Goal: Task Accomplishment & Management: Contribute content

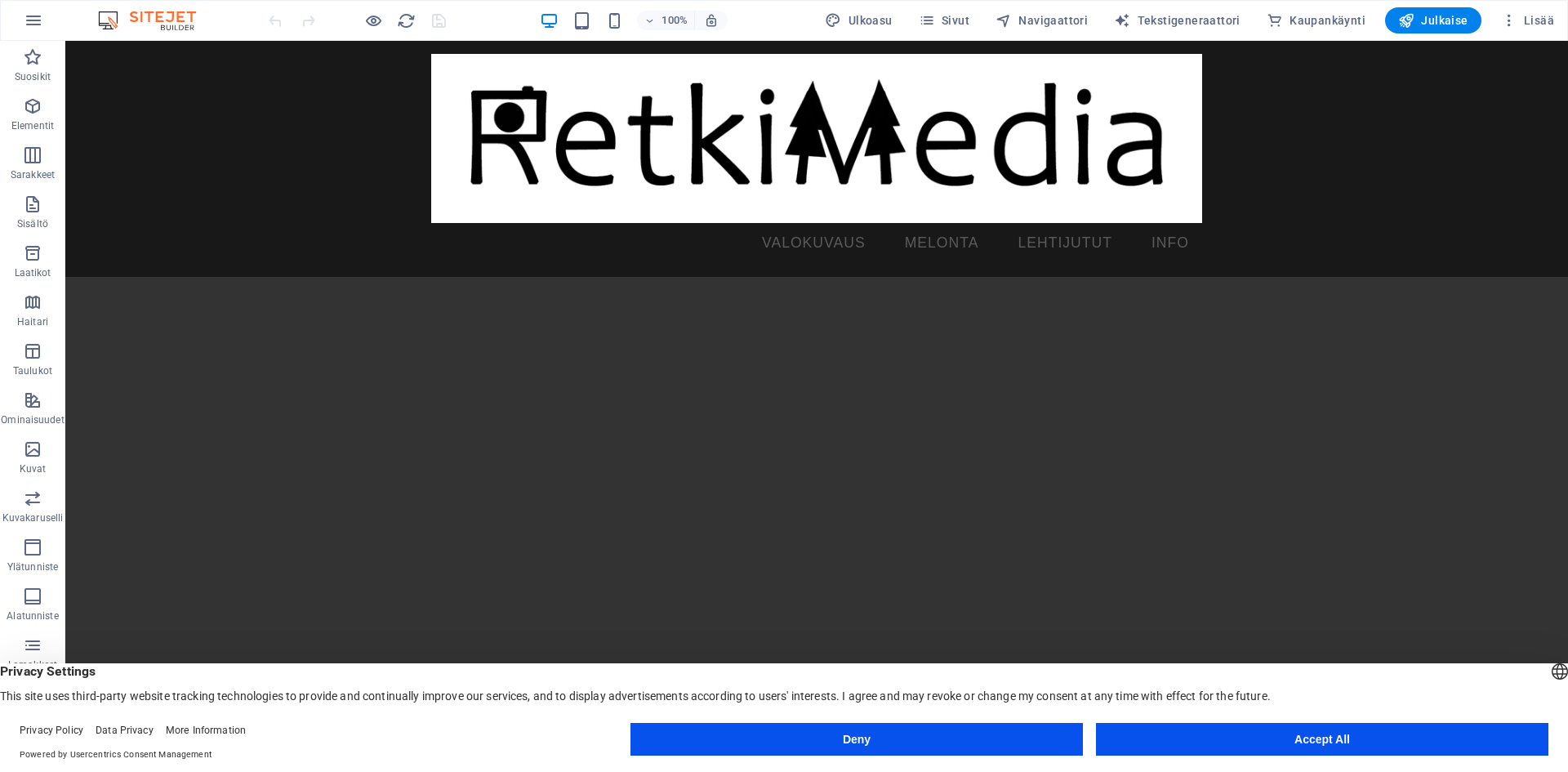
click at [935, 741] on button "Deny" at bounding box center [856, 739] width 452 height 33
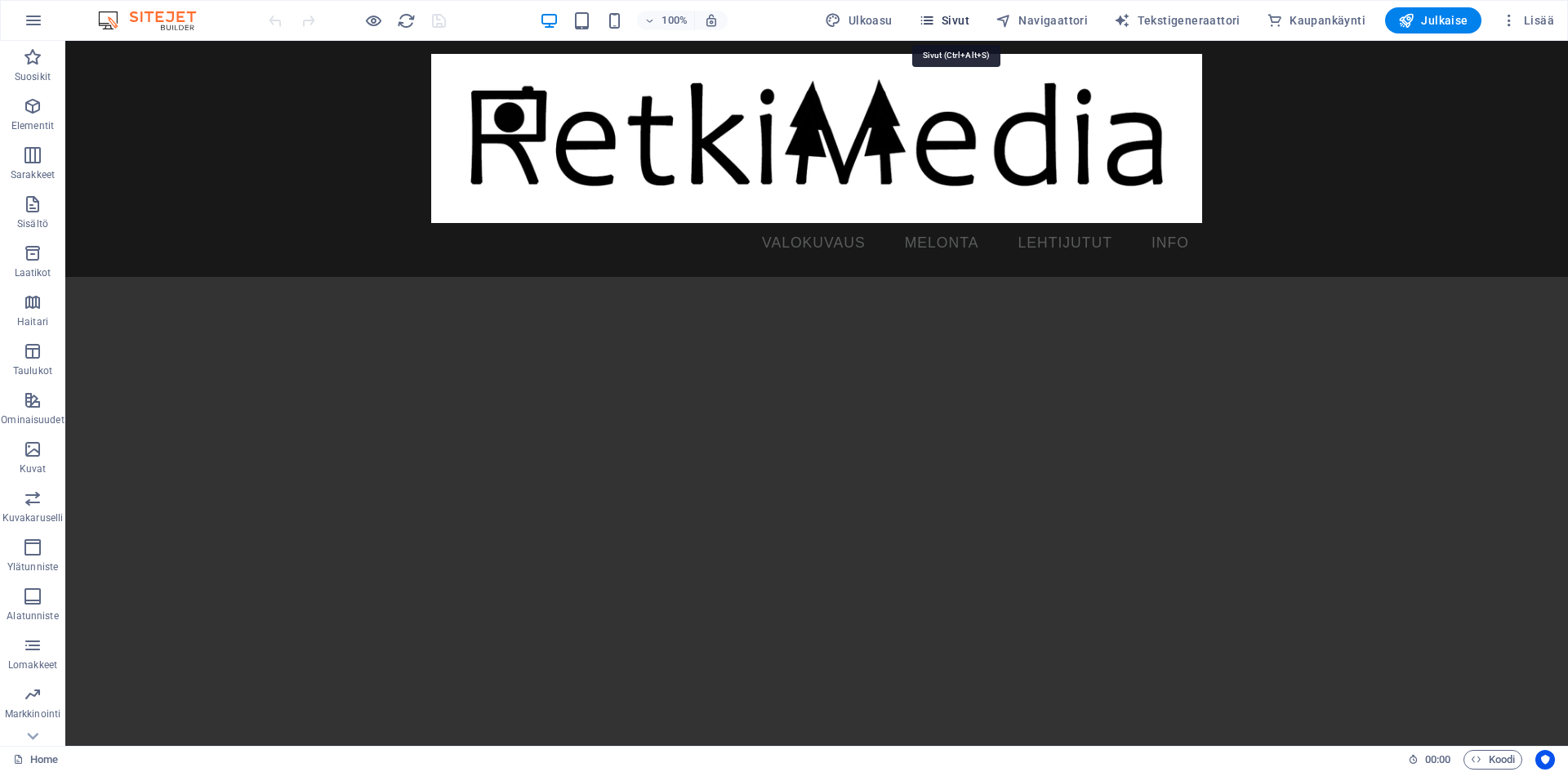
click at [962, 17] on span "Sivut" at bounding box center [945, 20] width 51 height 16
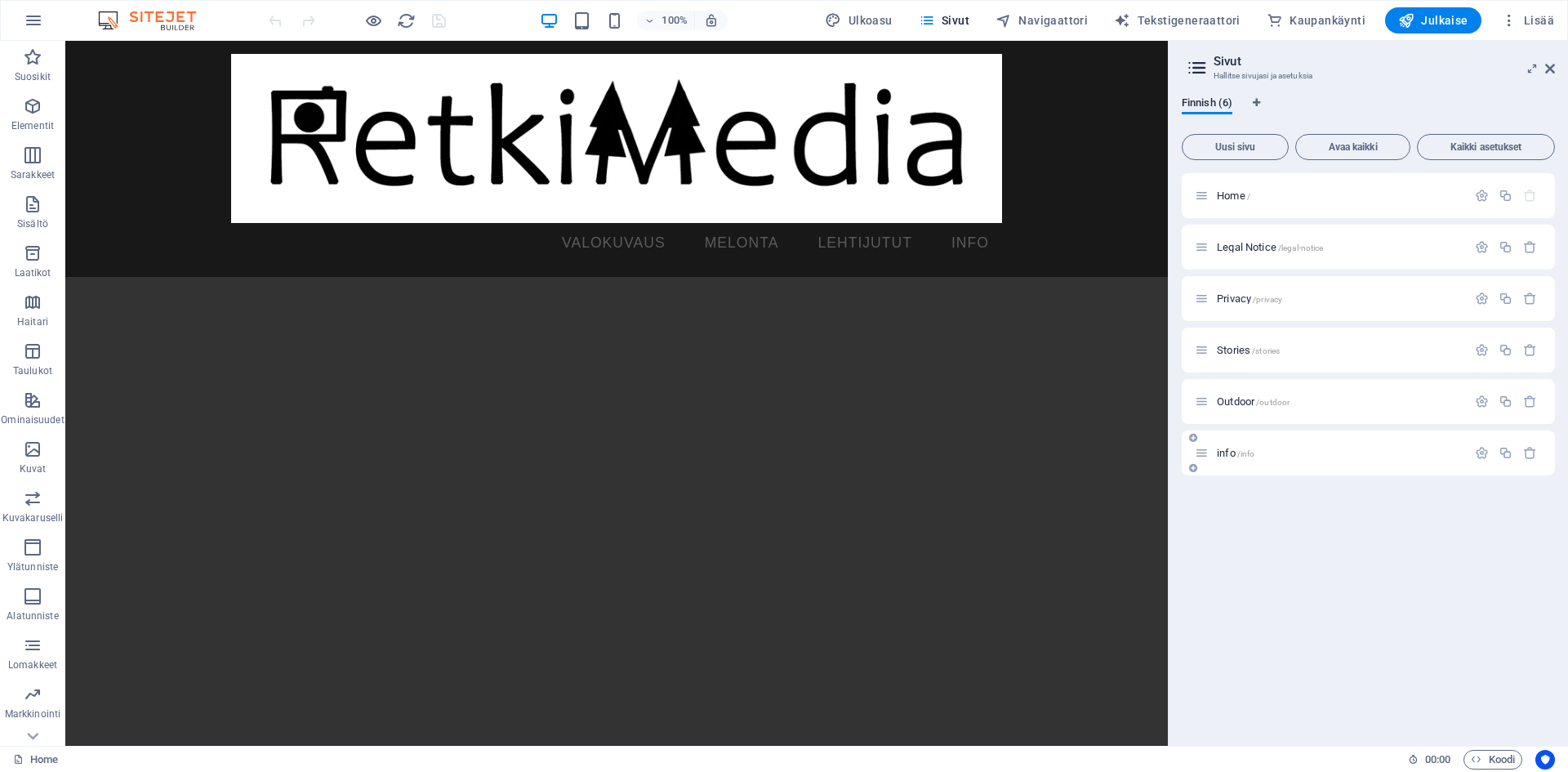
click at [1223, 458] on div "info /info" at bounding box center [1331, 453] width 272 height 19
click at [1236, 448] on span "info /info" at bounding box center [1236, 453] width 38 height 12
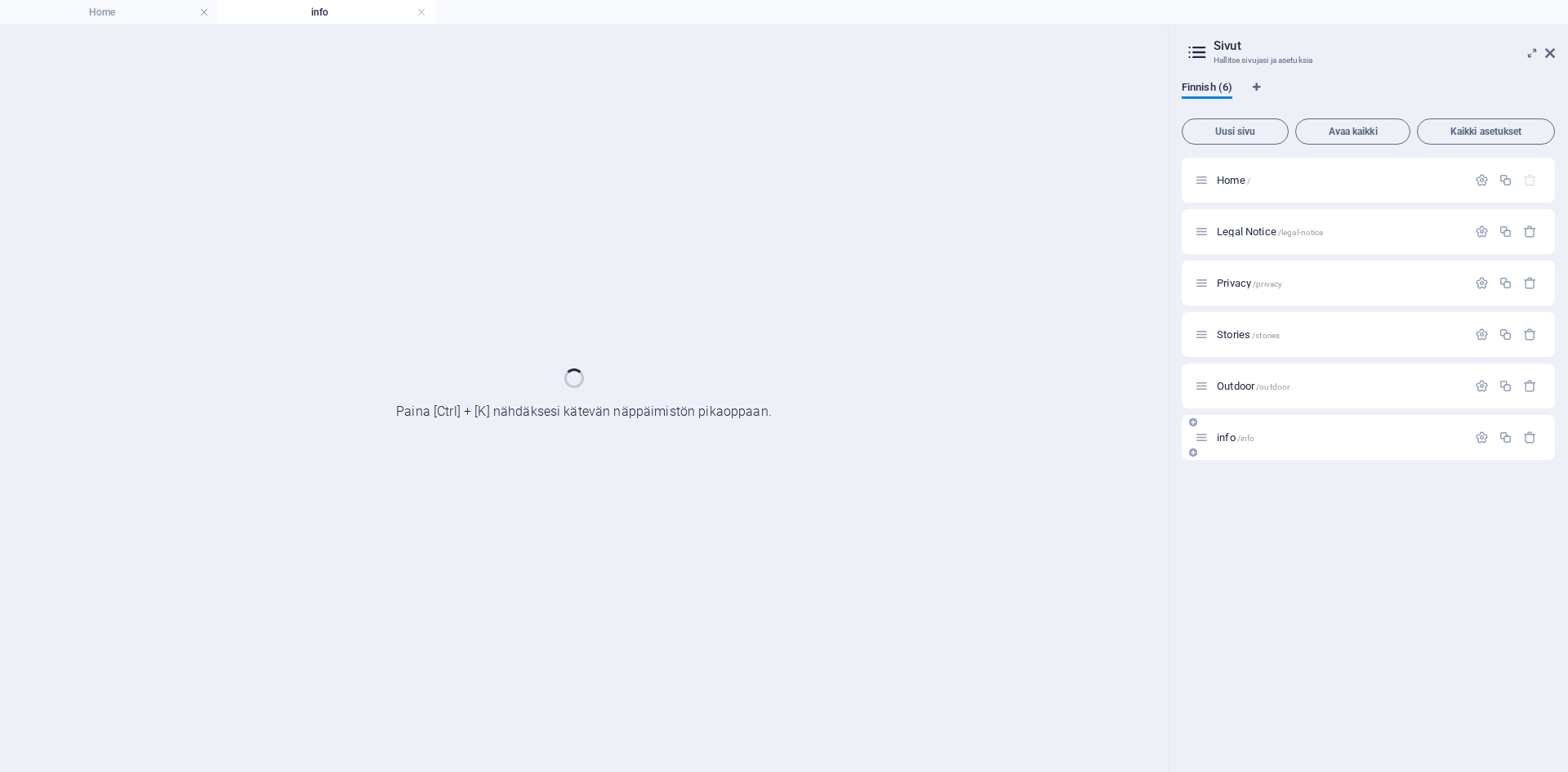
click at [1236, 448] on div "info /info" at bounding box center [1368, 437] width 373 height 45
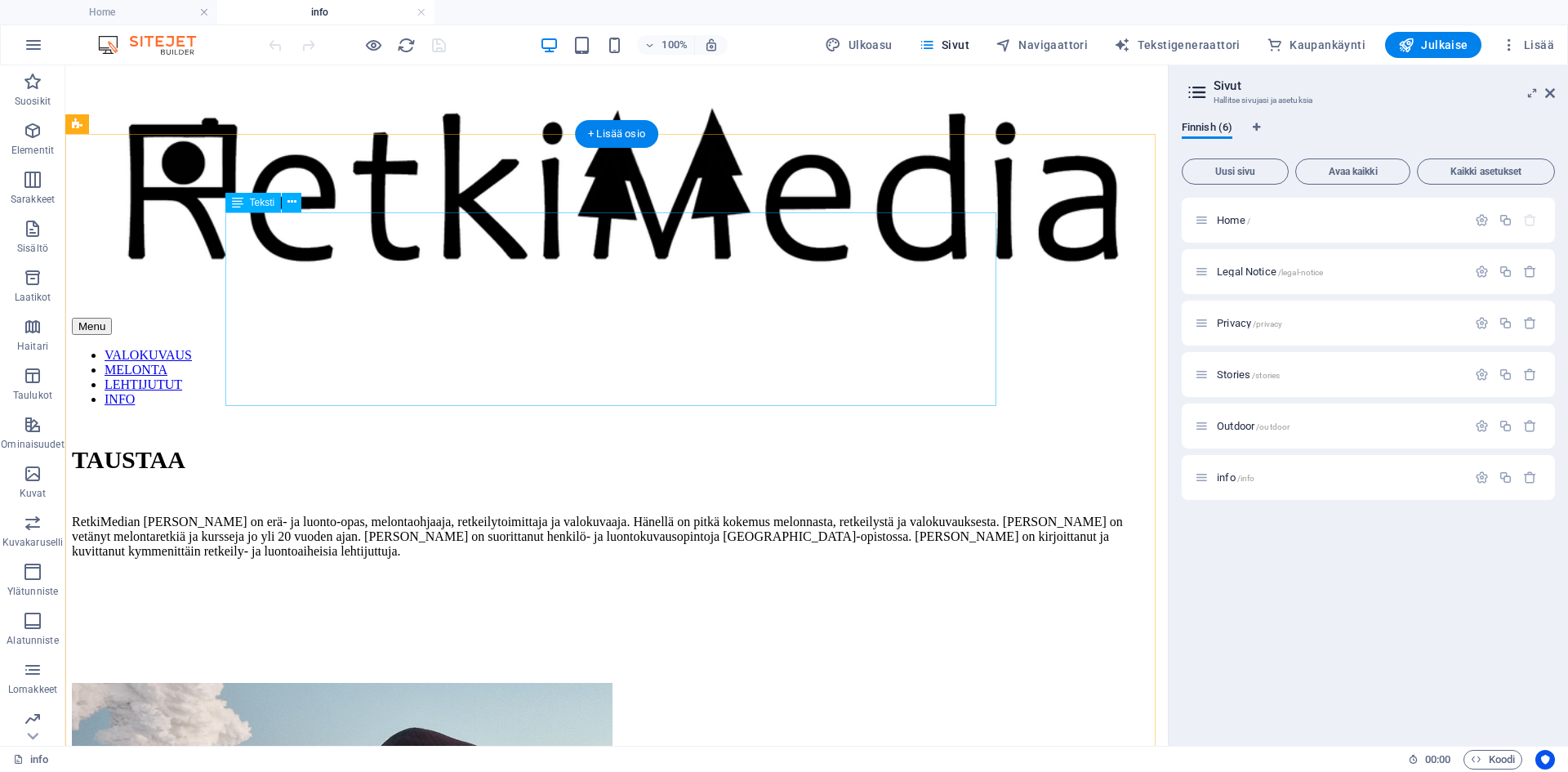
click at [400, 446] on div "TAUSTAA RetkiMedian Antti on erä- ja luonto-opas, melontaohjaaja, retkeilytoimi…" at bounding box center [616, 558] width 1089 height 224
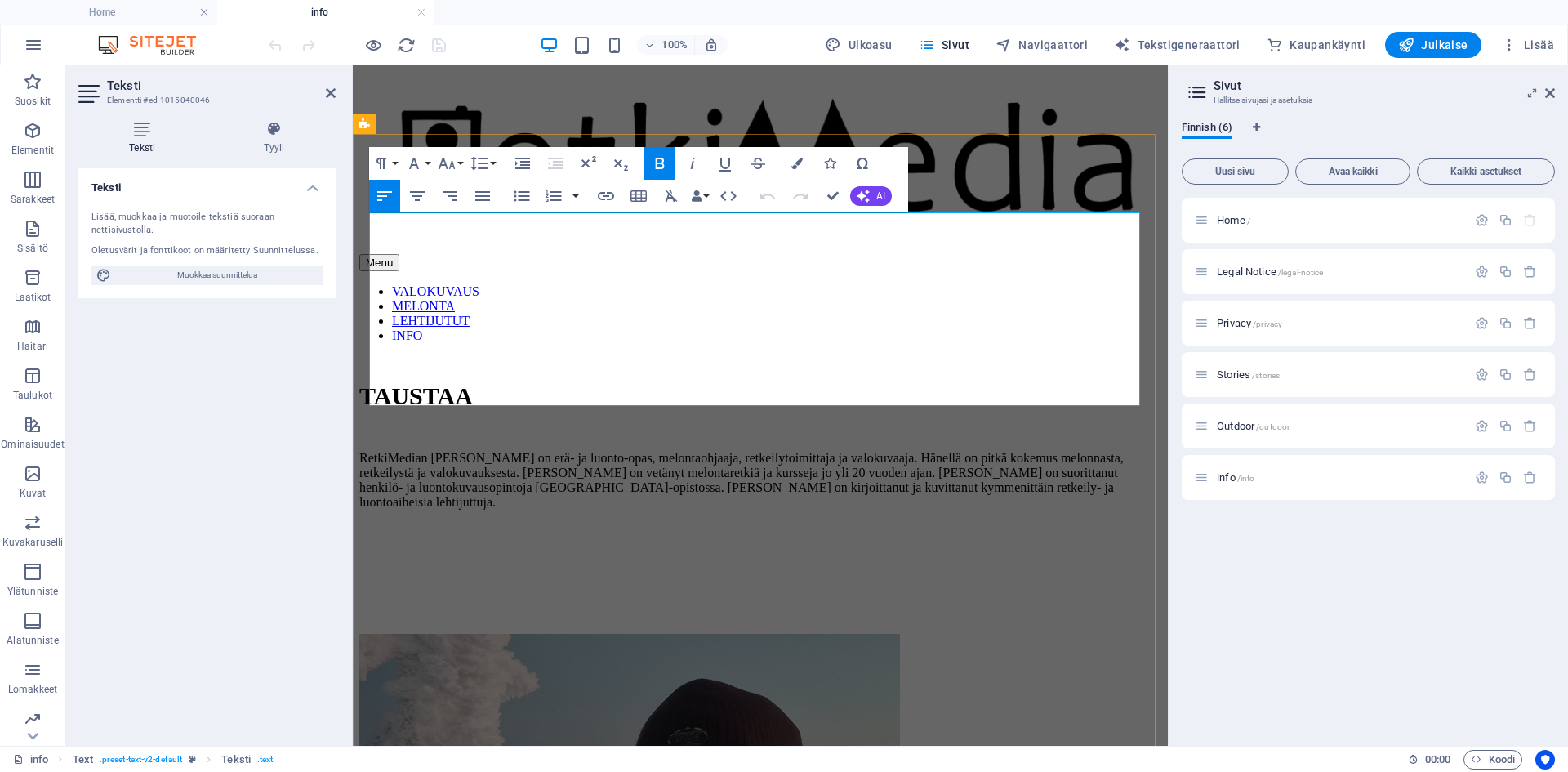
click at [502, 451] on span "RetkiMedian Antti on erä- ja luonto-opas, melontaohjaaja, retkeilytoimittaja ja…" at bounding box center [741, 479] width 764 height 58
click at [913, 451] on span "RetkiMedian Antti on erä- ja luonto-opas, melontaohjaaja, retkeilytoimittaja ja…" at bounding box center [741, 479] width 764 height 58
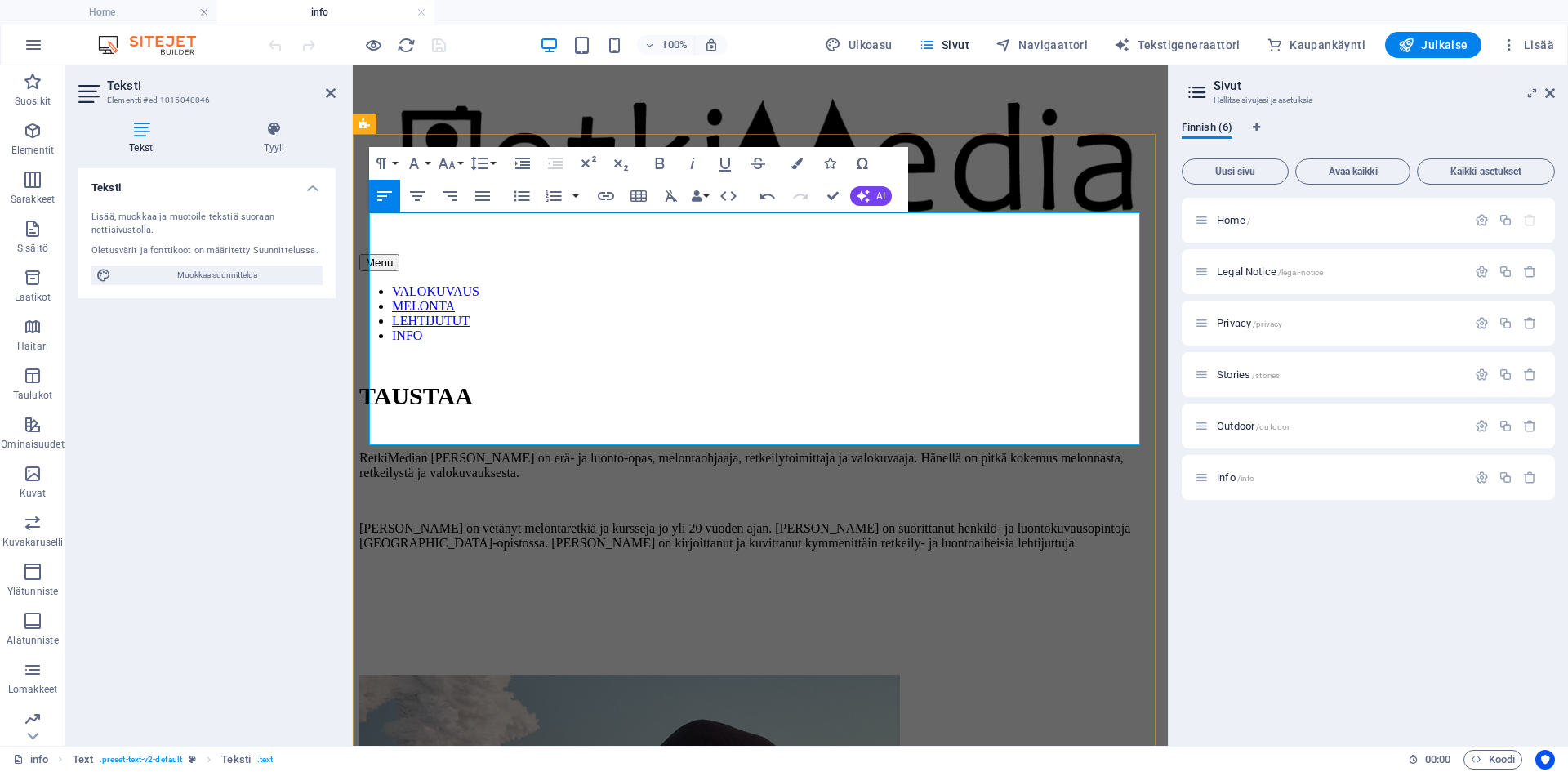
click at [768, 522] on span "Antti on vetänyt melontaretkiä ja kursseja jo yli 20 vuoden ajan. Antti on suor…" at bounding box center [744, 536] width 771 height 28
click at [469, 522] on span "Antti on vetänyt melontaretkiä ja kursseja jo yli 20 vuoden ajan. Antti on suor…" at bounding box center [744, 536] width 771 height 28
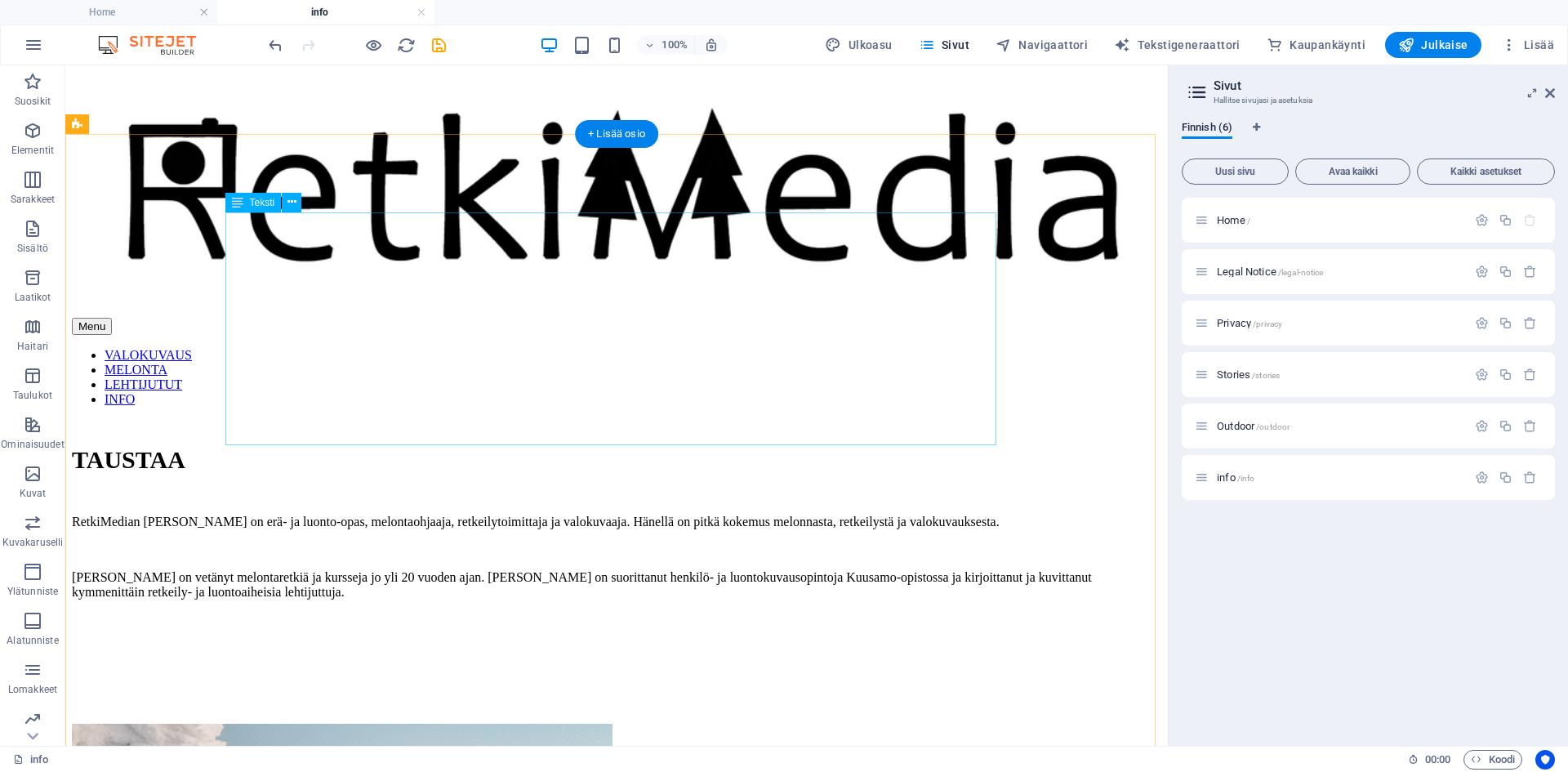
click at [665, 446] on div "TAUSTAA RetkiMedian Antti on erä- ja luonto-opas, melontaohjaaja, retkeilytoimi…" at bounding box center [616, 578] width 1089 height 265
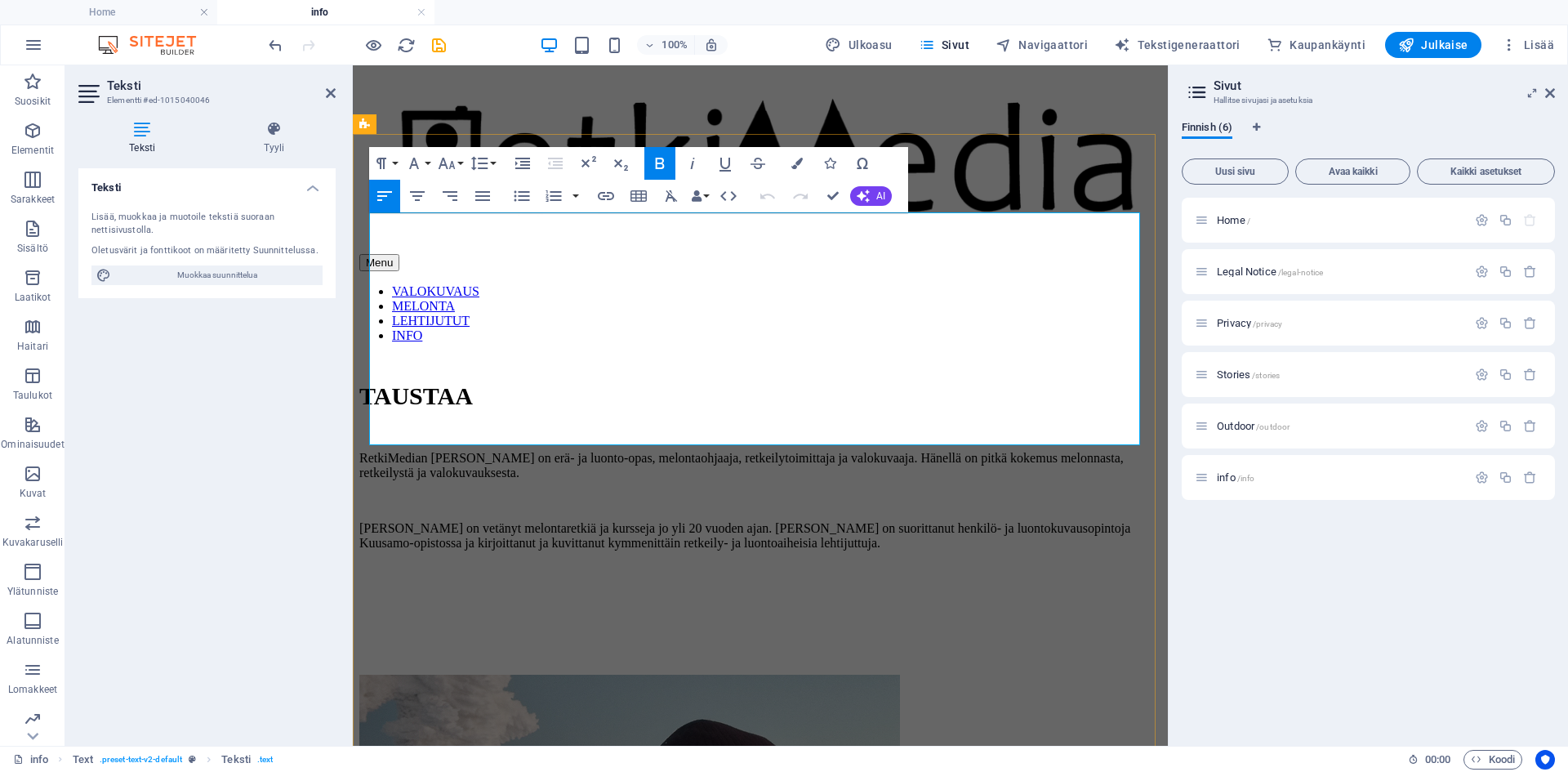
click at [638, 522] on span "[PERSON_NAME] on vetänyt melontaretkiä ja kursseja jo yli 20 vuoden ajan. [PERS…" at bounding box center [744, 536] width 771 height 28
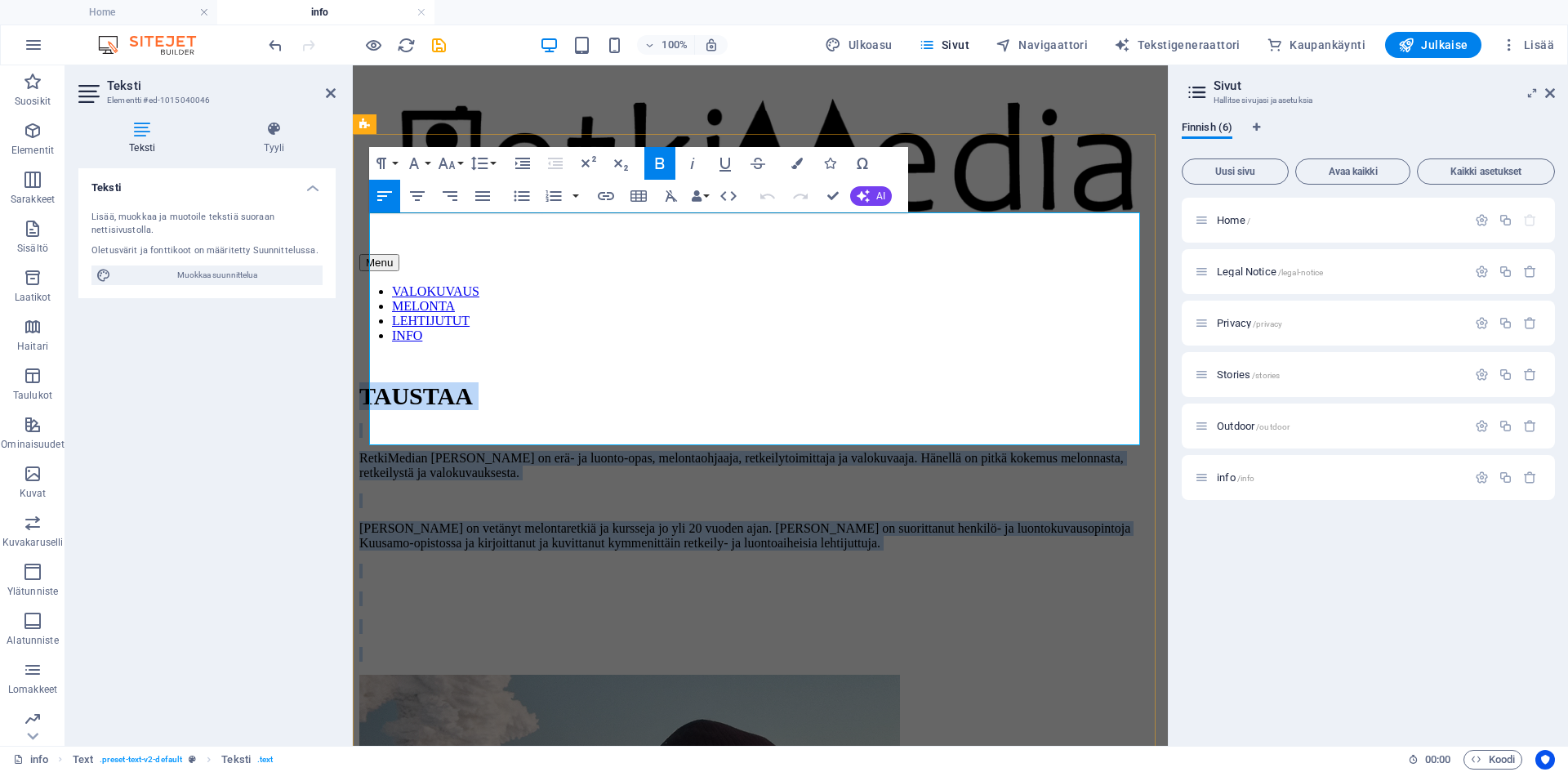
copy div "TAUSTAA RetkiMedian Antti on erä- ja luonto-opas, melontaohjaaja, retkeilytoimi…"
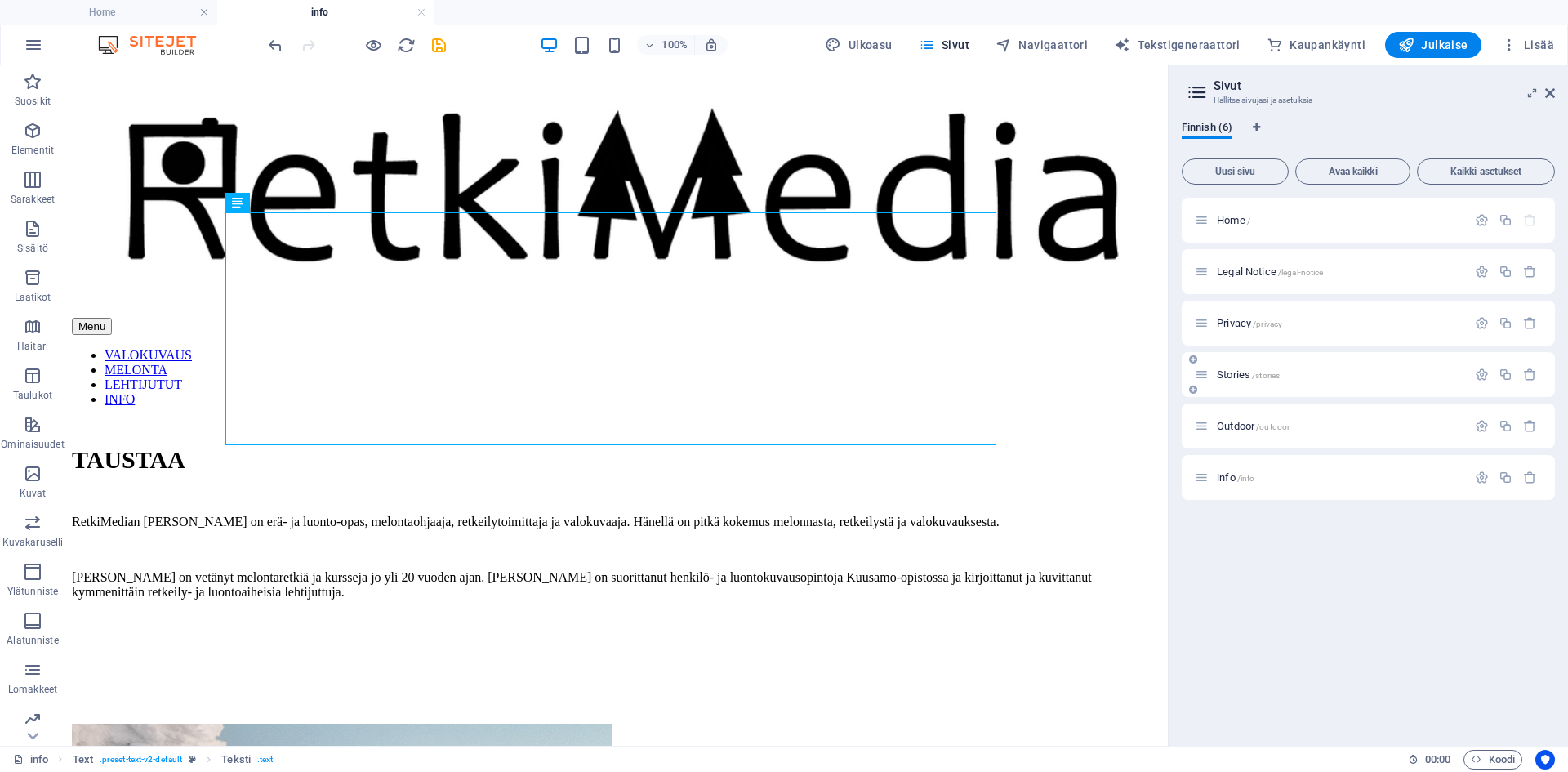
click at [1219, 369] on span "Stories /stories" at bounding box center [1248, 374] width 63 height 12
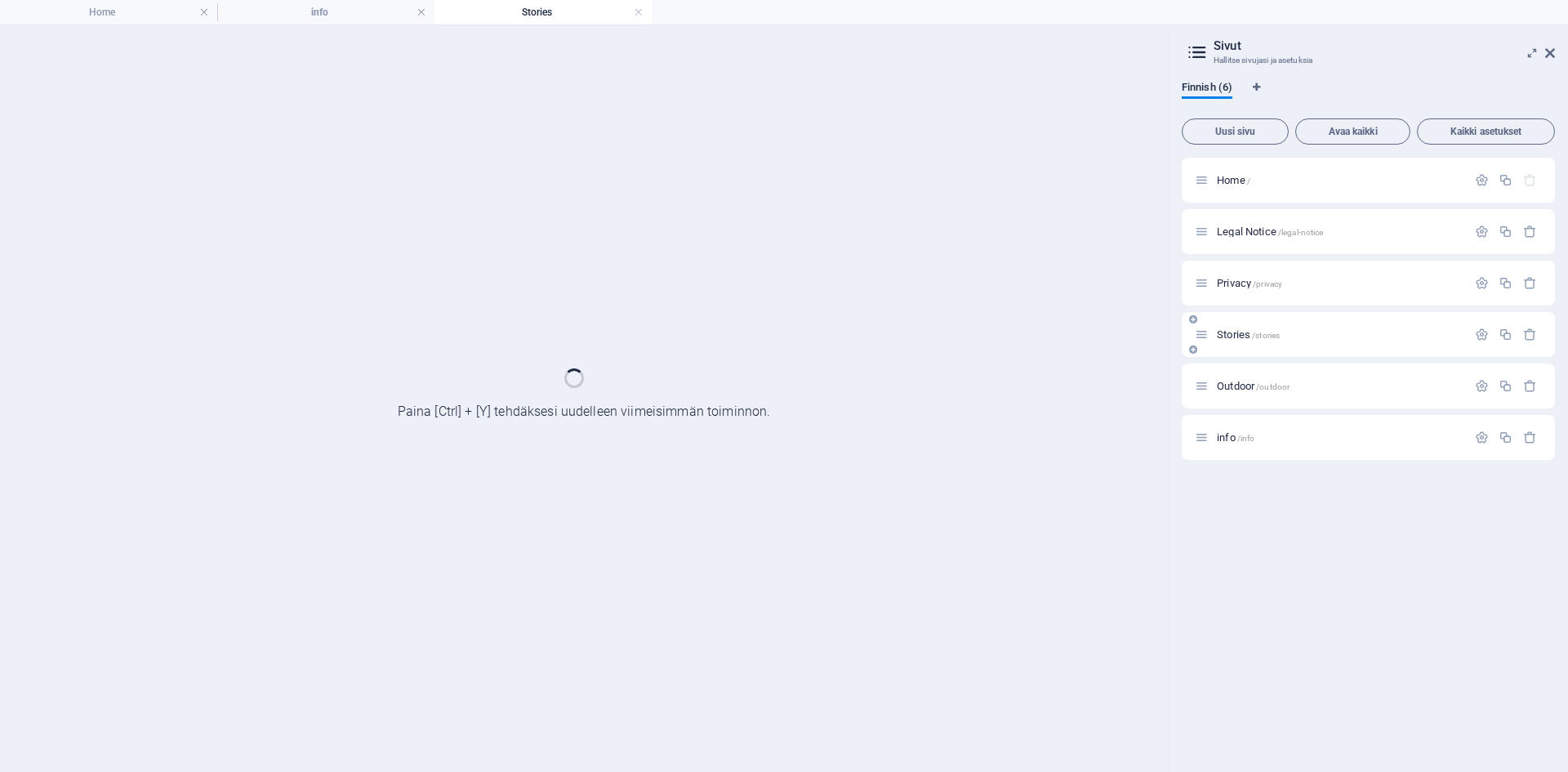
click at [1219, 369] on div "Outdoor /outdoor" at bounding box center [1368, 386] width 373 height 45
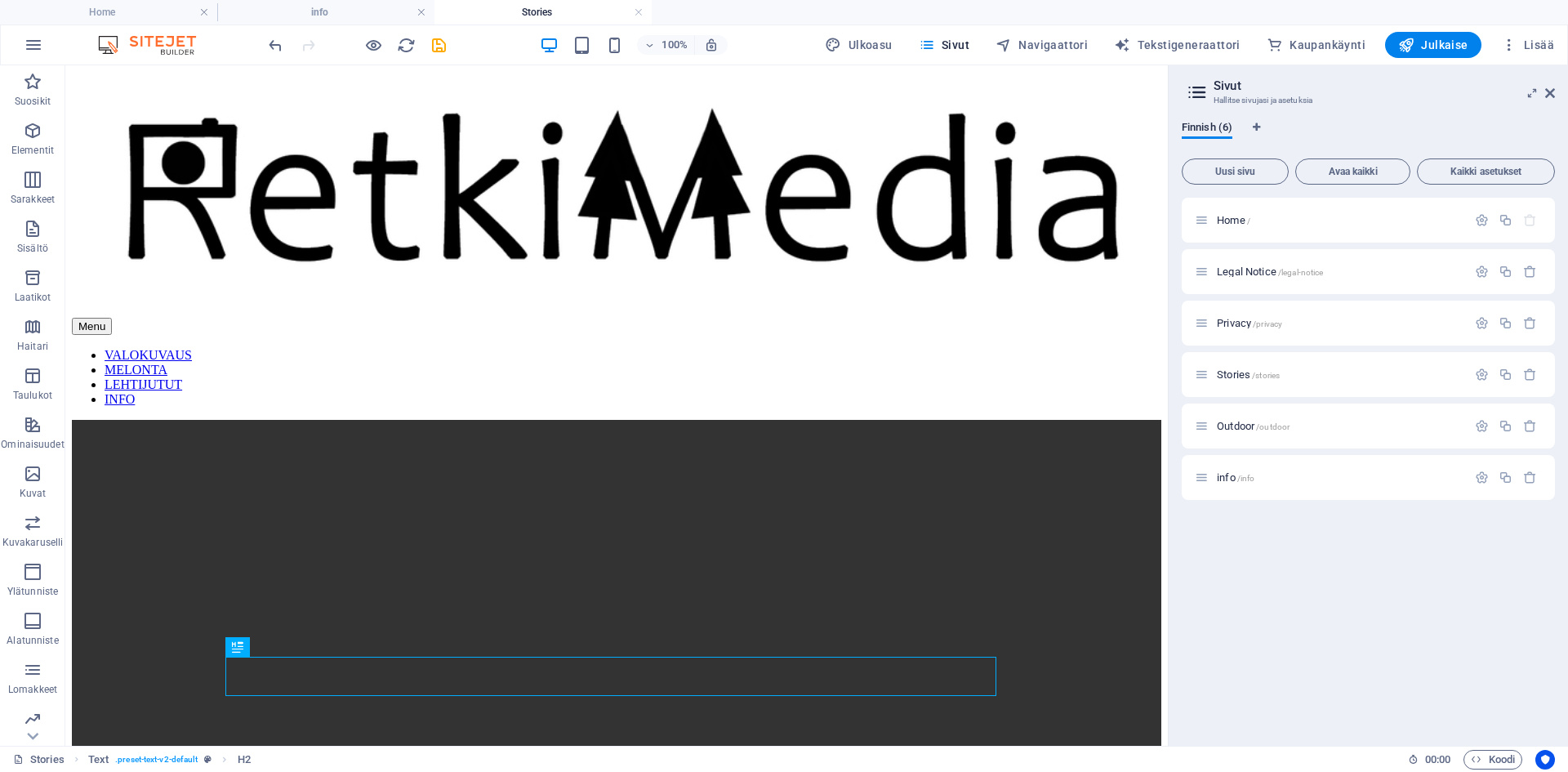
scroll to position [595, 0]
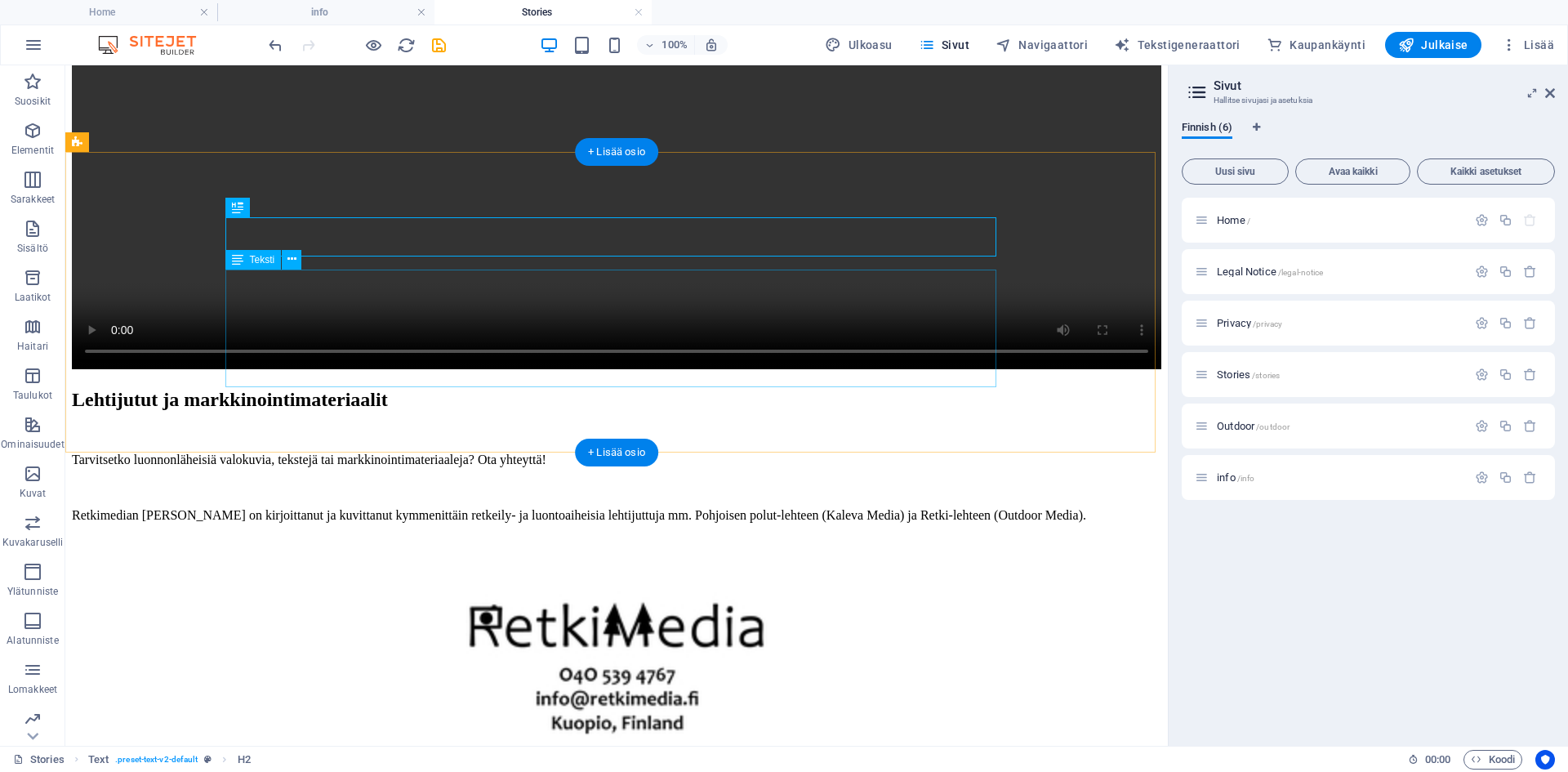
click at [765, 453] on div "Tarvitsetko luonnonläheisiä valokuvia, tekstejä tai markkinointimateriaaleja? O…" at bounding box center [616, 515] width 1089 height 126
click at [753, 453] on div "Tarvitsetko luonnonläheisiä valokuvia, tekstejä tai markkinointimateriaaleja? O…" at bounding box center [616, 515] width 1089 height 126
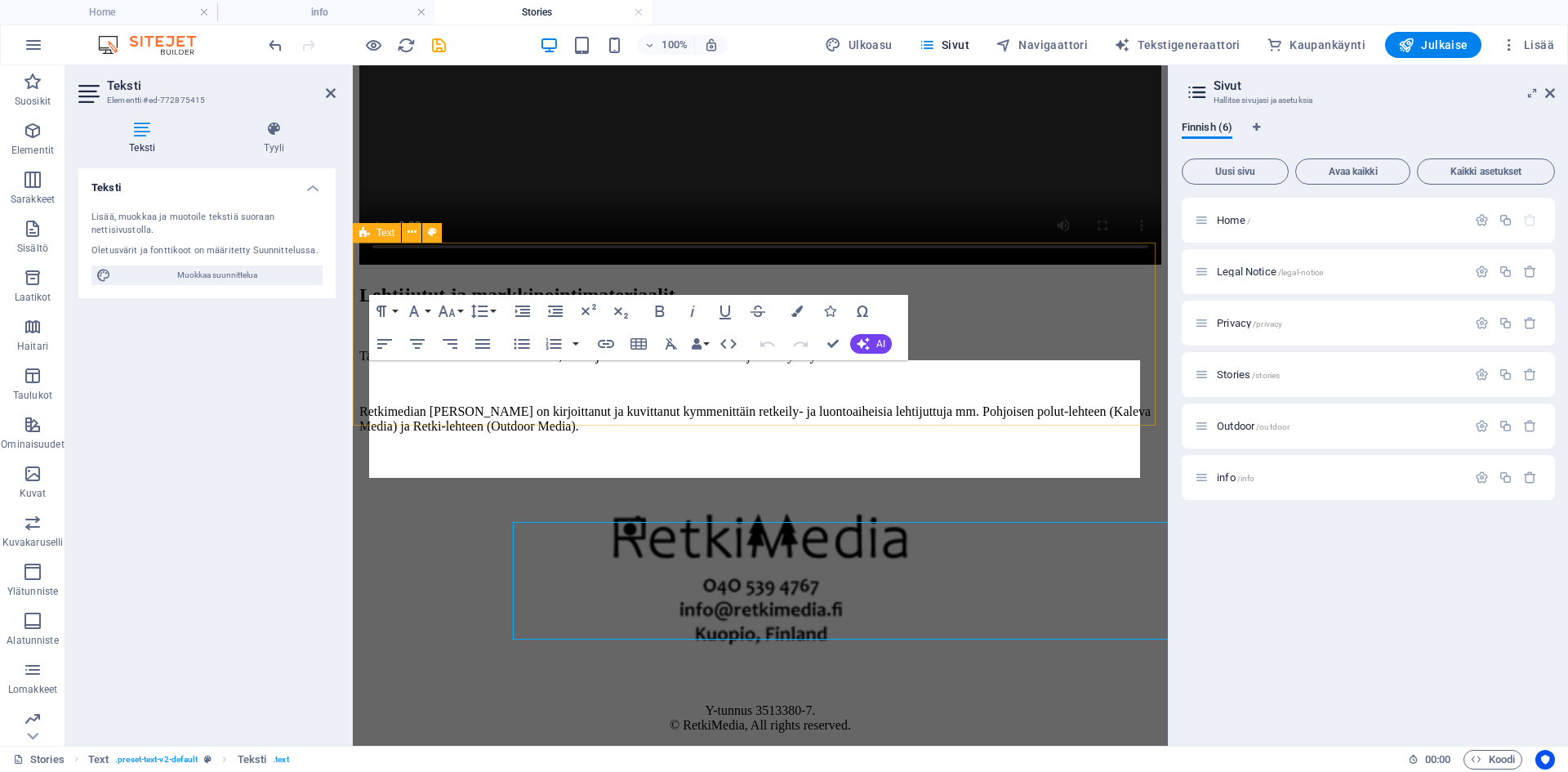
scroll to position [343, 0]
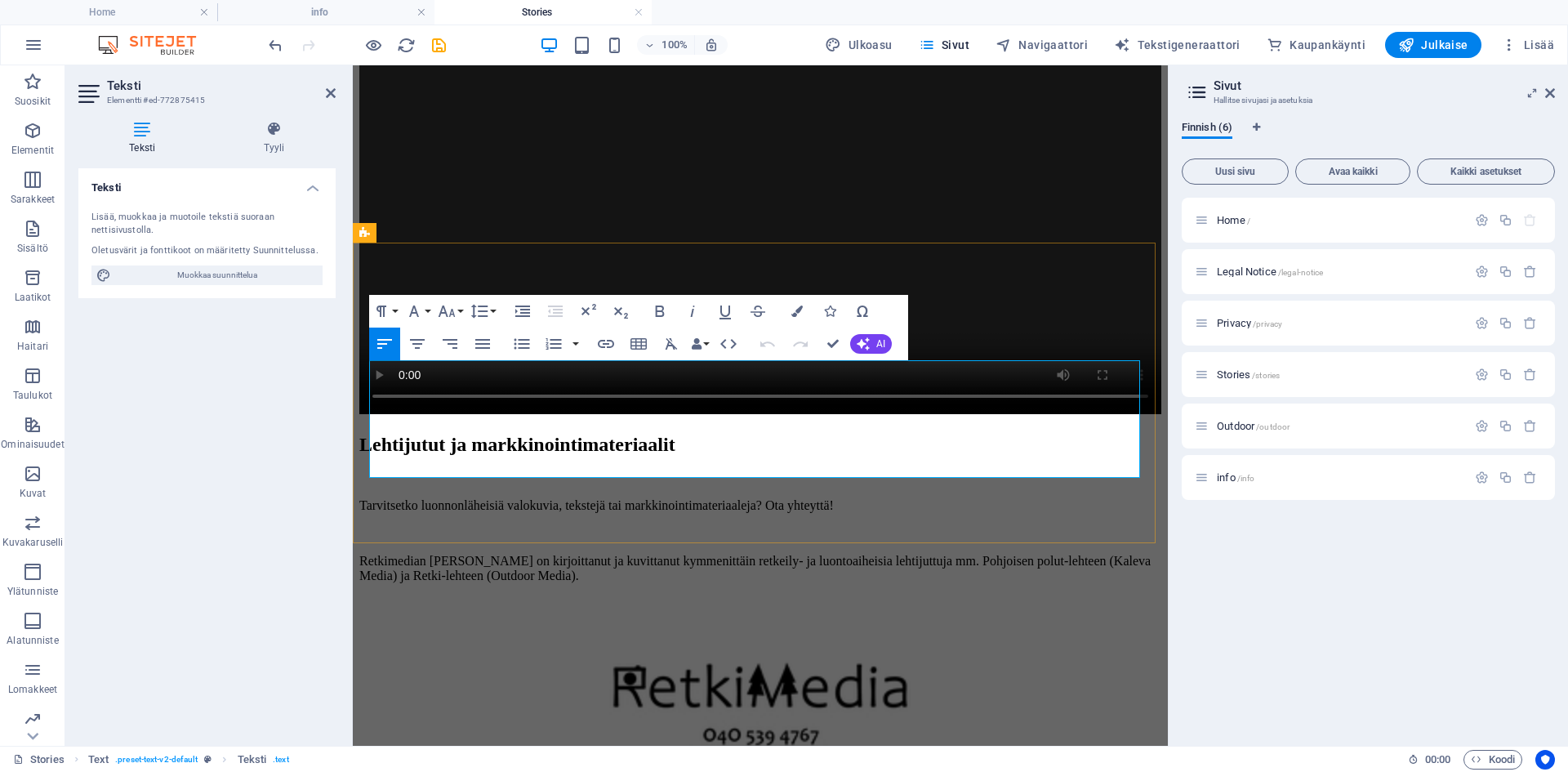
click at [885, 526] on p at bounding box center [759, 534] width 802 height 15
click at [920, 498] on p "Tarvitsetko luonnonläheisiä valokuvia, tekstejä tai markkinointimateriaaleja? O…" at bounding box center [759, 506] width 802 height 15
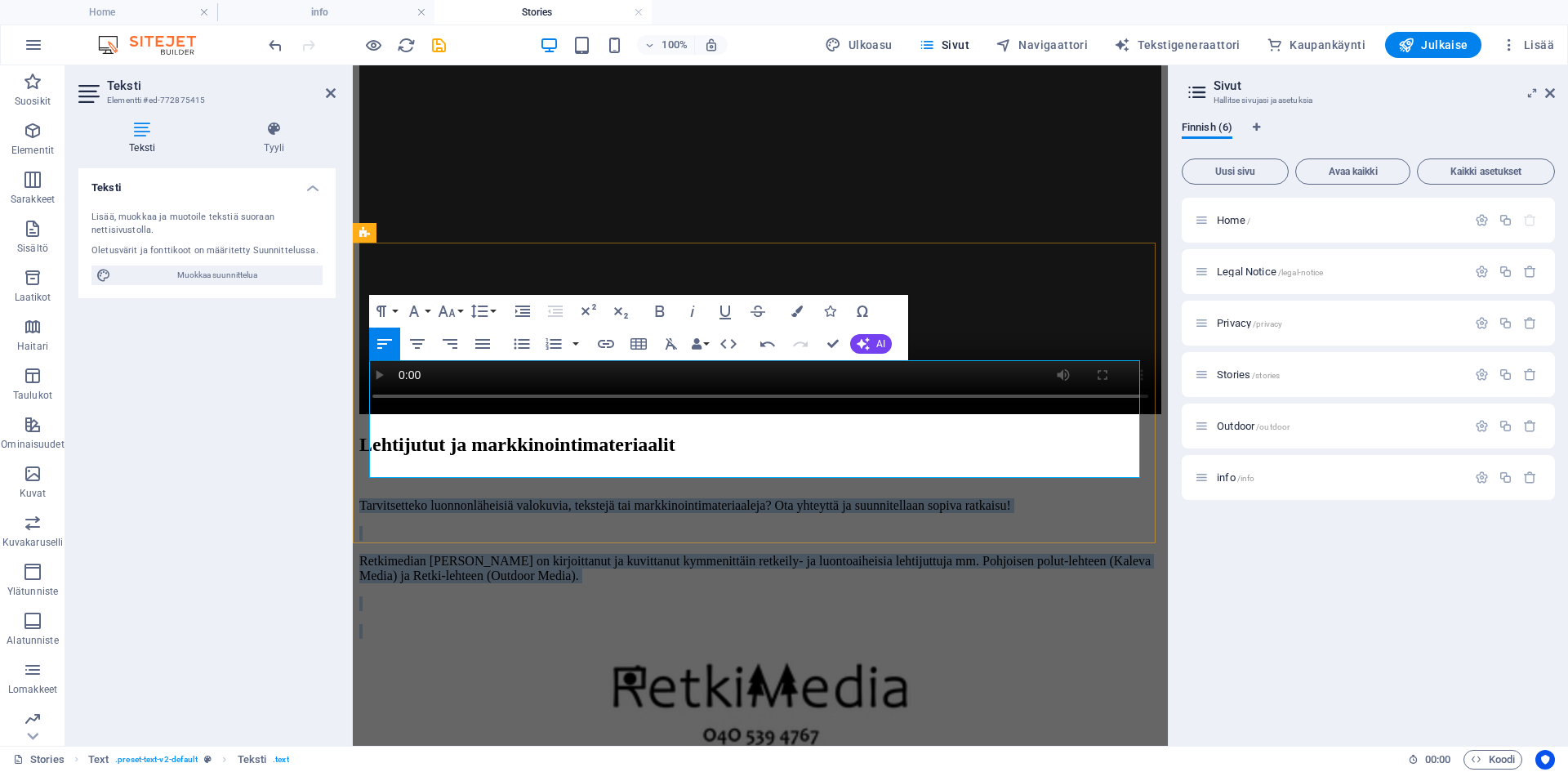
copy div "Tarvitsetteko luonnonläheisiä valokuvia, tekstejä tai markkinointimateriaaleja?…"
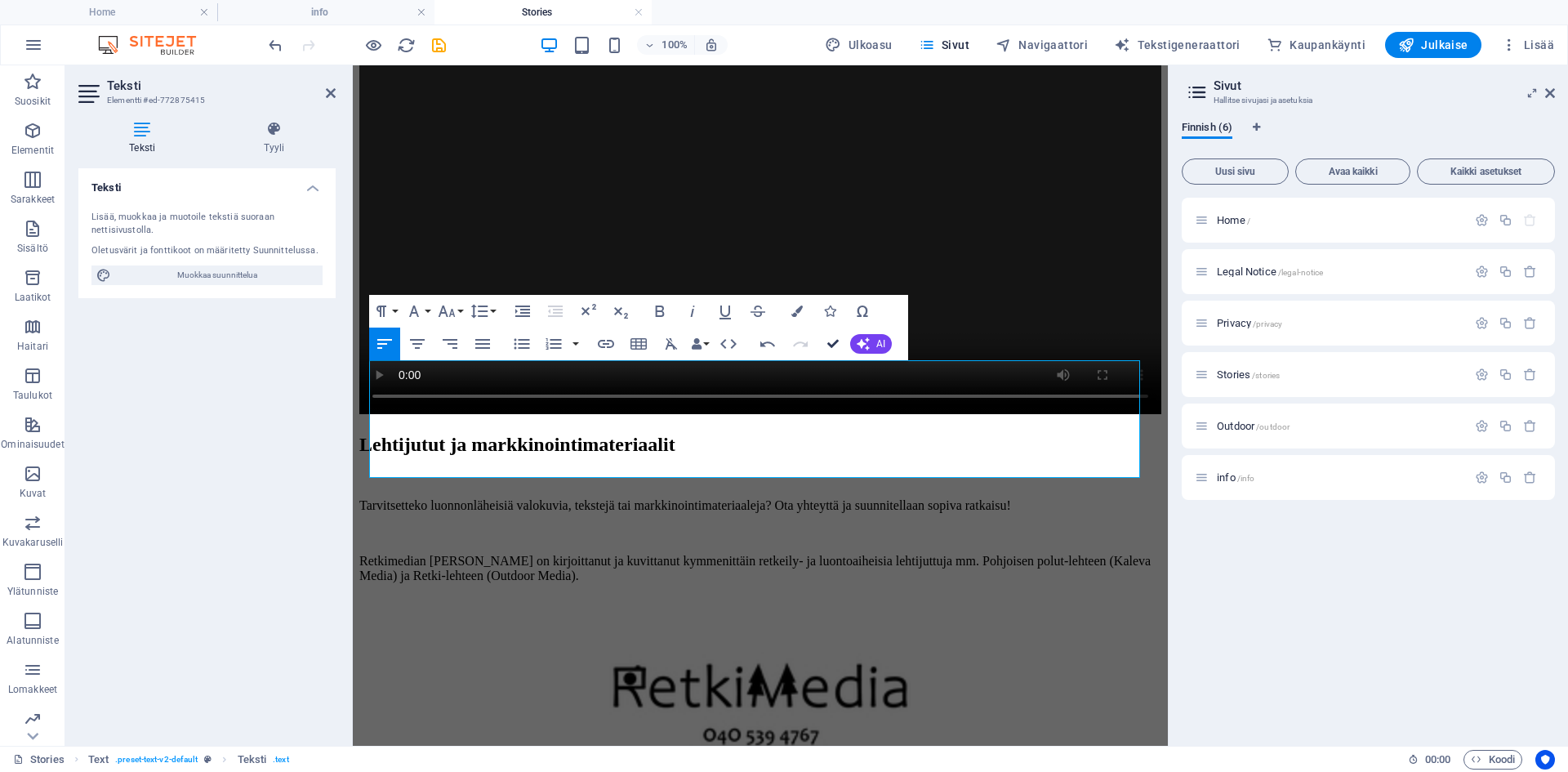
scroll to position [505, 0]
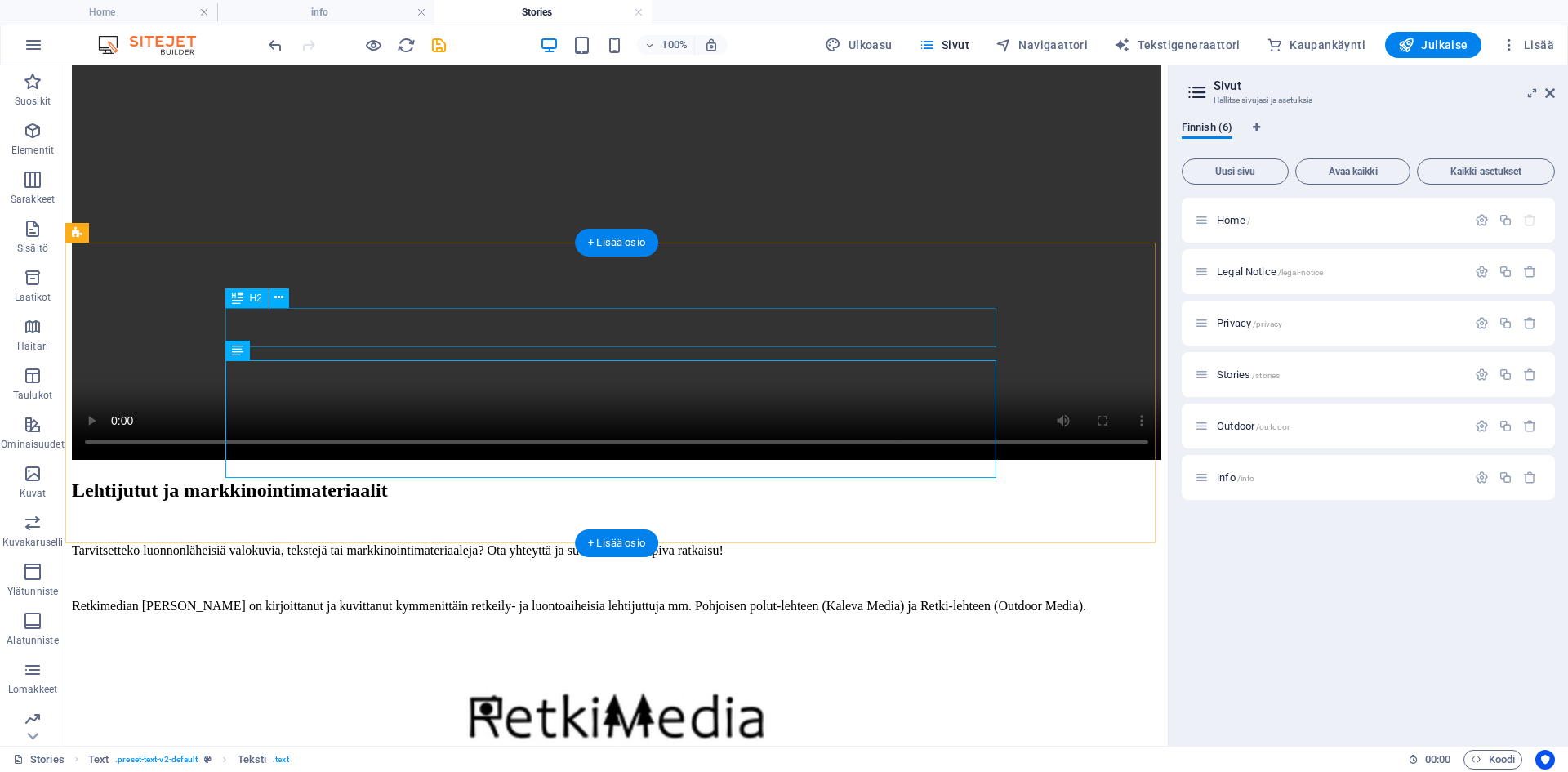
click at [600, 479] on div "Lehtijutut ja markkinointimateriaalit" at bounding box center [616, 489] width 1089 height 22
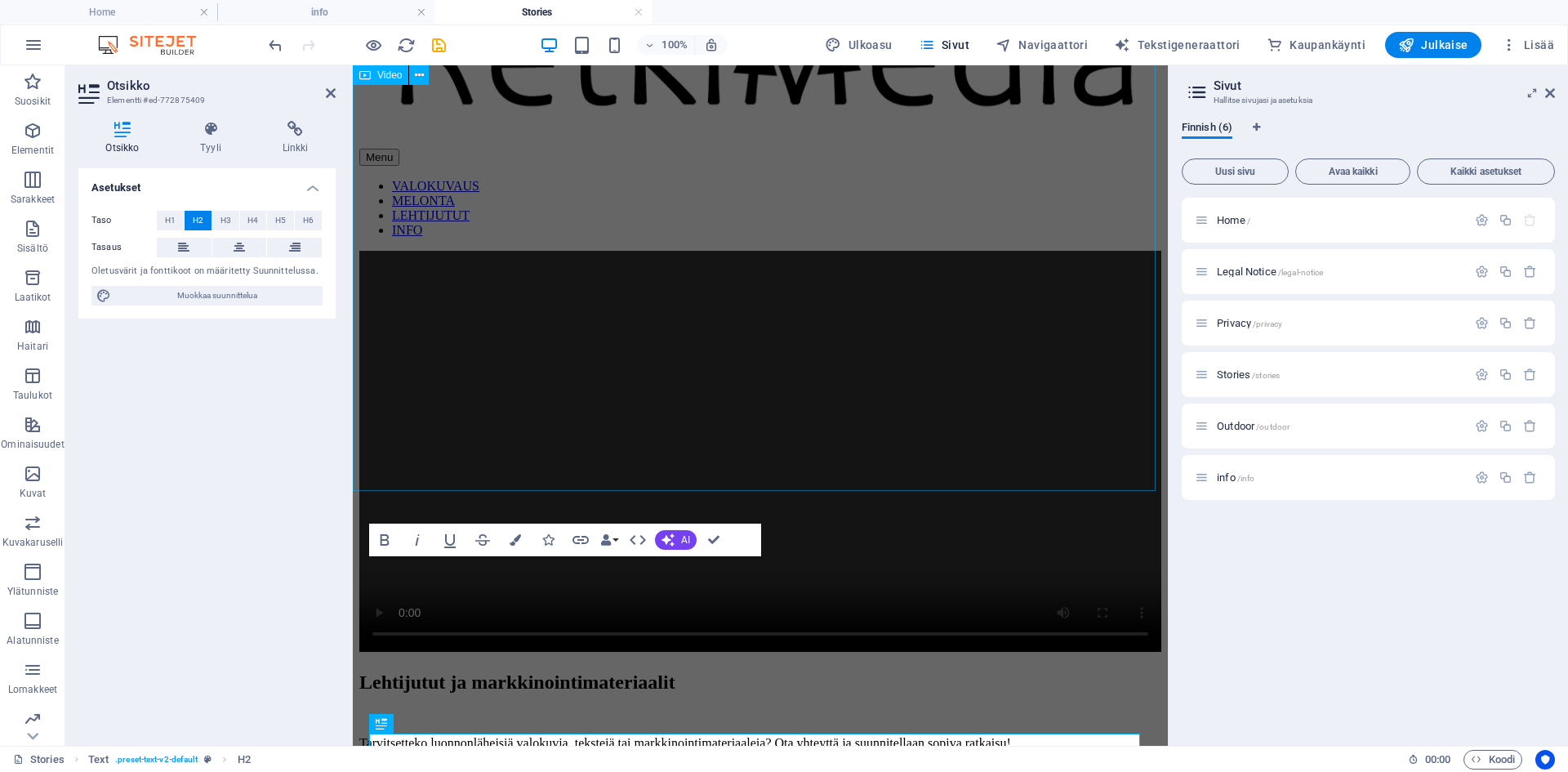
scroll to position [94, 0]
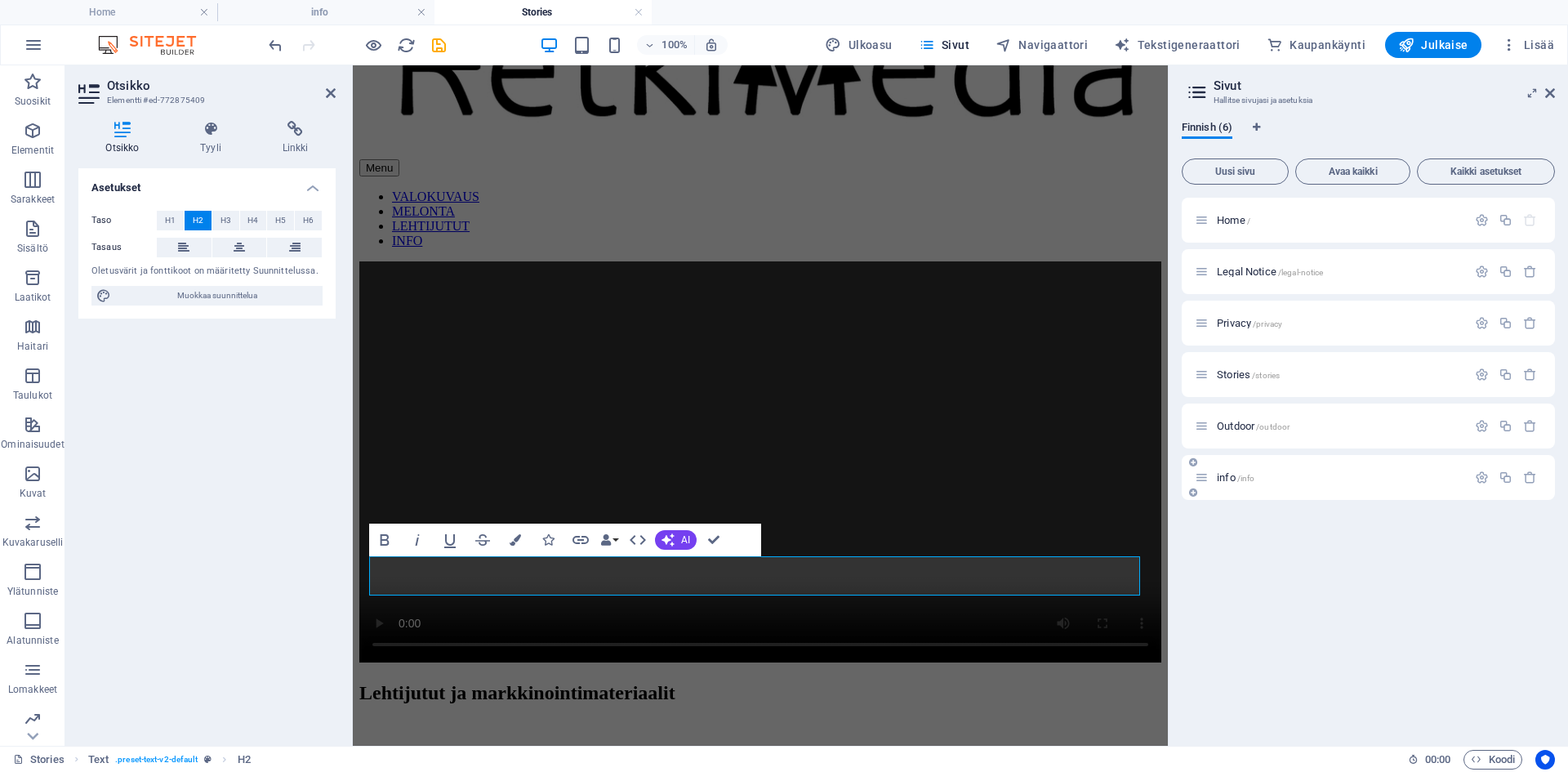
click at [1221, 479] on span "info /info" at bounding box center [1236, 477] width 38 height 12
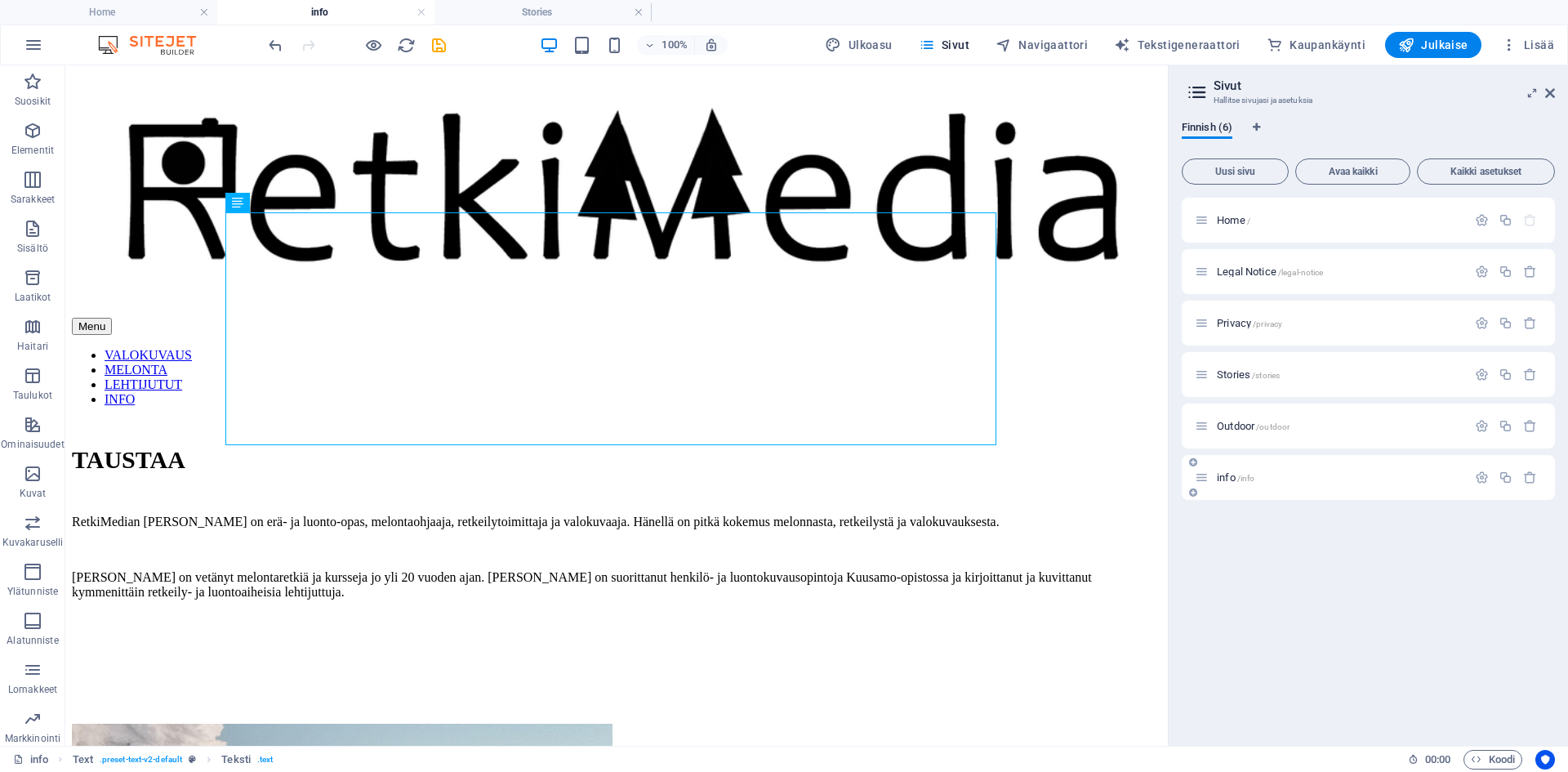
scroll to position [0, 0]
click at [1221, 479] on span "info /info" at bounding box center [1236, 477] width 38 height 12
click at [316, 446] on div "TAUSTAA RetkiMedian Antti on erä- ja luonto-opas, melontaohjaaja, retkeilytoimi…" at bounding box center [616, 578] width 1089 height 265
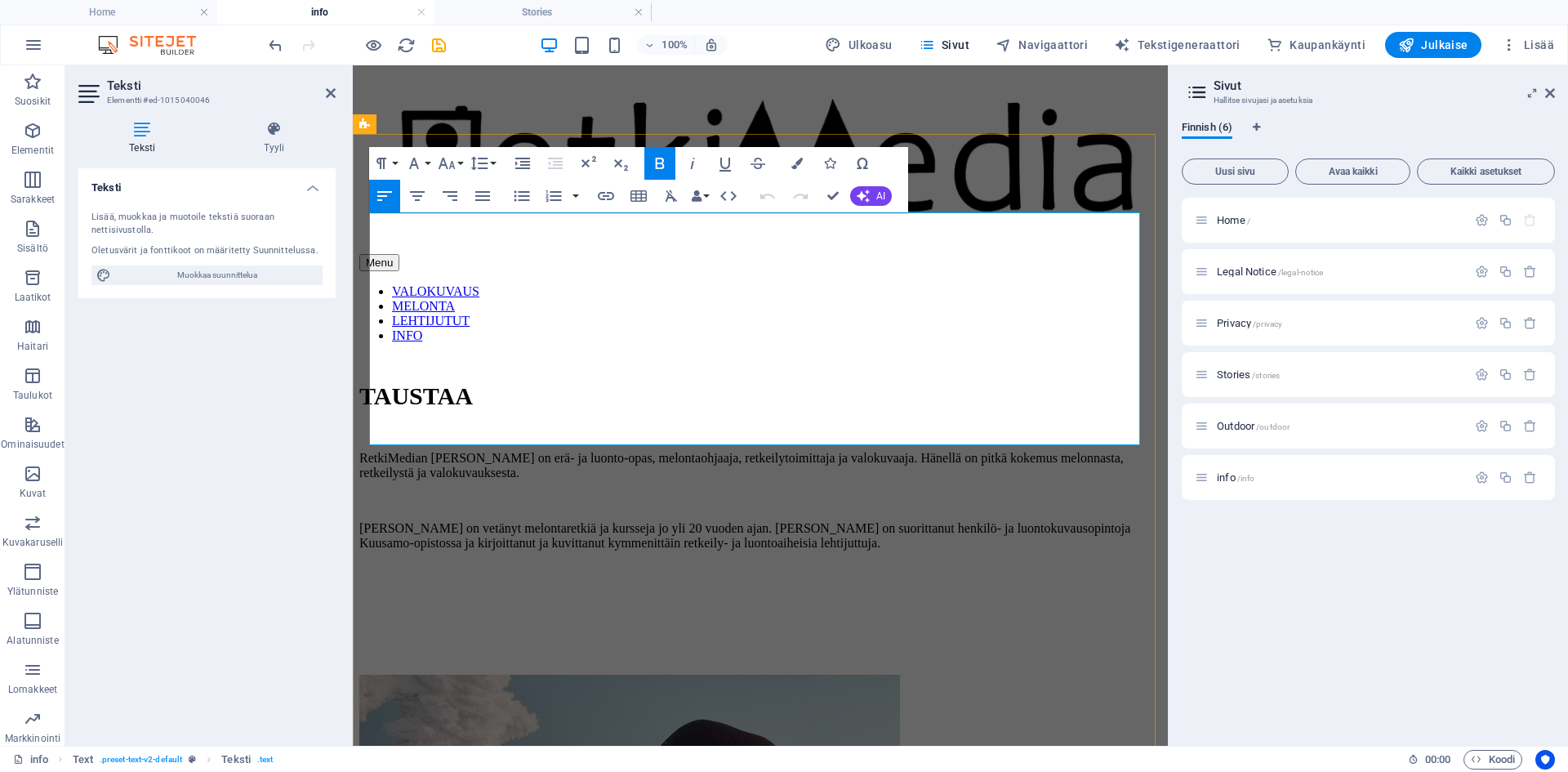
click at [453, 383] on span "TAUSTAA" at bounding box center [416, 396] width 113 height 27
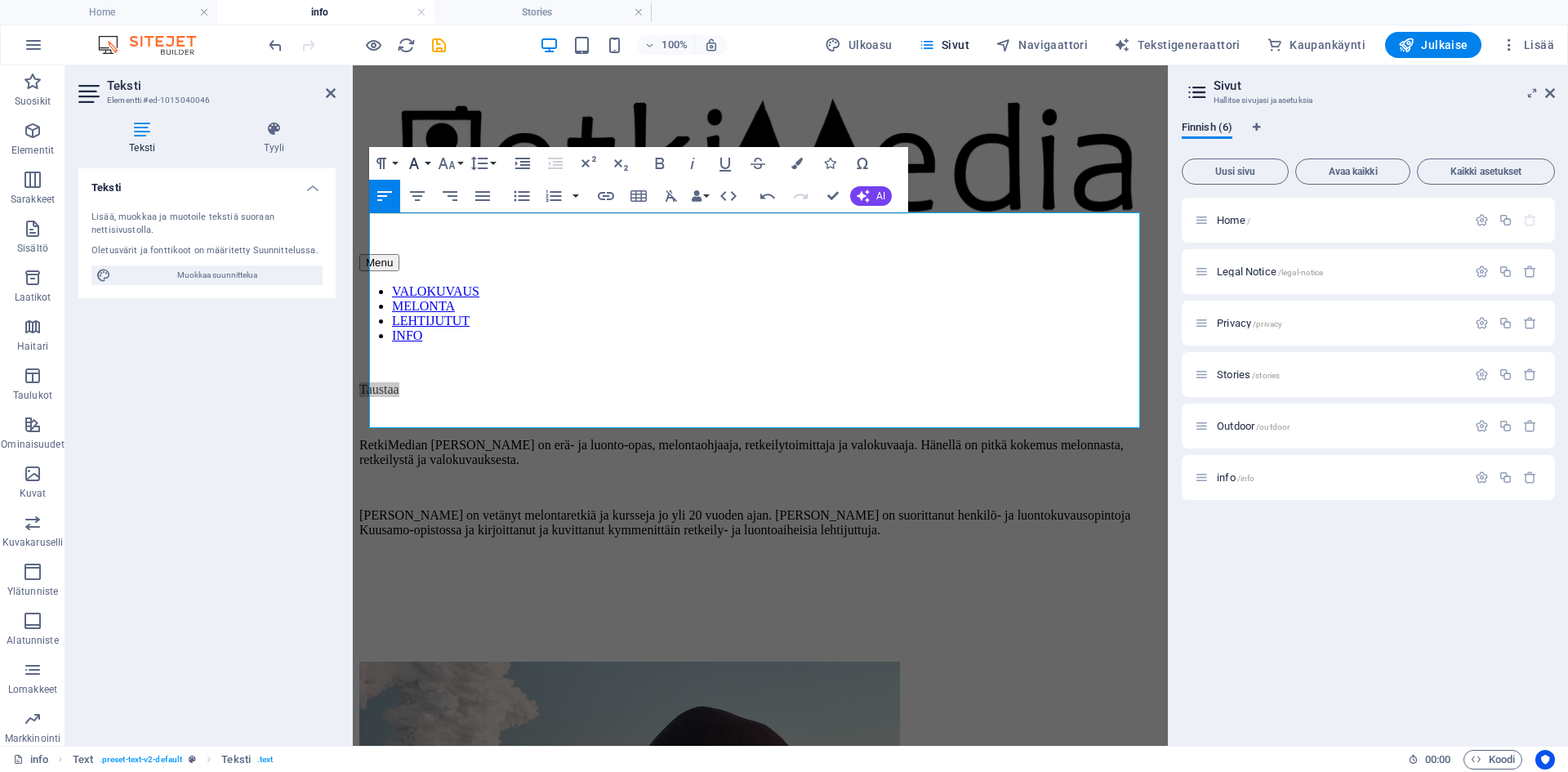
click at [420, 157] on icon "button" at bounding box center [414, 163] width 20 height 20
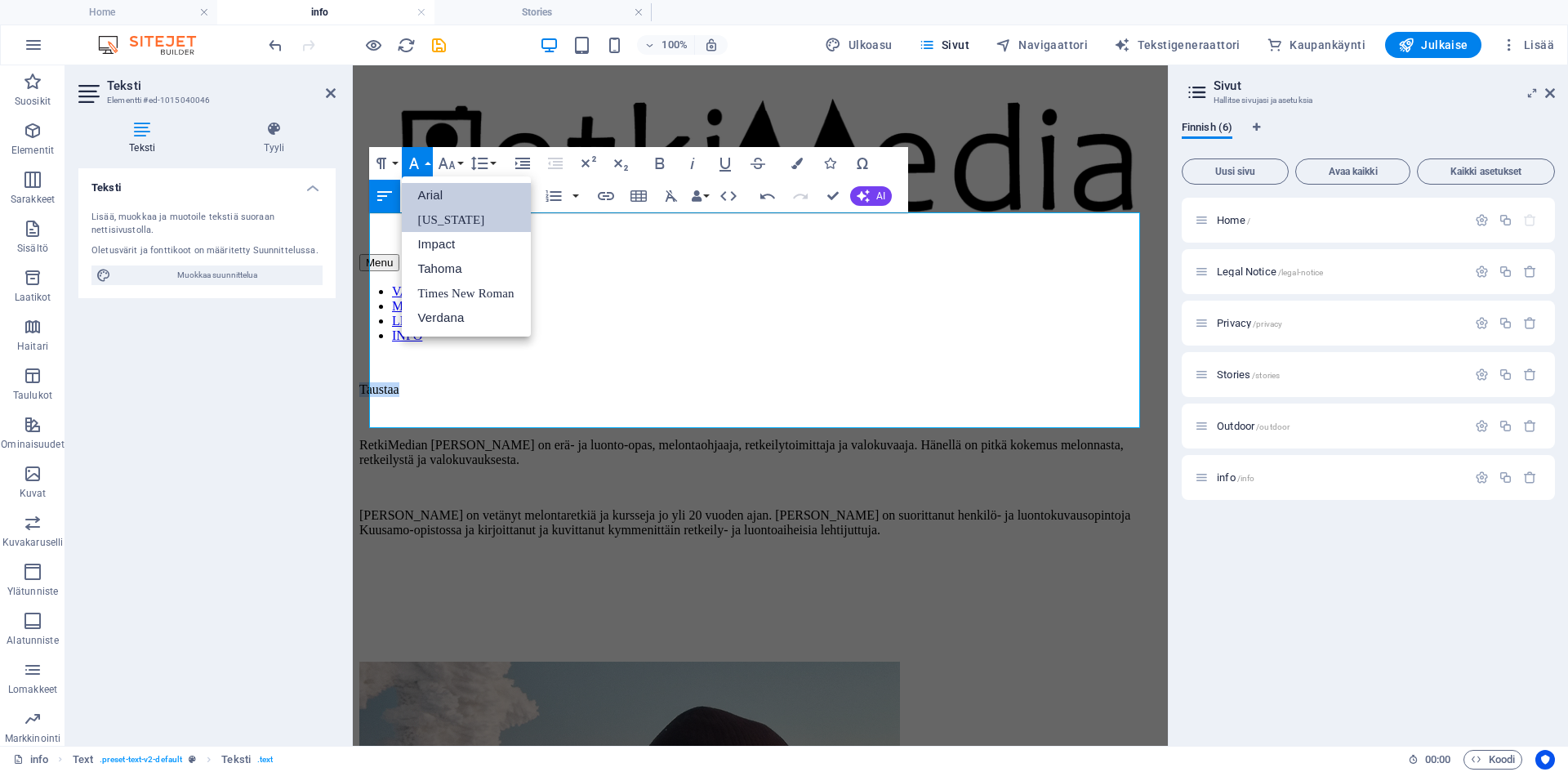
click at [437, 222] on link "[US_STATE]" at bounding box center [466, 220] width 129 height 25
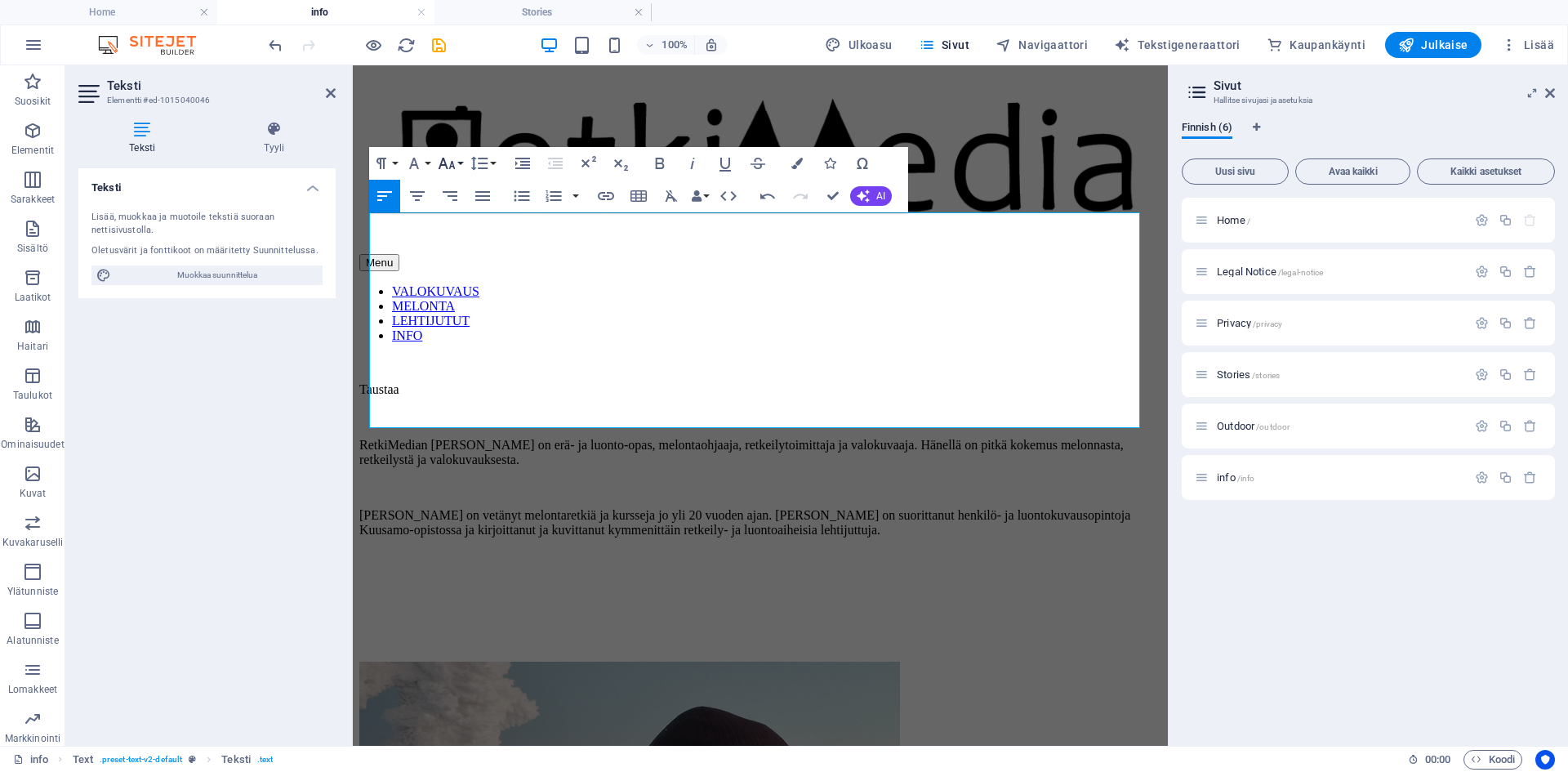
click at [457, 165] on button "Font Size" at bounding box center [450, 163] width 31 height 33
click at [468, 381] on link "30" at bounding box center [464, 391] width 59 height 25
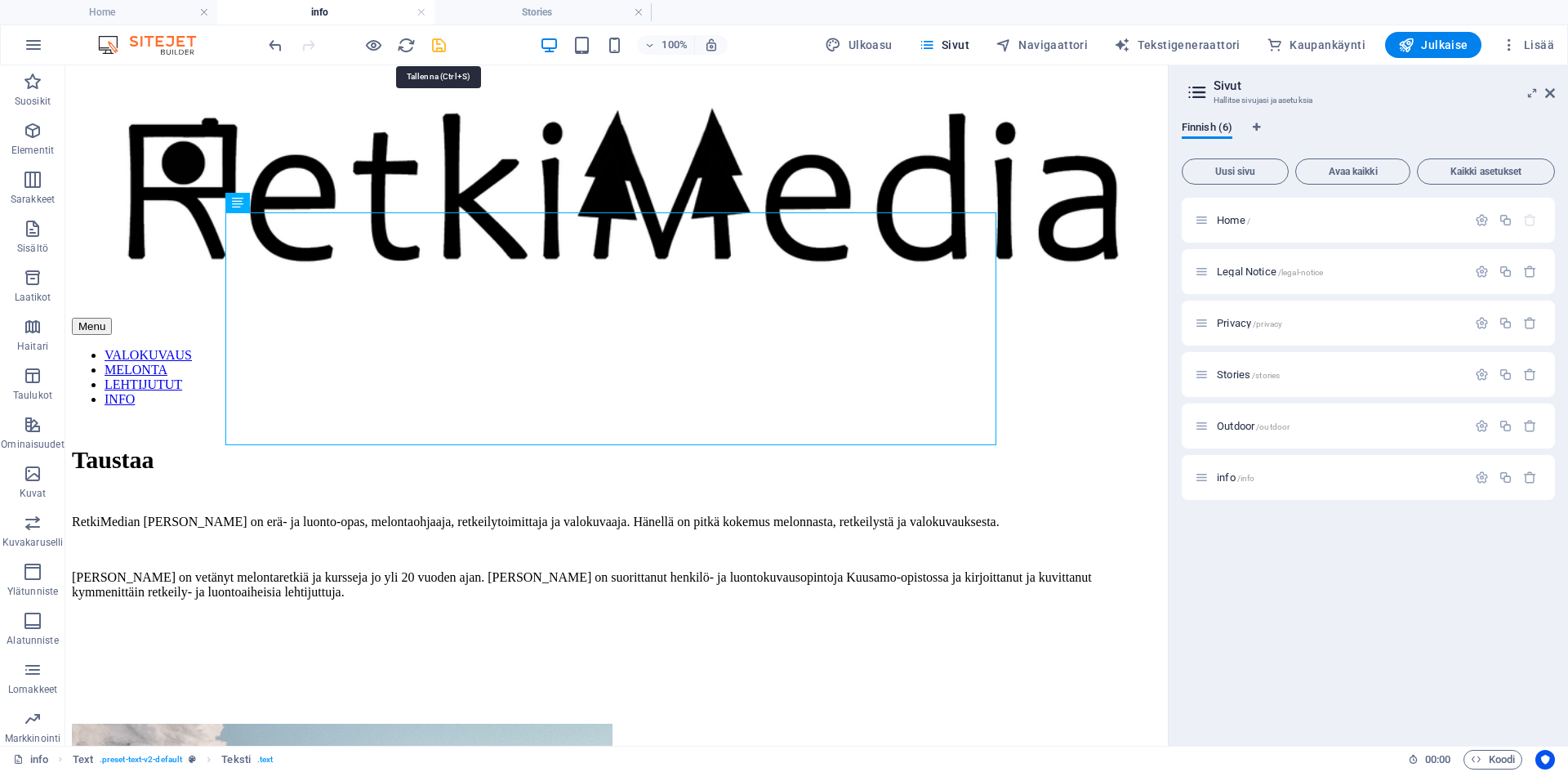
click at [442, 46] on icon "save" at bounding box center [439, 45] width 19 height 19
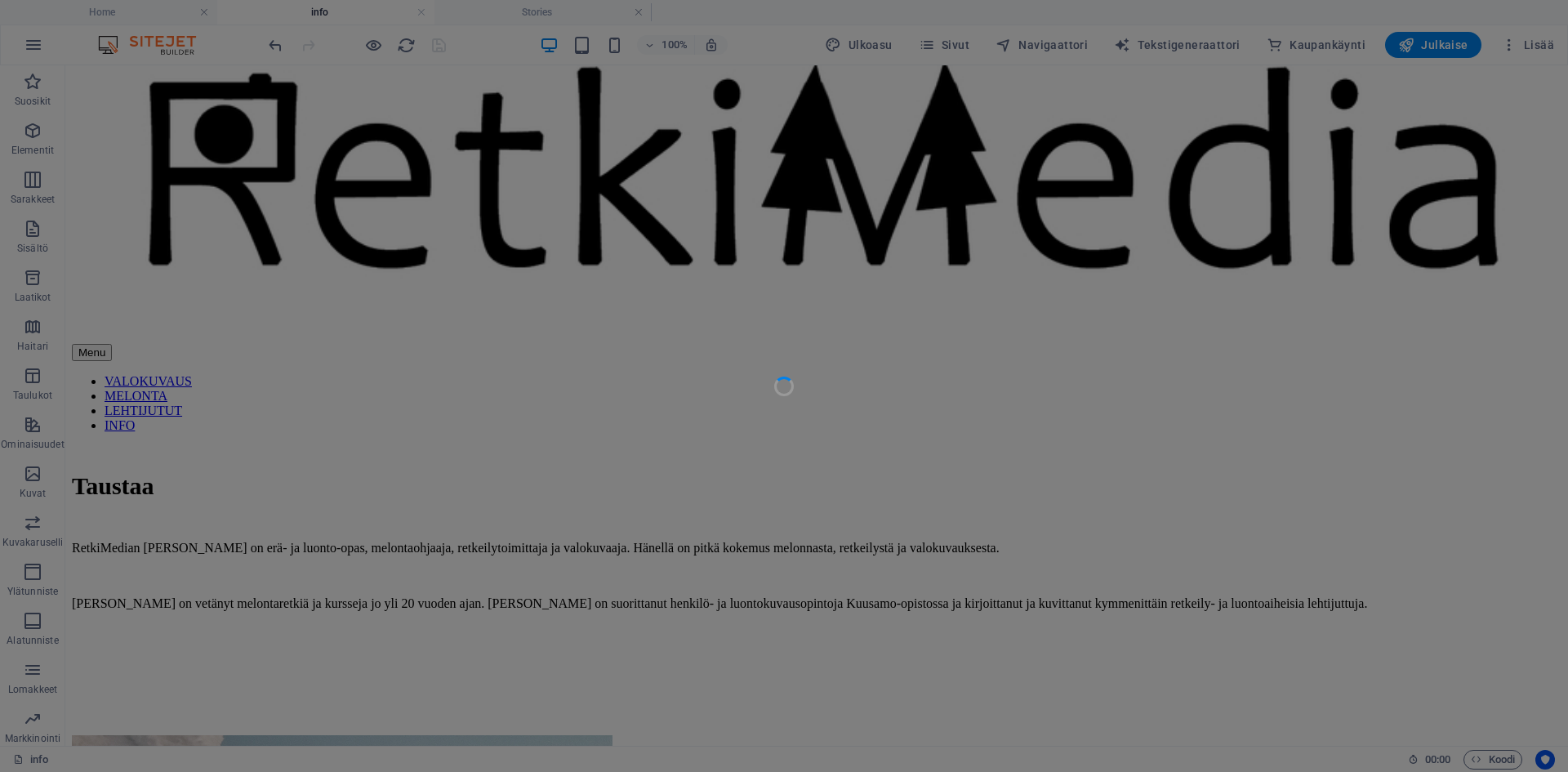
scroll to position [163, 0]
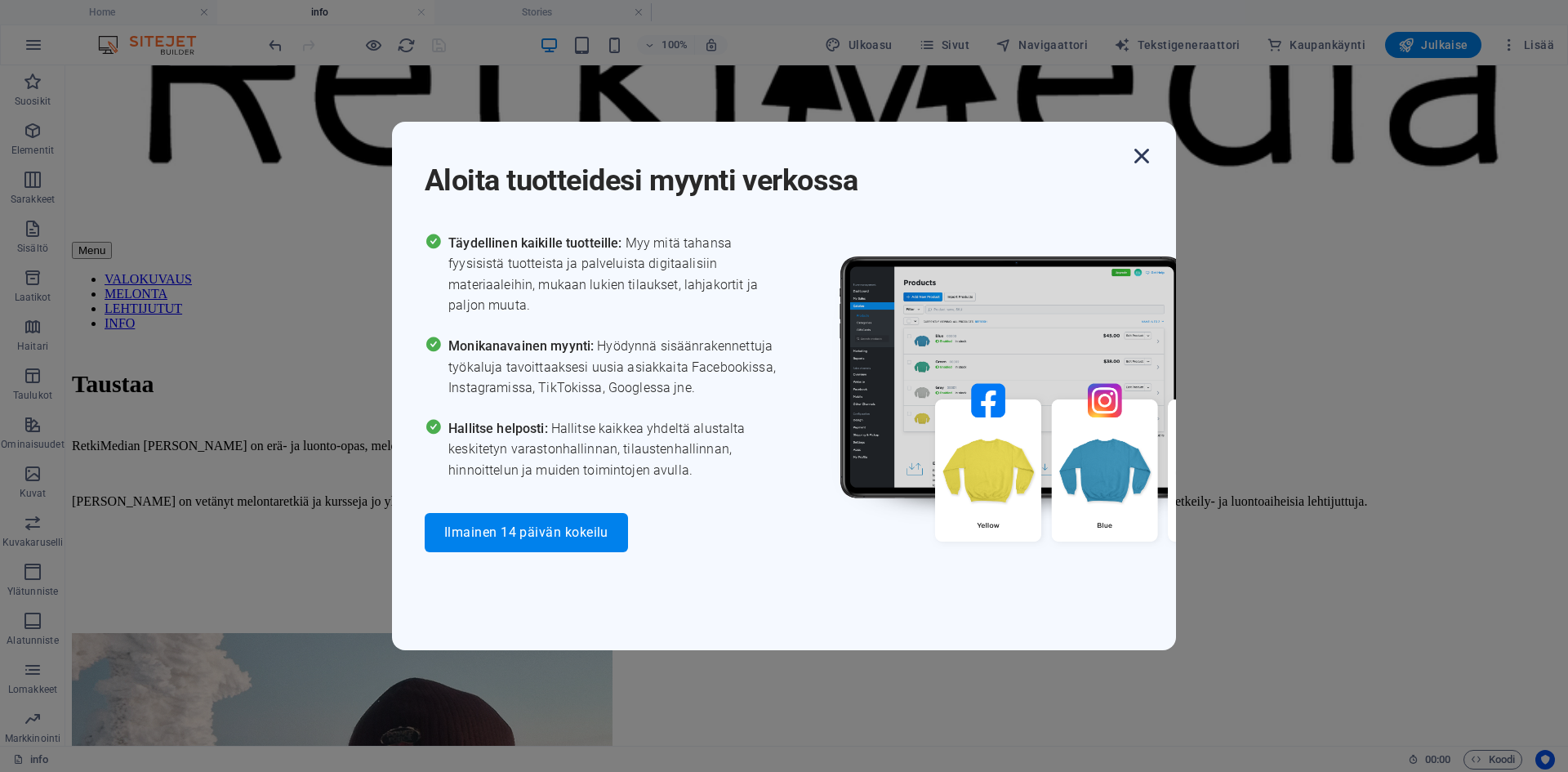
click at [1141, 154] on icon "button" at bounding box center [1141, 156] width 29 height 29
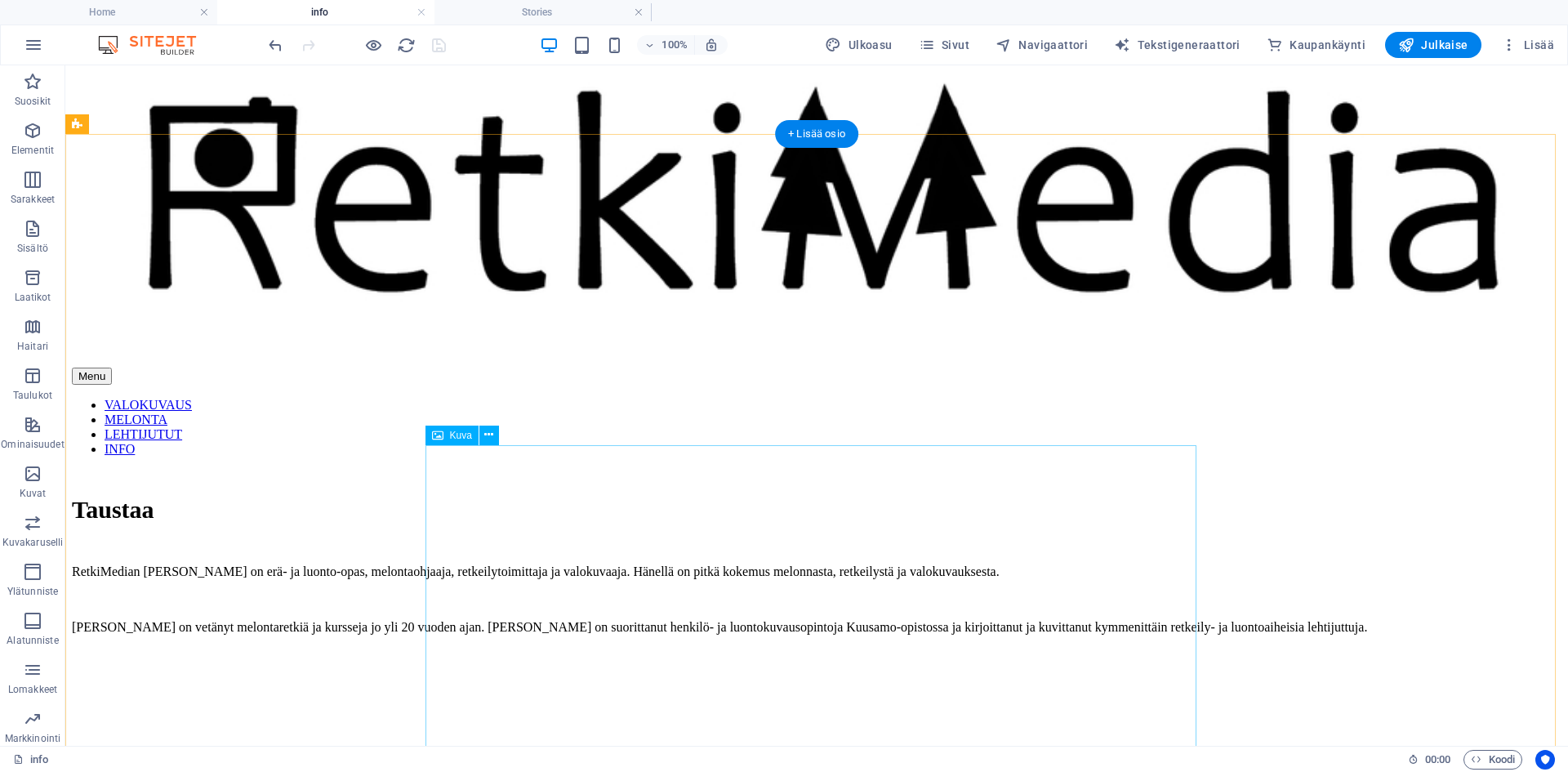
scroll to position [0, 0]
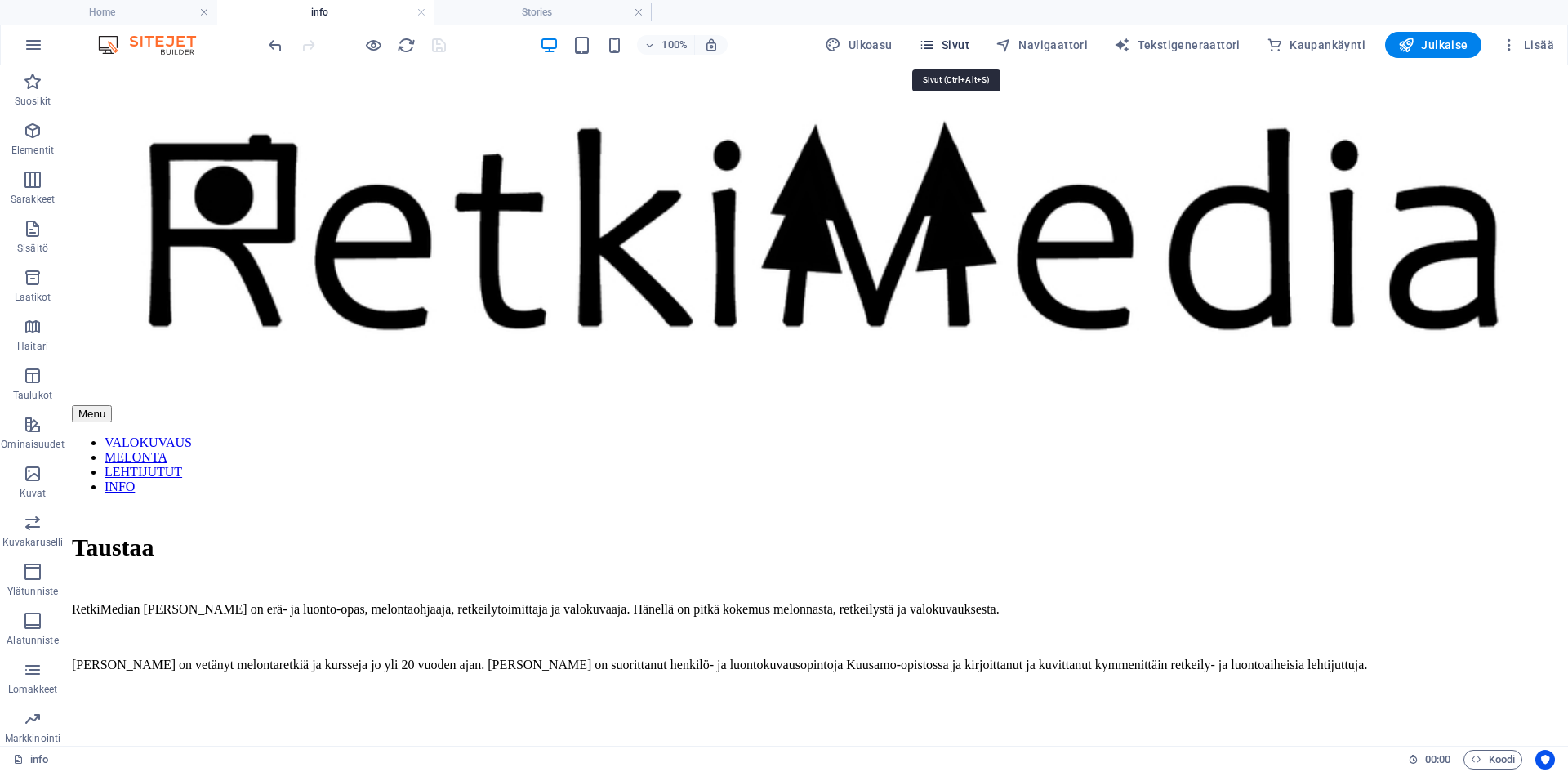
click at [968, 43] on span "Sivut" at bounding box center [945, 44] width 51 height 16
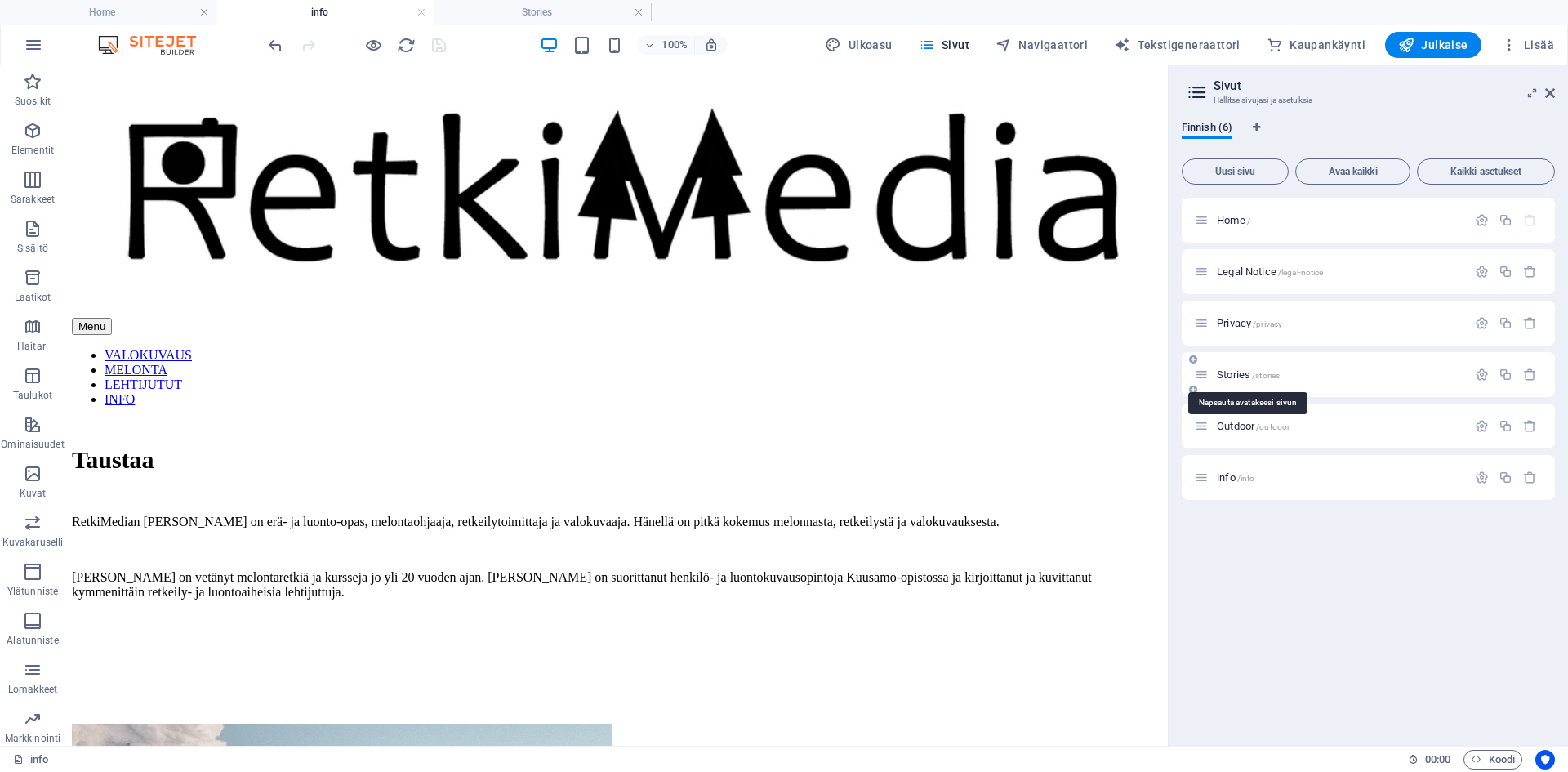
click at [1236, 377] on span "Stories /stories" at bounding box center [1248, 374] width 63 height 12
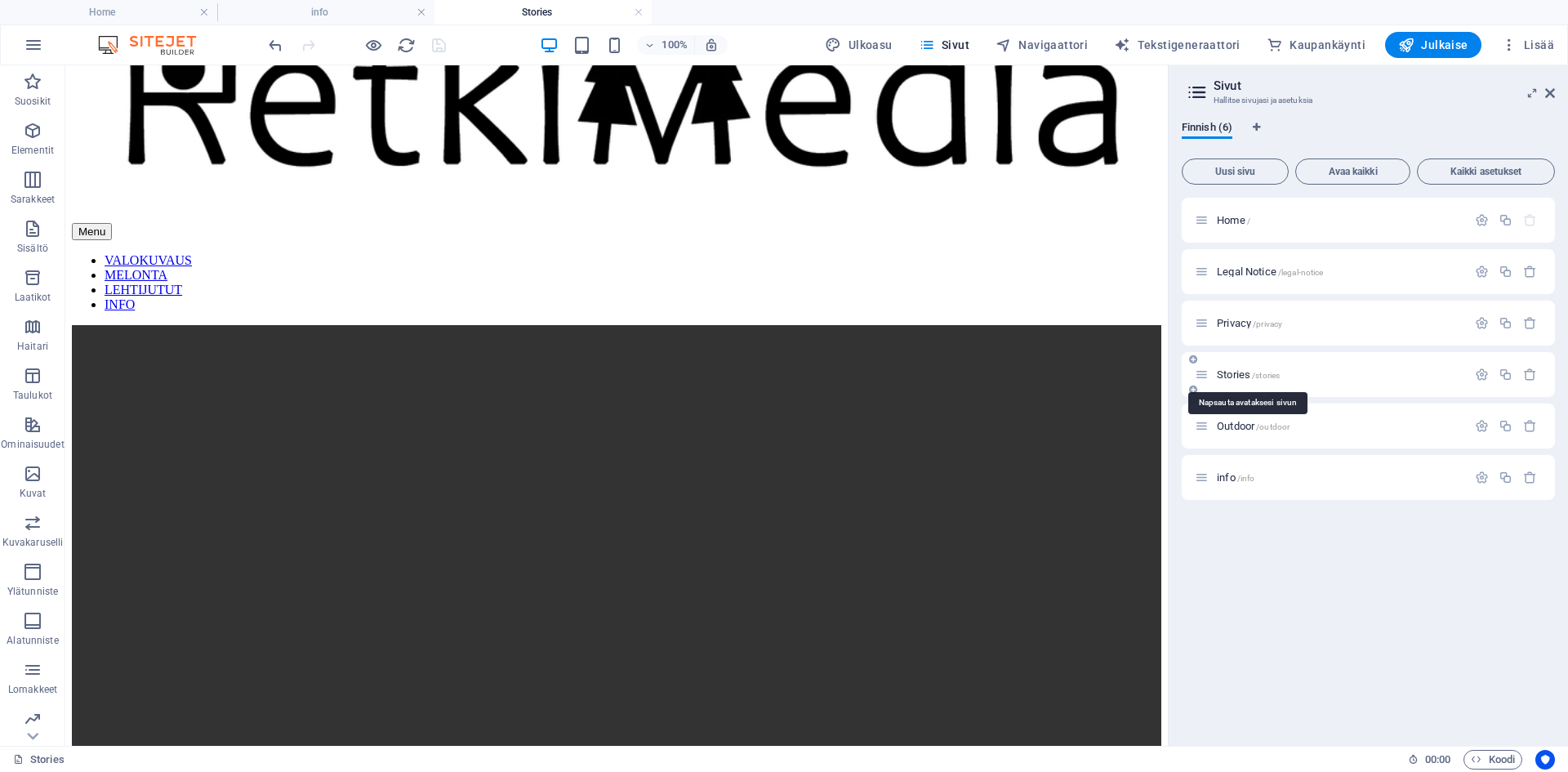
click at [1236, 377] on span "Stories /stories" at bounding box center [1248, 374] width 63 height 12
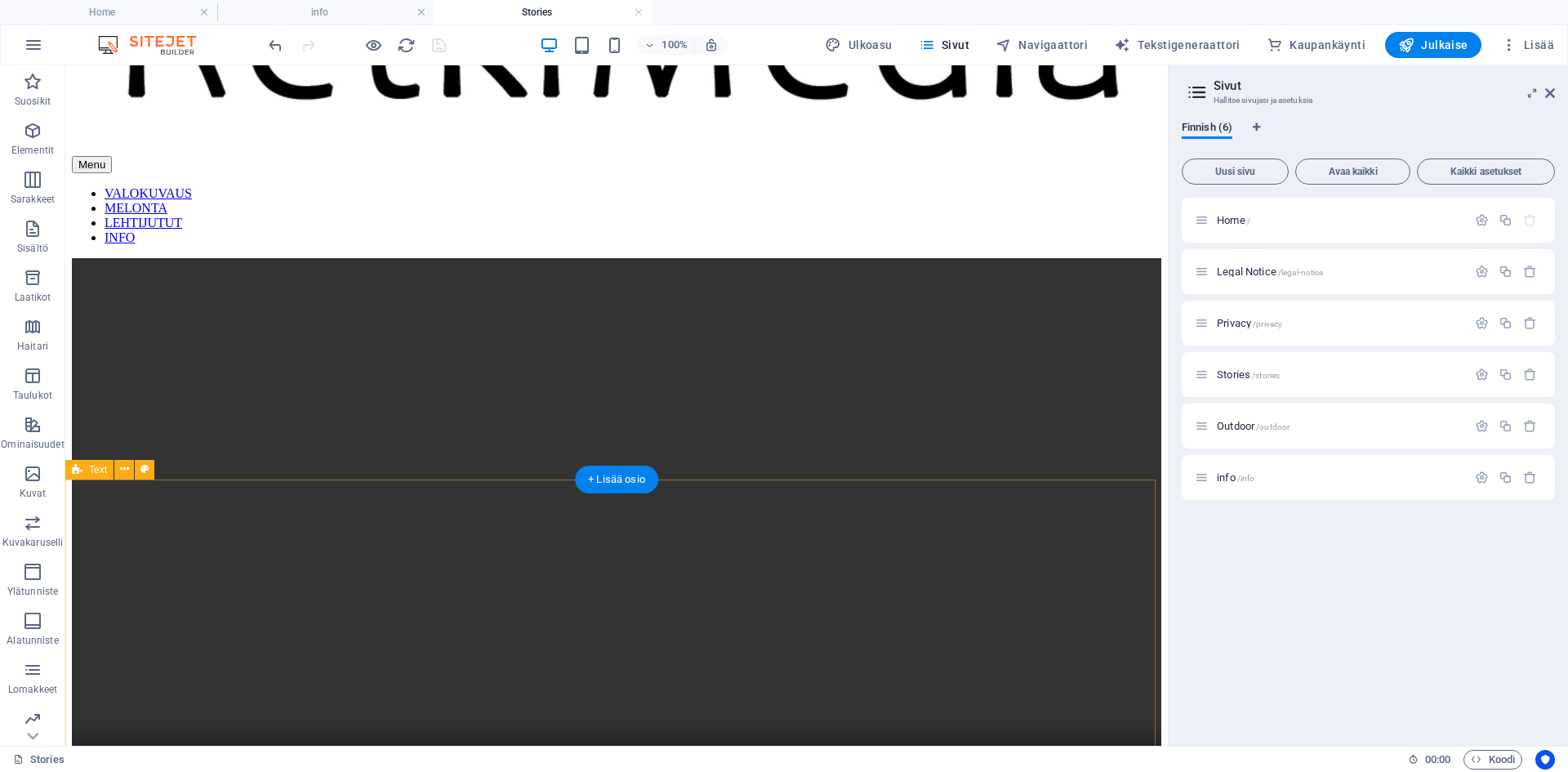
scroll to position [340, 0]
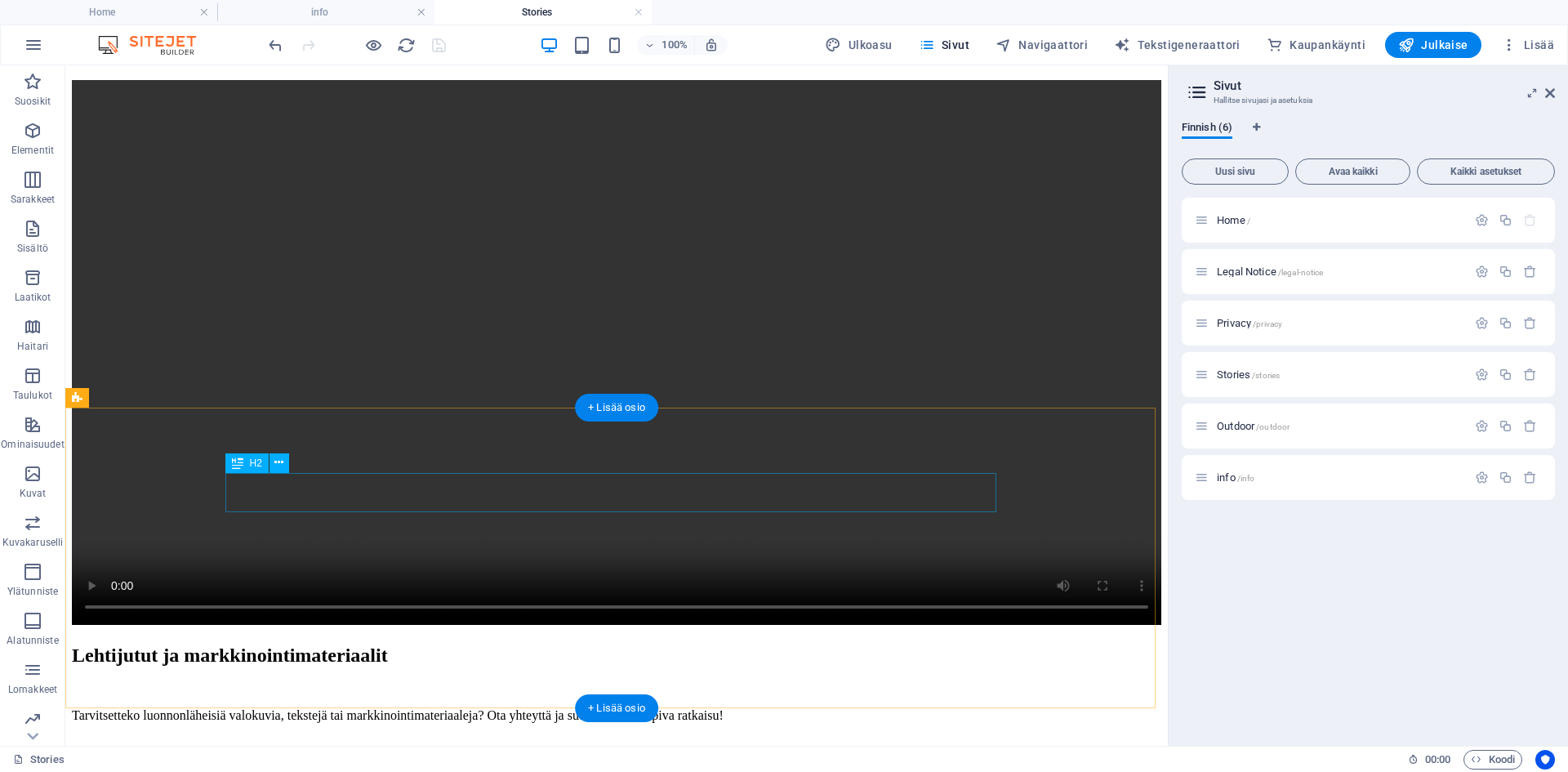
click at [464, 644] on div "Lehtijutut ja markkinointimateriaalit" at bounding box center [616, 655] width 1089 height 22
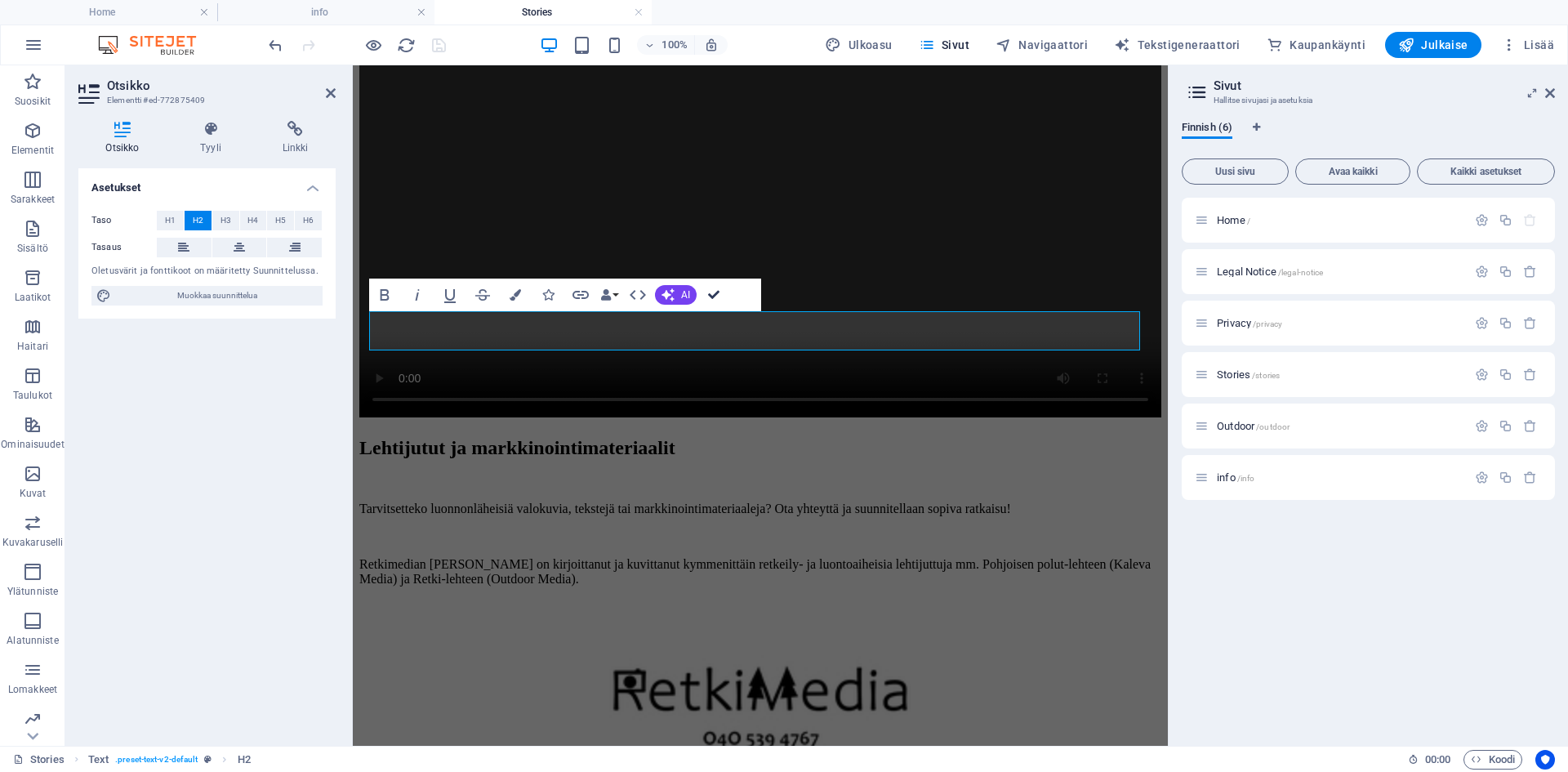
scroll to position [502, 0]
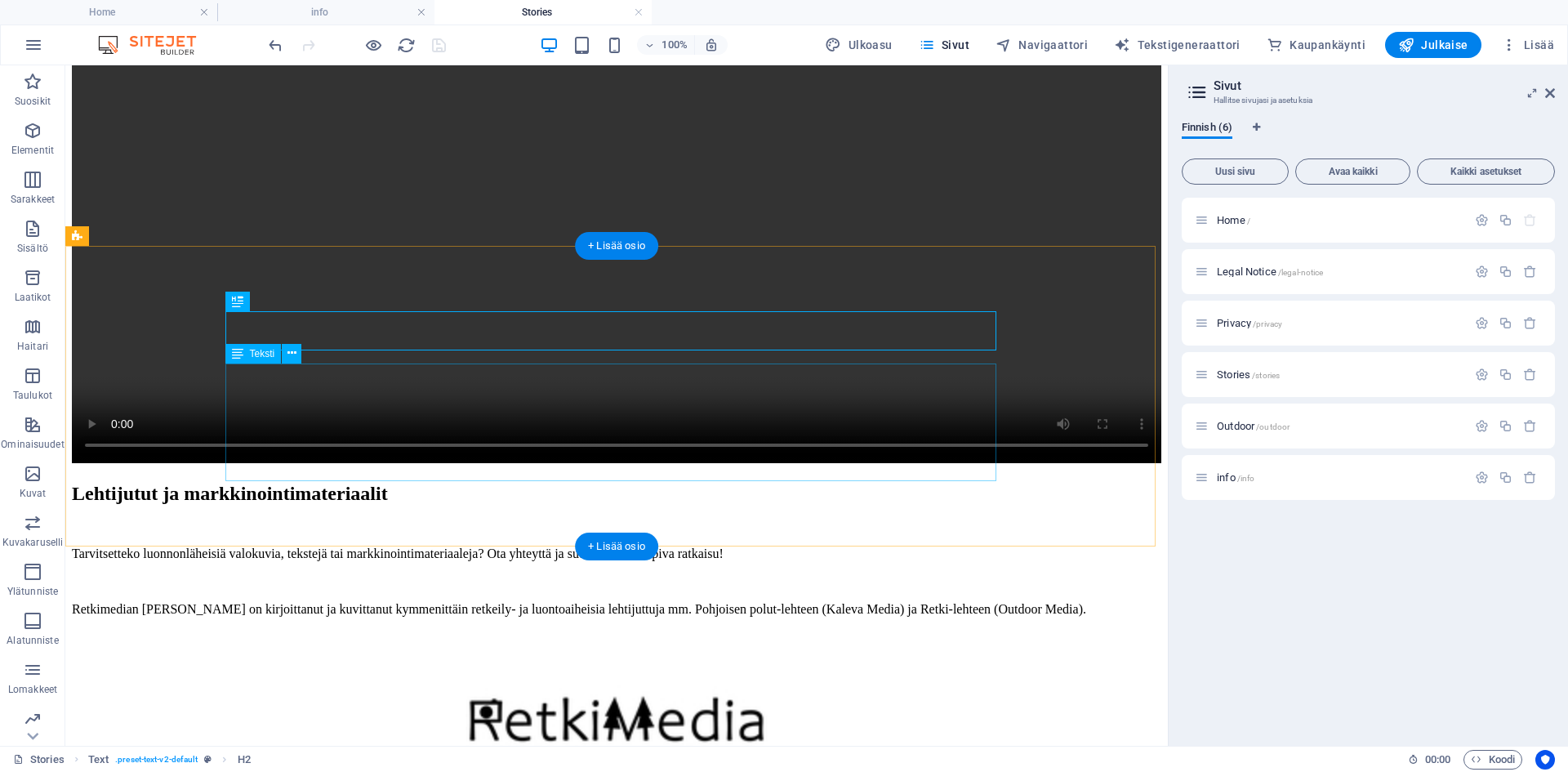
click at [597, 546] on div "Tarvitsetteko luonnonläheisiä valokuvia, tekstejä tai markkinointimateriaaleja?…" at bounding box center [616, 609] width 1089 height 126
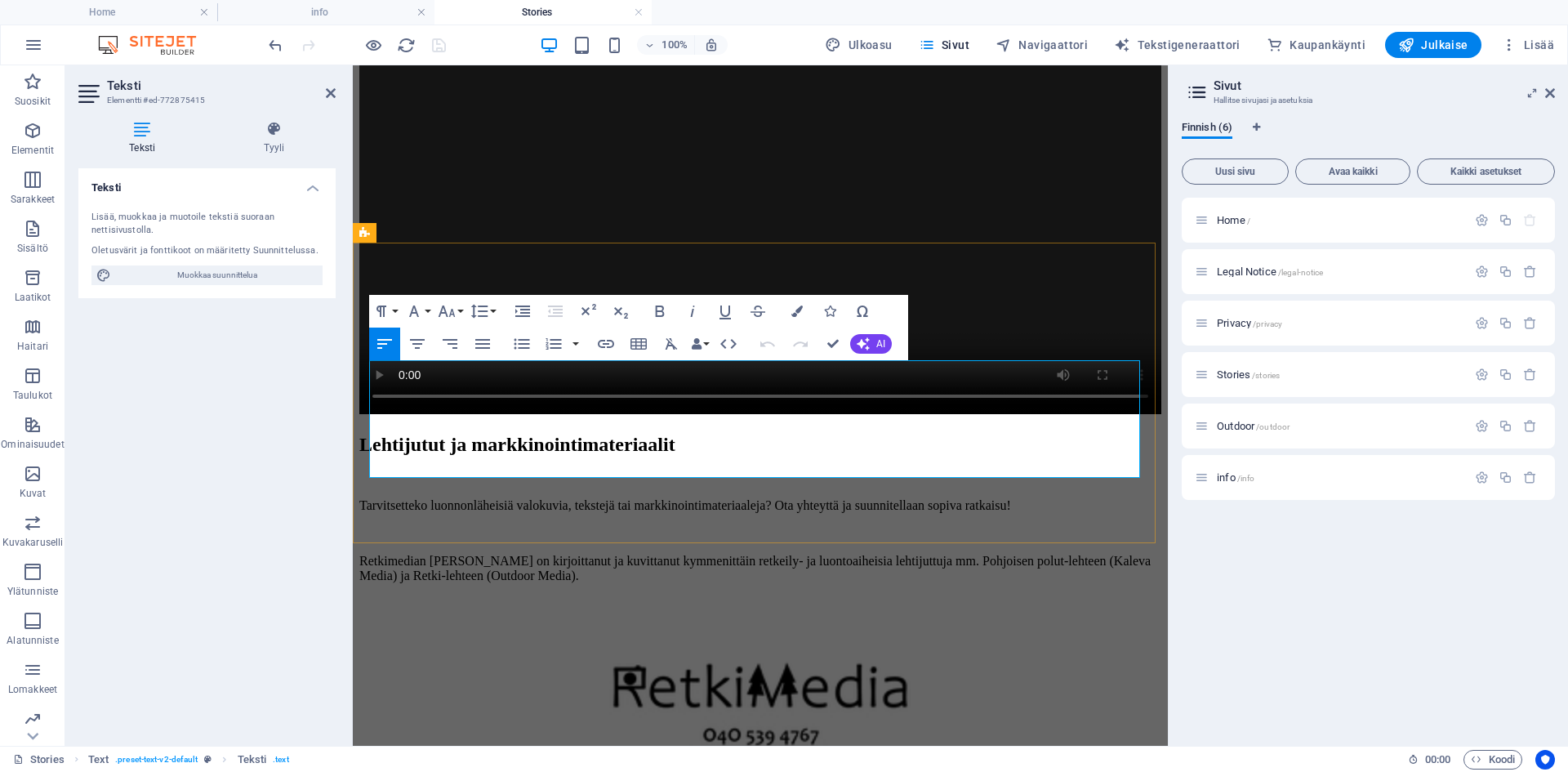
click at [597, 526] on p at bounding box center [759, 534] width 802 height 15
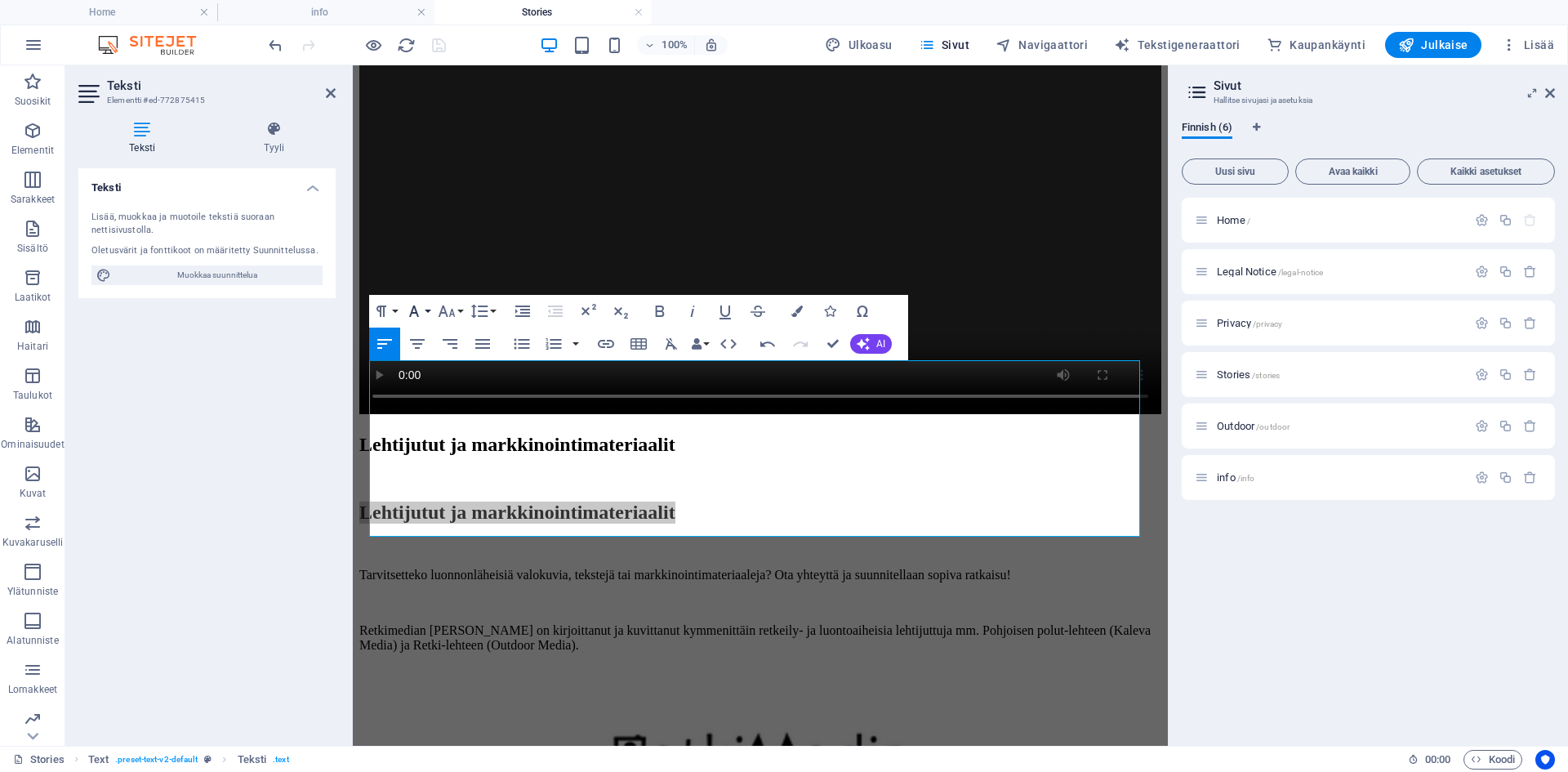
click at [425, 311] on button "Font Family" at bounding box center [417, 311] width 31 height 33
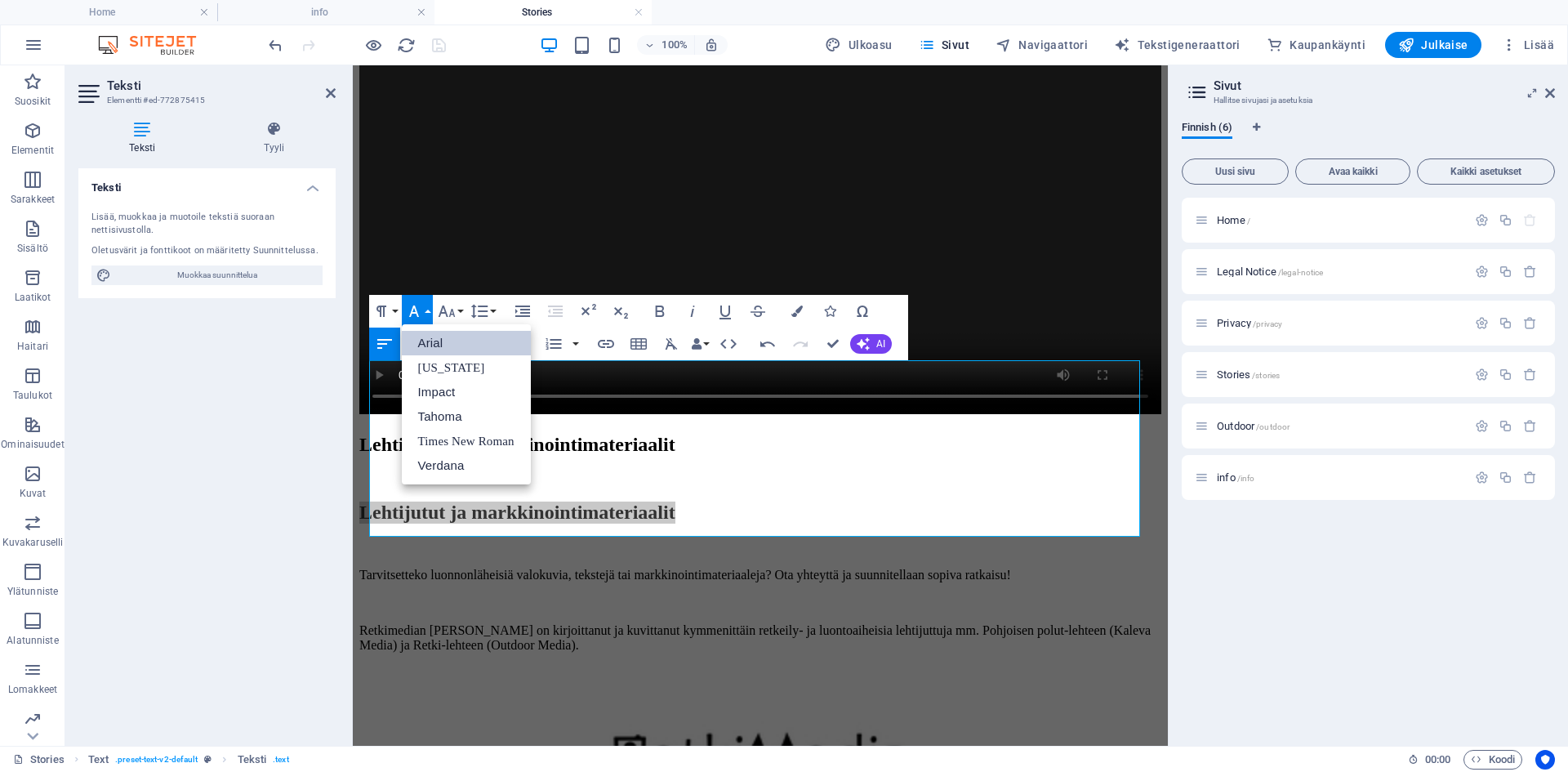
scroll to position [0, 0]
click at [445, 366] on link "[US_STATE]" at bounding box center [466, 368] width 129 height 25
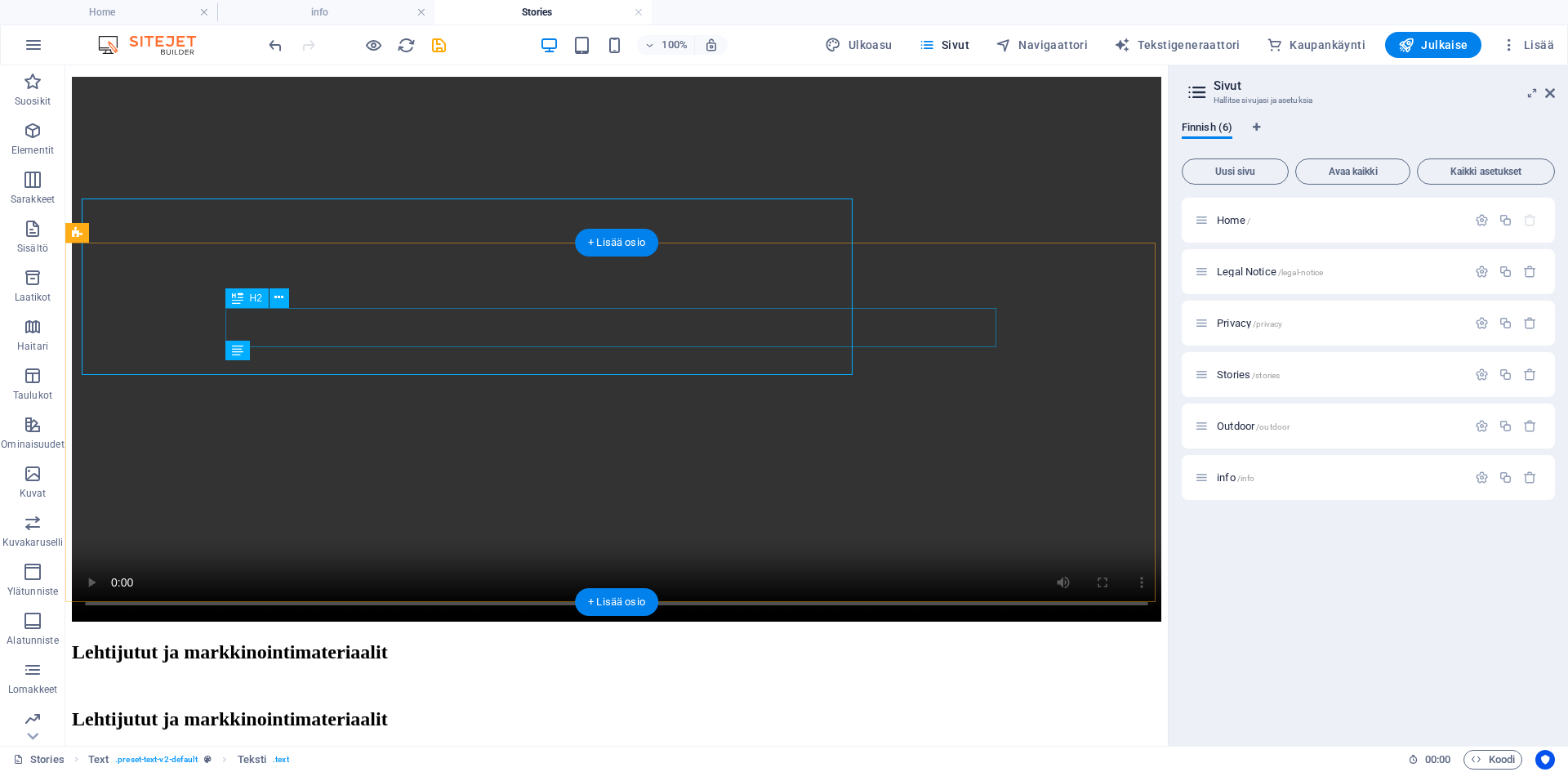
scroll to position [505, 0]
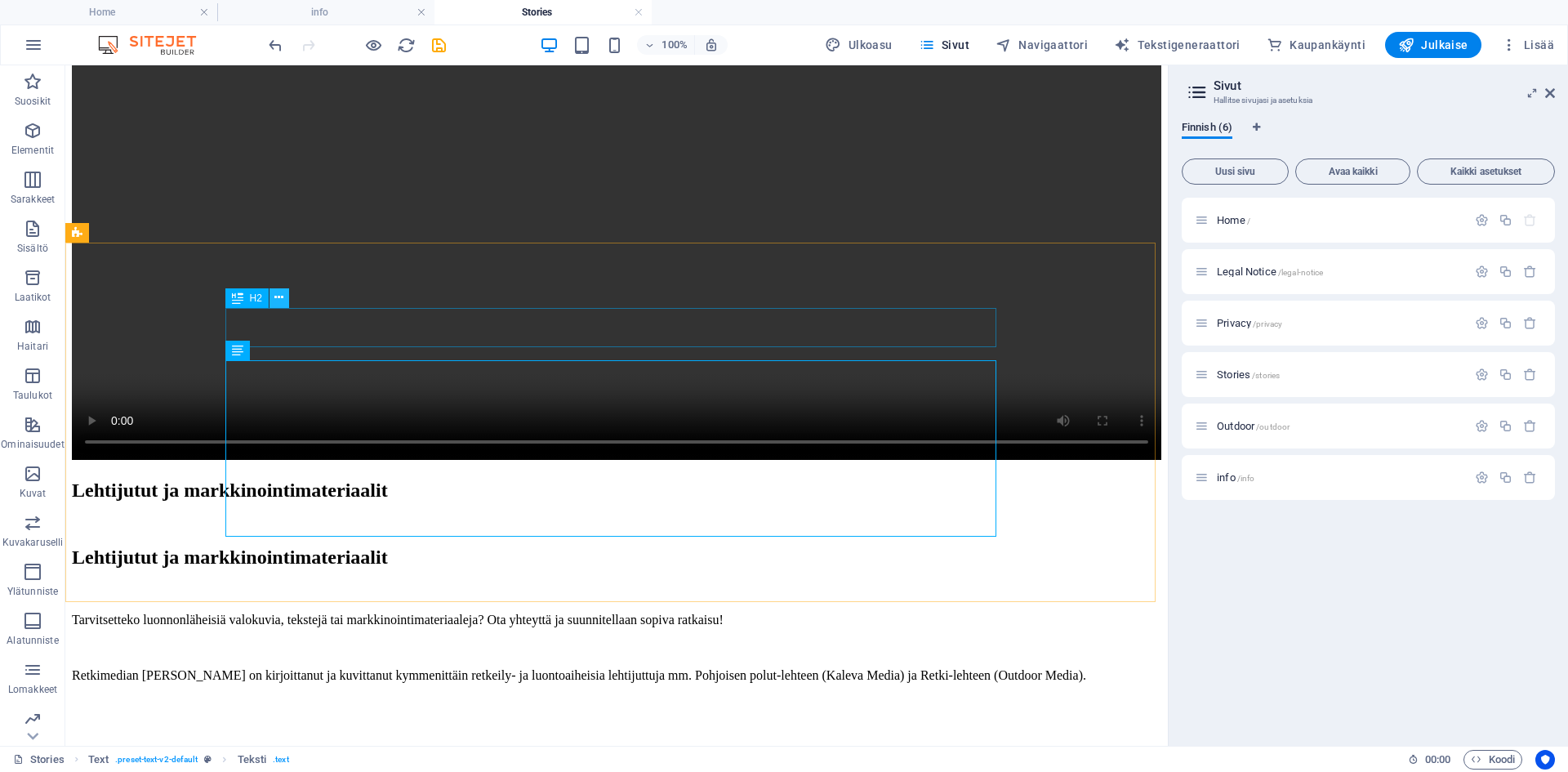
click at [276, 295] on icon at bounding box center [279, 298] width 9 height 17
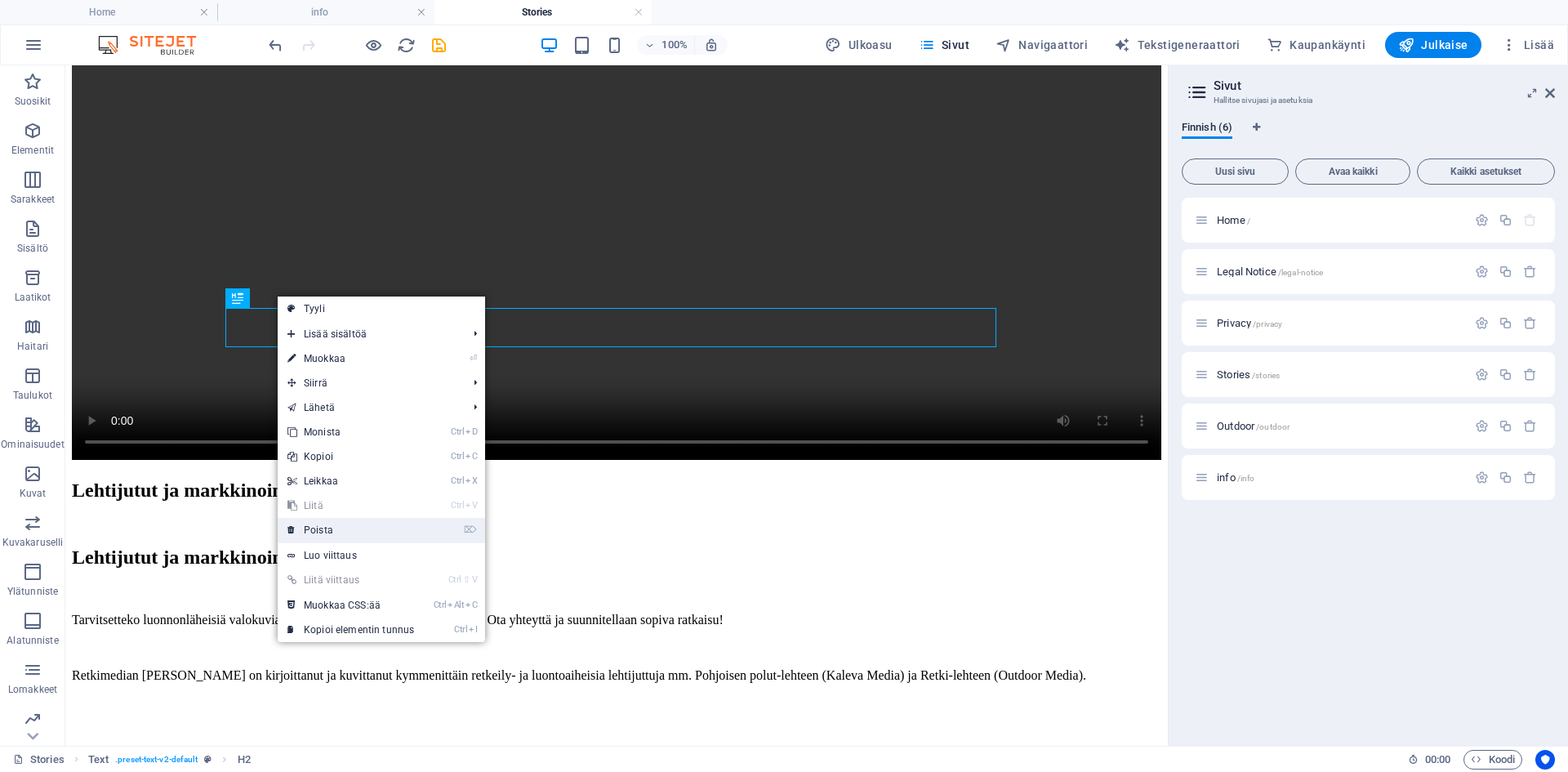
click at [343, 528] on link "⌦ Poista" at bounding box center [350, 530] width 146 height 25
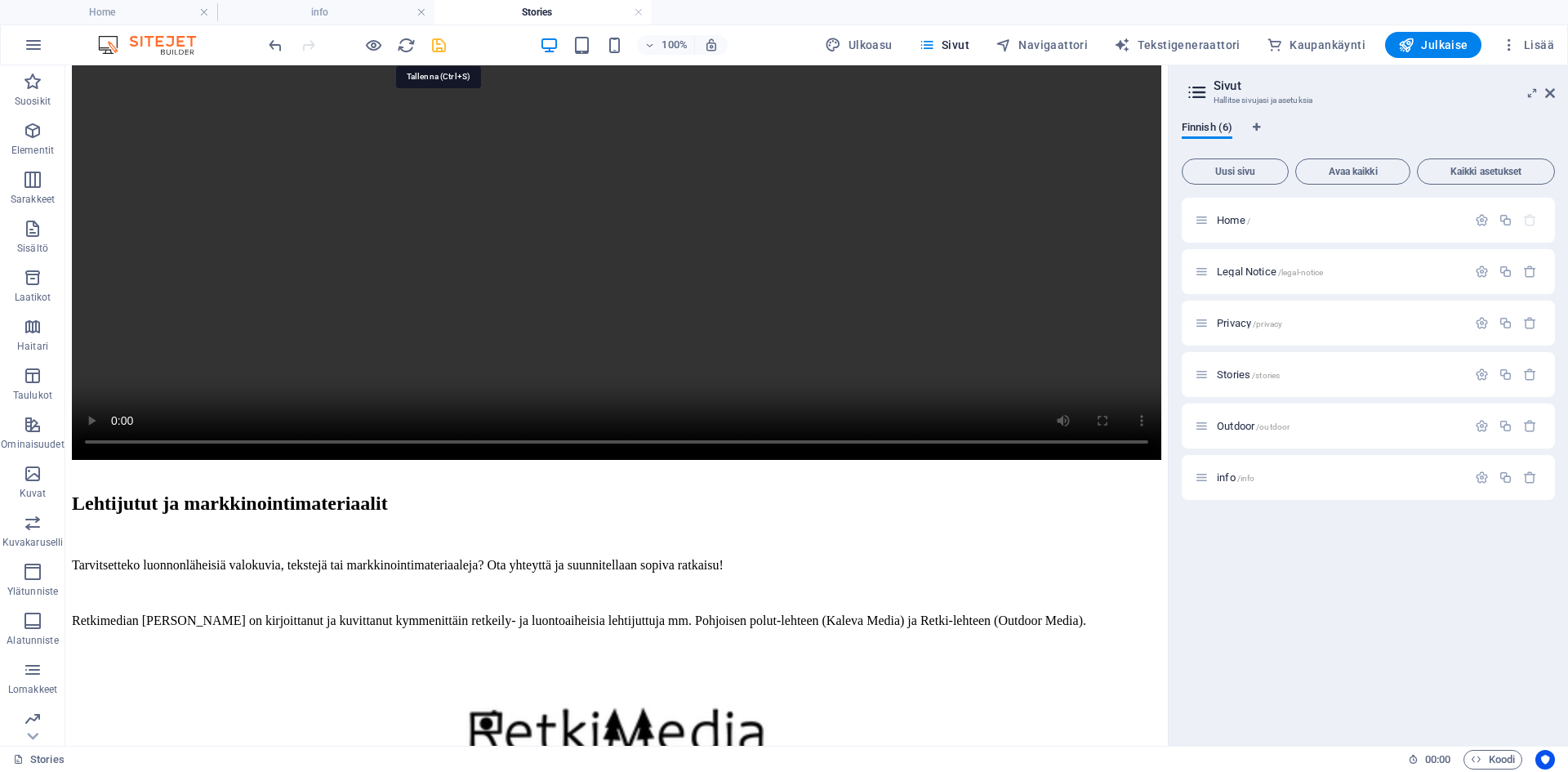
click at [444, 44] on icon "save" at bounding box center [439, 45] width 19 height 19
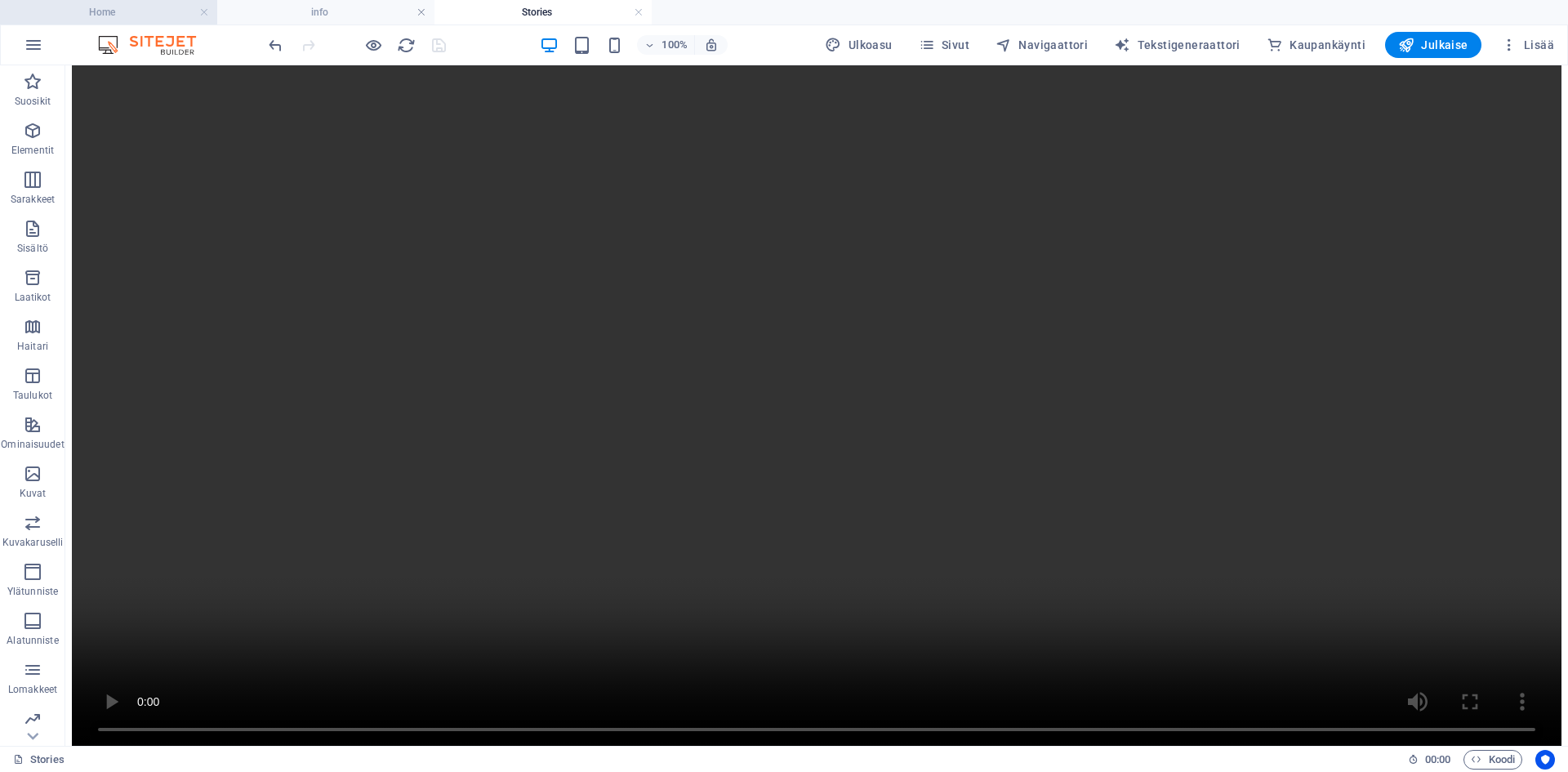
click at [96, 8] on h4 "Home" at bounding box center [109, 11] width 217 height 18
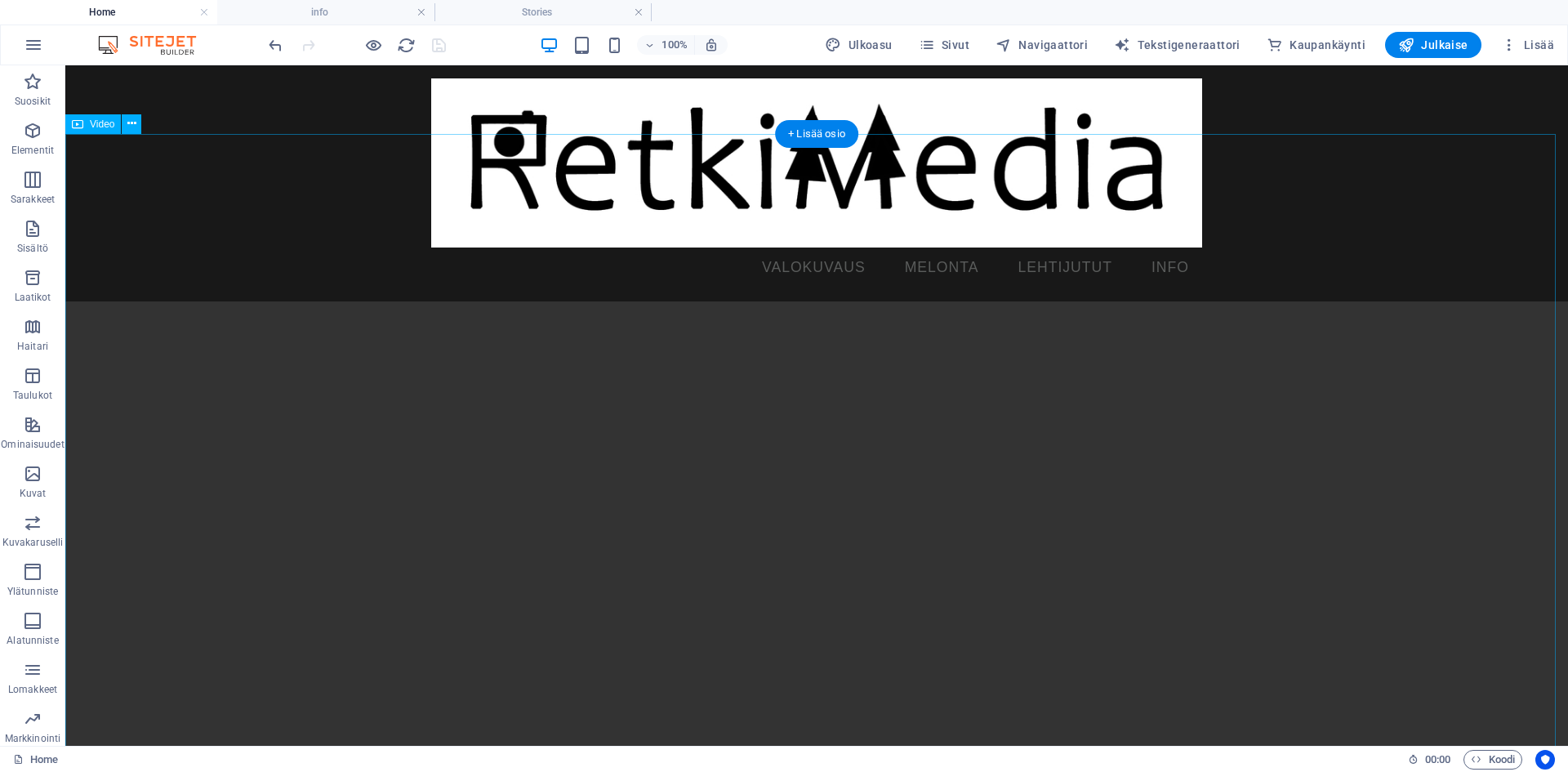
click at [787, 331] on figure at bounding box center [816, 677] width 1503 height 751
select select "%"
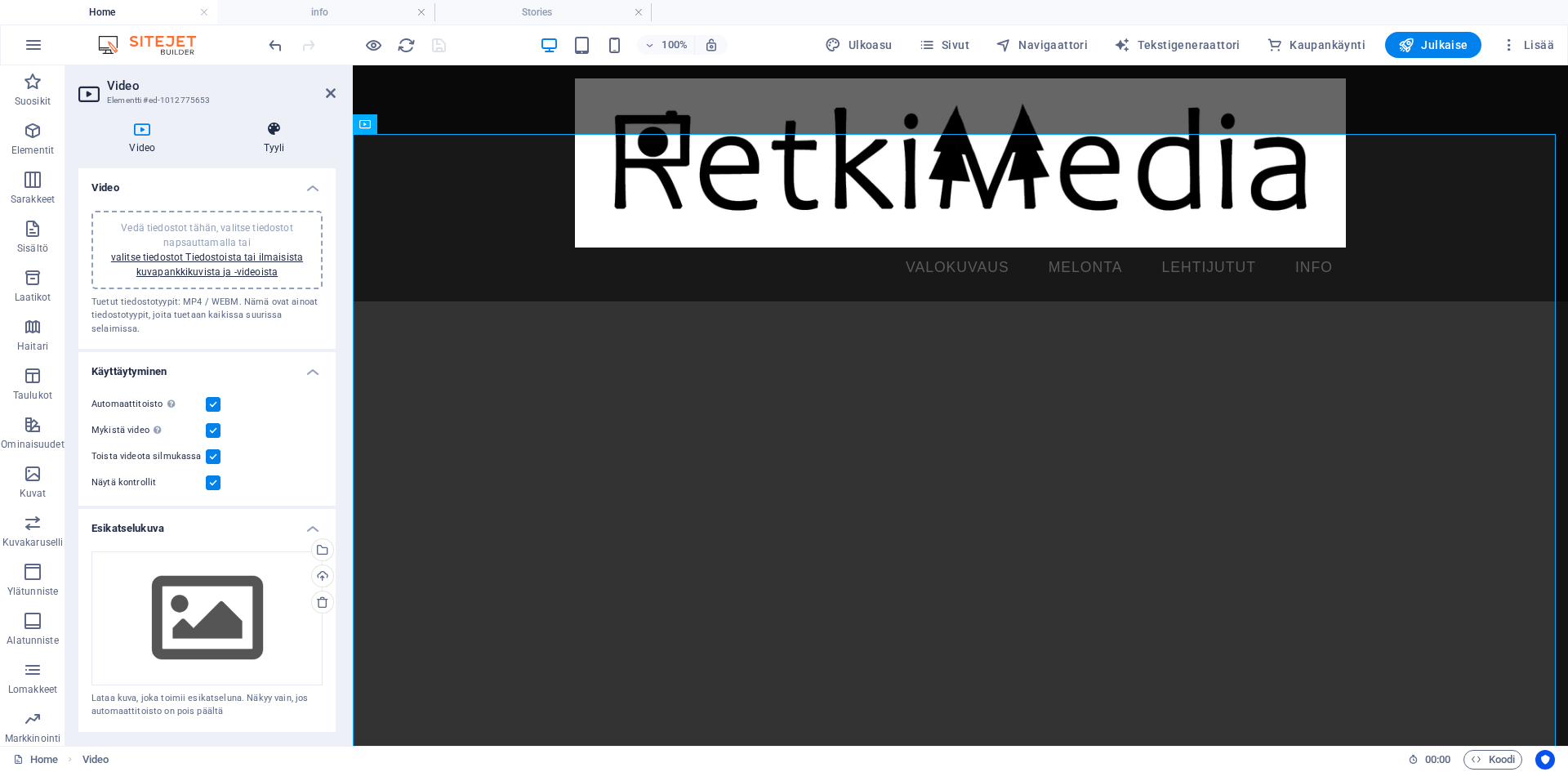
click at [273, 143] on h4 "Tyyli" at bounding box center [275, 138] width 124 height 34
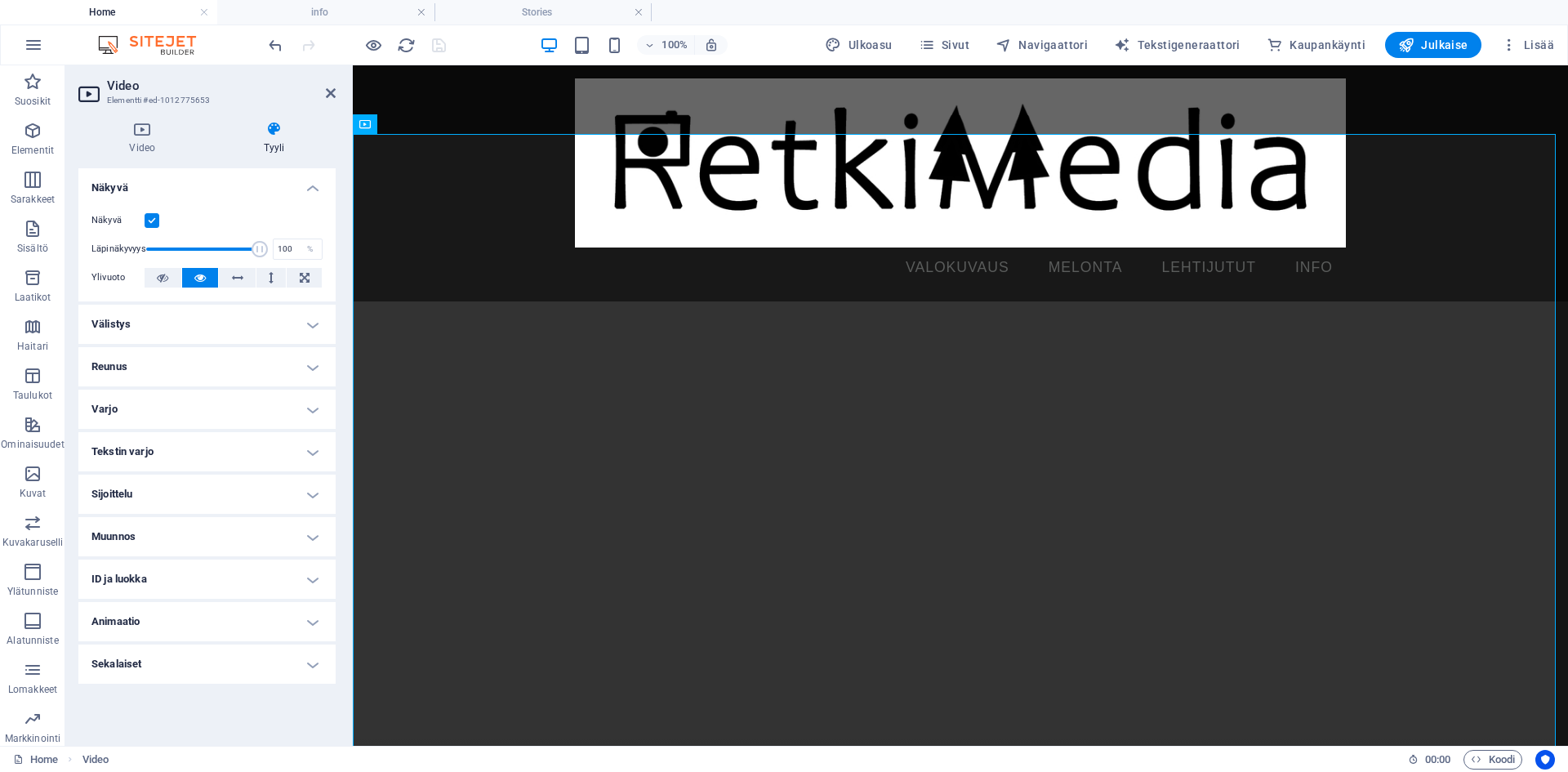
click at [188, 538] on h4 "Muunnos" at bounding box center [207, 536] width 257 height 39
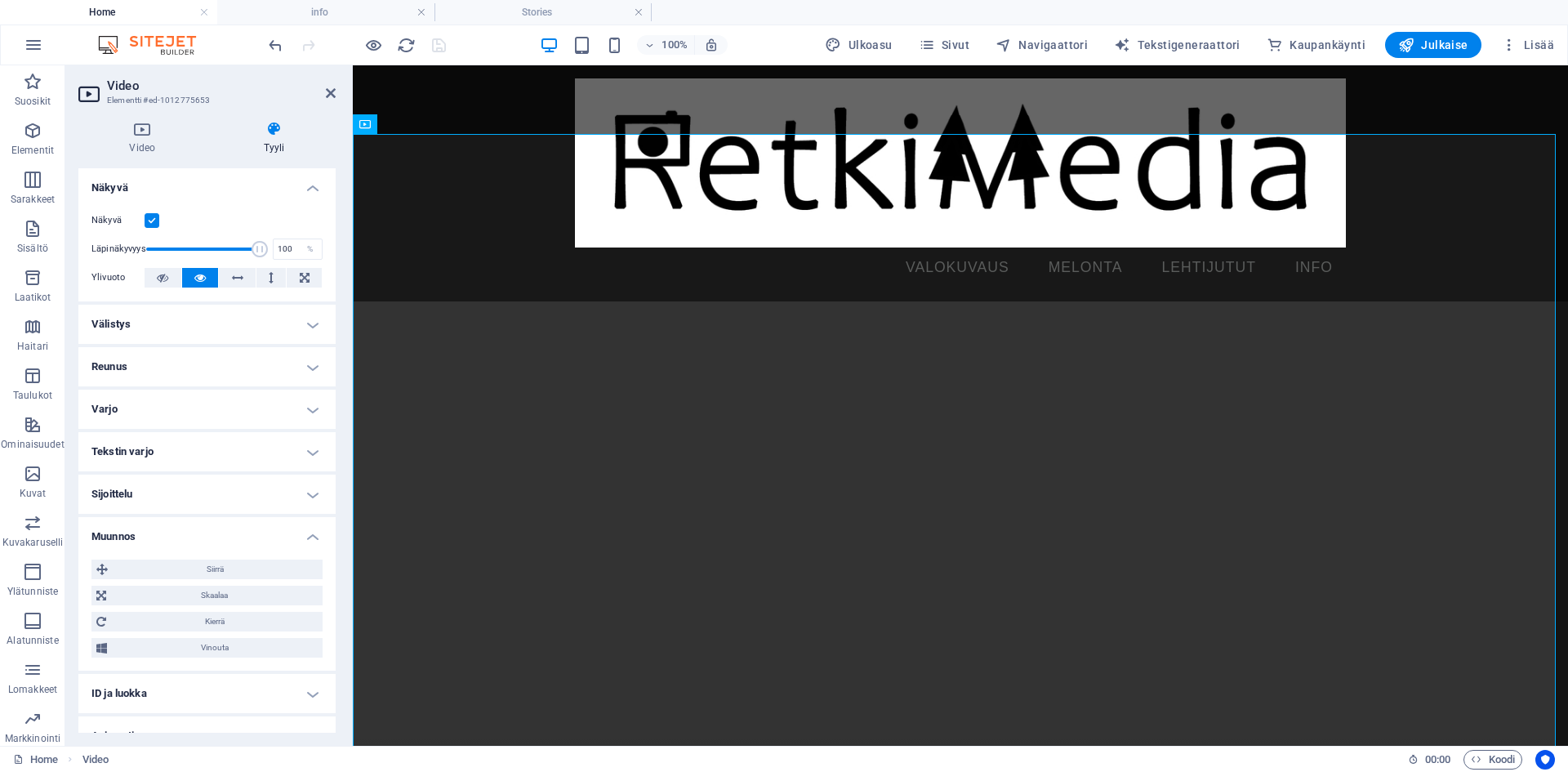
click at [188, 538] on h4 "Muunnos" at bounding box center [207, 531] width 257 height 29
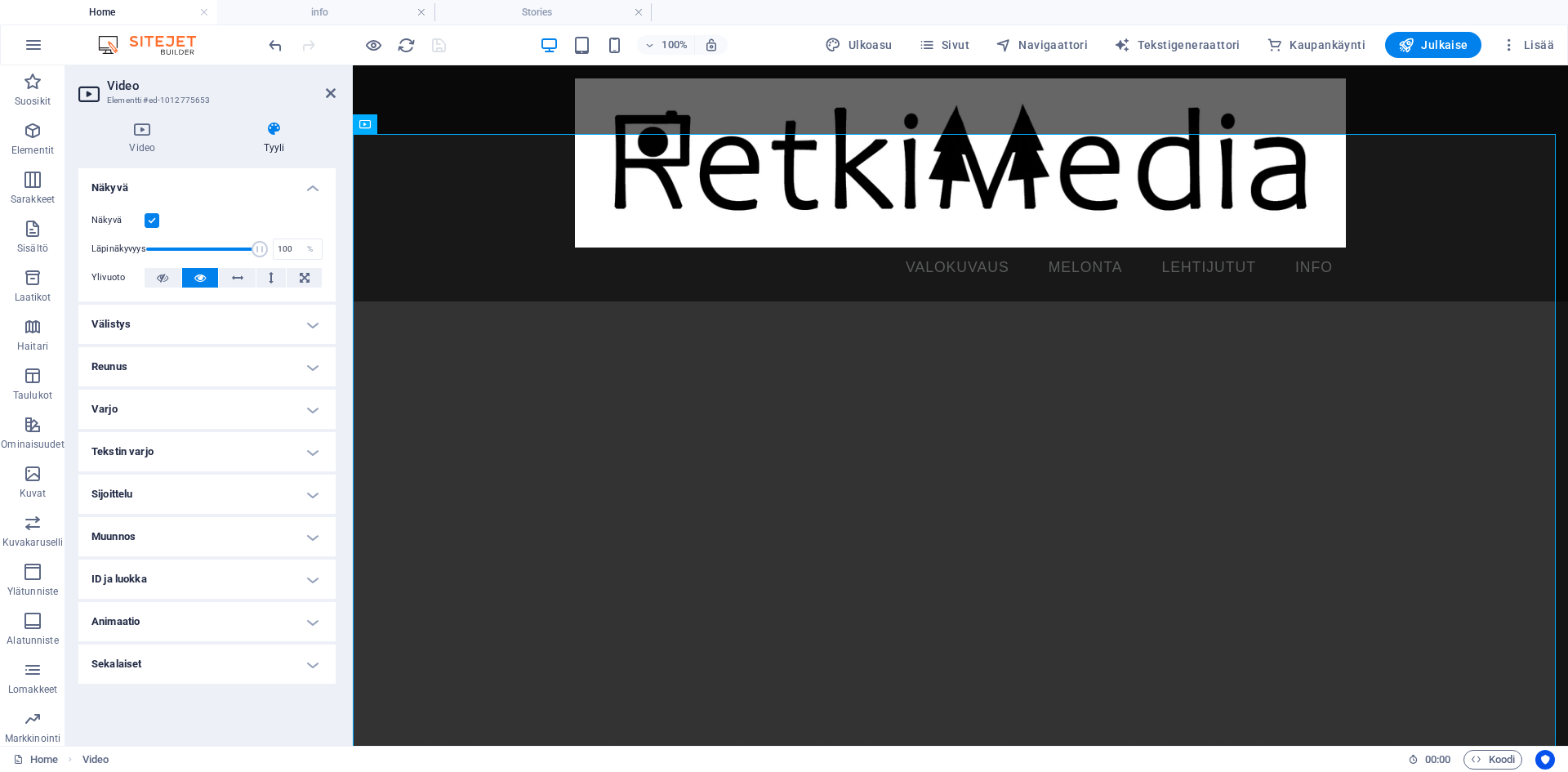
click at [255, 670] on h4 "Sekalaiset" at bounding box center [207, 663] width 257 height 39
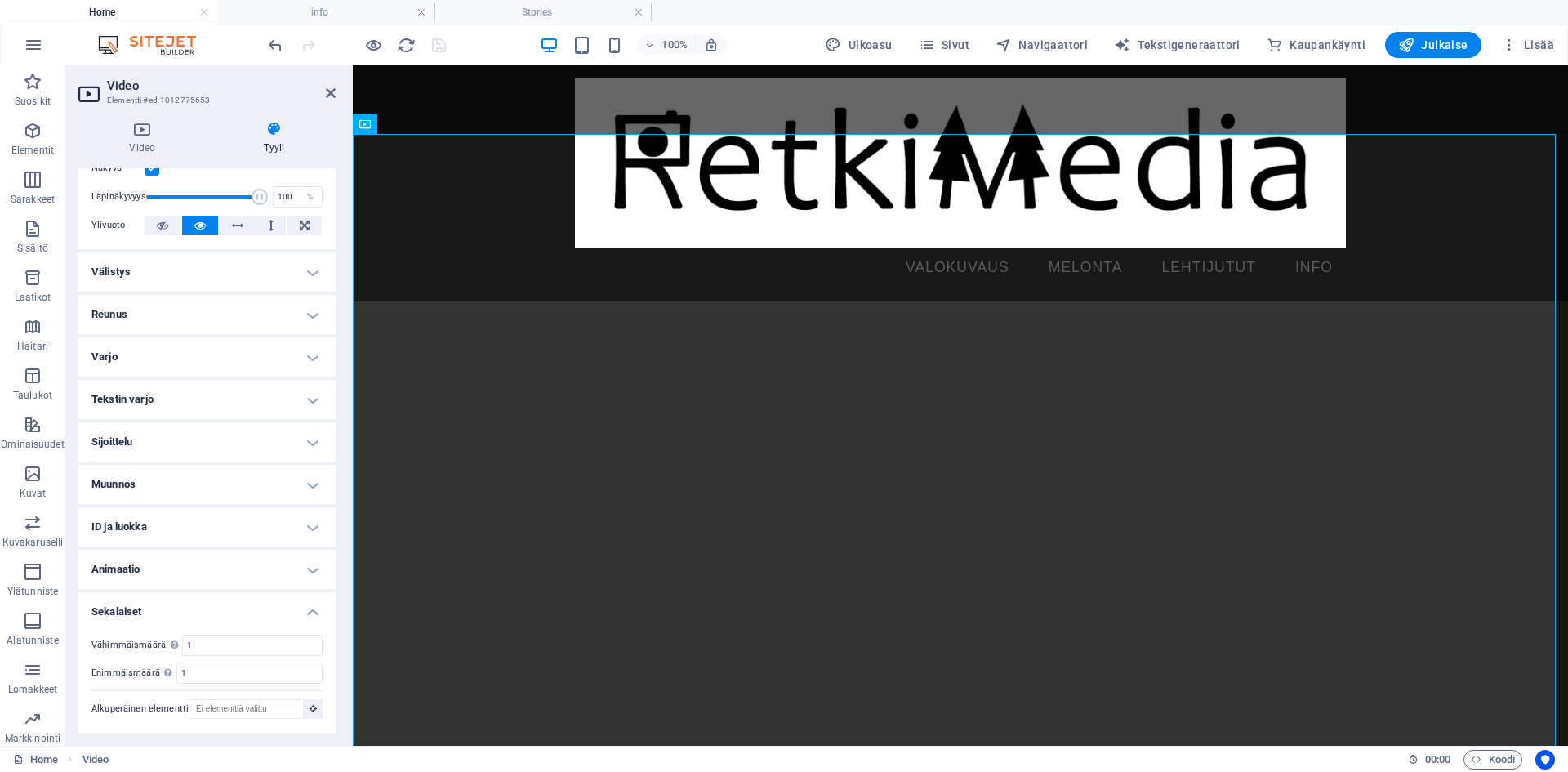
click at [198, 437] on h4 "Sijoittelu" at bounding box center [207, 441] width 257 height 39
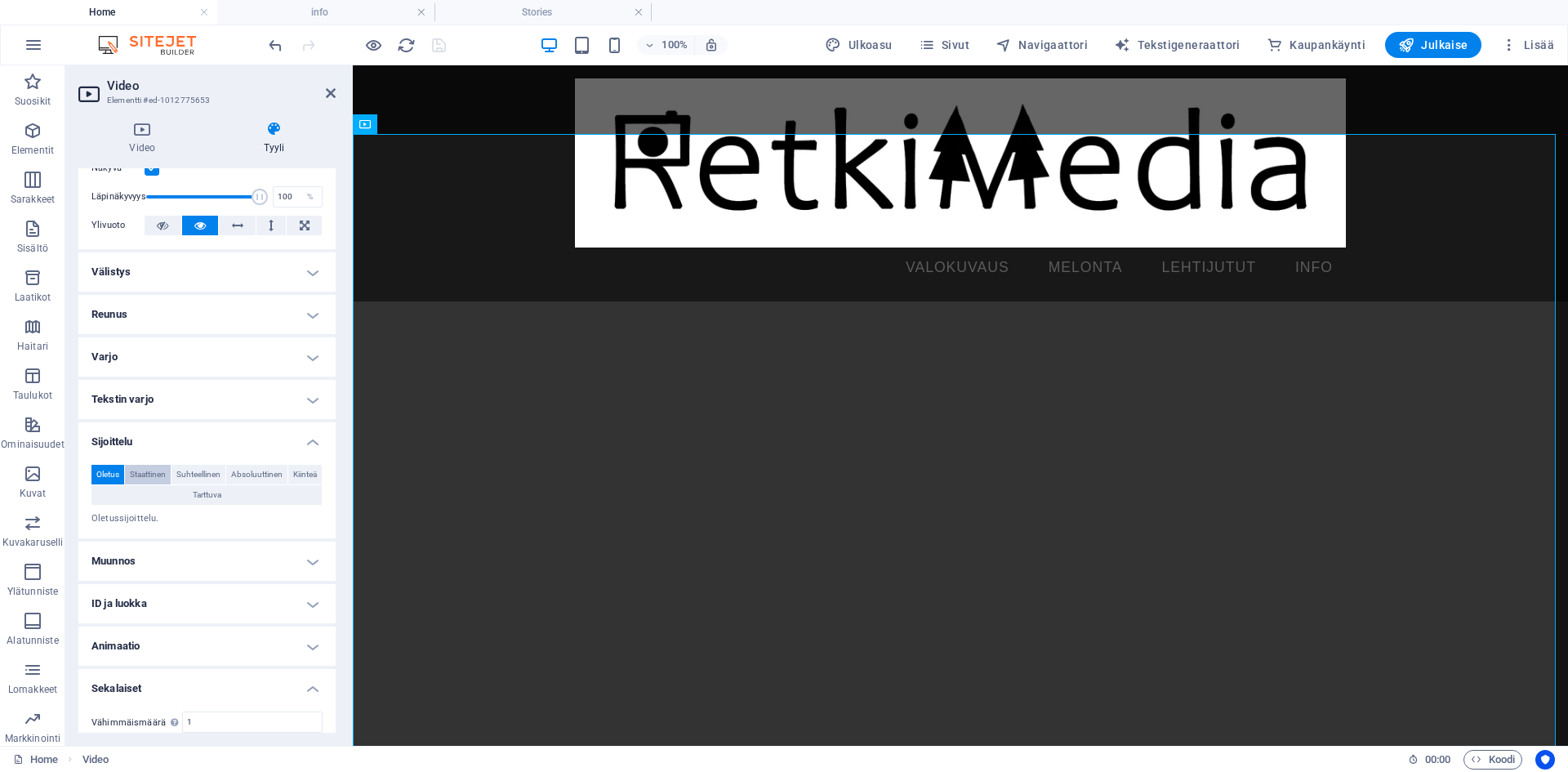
click at [158, 473] on span "Staattinen" at bounding box center [147, 474] width 36 height 20
click at [220, 472] on span "Suhteellinen" at bounding box center [198, 474] width 44 height 20
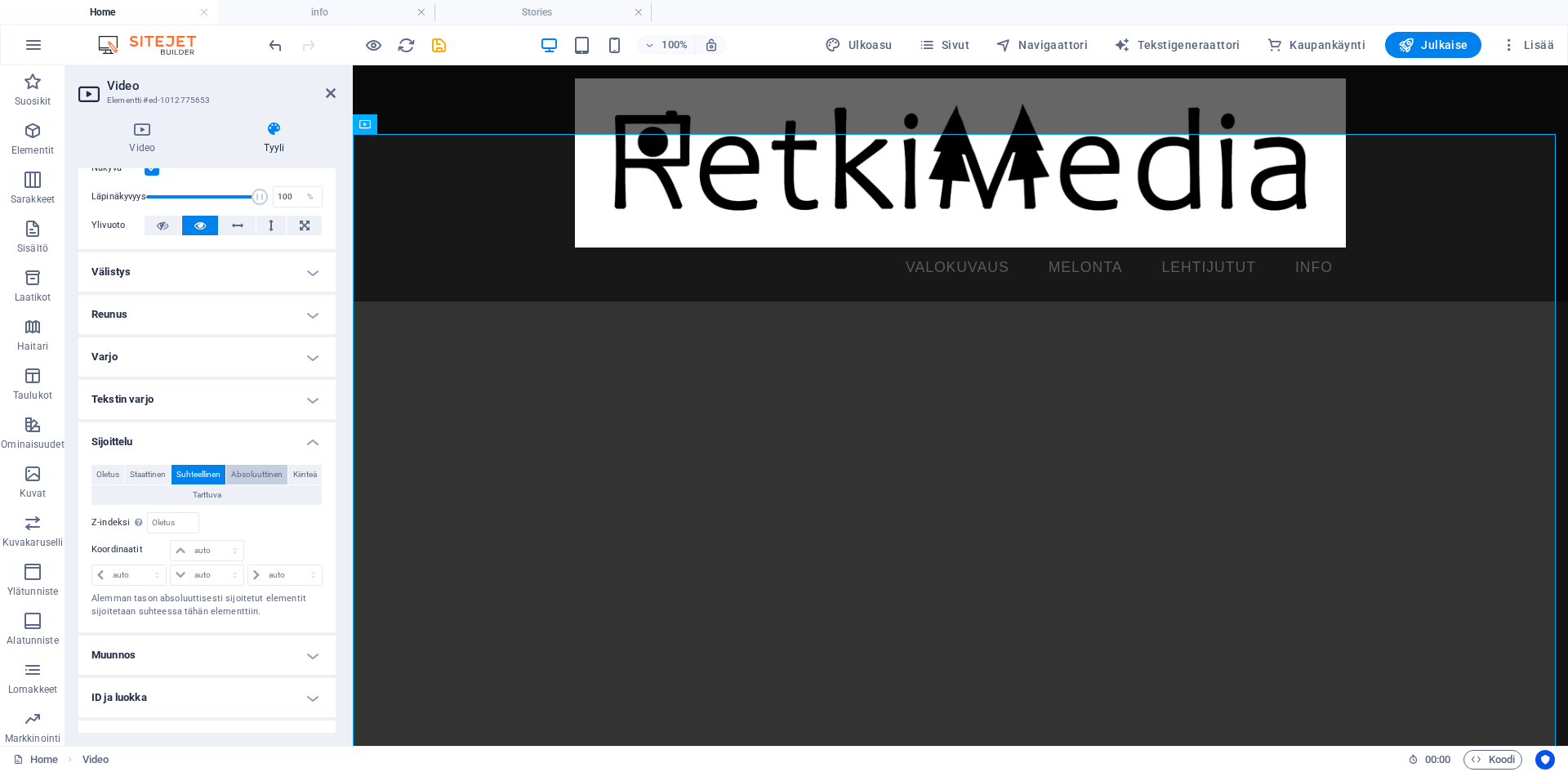
click at [280, 473] on span "Absoluuttinen" at bounding box center [257, 474] width 51 height 20
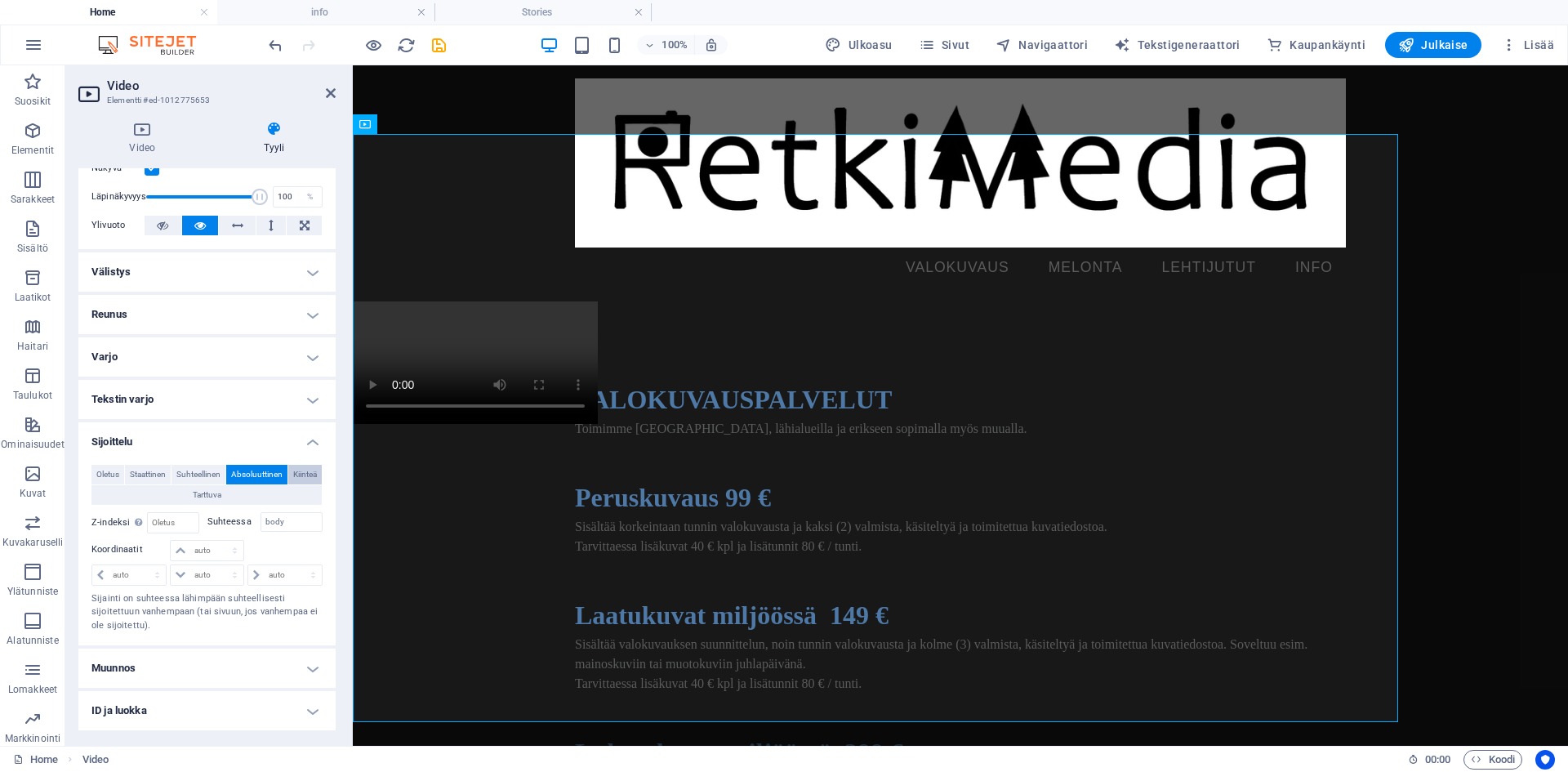
click at [288, 485] on button "Kiinteä" at bounding box center [304, 474] width 33 height 20
click at [223, 504] on button "Tarttuva" at bounding box center [207, 495] width 230 height 20
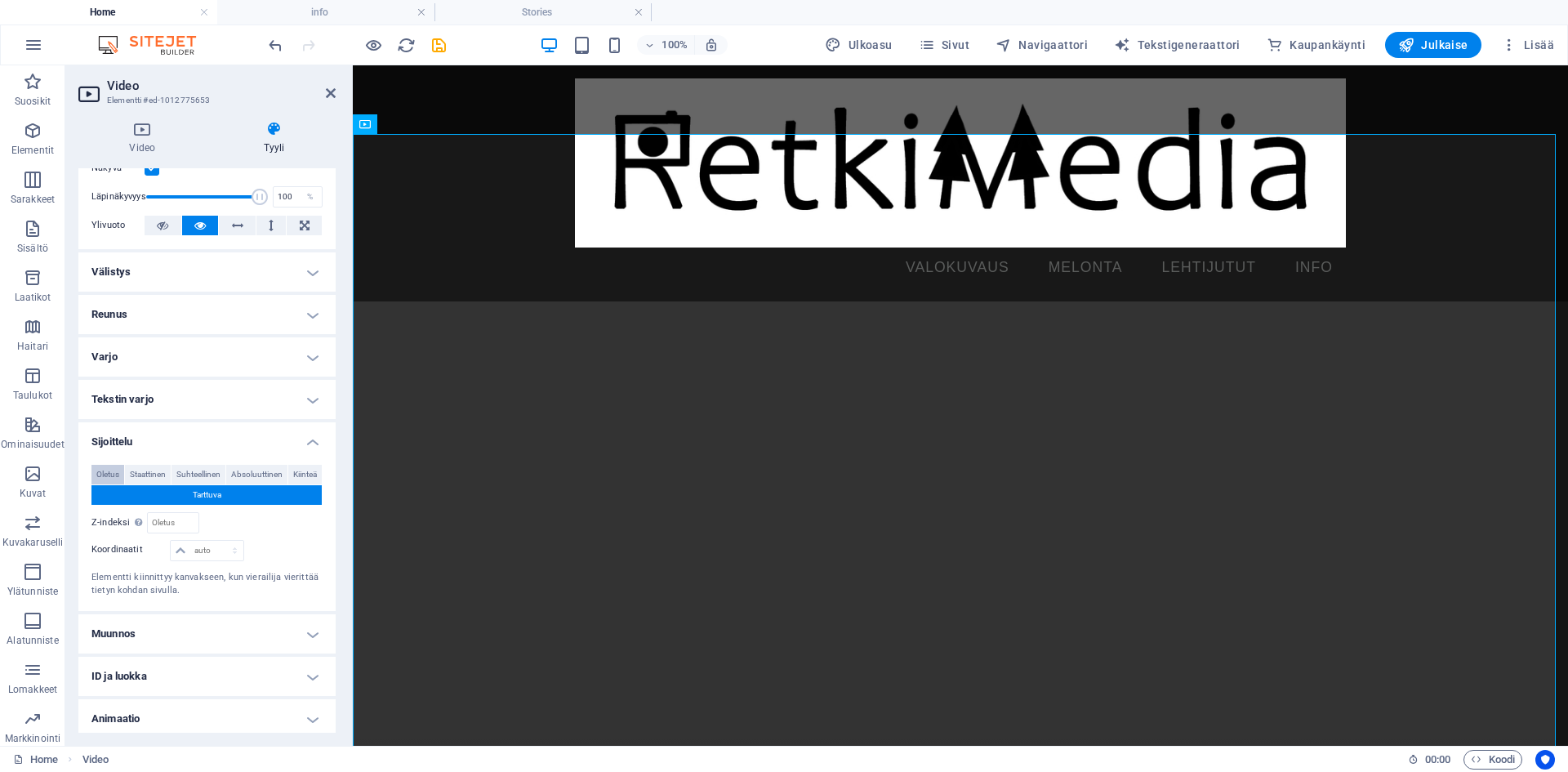
click at [111, 469] on span "Oletus" at bounding box center [108, 474] width 23 height 20
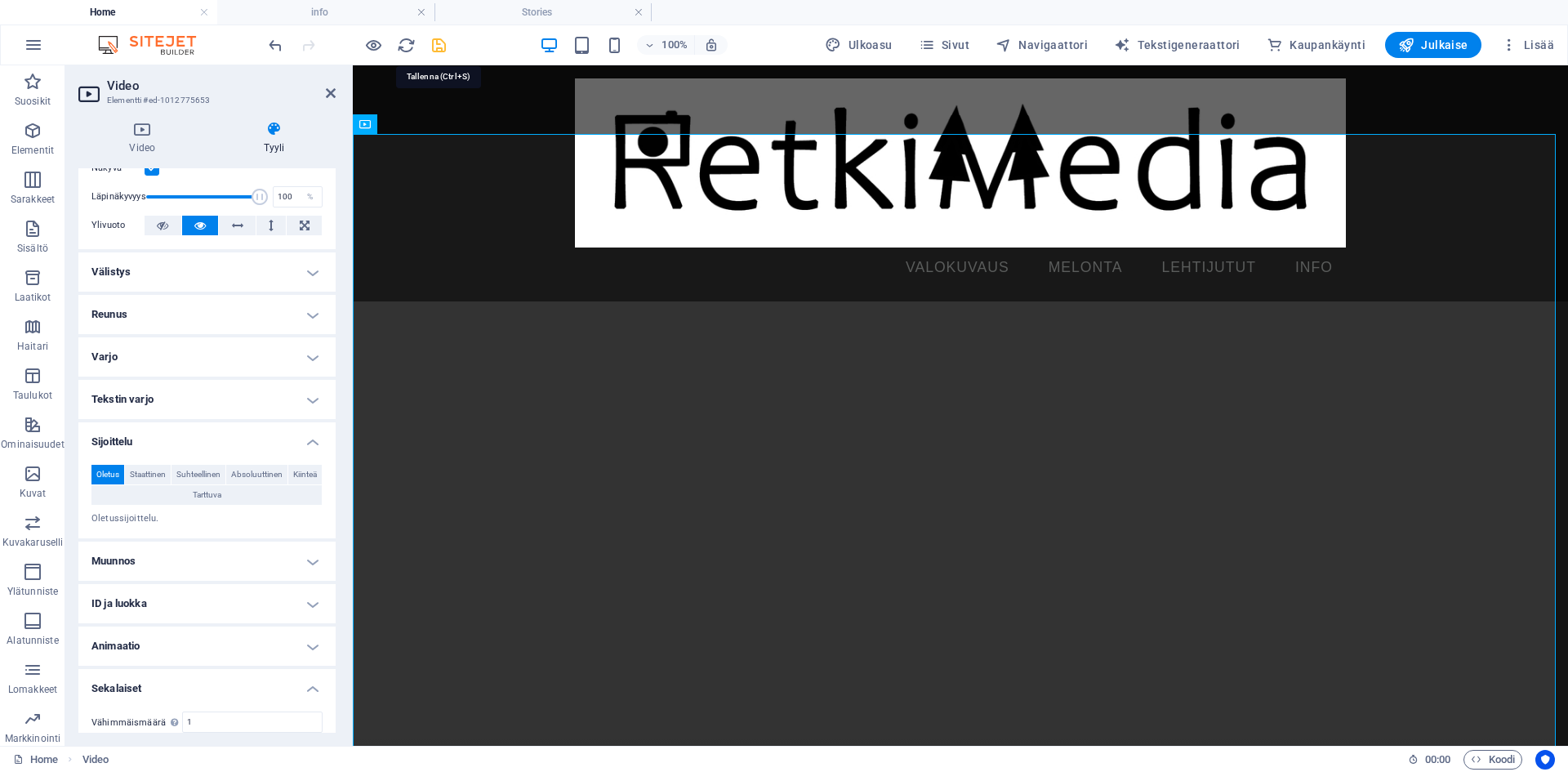
click at [442, 42] on icon "save" at bounding box center [439, 45] width 19 height 19
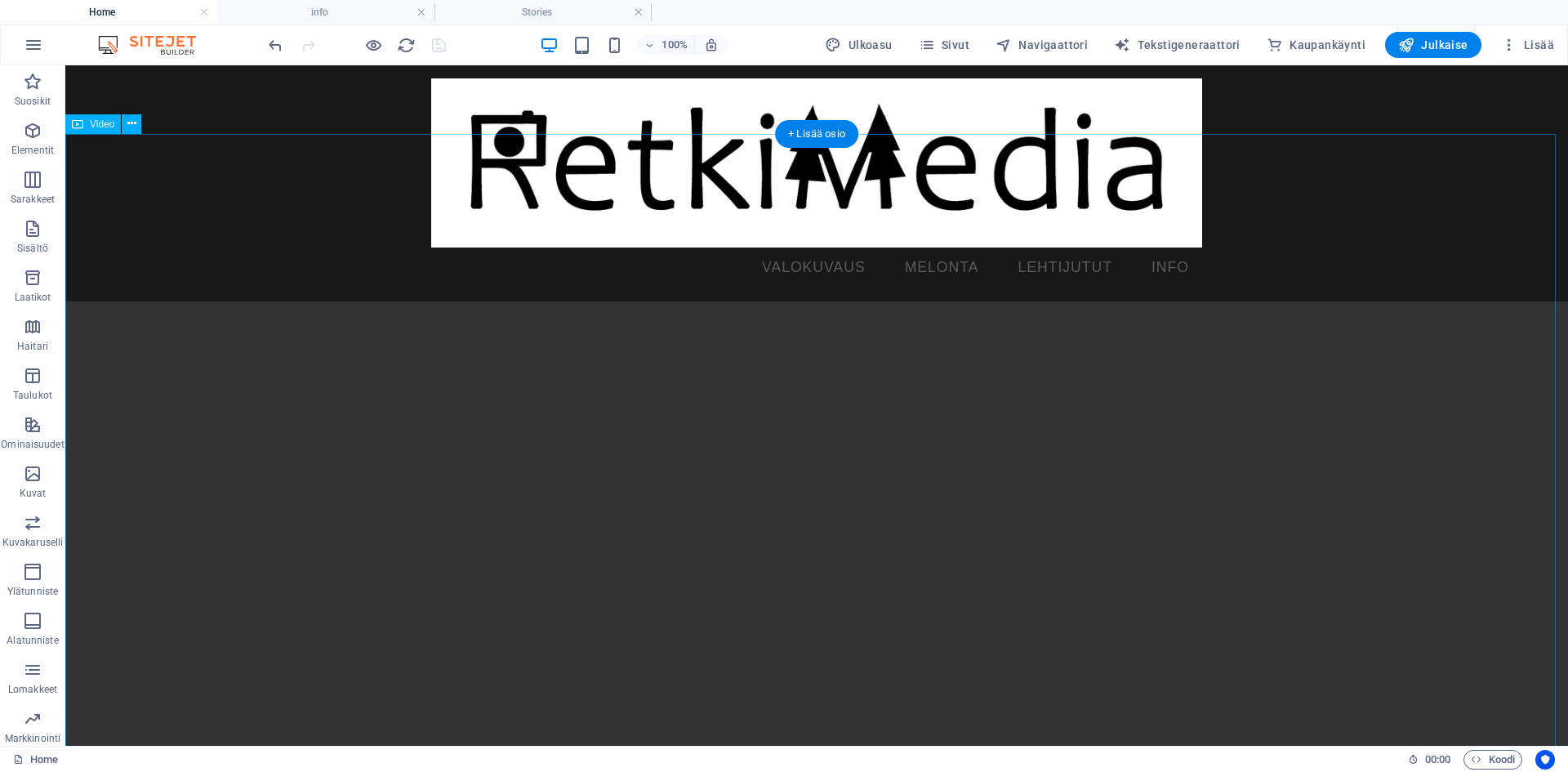
click at [560, 350] on figure at bounding box center [816, 677] width 1503 height 751
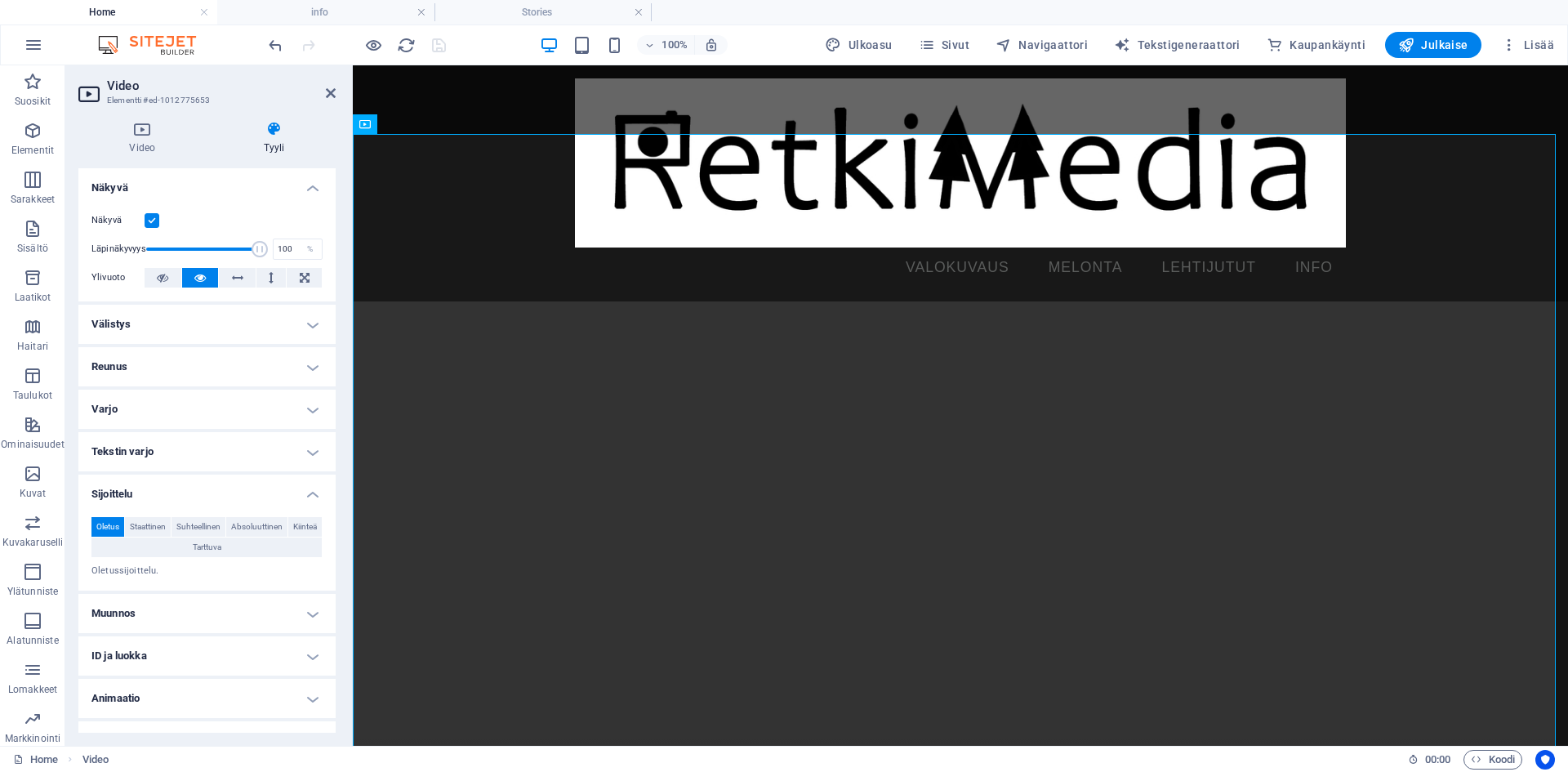
click at [244, 319] on h4 "Välistys" at bounding box center [207, 323] width 257 height 39
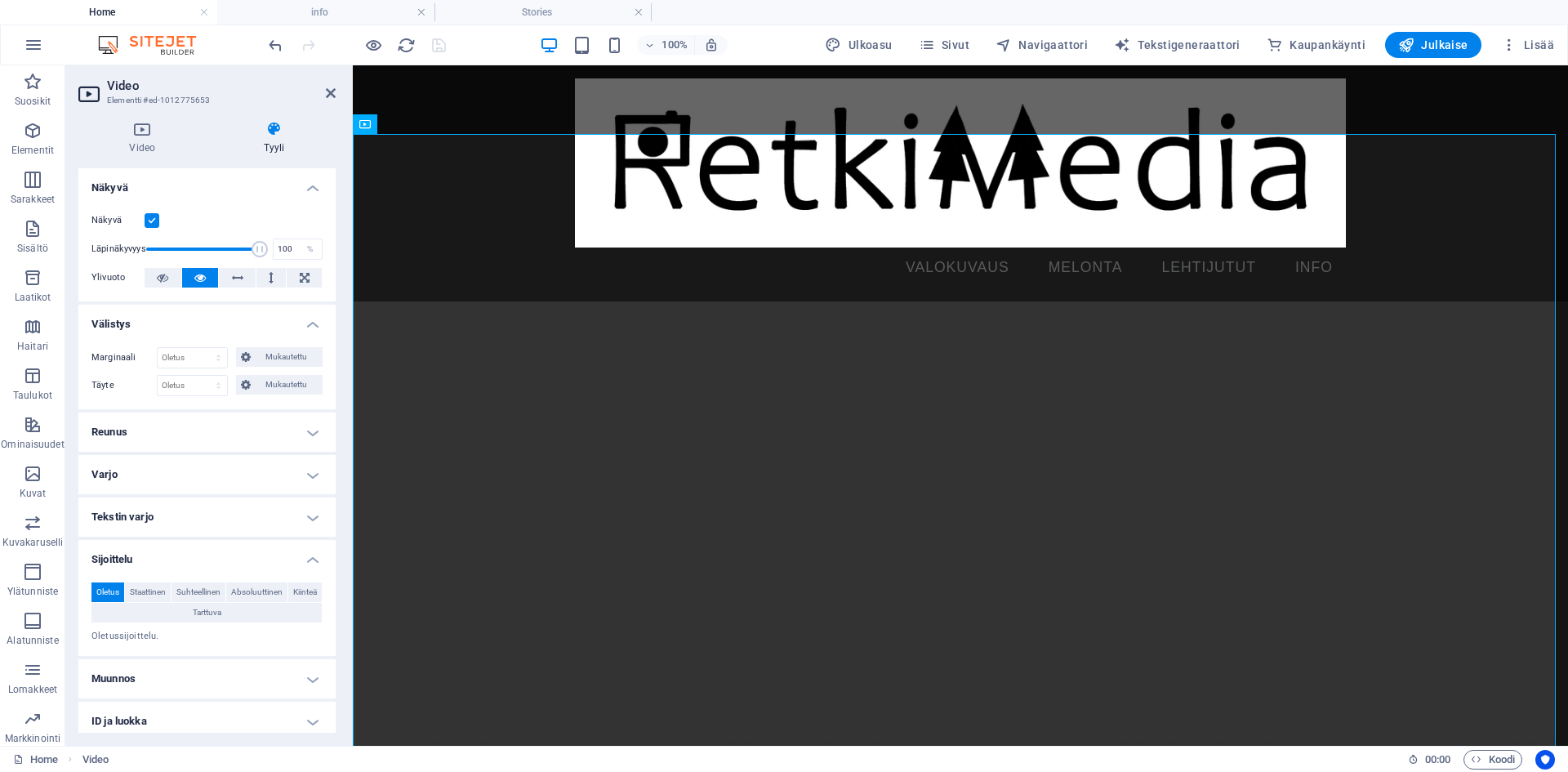
click at [244, 319] on h4 "Välistys" at bounding box center [207, 318] width 257 height 29
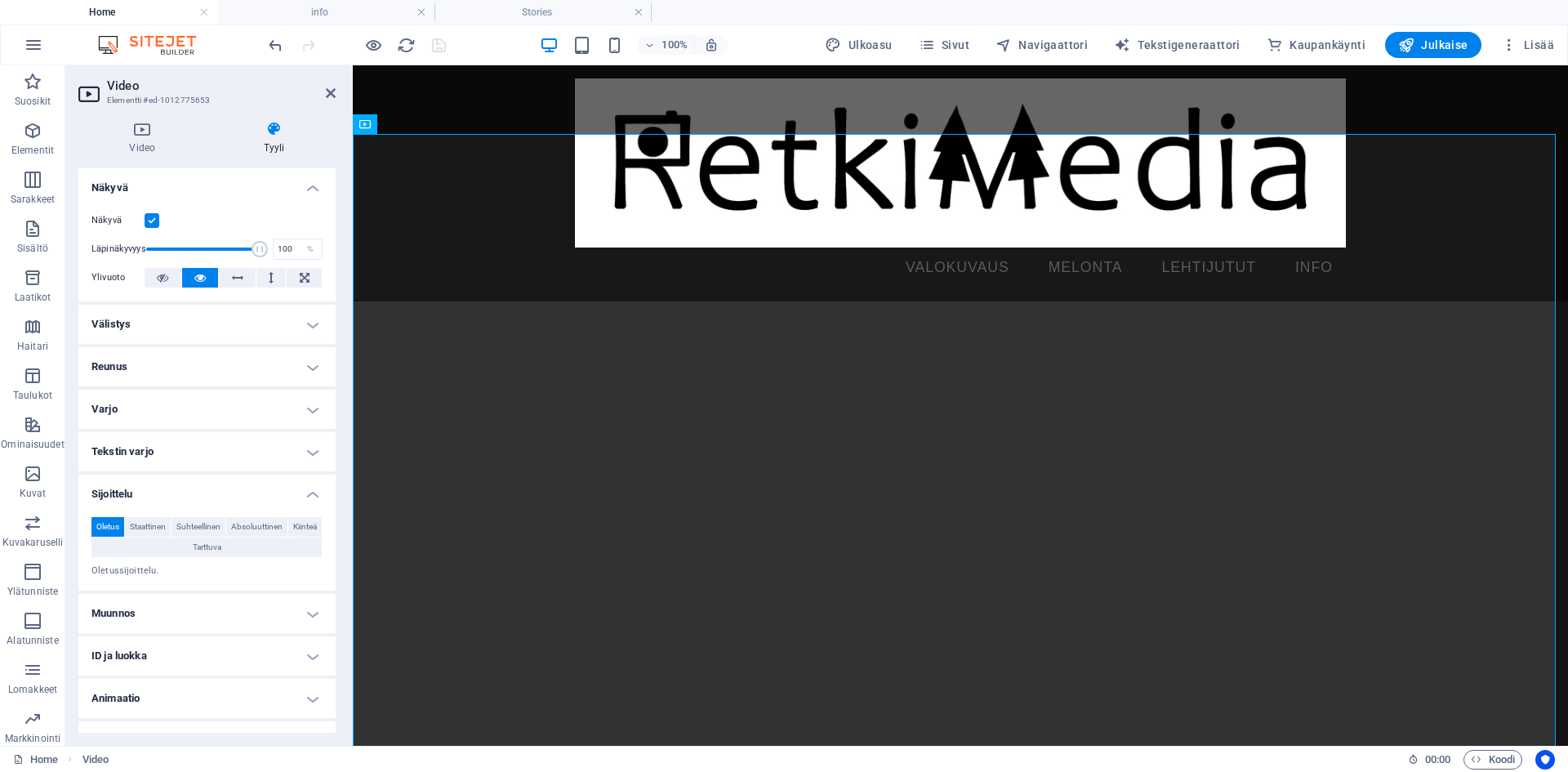
click at [263, 372] on h4 "Reunus" at bounding box center [207, 366] width 257 height 39
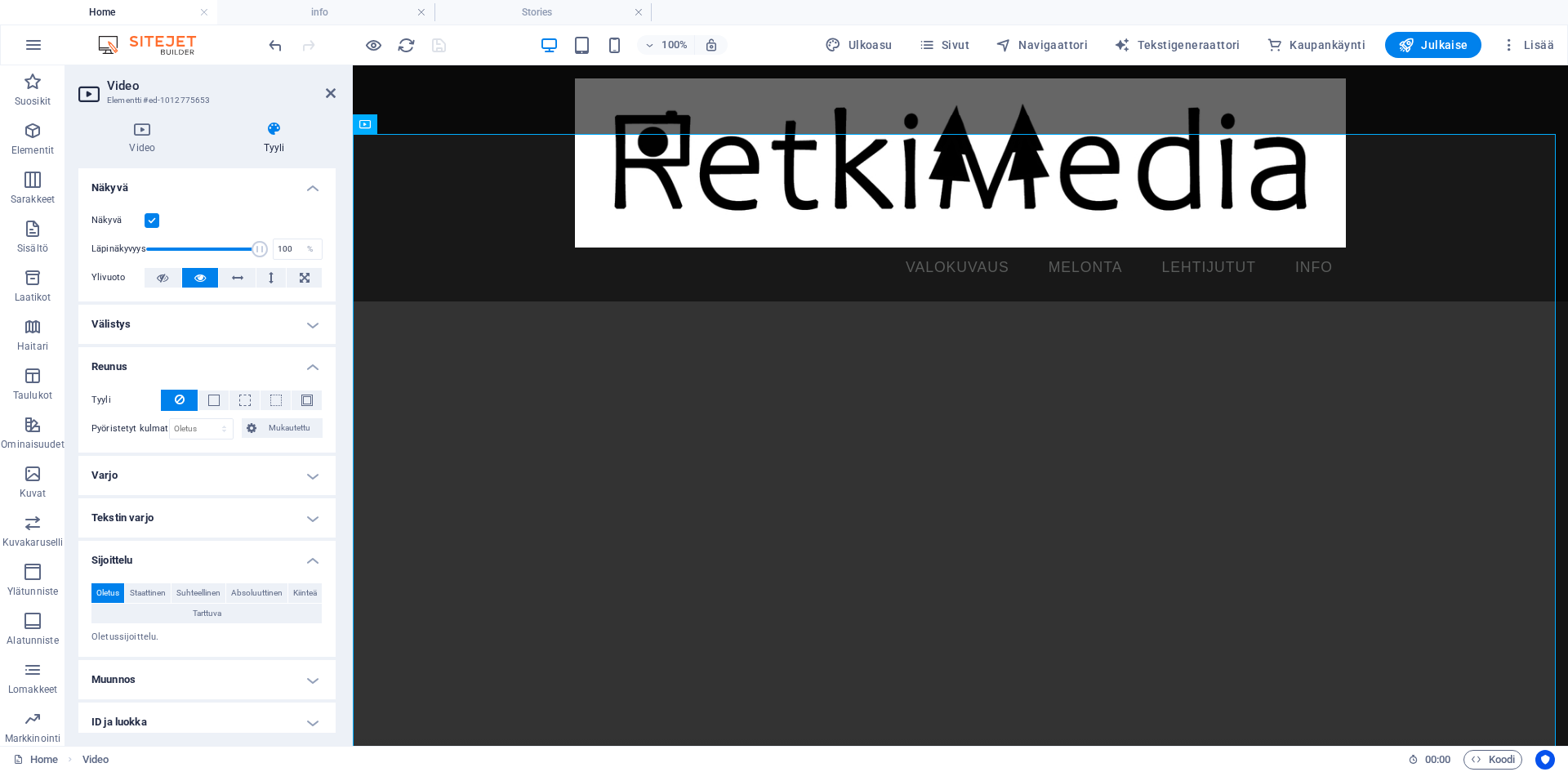
click at [281, 314] on h4 "Välistys" at bounding box center [207, 323] width 257 height 39
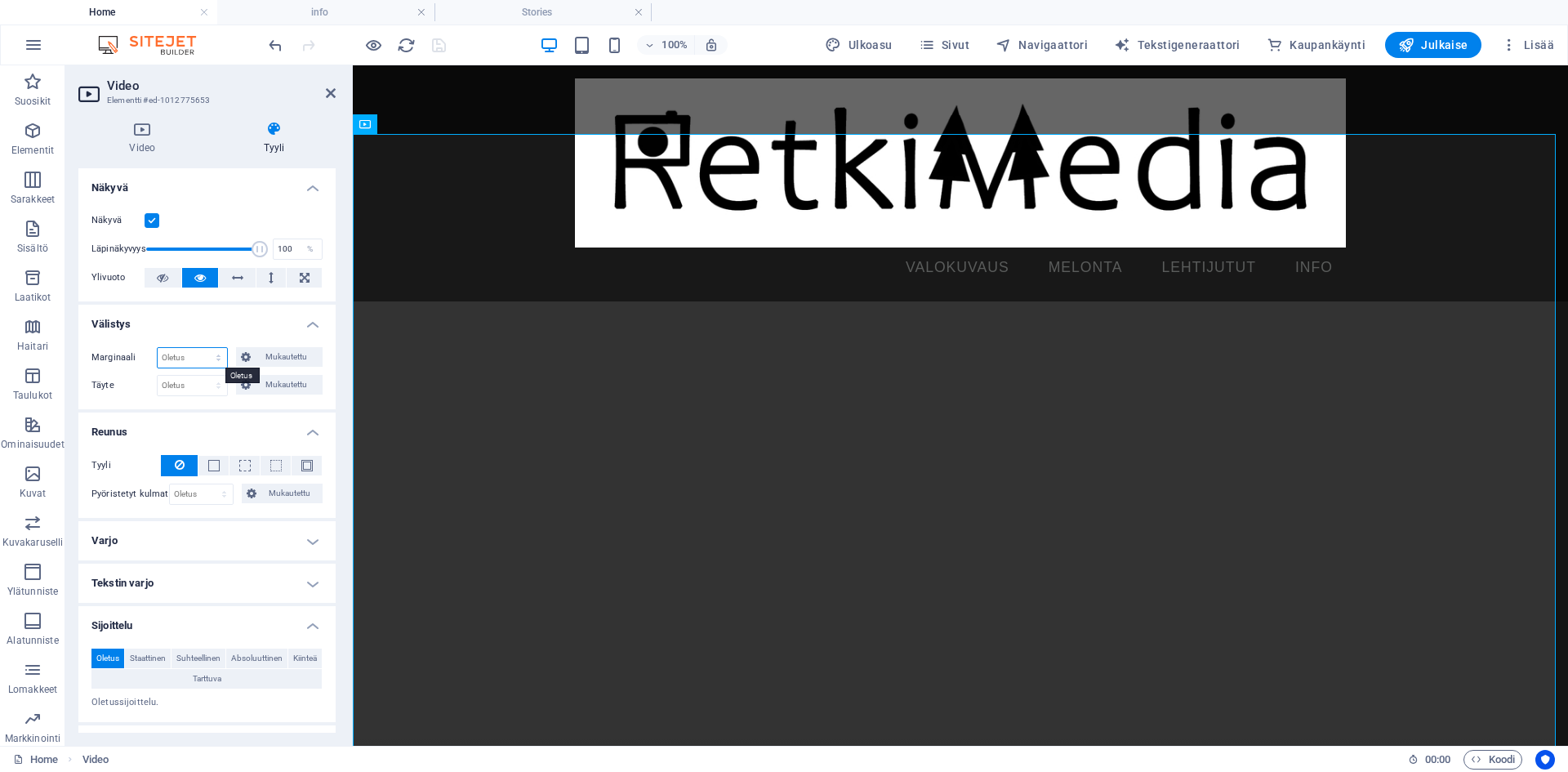
click at [209, 354] on select "Oletus auto px % rem vw vh Mukautettu" at bounding box center [192, 357] width 69 height 20
click at [346, 342] on div "Video Tyyli Video Vedä tiedostot tähän, valitse tiedostot napsauttamalla tai va…" at bounding box center [207, 426] width 283 height 638
click at [215, 381] on select "Oletus px rem % vh vw Mukautettu" at bounding box center [192, 386] width 69 height 20
click at [301, 471] on span at bounding box center [307, 466] width 11 height 11
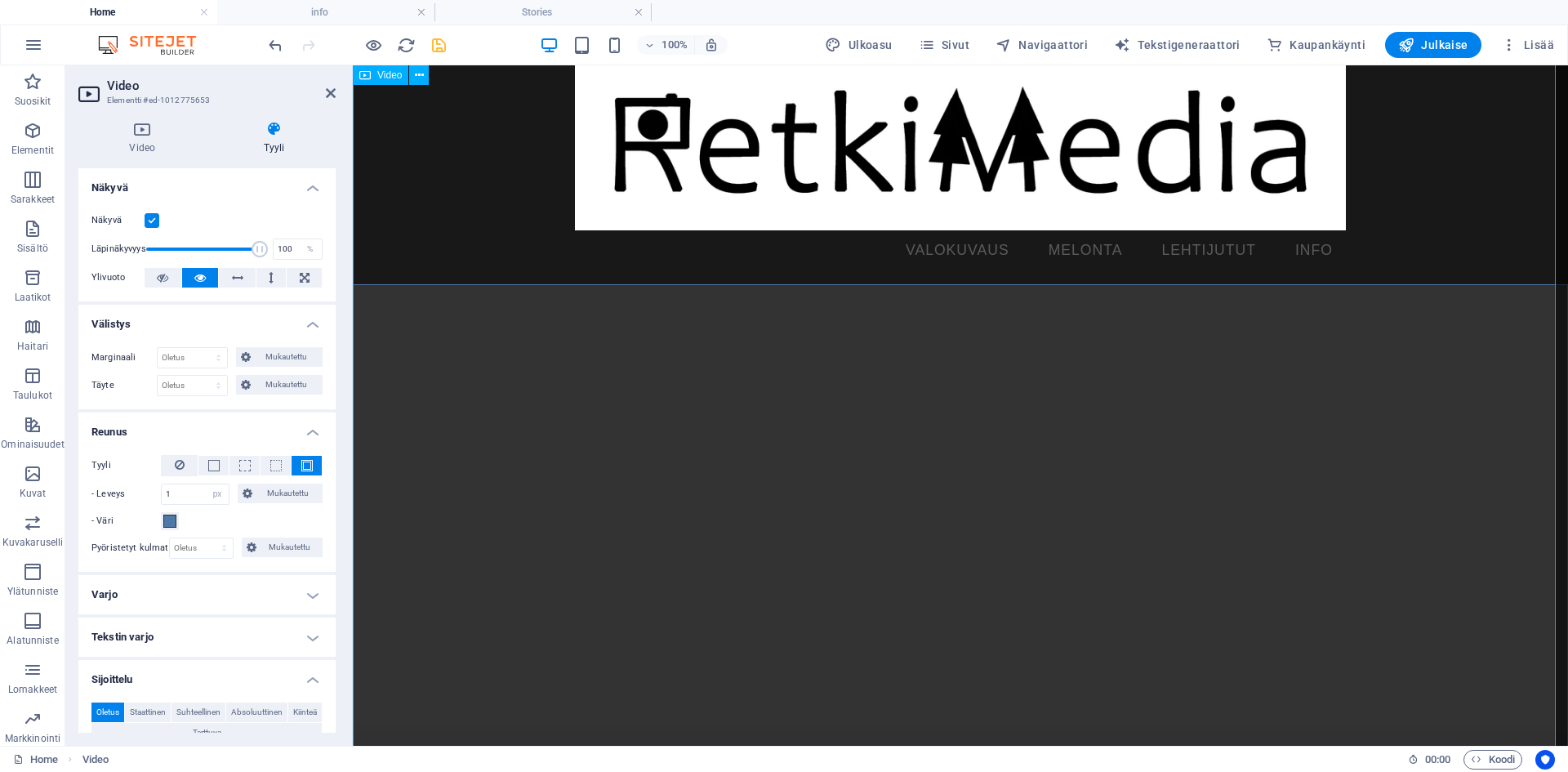
scroll to position [0, 0]
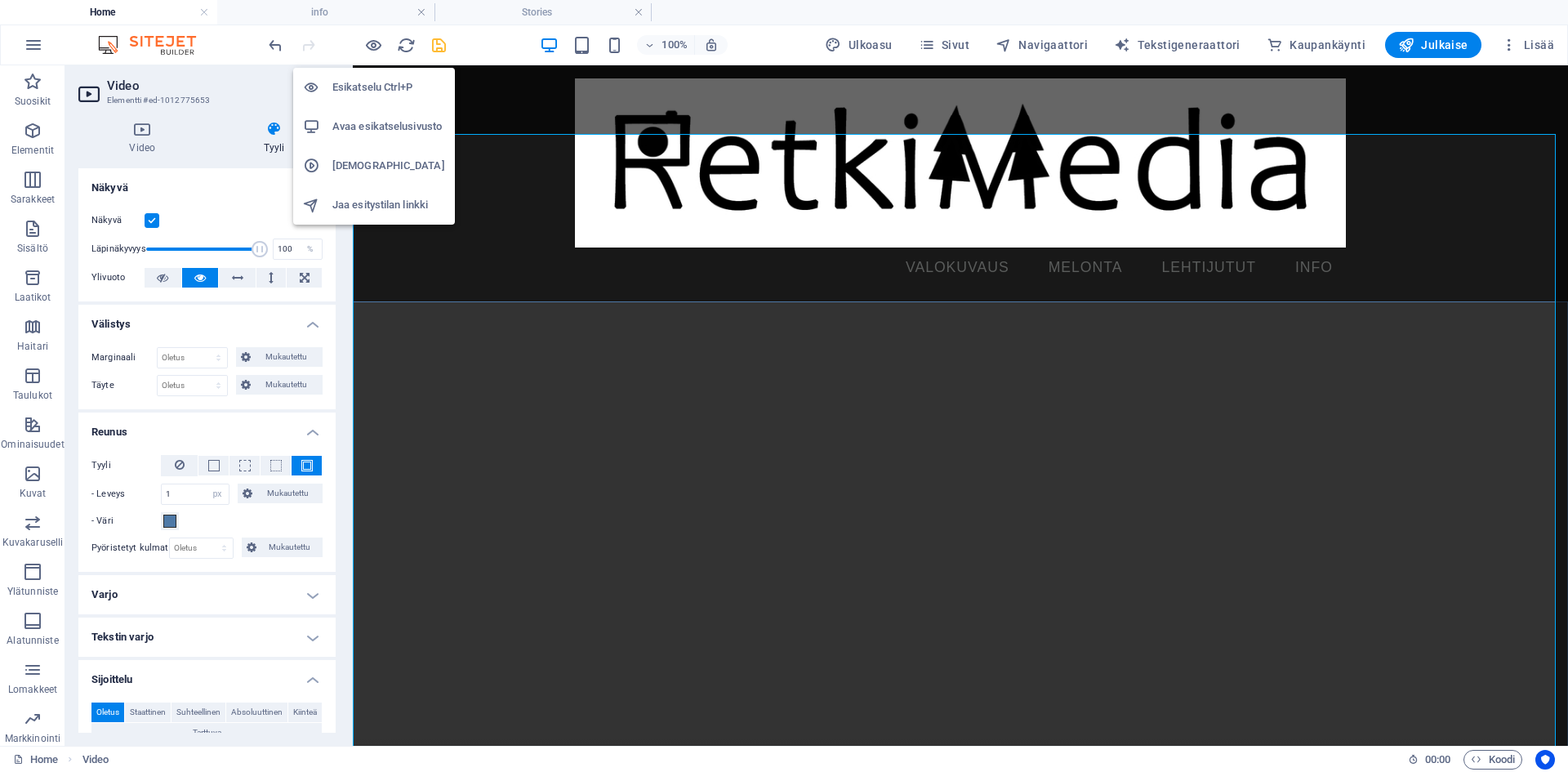
click at [367, 91] on h6 "Esikatselu Ctrl+P" at bounding box center [388, 87] width 112 height 20
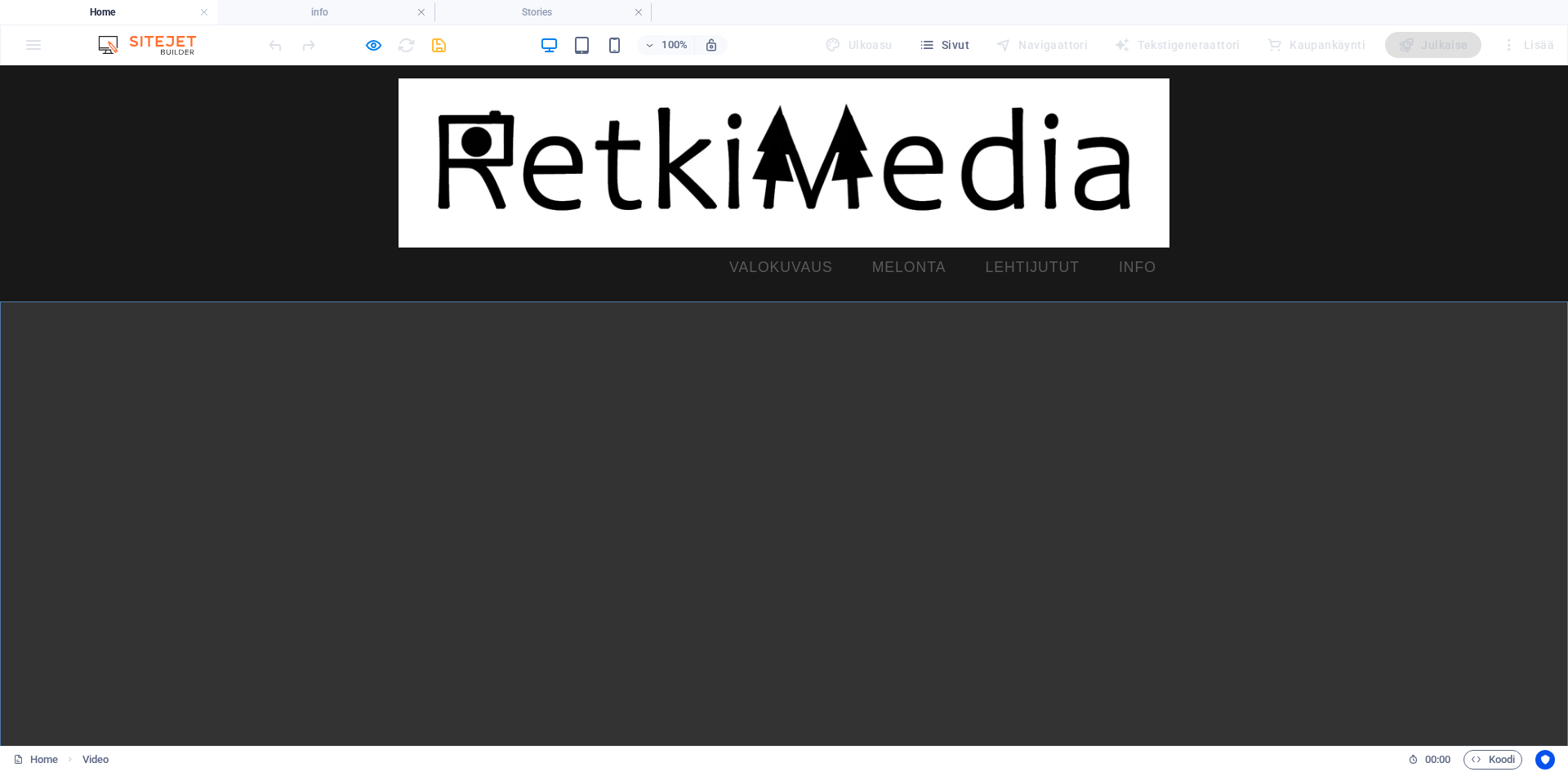
click at [147, 18] on h4 "Home" at bounding box center [109, 11] width 217 height 18
click at [163, 45] on img at bounding box center [155, 44] width 123 height 20
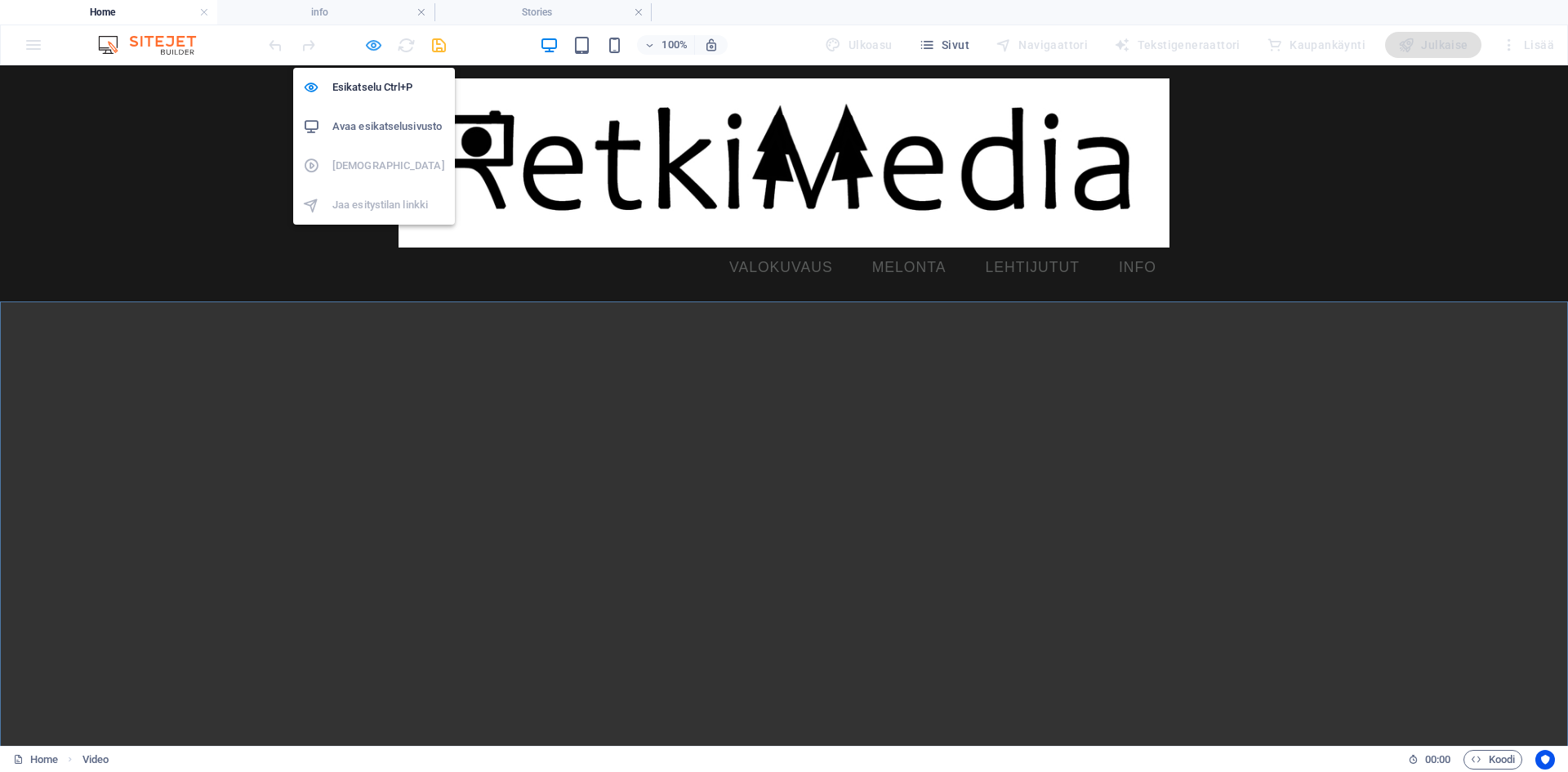
click at [376, 48] on icon "button" at bounding box center [374, 45] width 19 height 19
select select "px"
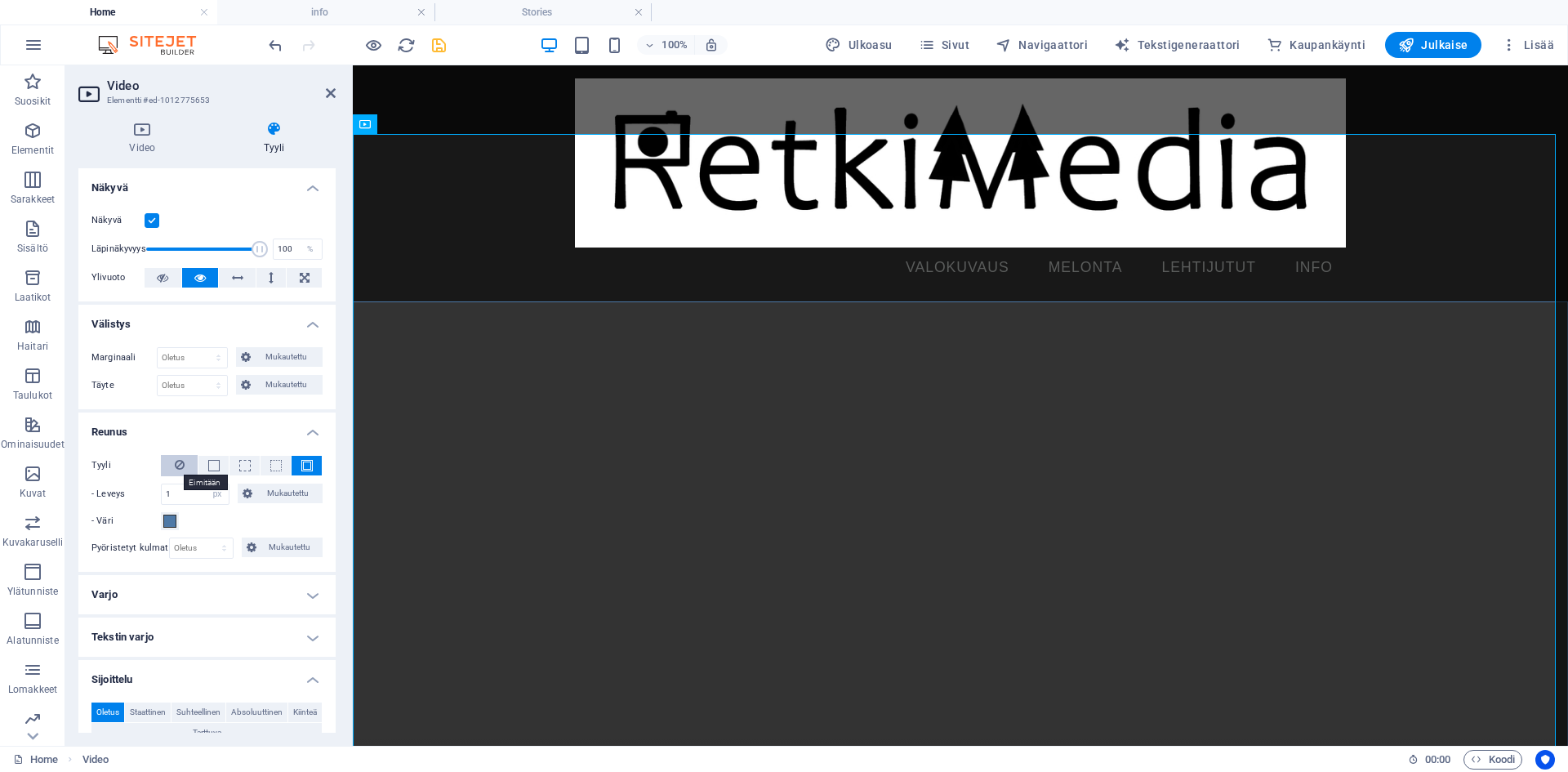
click at [179, 462] on icon at bounding box center [179, 465] width 9 height 20
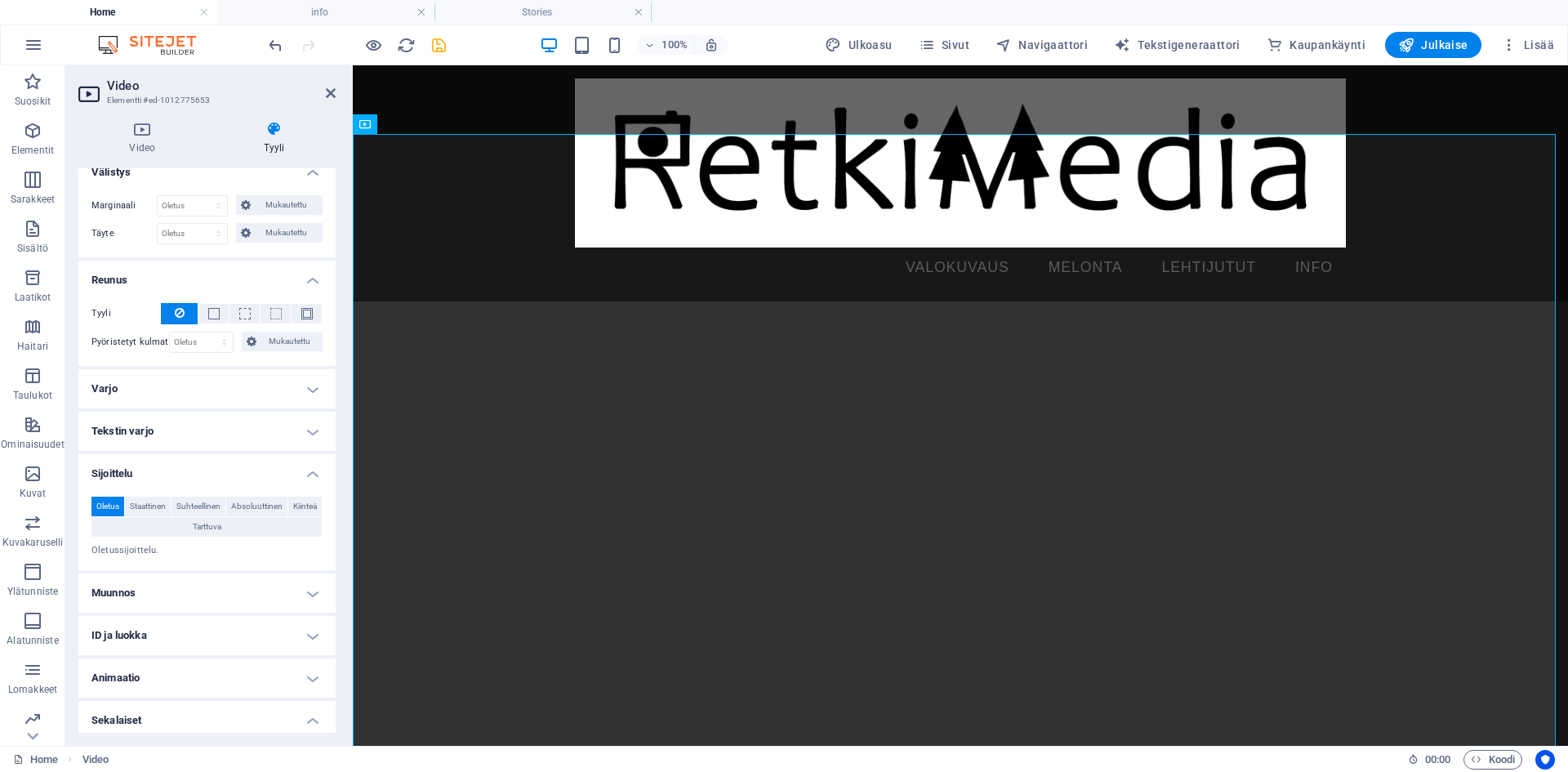
scroll to position [163, 0]
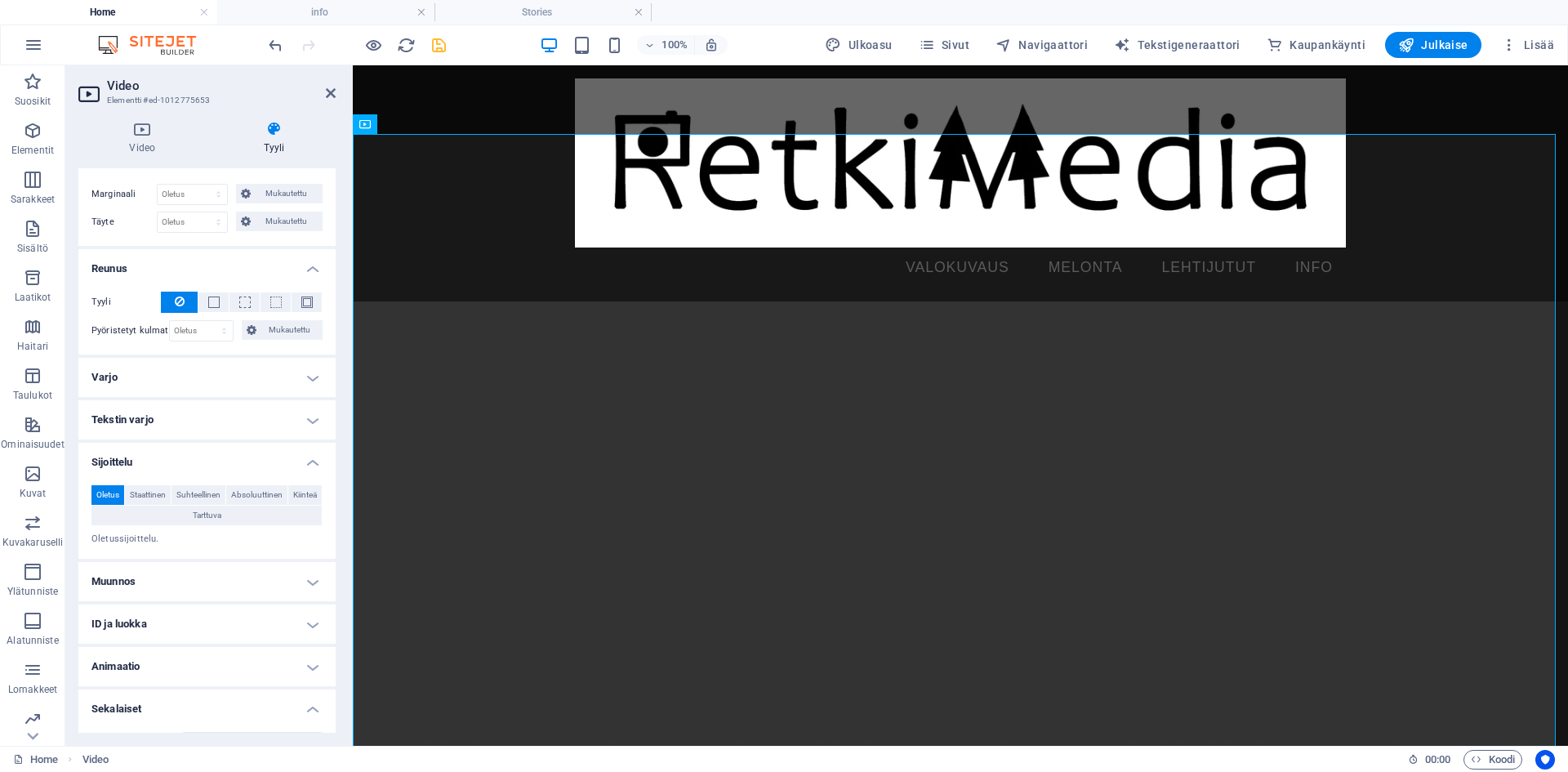
click at [179, 583] on h4 "Muunnos" at bounding box center [207, 581] width 257 height 39
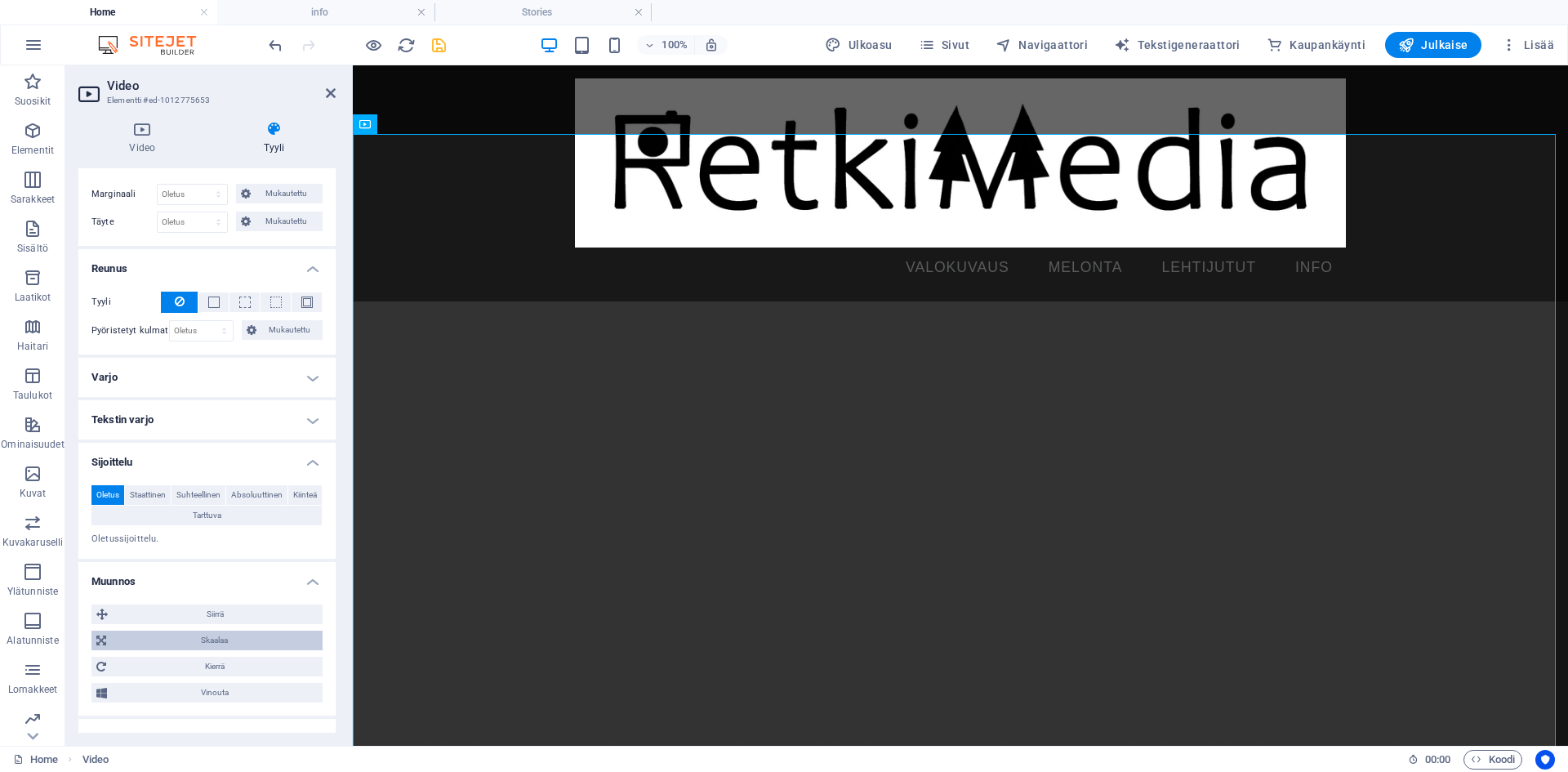
click at [209, 636] on span "Skaalaa" at bounding box center [214, 640] width 207 height 20
click at [311, 672] on div "%" at bounding box center [310, 671] width 23 height 20
drag, startPoint x: 335, startPoint y: 573, endPoint x: 334, endPoint y: 604, distance: 31.0
click at [333, 604] on div "Video Tyyli Video Vedä tiedostot tähän, valitse tiedostot napsauttamalla tai va…" at bounding box center [207, 426] width 283 height 638
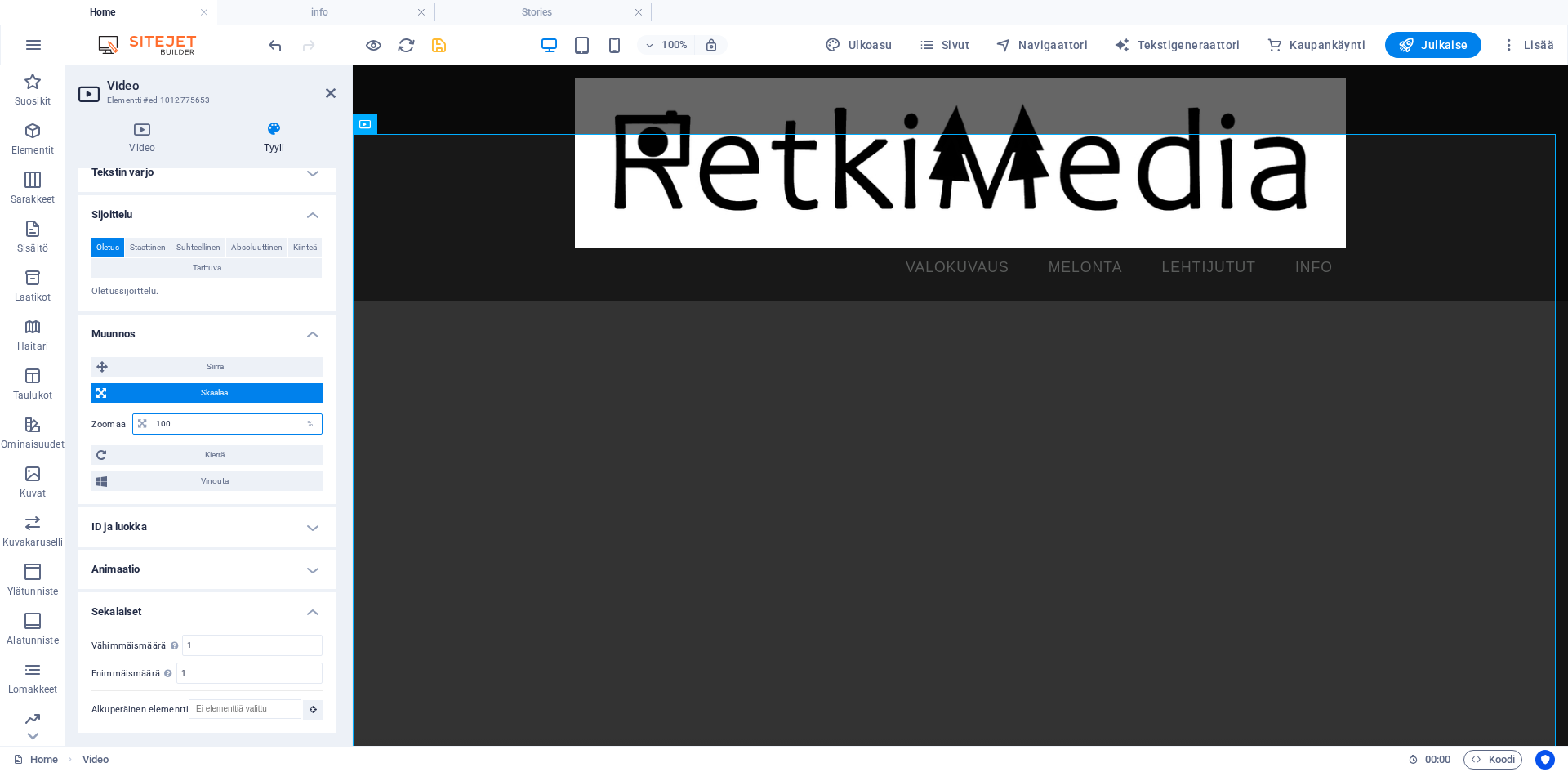
click at [211, 417] on input "100" at bounding box center [237, 423] width 170 height 20
type input "1"
type input "50"
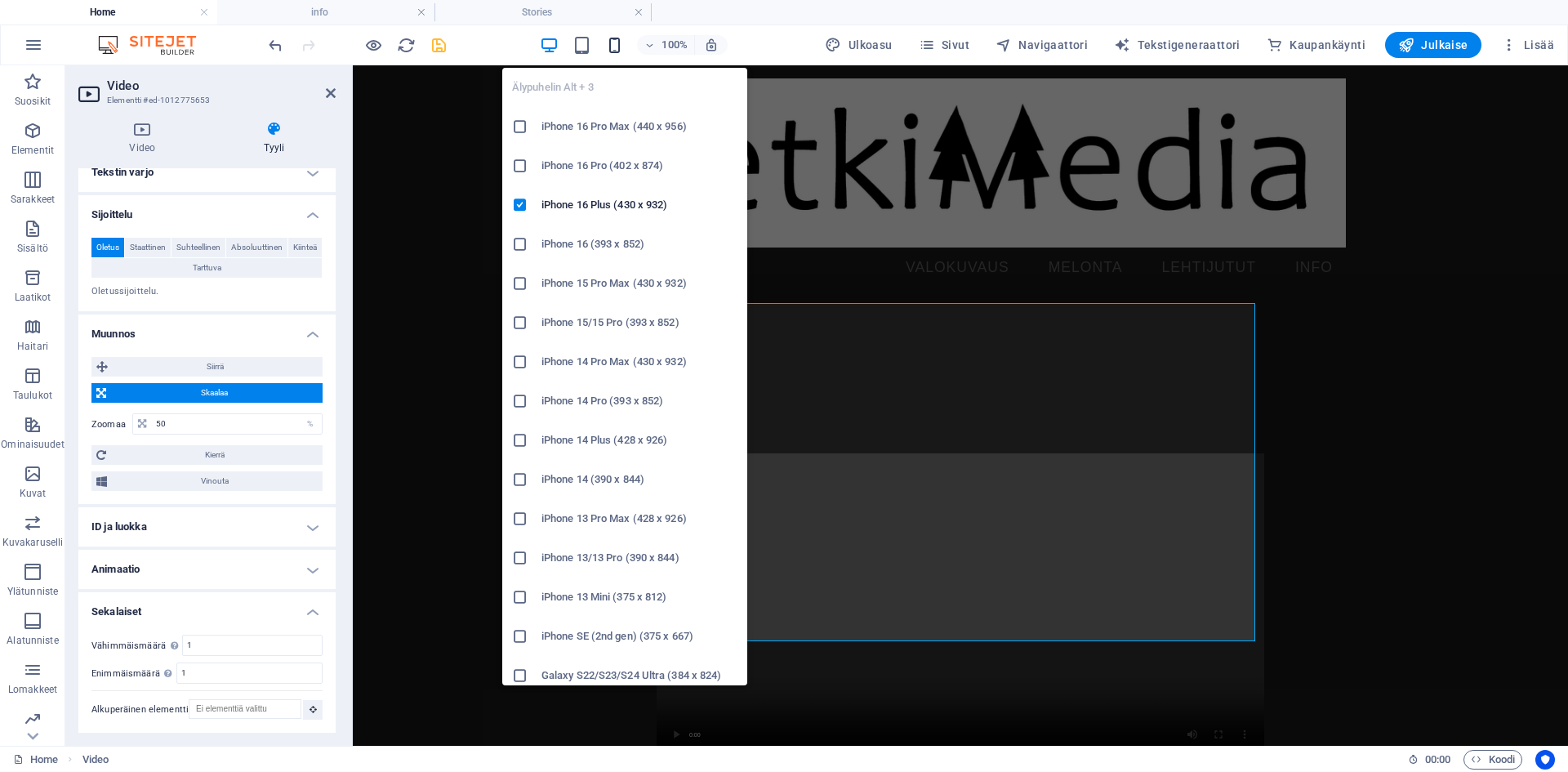
click at [623, 43] on icon "button" at bounding box center [615, 45] width 19 height 19
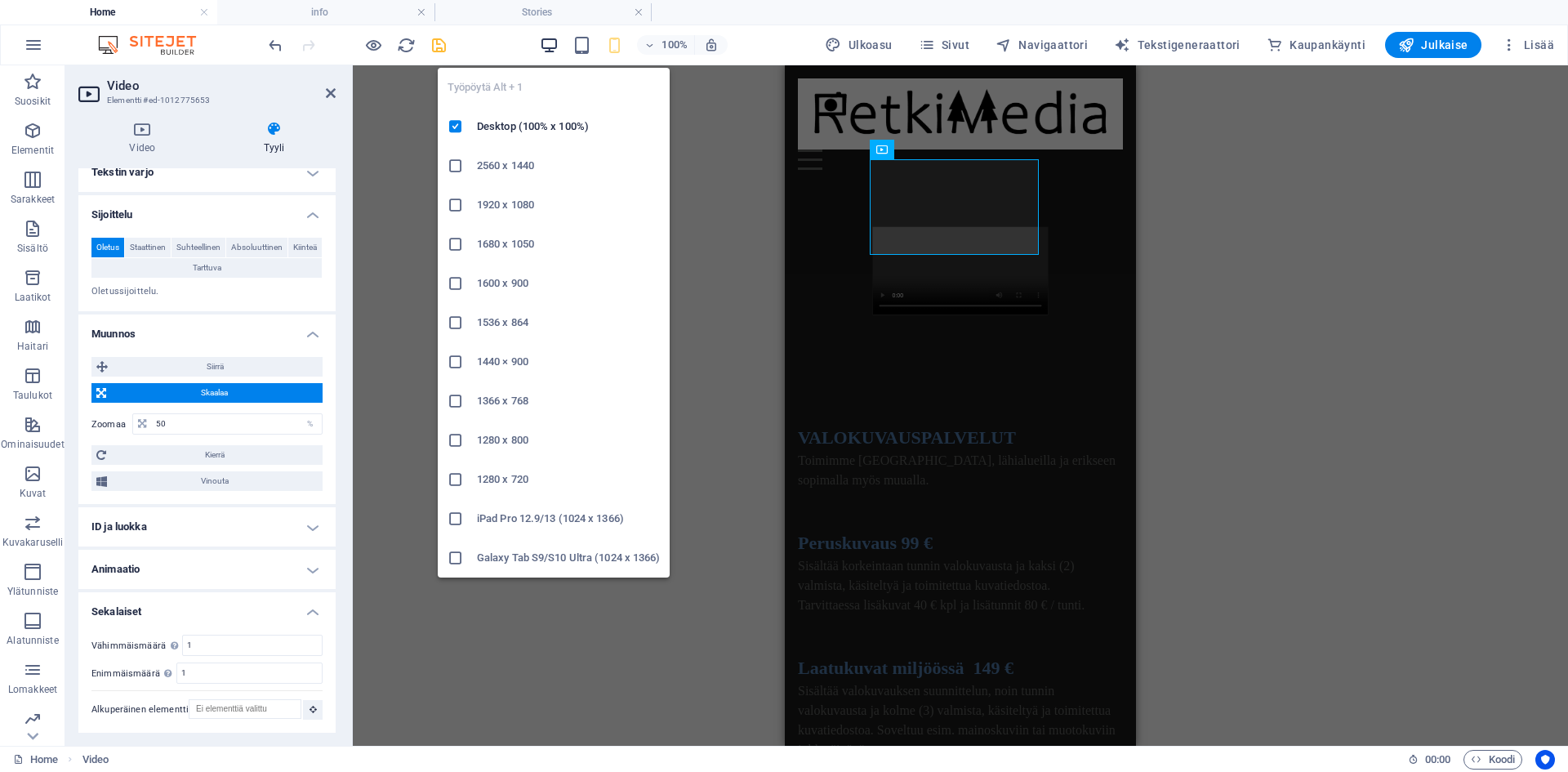
click at [555, 45] on icon "button" at bounding box center [549, 45] width 19 height 19
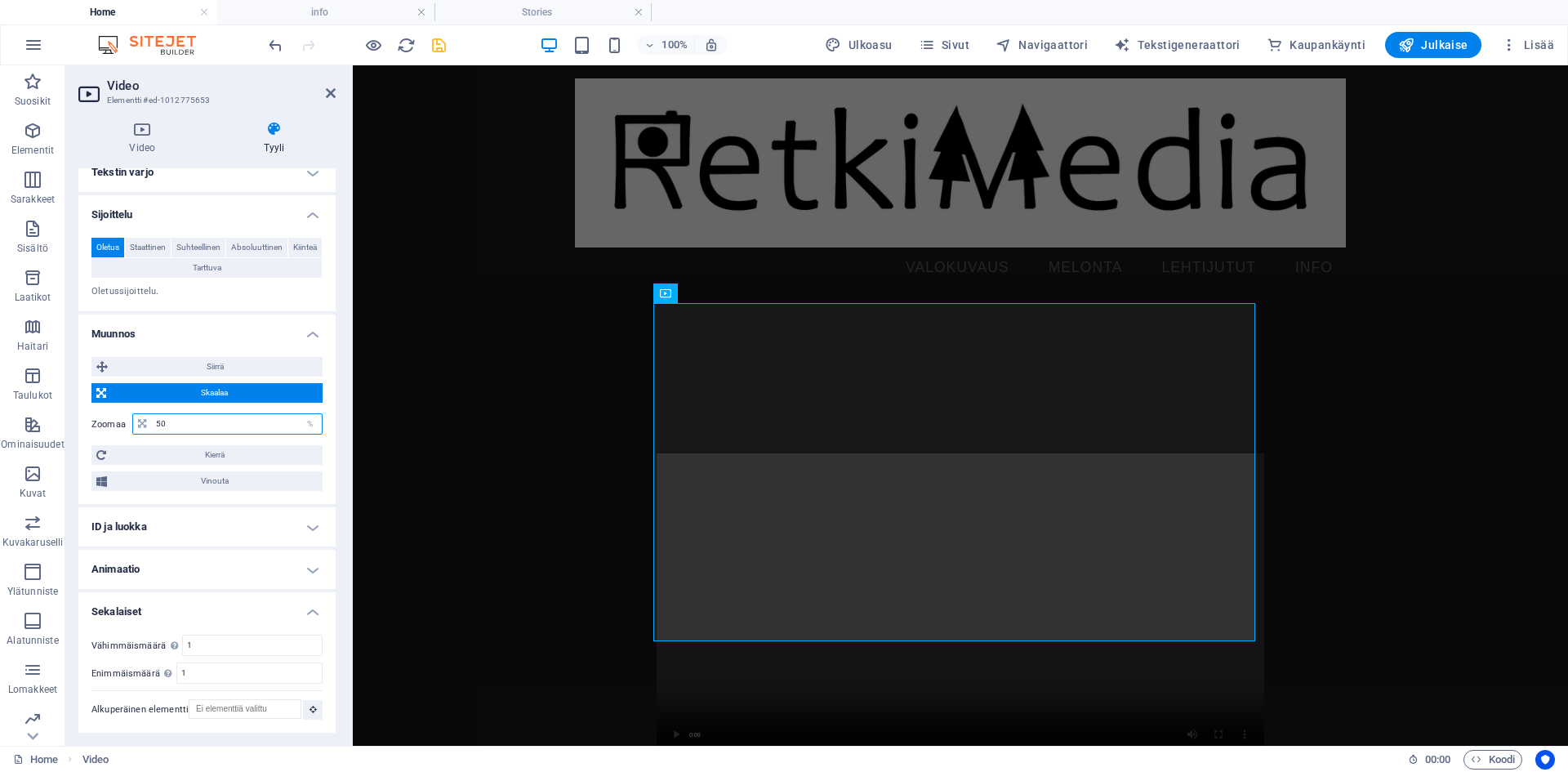
drag, startPoint x: 244, startPoint y: 420, endPoint x: 69, endPoint y: 418, distance: 175.0
click at [69, 418] on div "Video Tyyli Video Vedä tiedostot tähän, valitse tiedostot napsauttamalla tai va…" at bounding box center [207, 426] width 283 height 638
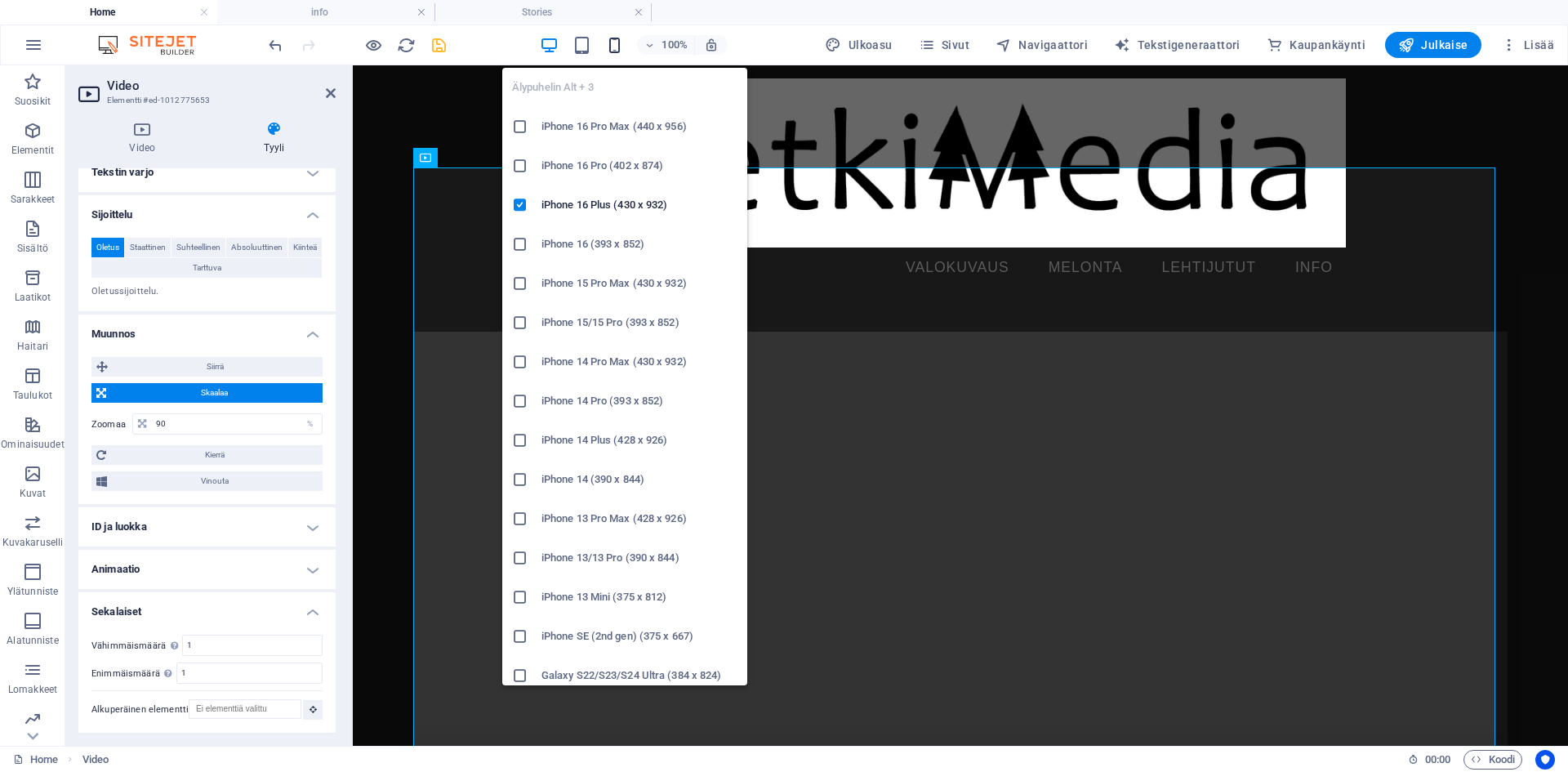
click at [617, 40] on icon "button" at bounding box center [615, 45] width 19 height 19
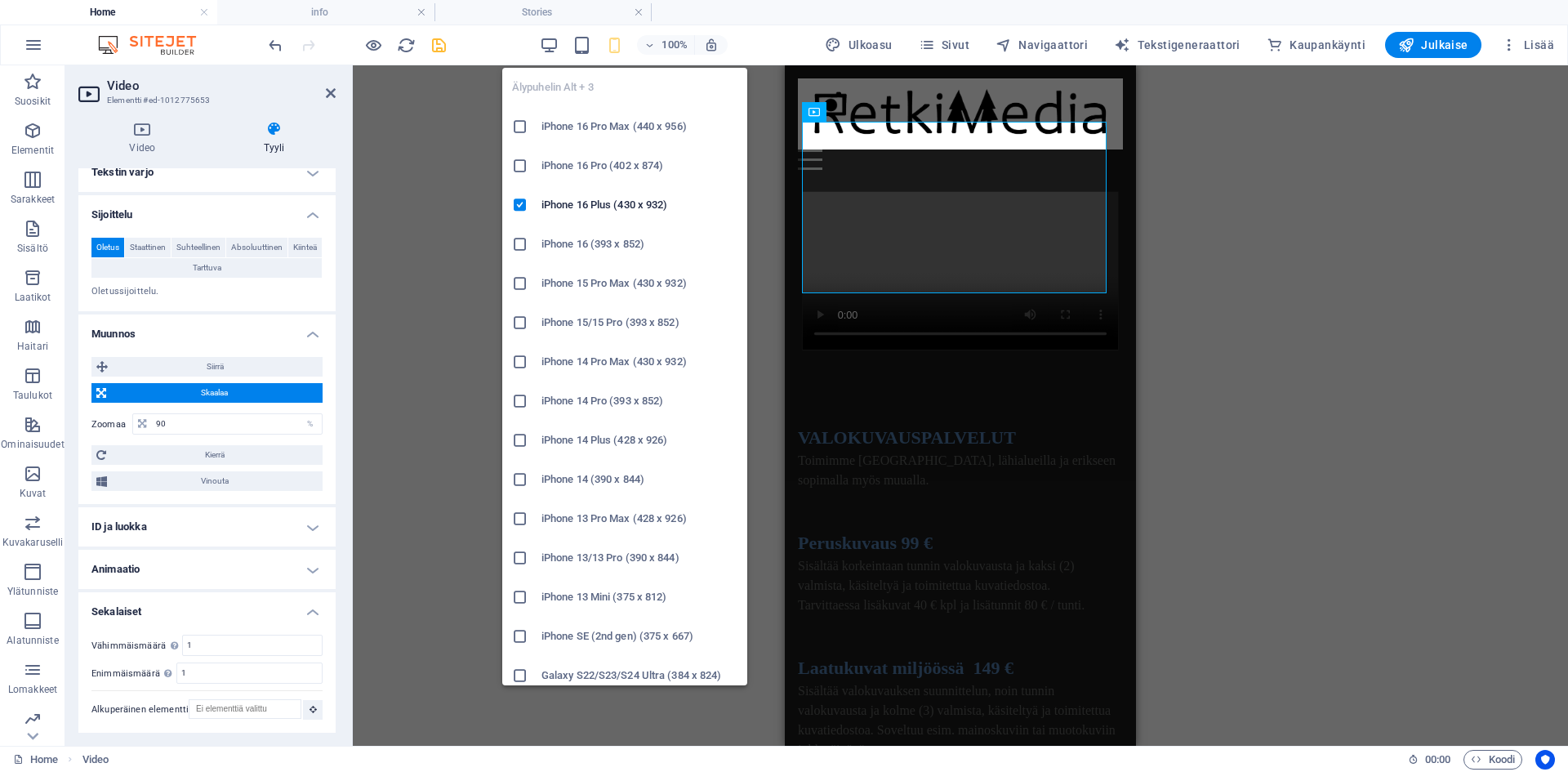
click at [525, 669] on icon at bounding box center [520, 675] width 16 height 16
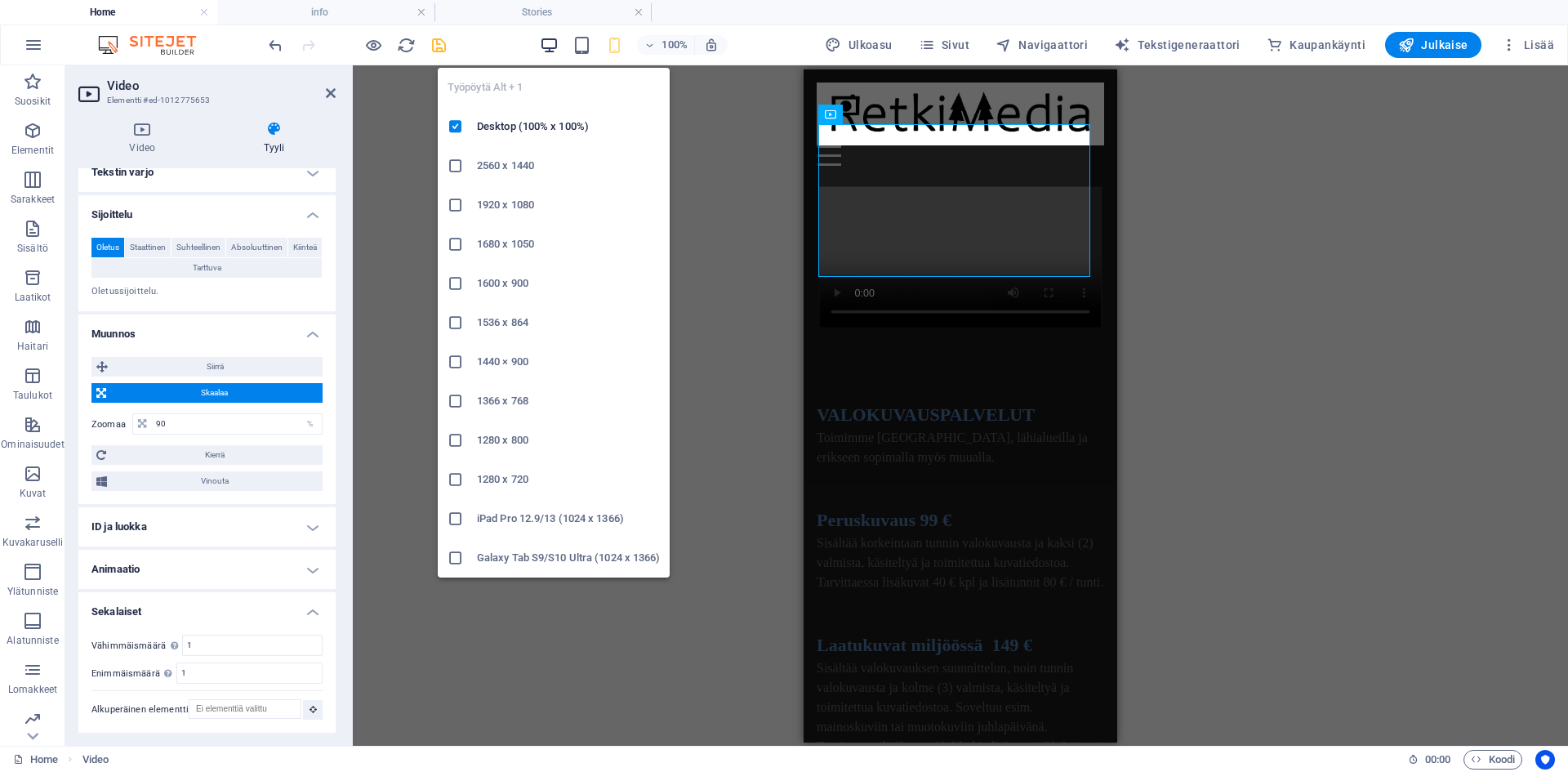
click at [547, 50] on icon "button" at bounding box center [549, 45] width 19 height 19
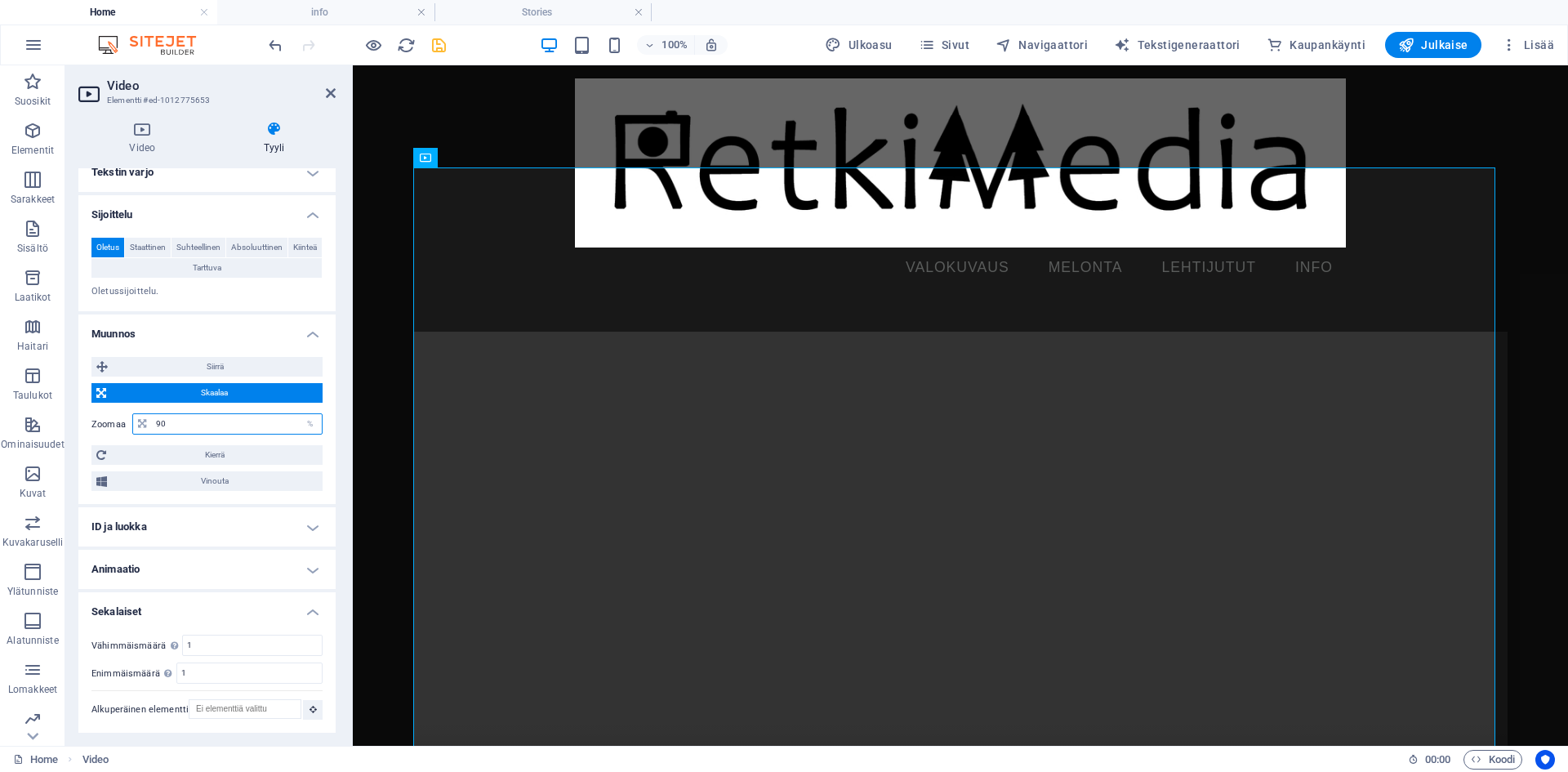
drag, startPoint x: 237, startPoint y: 419, endPoint x: 75, endPoint y: 409, distance: 162.3
click at [75, 409] on div "Video Tyyli Video Vedä tiedostot tähän, valitse tiedostot napsauttamalla tai va…" at bounding box center [207, 426] width 283 height 638
type input "100"
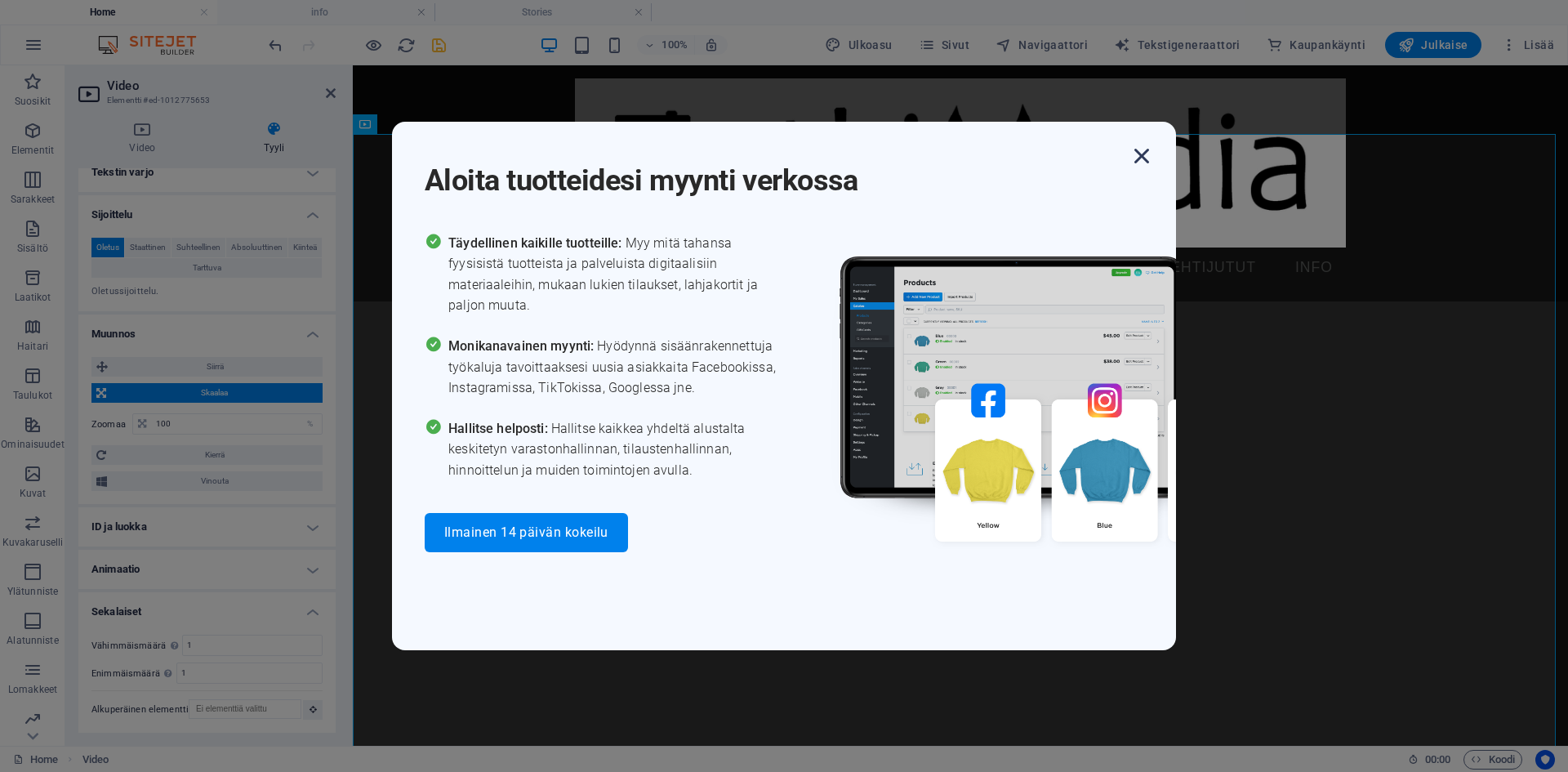
click at [1144, 156] on icon "button" at bounding box center [1141, 156] width 29 height 29
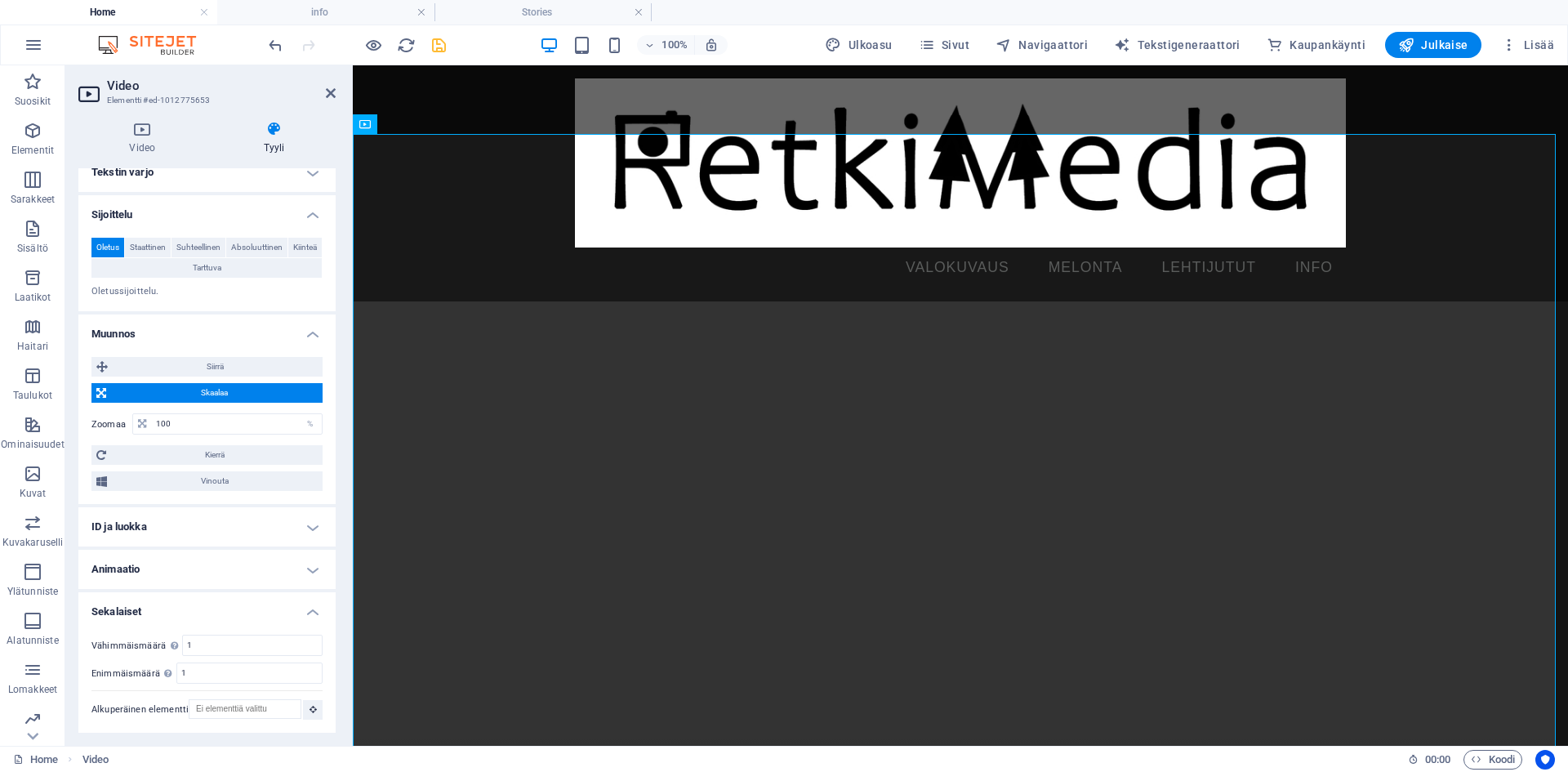
click at [281, 128] on icon at bounding box center [275, 129] width 124 height 16
click at [140, 124] on icon at bounding box center [143, 129] width 128 height 16
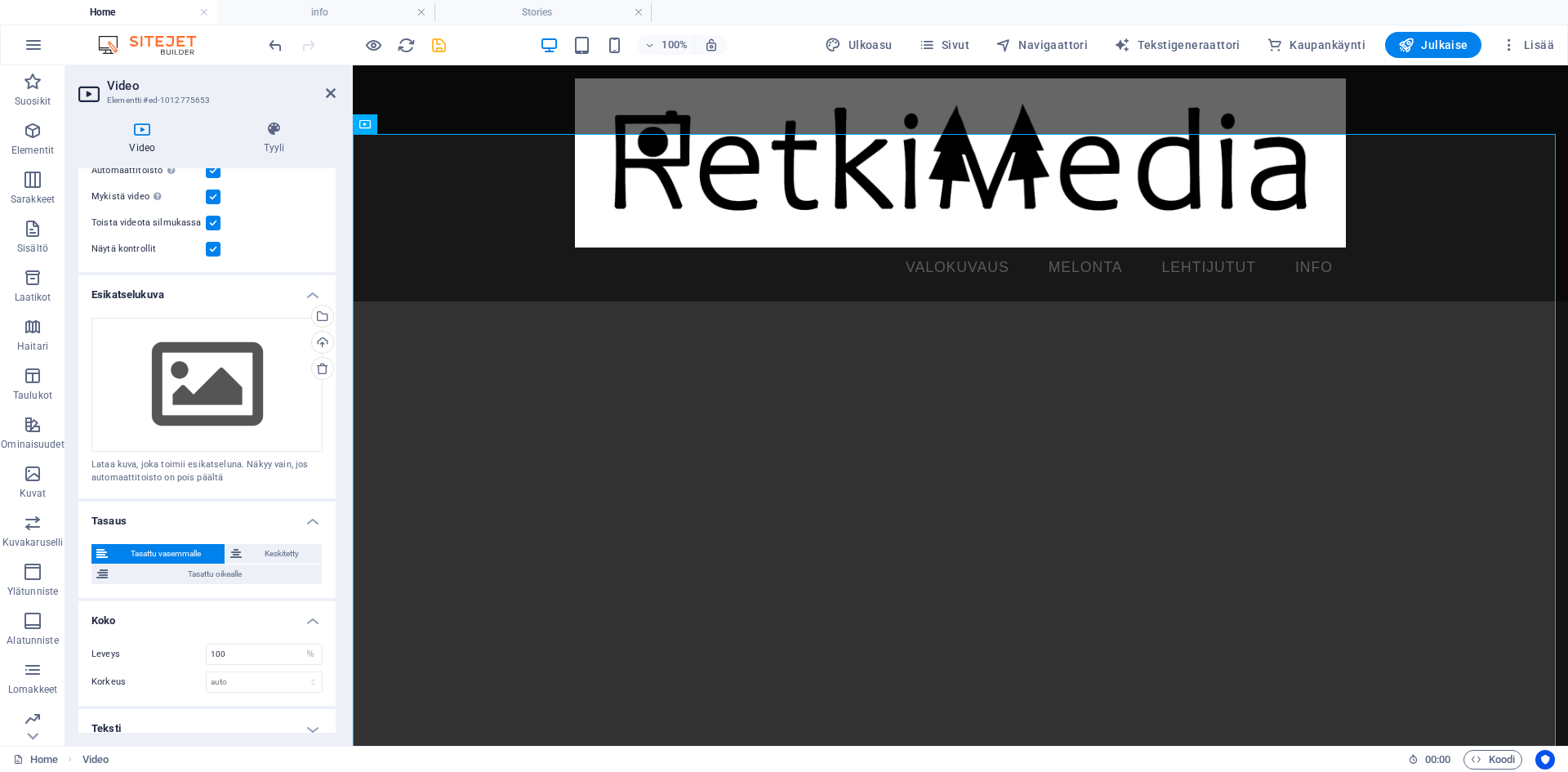
scroll to position [247, 0]
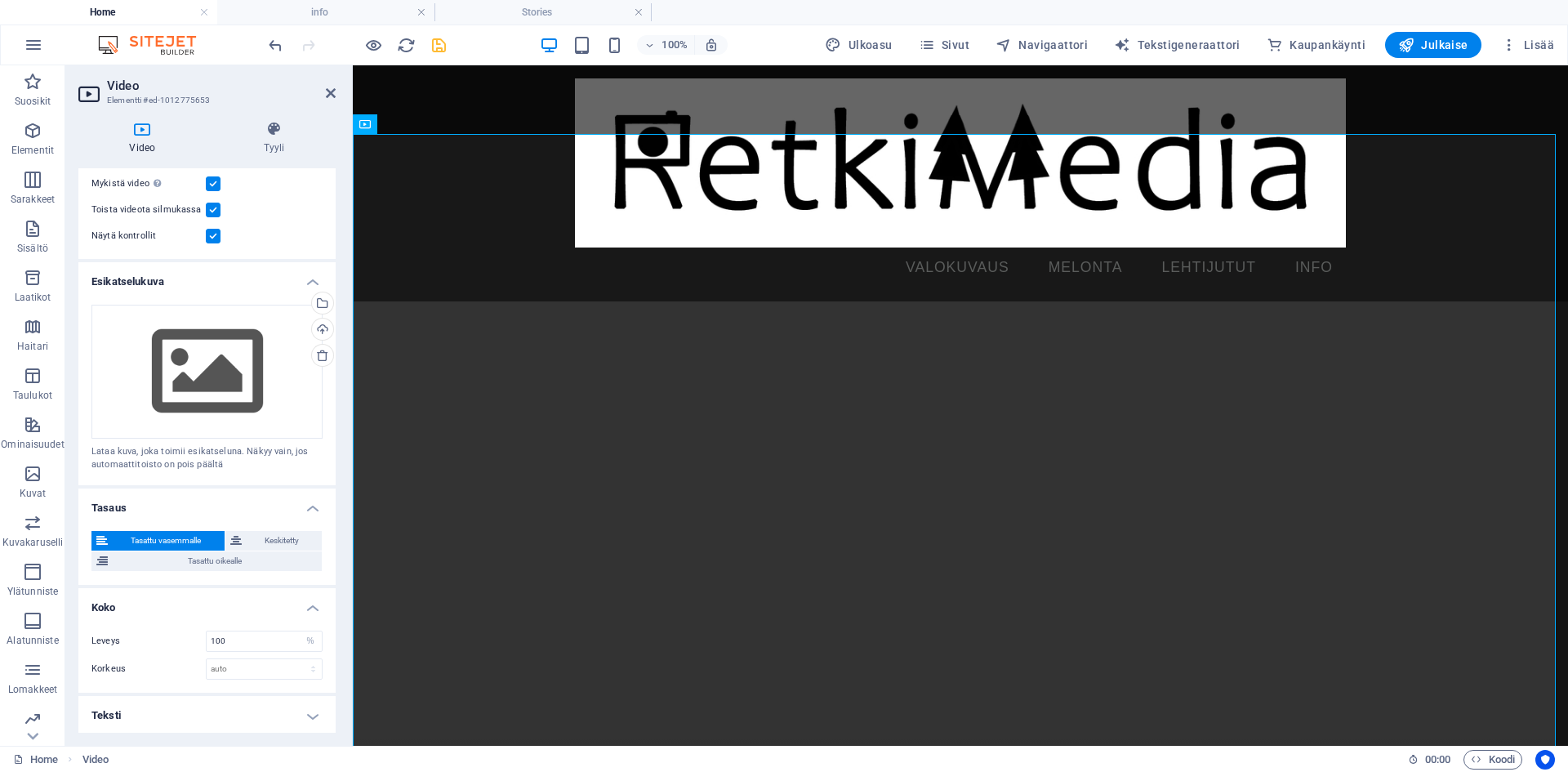
click at [268, 710] on h4 "Teksti" at bounding box center [207, 715] width 257 height 39
click at [299, 714] on h4 "Teksti" at bounding box center [207, 711] width 257 height 29
drag, startPoint x: 285, startPoint y: 646, endPoint x: 188, endPoint y: 633, distance: 97.9
click at [188, 633] on div "Leveys 100 auto px %" at bounding box center [207, 641] width 231 height 21
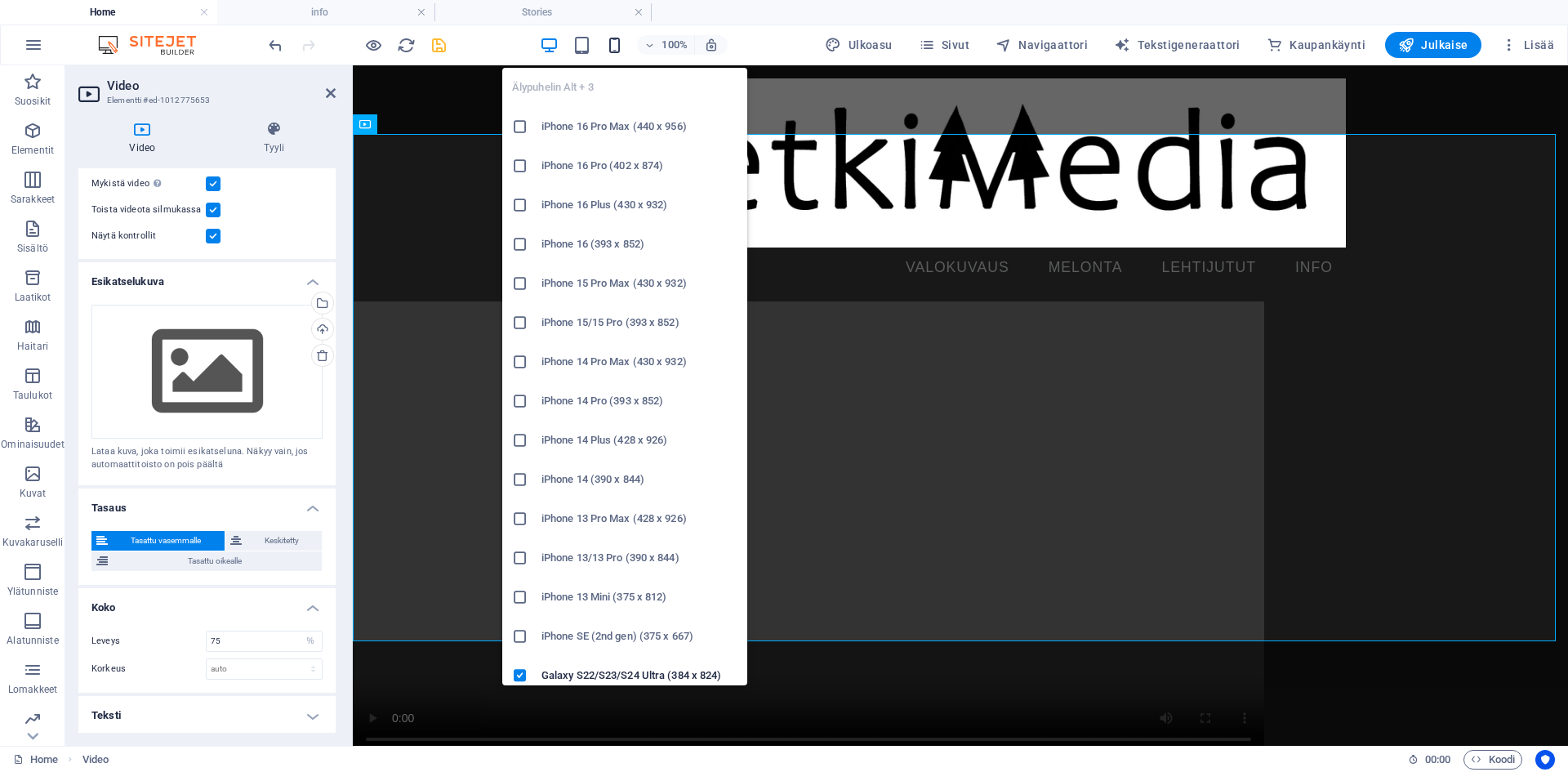
click at [623, 46] on icon "button" at bounding box center [615, 45] width 19 height 19
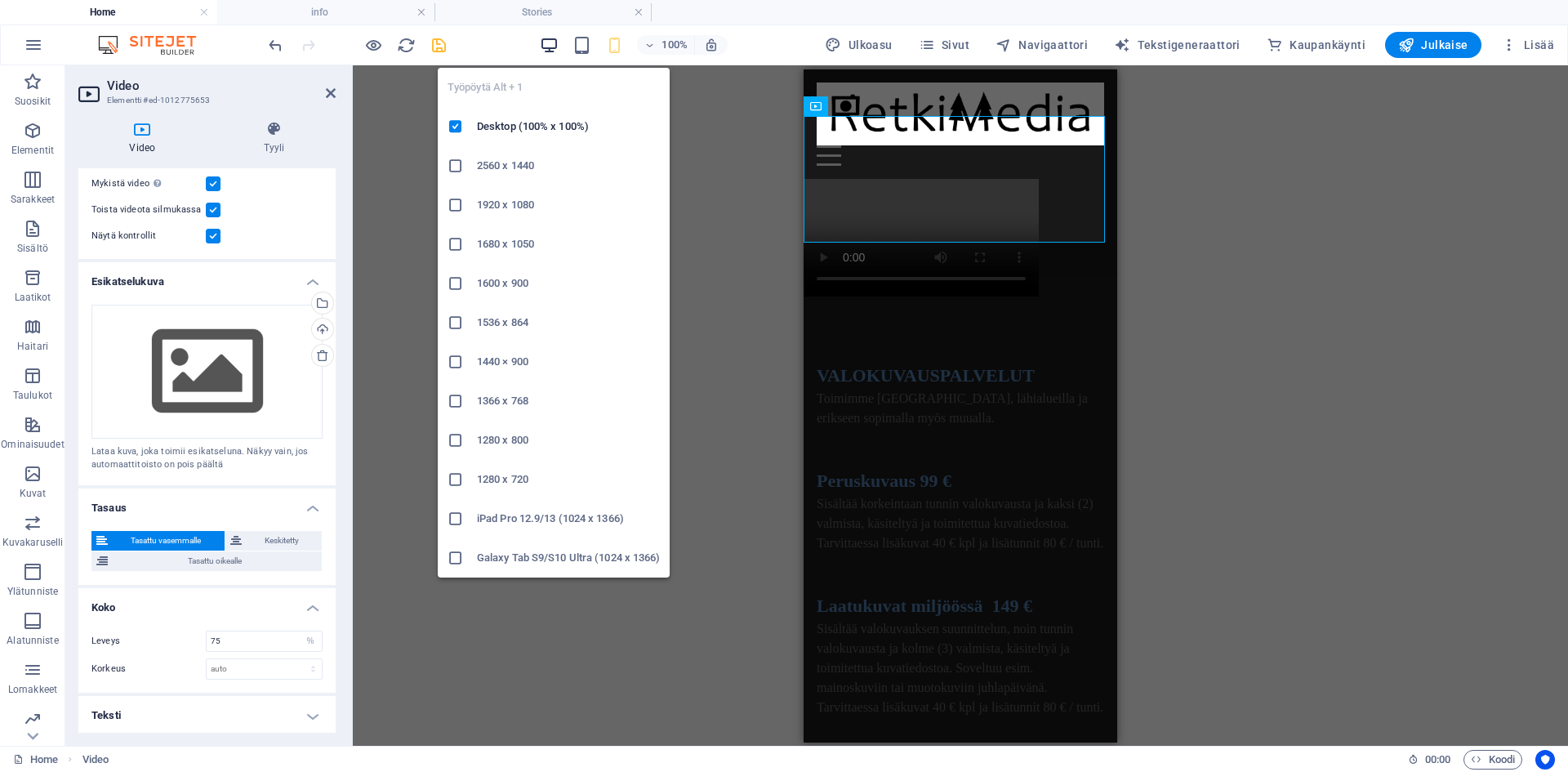
click at [554, 45] on icon "button" at bounding box center [549, 45] width 19 height 19
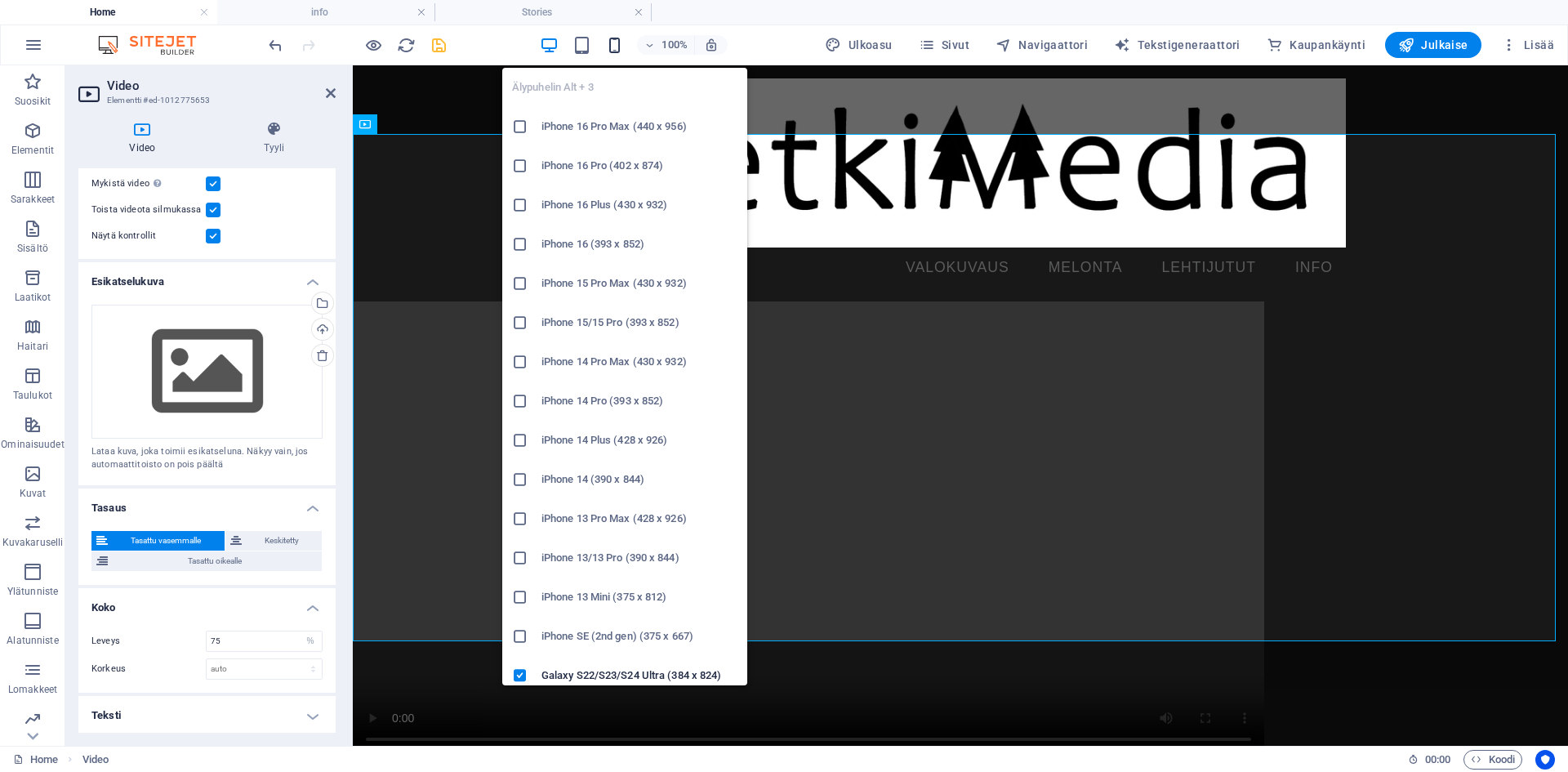
click at [617, 43] on icon "button" at bounding box center [615, 45] width 19 height 19
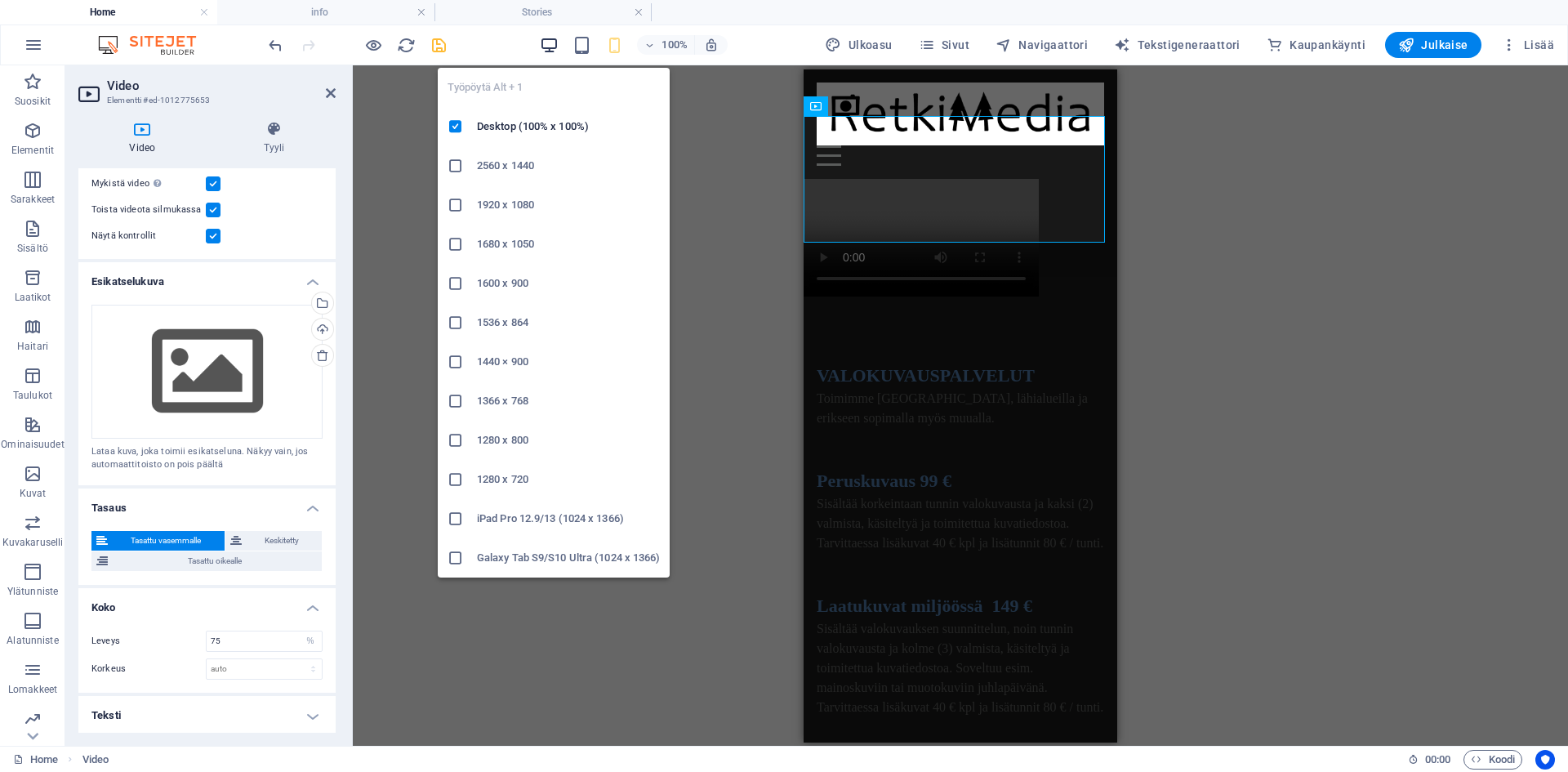
click at [555, 43] on icon "button" at bounding box center [549, 45] width 19 height 19
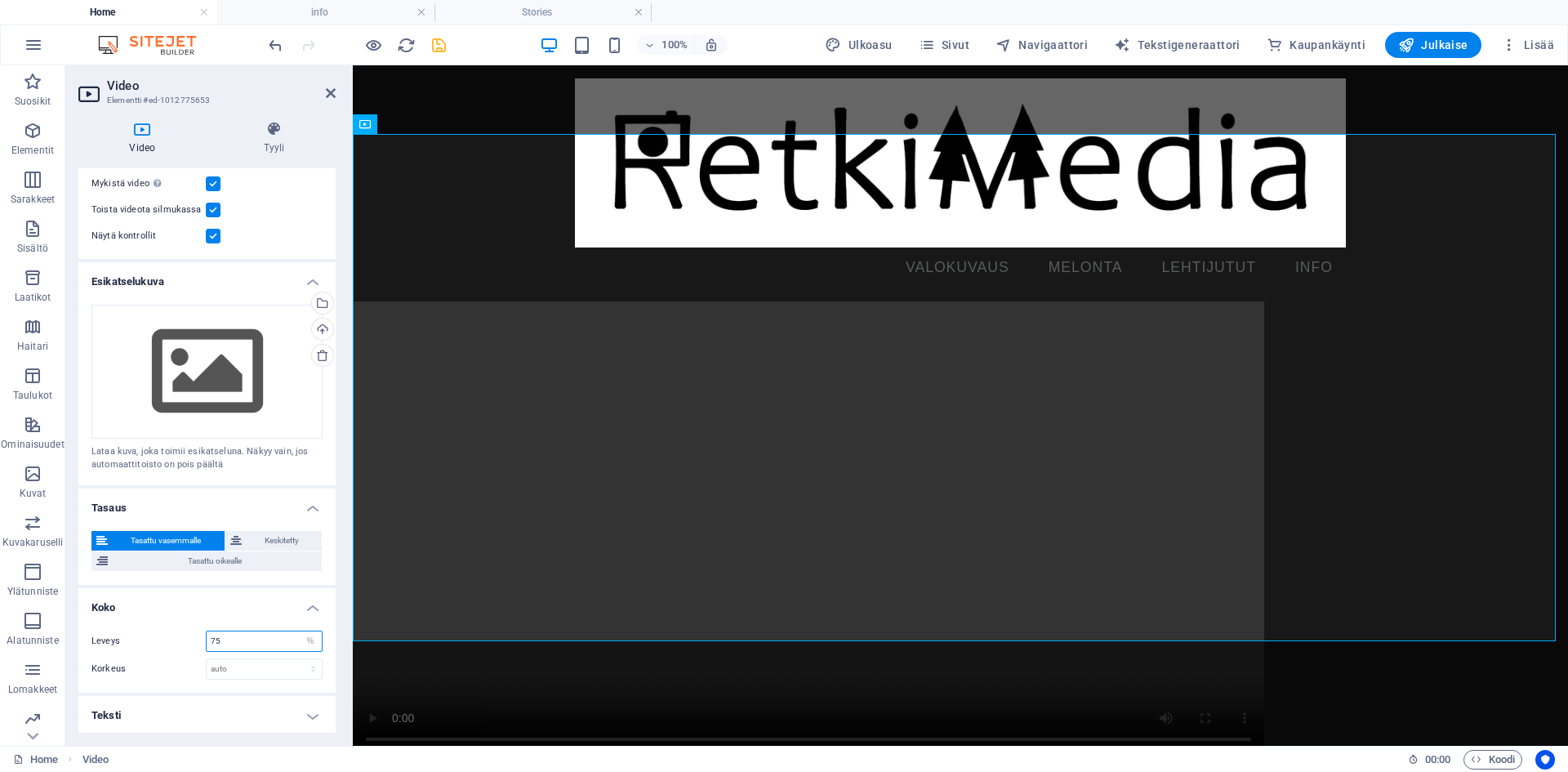
drag, startPoint x: 247, startPoint y: 642, endPoint x: 142, endPoint y: 623, distance: 106.7
click at [142, 623] on div "Leveys 75 auto px % Korkeus auto px" at bounding box center [207, 656] width 257 height 76
type input "100"
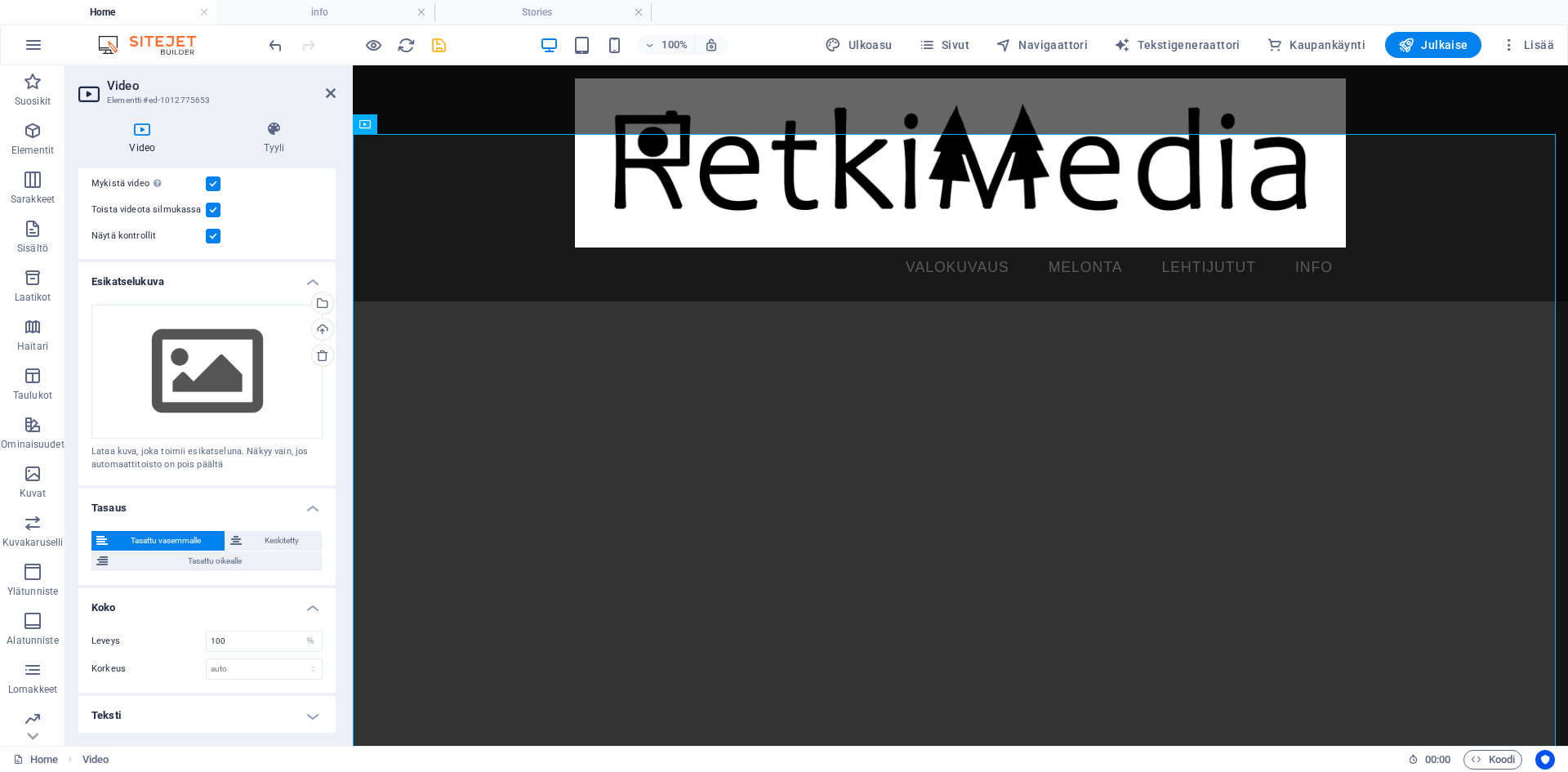
drag, startPoint x: 330, startPoint y: 430, endPoint x: 337, endPoint y: 404, distance: 26.9
click at [337, 404] on div "Video Tyyli Video Vedä tiedostot tähän, valitse tiedostot napsauttamalla tai va…" at bounding box center [207, 426] width 283 height 638
drag, startPoint x: 331, startPoint y: 414, endPoint x: 340, endPoint y: 346, distance: 68.6
click at [340, 346] on div "Video Tyyli Video Vedä tiedostot tähän, valitse tiedostot napsauttamalla tai va…" at bounding box center [207, 426] width 283 height 638
drag, startPoint x: 331, startPoint y: 391, endPoint x: 324, endPoint y: 197, distance: 194.1
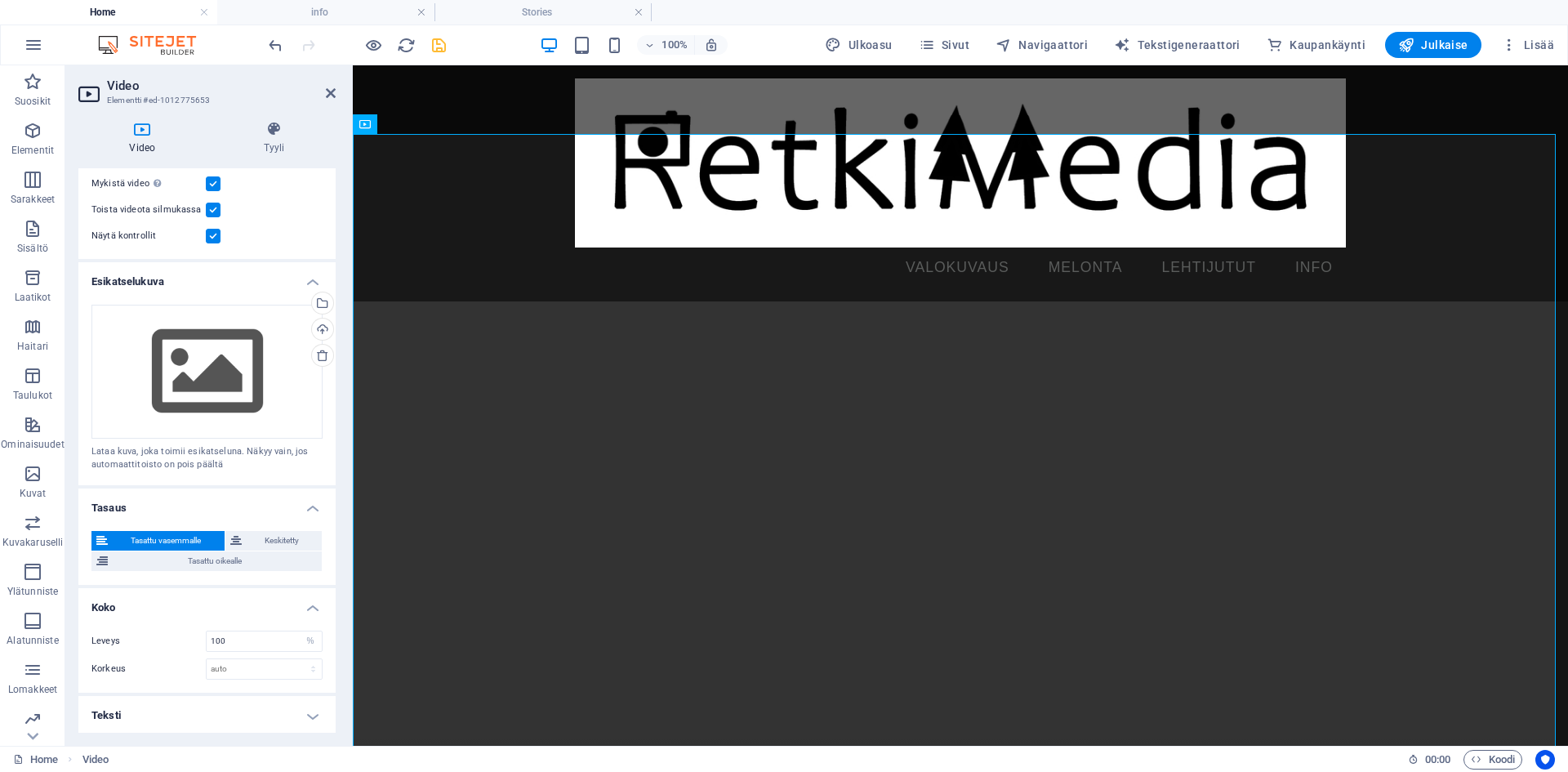
click at [318, 220] on ul "Video Vedä tiedostot tähän, valitse tiedostot napsauttamalla tai valitse tiedos…" at bounding box center [207, 328] width 257 height 814
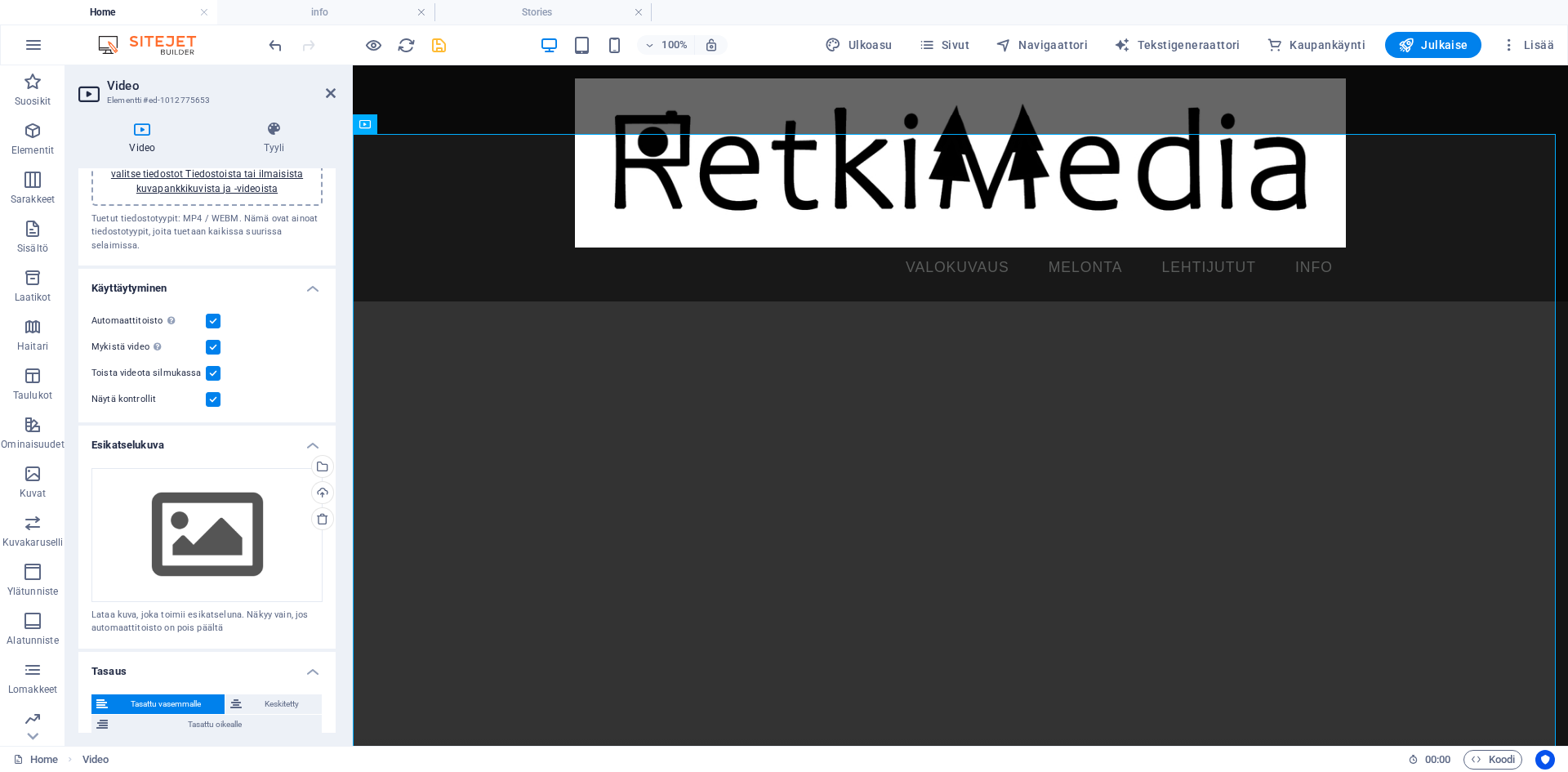
scroll to position [0, 0]
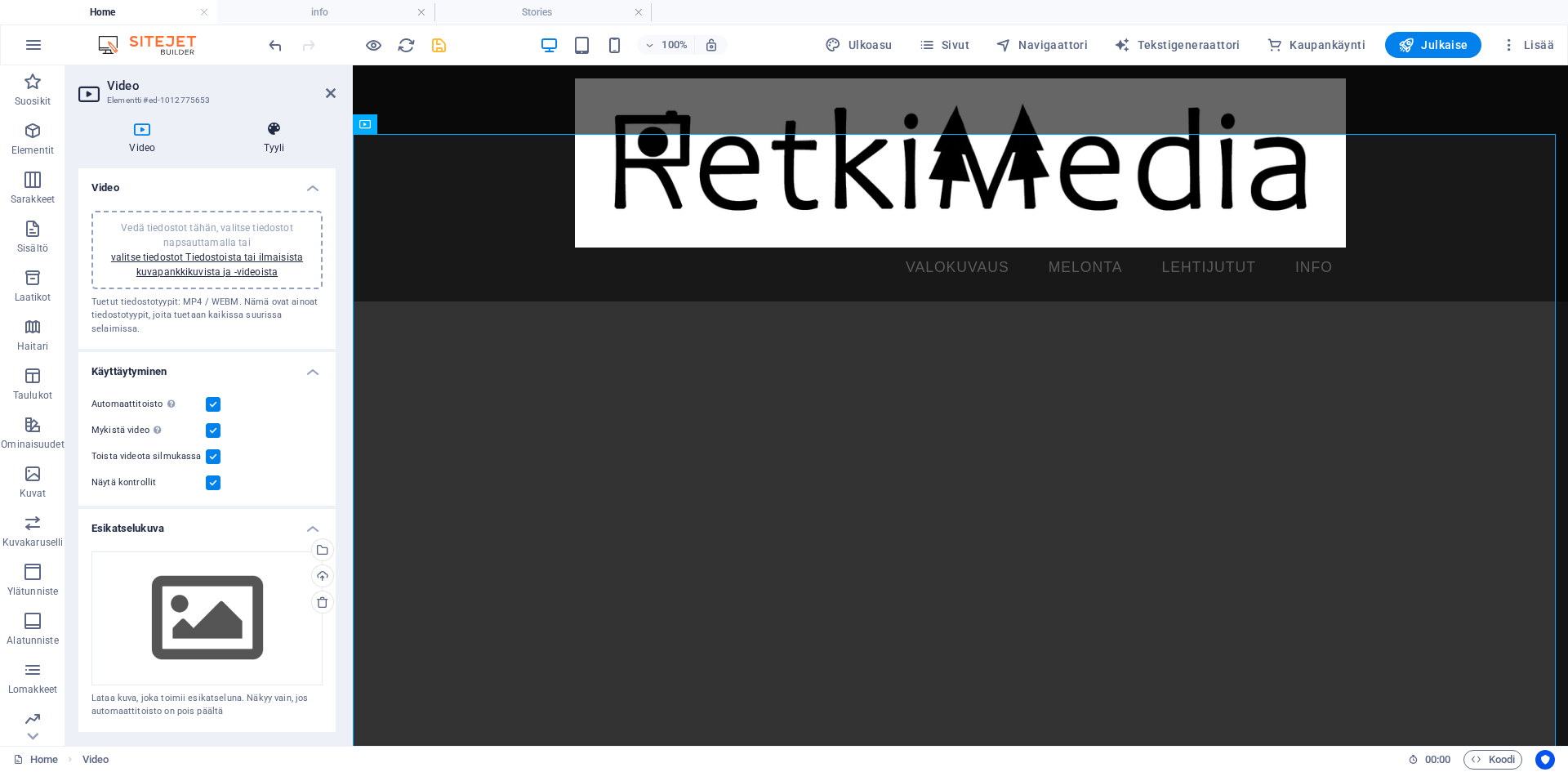
click at [274, 135] on icon at bounding box center [275, 129] width 124 height 16
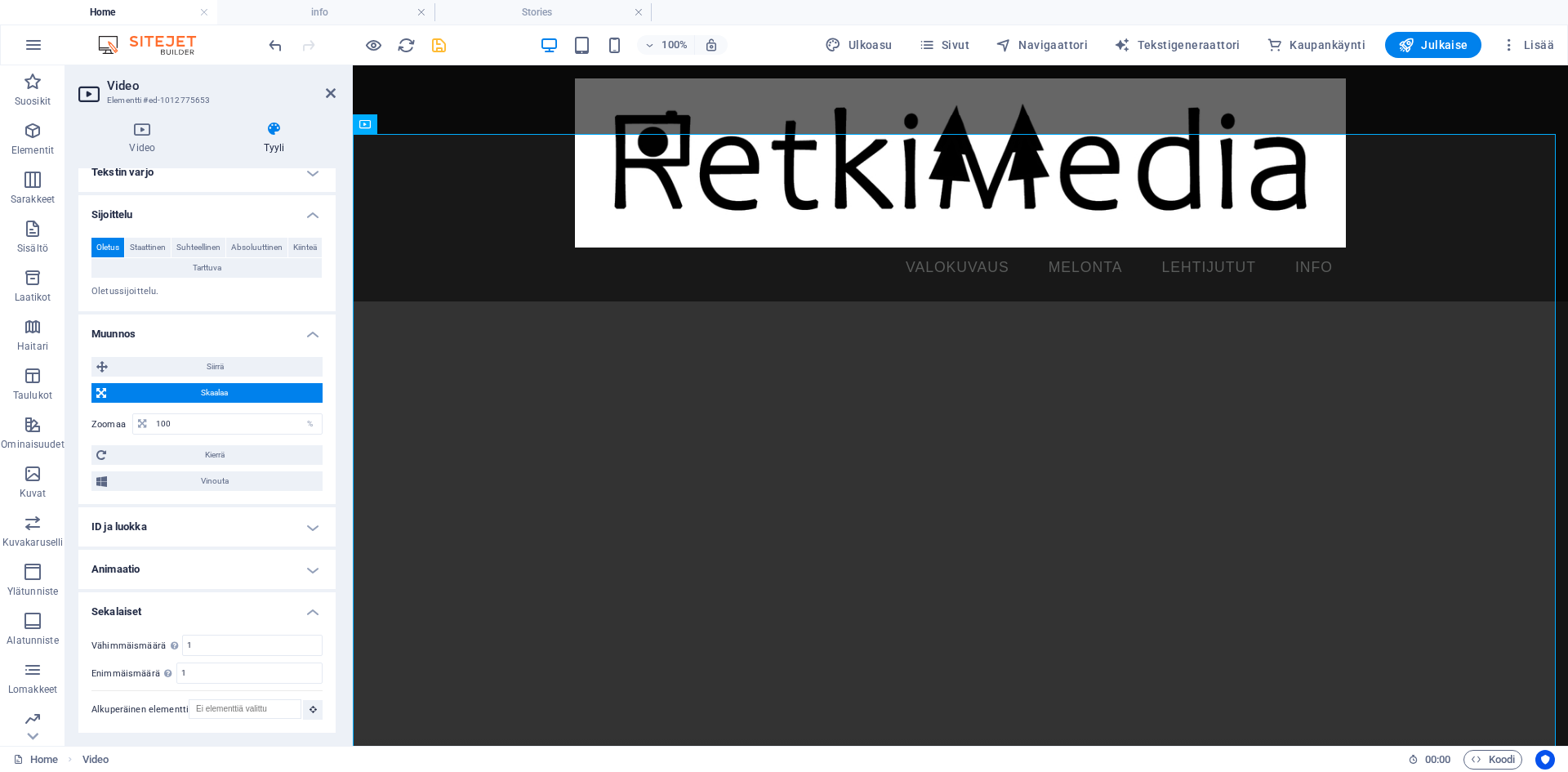
click at [310, 525] on h4 "ID ja luokka" at bounding box center [207, 526] width 257 height 39
click at [310, 525] on h4 "ID ja luokka" at bounding box center [207, 522] width 257 height 29
click at [259, 567] on h4 "Animaatio" at bounding box center [207, 569] width 257 height 39
click at [296, 565] on h4 "Animaatio" at bounding box center [207, 564] width 257 height 29
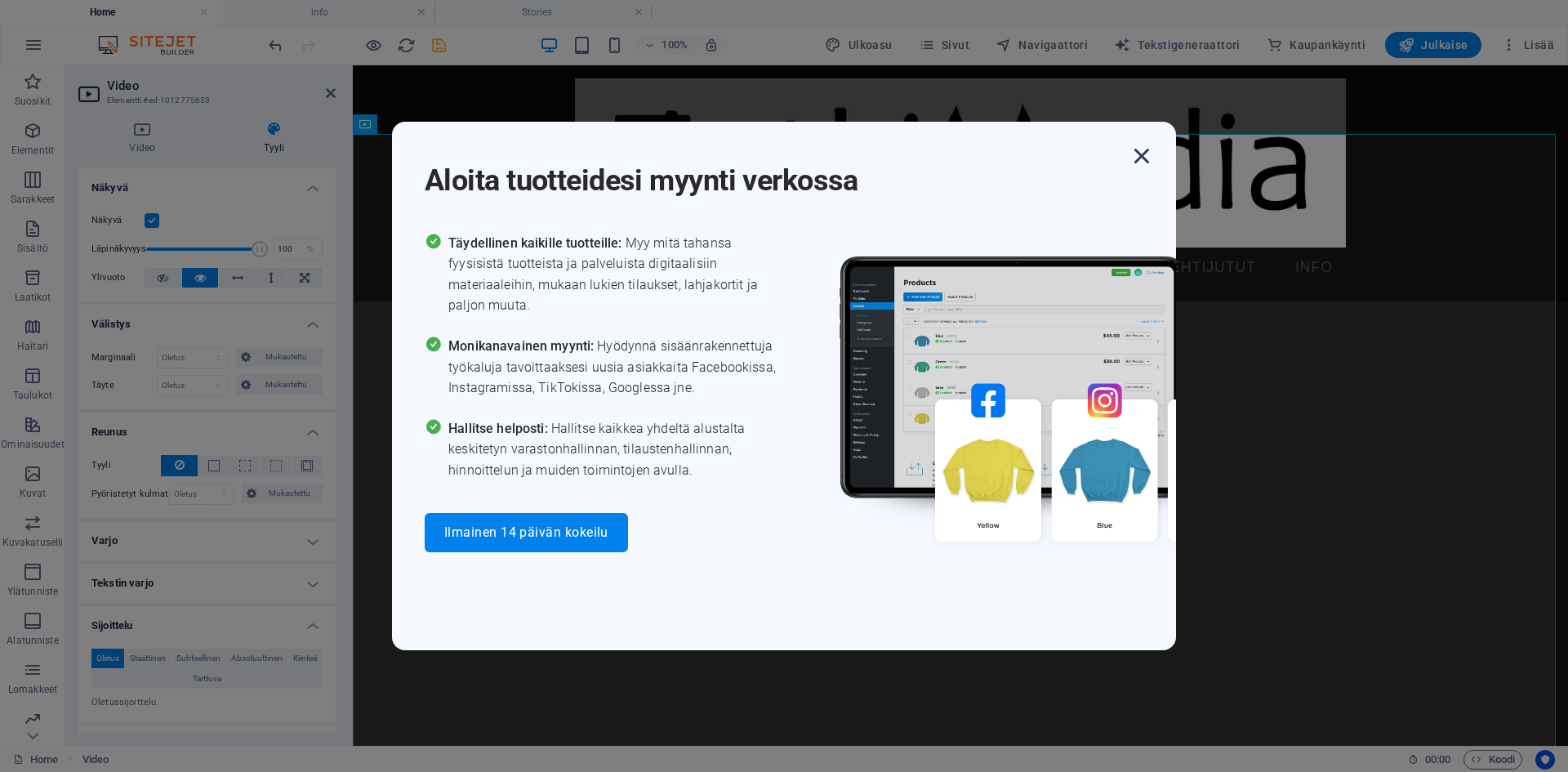
click at [1142, 152] on icon "button" at bounding box center [1141, 156] width 29 height 29
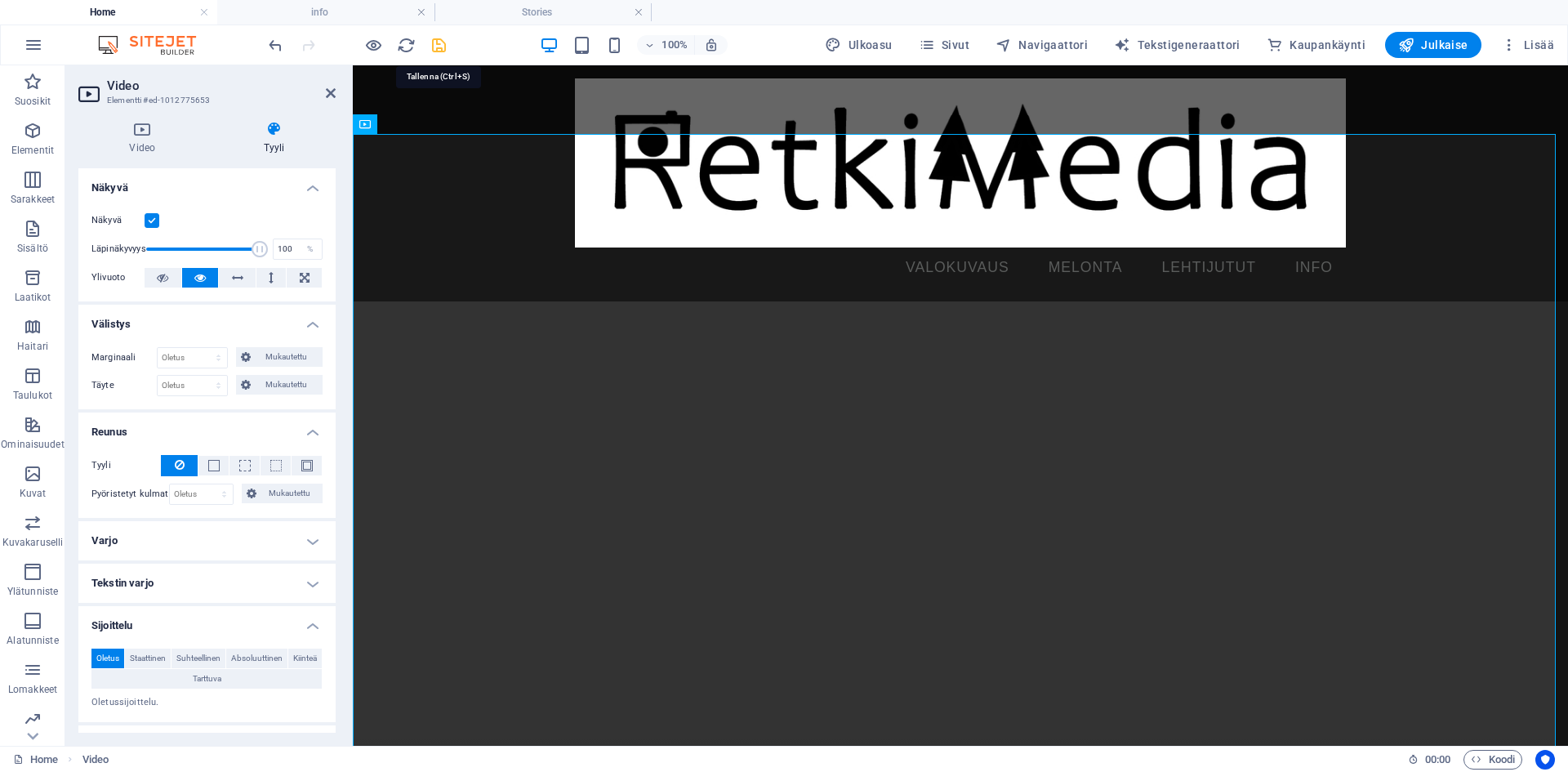
click at [437, 49] on icon "save" at bounding box center [439, 45] width 19 height 19
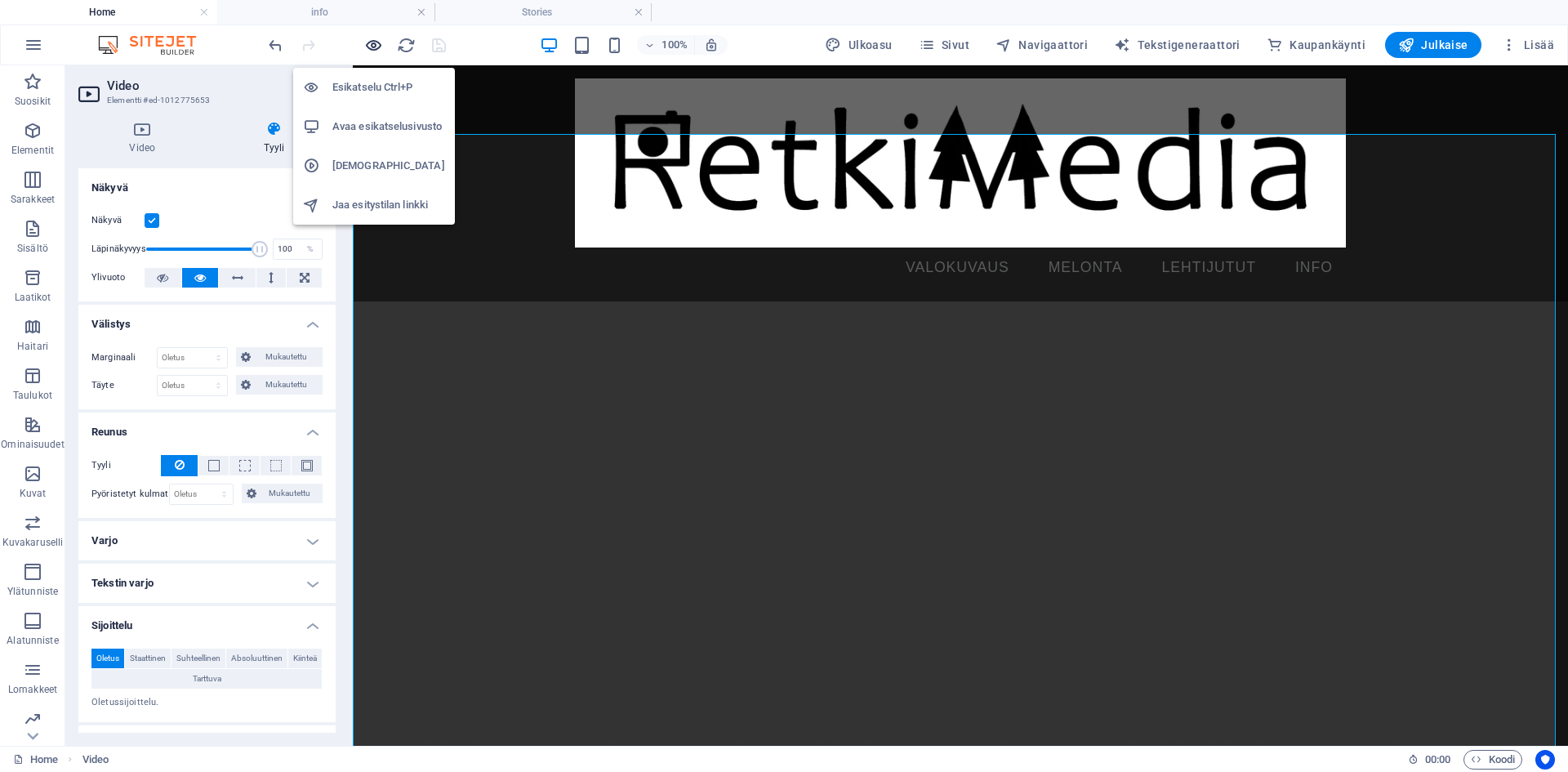
click at [378, 43] on icon "button" at bounding box center [374, 45] width 19 height 19
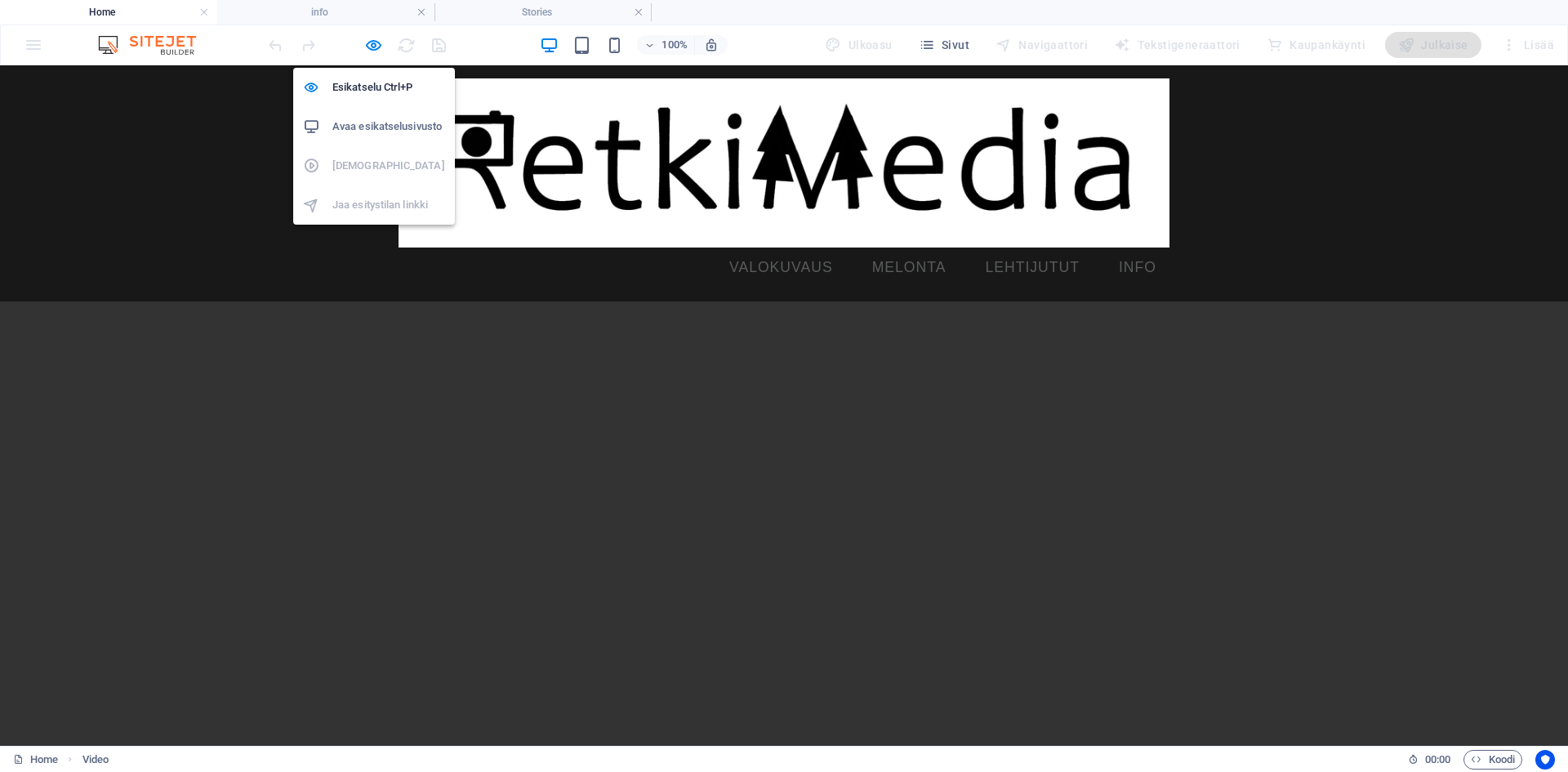
click at [370, 122] on h6 "Avaa esikatselusivusto" at bounding box center [388, 127] width 112 height 20
click at [375, 48] on icon "button" at bounding box center [374, 45] width 19 height 19
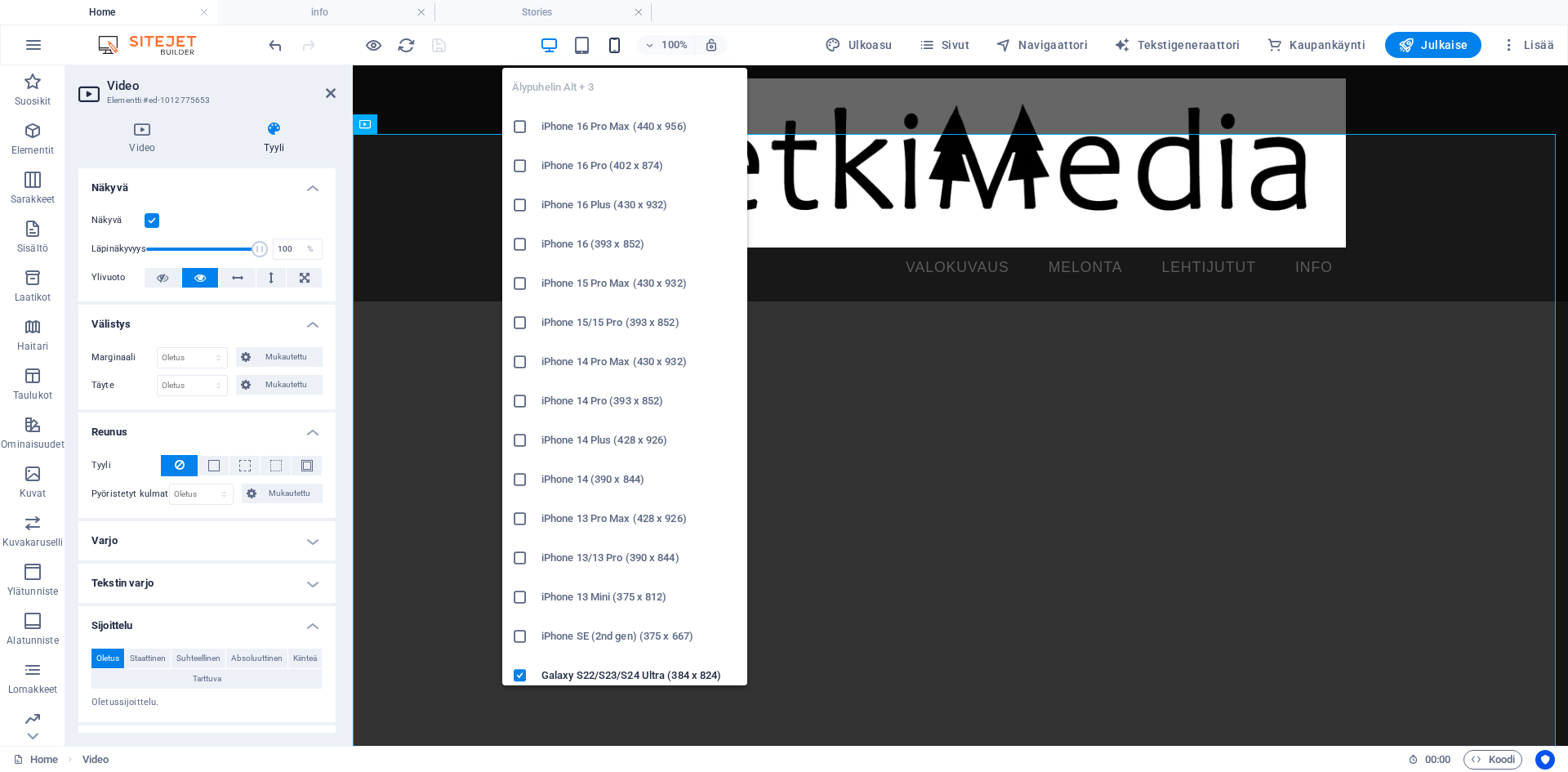
click at [623, 39] on icon "button" at bounding box center [615, 45] width 19 height 19
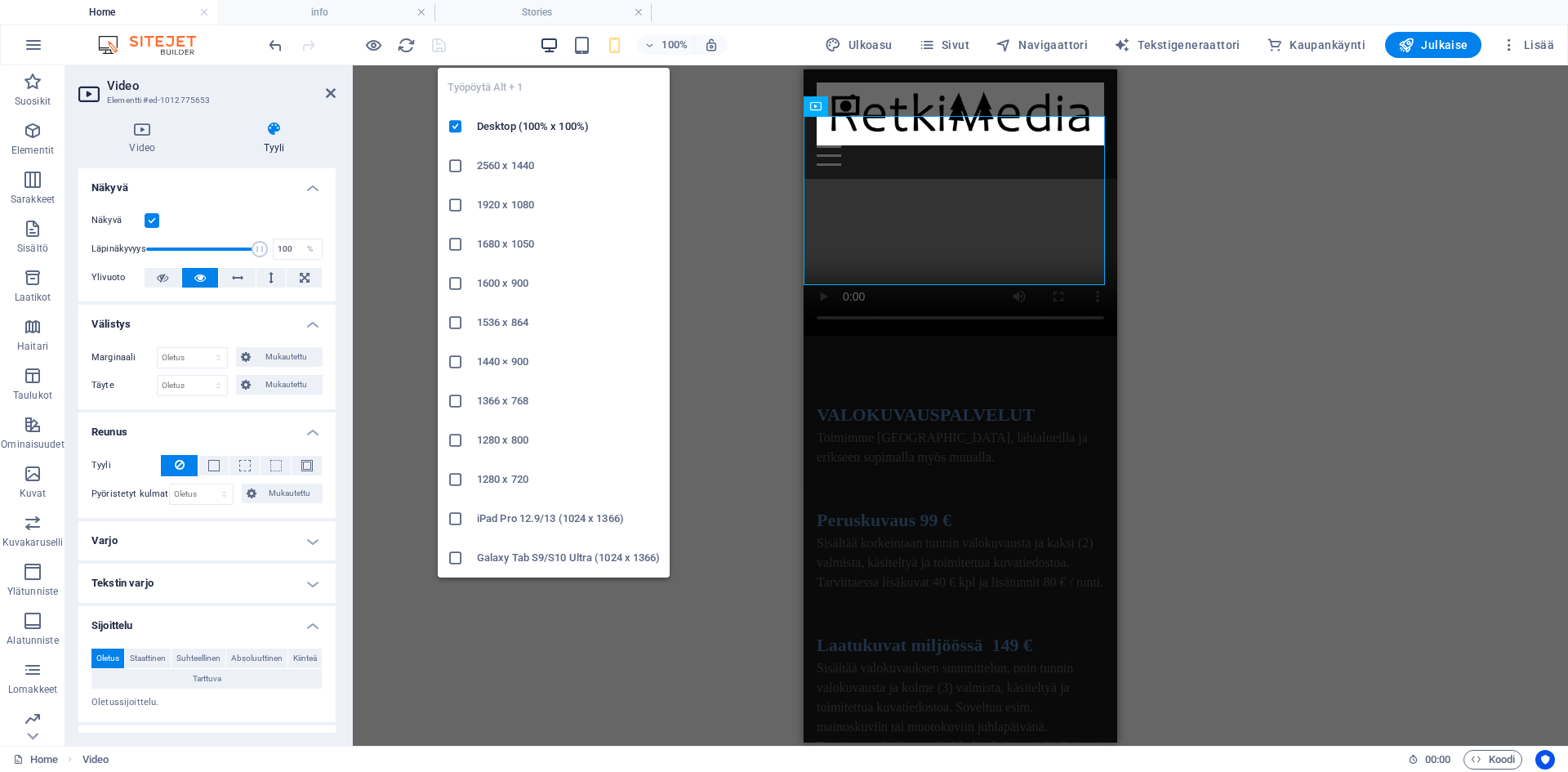
click at [557, 42] on icon "button" at bounding box center [549, 45] width 19 height 19
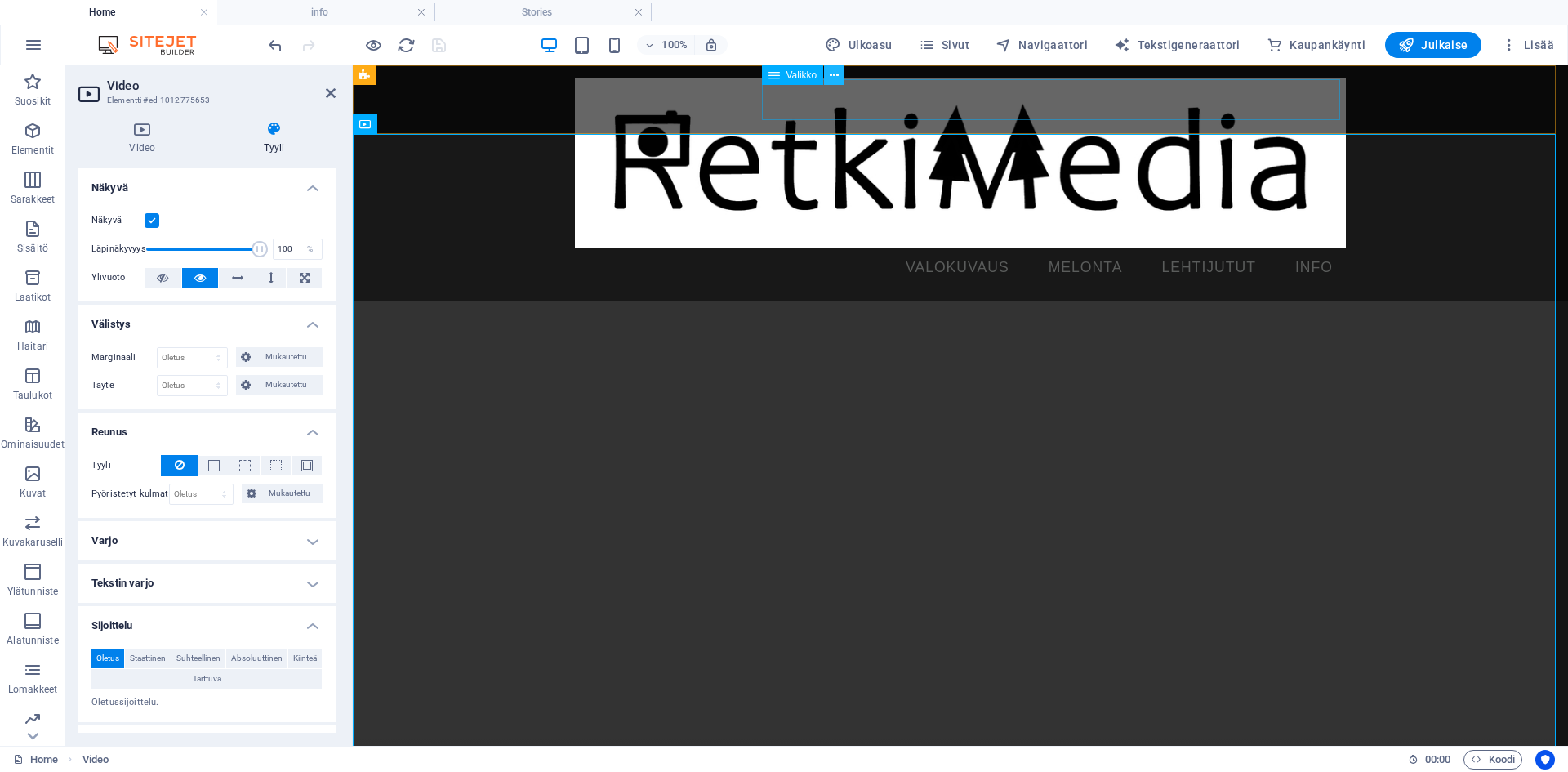
click at [834, 76] on icon at bounding box center [834, 76] width 9 height 17
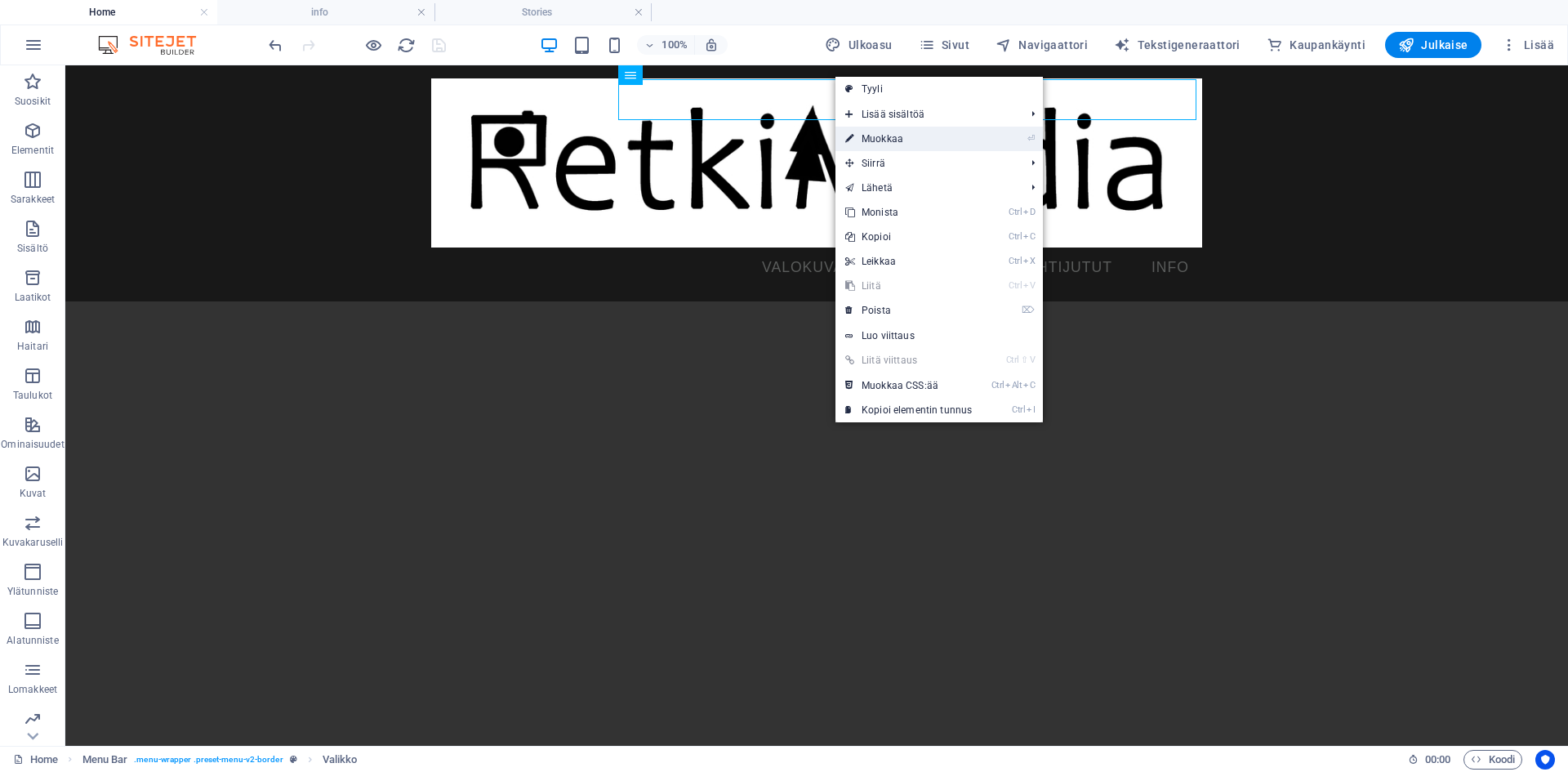
click at [895, 131] on link "⏎ Muokkaa" at bounding box center [908, 139] width 146 height 25
select select
select select "4"
select select
select select "3"
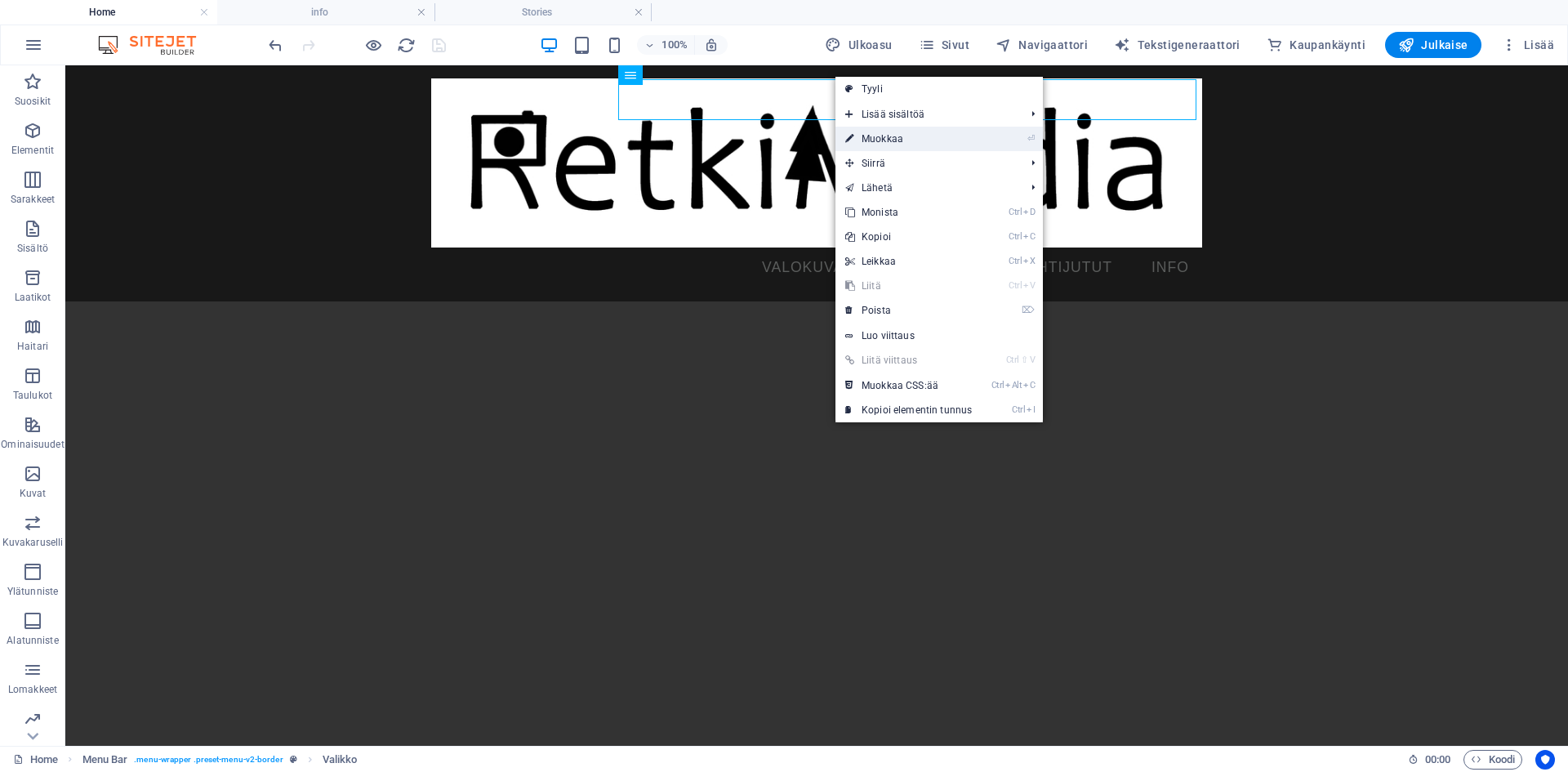
select select
select select "5"
select select
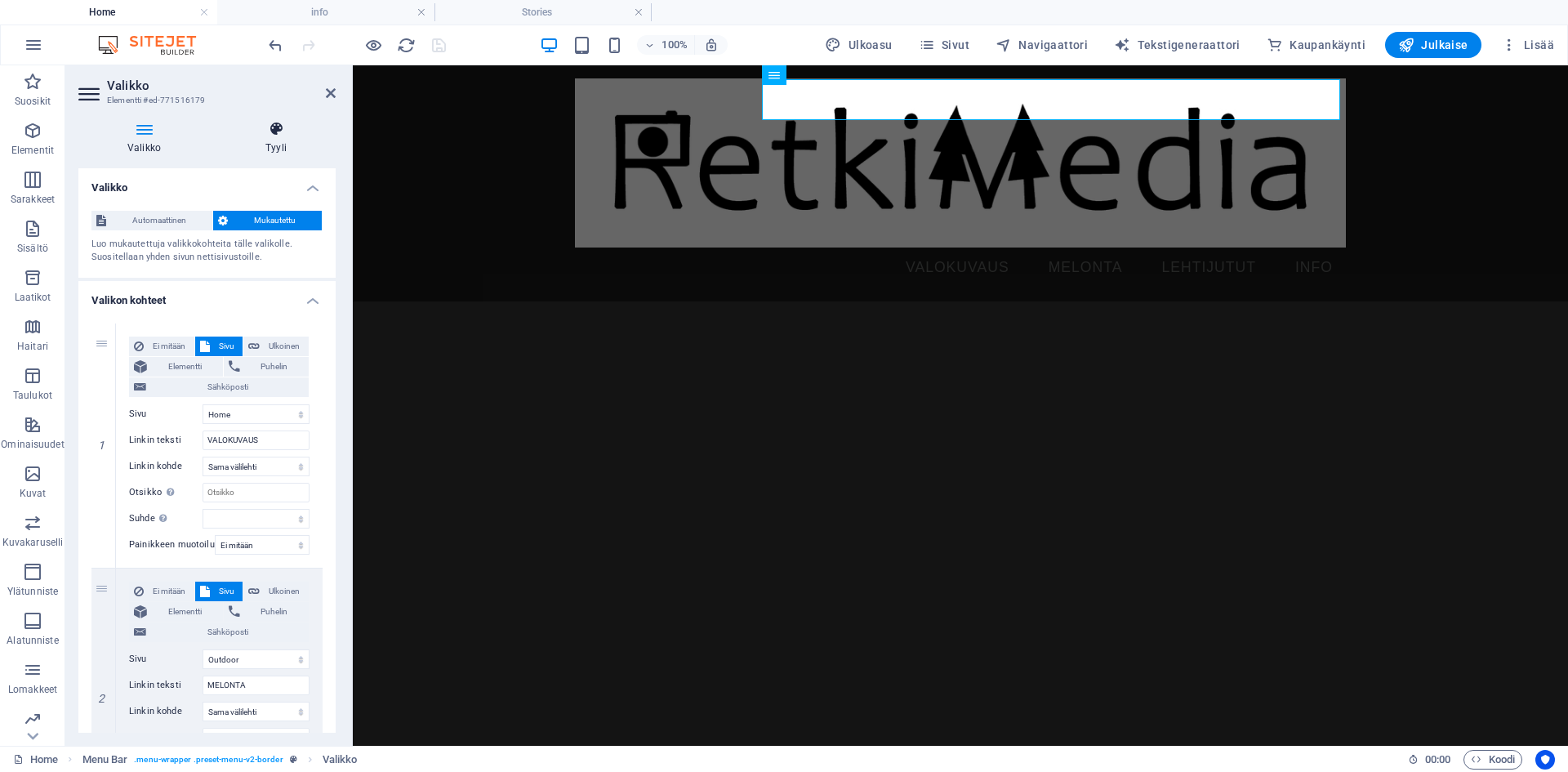
click at [284, 138] on h4 "Tyyli" at bounding box center [276, 138] width 119 height 34
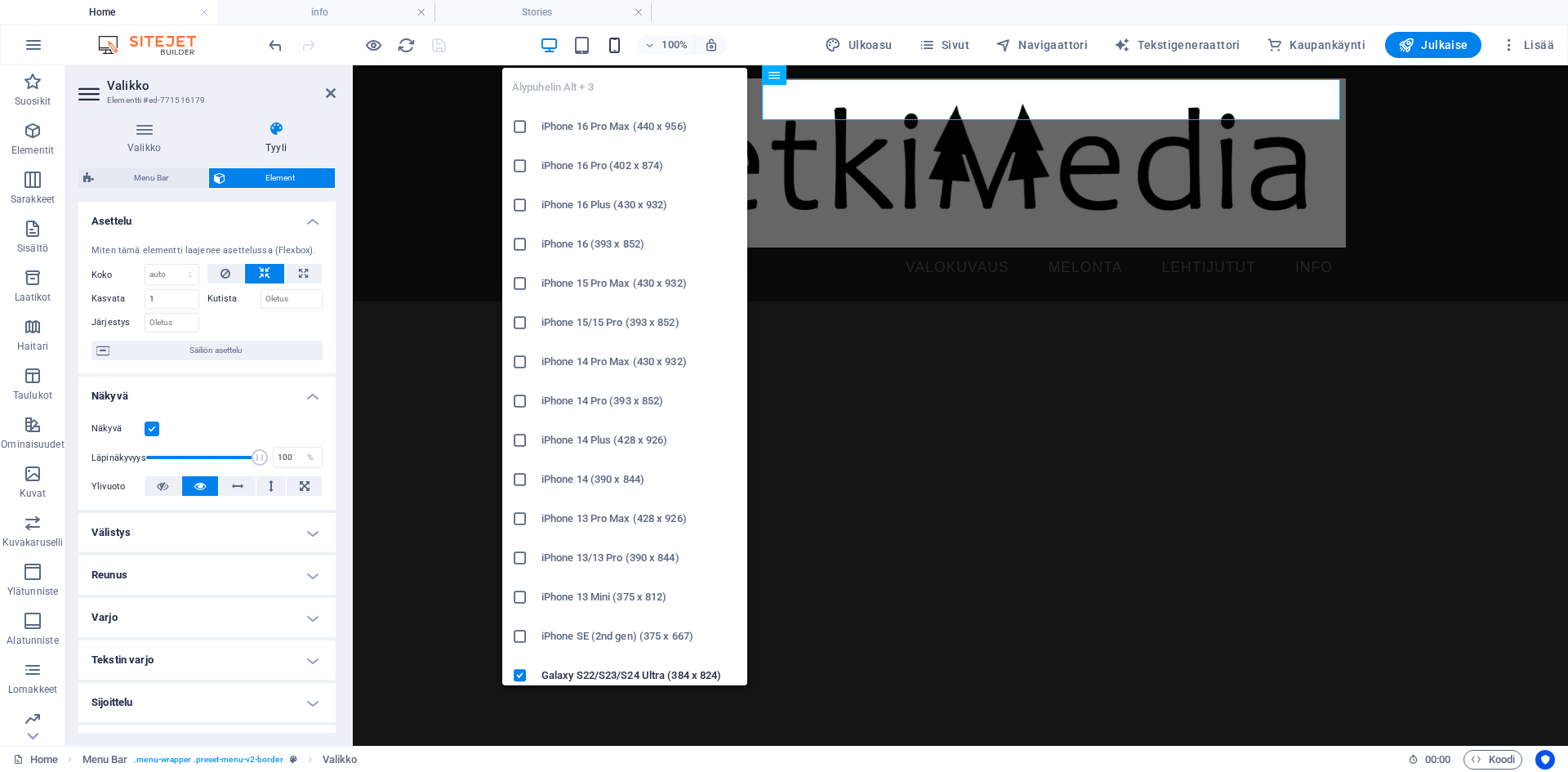
click at [619, 47] on icon "button" at bounding box center [615, 45] width 19 height 19
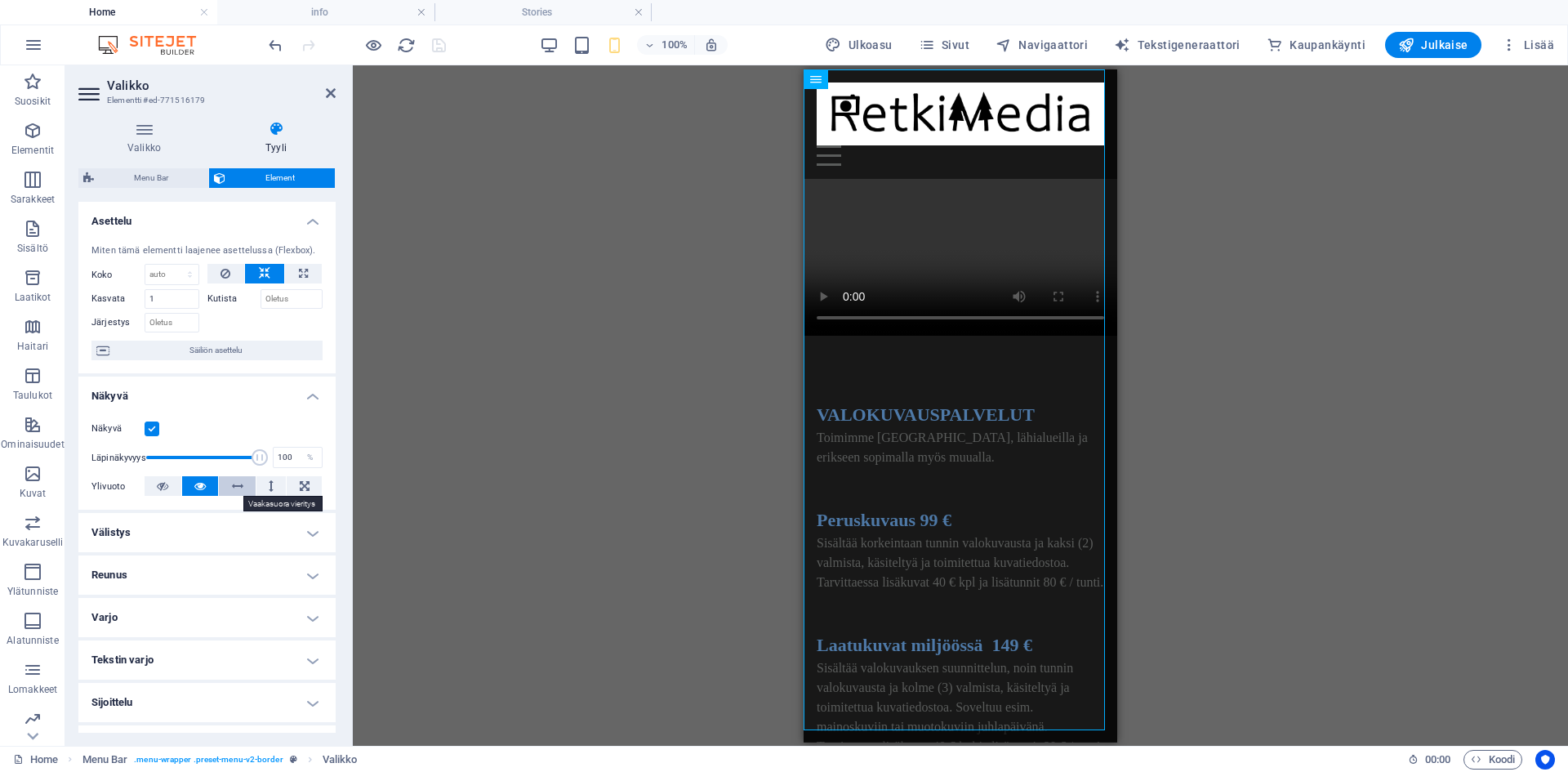
click at [235, 486] on icon at bounding box center [238, 486] width 11 height 20
click at [195, 487] on icon at bounding box center [200, 486] width 11 height 20
click at [272, 484] on button at bounding box center [271, 486] width 30 height 20
click at [295, 486] on button at bounding box center [303, 486] width 35 height 20
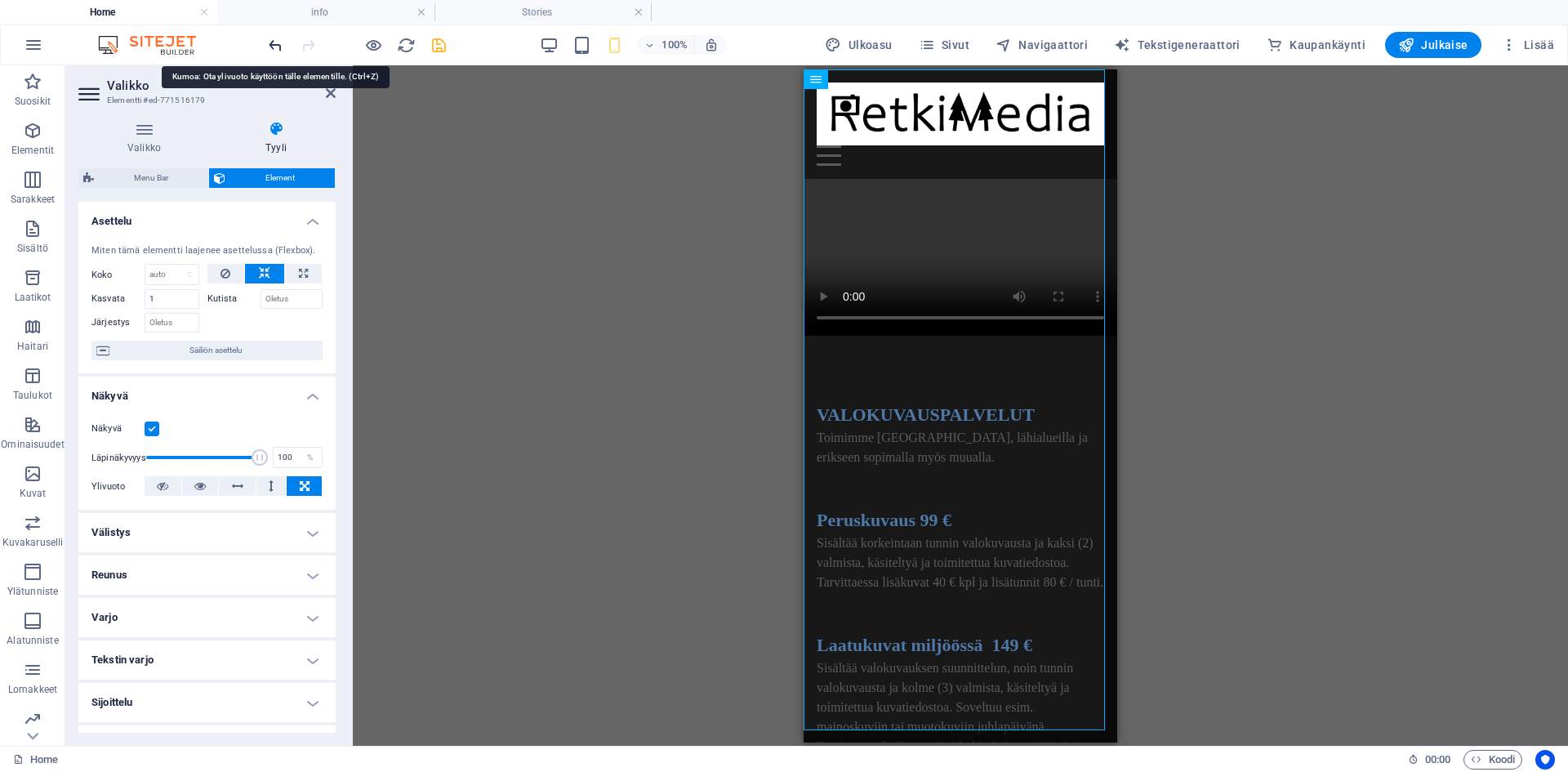
click at [271, 45] on icon "undo" at bounding box center [276, 45] width 19 height 19
click at [273, 45] on icon "undo" at bounding box center [276, 45] width 19 height 19
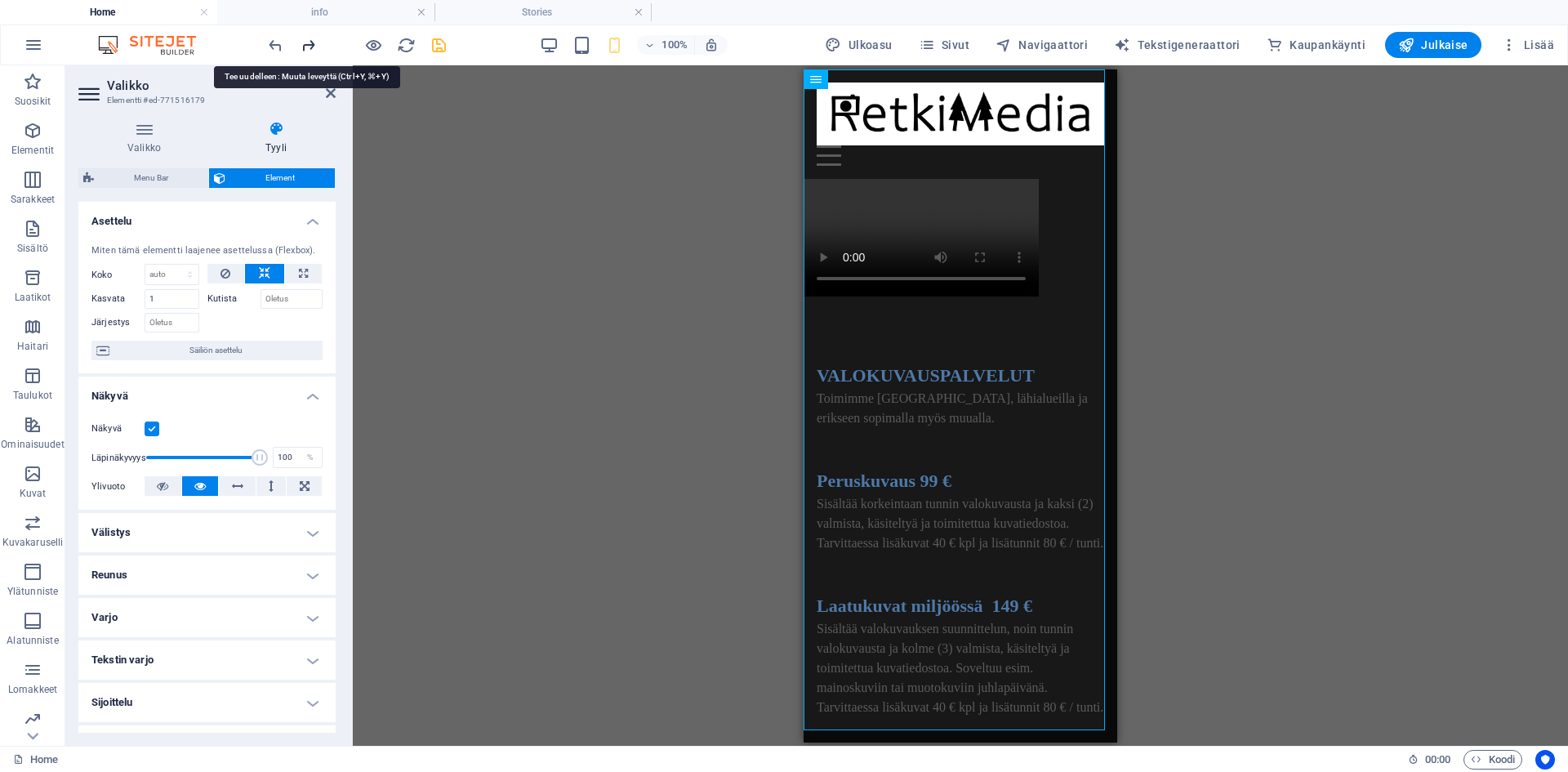
click at [305, 44] on icon "redo" at bounding box center [308, 45] width 19 height 19
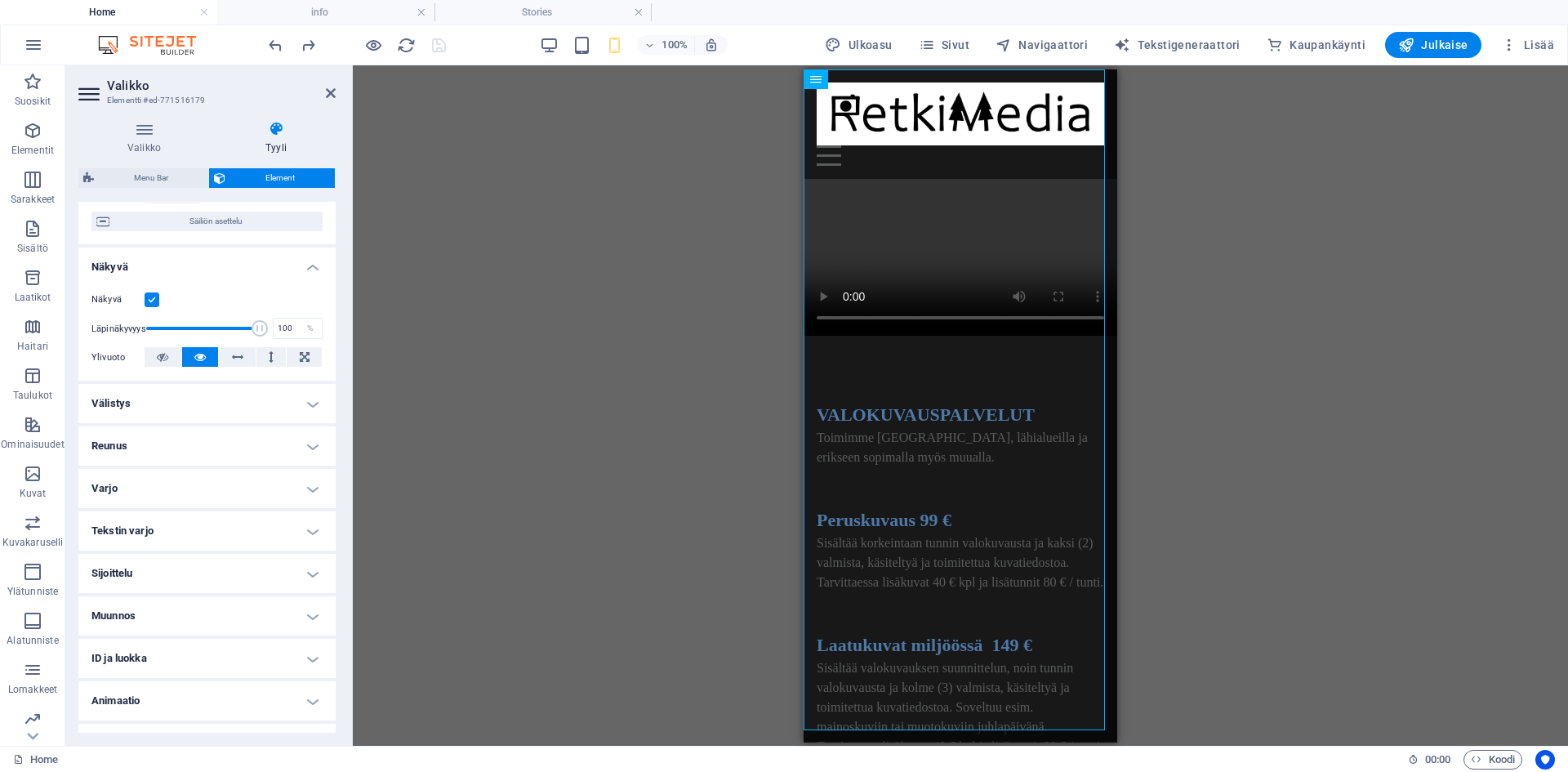
scroll to position [160, 0]
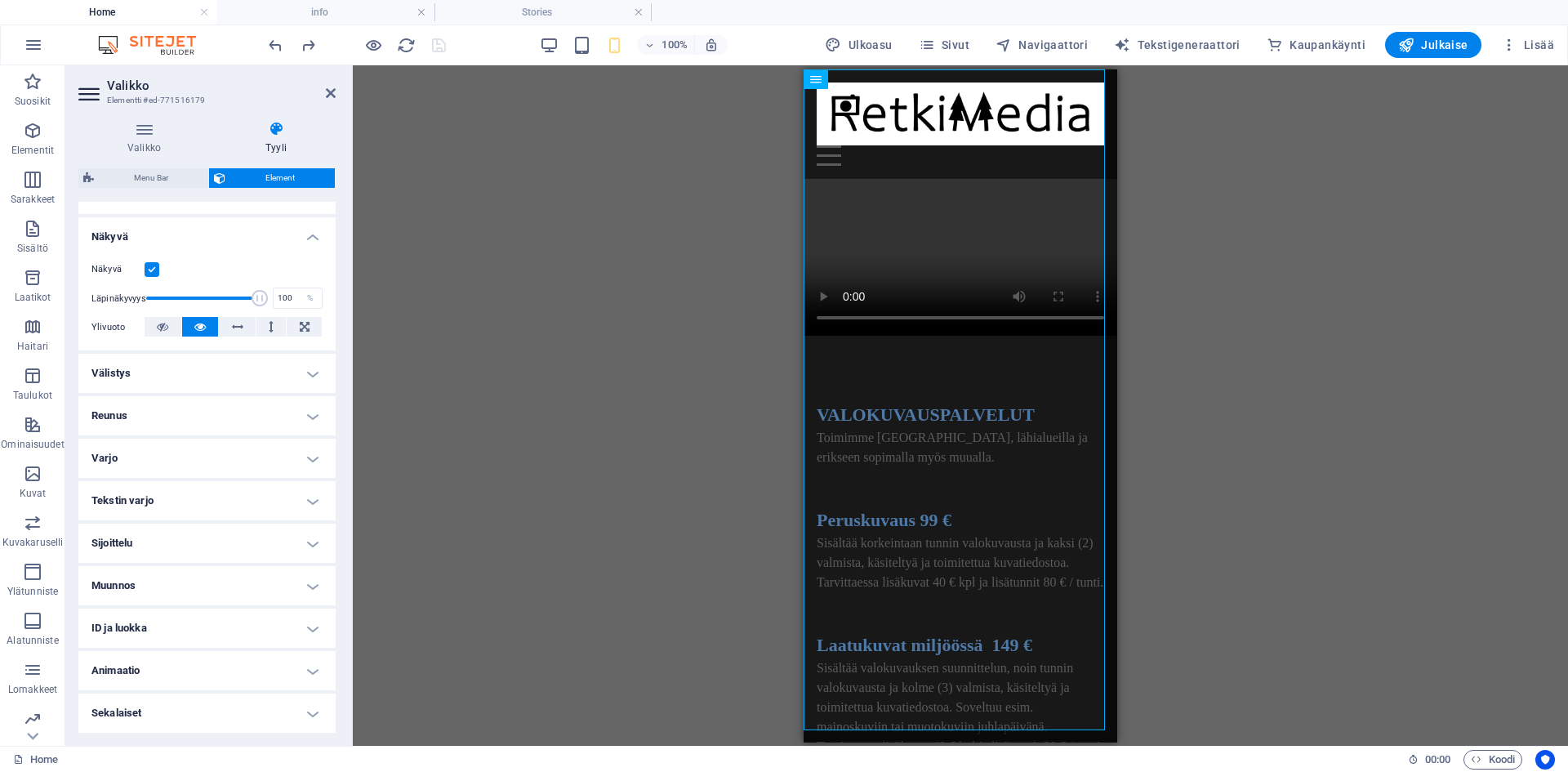
click at [274, 721] on h4 "Sekalaiset" at bounding box center [207, 712] width 257 height 39
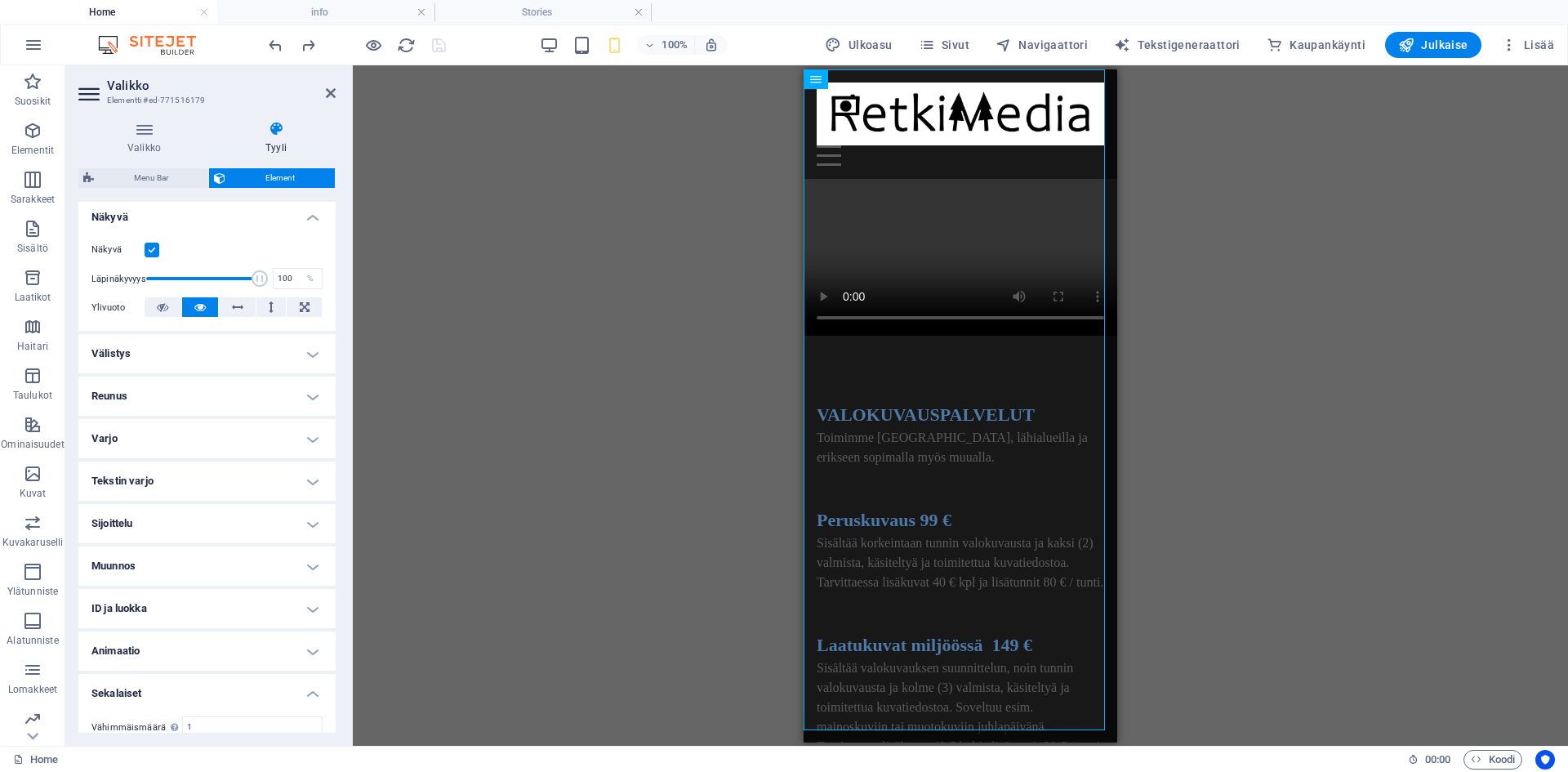
scroll to position [261, 0]
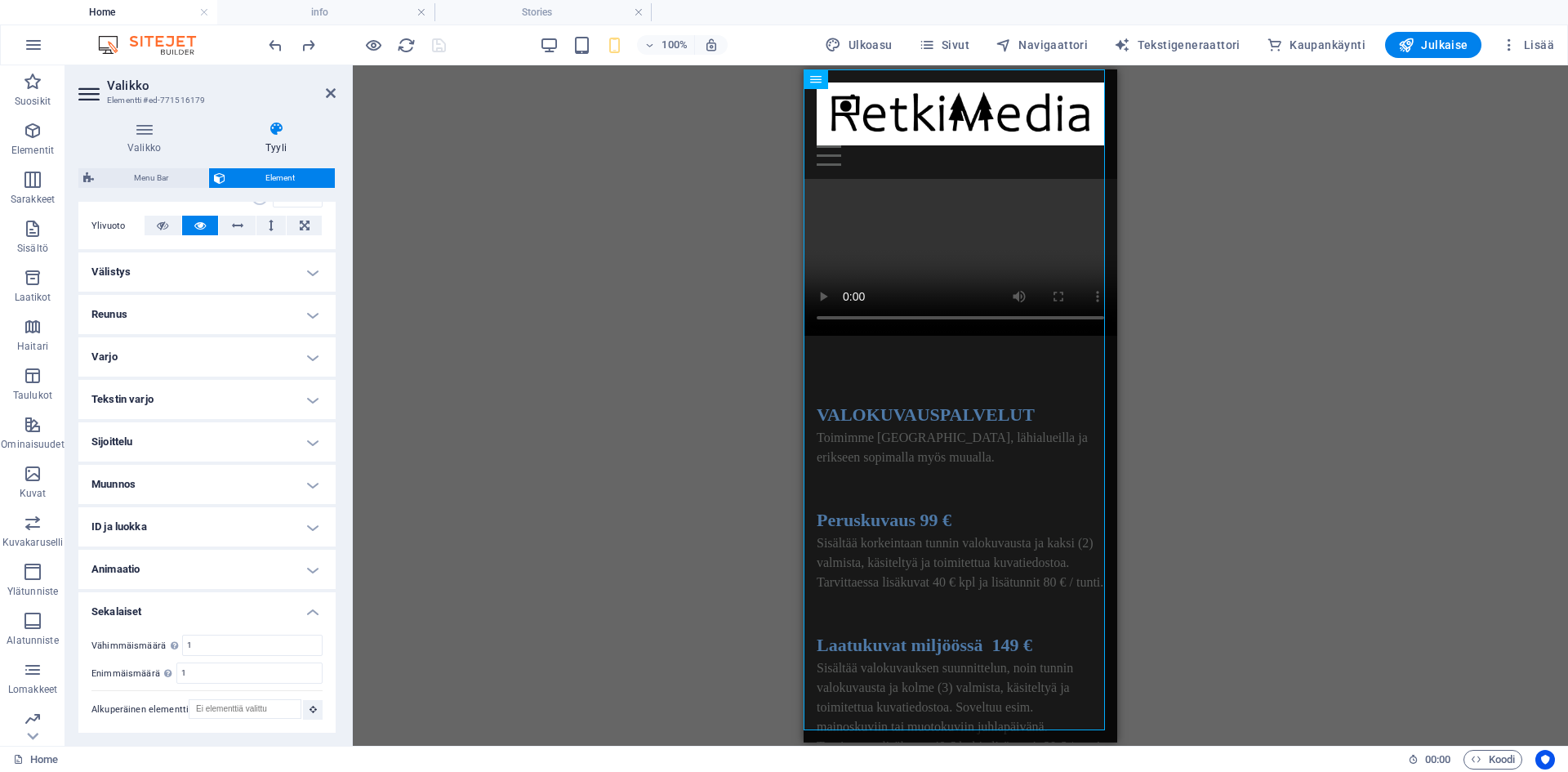
click at [209, 489] on h4 "Muunnos" at bounding box center [207, 484] width 257 height 39
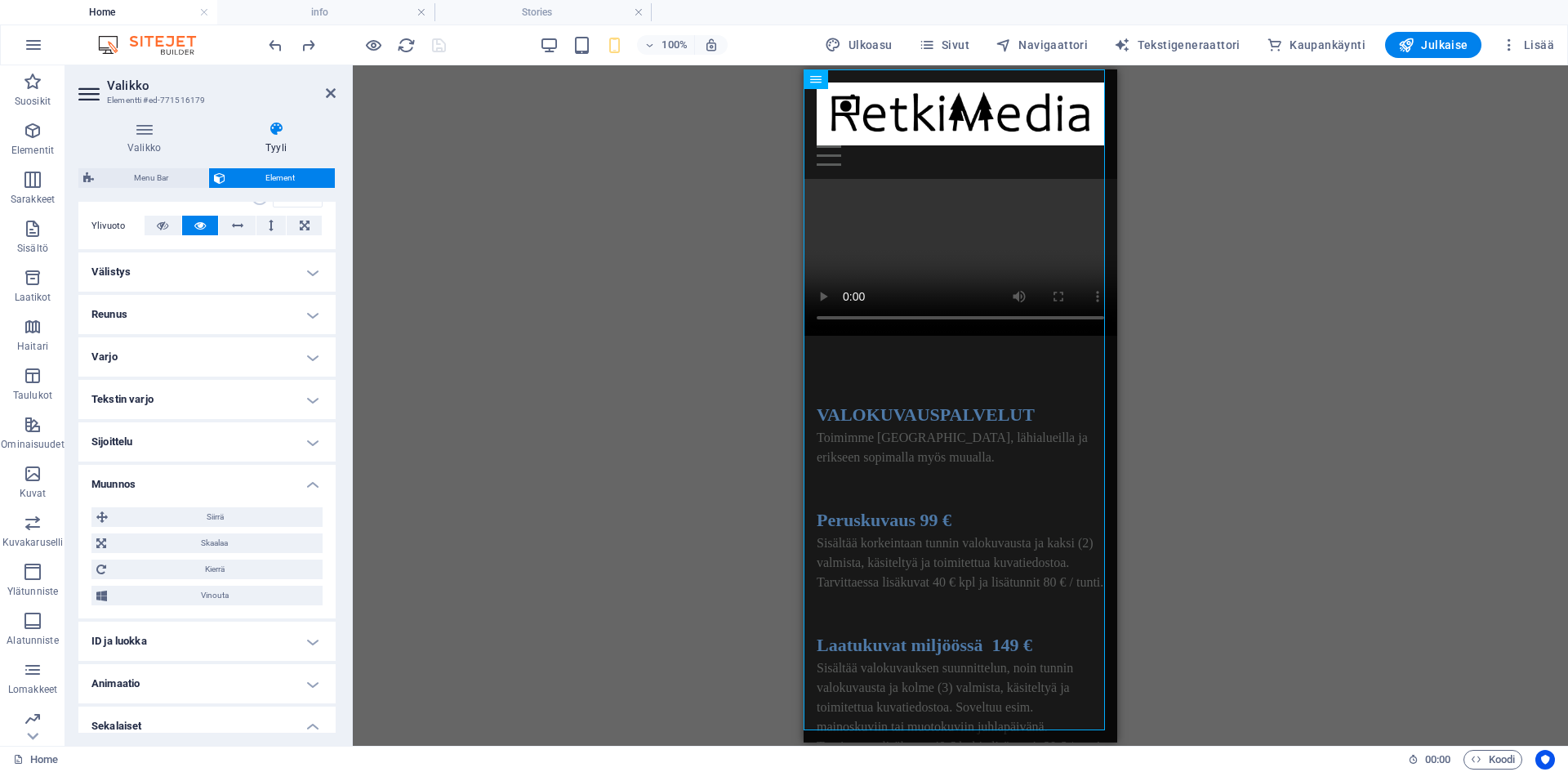
click at [262, 447] on h4 "Sijoittelu" at bounding box center [207, 441] width 257 height 39
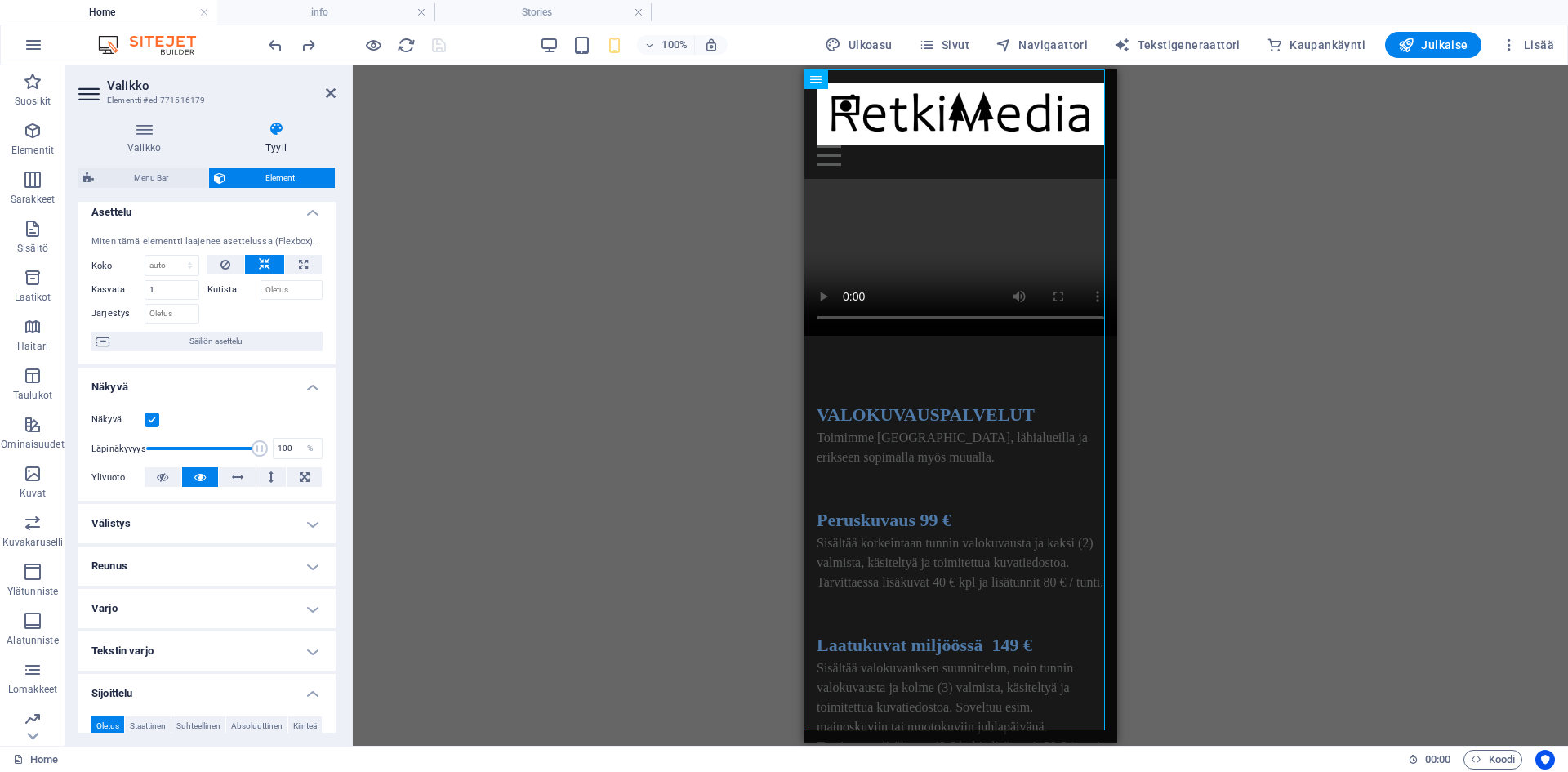
scroll to position [0, 0]
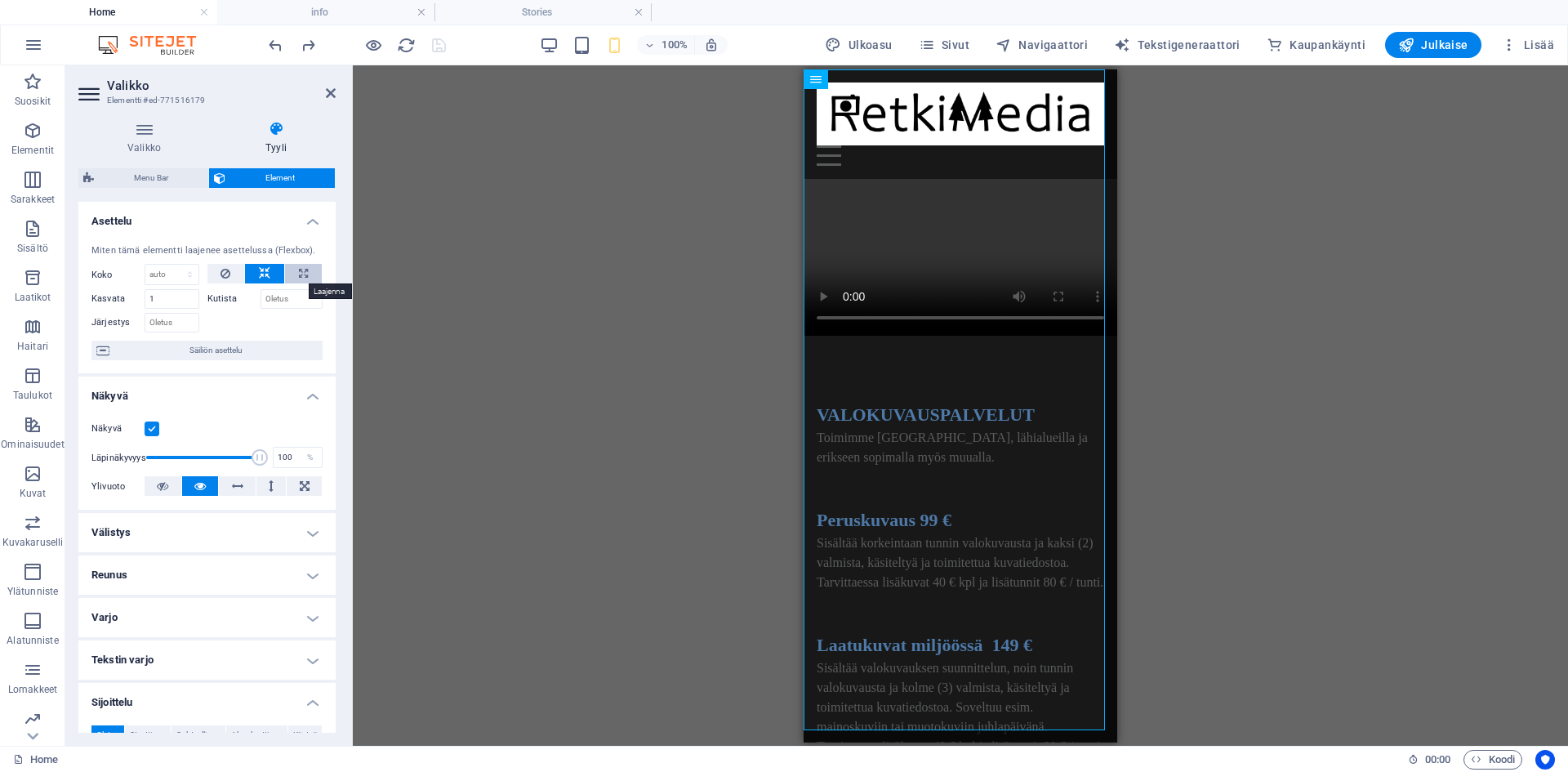
click at [299, 269] on icon at bounding box center [303, 273] width 9 height 20
type input "100"
select select "%"
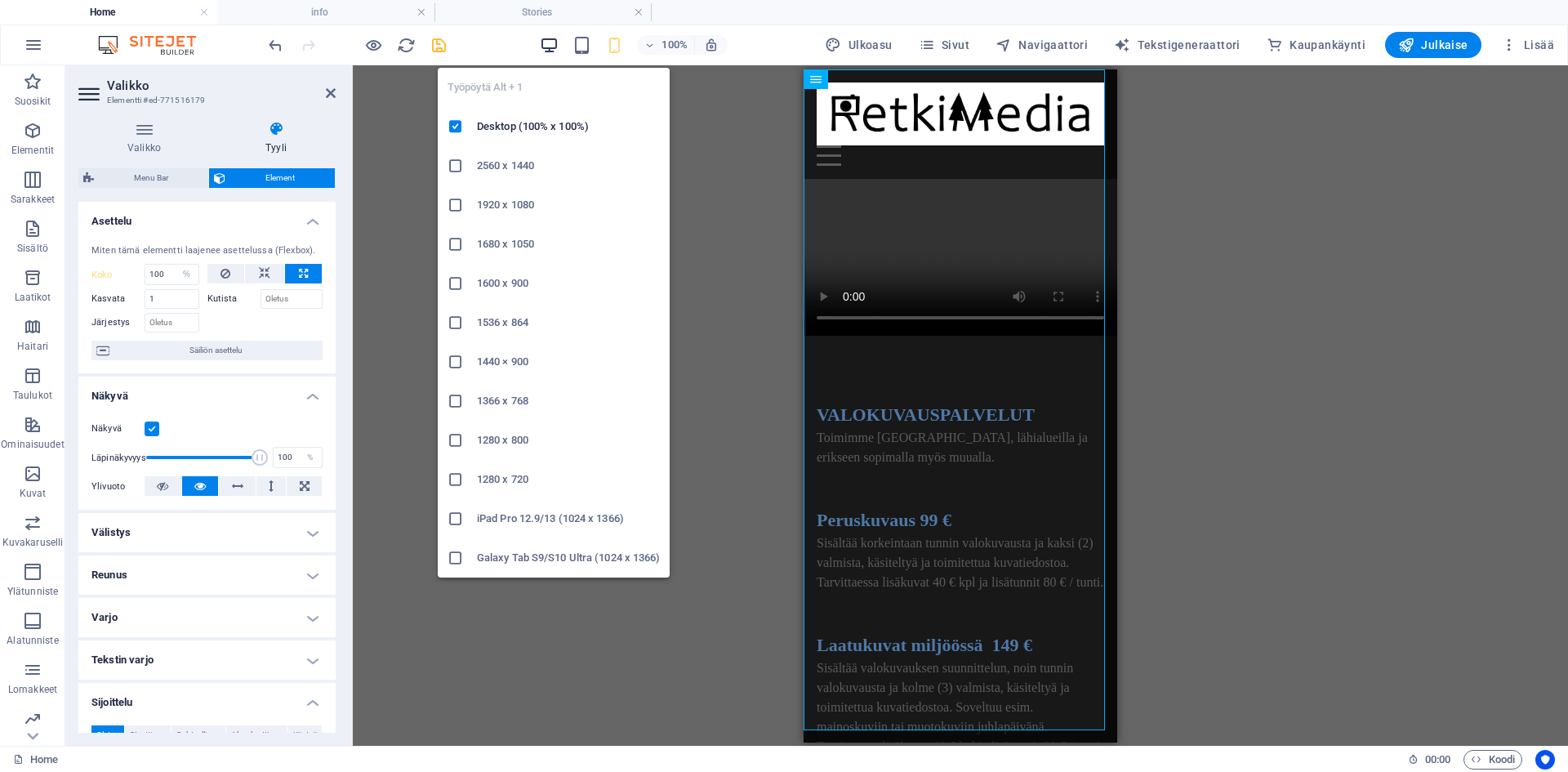
click at [558, 46] on icon "button" at bounding box center [549, 45] width 19 height 19
select select "DISABLED_OPTION_VALUE"
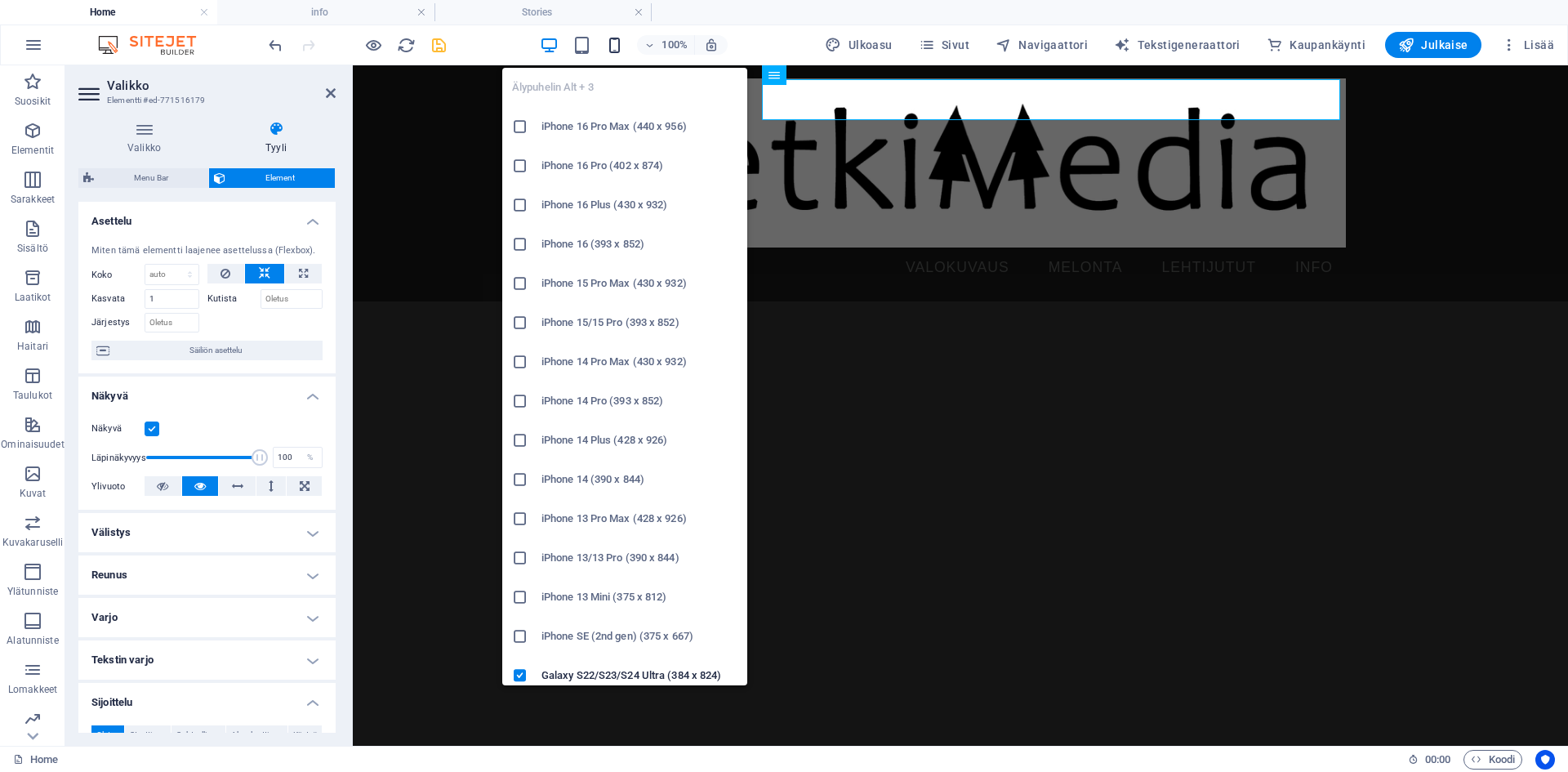
click at [622, 43] on icon "button" at bounding box center [615, 45] width 19 height 19
type input "100"
select select "%"
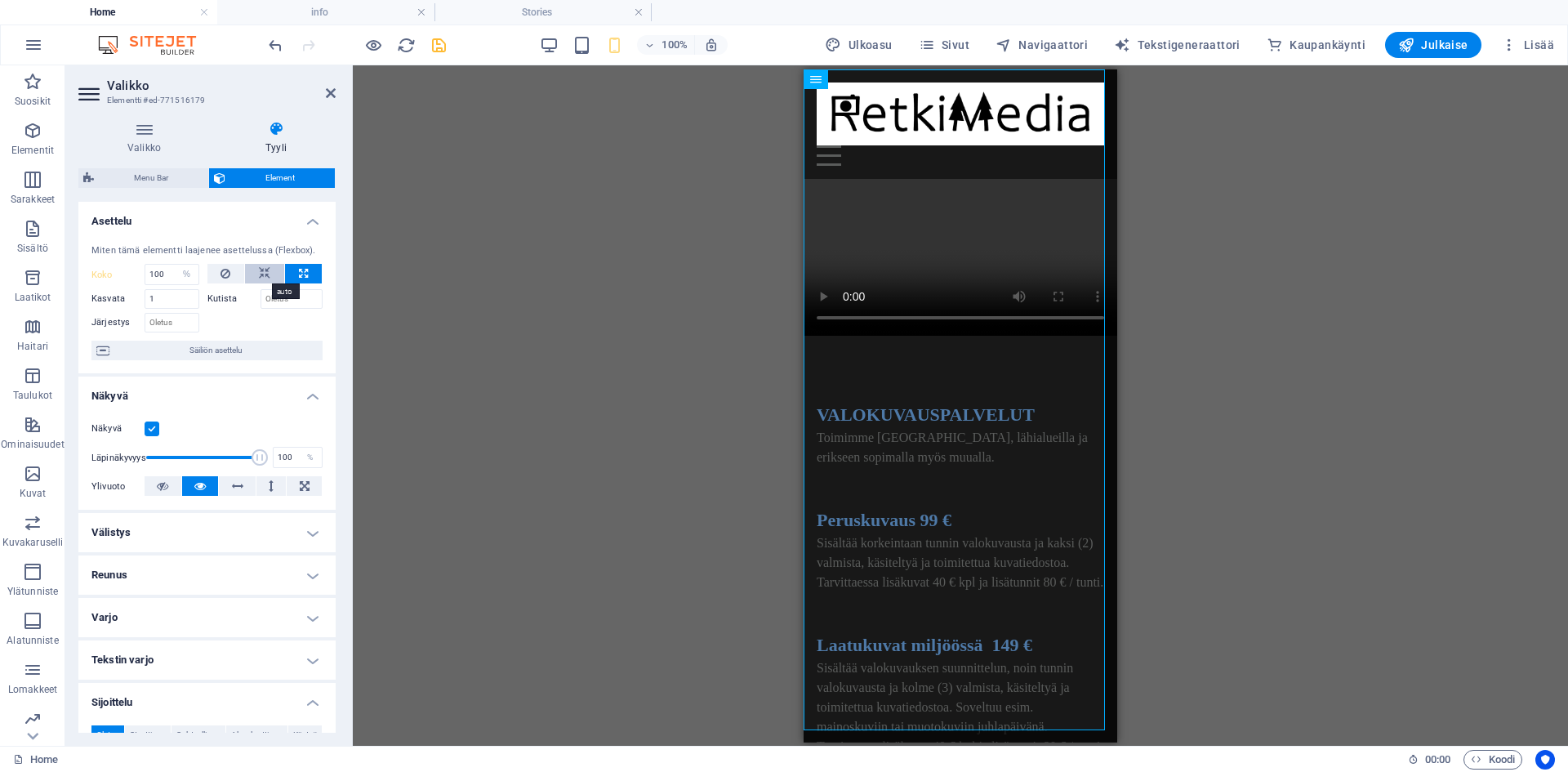
click at [264, 274] on icon at bounding box center [264, 273] width 11 height 20
select select "DISABLED_OPTION_VALUE"
click at [214, 276] on button at bounding box center [227, 273] width 38 height 20
click at [226, 276] on icon at bounding box center [225, 273] width 9 height 20
click at [227, 352] on span "Säiliön asettelu" at bounding box center [215, 350] width 203 height 20
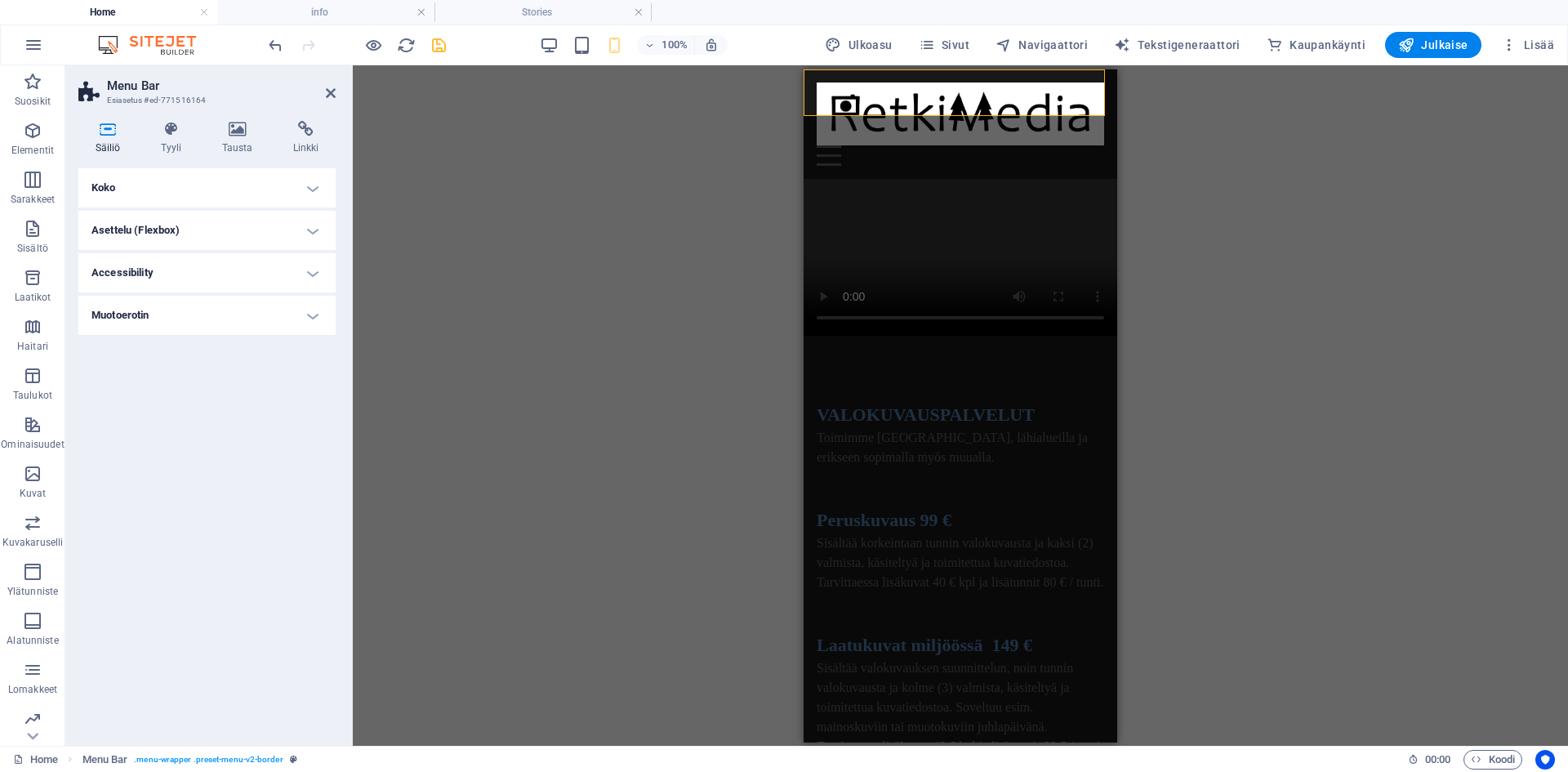
click at [260, 236] on h4 "Asettelu (Flexbox)" at bounding box center [207, 230] width 257 height 39
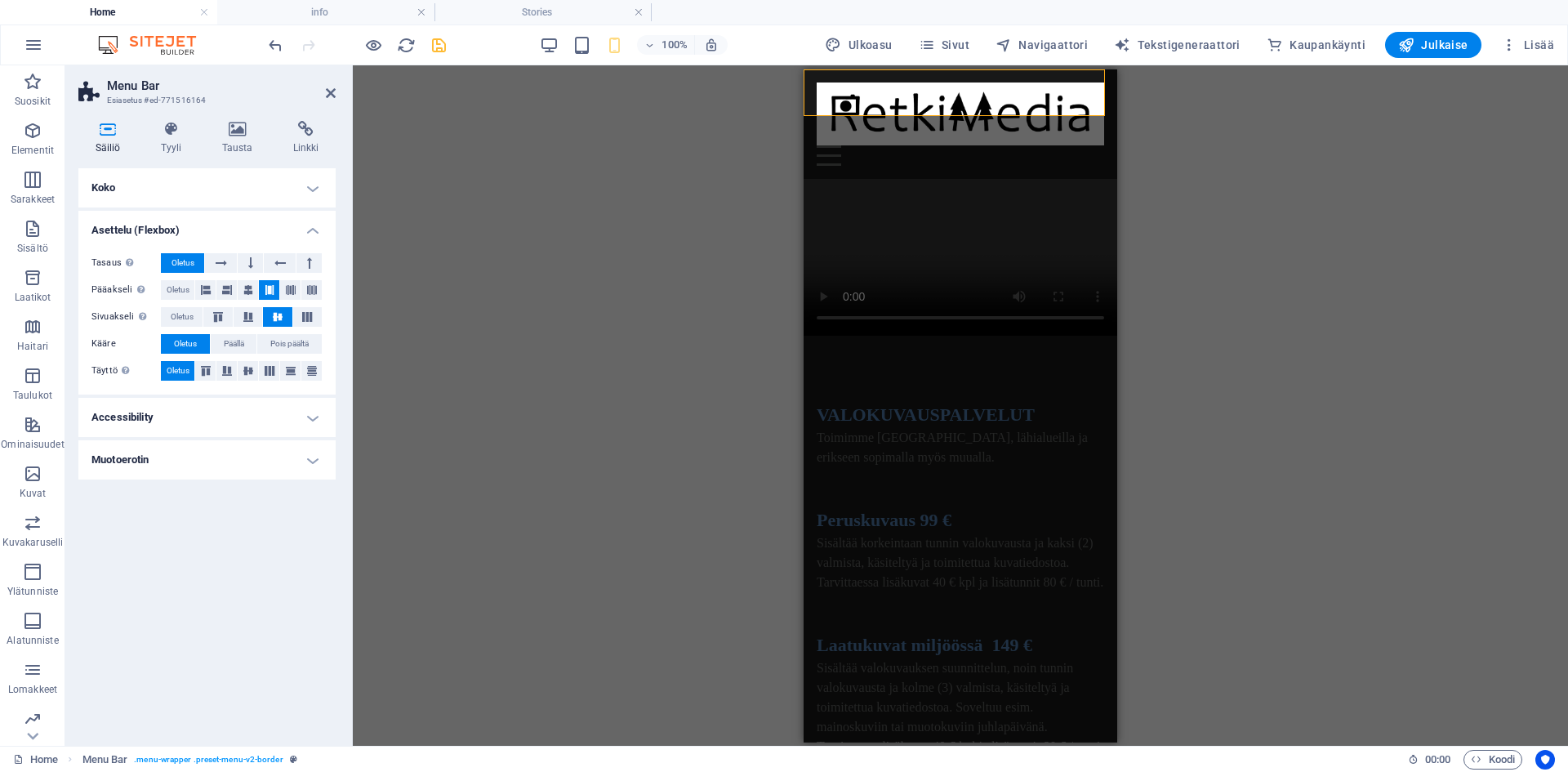
click at [230, 410] on h4 "Accessibility" at bounding box center [207, 417] width 257 height 39
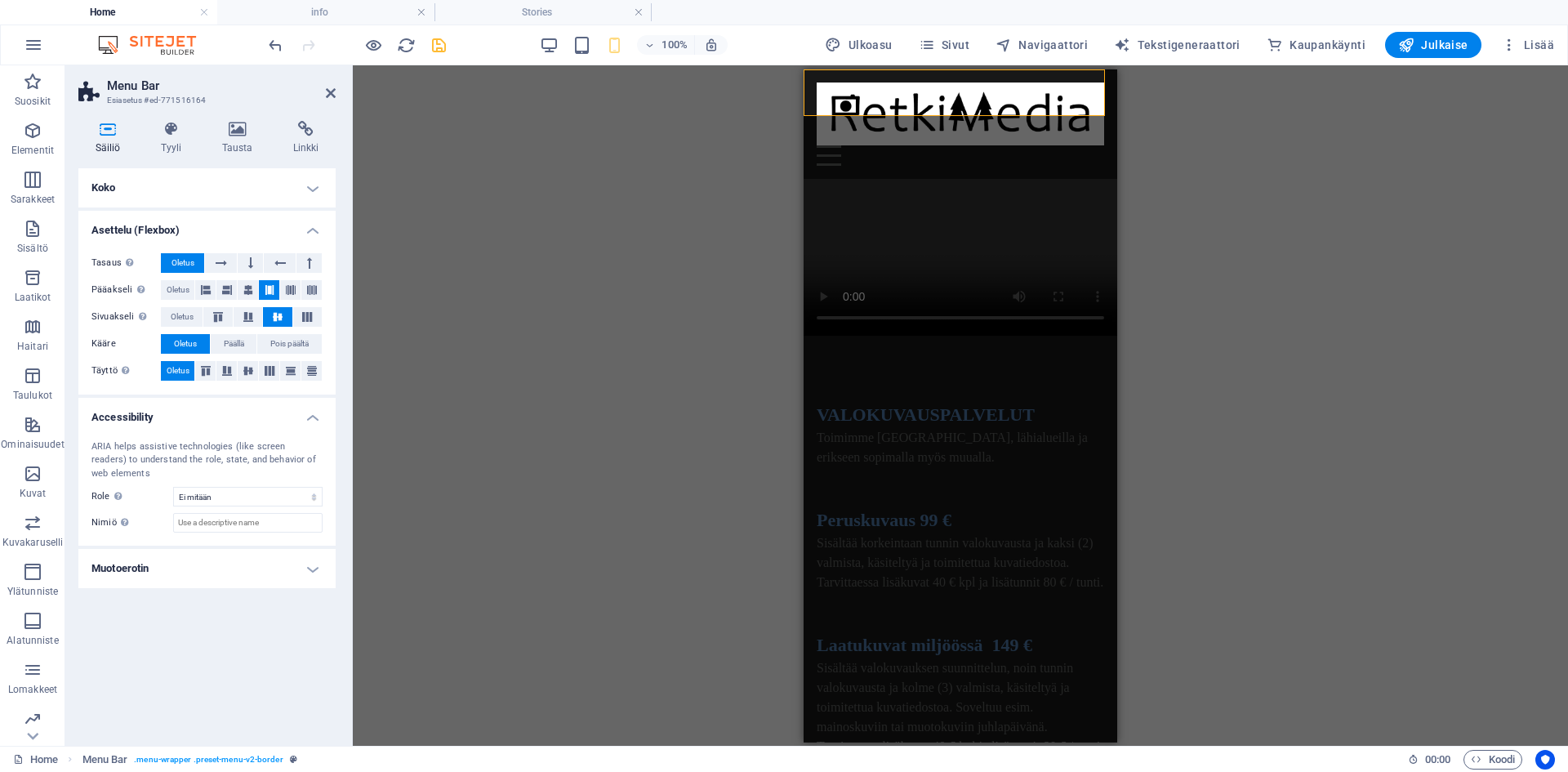
click at [229, 196] on h4 "Koko" at bounding box center [207, 187] width 257 height 39
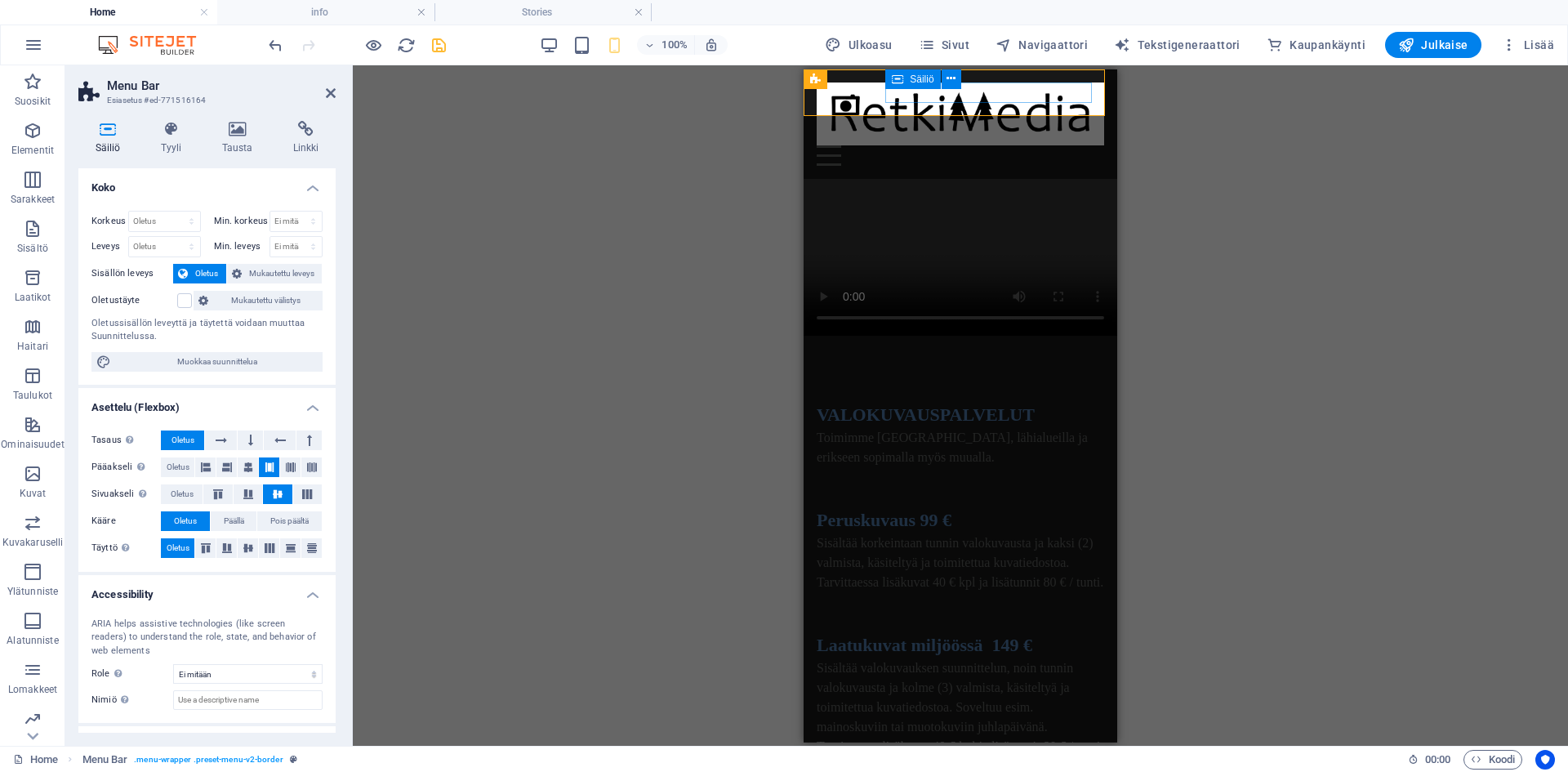
click at [951, 145] on div "Menu" at bounding box center [960, 155] width 287 height 21
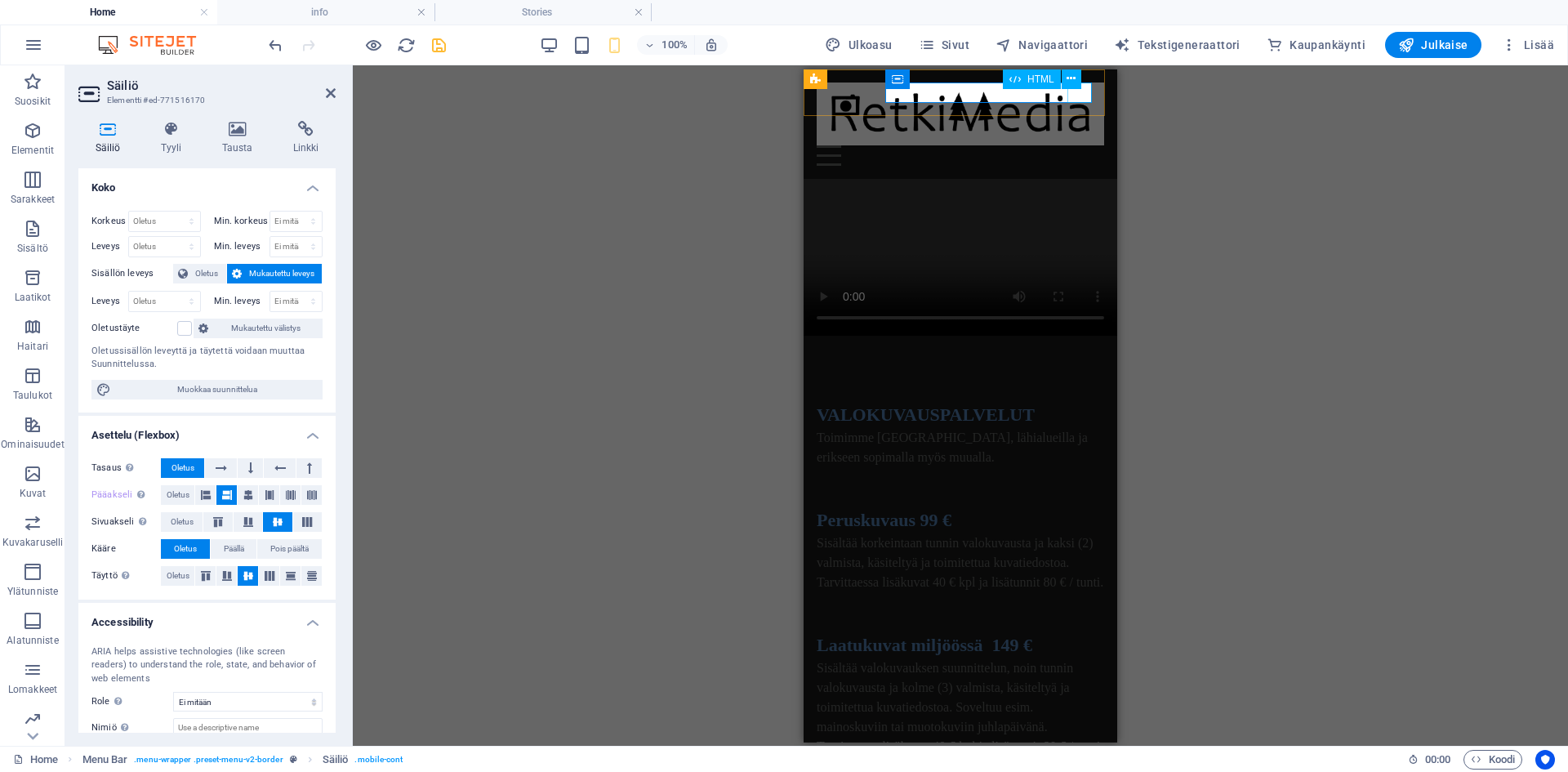
click at [1079, 145] on div "Menu" at bounding box center [960, 155] width 287 height 21
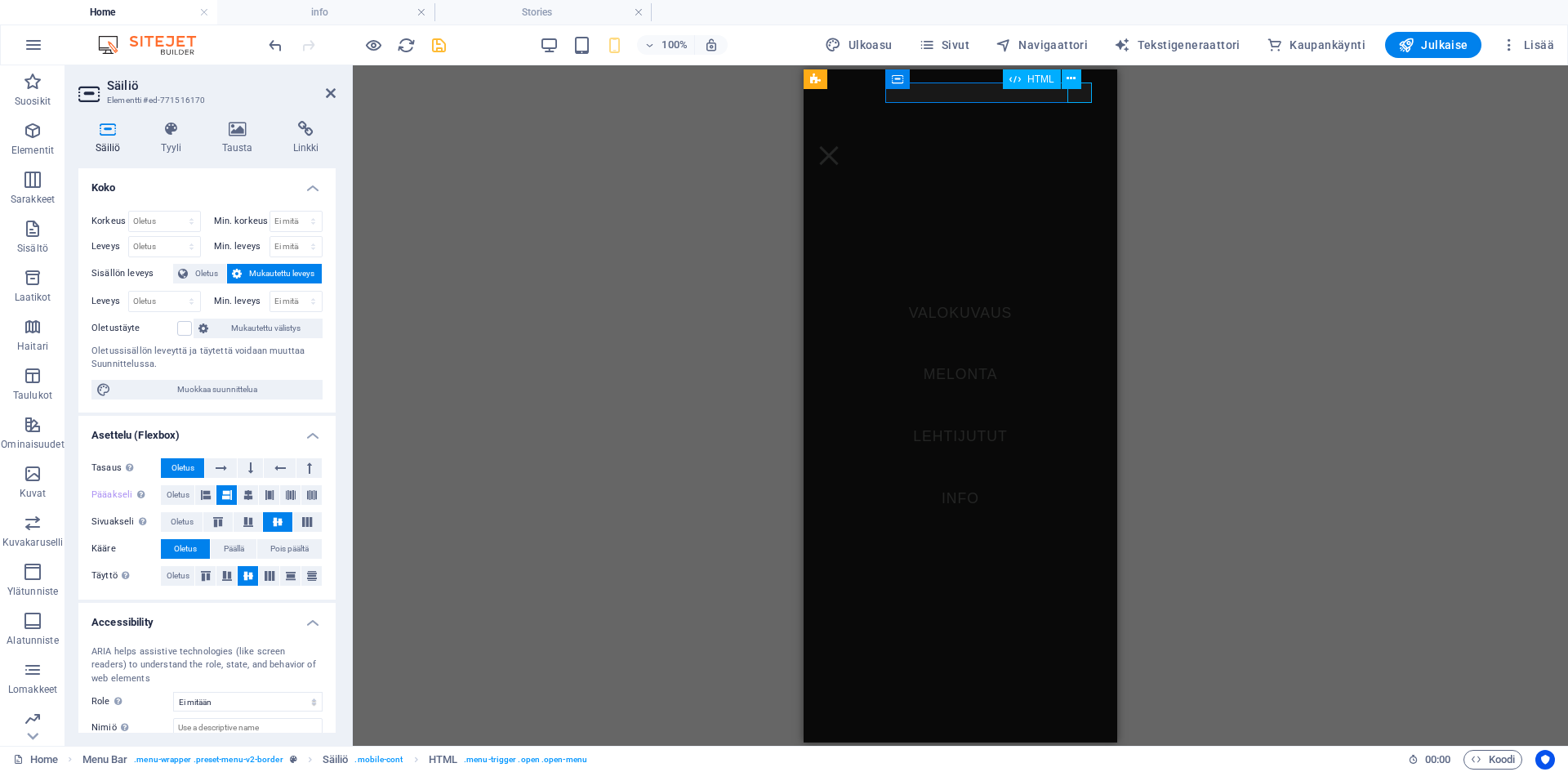
click at [841, 145] on div "Menu" at bounding box center [828, 155] width 25 height 21
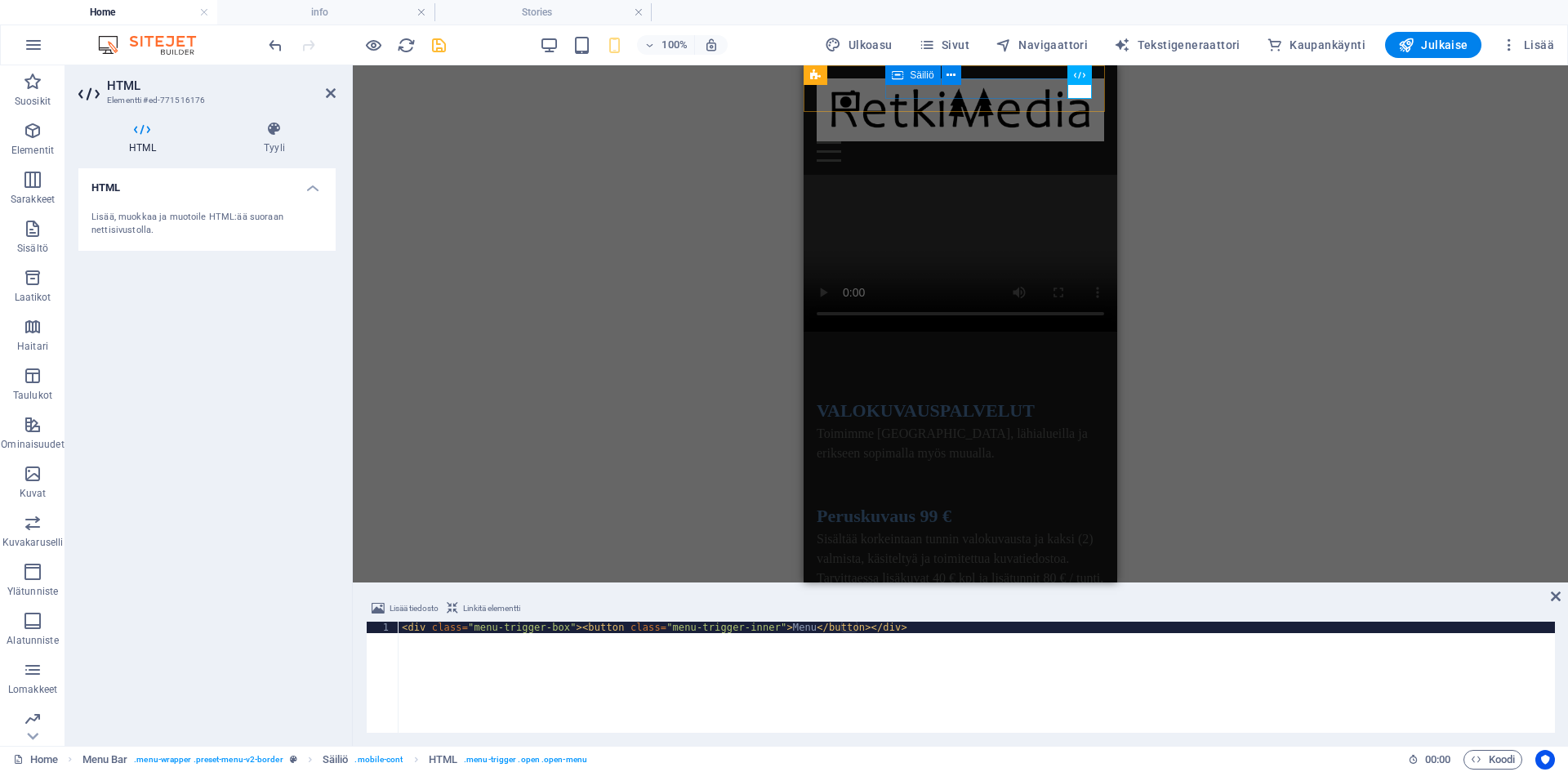
click at [980, 142] on div "Menu" at bounding box center [960, 152] width 287 height 21
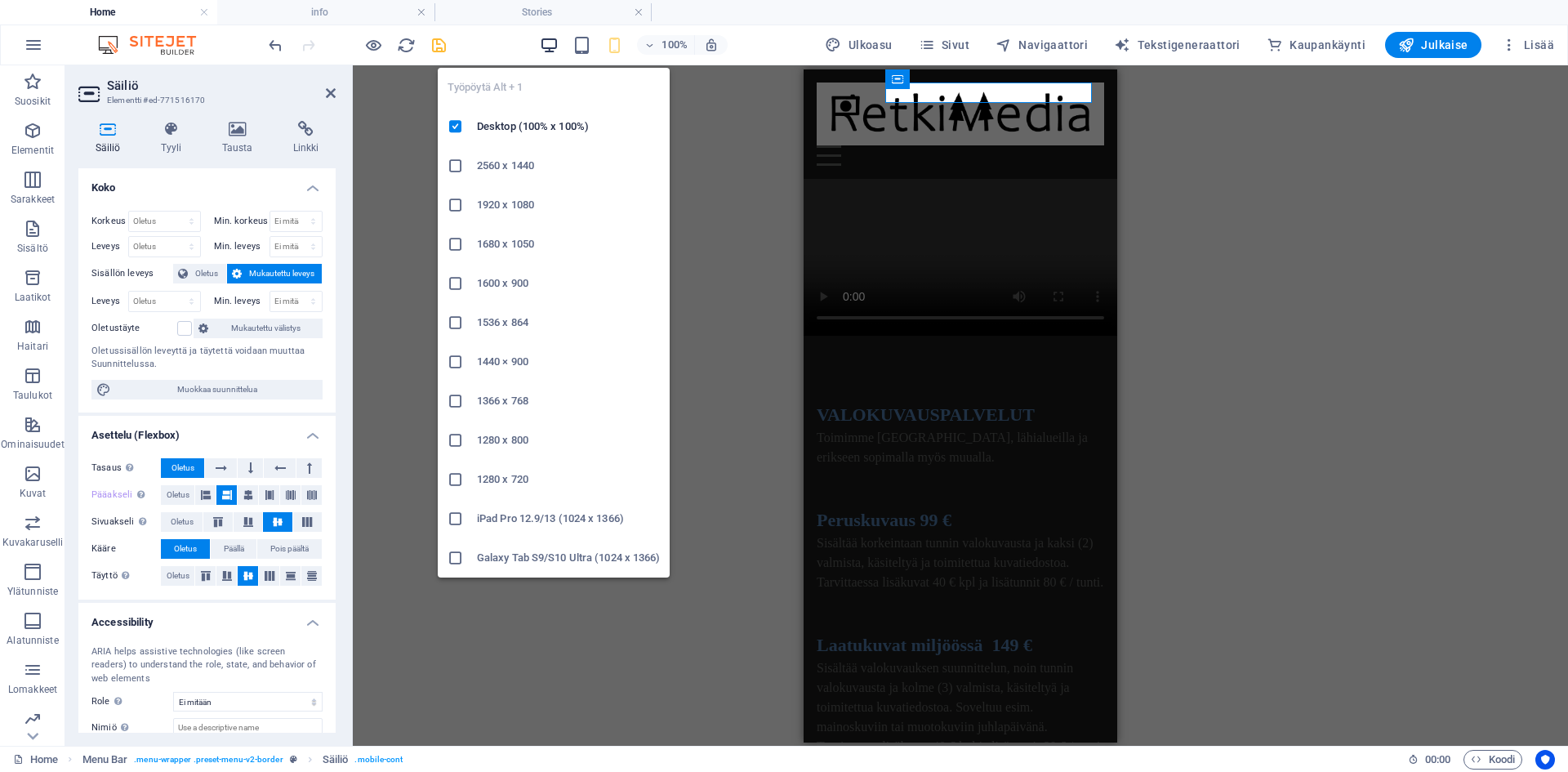
click at [551, 46] on icon "button" at bounding box center [549, 45] width 19 height 19
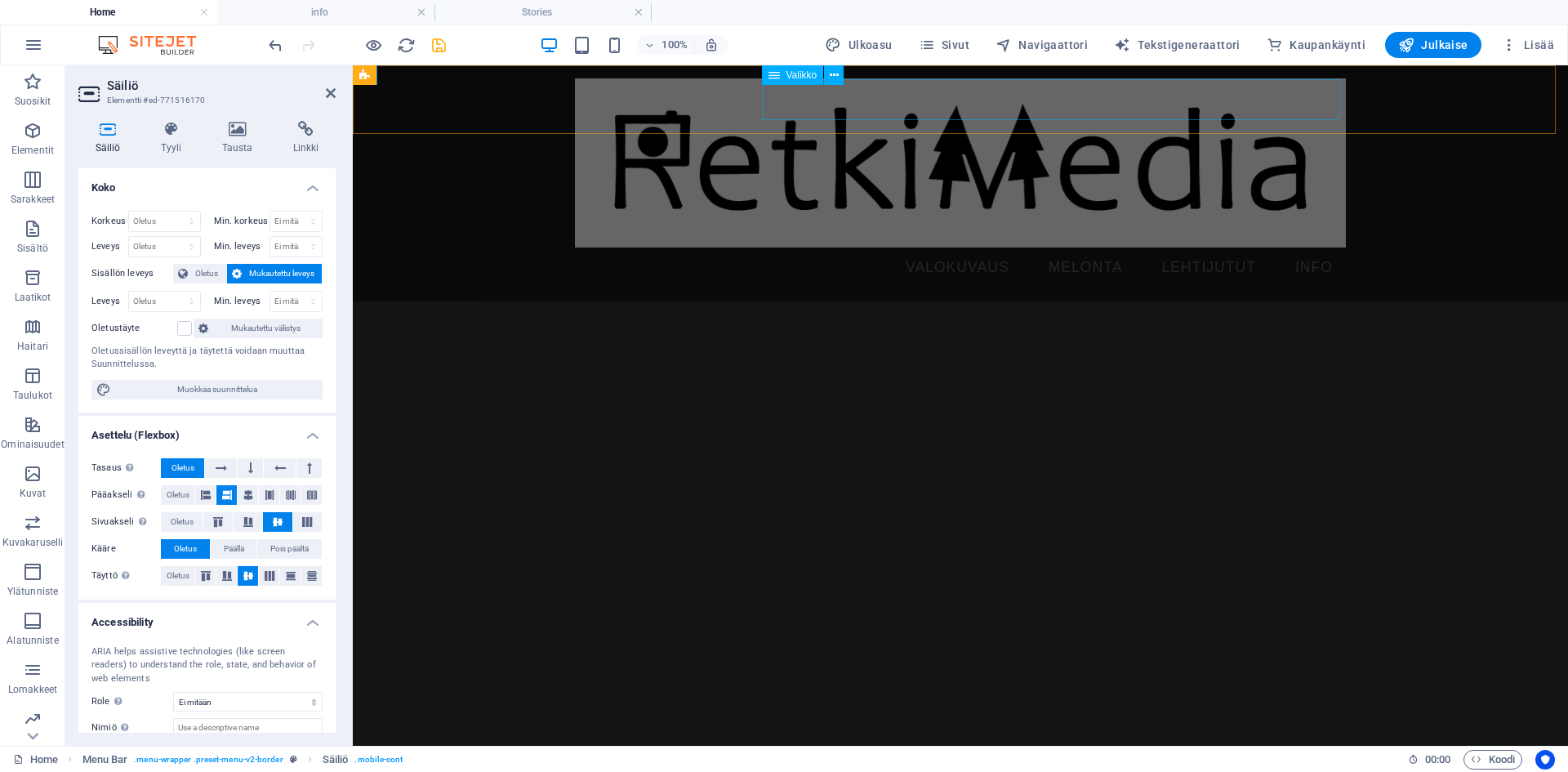
click at [828, 248] on nav "VALOKUVAUS MELONTA LEHTIJUTUT INFO" at bounding box center [961, 267] width 771 height 41
click at [1116, 248] on nav "VALOKUVAUS MELONTA LEHTIJUTUT INFO" at bounding box center [961, 267] width 771 height 41
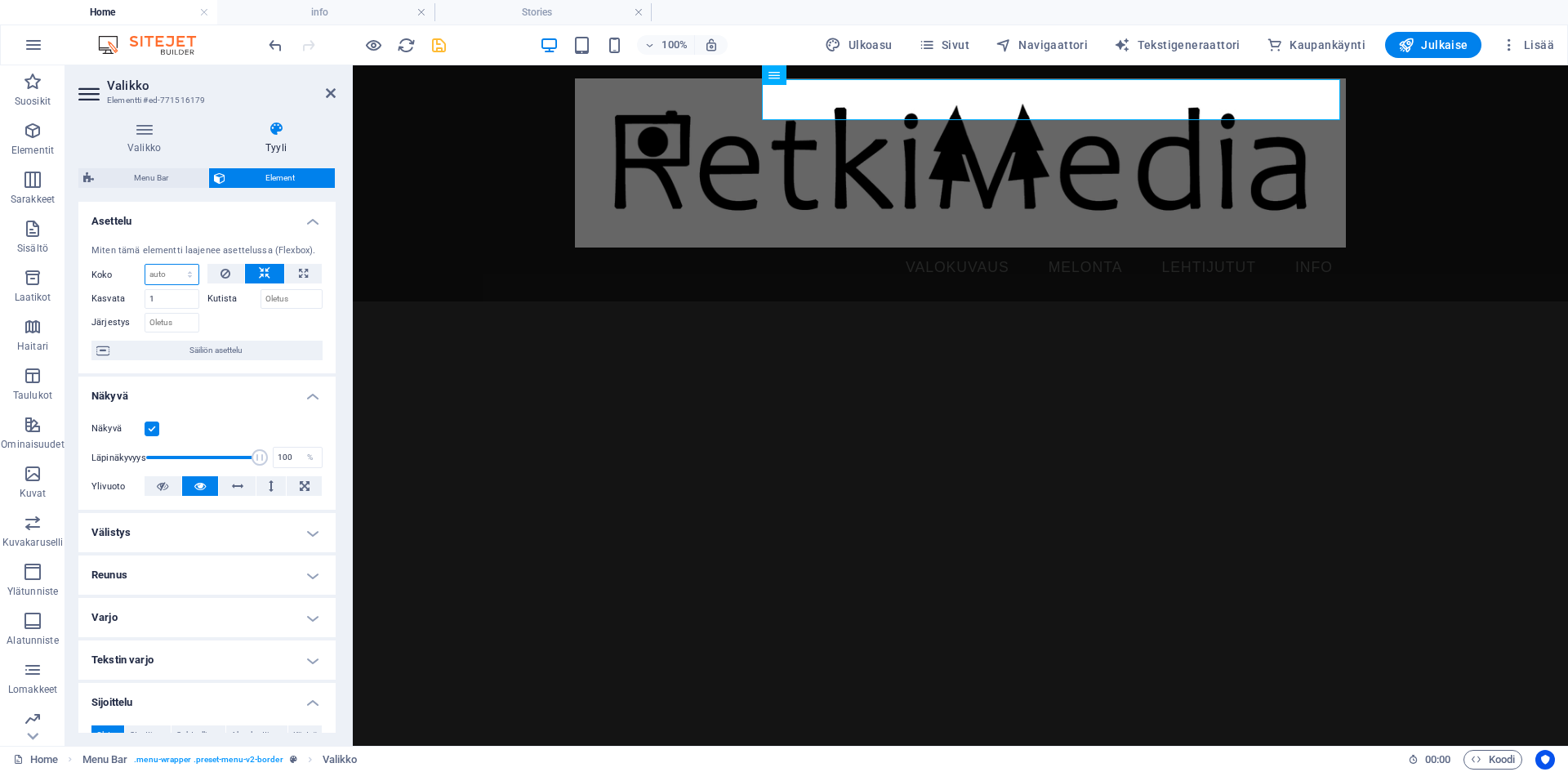
click at [174, 275] on select "Oletus auto px % 1/1 1/2 1/3 1/4 1/5 1/6 1/7 1/8 1/9 1/10" at bounding box center [172, 274] width 53 height 20
click at [298, 274] on icon at bounding box center [303, 273] width 9 height 20
type input "100"
select select "%"
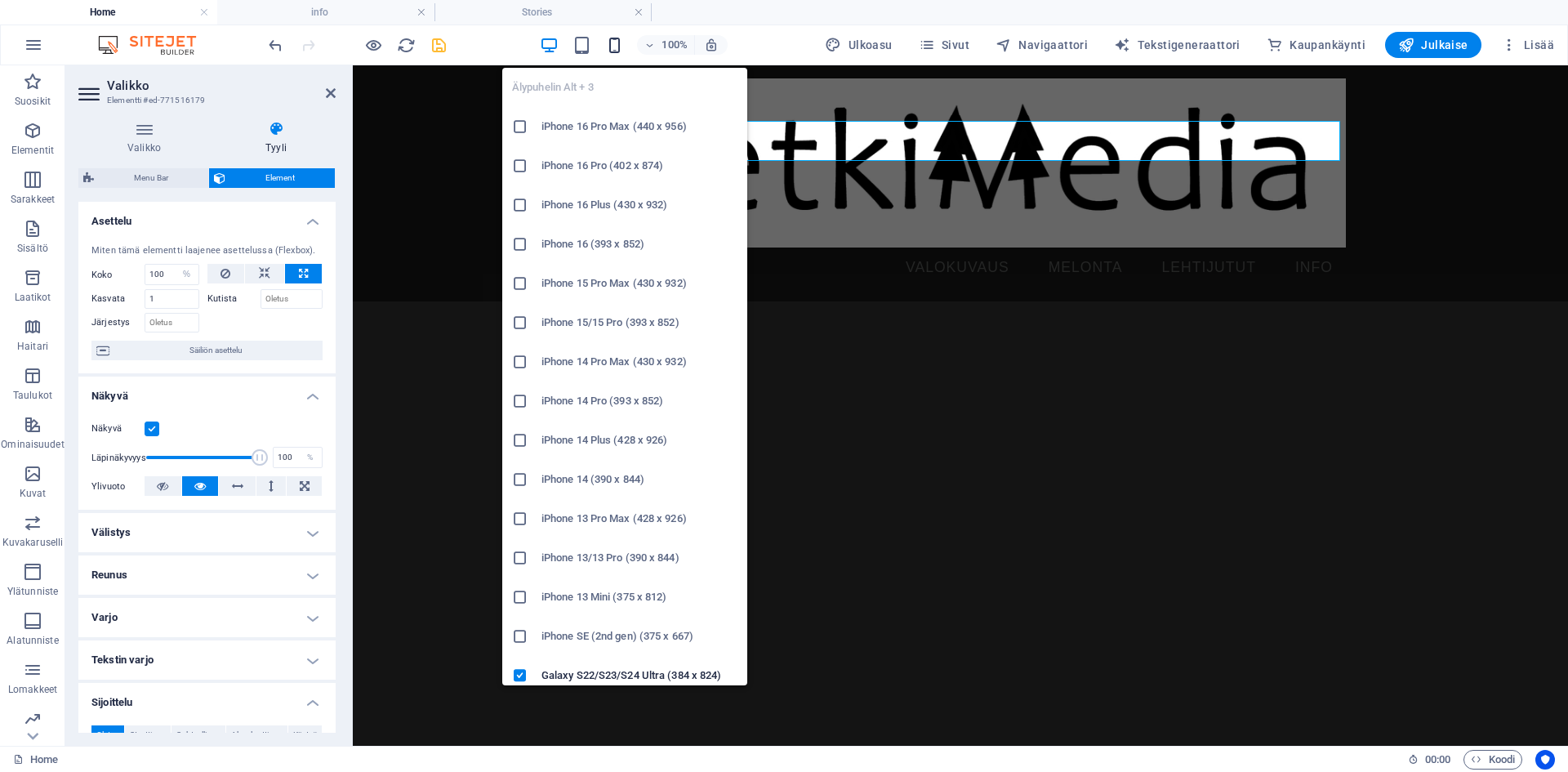
click at [621, 49] on icon "button" at bounding box center [615, 45] width 19 height 19
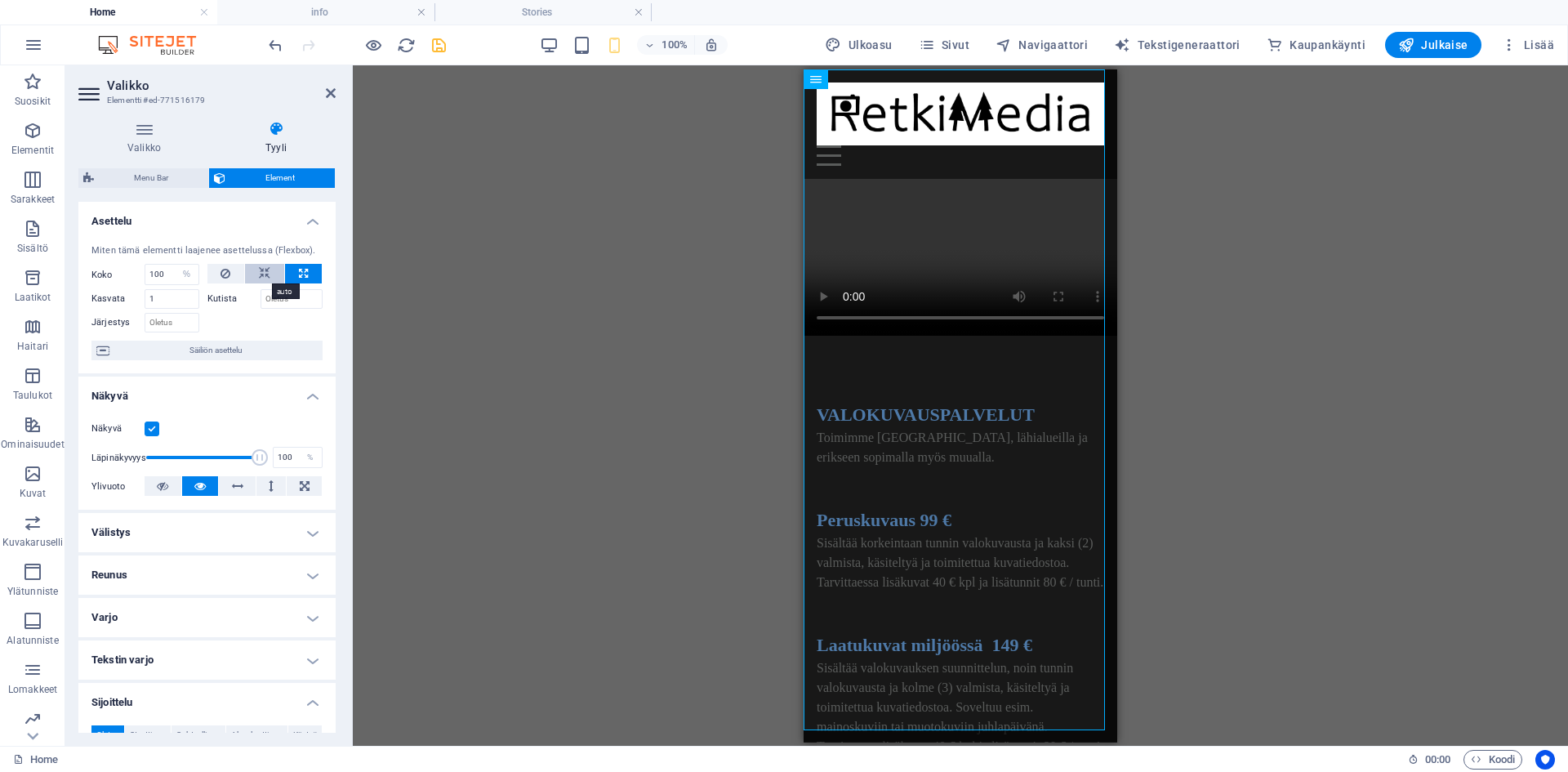
click at [262, 272] on icon at bounding box center [264, 273] width 11 height 20
select select "DISABLED_OPTION_VALUE"
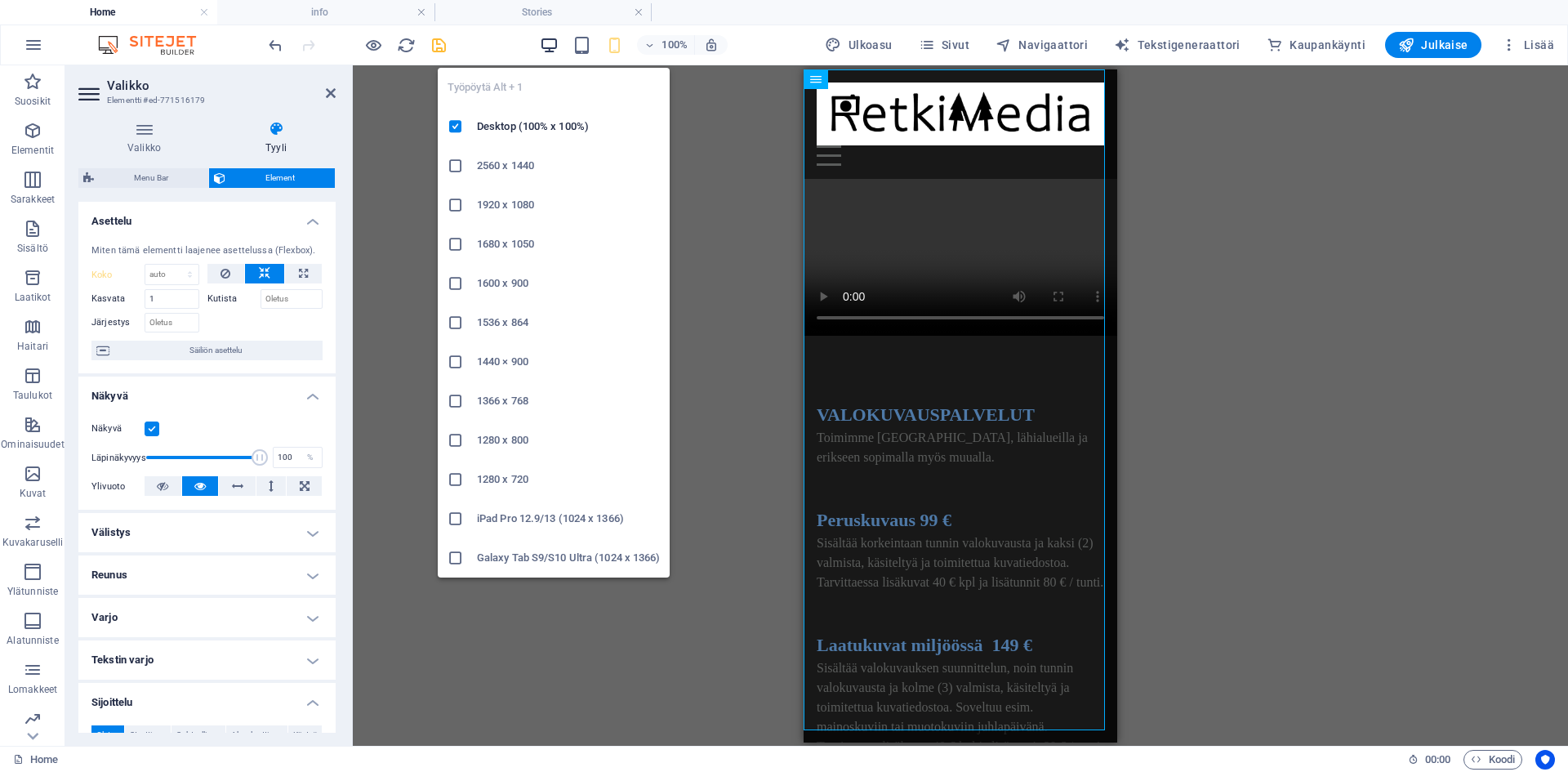
click at [558, 49] on icon "button" at bounding box center [549, 45] width 19 height 19
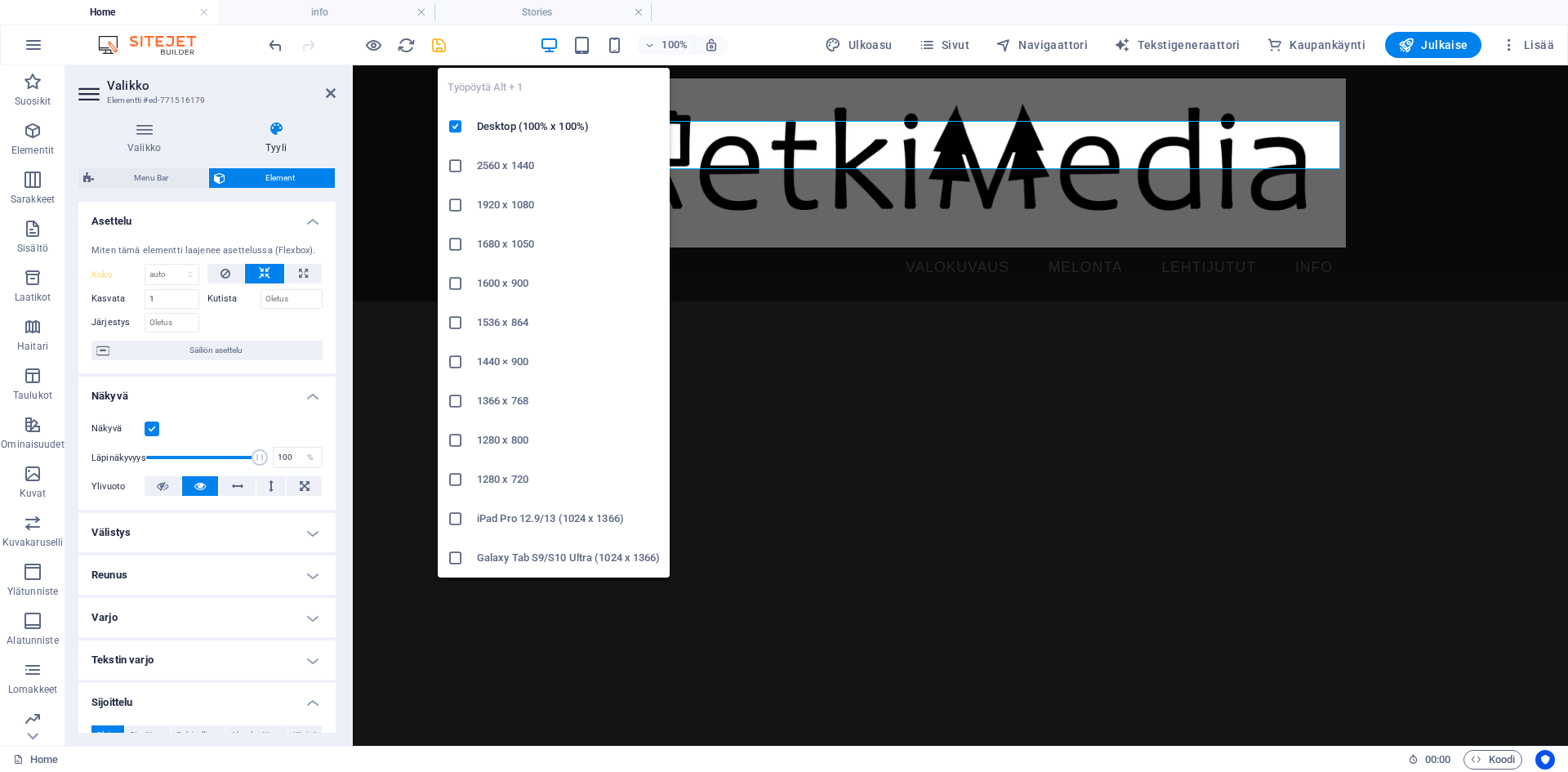
type input "100"
select select "%"
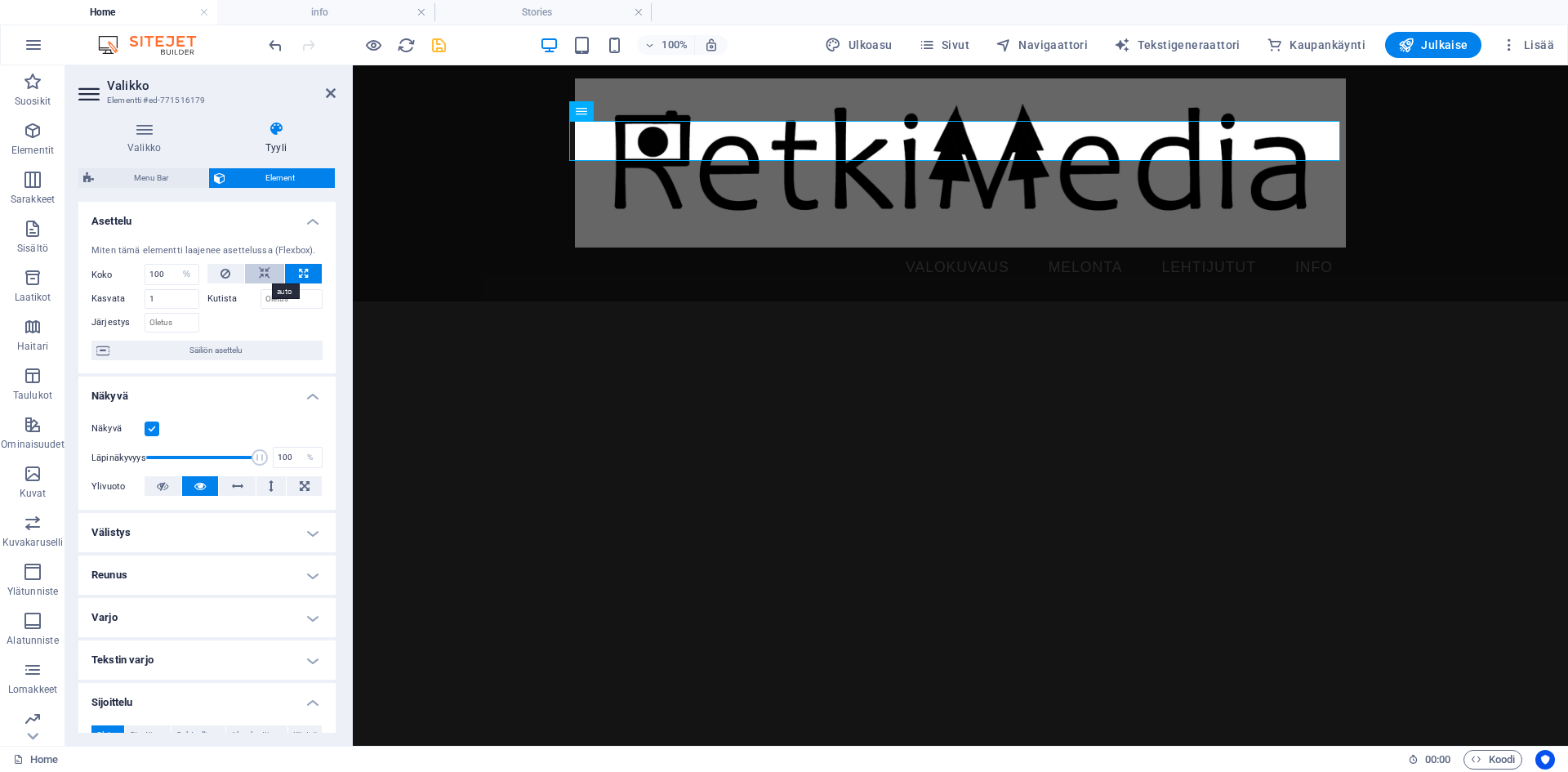
click at [269, 273] on button at bounding box center [264, 273] width 39 height 20
select select "DISABLED_OPTION_VALUE"
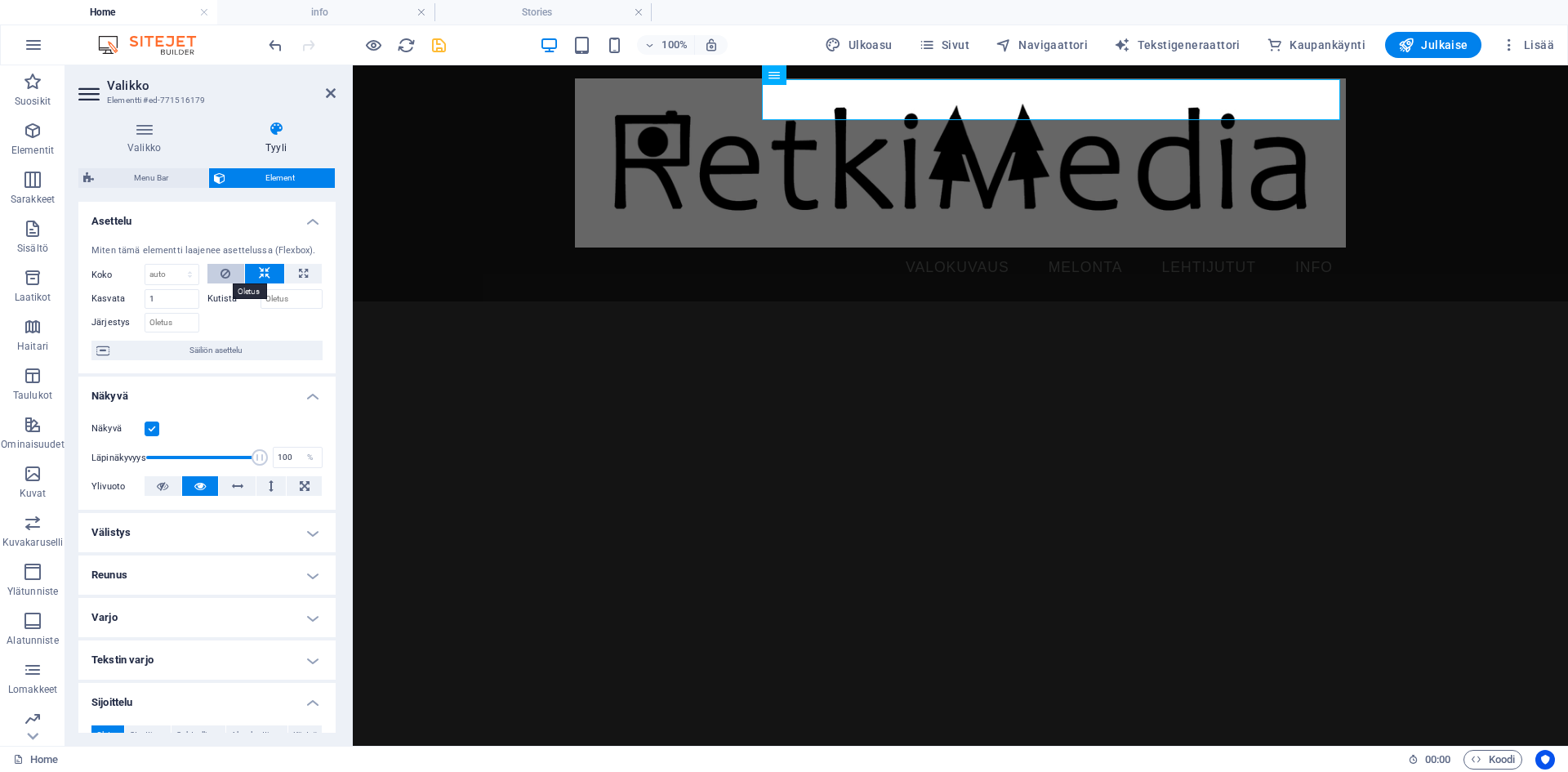
click at [230, 274] on button at bounding box center [227, 273] width 38 height 20
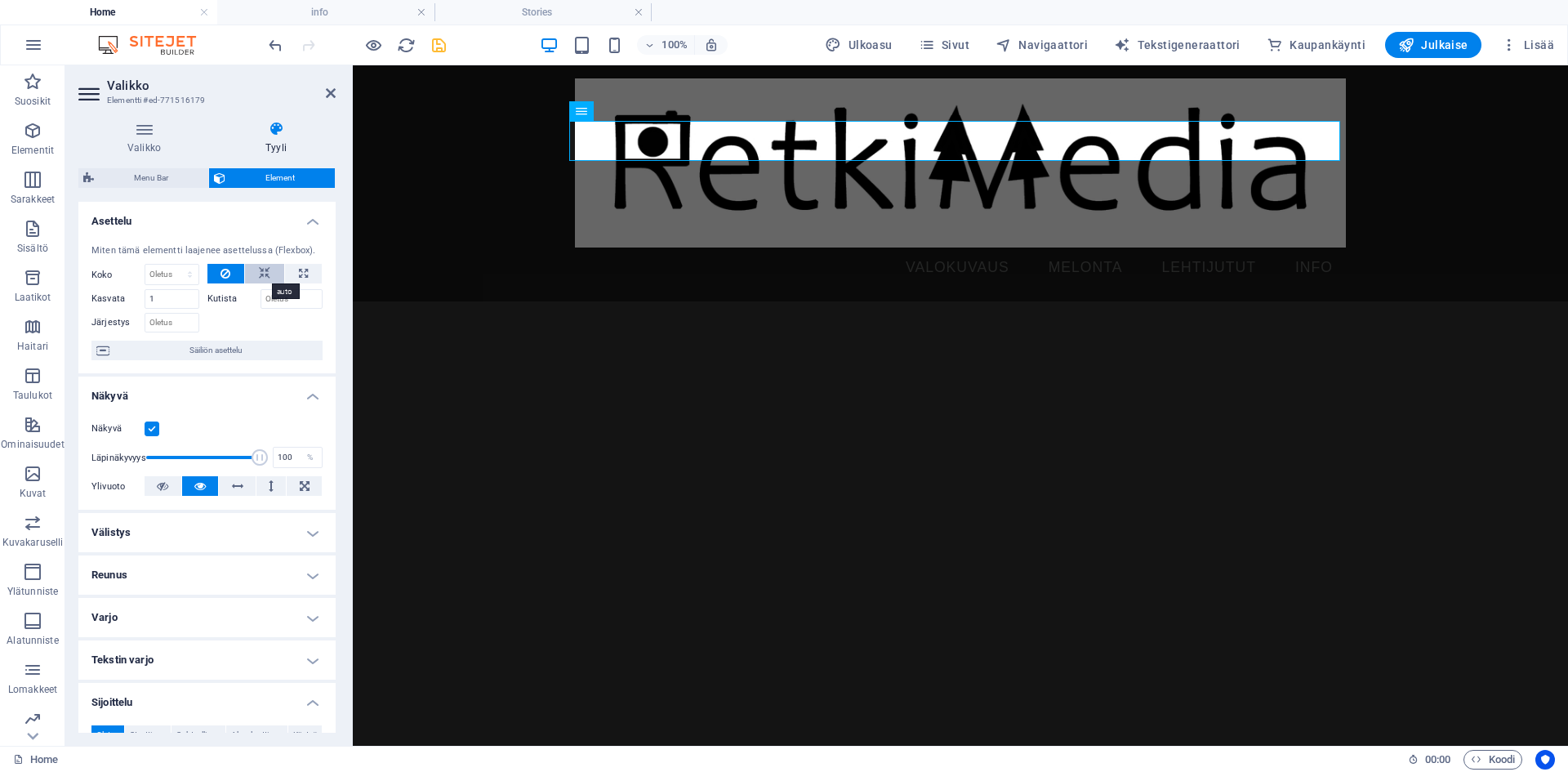
click at [267, 277] on icon at bounding box center [264, 273] width 11 height 20
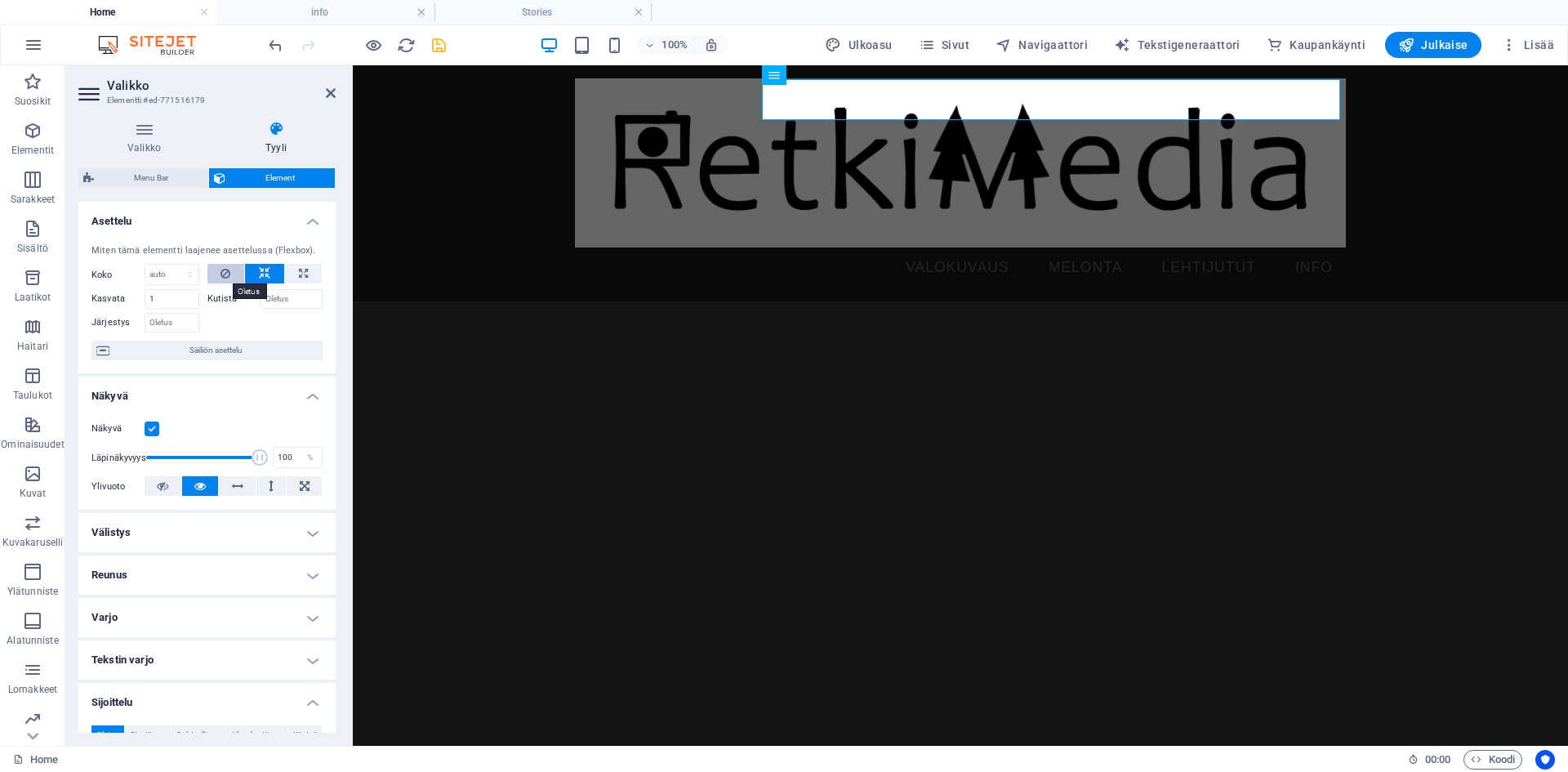
click at [226, 272] on icon at bounding box center [225, 273] width 9 height 20
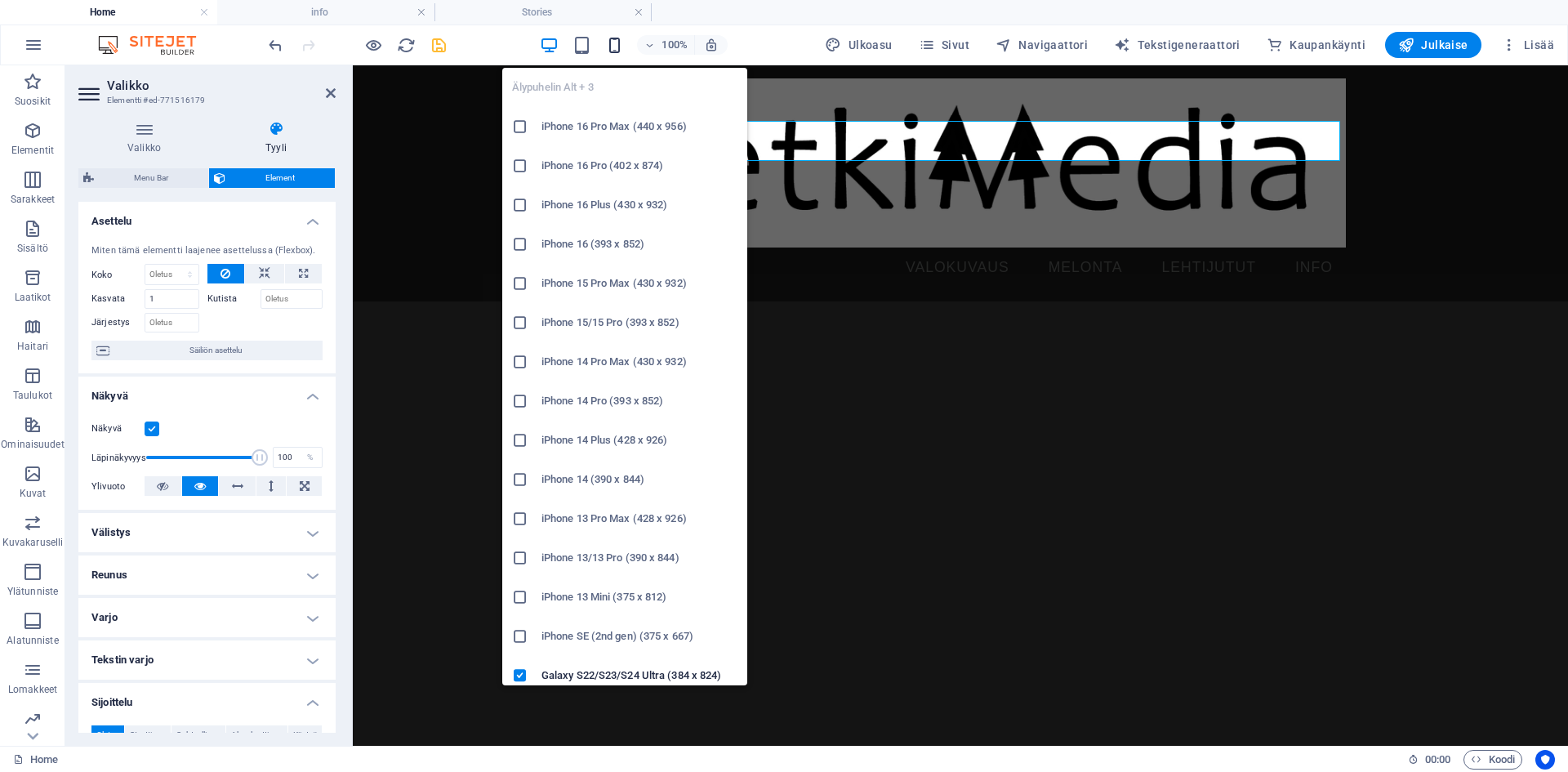
click at [619, 44] on icon "button" at bounding box center [615, 45] width 19 height 19
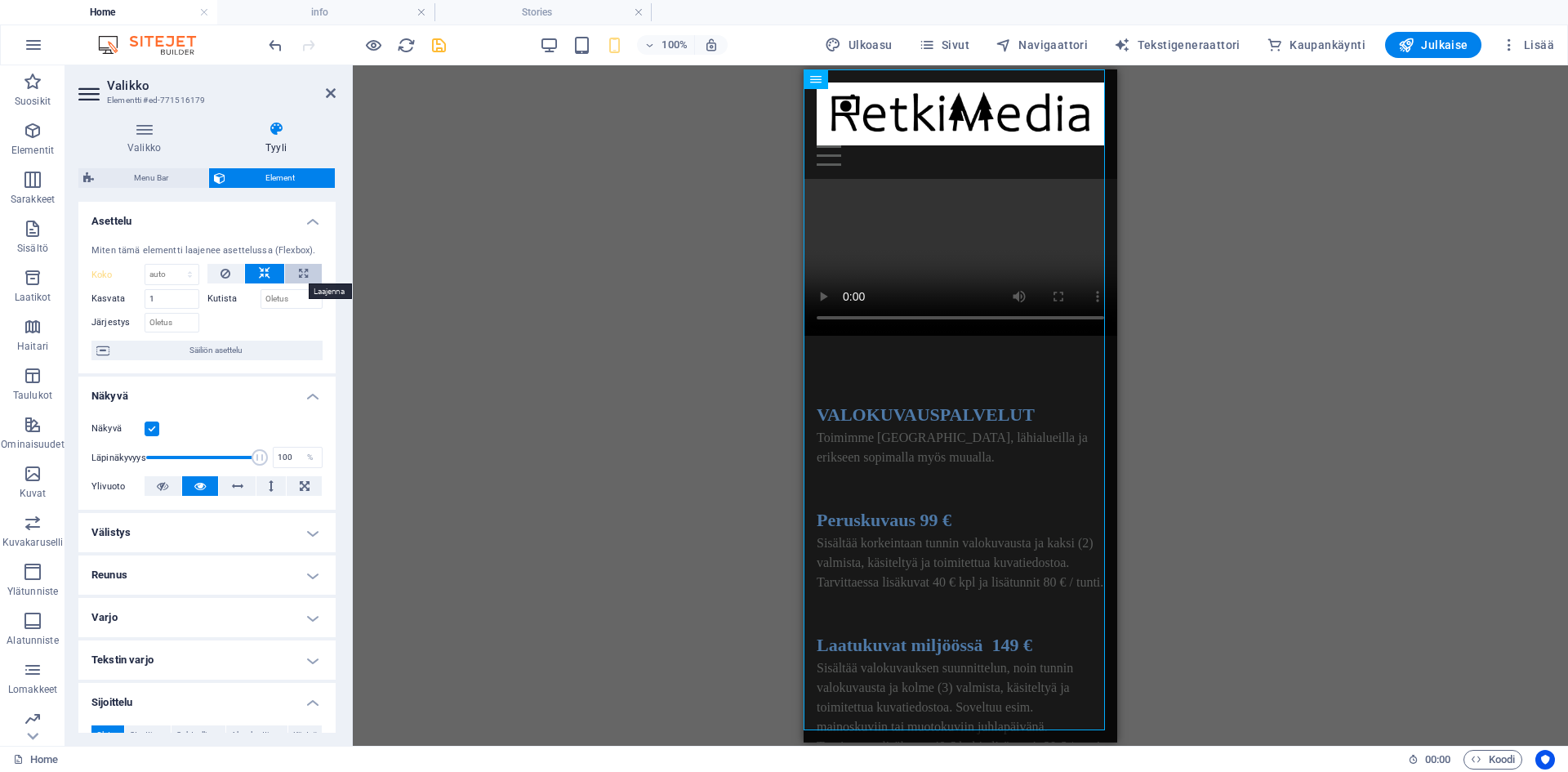
click at [294, 268] on button at bounding box center [303, 273] width 37 height 20
type input "100"
select select "%"
click at [298, 269] on icon at bounding box center [303, 273] width 9 height 20
click at [980, 145] on div "Menu" at bounding box center [960, 155] width 287 height 21
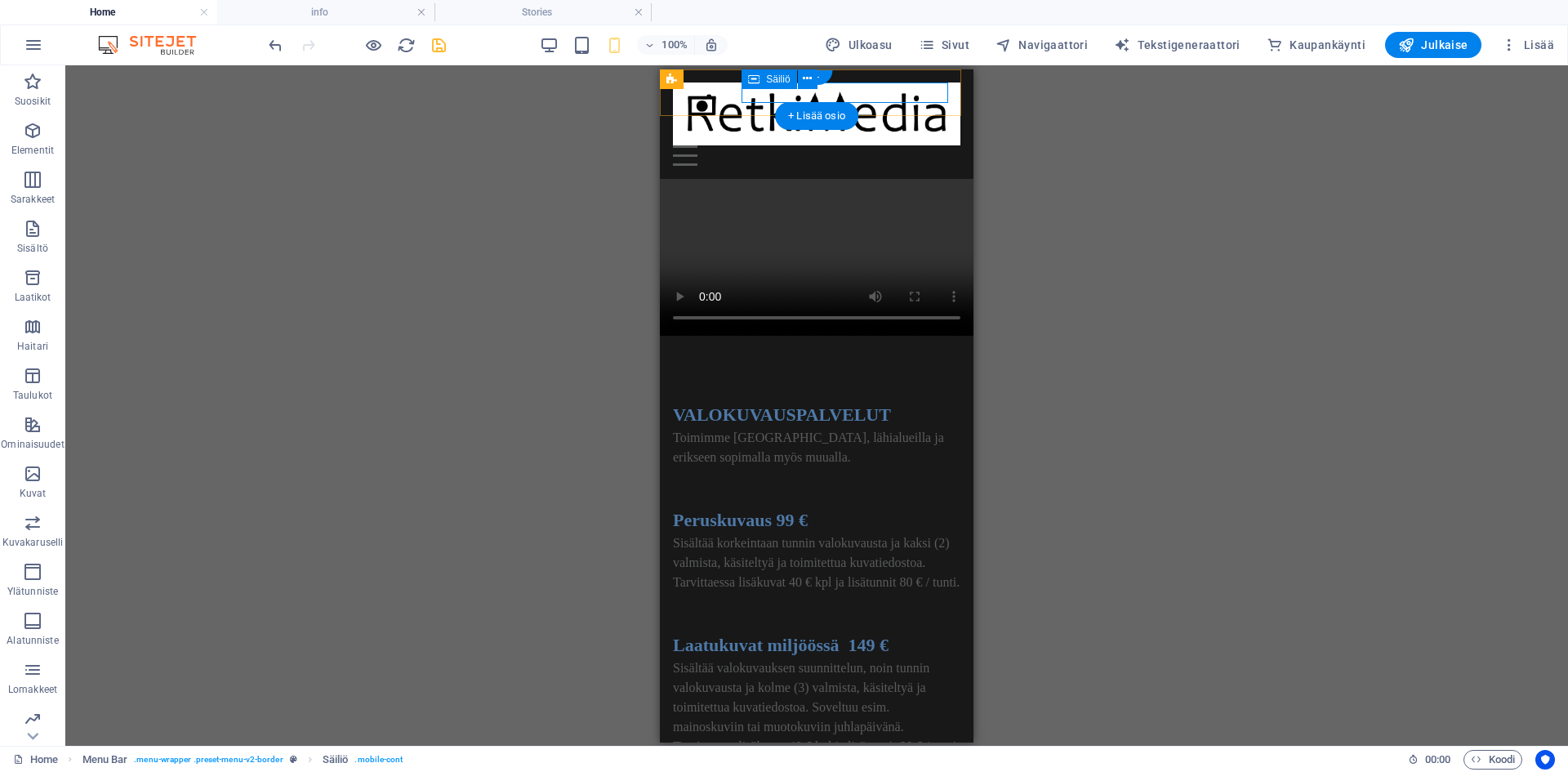
click at [857, 145] on div "Menu" at bounding box center [816, 155] width 287 height 21
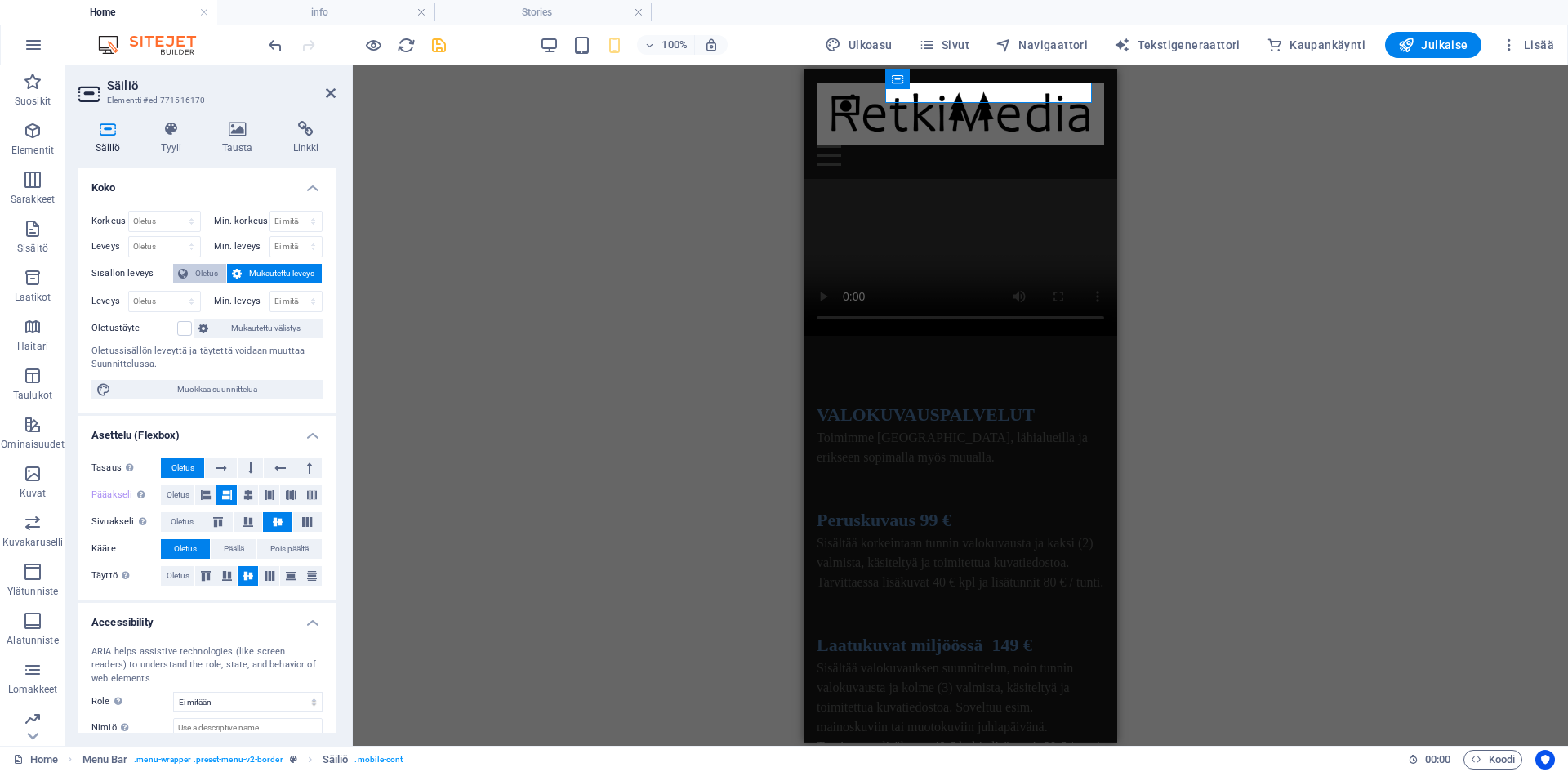
click at [208, 273] on span "Oletus" at bounding box center [207, 273] width 28 height 20
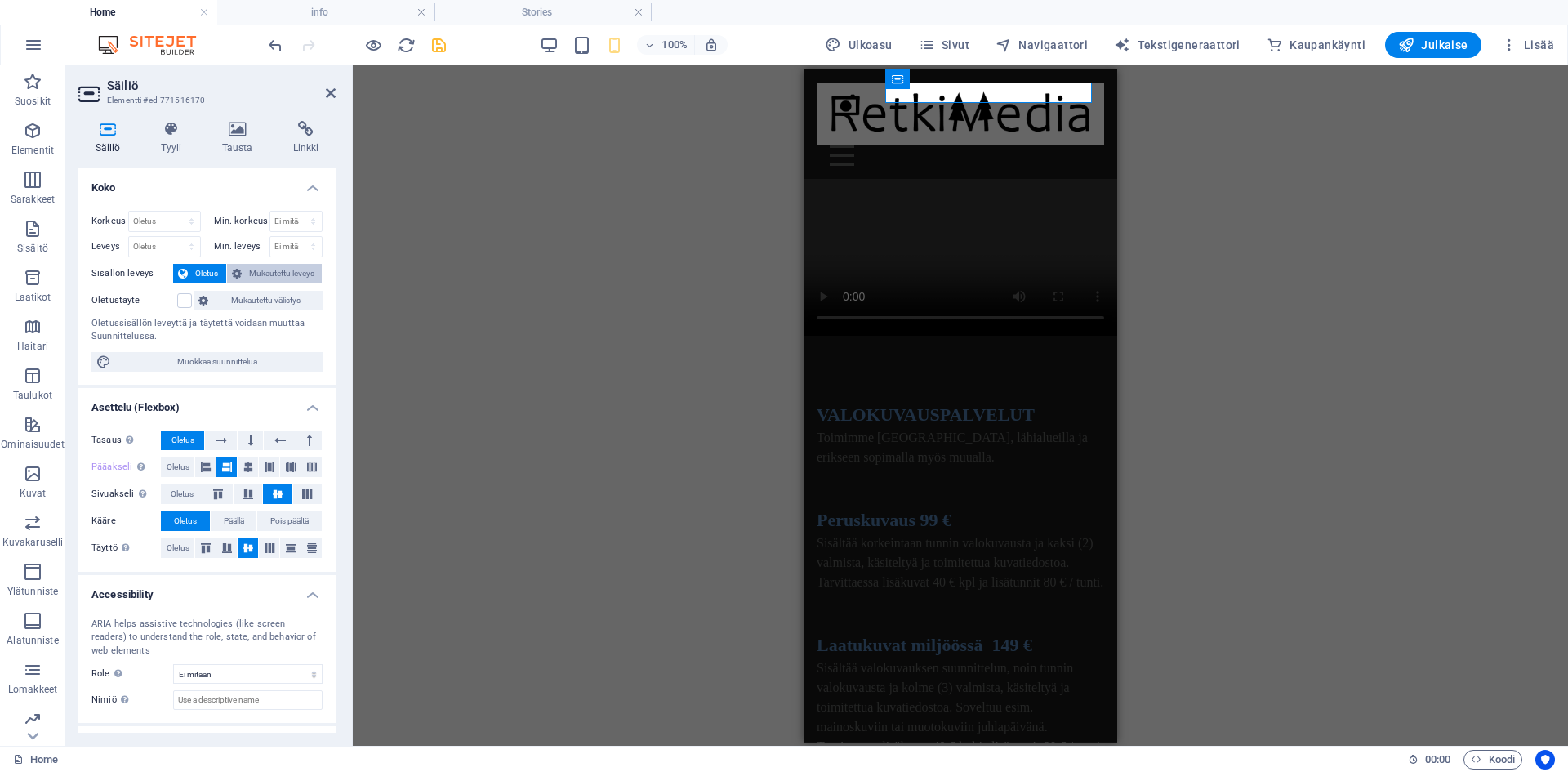
click at [281, 273] on span "Mukautettu leveys" at bounding box center [281, 273] width 71 height 20
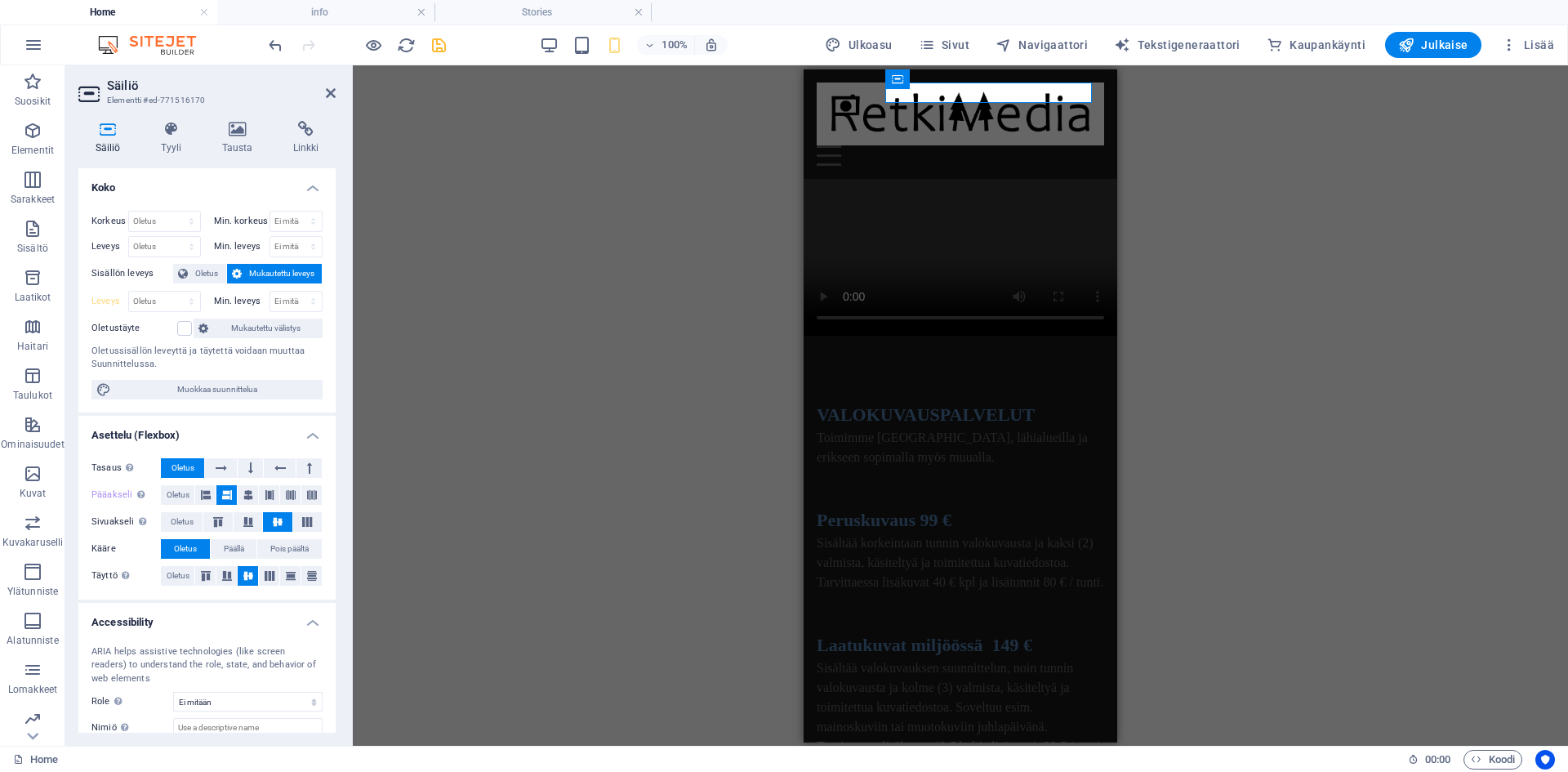
drag, startPoint x: 330, startPoint y: 350, endPoint x: 329, endPoint y: 467, distance: 117.0
click at [329, 467] on ul "Koko Korkeus Oletus px rem % vh vw Min. korkeus Ei mitään px rem % vh vw Leveys…" at bounding box center [207, 499] width 257 height 661
drag, startPoint x: 332, startPoint y: 484, endPoint x: 347, endPoint y: 654, distance: 170.7
click at [329, 597] on div "Tasaus Määrittää flex-suunnan. Oletus Pääakseli Määritä, miten elementtien tuli…" at bounding box center [207, 522] width 257 height 154
click at [329, 687] on div "ARIA helps assistive technologies (like screen readers) to understand the role,…" at bounding box center [207, 692] width 257 height 119
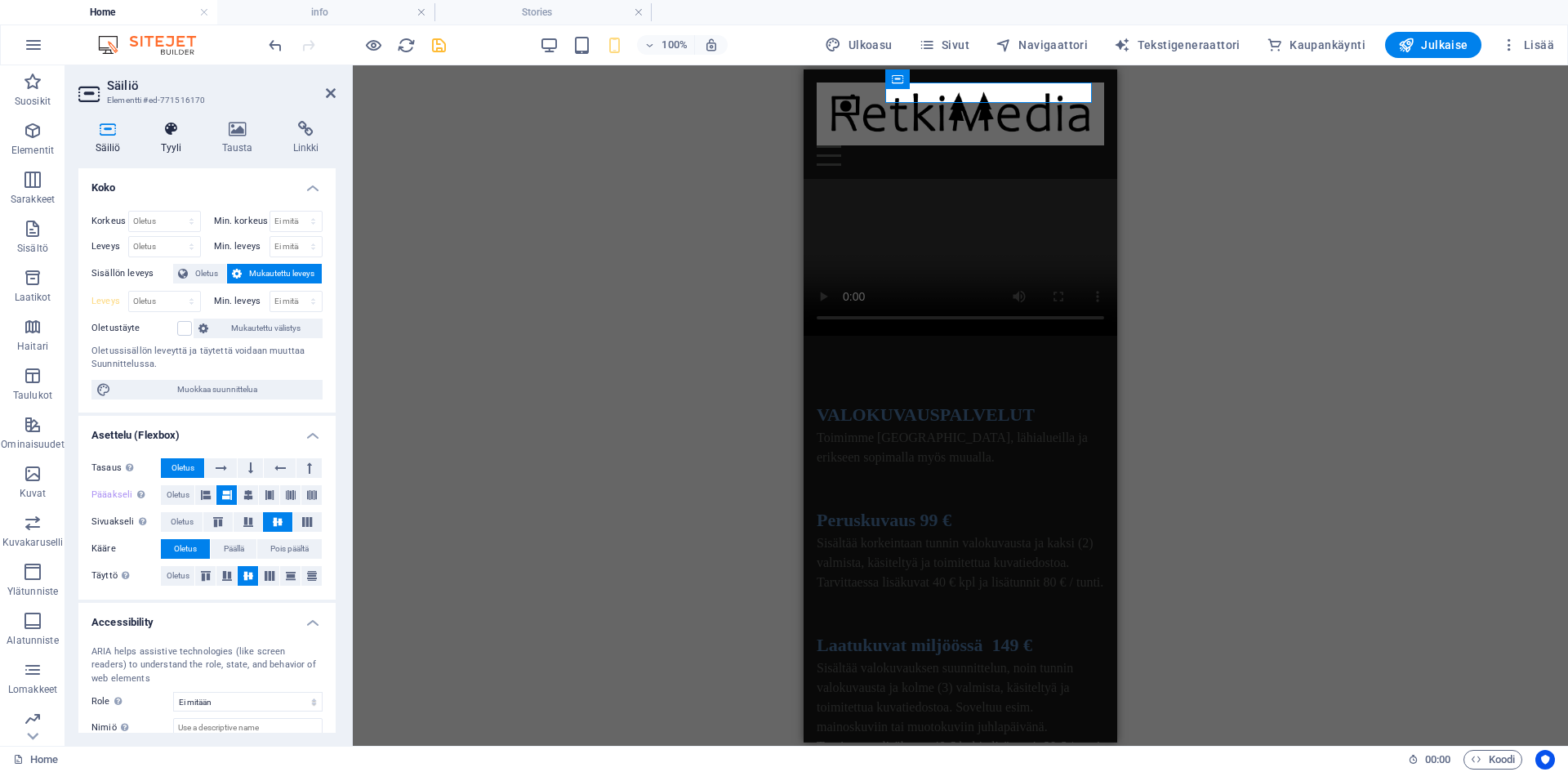
click at [171, 135] on icon at bounding box center [171, 129] width 55 height 16
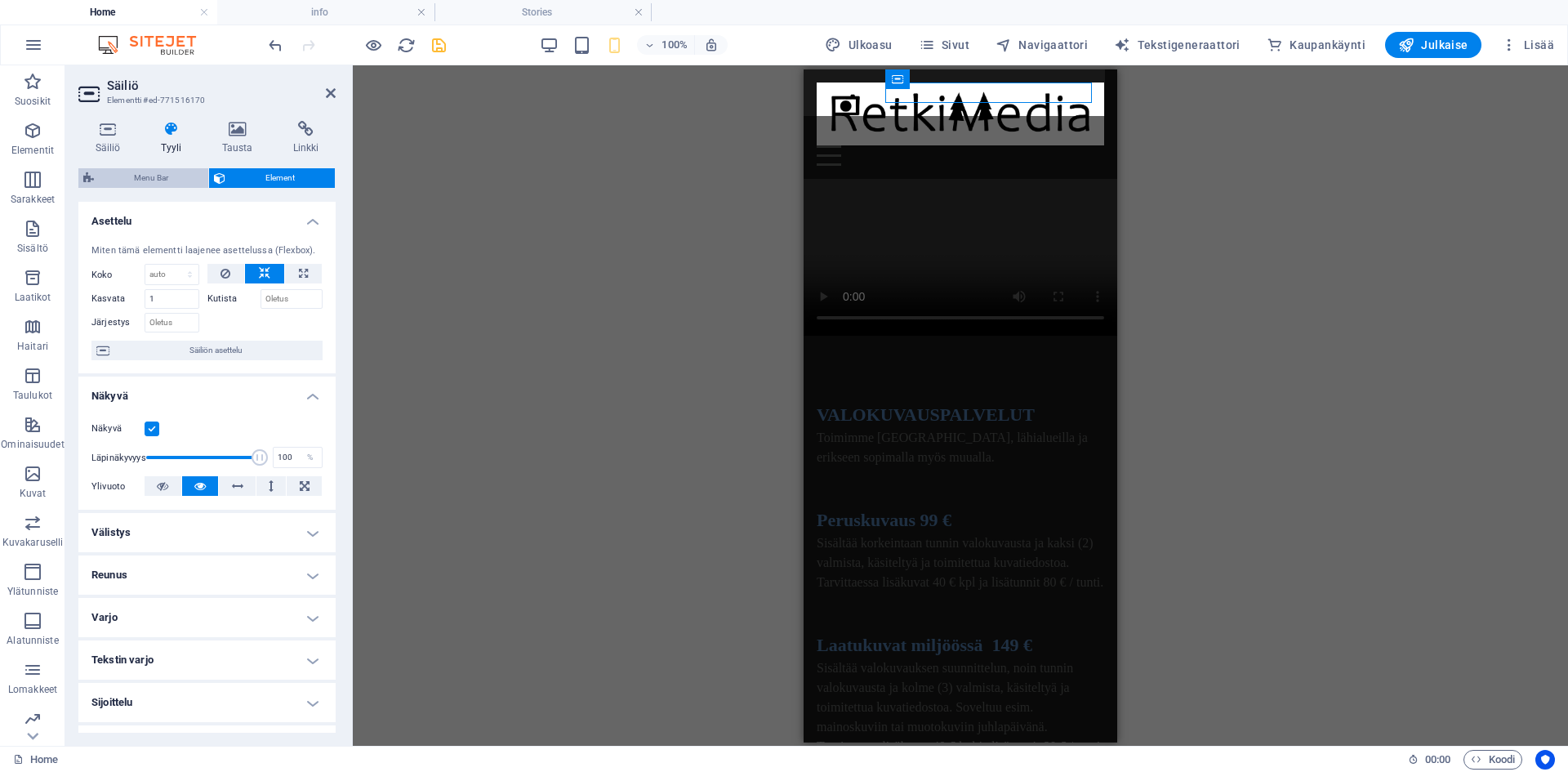
click at [143, 174] on span "Menu Bar" at bounding box center [151, 178] width 105 height 20
select select "rem"
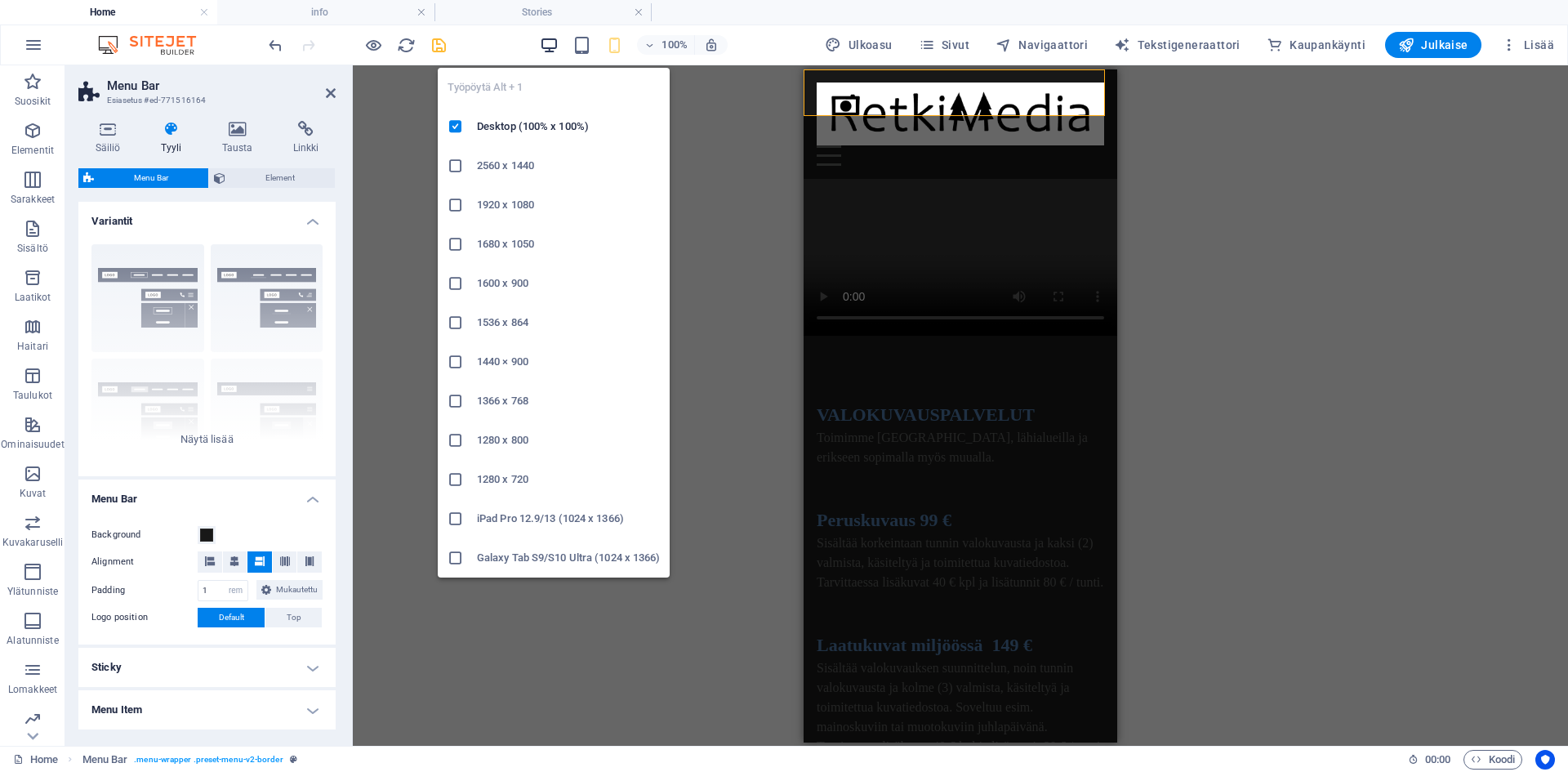
click at [557, 43] on icon "button" at bounding box center [549, 45] width 19 height 19
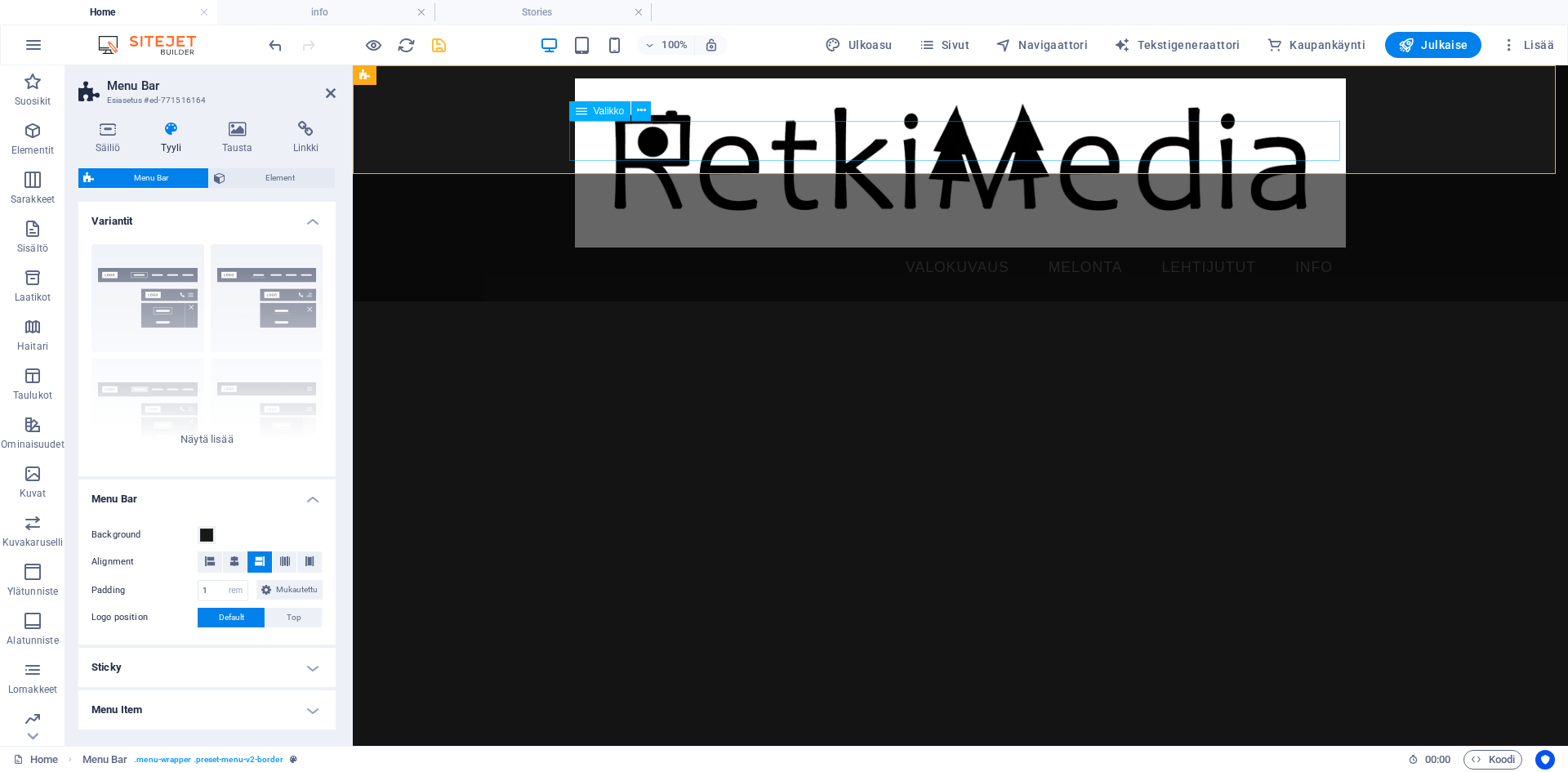
click at [800, 248] on nav "VALOKUVAUS MELONTA LEHTIJUTUT INFO" at bounding box center [961, 267] width 771 height 41
select select "%"
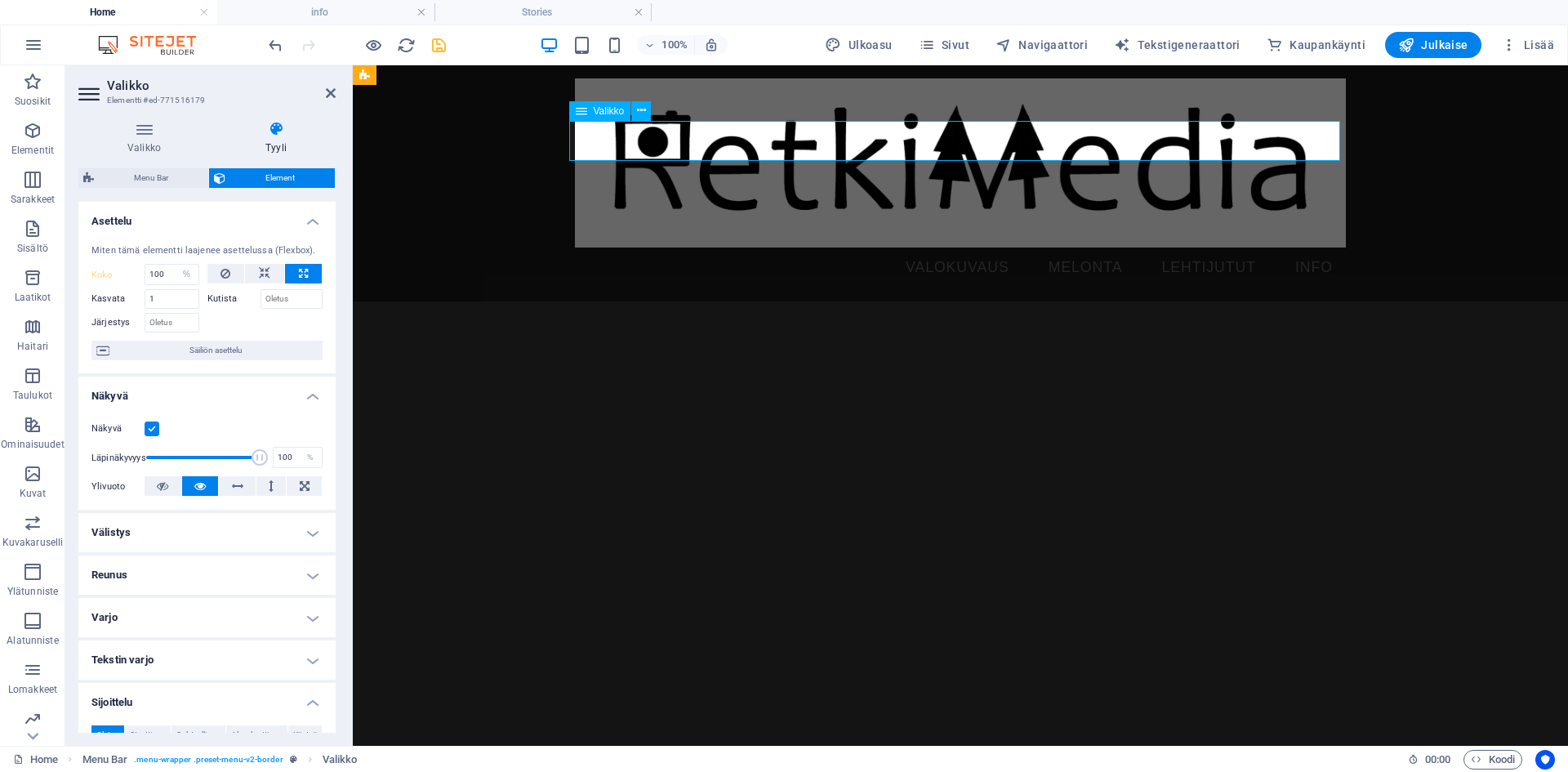
select select "DISABLED_OPTION_VALUE"
click at [251, 268] on button at bounding box center [264, 273] width 39 height 20
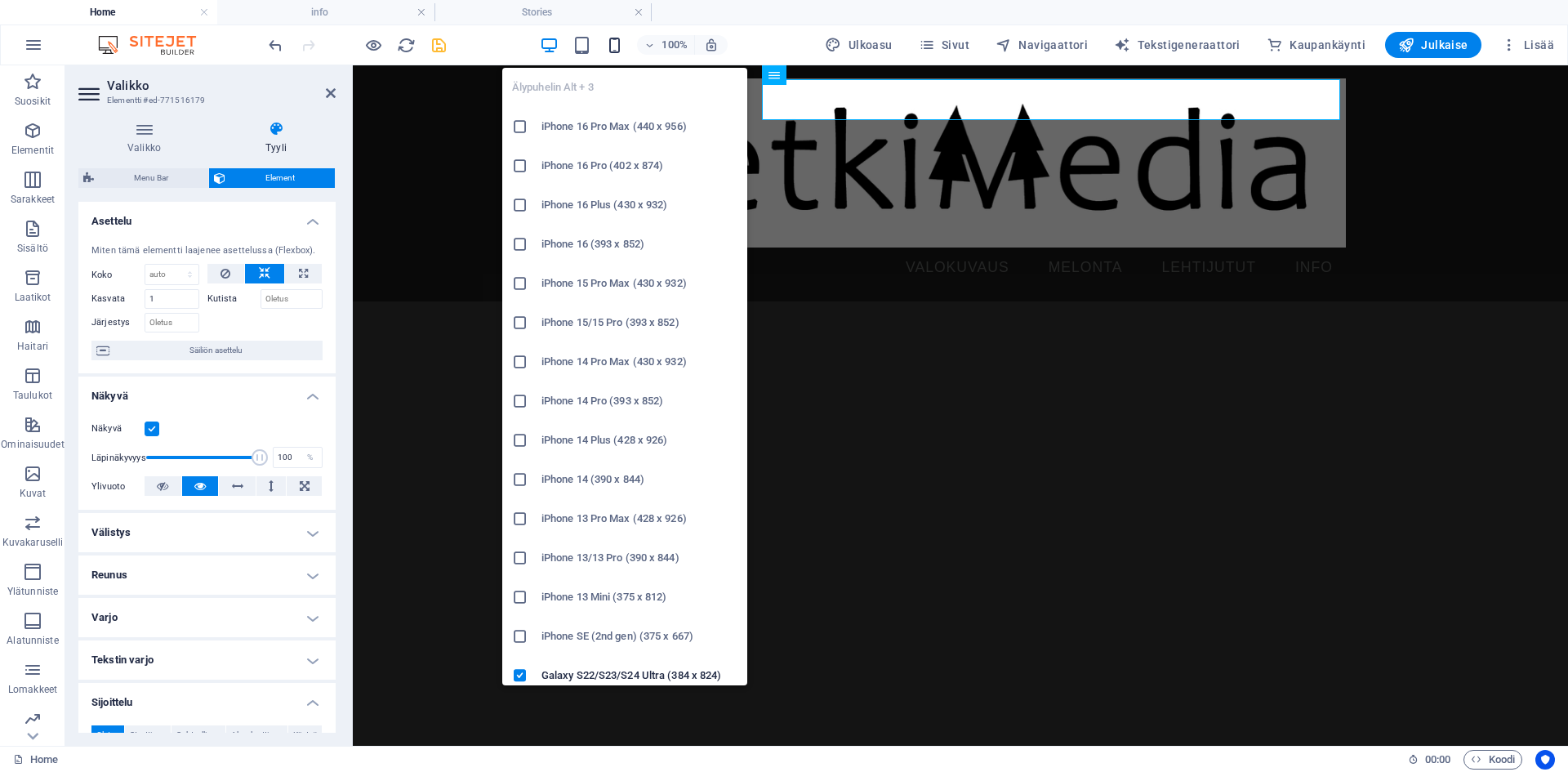
click at [623, 46] on icon "button" at bounding box center [615, 45] width 19 height 19
type input "100"
select select "%"
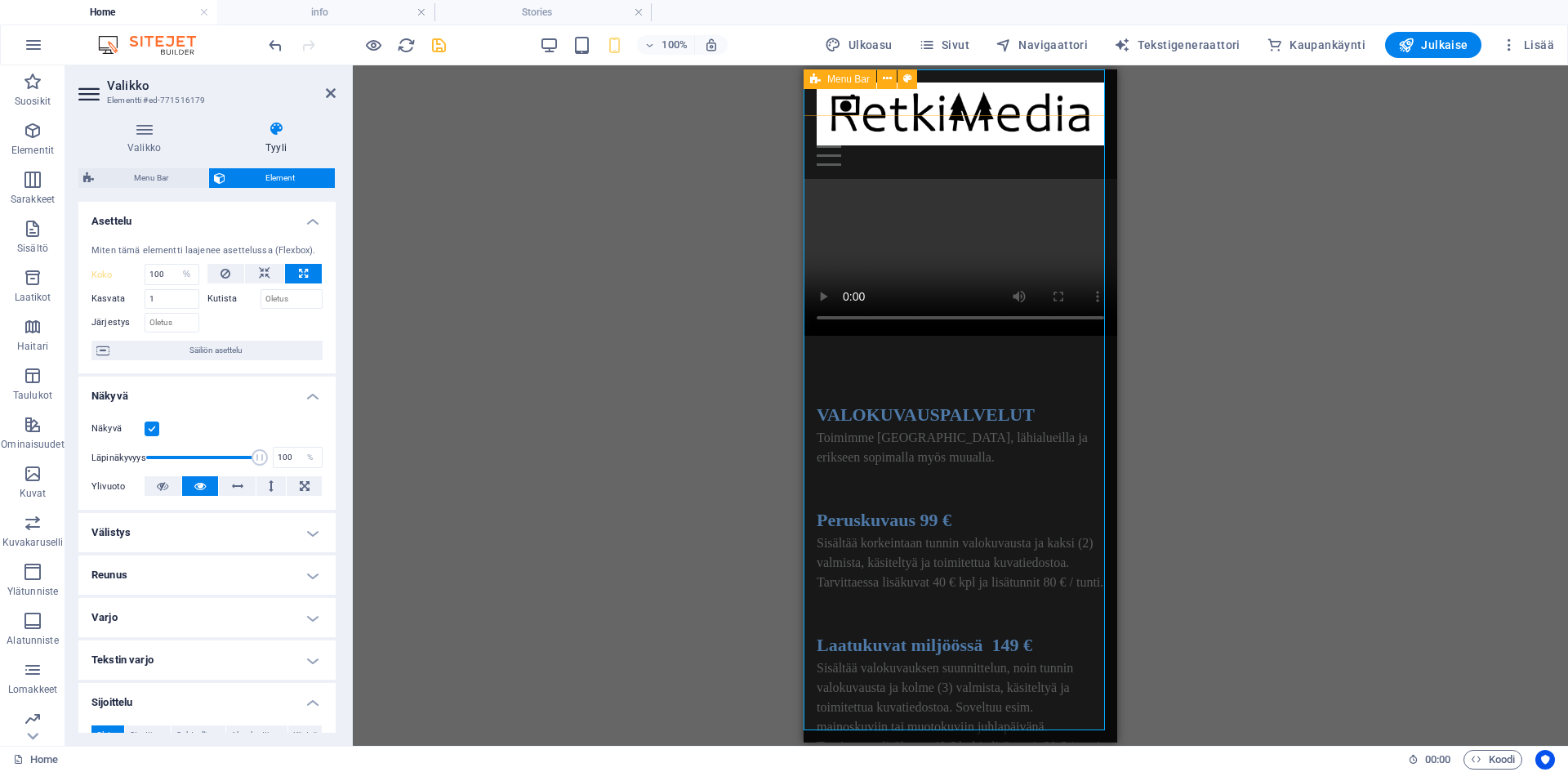
click at [1002, 106] on div "Menu VALOKUVAUS MELONTA LEHTIJUTUT INFO" at bounding box center [961, 124] width 314 height 110
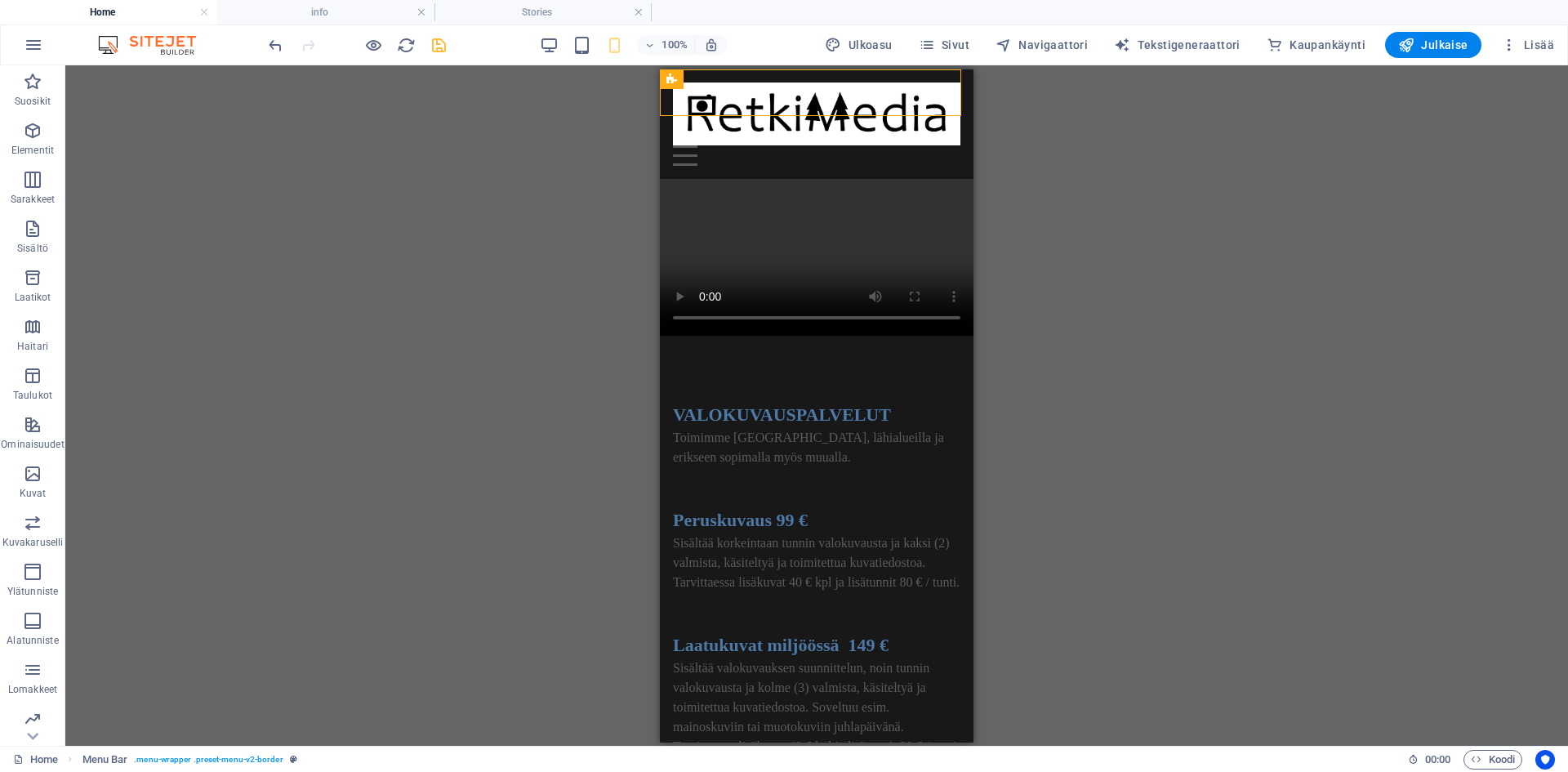
click at [1002, 106] on div "Text Video Menu Bar Kuva Valikko Teksti Välistys Säiliö HTML" at bounding box center [816, 405] width 1503 height 680
click at [729, 110] on div "Menu VALOKUVAUS MELONTA LEHTIJUTUT INFO" at bounding box center [817, 124] width 314 height 110
select select "rem"
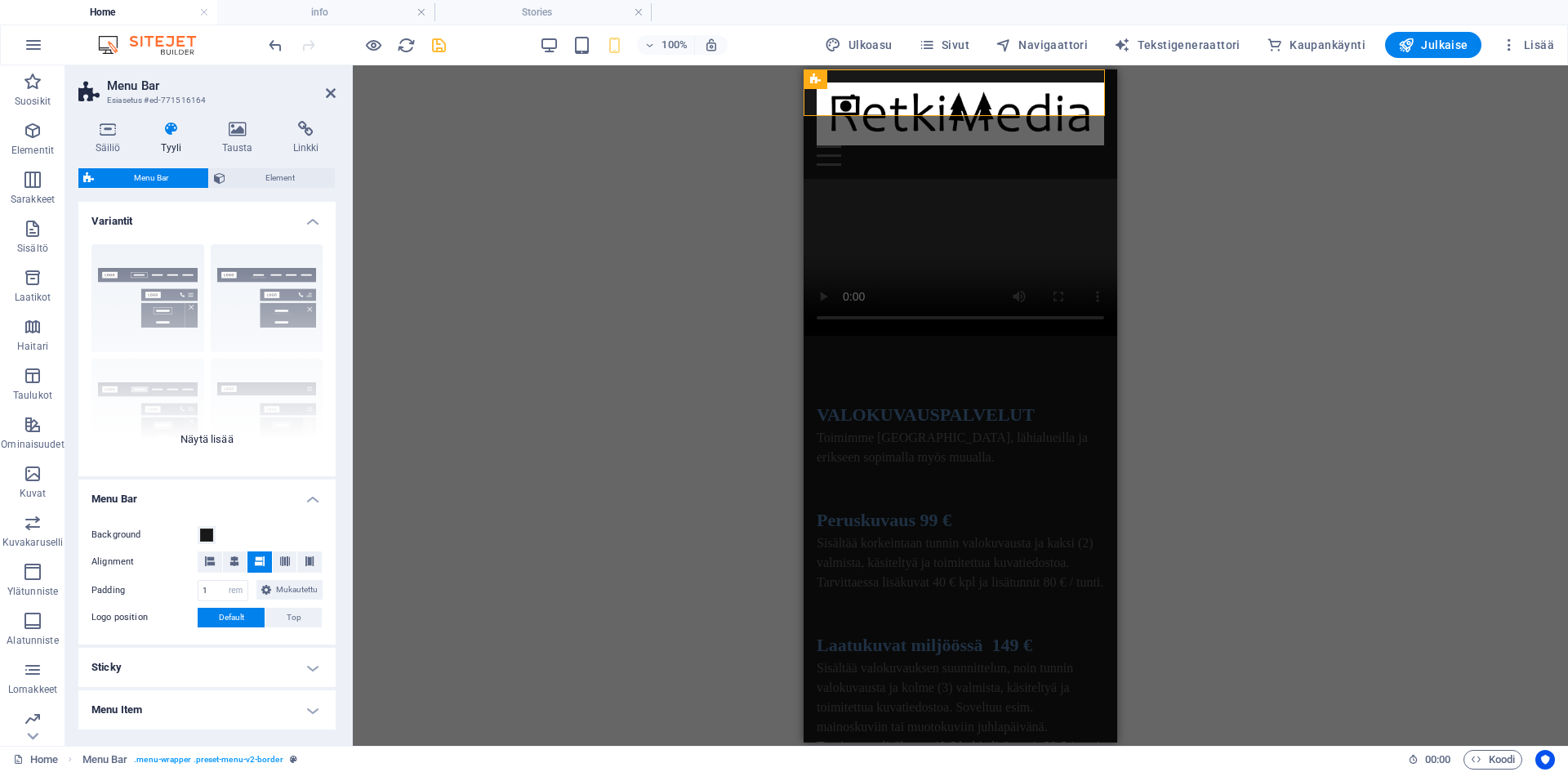
click at [163, 290] on div "Border Centered Default Fixed Loki Trigger Wide XXL" at bounding box center [207, 353] width 257 height 245
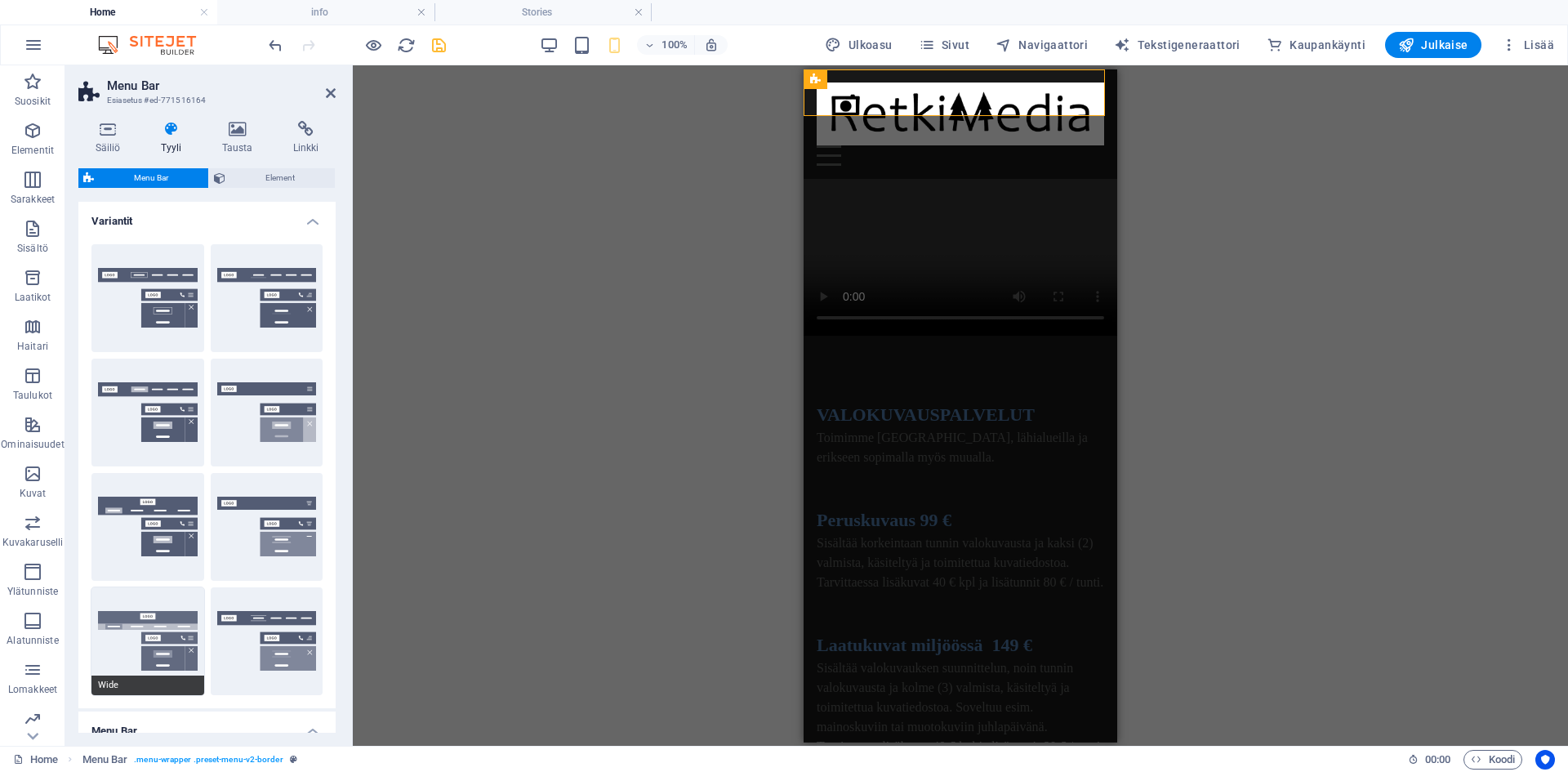
click at [140, 641] on button "Wide" at bounding box center [147, 642] width 112 height 108
type input "2"
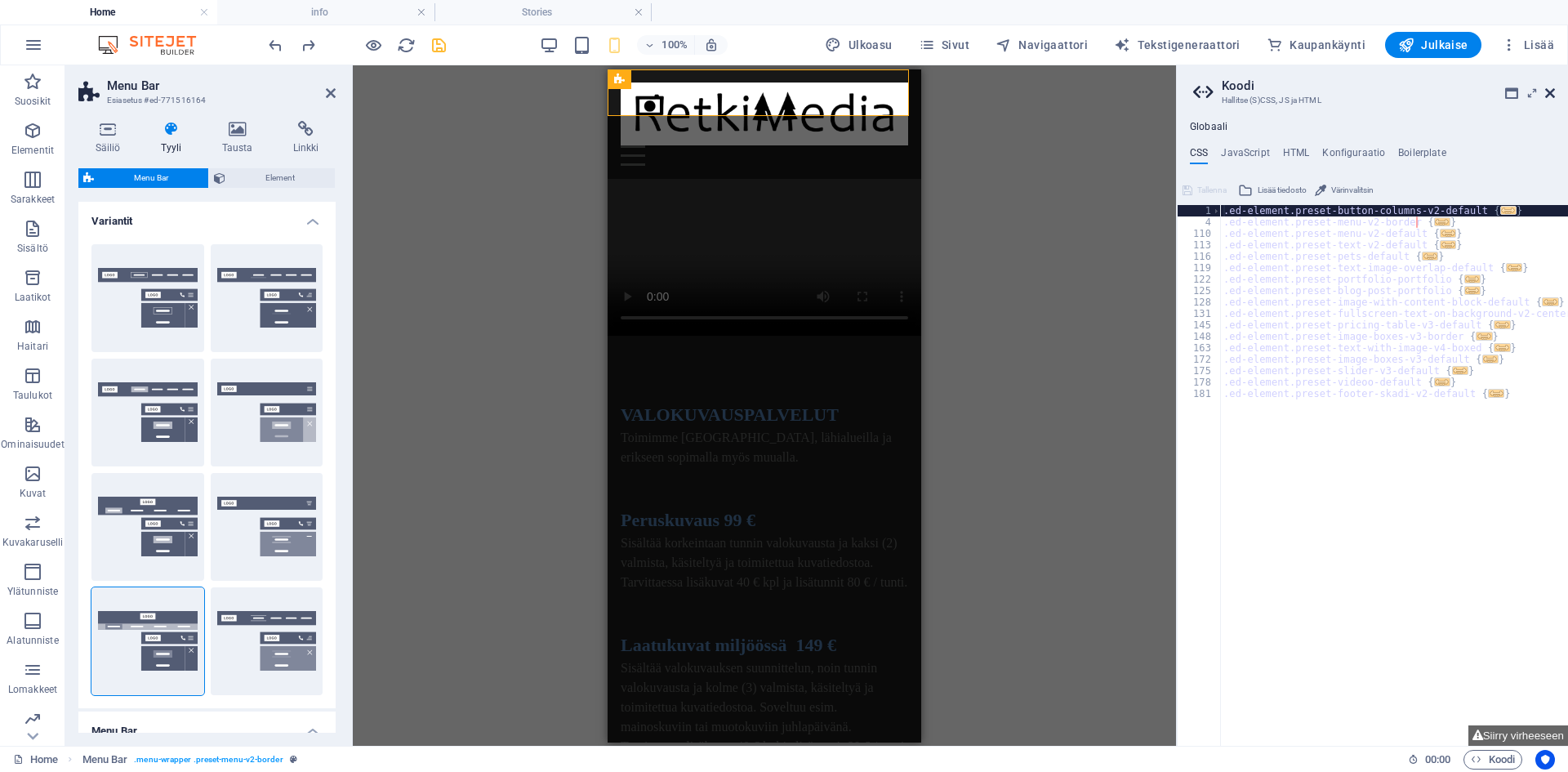
click at [1551, 94] on icon at bounding box center [1550, 94] width 9 height 13
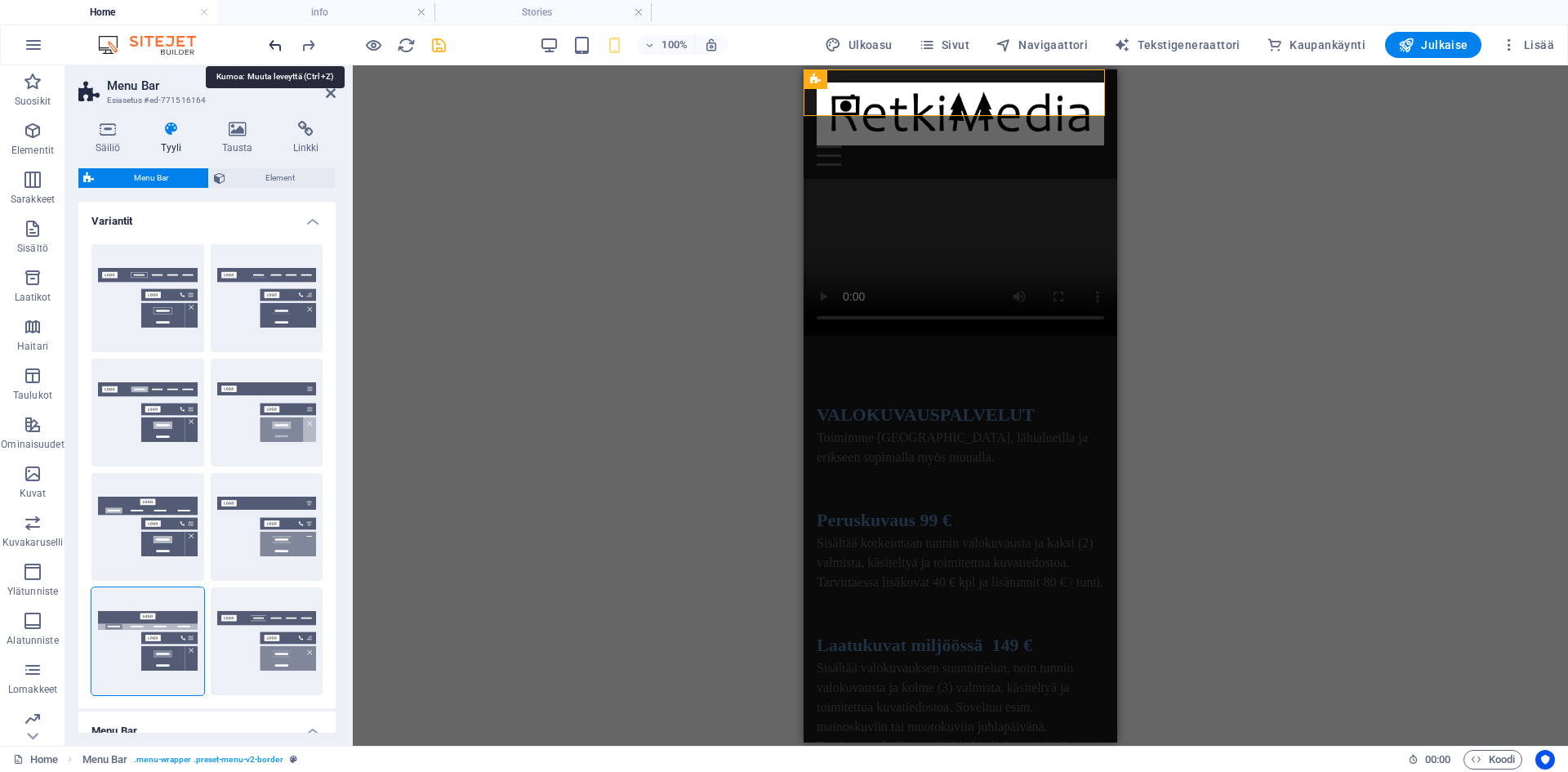
click at [277, 44] on icon "undo" at bounding box center [276, 45] width 19 height 19
click at [305, 43] on icon "redo" at bounding box center [308, 45] width 19 height 19
click at [154, 409] on button "Default" at bounding box center [147, 413] width 112 height 108
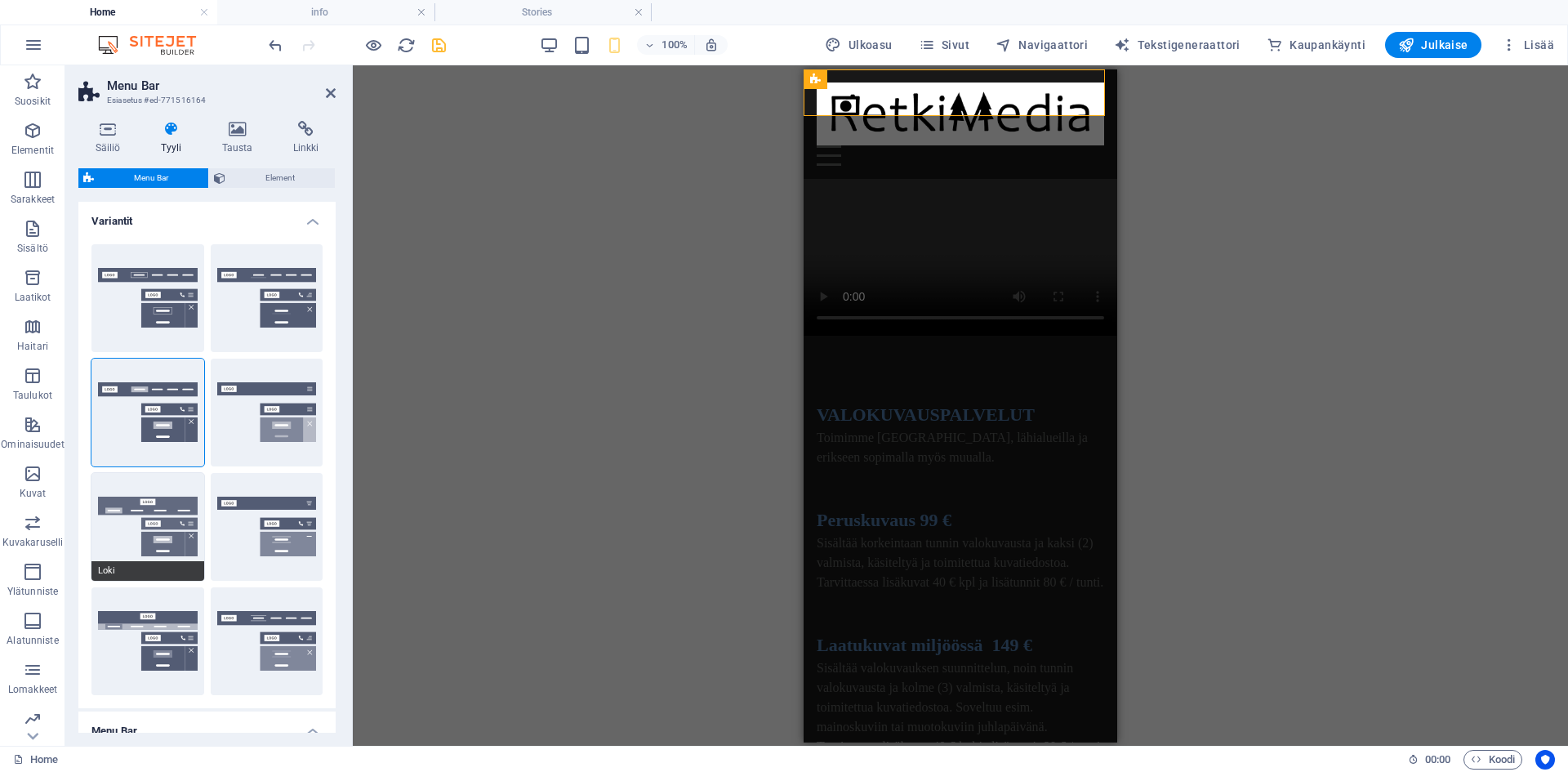
click at [150, 520] on button "Loki" at bounding box center [147, 527] width 112 height 108
select select "DISABLED_OPTION_VALUE"
type input "2"
type input "1"
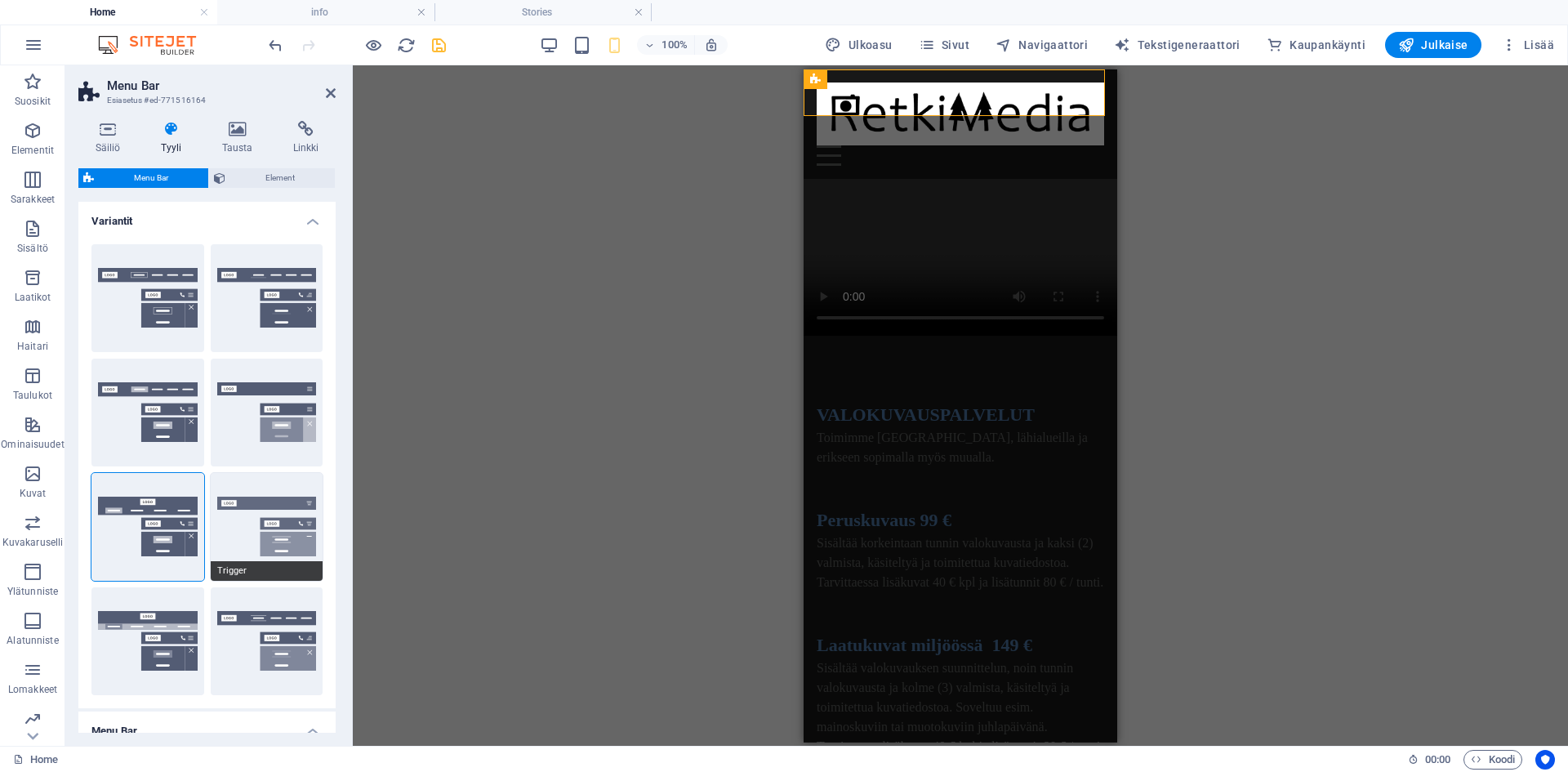
click at [277, 523] on button "Trigger" at bounding box center [266, 527] width 112 height 108
type input "1"
select select "rem"
type input "1"
type input "0"
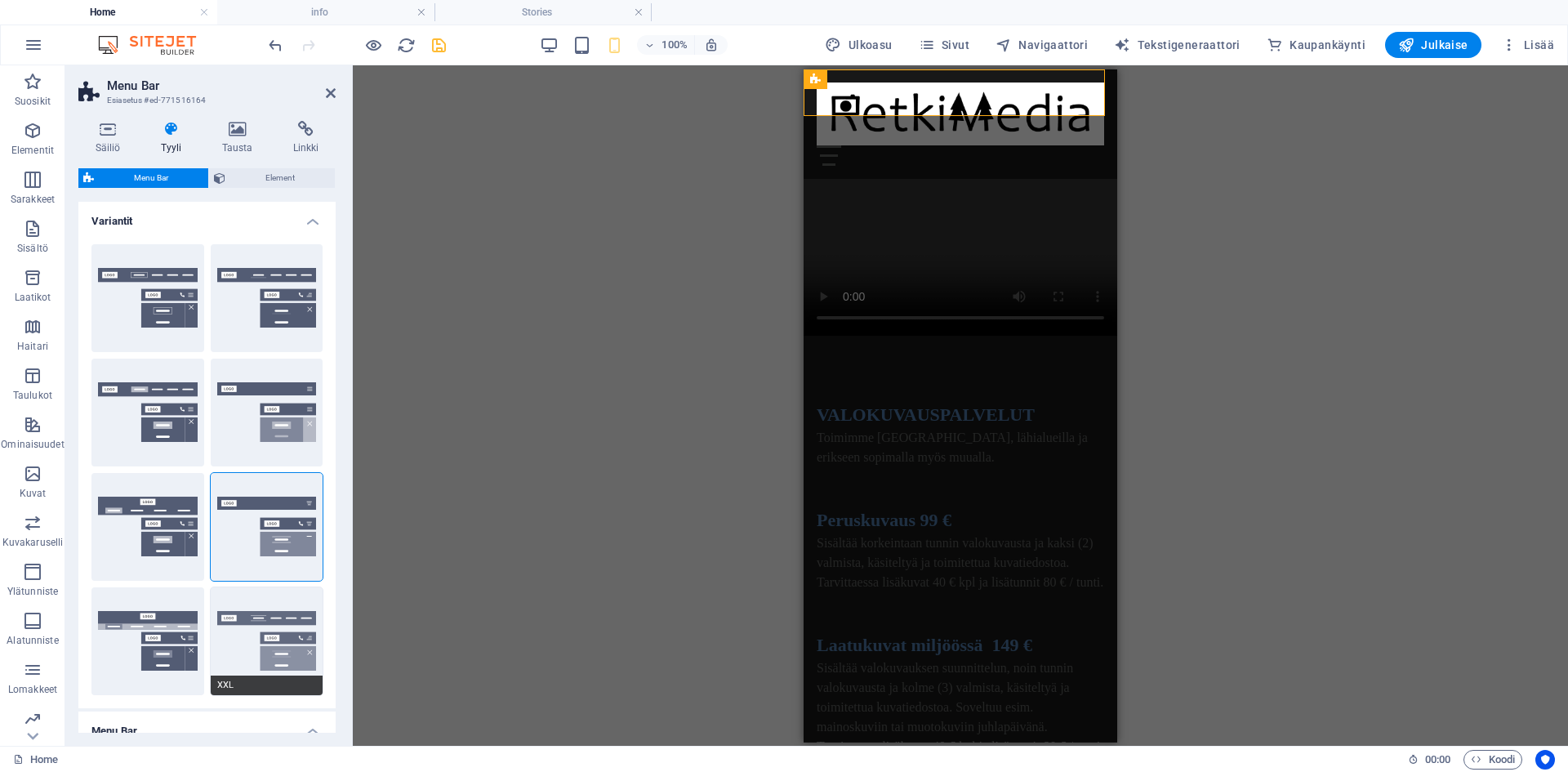
click at [264, 624] on button "XXL" at bounding box center [266, 642] width 112 height 108
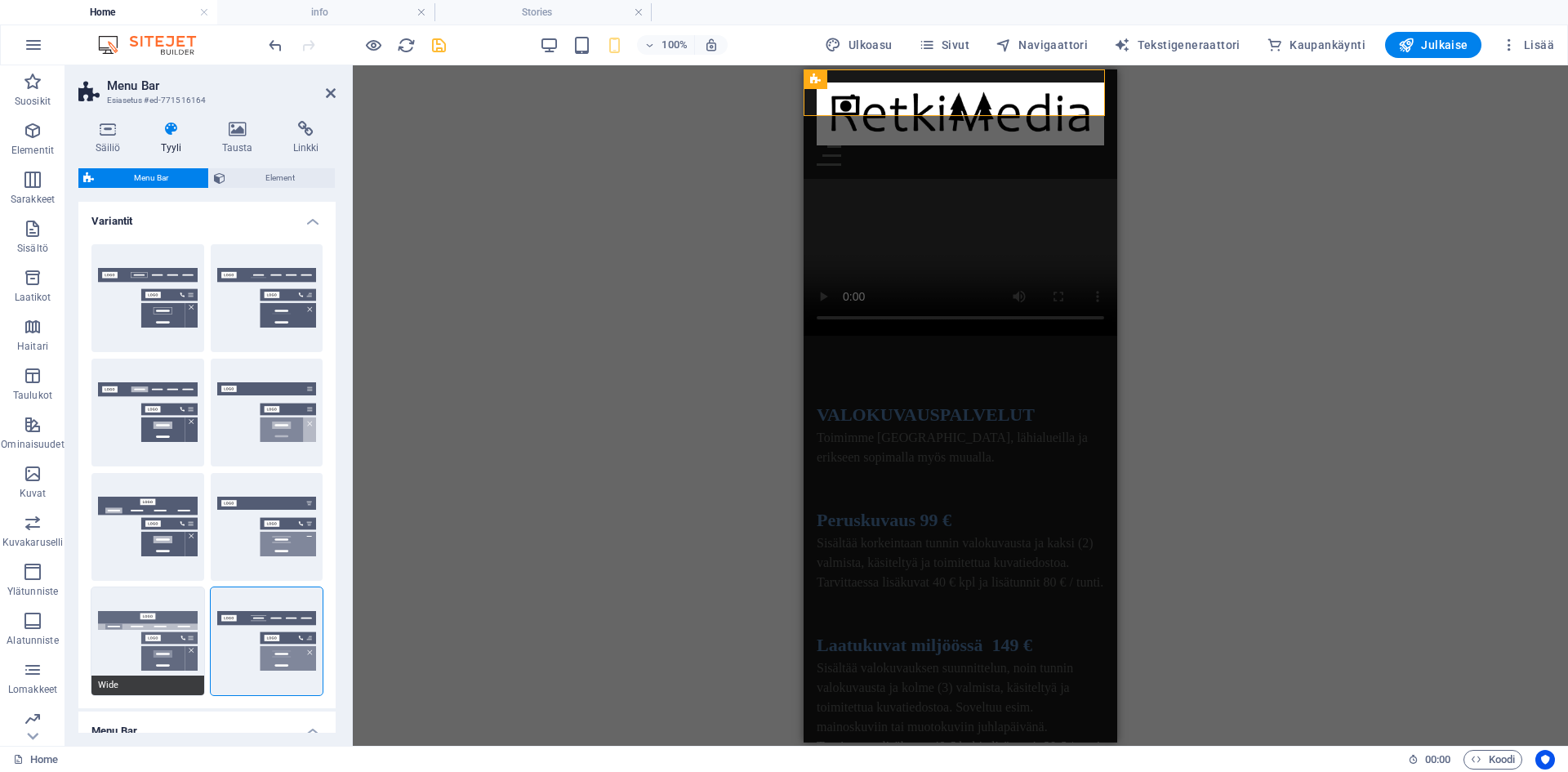
click at [128, 635] on button "Wide" at bounding box center [147, 642] width 112 height 108
type input "2"
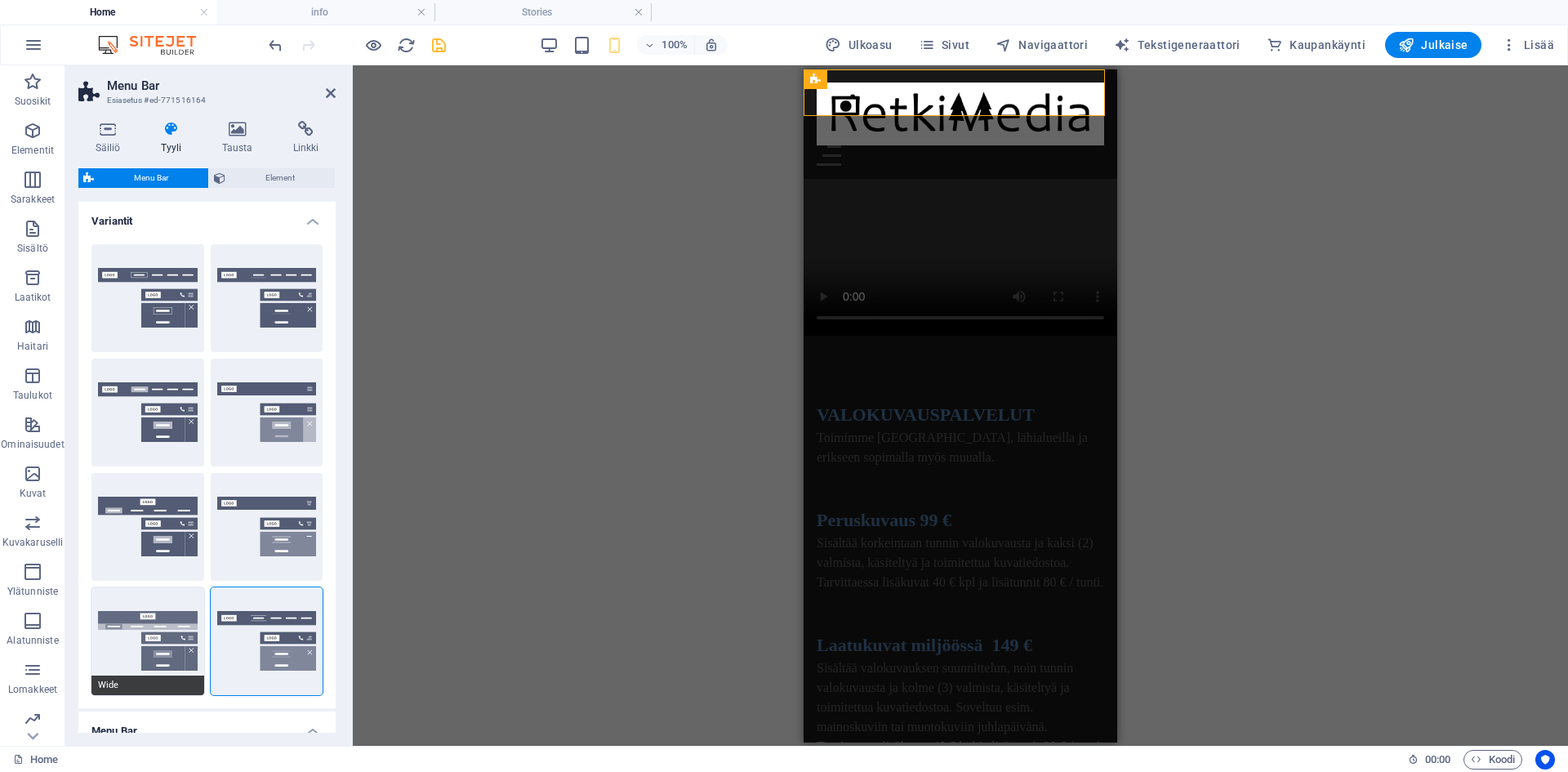
type input "2"
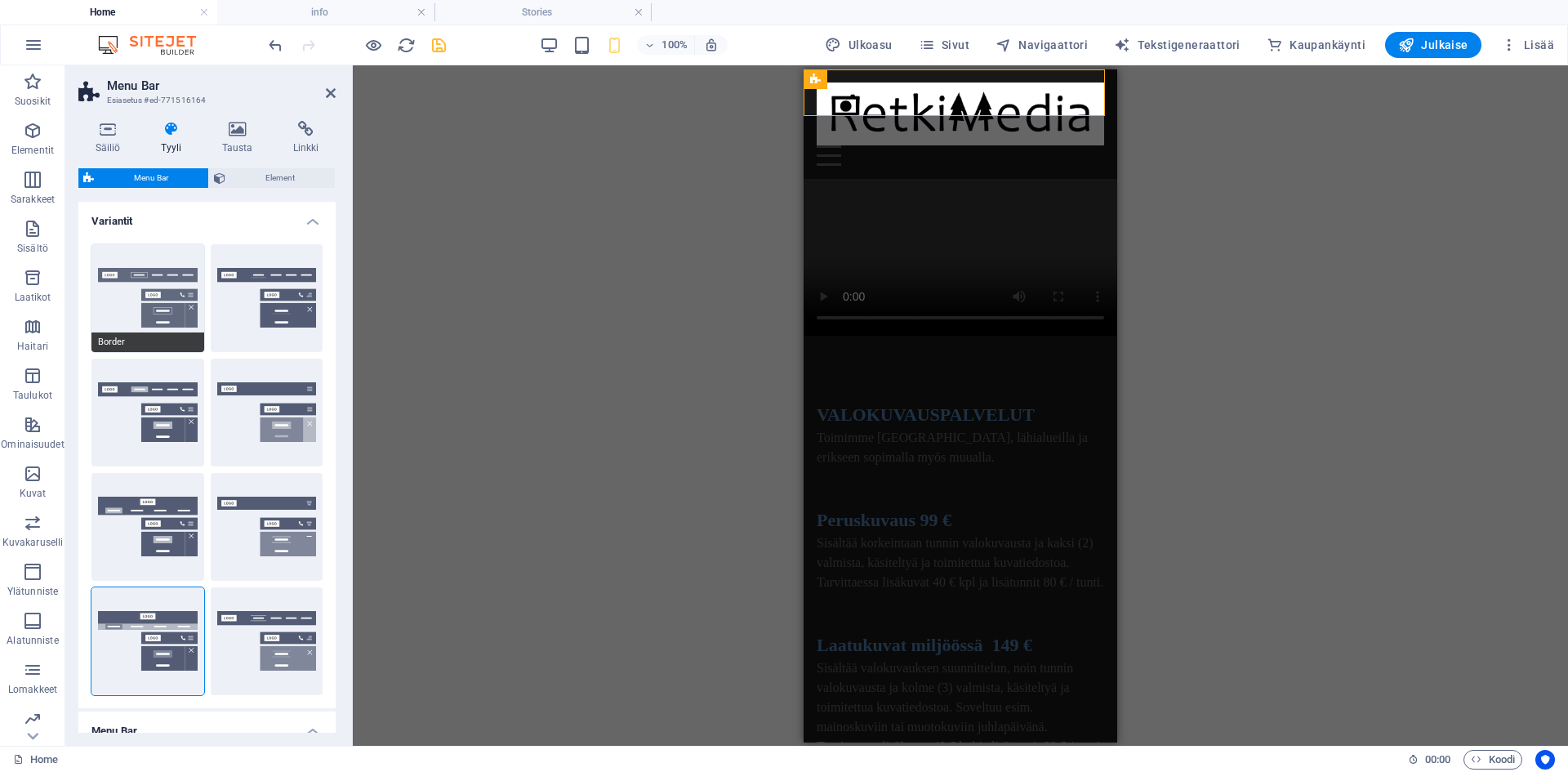
click at [152, 299] on button "Border" at bounding box center [147, 298] width 112 height 108
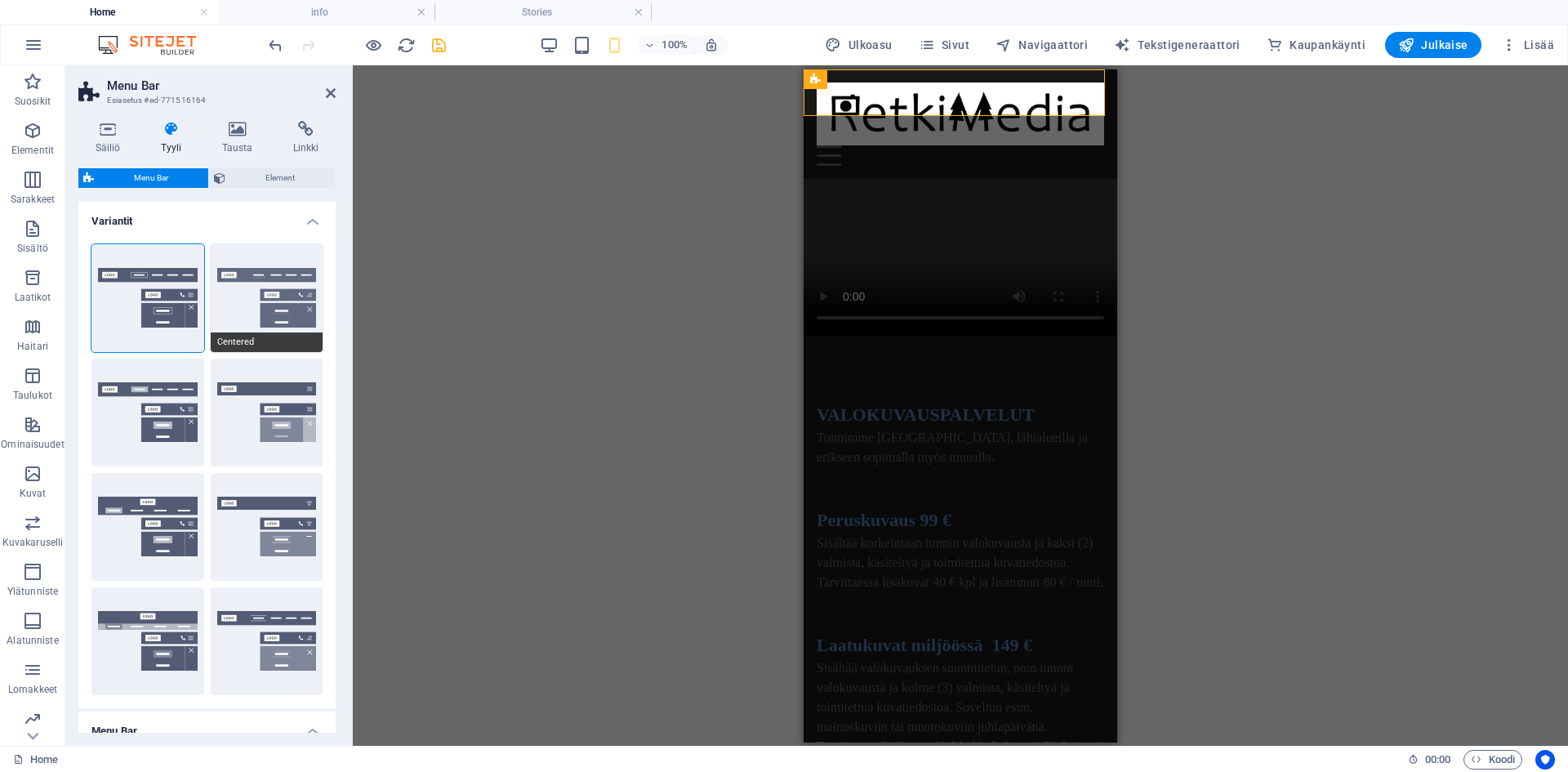
click at [294, 300] on button "Centered" at bounding box center [266, 298] width 112 height 108
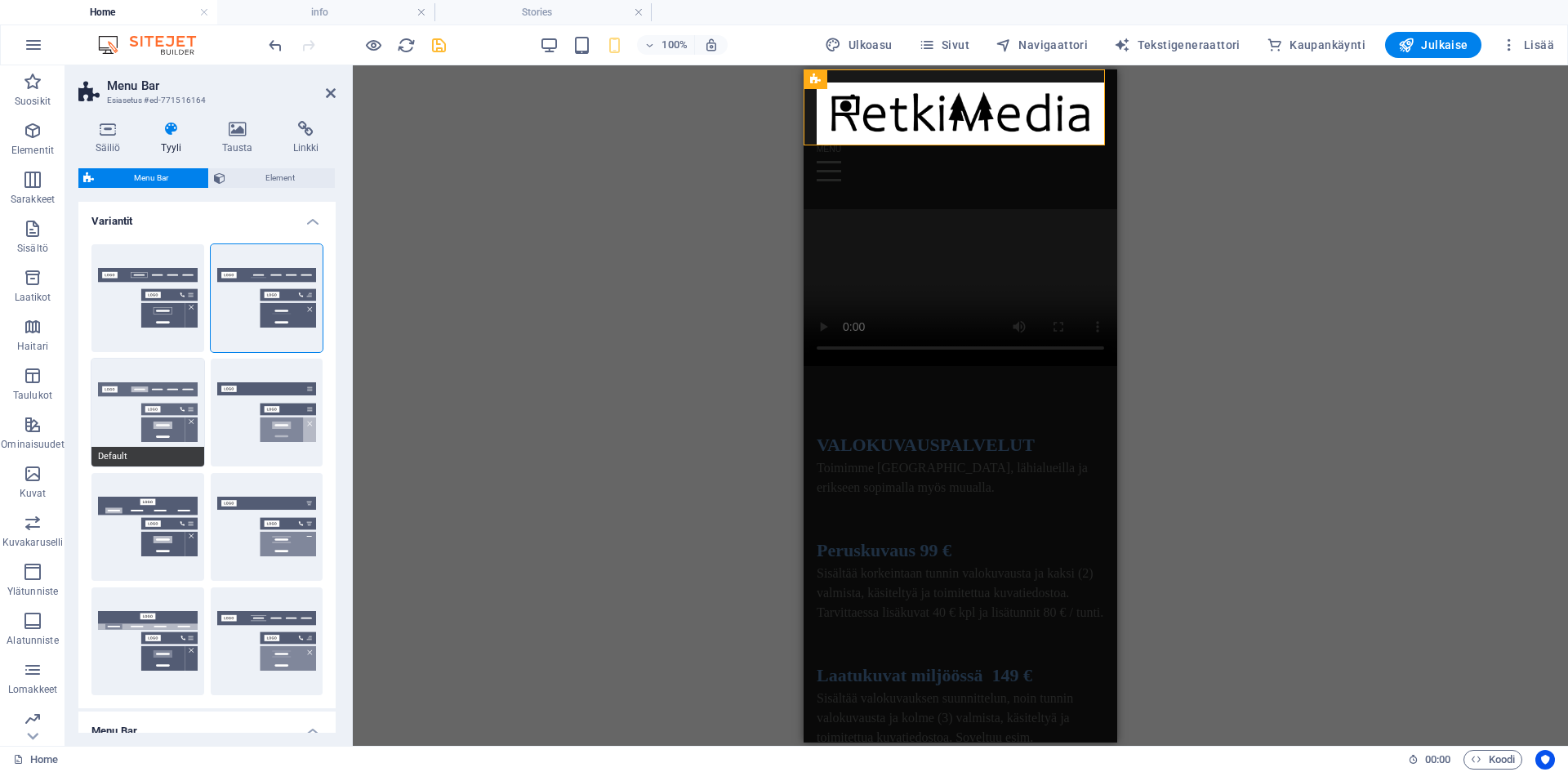
click at [156, 400] on button "Default" at bounding box center [147, 413] width 112 height 108
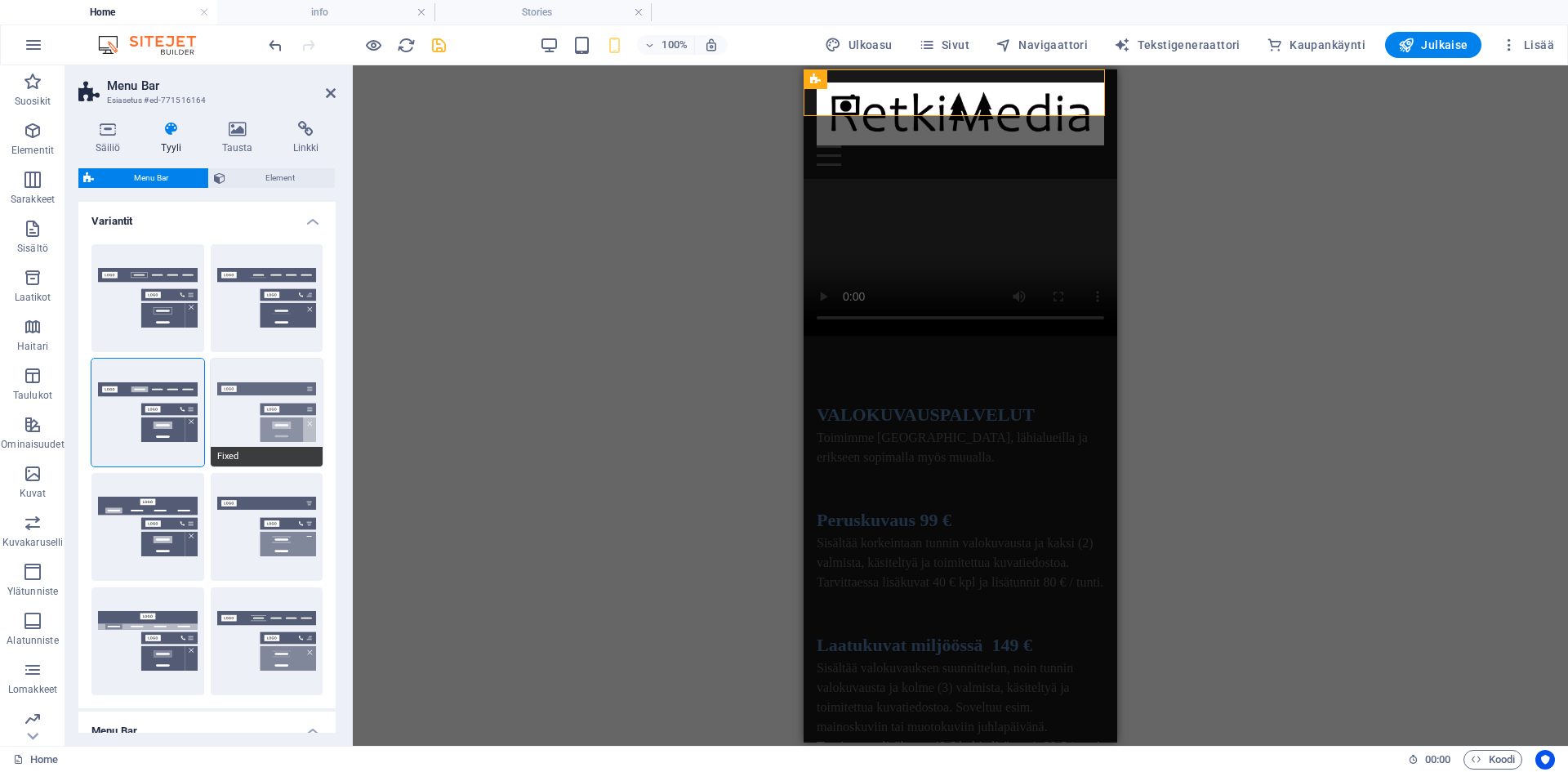
click at [279, 408] on button "Fixed" at bounding box center [266, 413] width 112 height 108
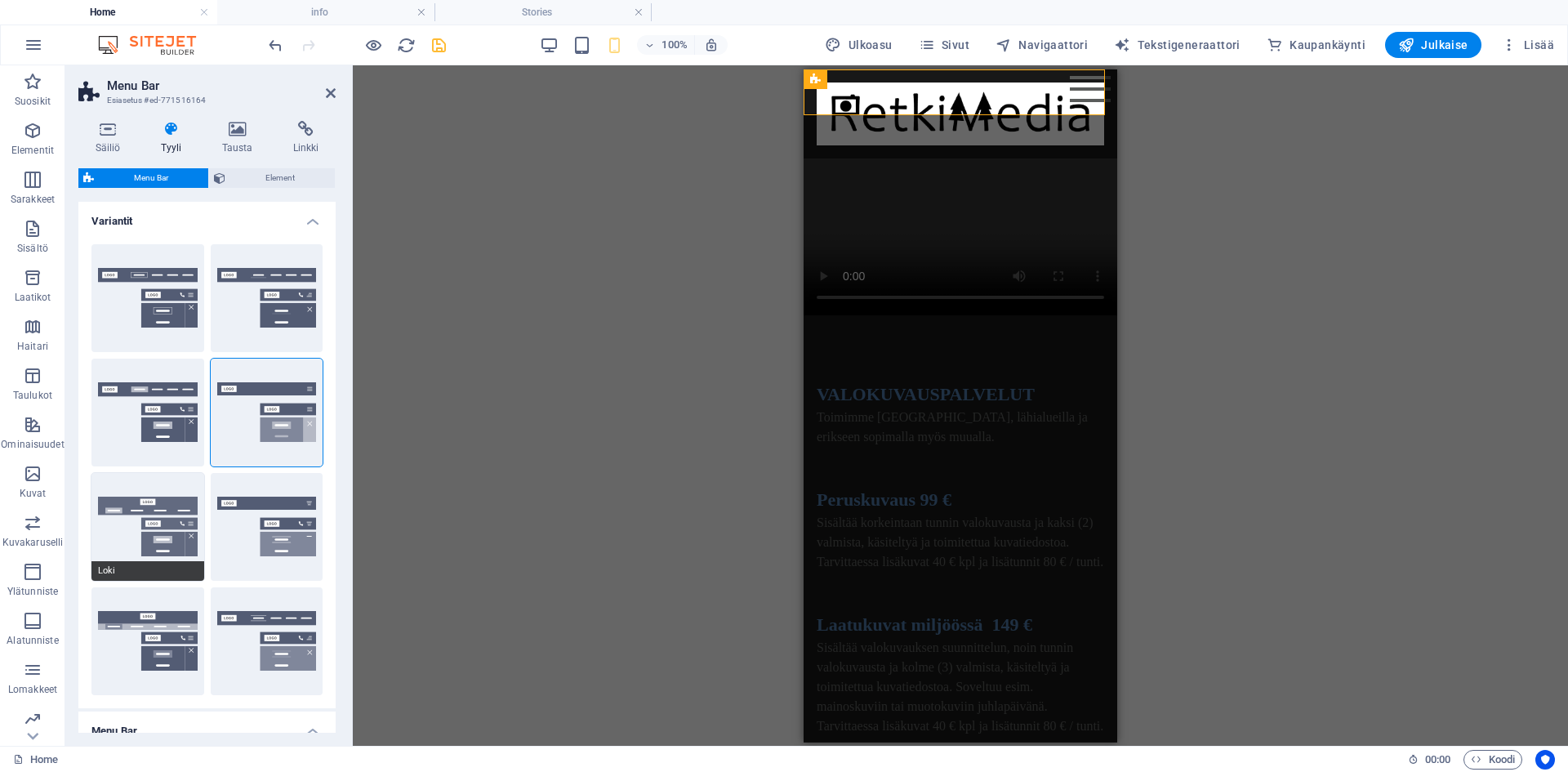
click at [145, 534] on button "Loki" at bounding box center [147, 527] width 112 height 108
select select "DISABLED_OPTION_VALUE"
type input "2"
type input "1"
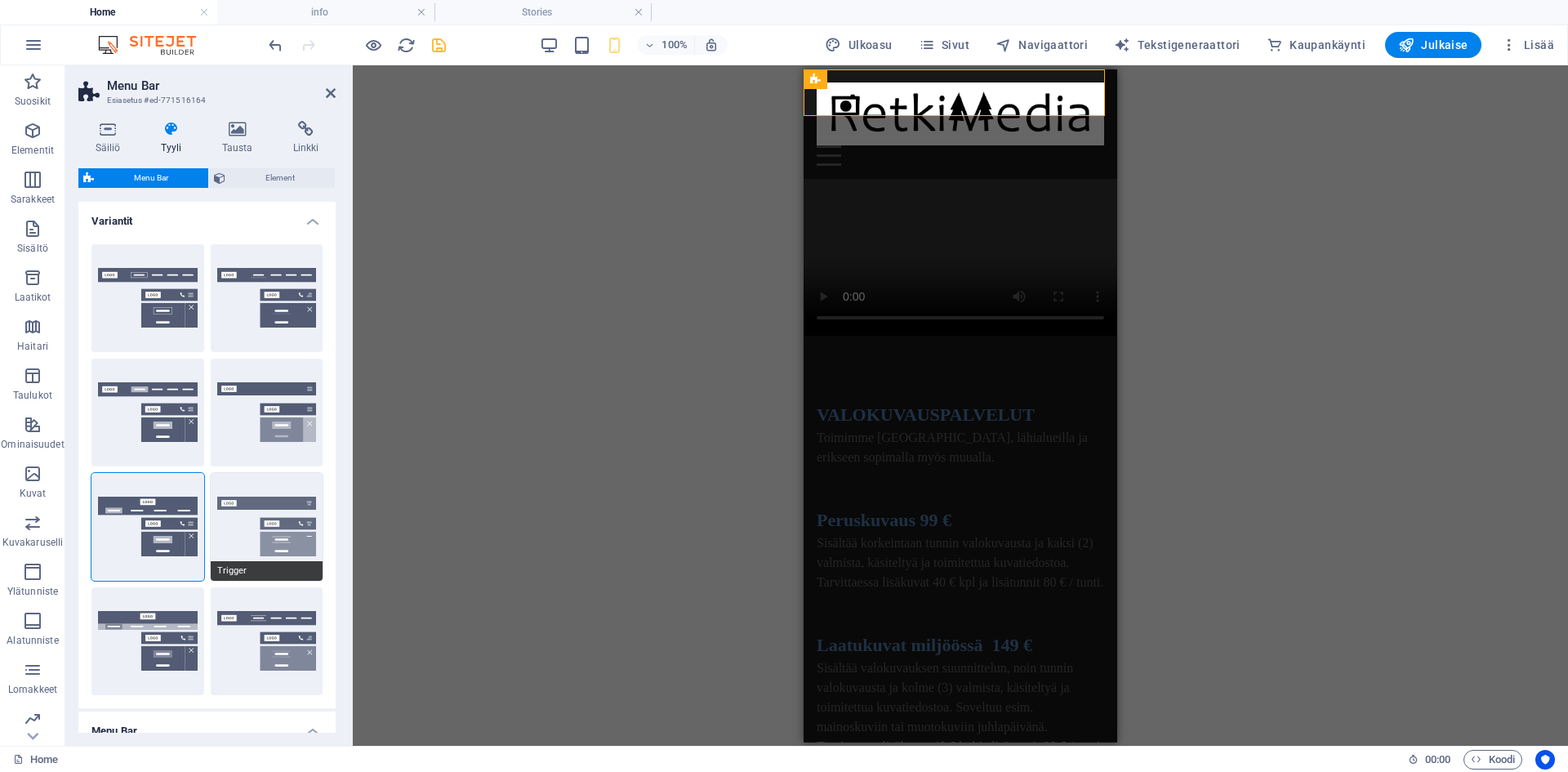
click at [268, 531] on button "Trigger" at bounding box center [266, 527] width 112 height 108
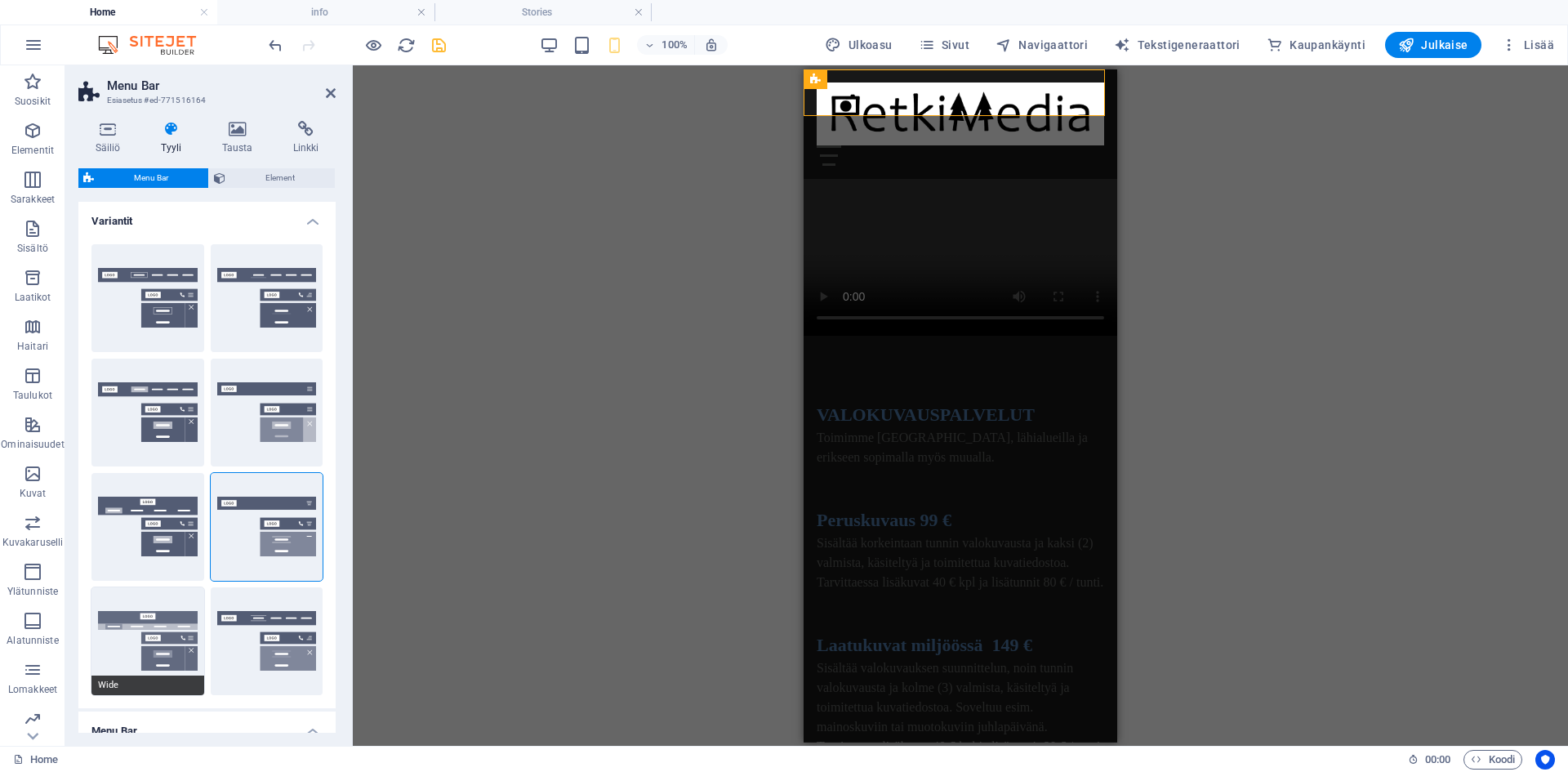
click at [123, 647] on button "Wide" at bounding box center [147, 642] width 112 height 108
type input "2"
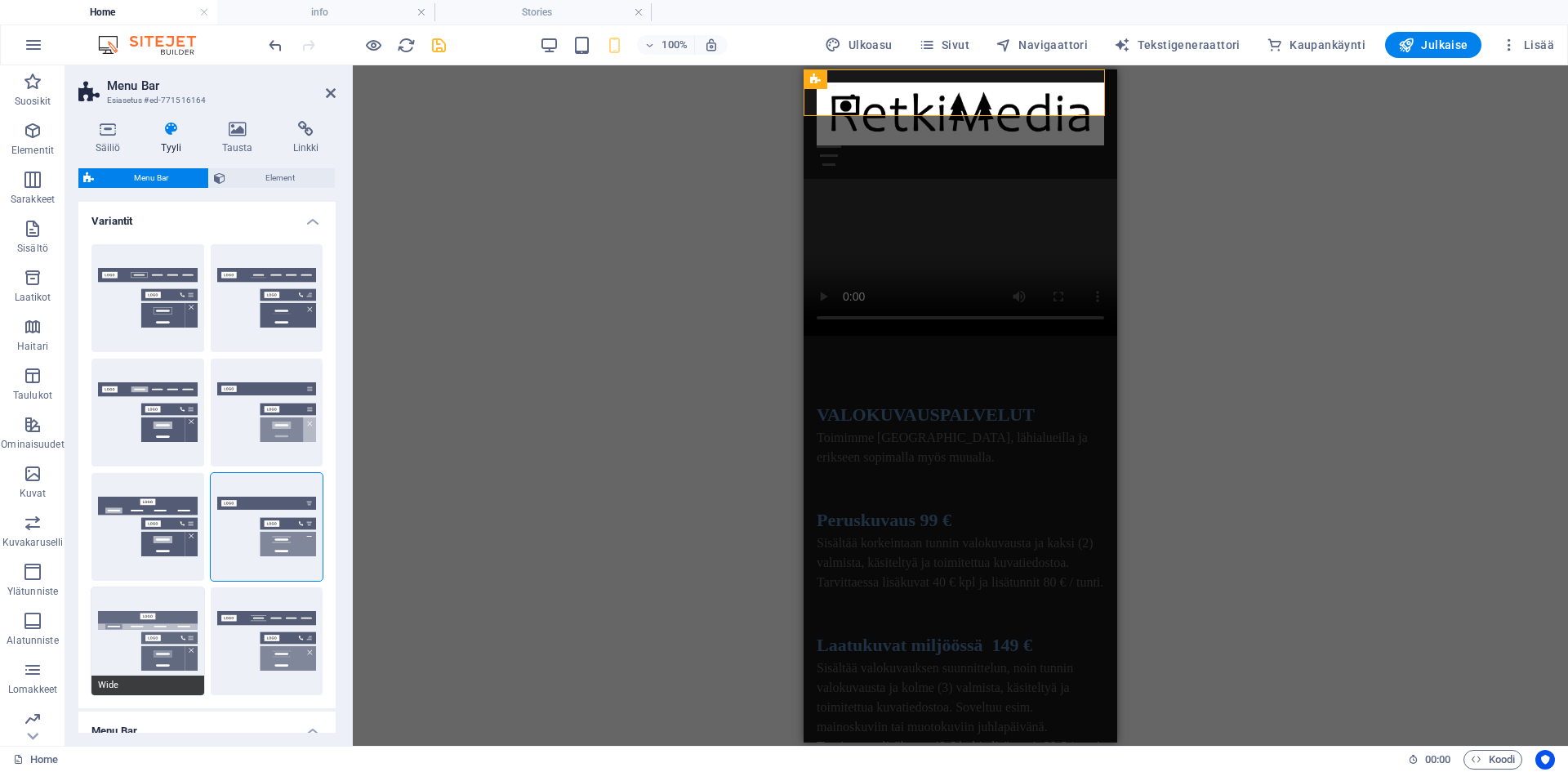
type input "2"
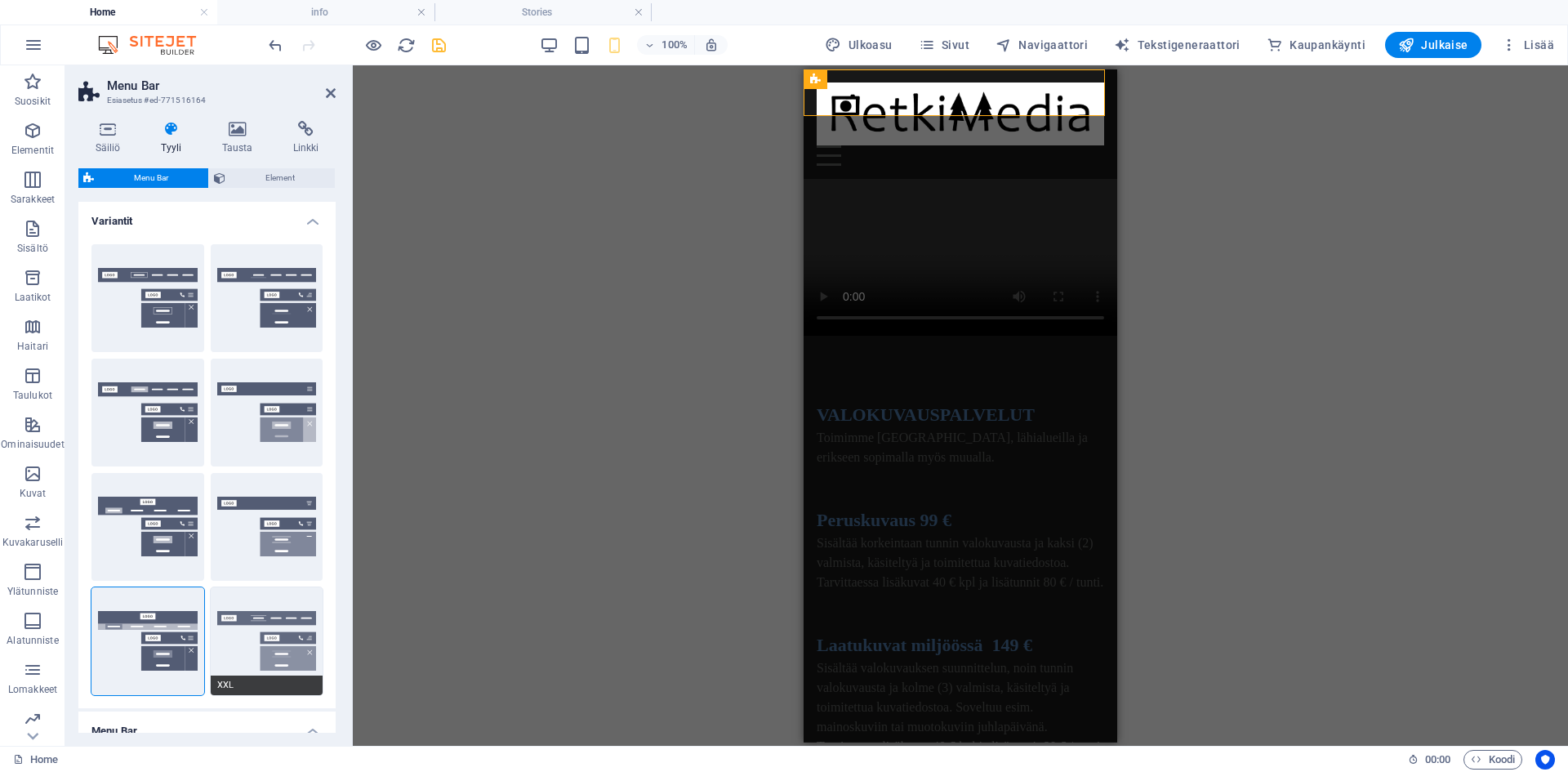
click at [253, 634] on button "XXL" at bounding box center [266, 642] width 112 height 108
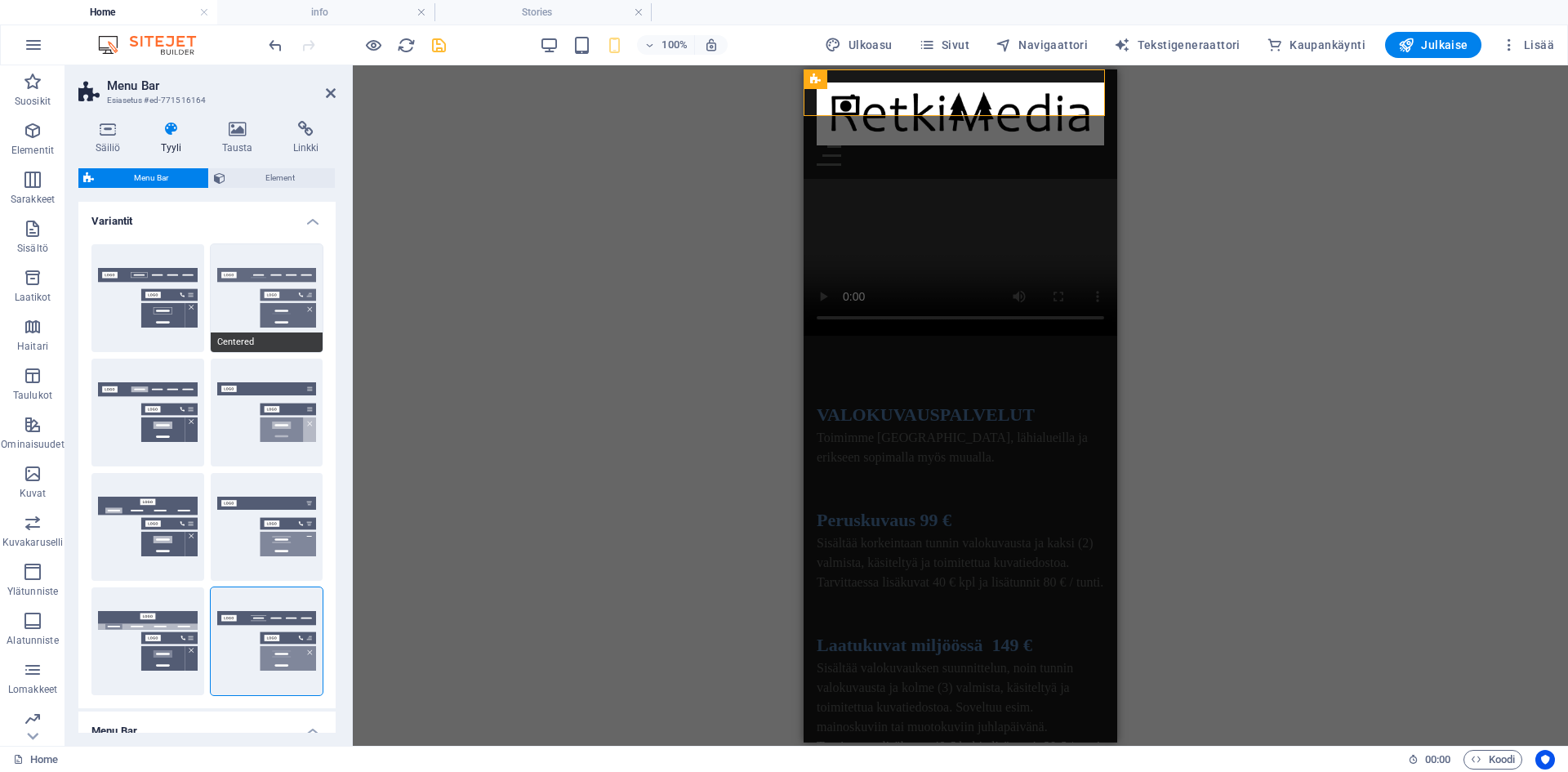
click at [258, 300] on button "Centered" at bounding box center [266, 298] width 112 height 108
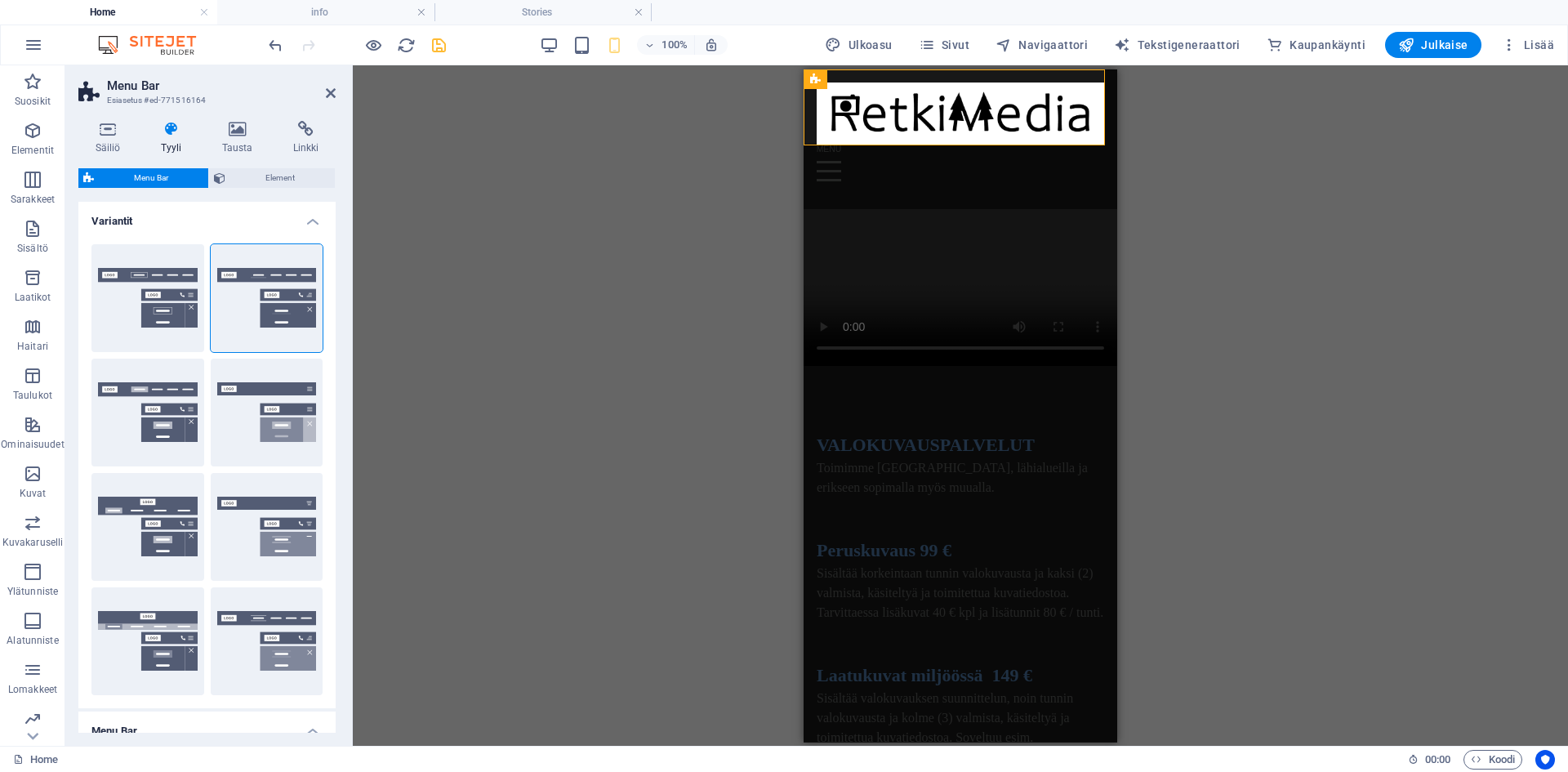
drag, startPoint x: 332, startPoint y: 381, endPoint x: 323, endPoint y: 400, distance: 21.0
click at [323, 400] on div "Border Centered Default Fixed Loki Trigger Wide XXL" at bounding box center [207, 470] width 257 height 477
drag, startPoint x: 332, startPoint y: 399, endPoint x: 330, endPoint y: 495, distance: 96.0
click at [330, 495] on div "Border Centered Default Fixed Loki Trigger Wide XXL" at bounding box center [207, 470] width 257 height 477
click at [335, 506] on div "Säiliö Tyyli Tausta Linkki Koko Korkeus Oletus px rem % vh vw Min. korkeus Ei m…" at bounding box center [207, 426] width 283 height 638
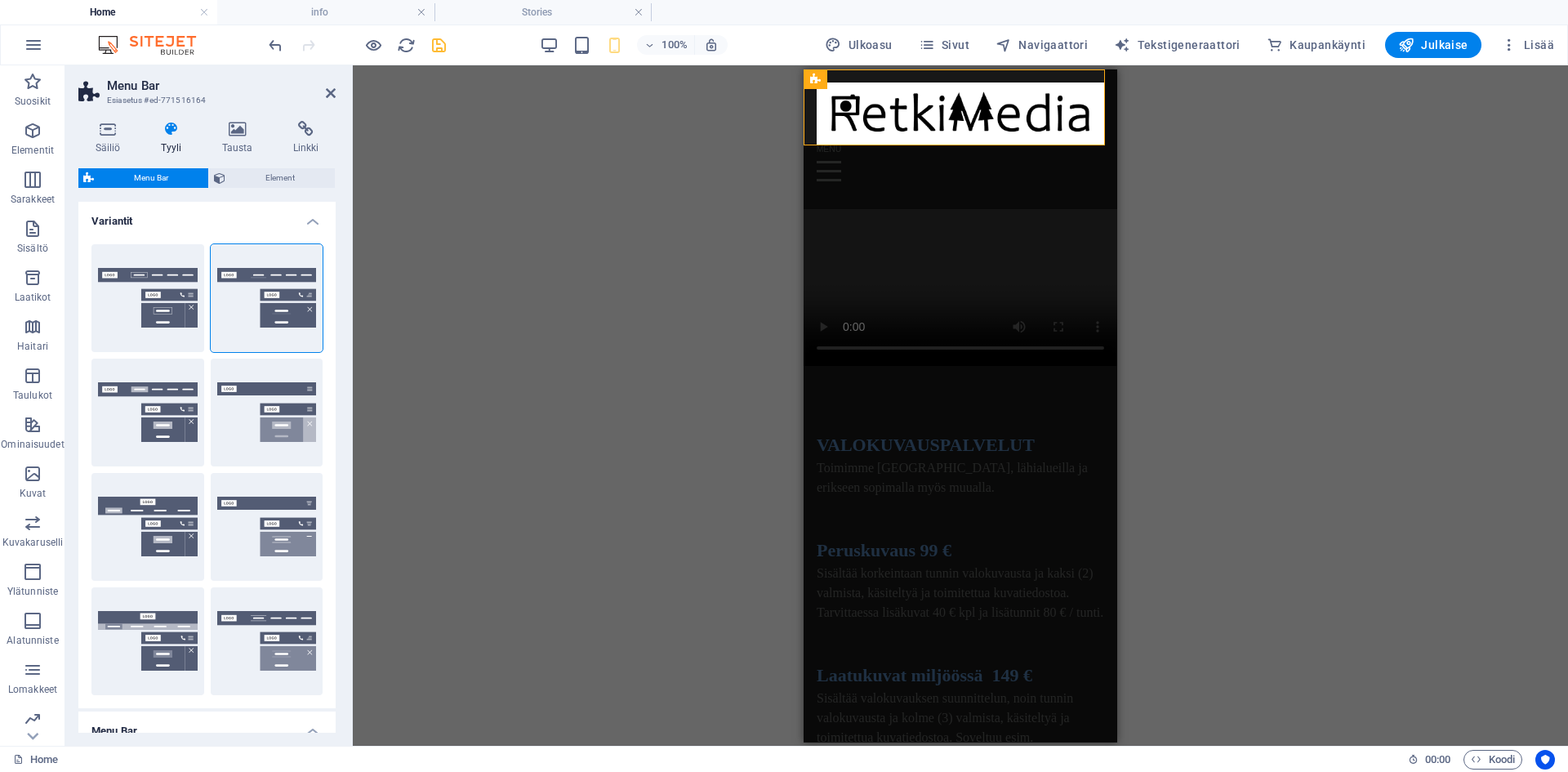
scroll to position [441, 0]
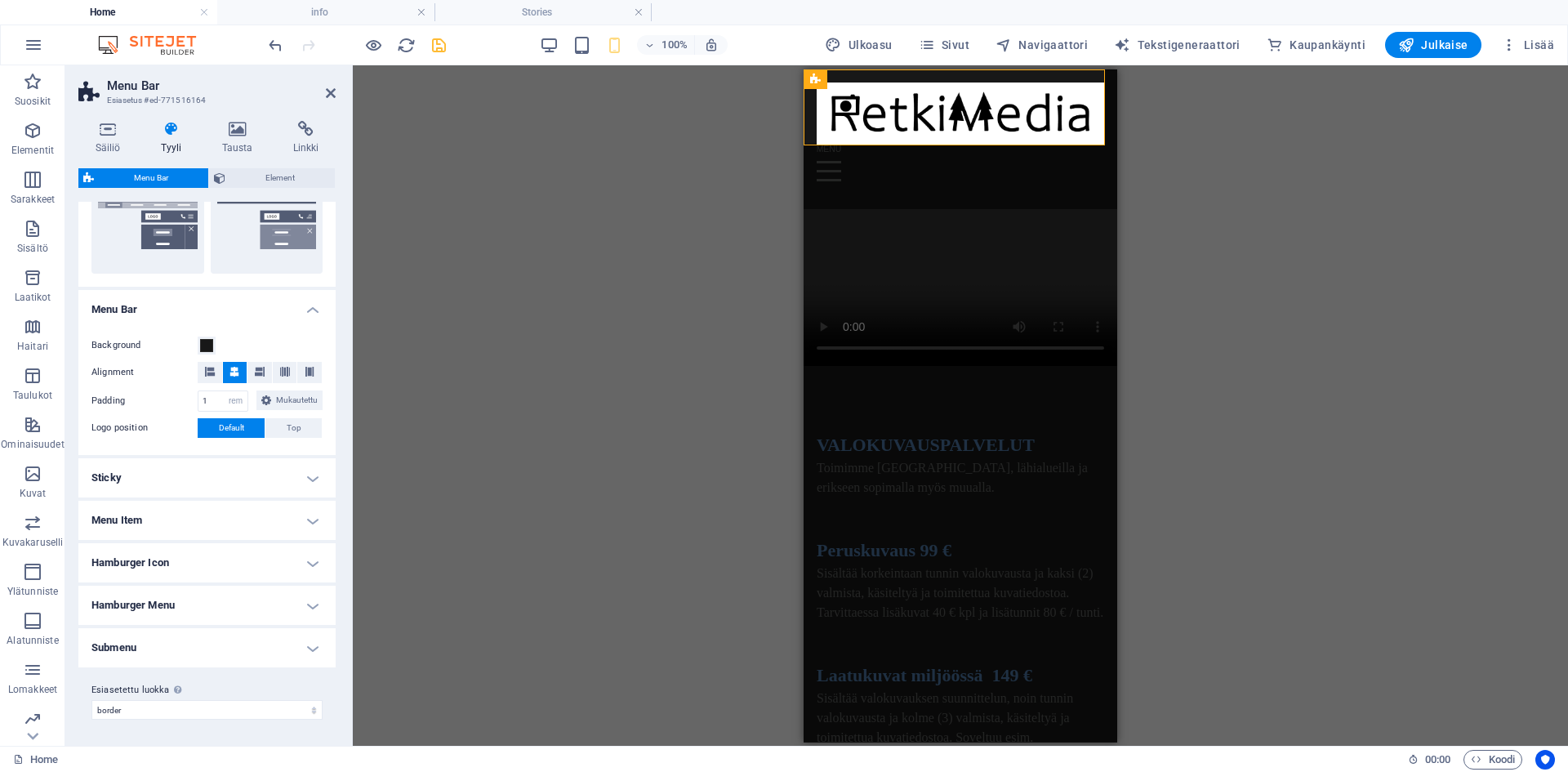
click at [298, 567] on h4 "Hamburger Icon" at bounding box center [207, 562] width 257 height 39
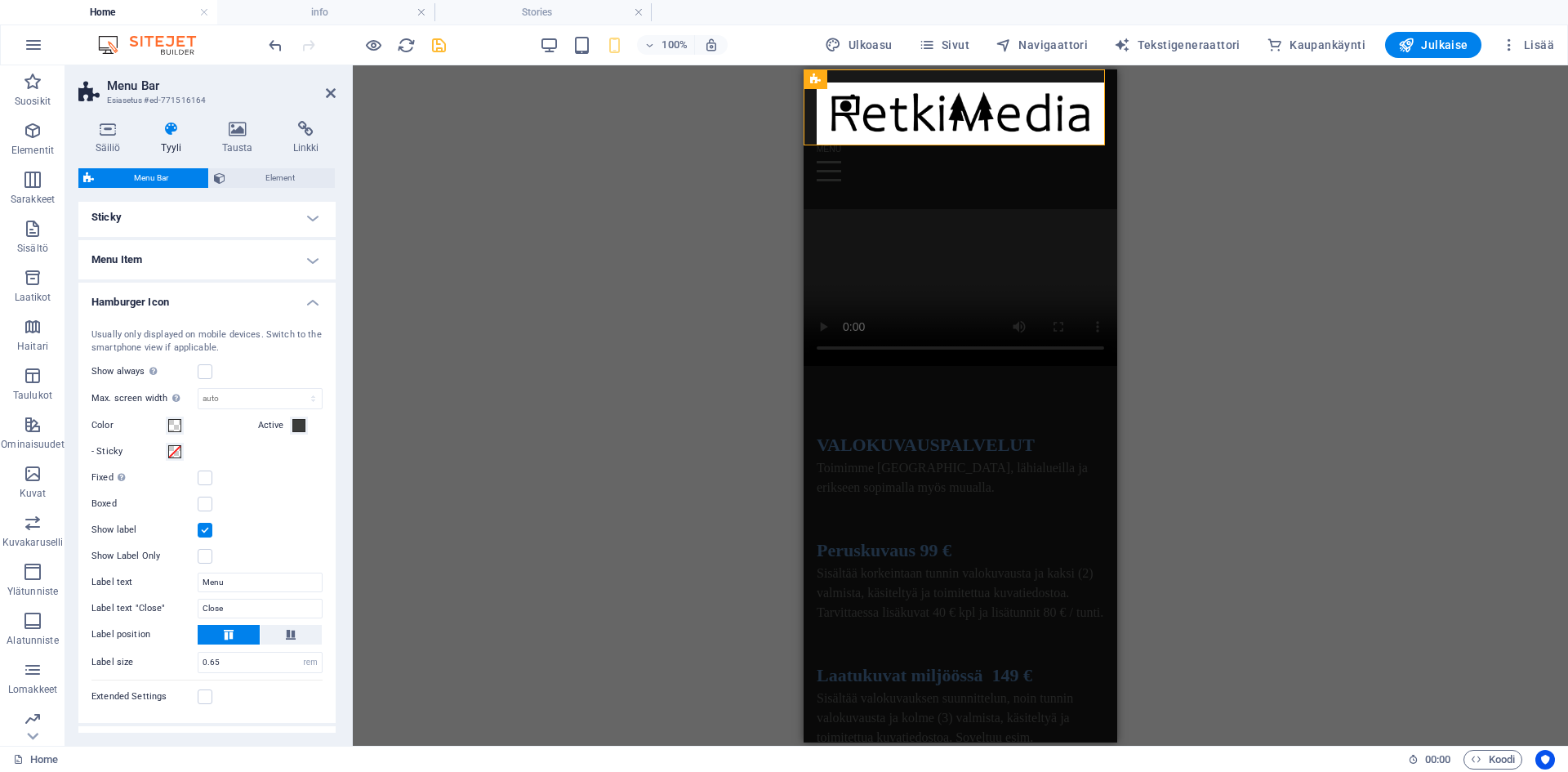
scroll to position [679, 0]
click at [318, 279] on h4 "Menu Item" at bounding box center [207, 262] width 257 height 39
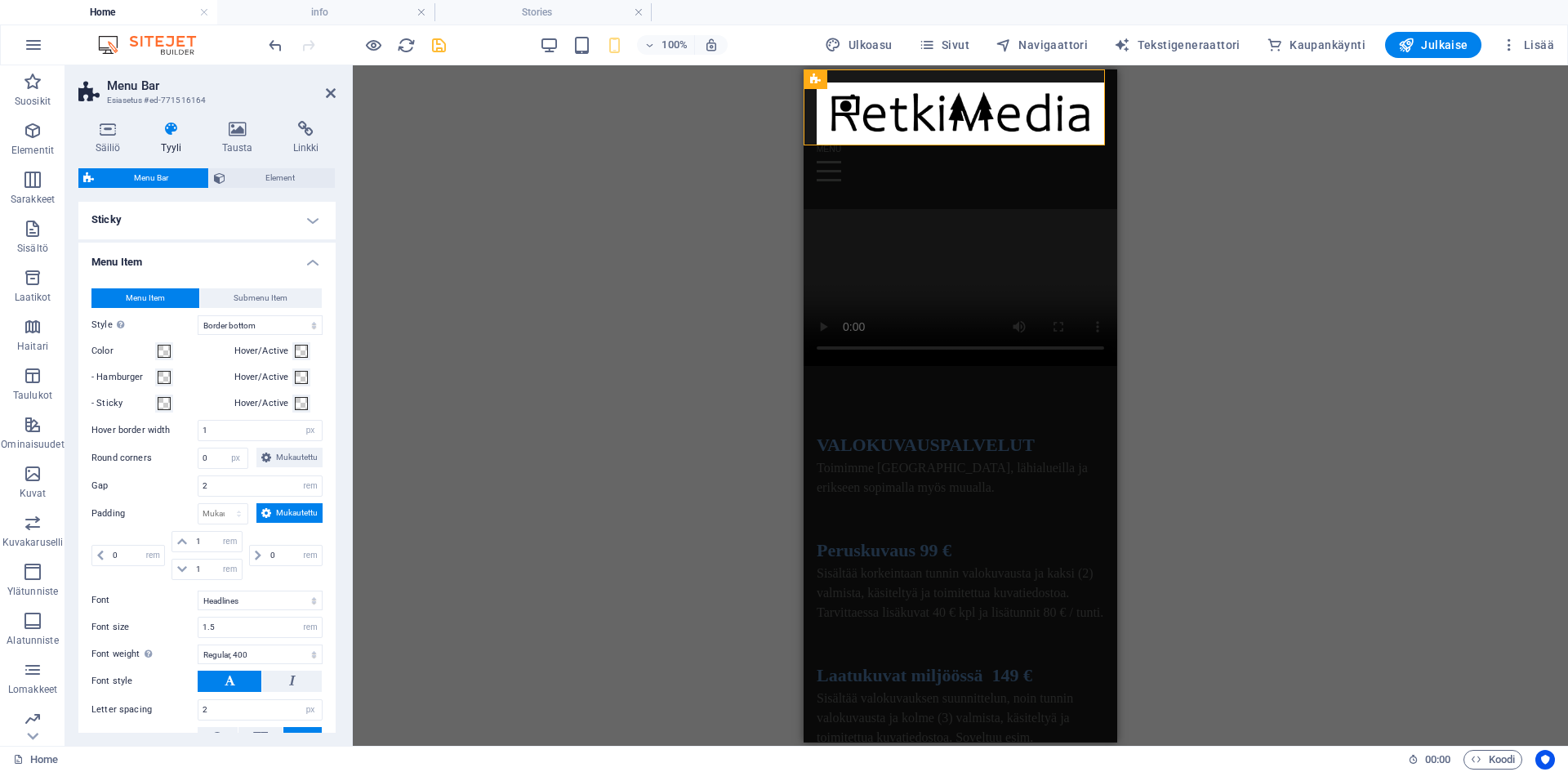
click at [318, 272] on h4 "Menu Item" at bounding box center [207, 257] width 257 height 29
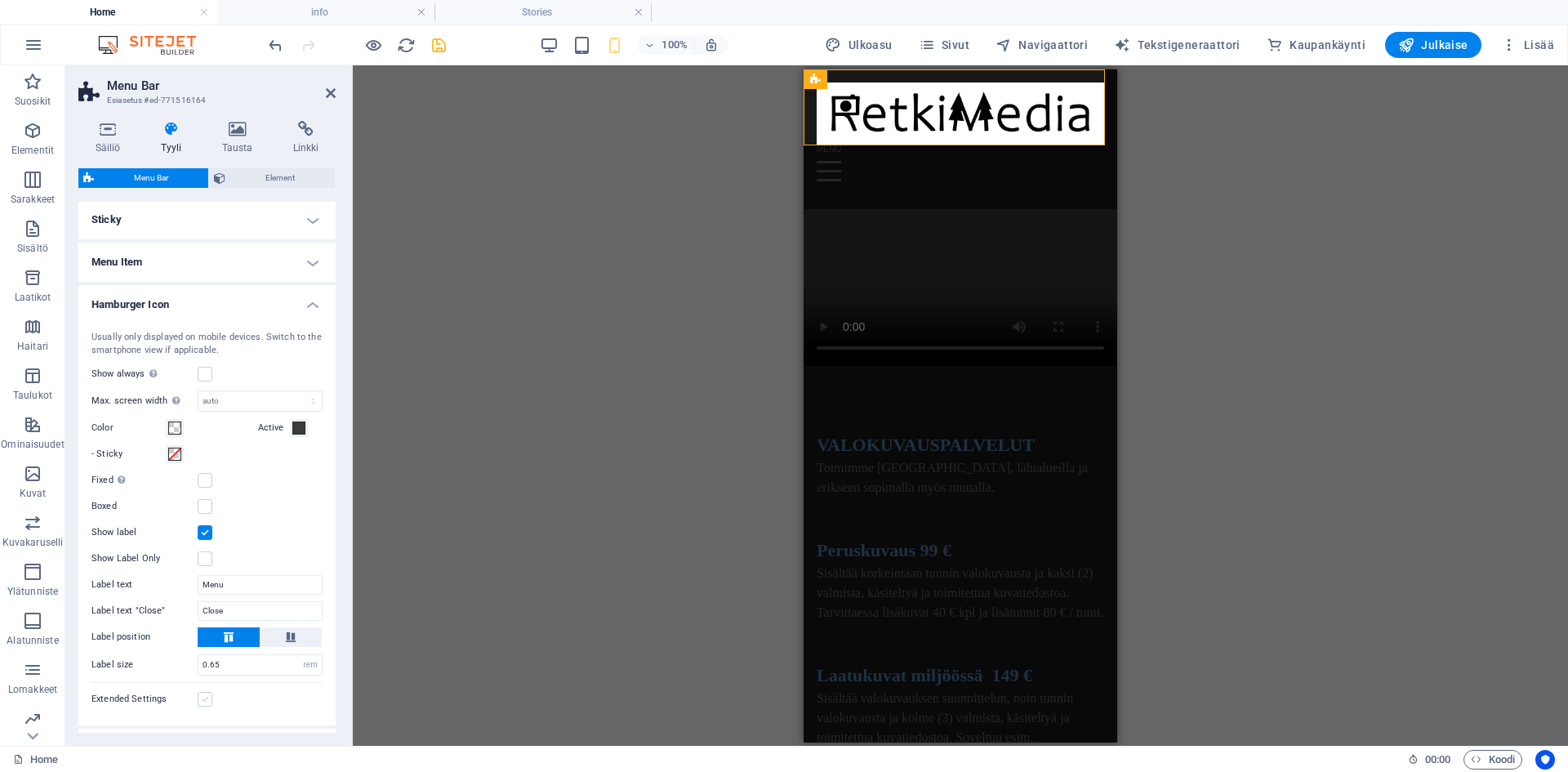
click at [204, 707] on label at bounding box center [205, 699] width 15 height 15
click at [0, 0] on input "Extended Settings" at bounding box center [0, 0] width 0 height 0
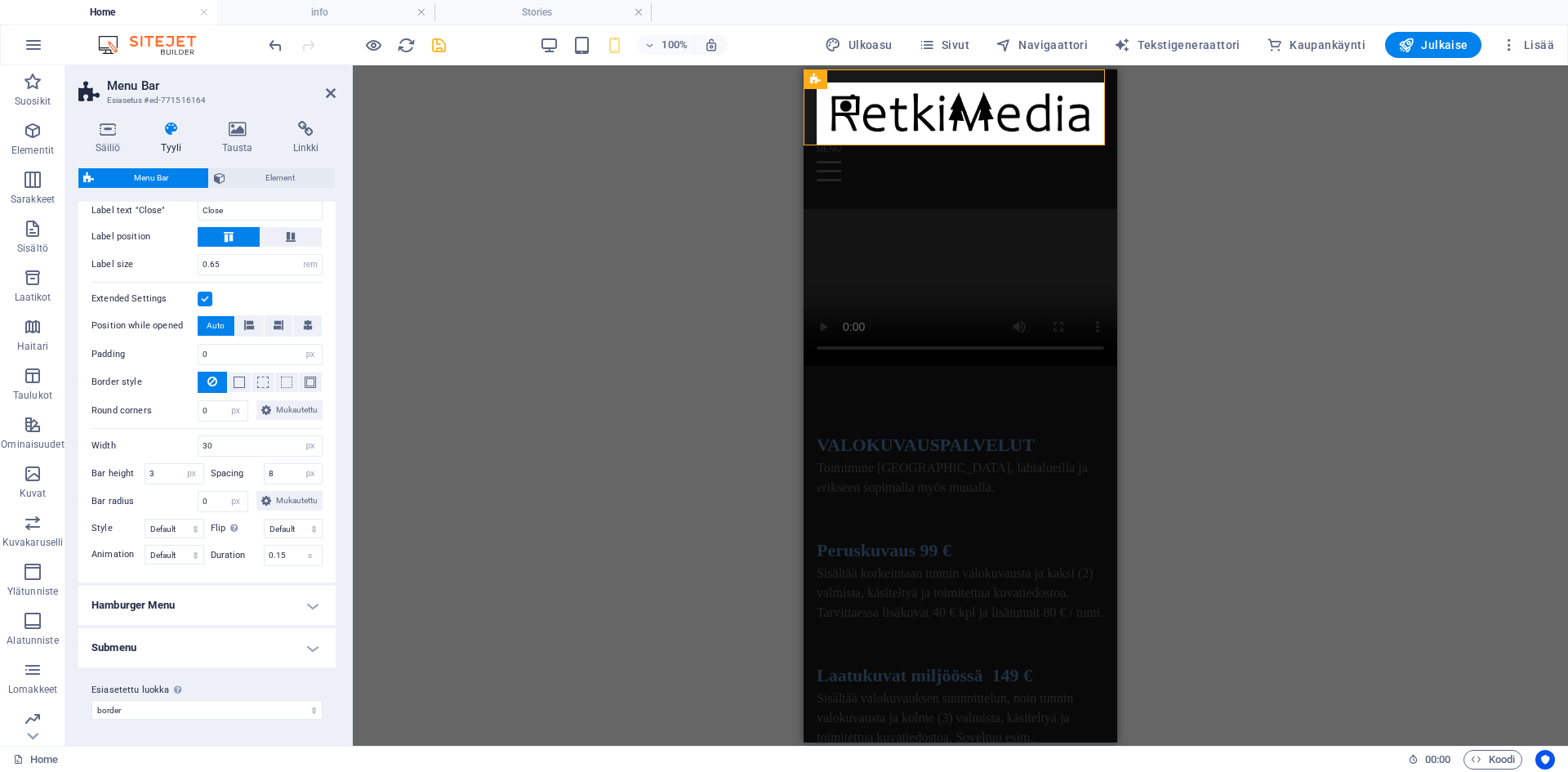
scroll to position [1097, 0]
click at [304, 625] on h4 "Hamburger Menu" at bounding box center [207, 605] width 257 height 39
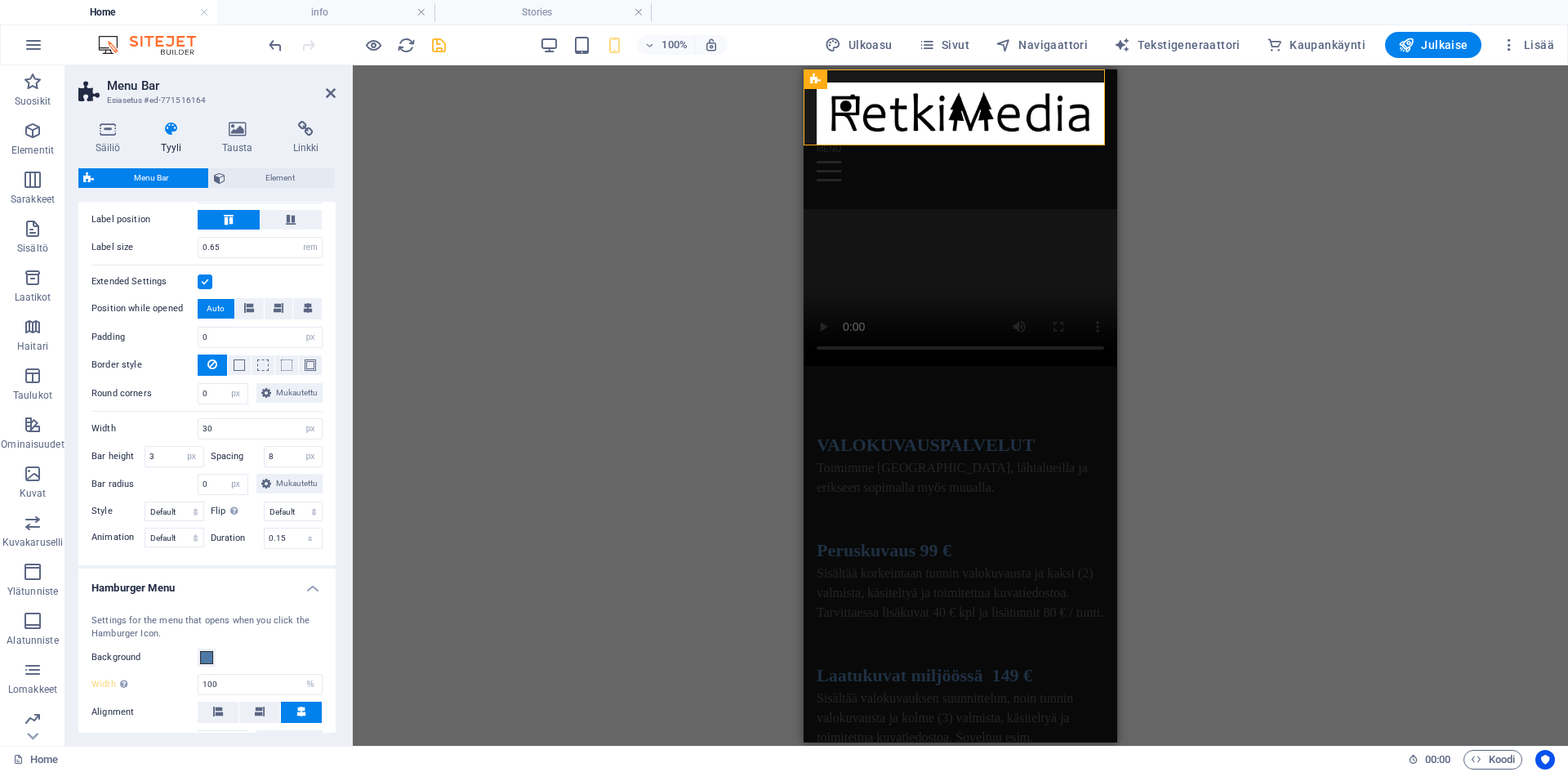
drag, startPoint x: 336, startPoint y: 645, endPoint x: 337, endPoint y: 669, distance: 24.0
click at [337, 669] on div "Säiliö Tyyli Tausta Linkki Koko Korkeus Oletus px rem % vh vw Min. korkeus Ei m…" at bounding box center [207, 426] width 283 height 638
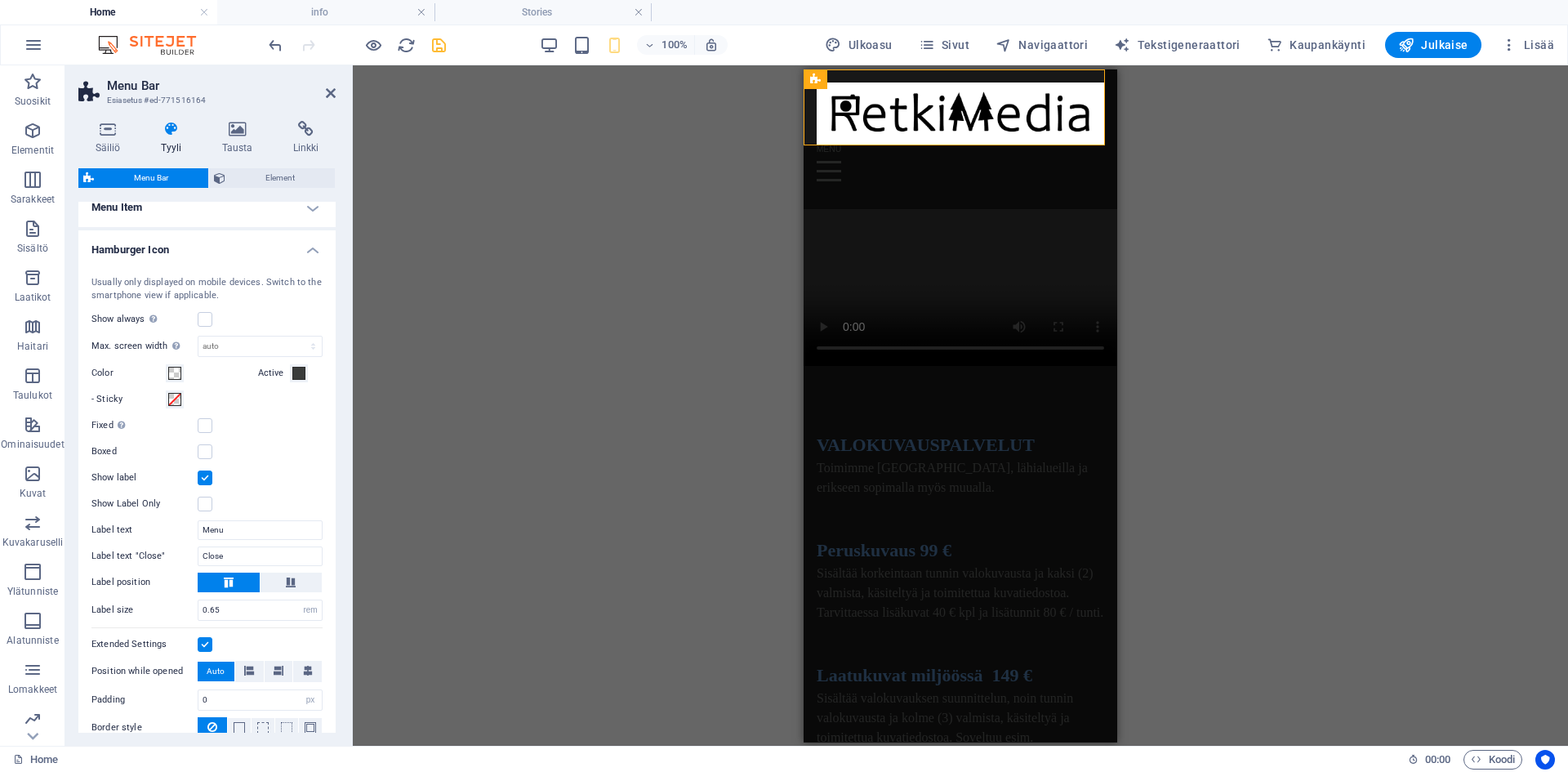
scroll to position [710, 0]
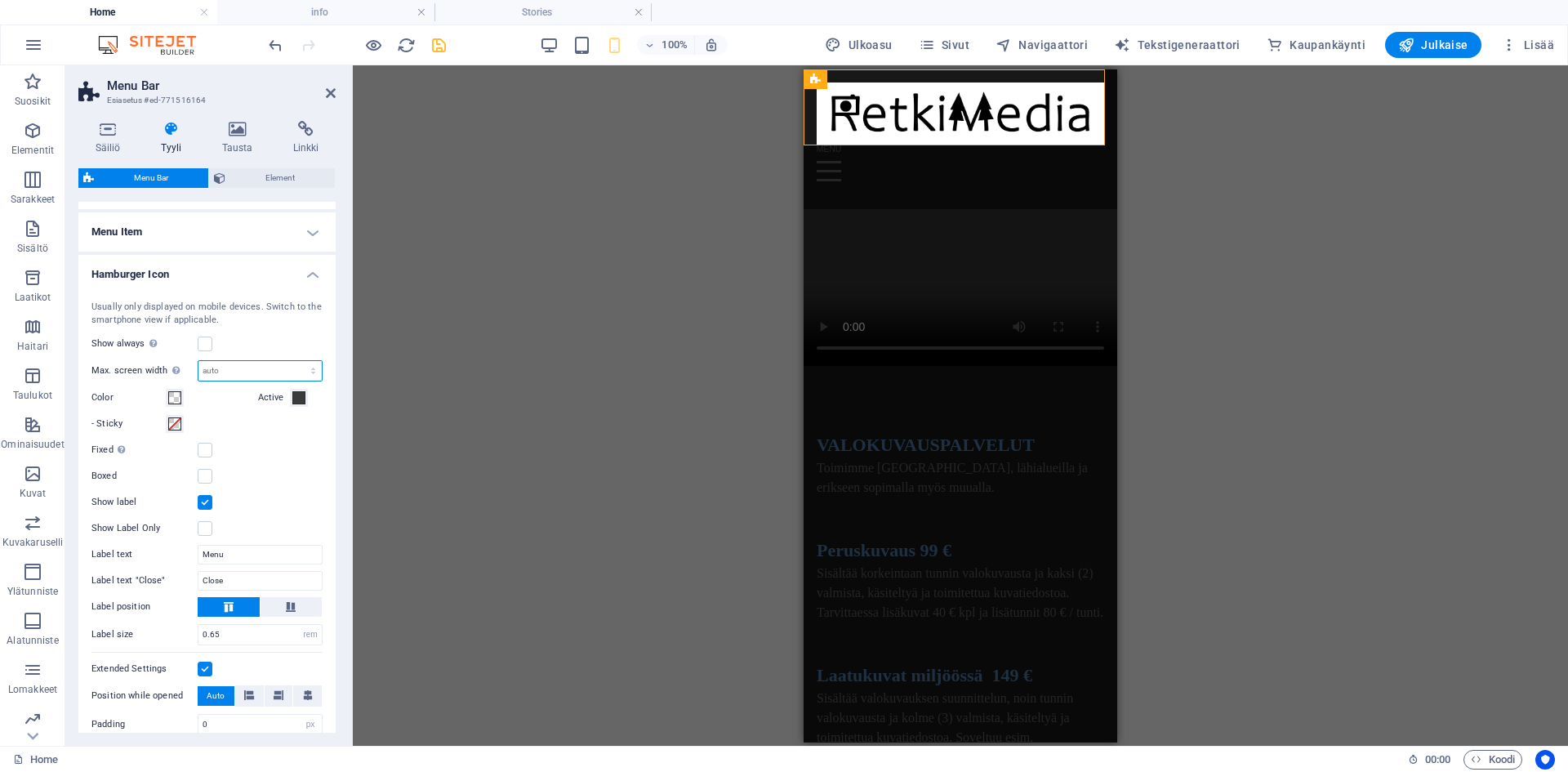
click at [228, 381] on select "auto px rem vh vw" at bounding box center [260, 370] width 124 height 20
select select "px"
click at [296, 380] on select "auto px rem vh vw" at bounding box center [260, 370] width 124 height 20
type input "0"
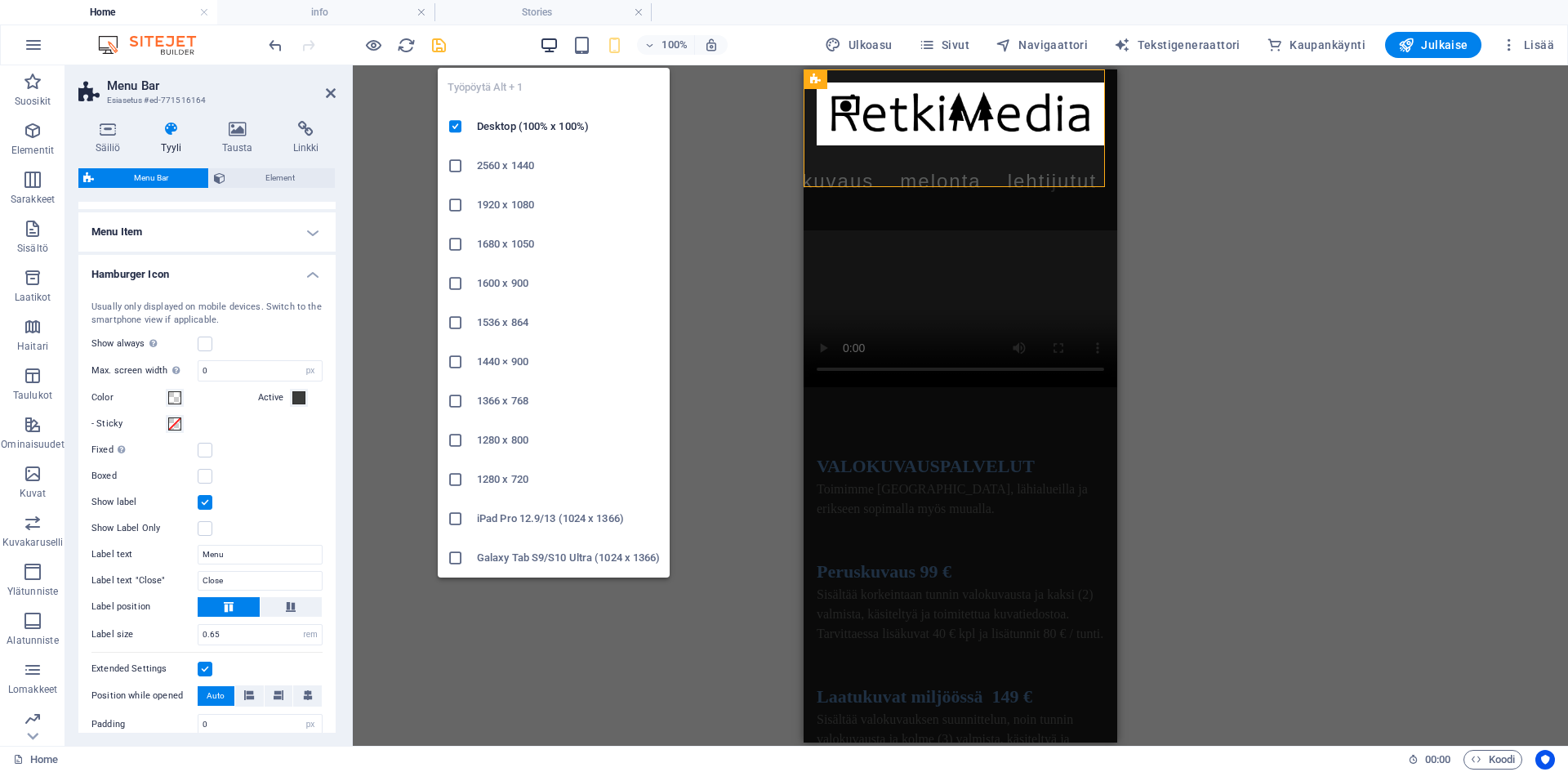
click at [556, 47] on icon "button" at bounding box center [549, 45] width 19 height 19
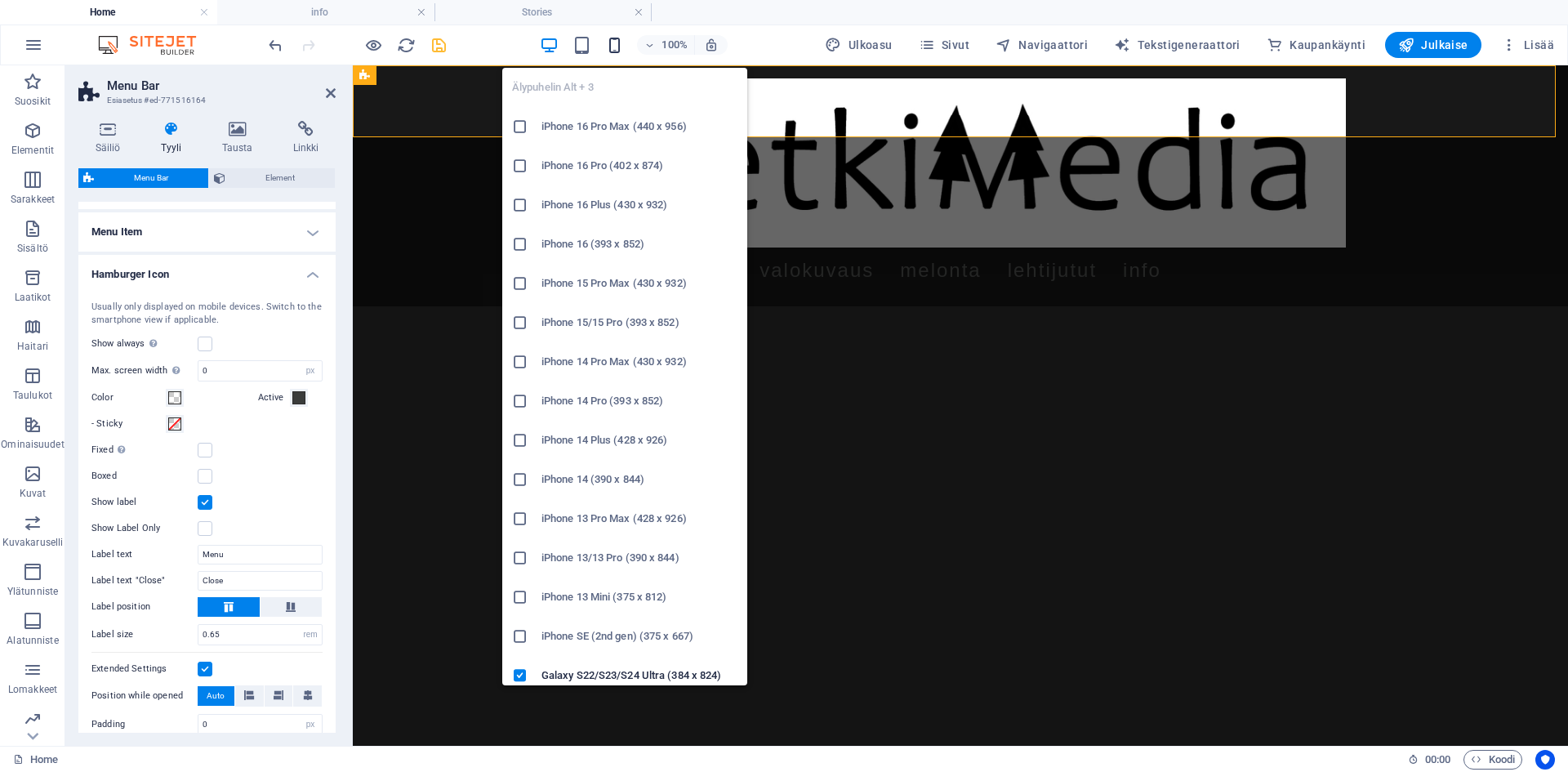
click at [620, 48] on icon "button" at bounding box center [615, 45] width 19 height 19
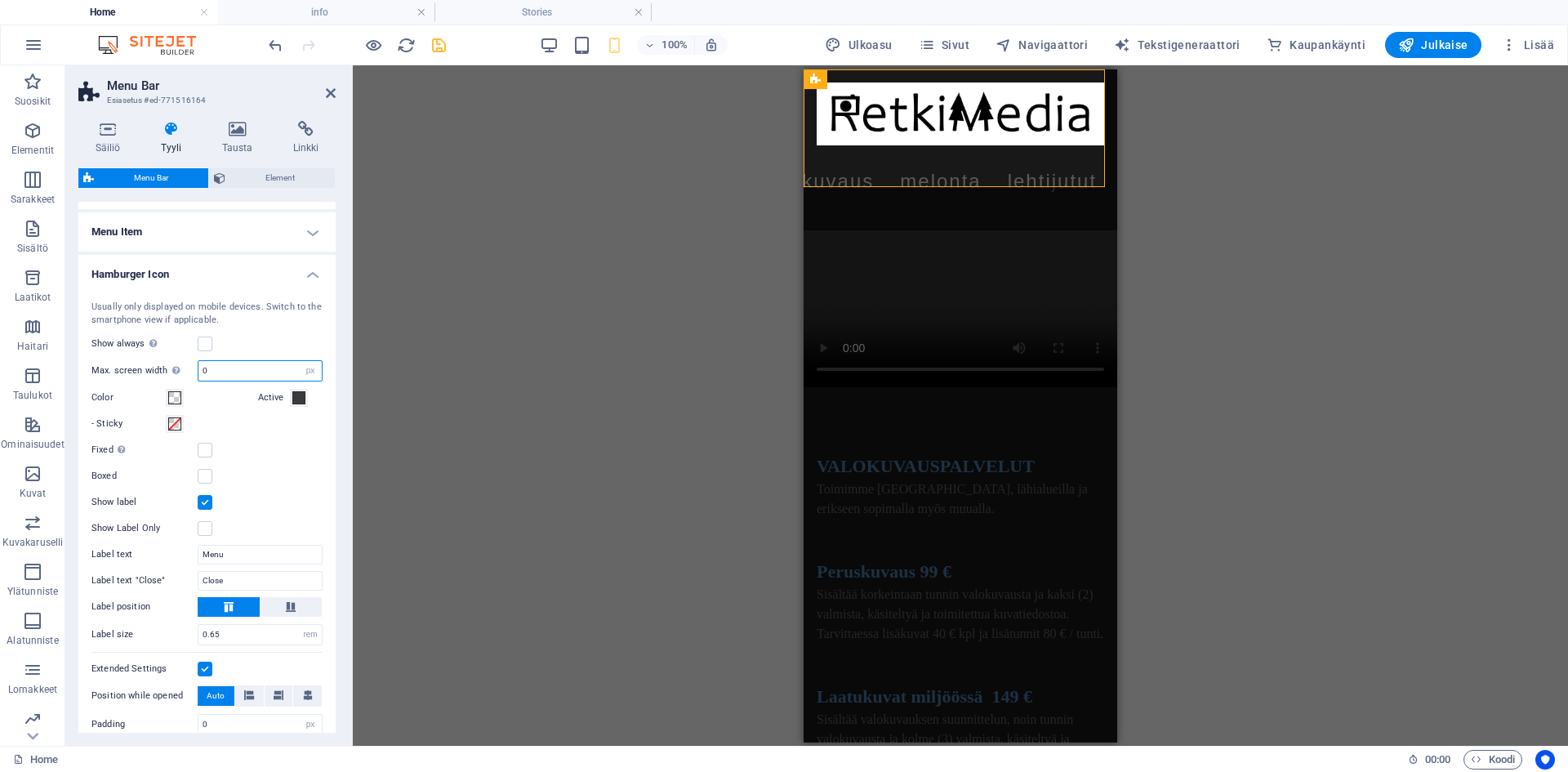
click at [242, 381] on input "0" at bounding box center [260, 370] width 124 height 20
type input "100"
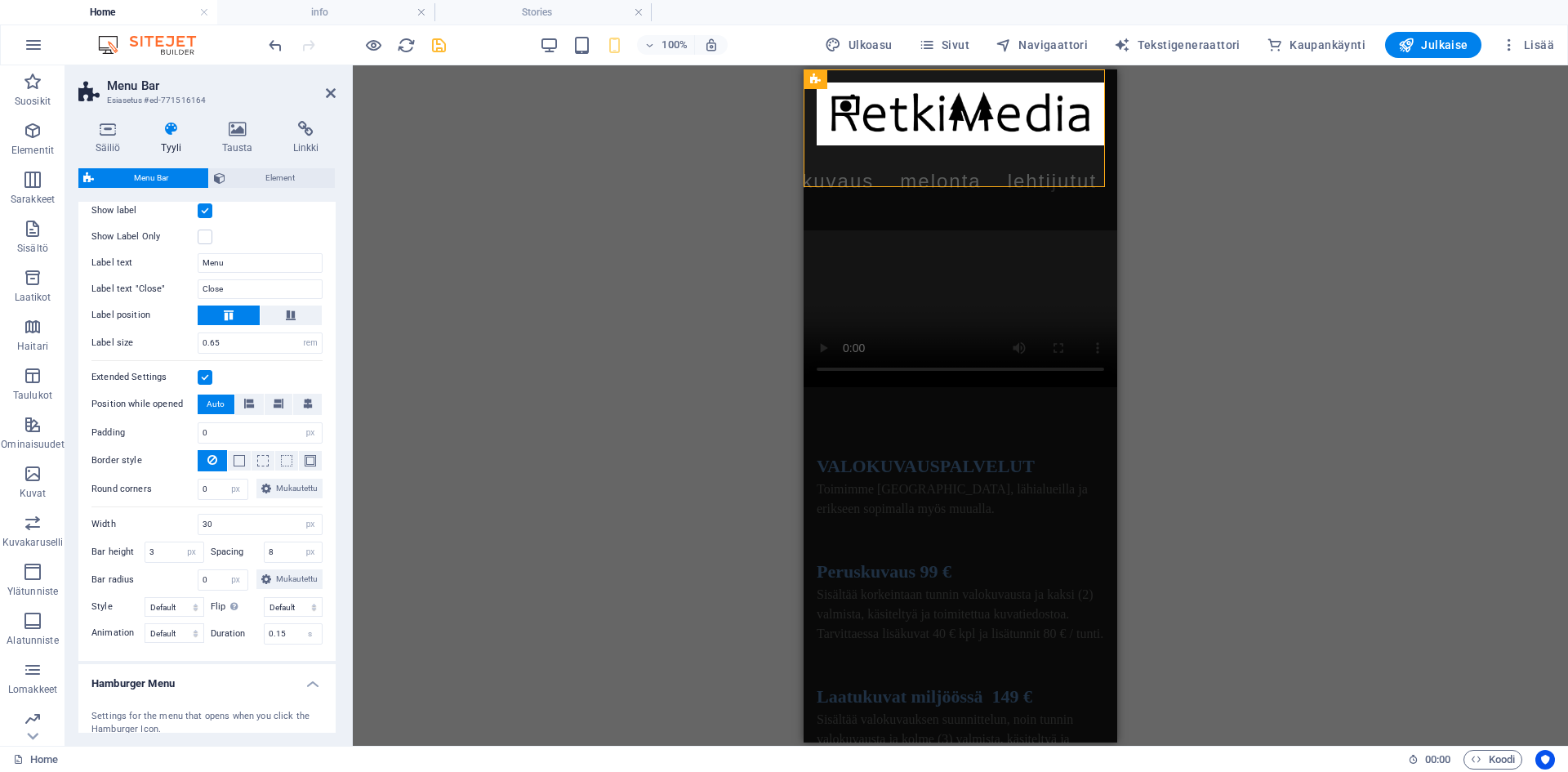
scroll to position [1014, 0]
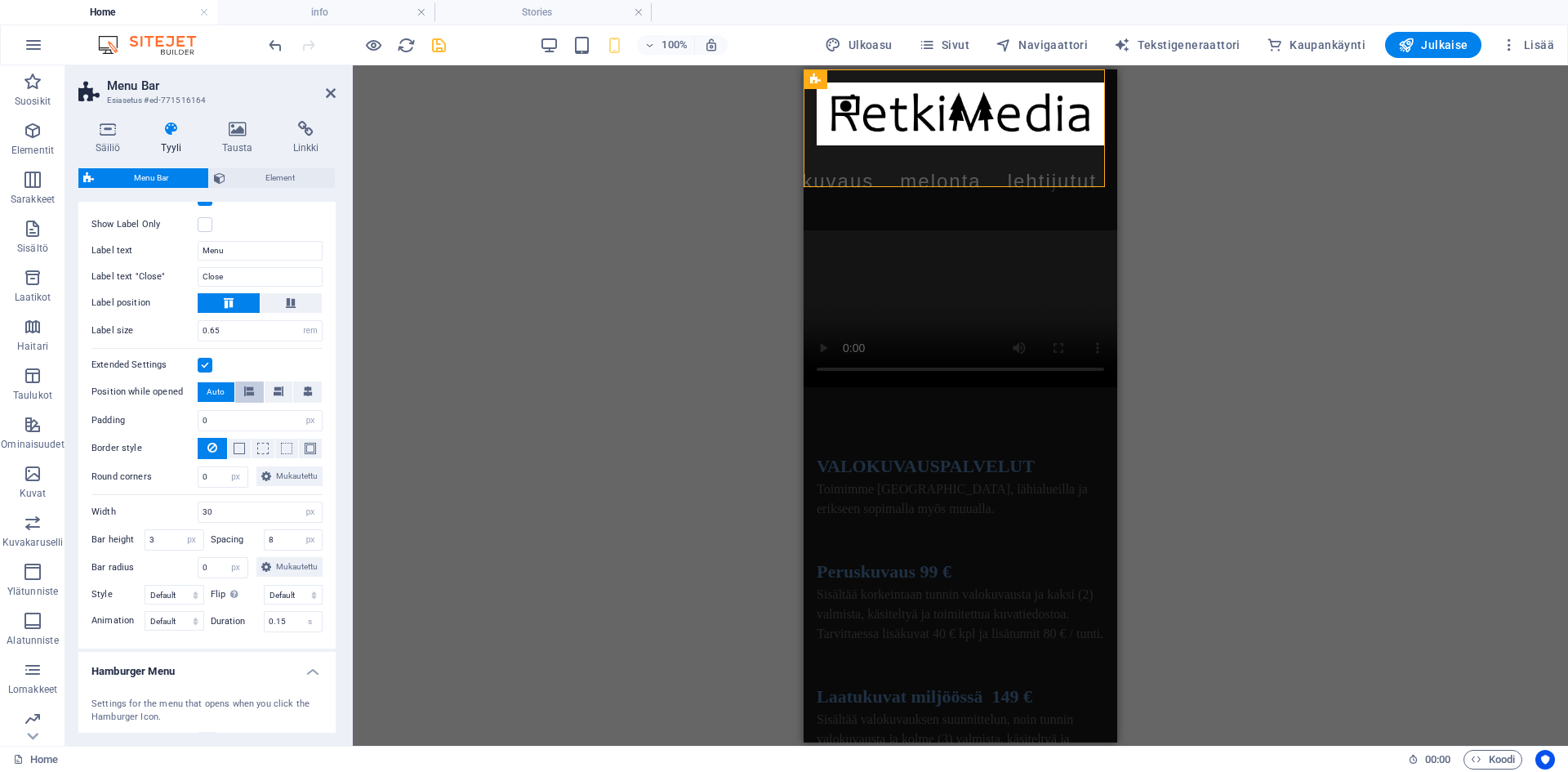
click at [247, 396] on icon at bounding box center [248, 391] width 9 height 9
click at [274, 396] on icon at bounding box center [279, 391] width 9 height 9
click at [312, 403] on button at bounding box center [307, 392] width 28 height 21
click at [207, 402] on span "Auto" at bounding box center [215, 392] width 18 height 20
drag, startPoint x: 329, startPoint y: 551, endPoint x: 325, endPoint y: 567, distance: 16.5
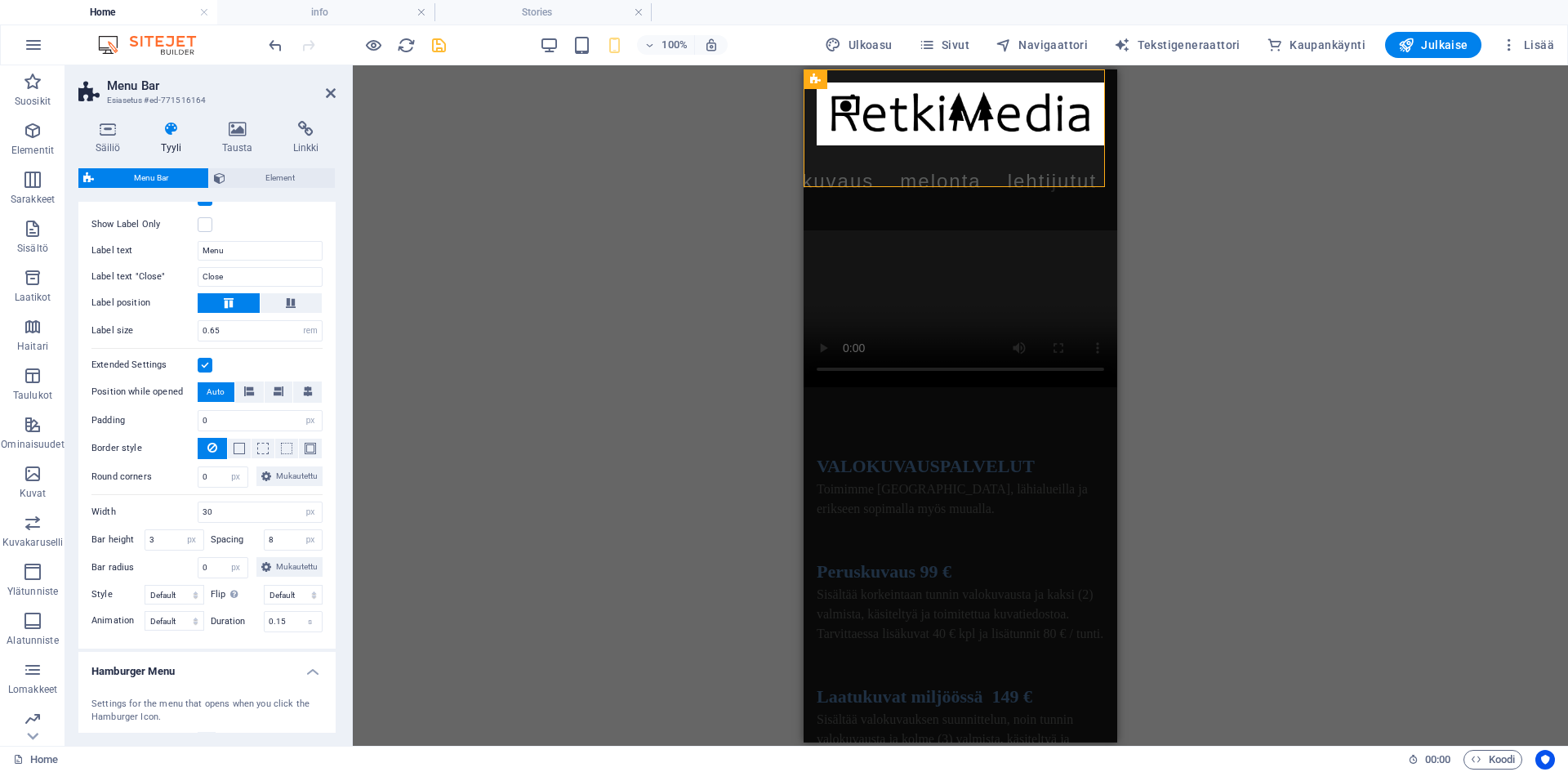
click at [325, 567] on div "Usually only displayed on mobile devices. Switch to the smartphone view if appl…" at bounding box center [207, 314] width 264 height 668
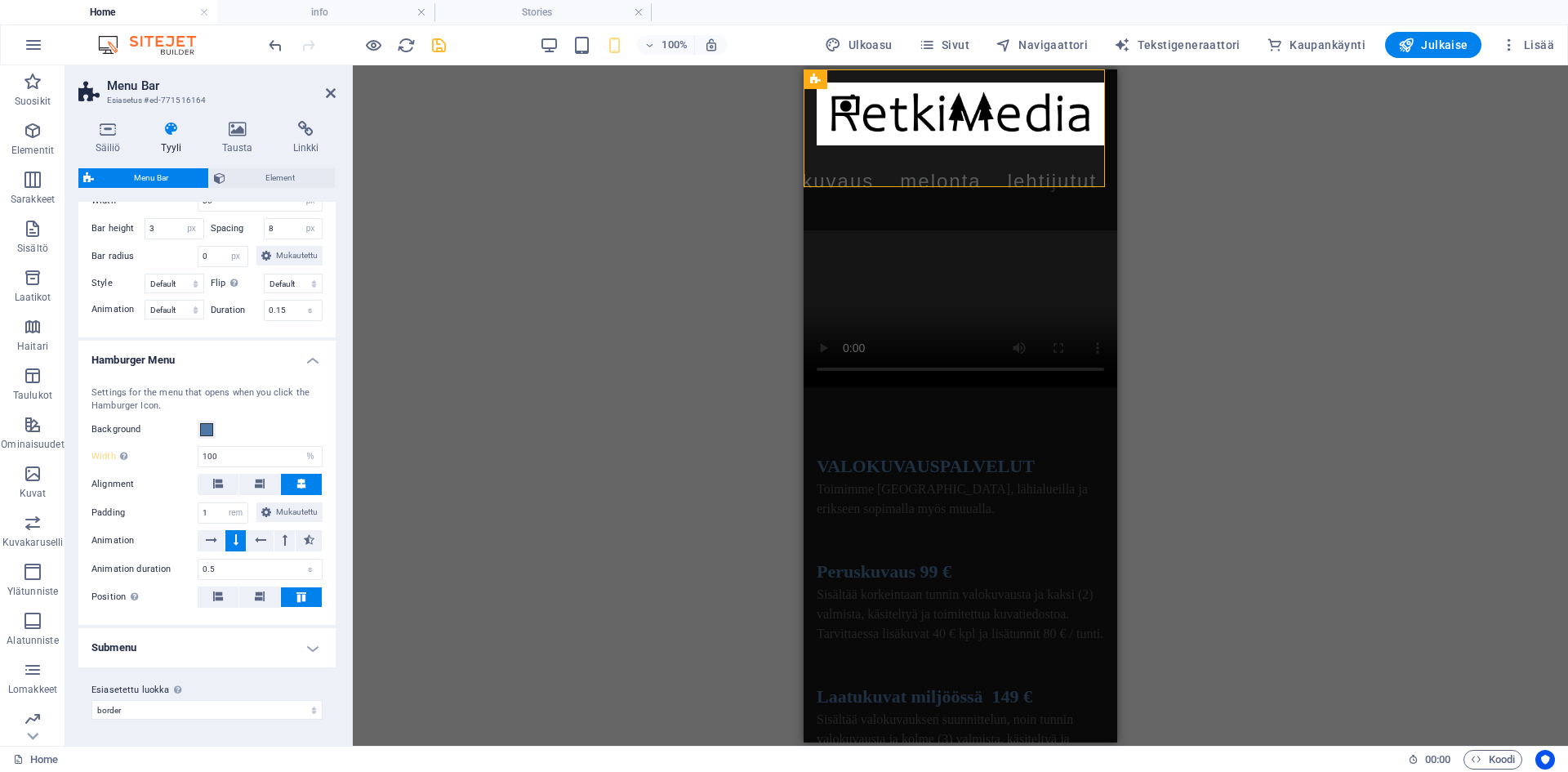
scroll to position [1371, 0]
click at [255, 489] on icon at bounding box center [260, 484] width 9 height 9
click at [291, 495] on button at bounding box center [300, 484] width 41 height 21
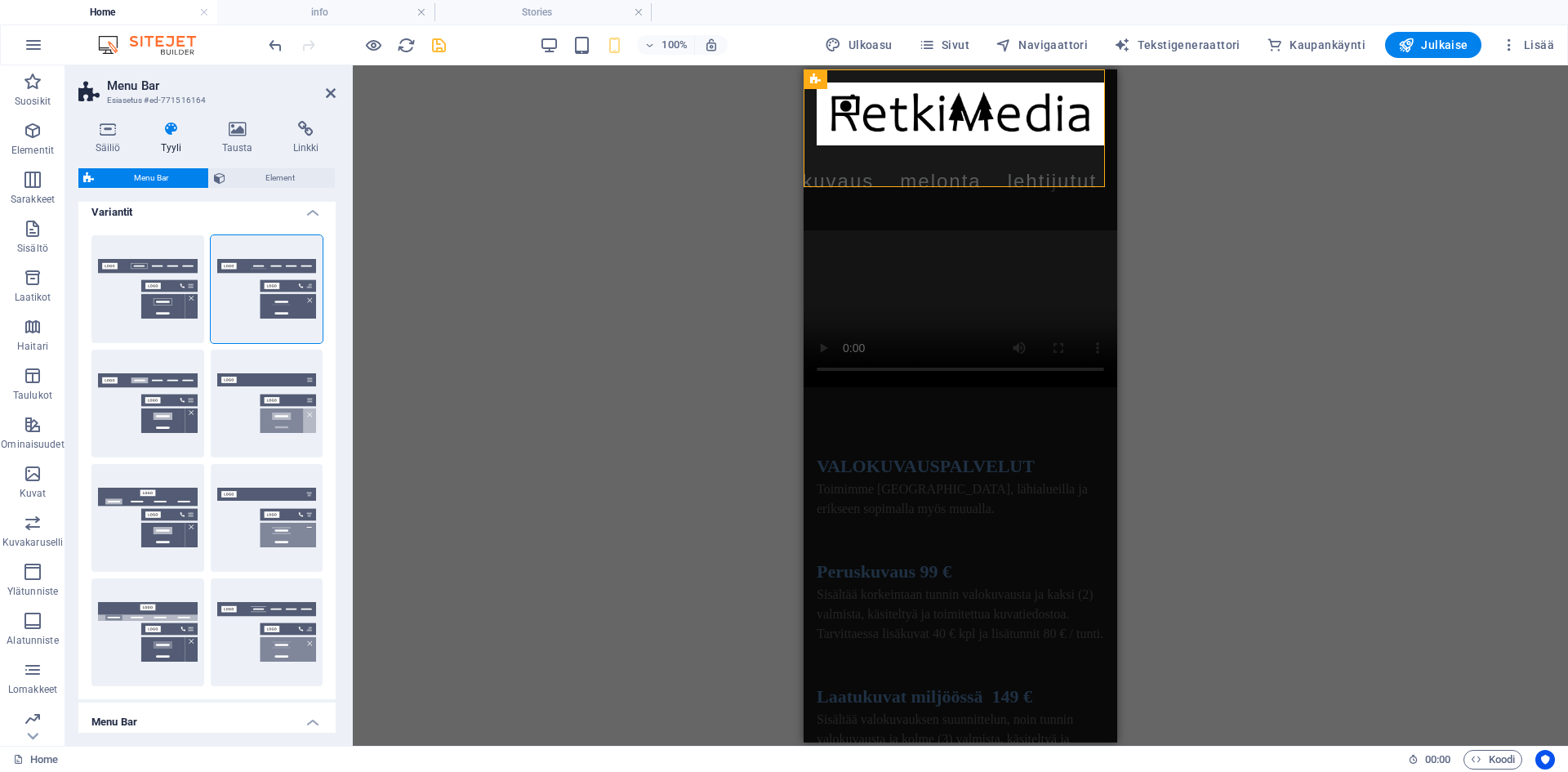
scroll to position [0, 0]
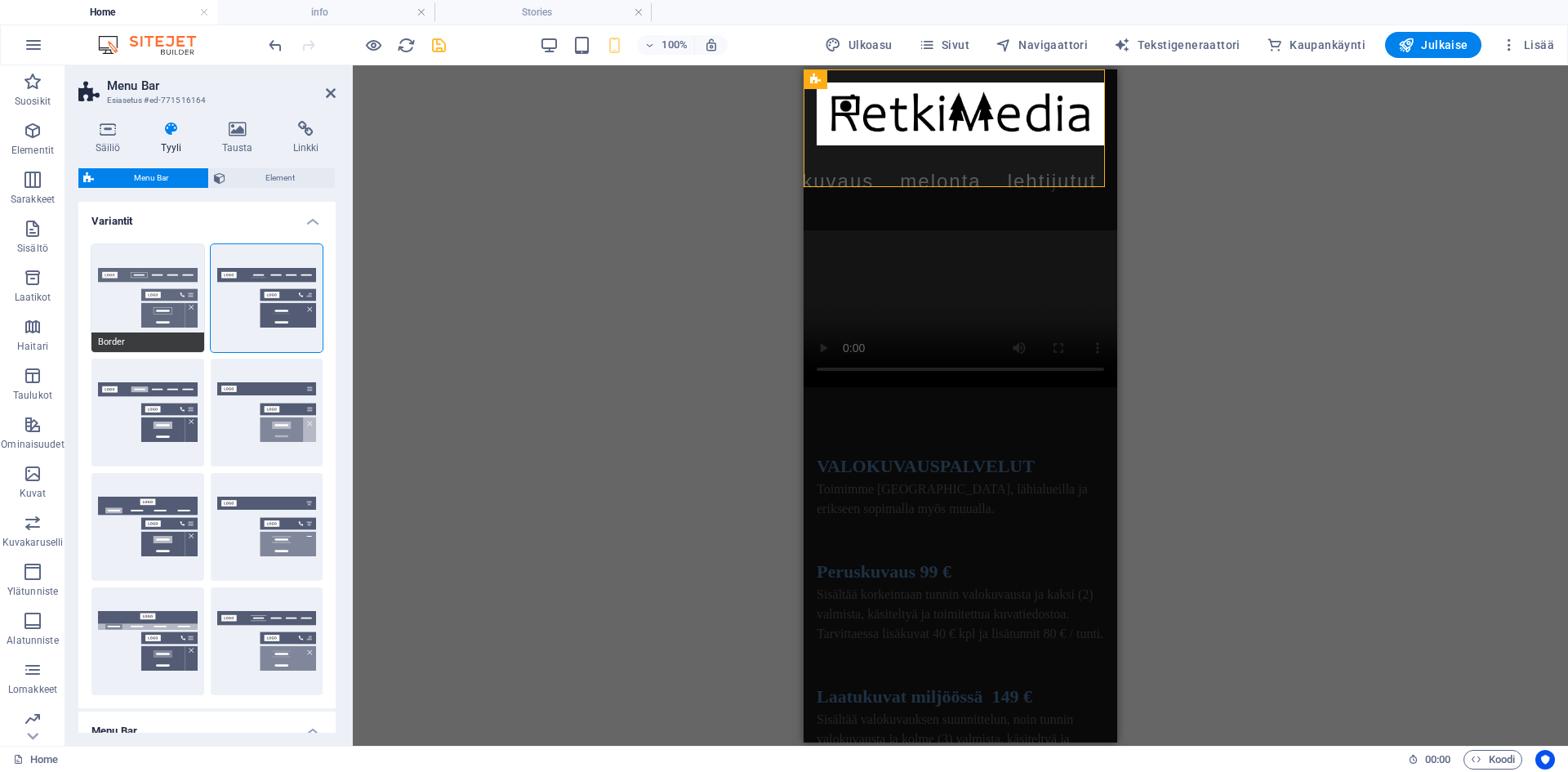
click at [140, 302] on button "Border" at bounding box center [147, 298] width 112 height 108
select select "DISABLED_OPTION_VALUE"
type input "0.3"
type input "100"
select select "px"
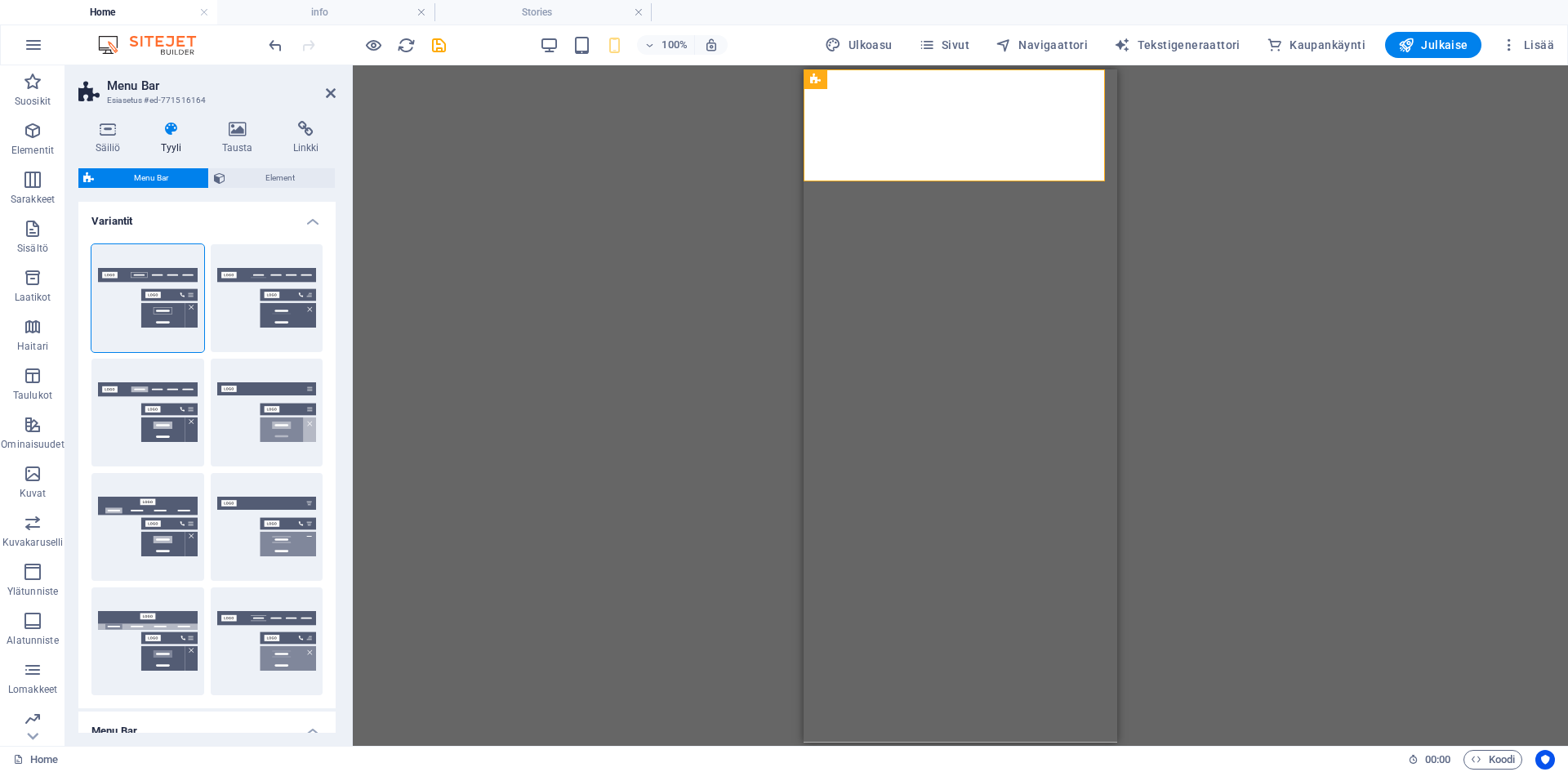
select select "rem"
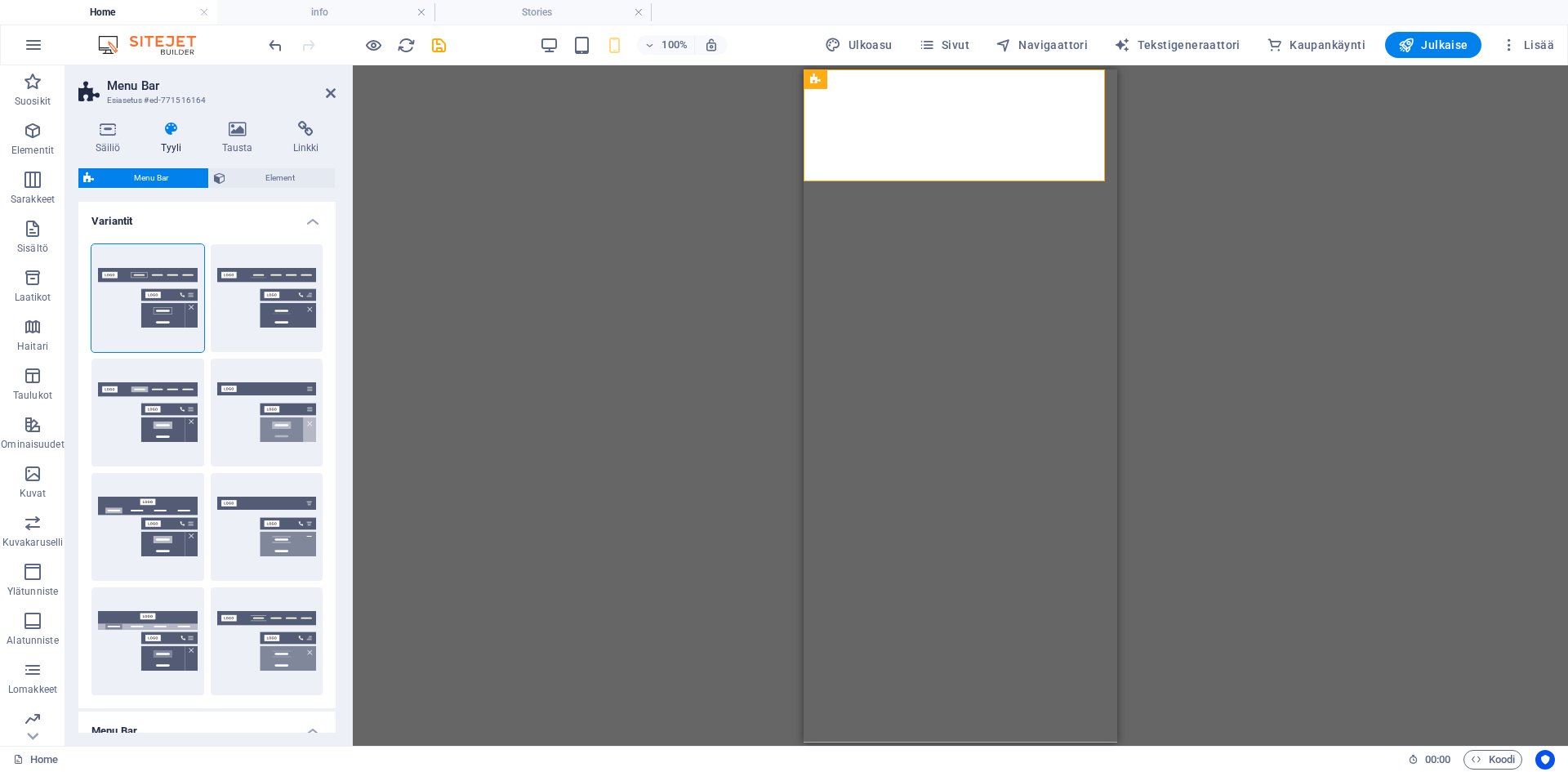
select select "rem"
select select "px"
select select "%"
select select "rem"
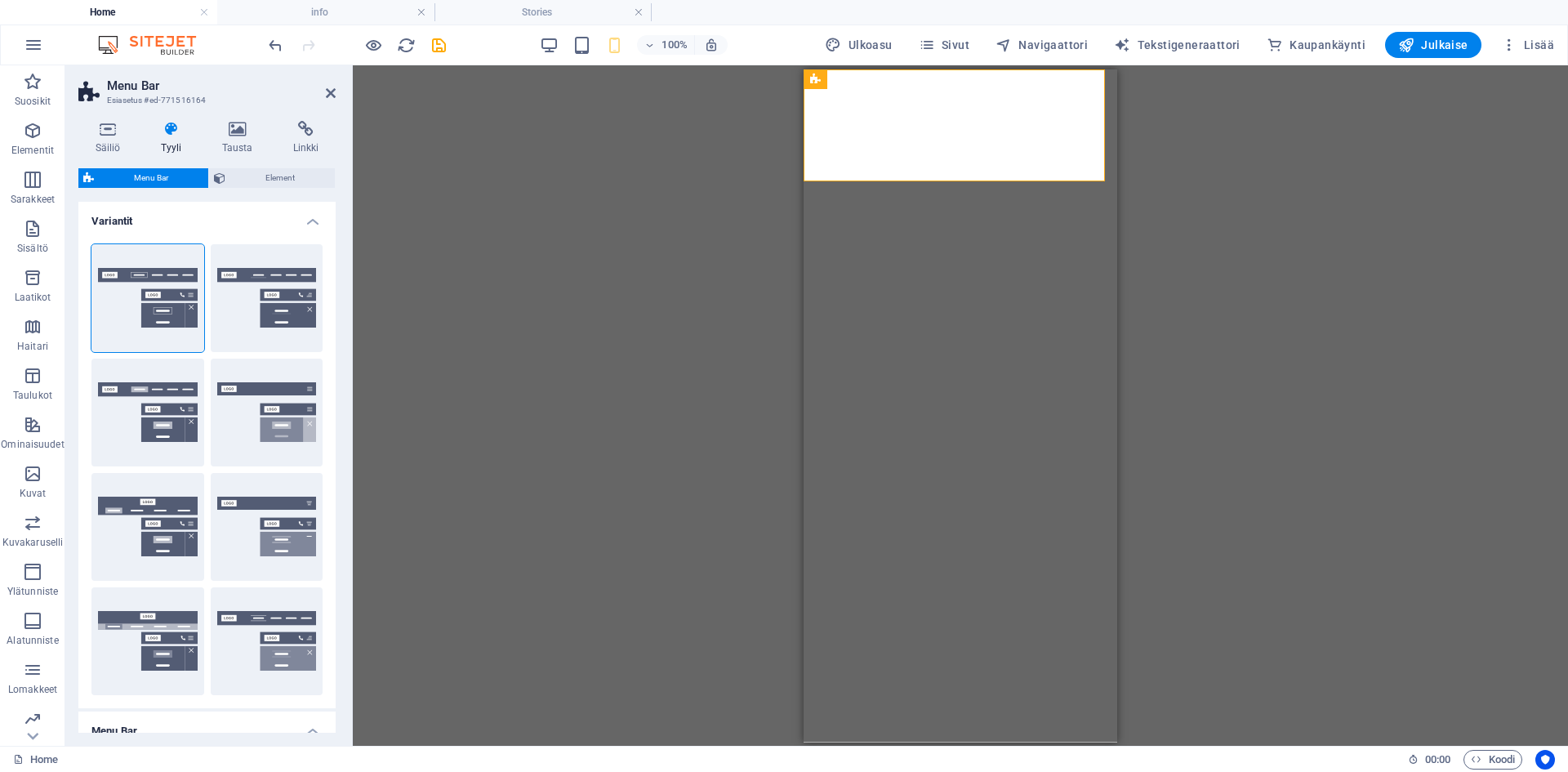
click at [136, 522] on button "Loki" at bounding box center [147, 527] width 112 height 108
select select "DISABLED_OPTION_VALUE"
type input "2"
type input "1"
select select "DISABLED_OPTION_VALUE"
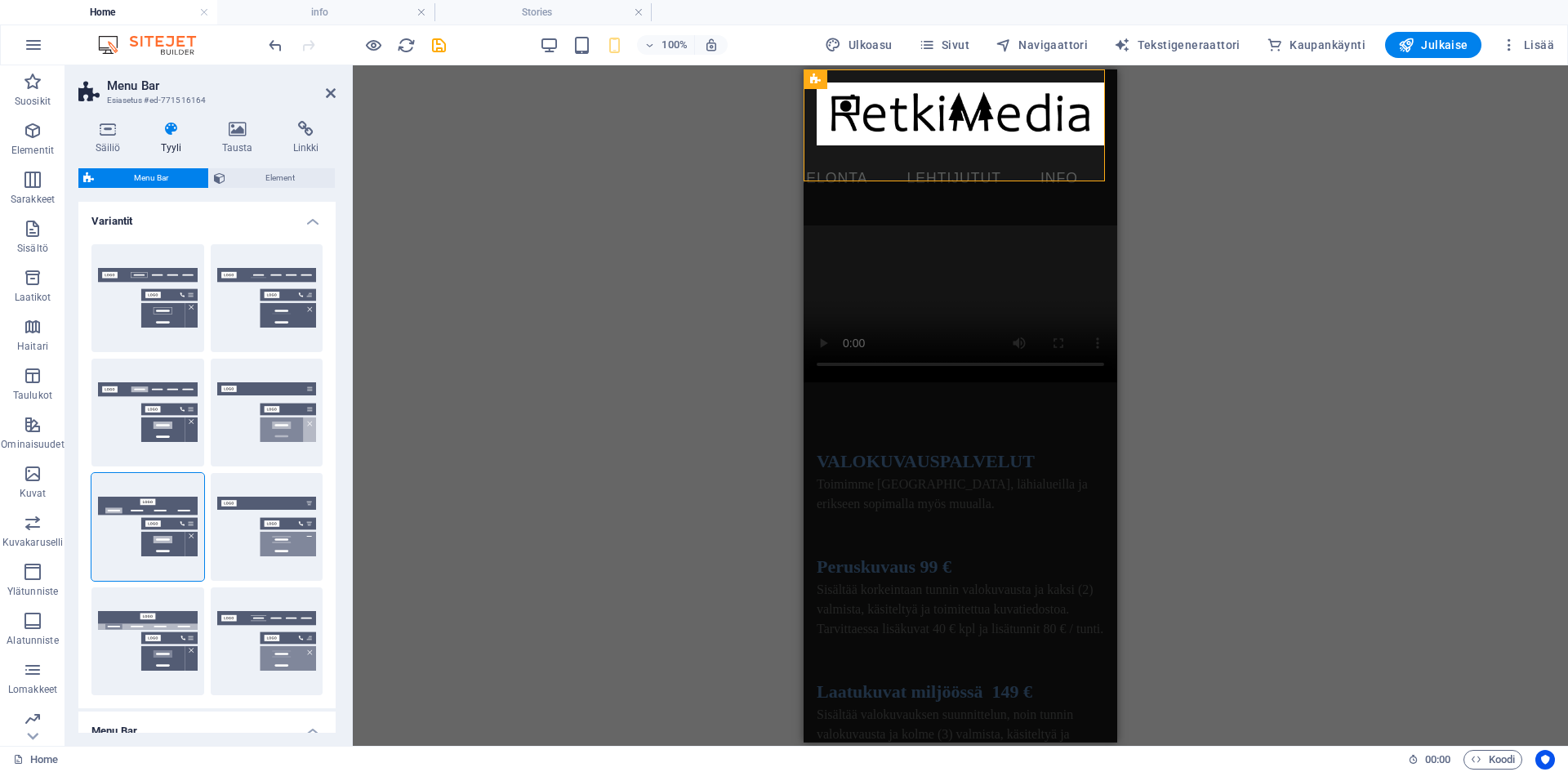
type input "100"
select select "px"
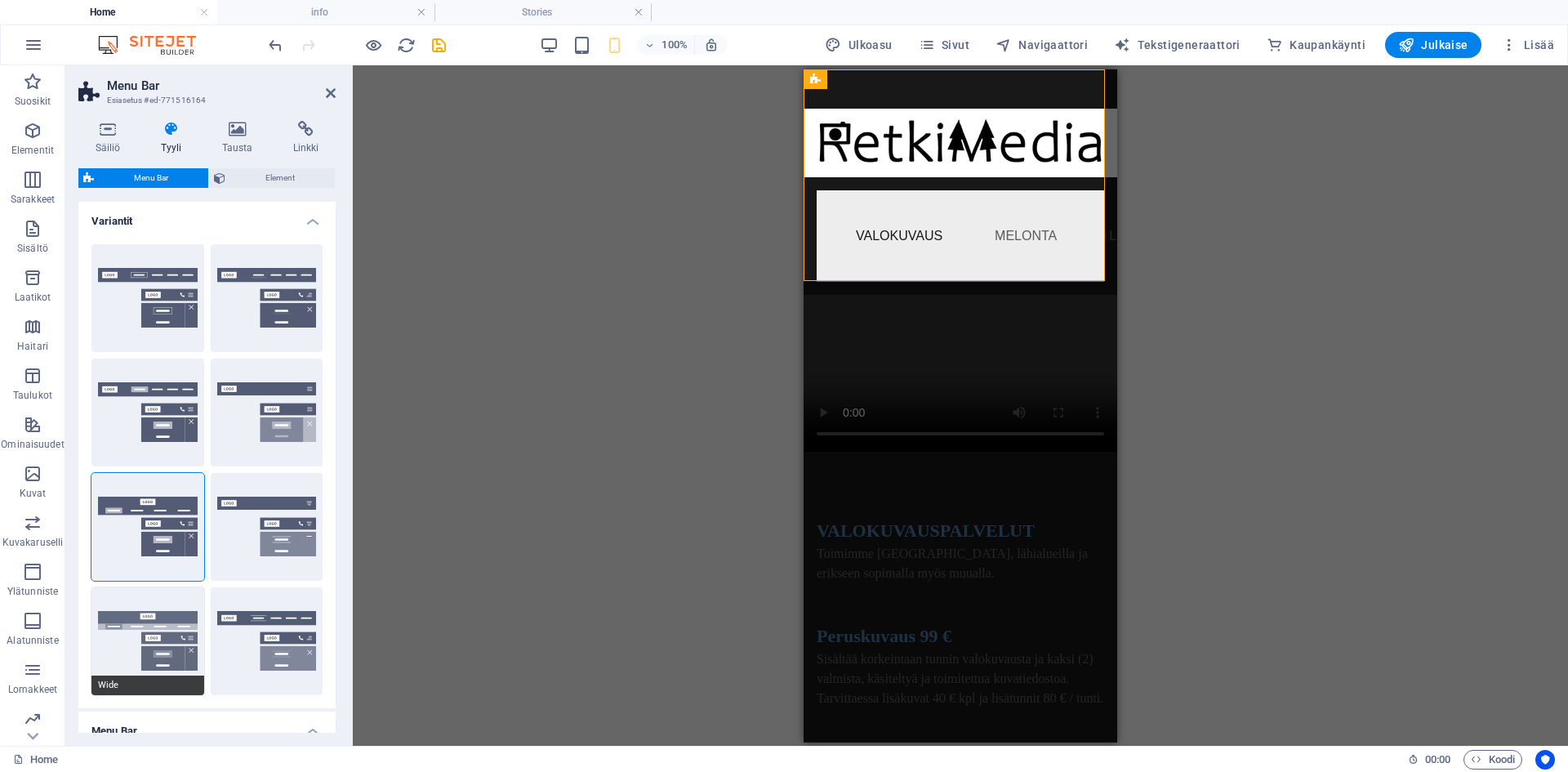
click at [129, 617] on button "Wide" at bounding box center [147, 642] width 112 height 108
type input "2"
select select "rem"
type input "2"
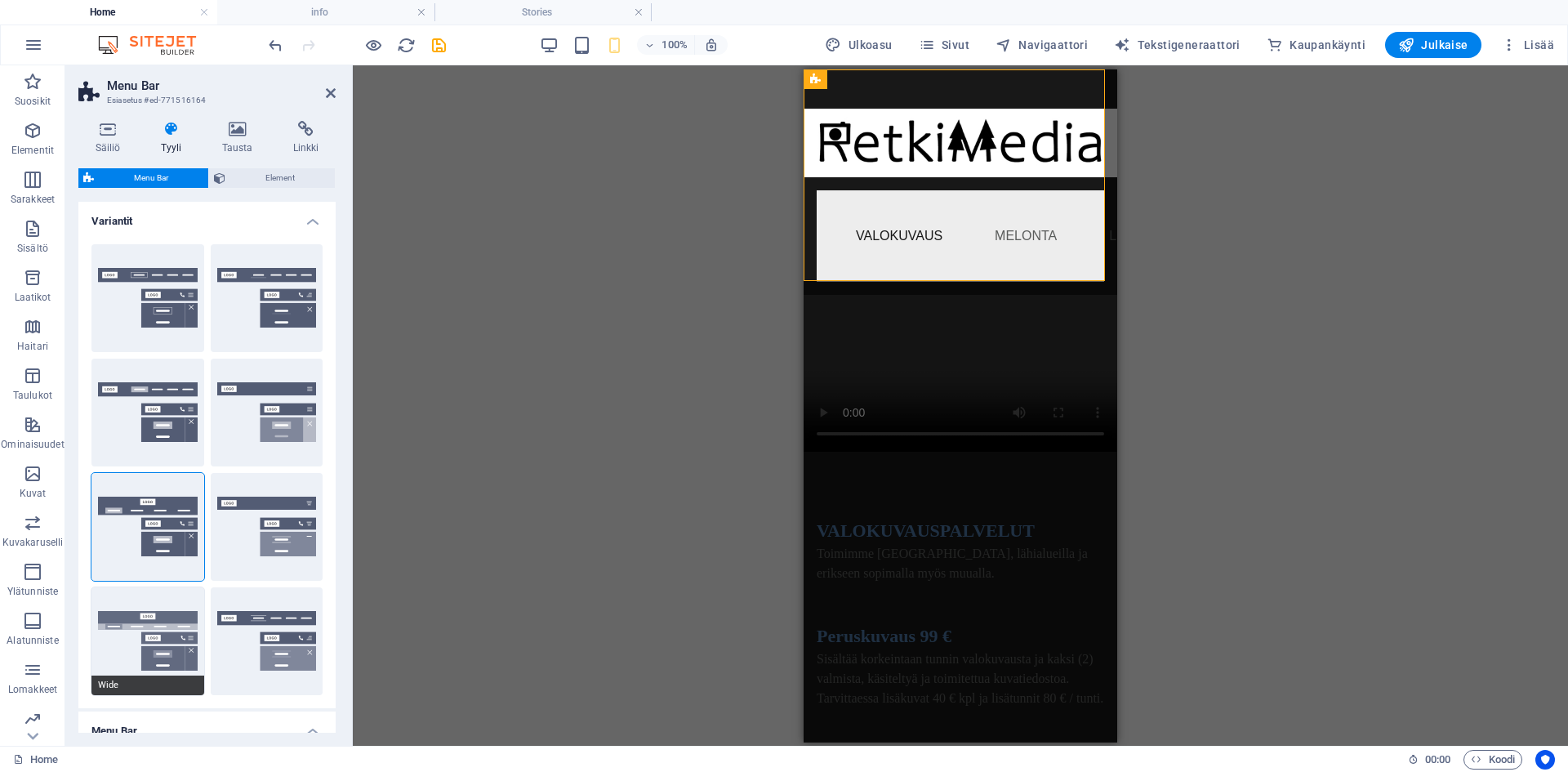
type input "2"
type input "0"
select select "DISABLED_OPTION_VALUE"
type input "100"
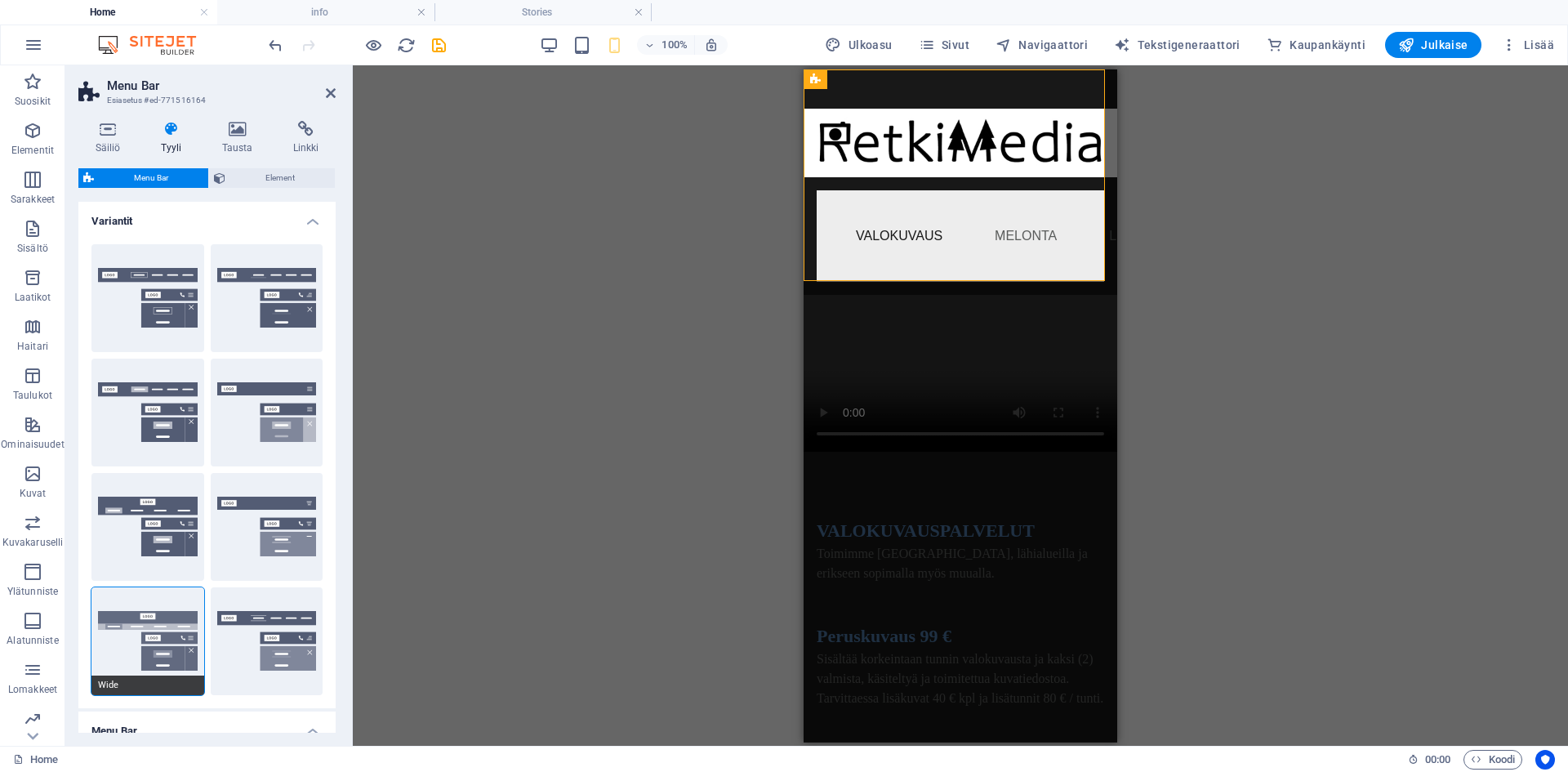
select select "px"
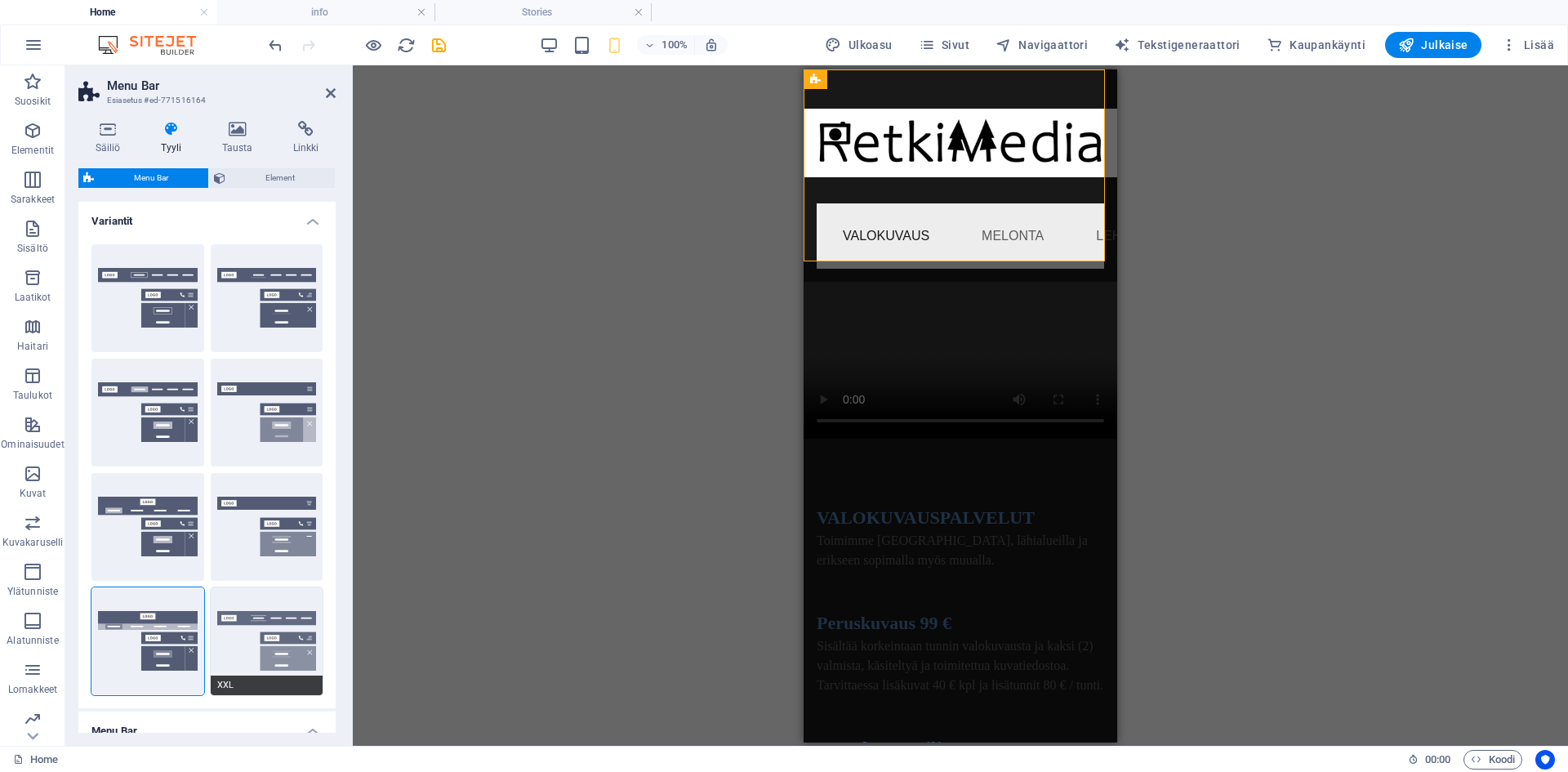
click at [271, 634] on button "XXL" at bounding box center [266, 642] width 112 height 108
select select "DISABLED_OPTION_VALUE"
type input "0.5"
type input "100"
select select "px"
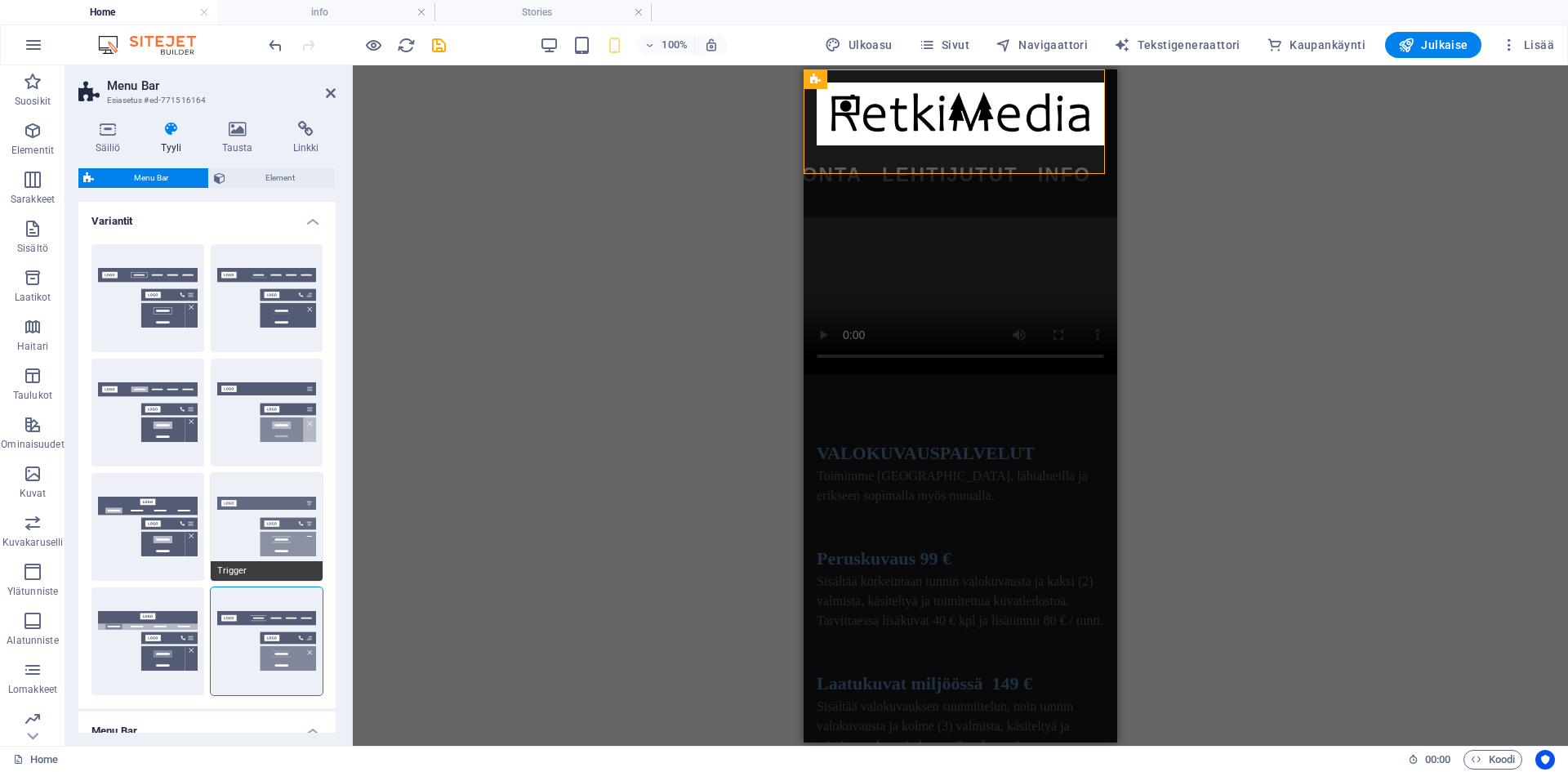
click at [262, 510] on button "Trigger" at bounding box center [266, 527] width 112 height 108
select select "DISABLED_OPTION_VALUE"
type input "0.3"
type input "100"
select select "px"
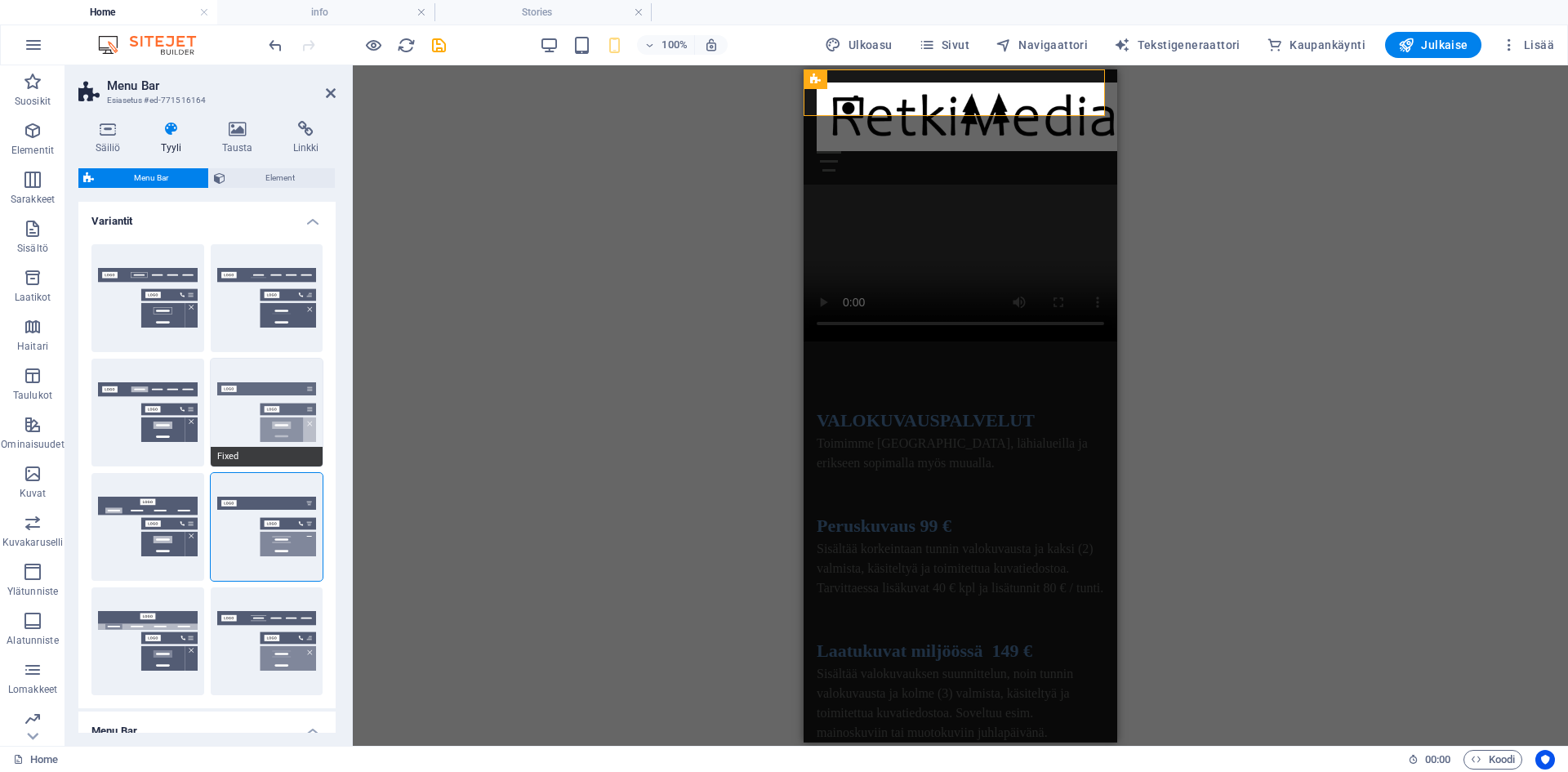
click at [252, 403] on button "Fixed" at bounding box center [266, 413] width 112 height 108
select select "DISABLED_OPTION_VALUE"
type input "80"
type input "0.8"
type input "100"
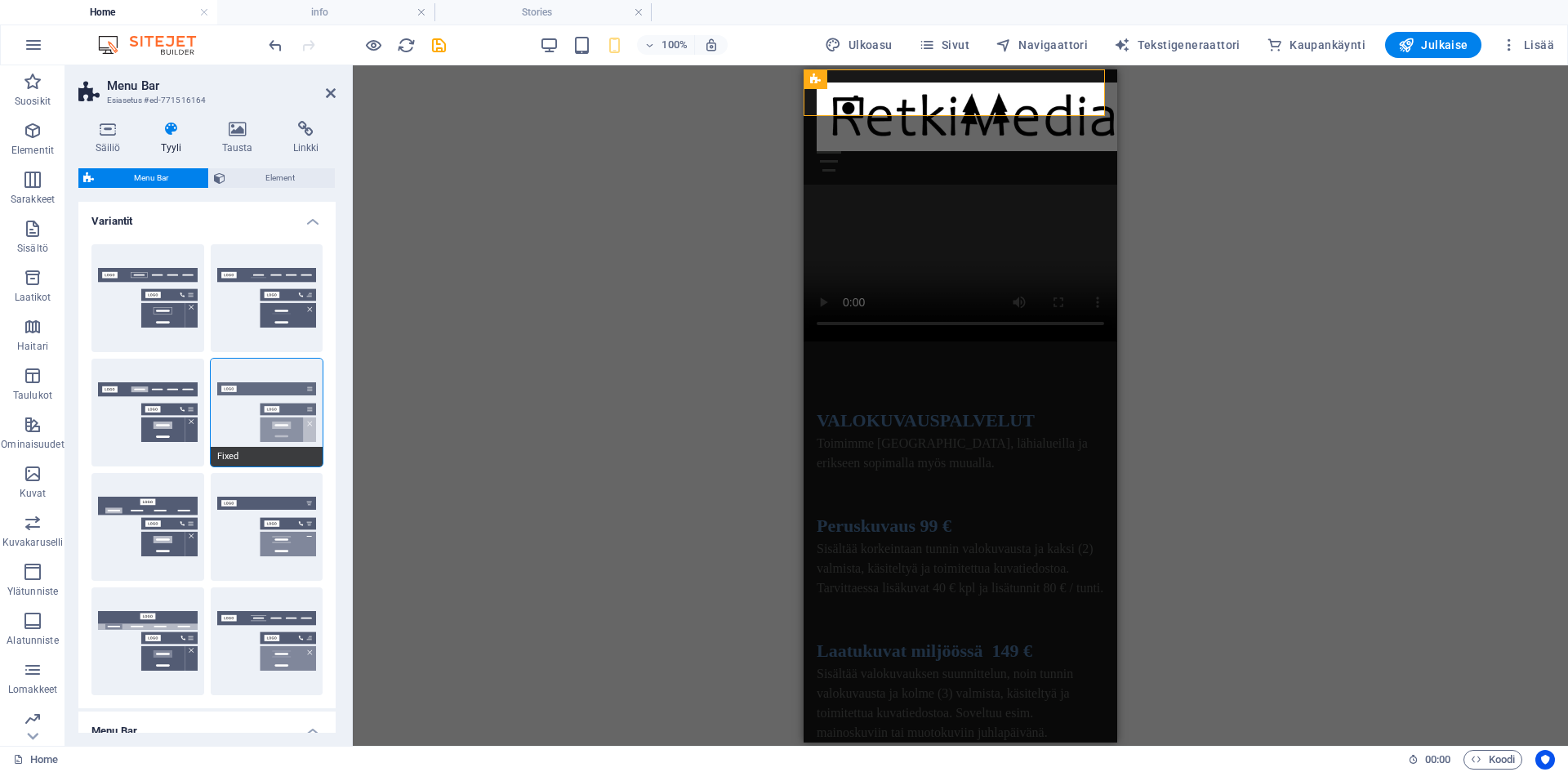
select select "px"
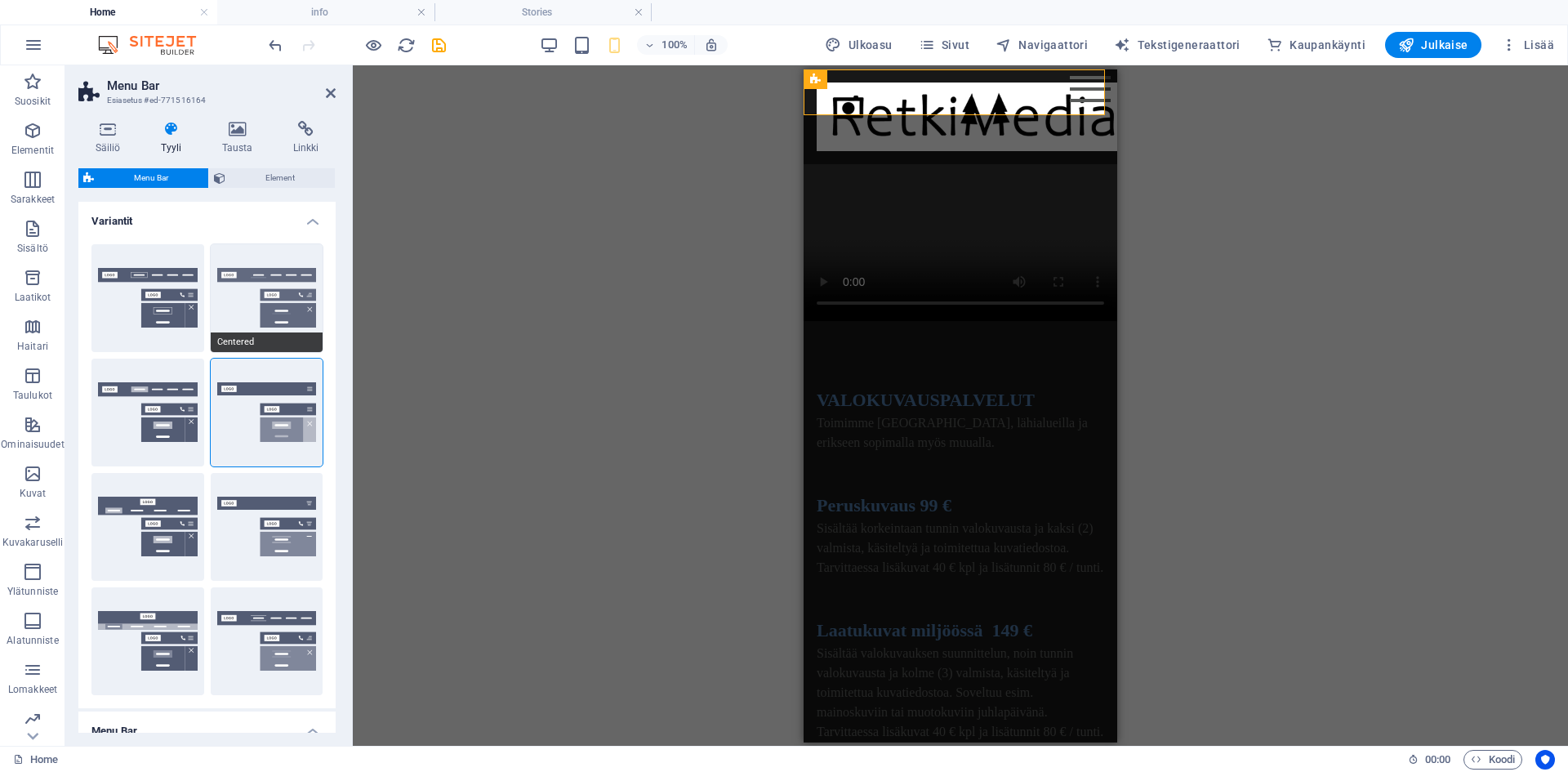
click at [278, 304] on button "Centered" at bounding box center [266, 298] width 112 height 108
select select "DISABLED_OPTION_VALUE"
type input "100"
type input "0.5"
type input "100"
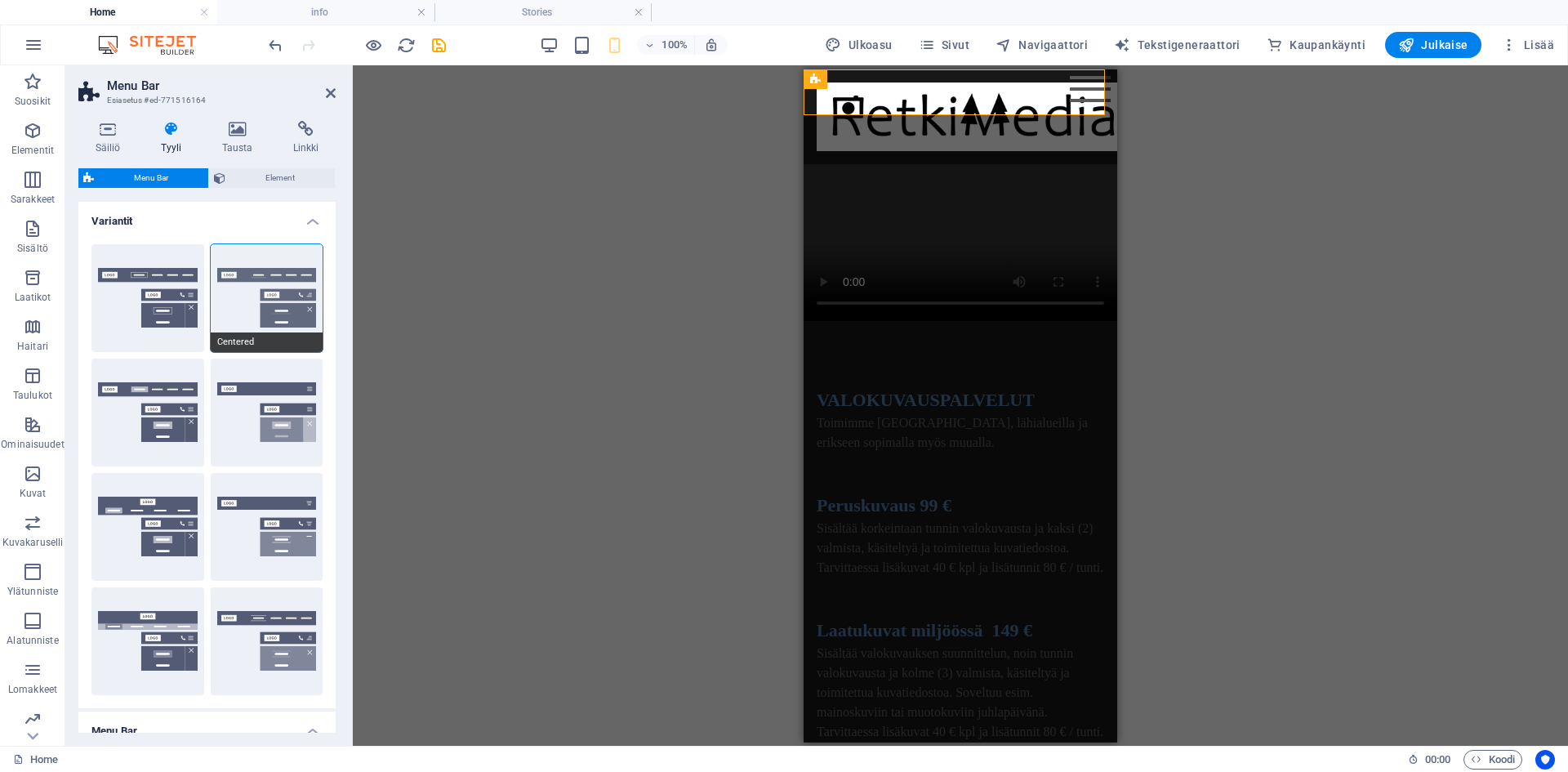
select select "px"
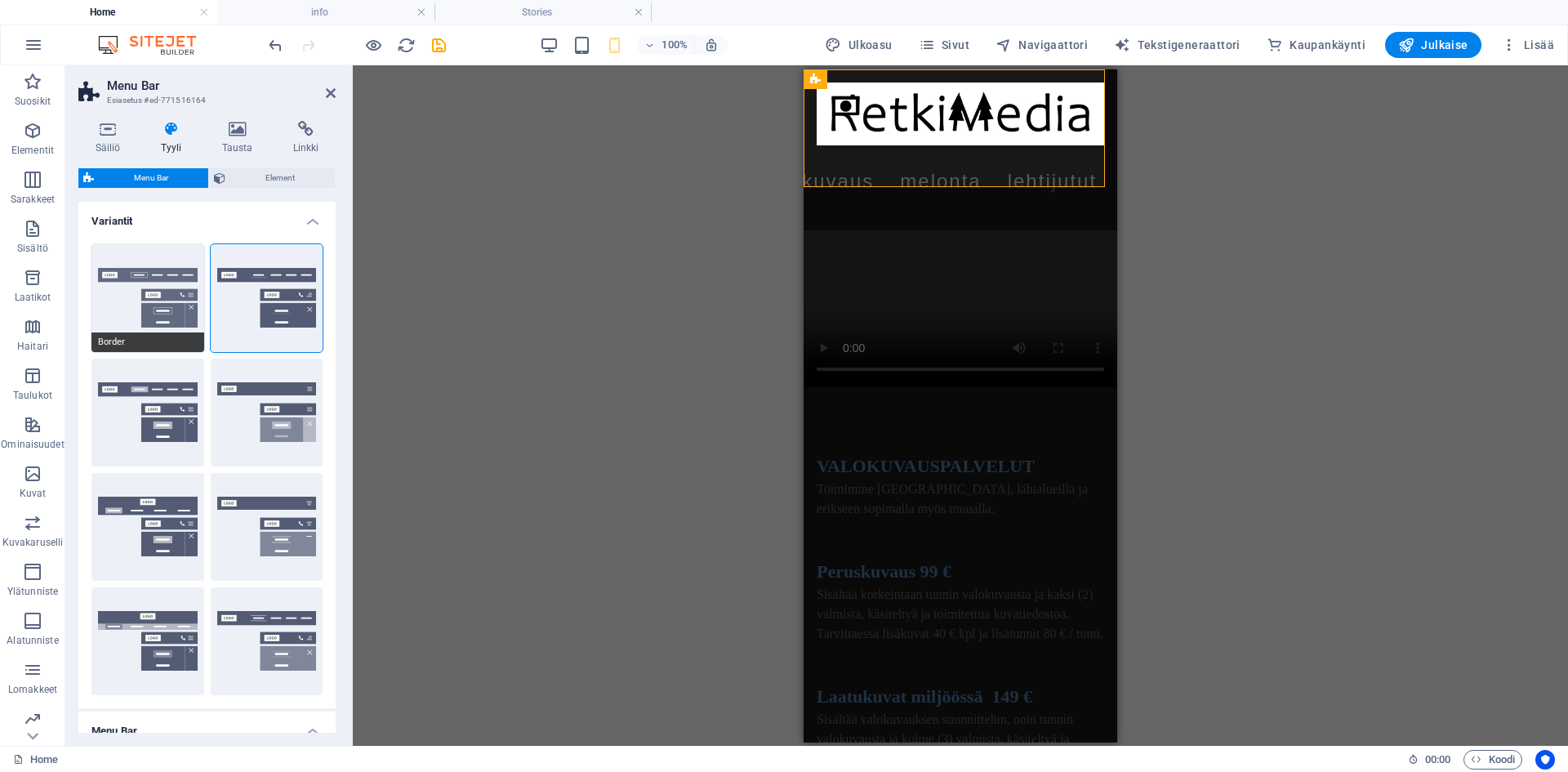
click at [160, 308] on button "Border" at bounding box center [147, 298] width 112 height 108
select select "DISABLED_OPTION_VALUE"
type input "0.3"
type input "100"
select select "px"
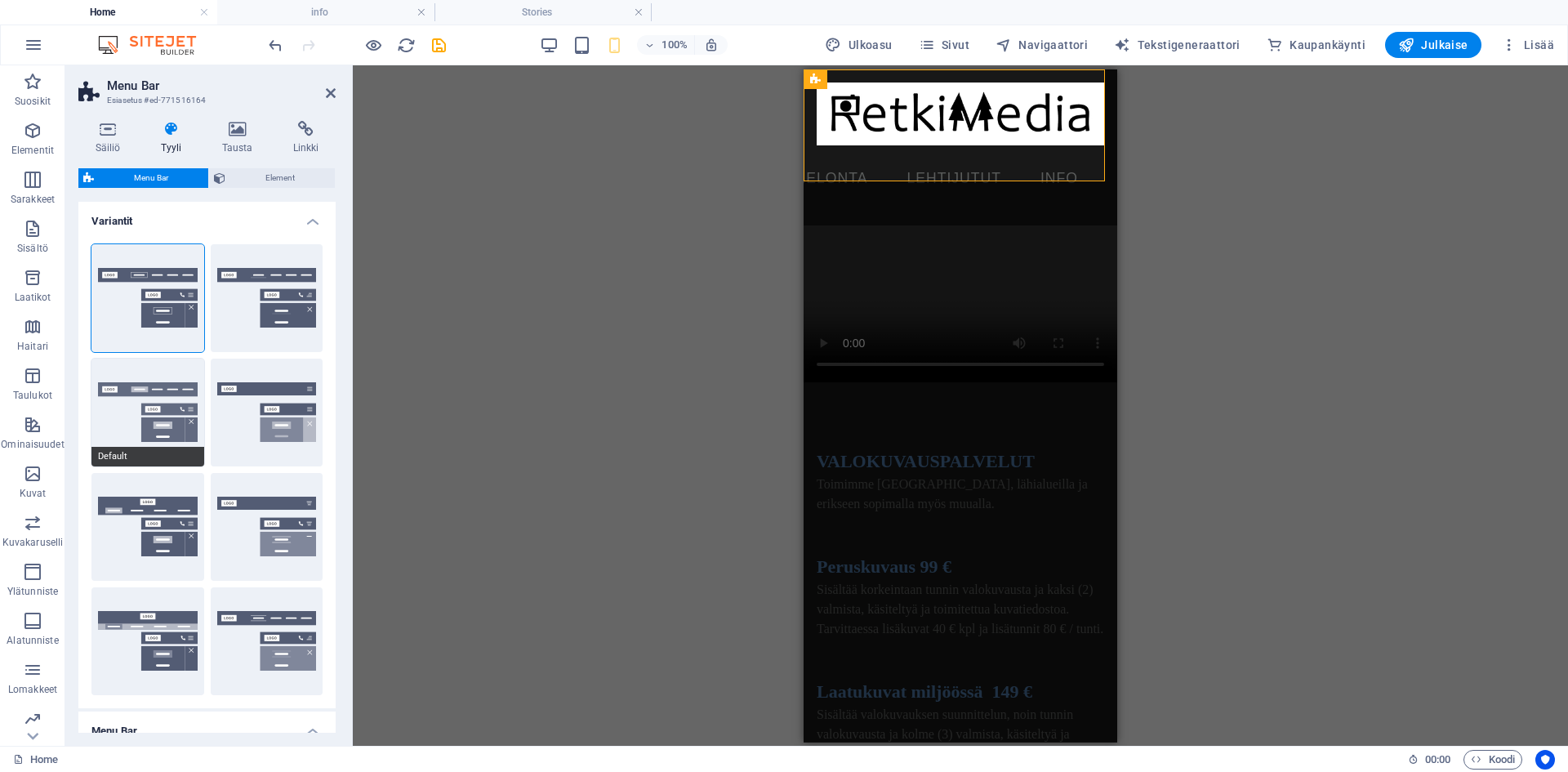
click at [129, 410] on button "Default" at bounding box center [147, 413] width 112 height 108
select select "DISABLED_OPTION_VALUE"
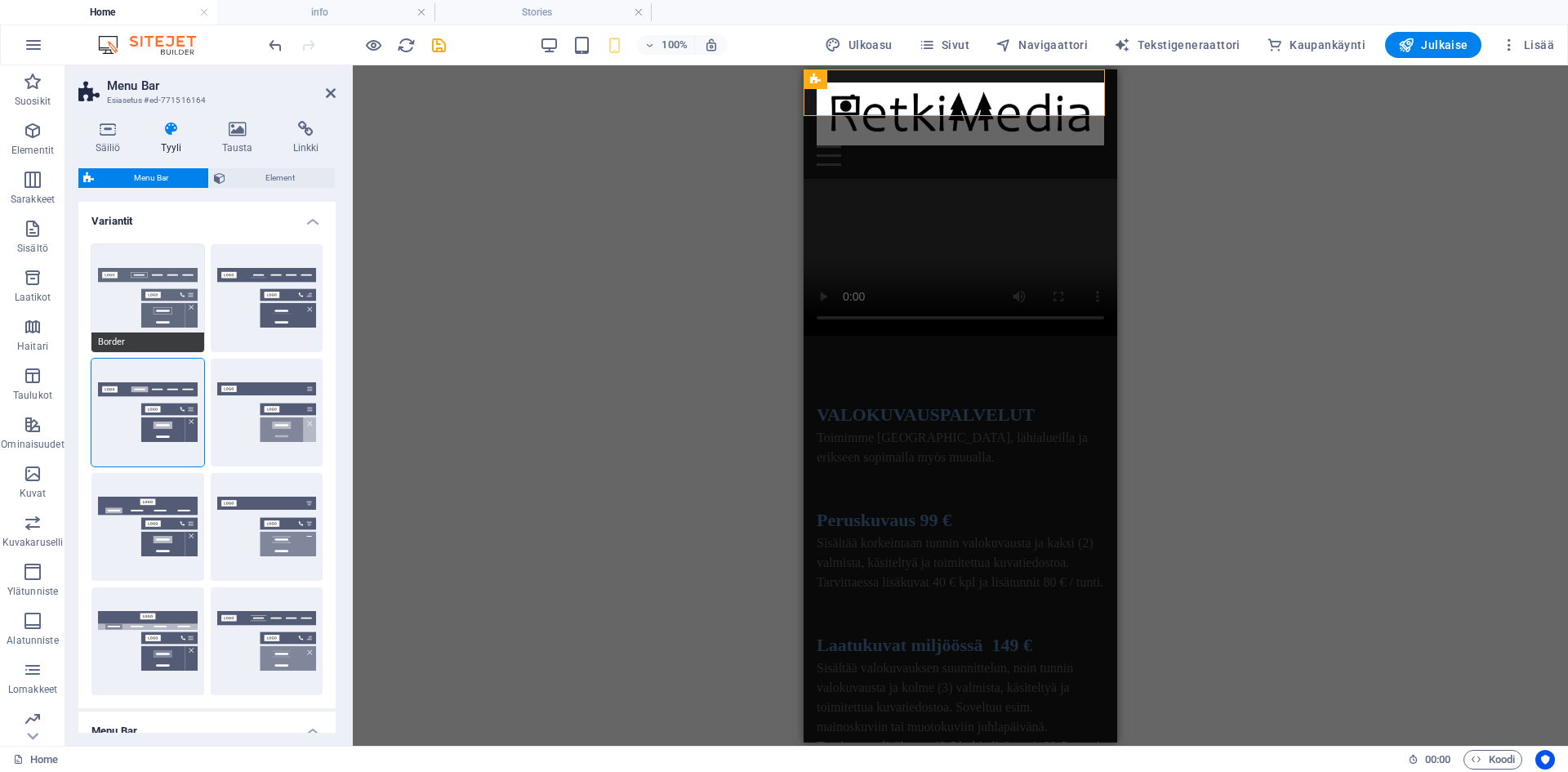
click at [134, 322] on button "Border" at bounding box center [147, 298] width 112 height 108
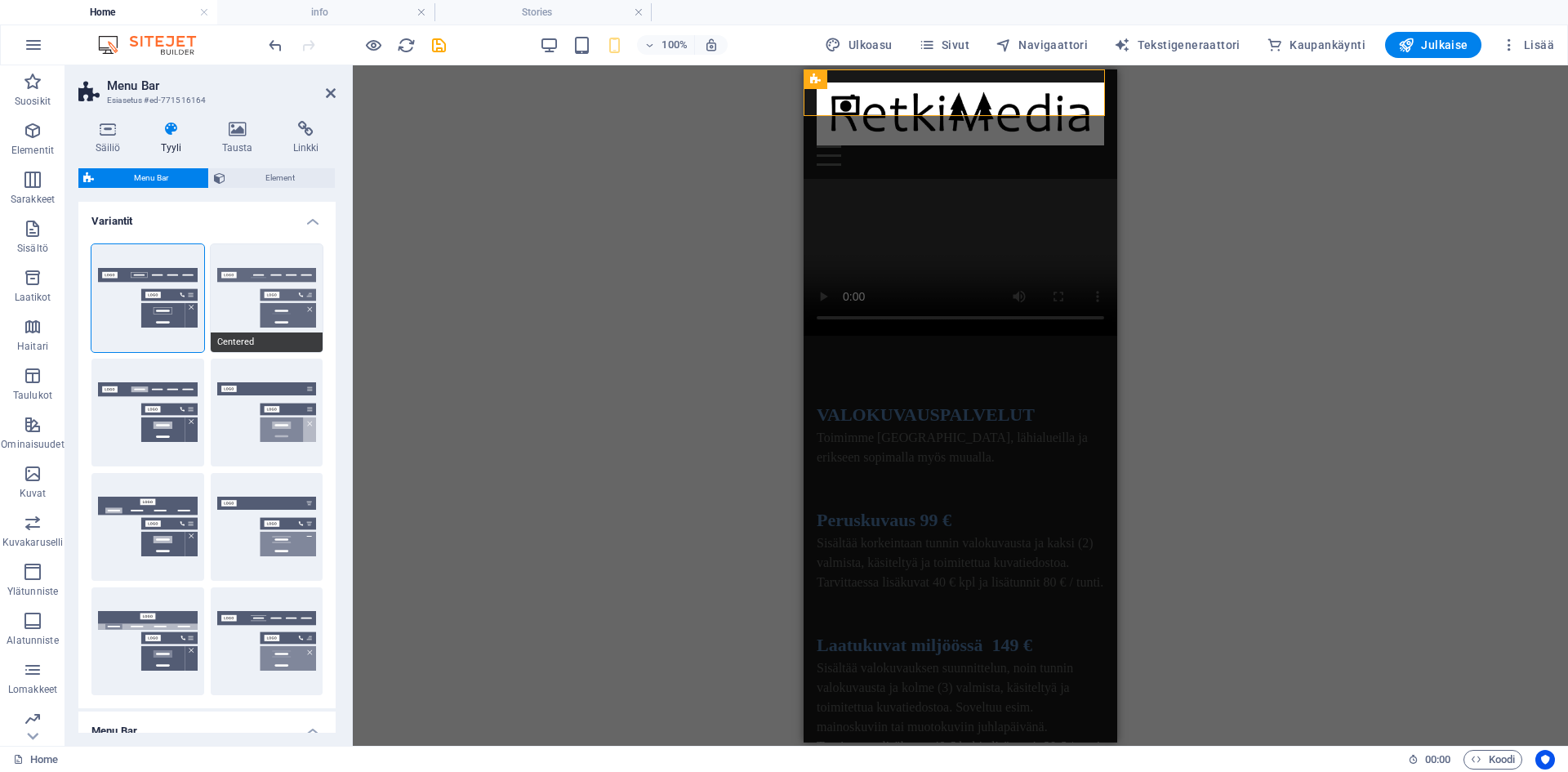
click at [235, 303] on button "Centered" at bounding box center [266, 298] width 112 height 108
type input "0.5"
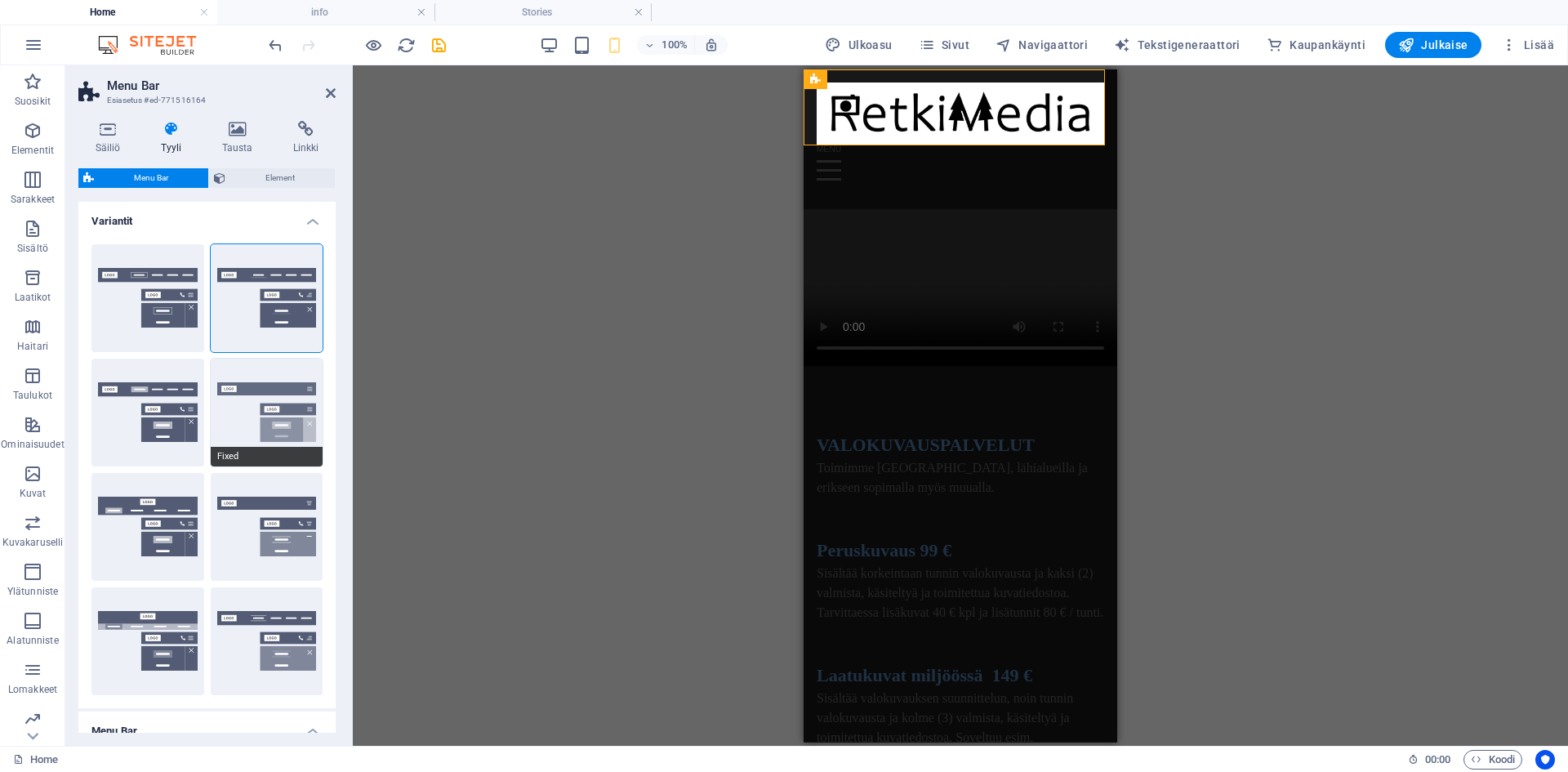
click at [238, 398] on button "Fixed" at bounding box center [266, 413] width 112 height 108
type input "80"
type input "0.8"
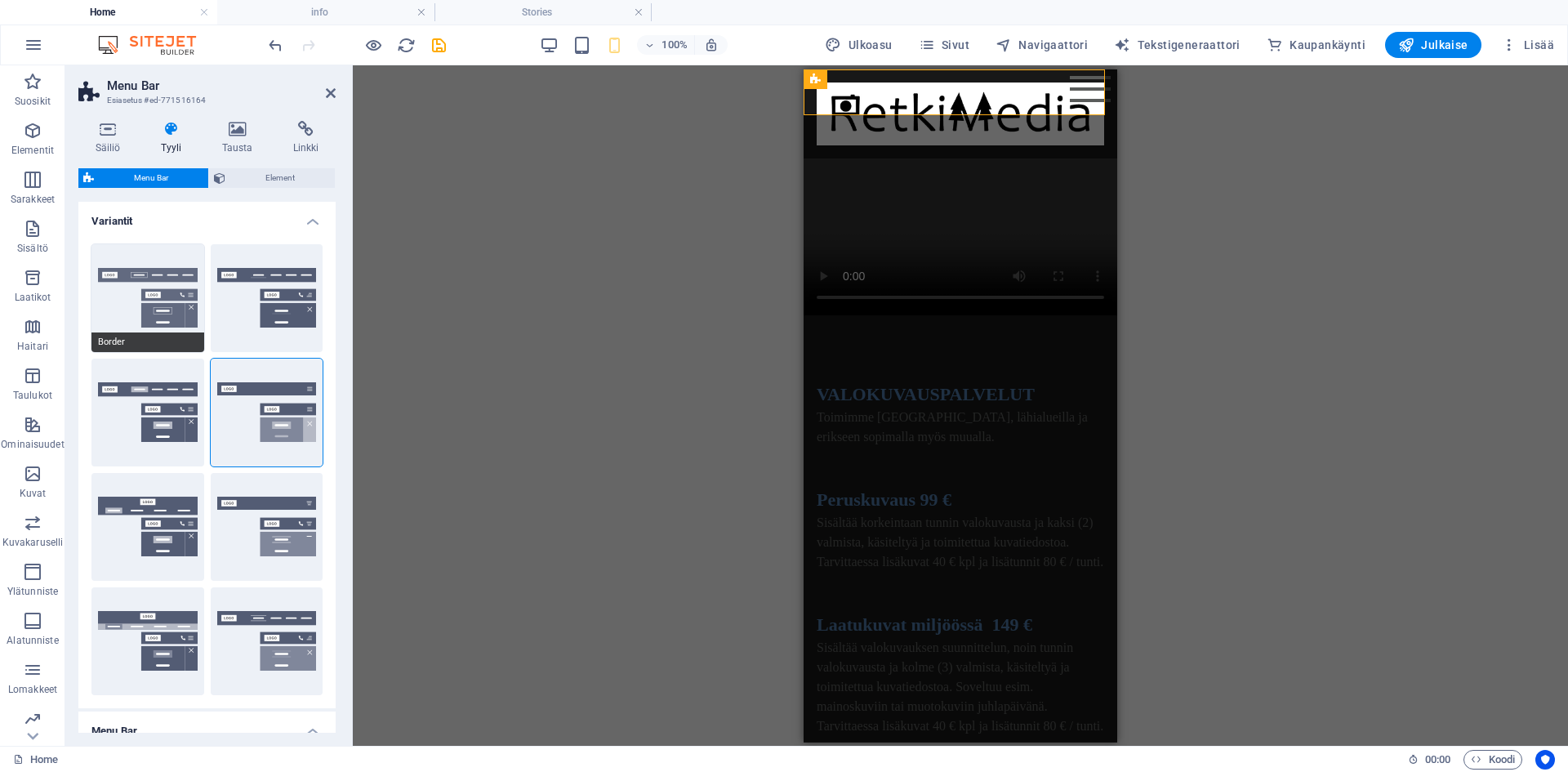
click at [136, 313] on button "Border" at bounding box center [147, 298] width 112 height 108
type input "100"
type input "0.3"
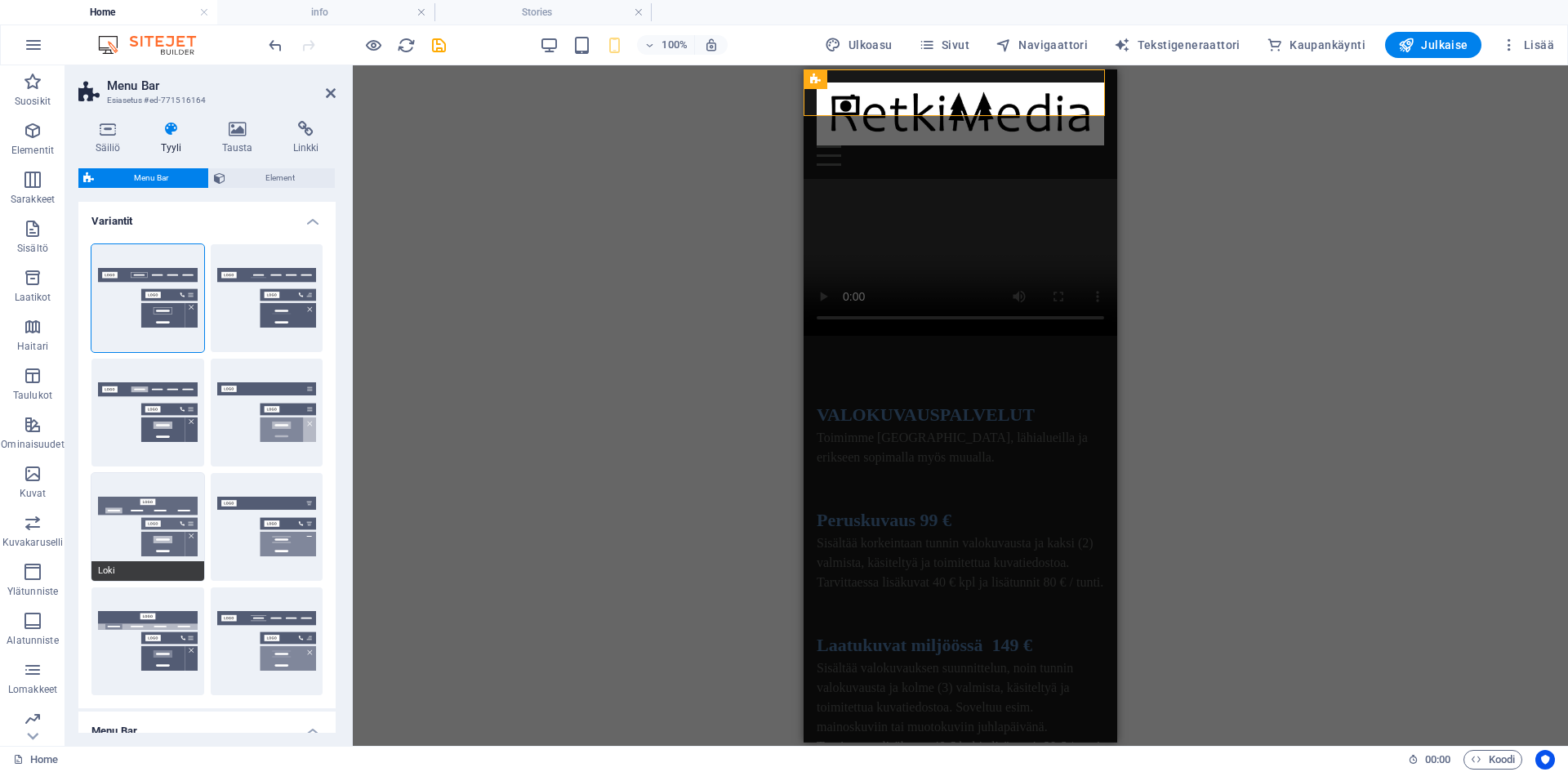
click at [124, 538] on button "Loki" at bounding box center [147, 527] width 112 height 108
select select "DISABLED_OPTION_VALUE"
type input "2"
type input "1"
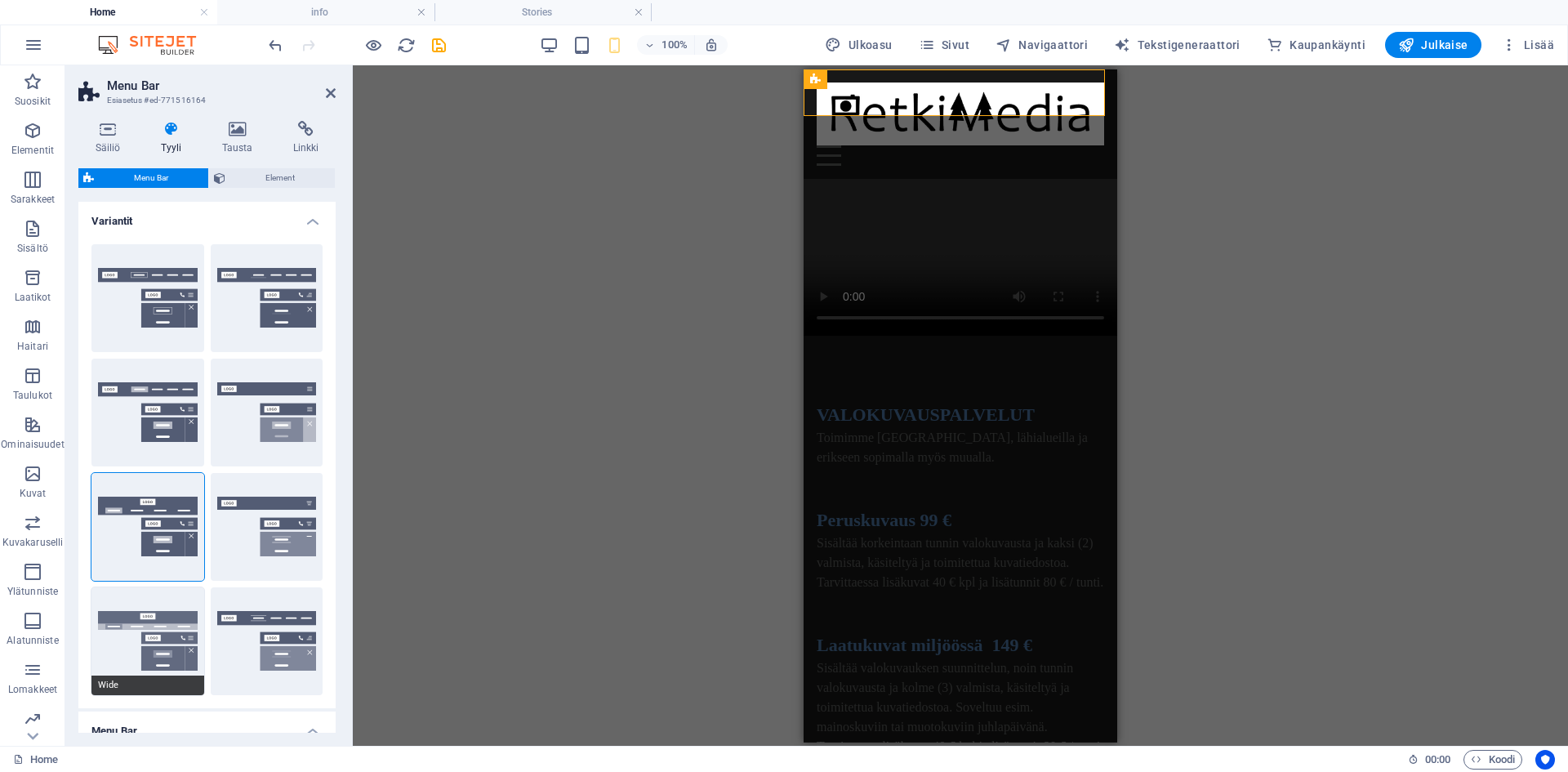
click at [139, 620] on button "Wide" at bounding box center [147, 642] width 112 height 108
type input "2"
select select "rem"
type input "2"
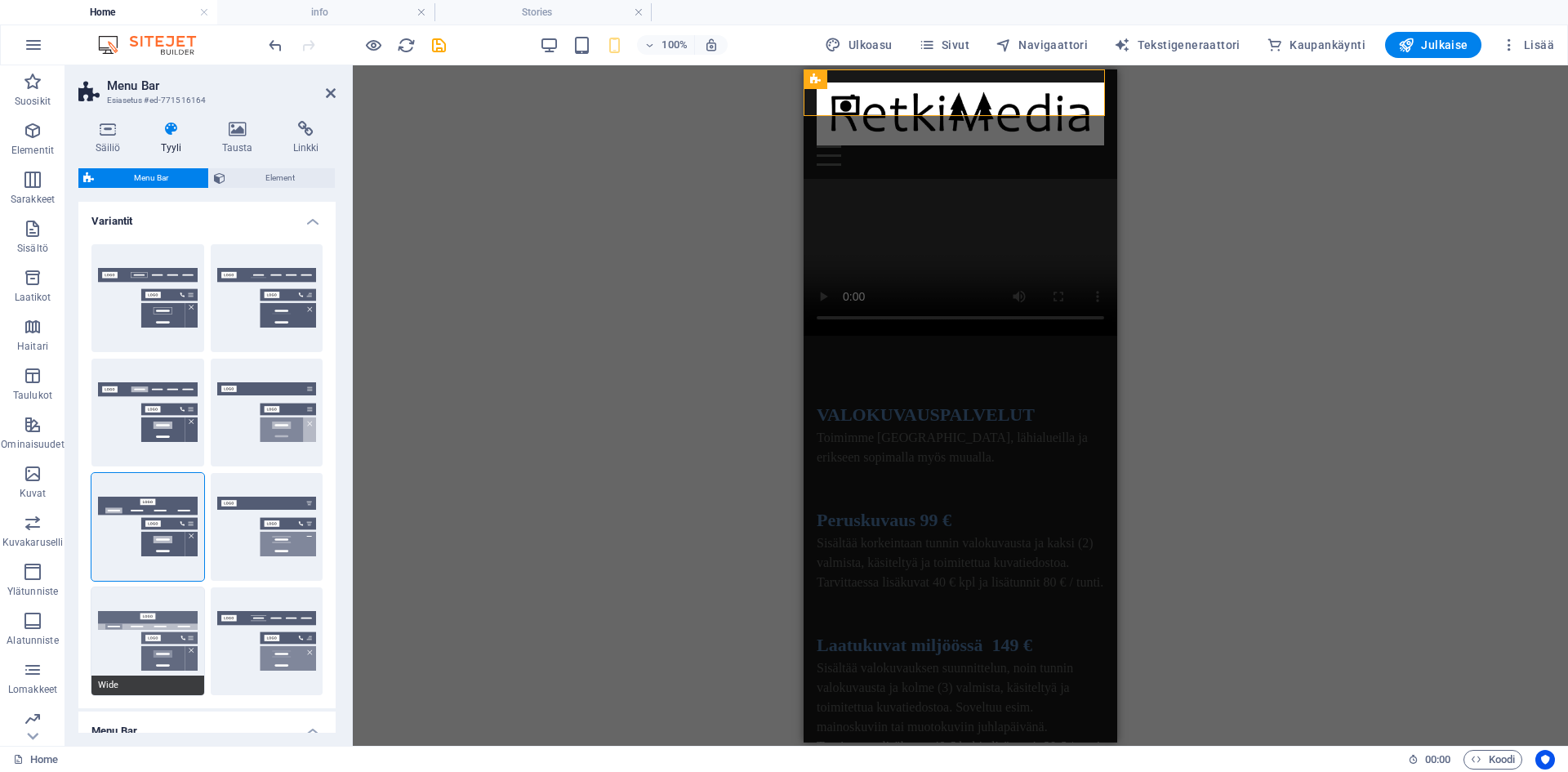
type input "2"
type input "0"
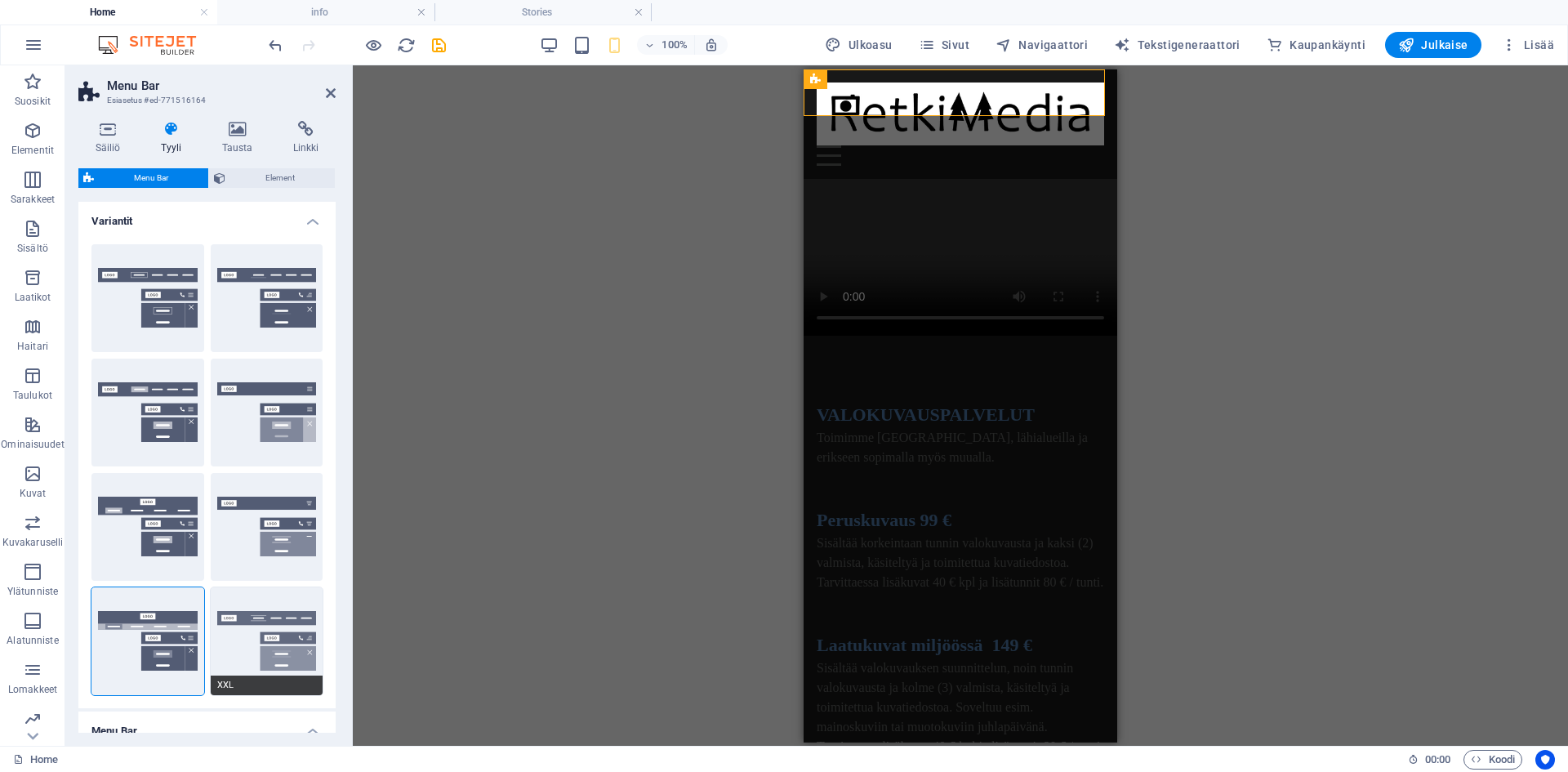
click at [279, 623] on button "XXL" at bounding box center [266, 642] width 112 height 108
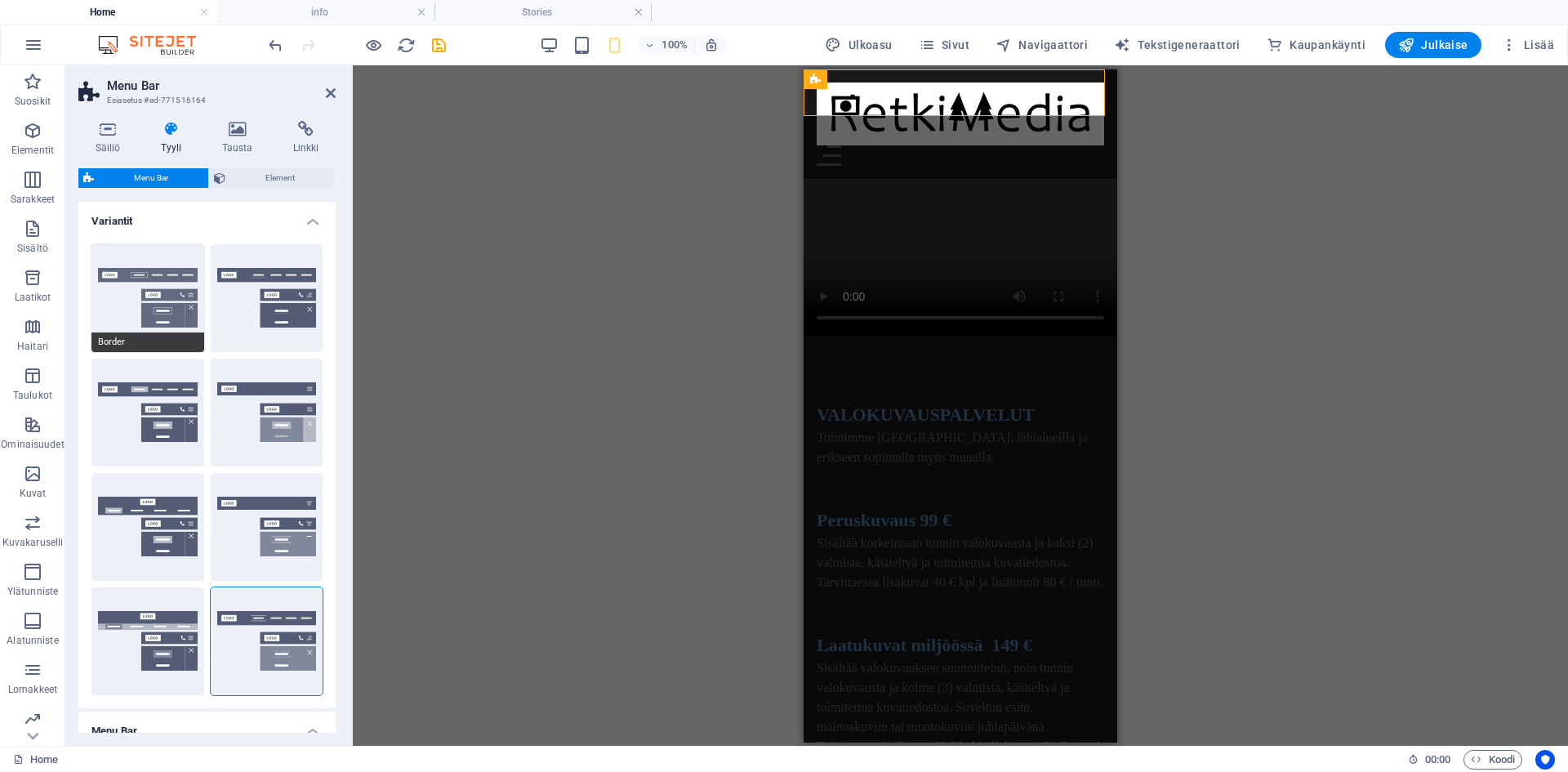
click at [133, 300] on button "Border" at bounding box center [147, 298] width 112 height 108
type input "0.3"
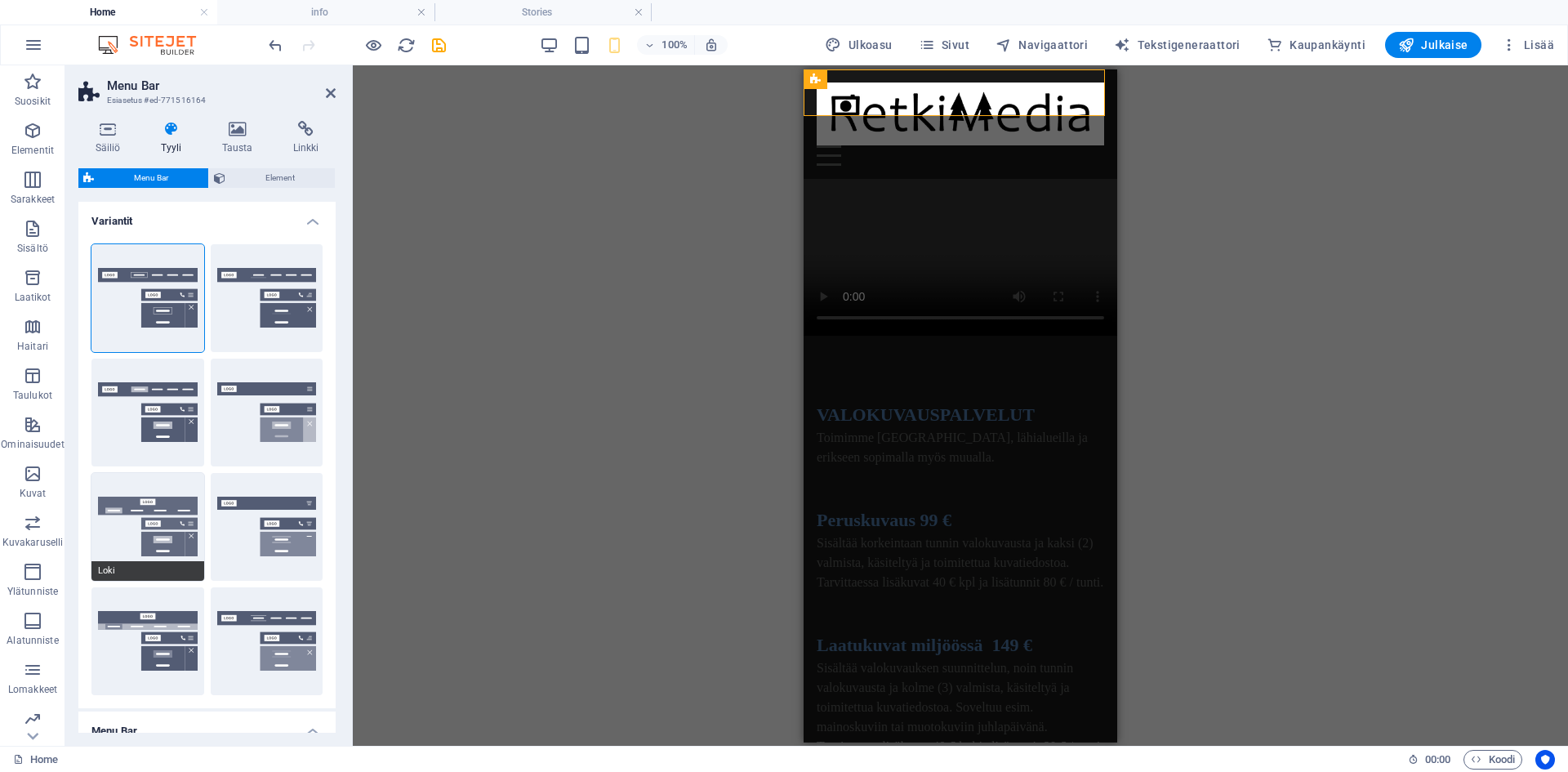
click at [125, 521] on button "Loki" at bounding box center [147, 527] width 112 height 108
select select "DISABLED_OPTION_VALUE"
type input "2"
type input "1"
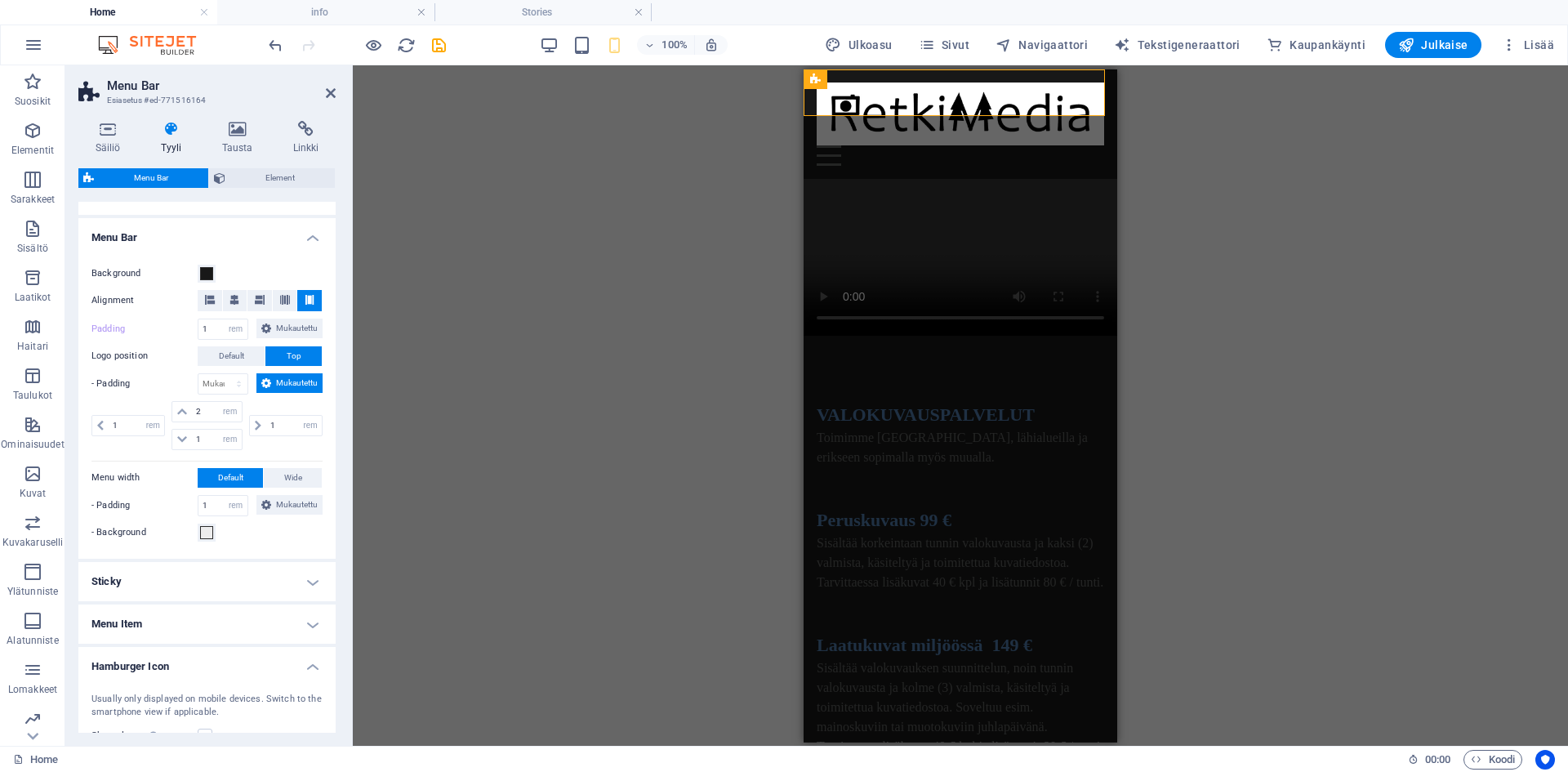
scroll to position [572, 0]
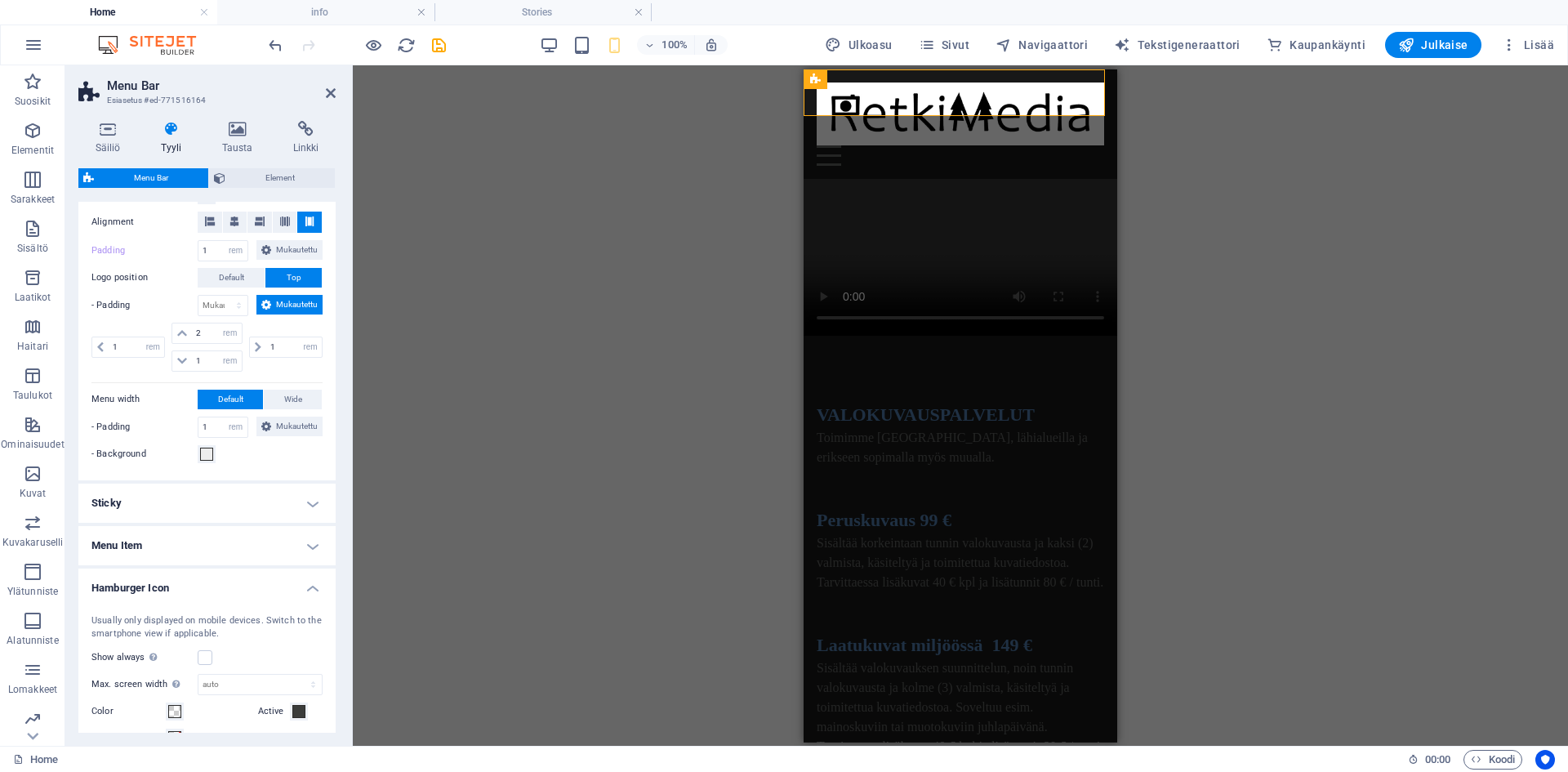
click at [172, 598] on h4 "Hamburger Icon" at bounding box center [207, 583] width 257 height 29
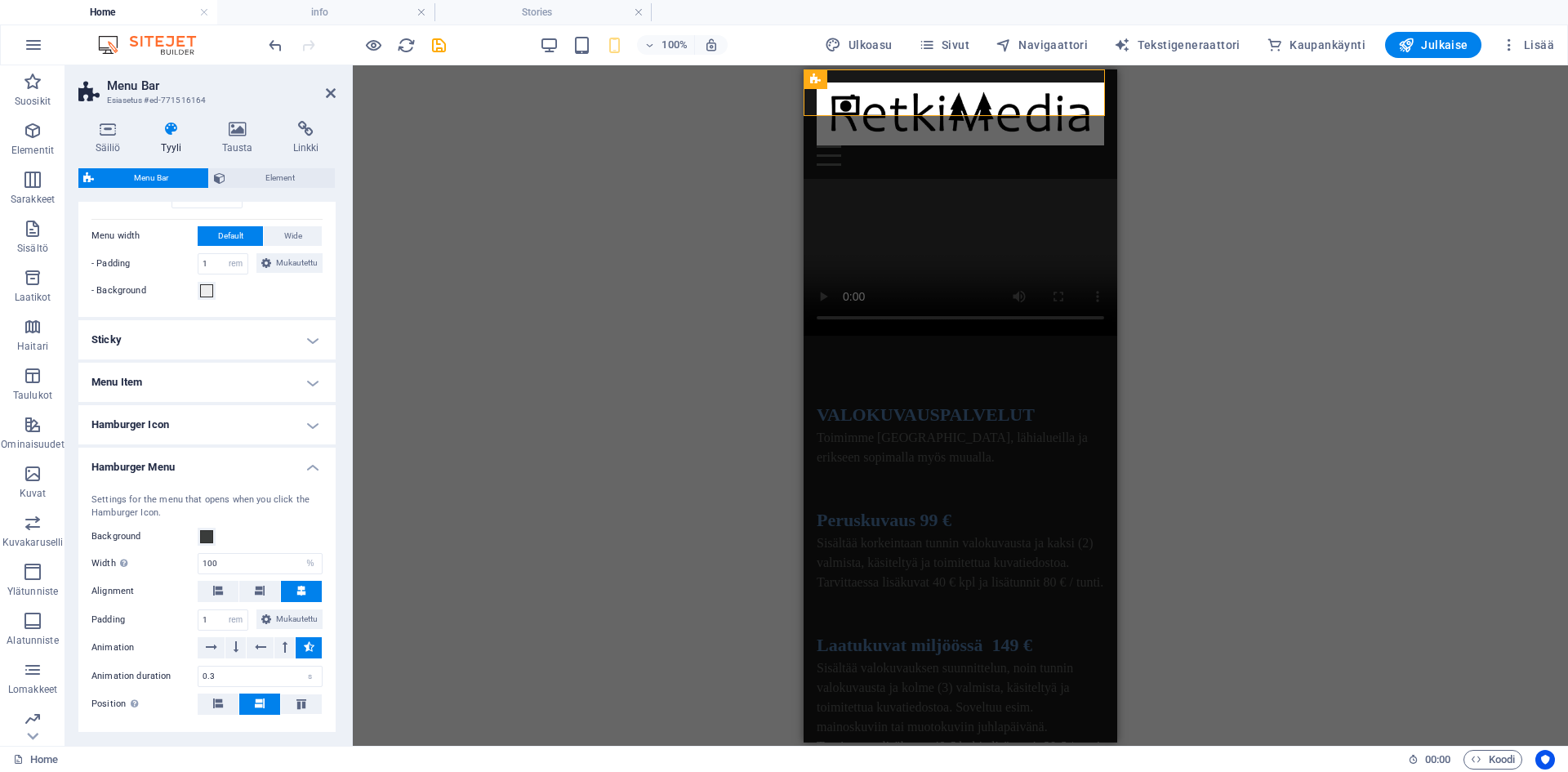
click at [308, 444] on h4 "Hamburger Icon" at bounding box center [207, 424] width 257 height 39
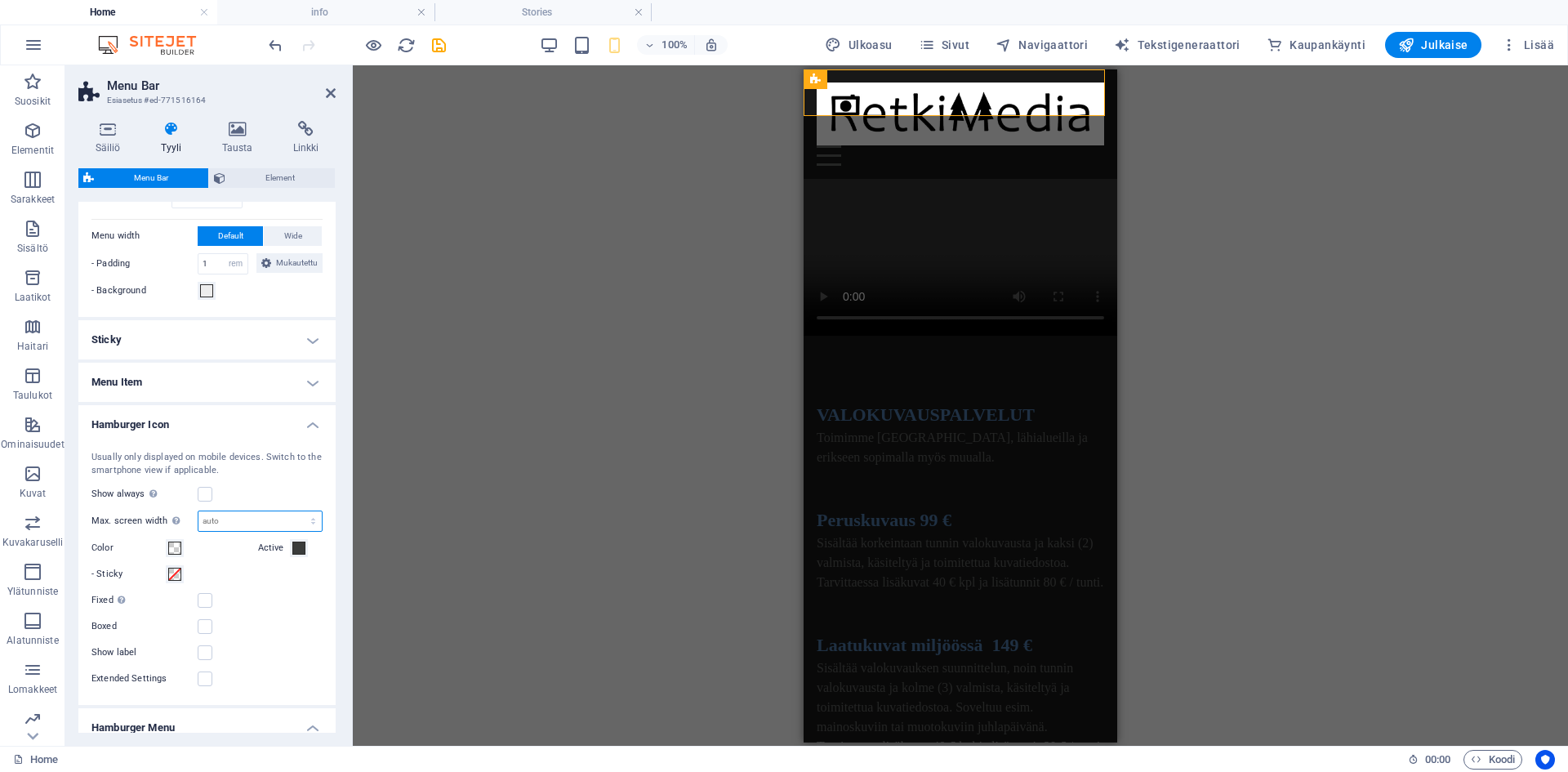
click at [241, 531] on select "auto px rem vh vw" at bounding box center [260, 521] width 124 height 20
select select "px"
click at [296, 531] on select "auto px rem vh vw" at bounding box center [260, 521] width 124 height 20
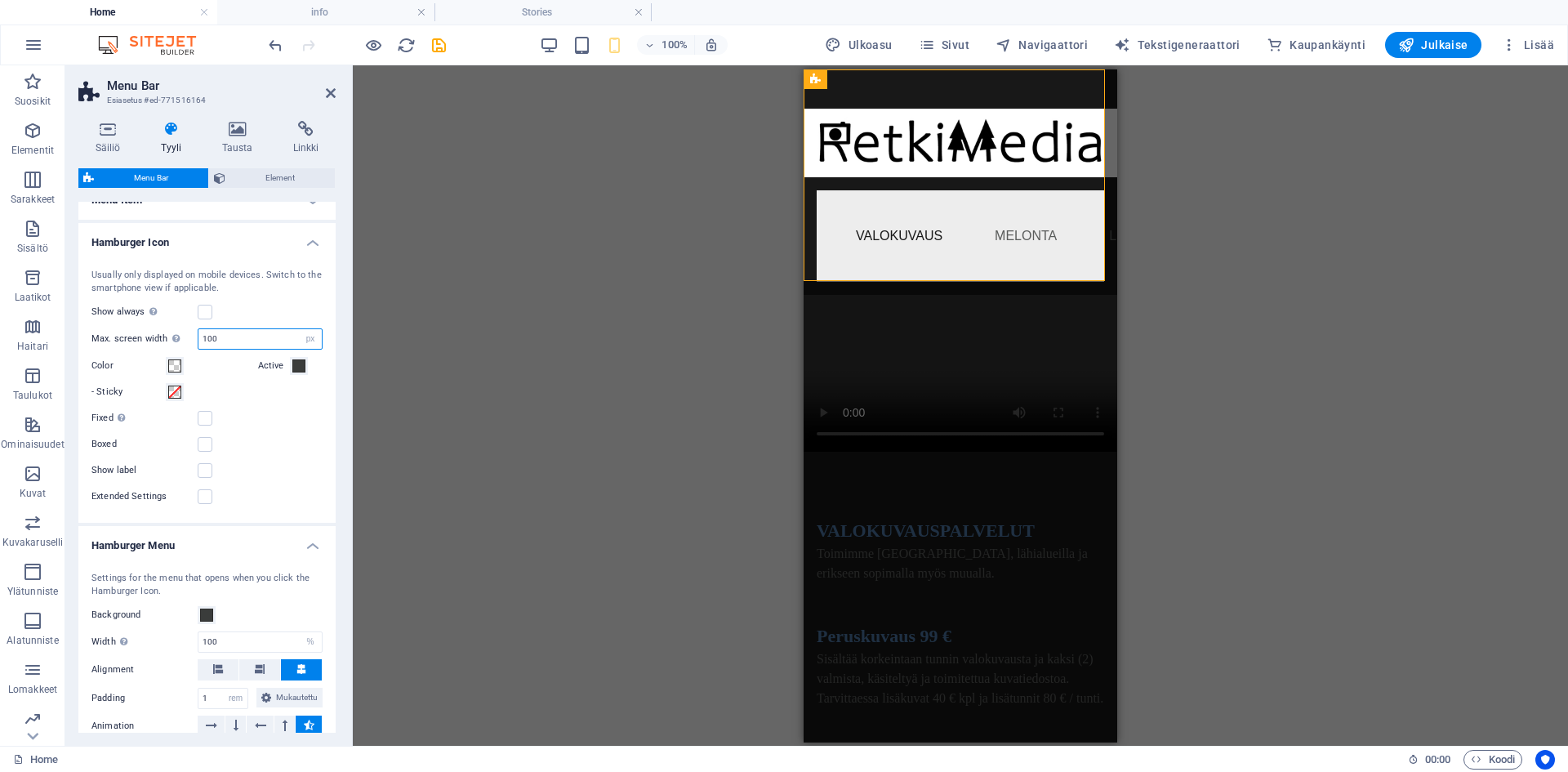
scroll to position [938, 0]
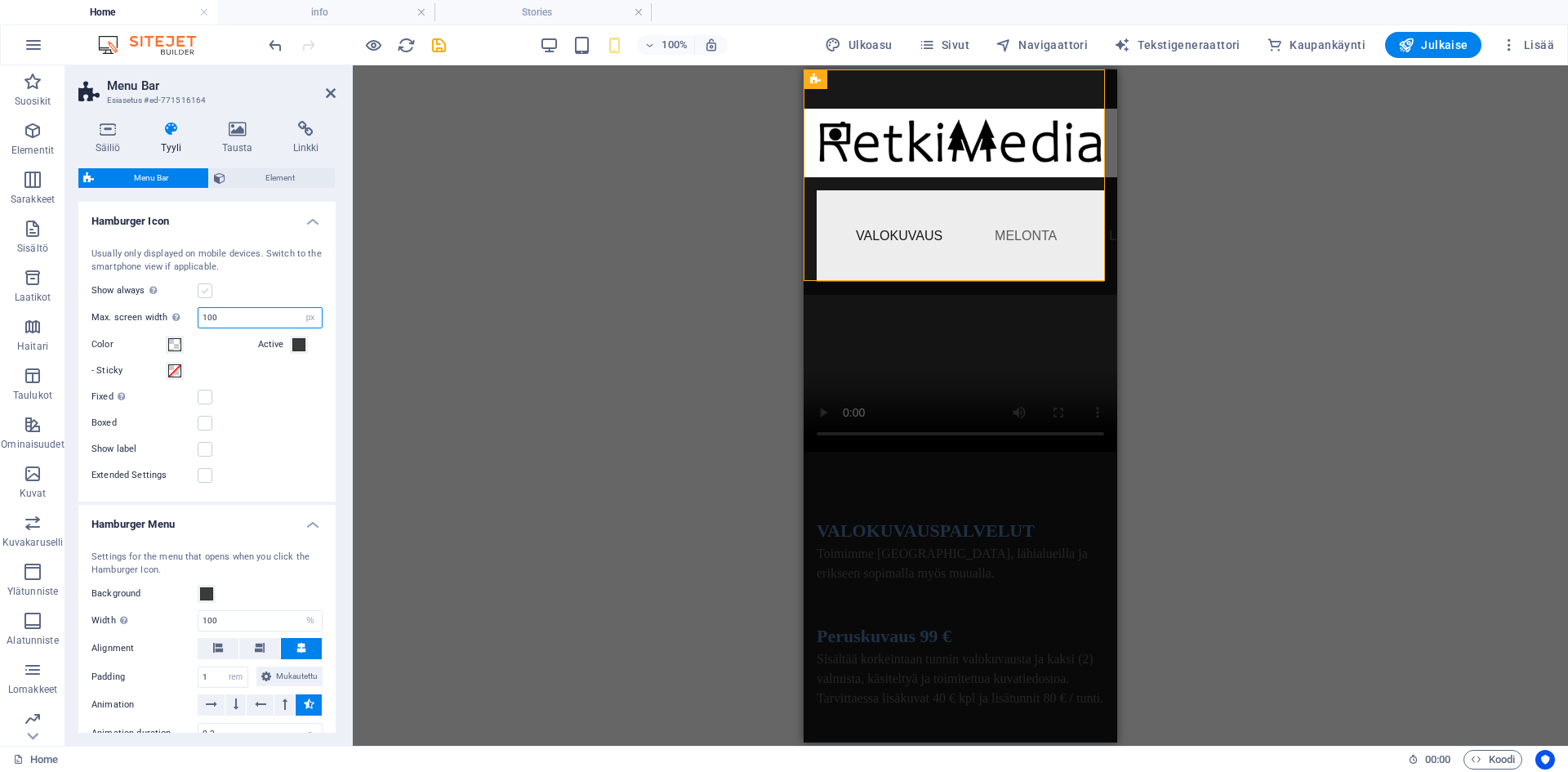
type input "100"
click at [209, 299] on label at bounding box center [205, 291] width 15 height 15
click at [0, 0] on input "Show always Shows the trigger for all viewports." at bounding box center [0, 0] width 0 height 0
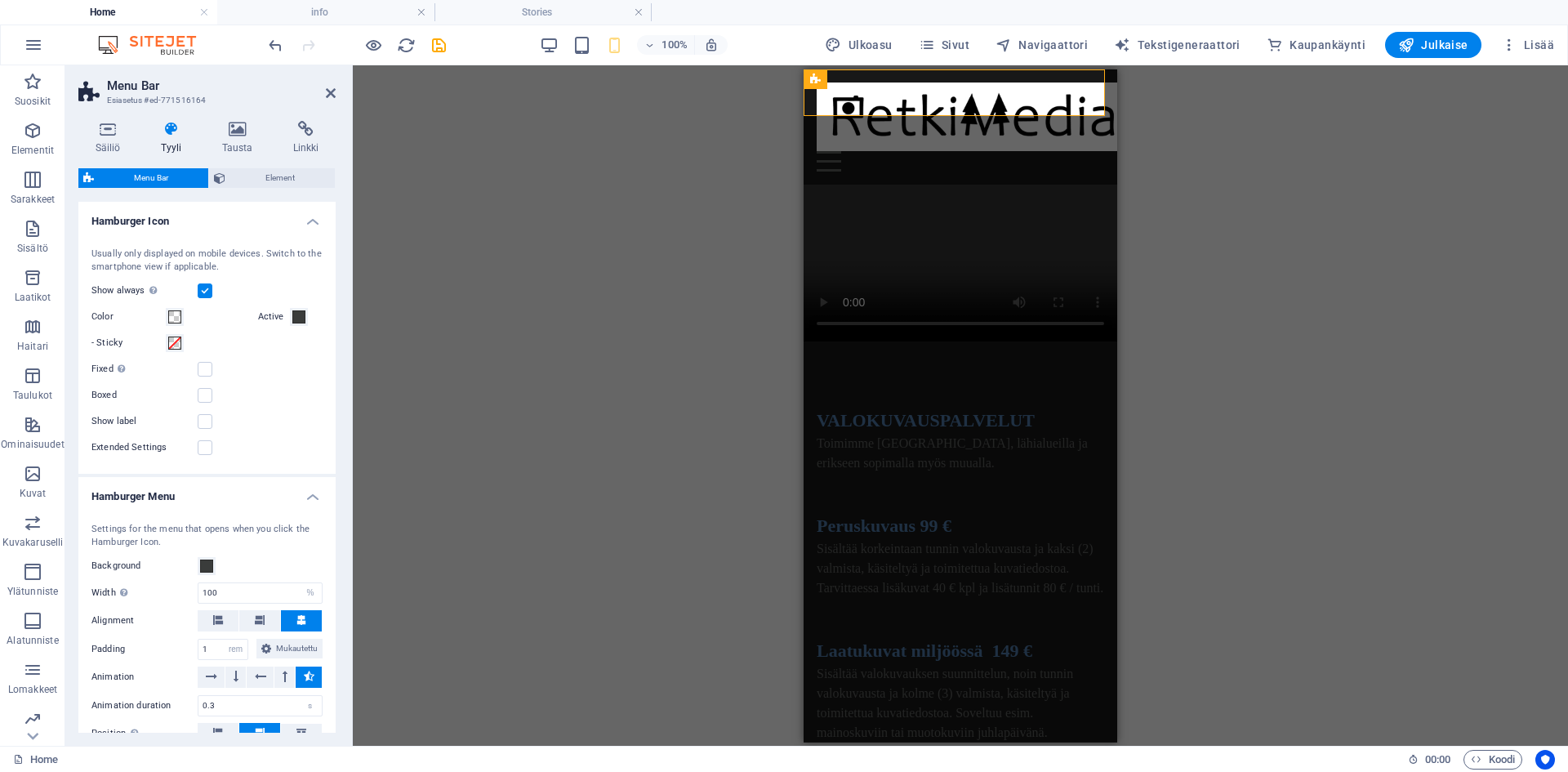
click at [209, 299] on label at bounding box center [205, 291] width 15 height 15
click at [0, 0] on input "Show always Shows the trigger for all viewports." at bounding box center [0, 0] width 0 height 0
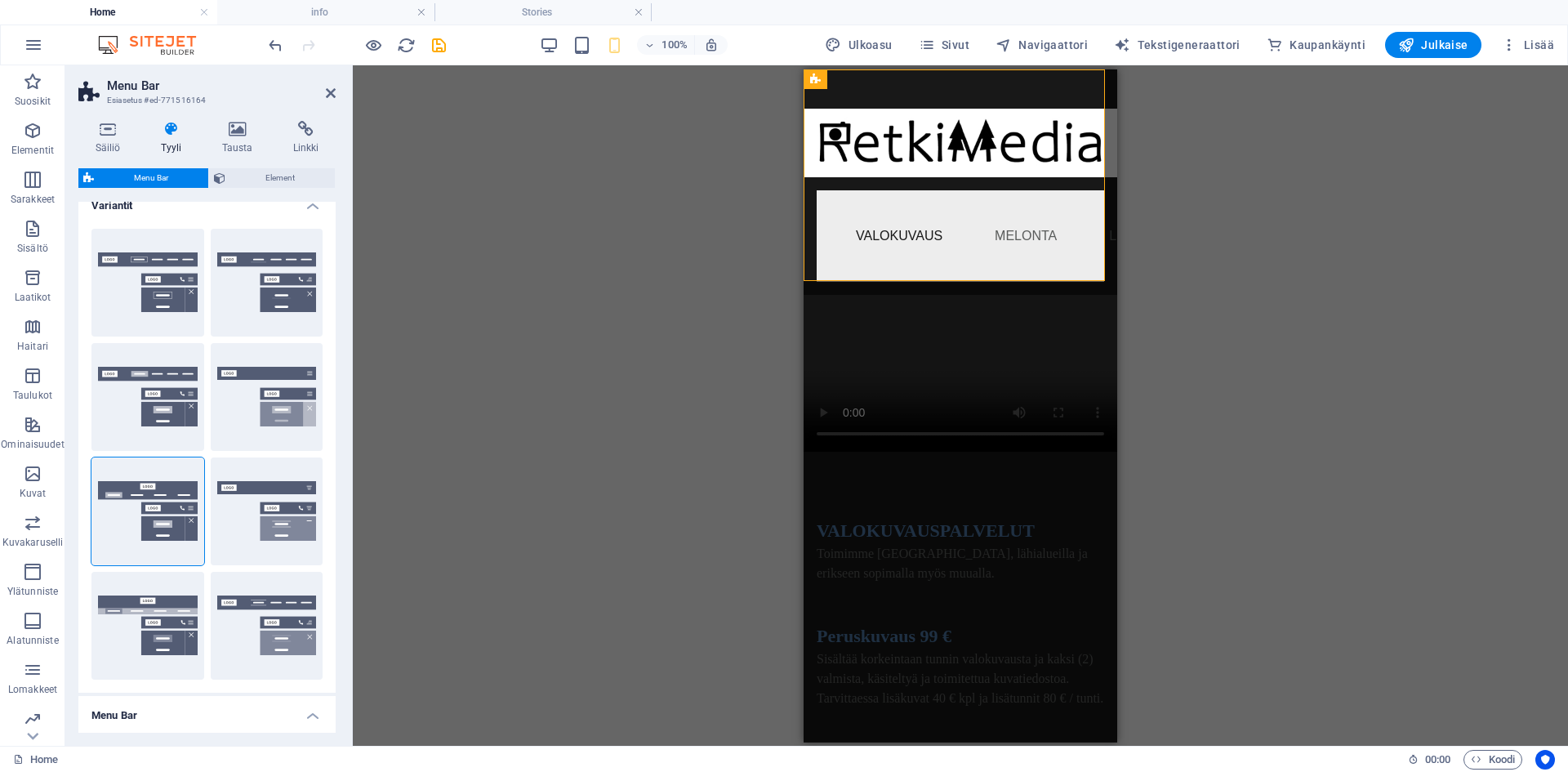
scroll to position [0, 0]
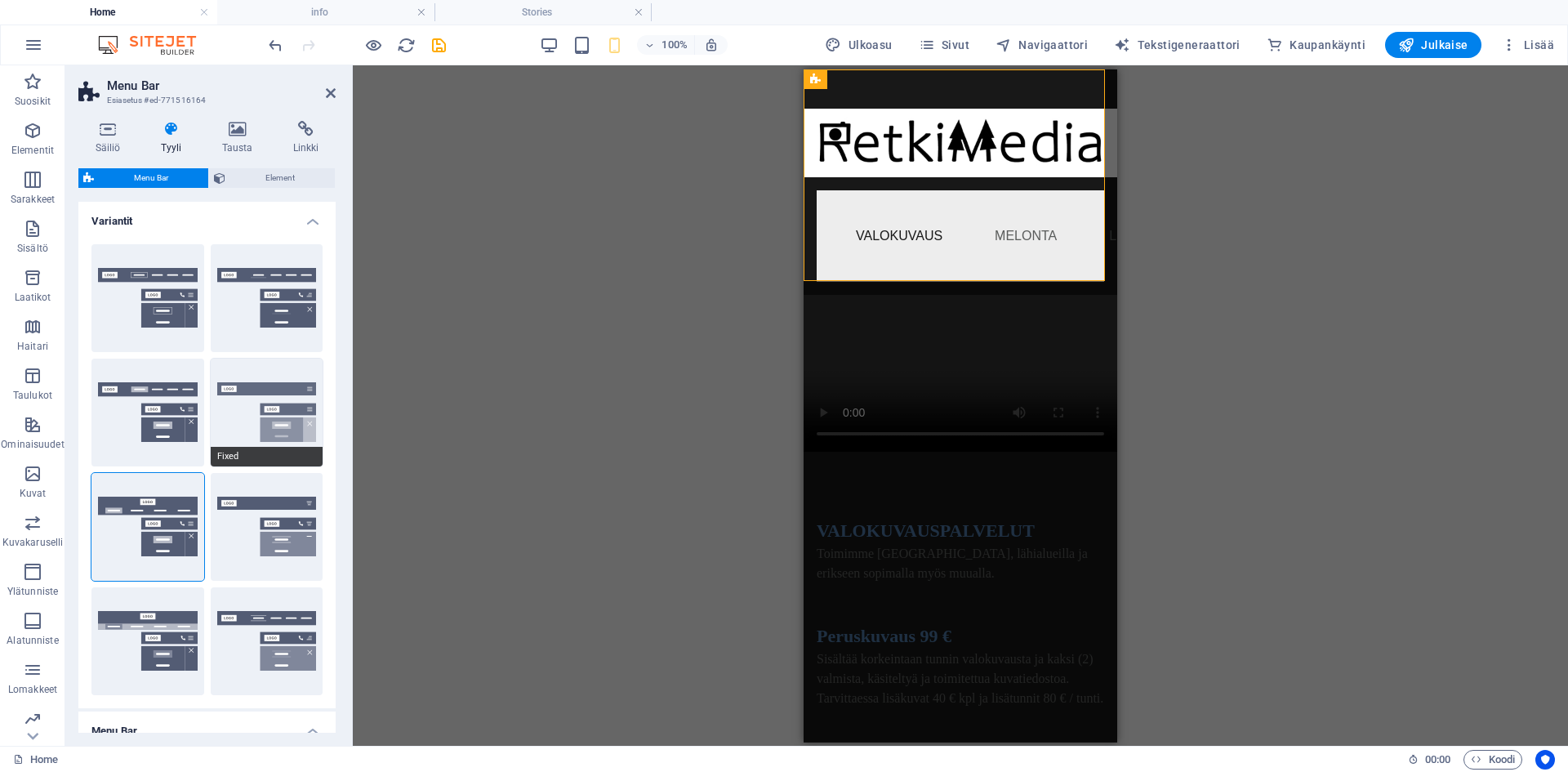
click at [258, 420] on button "Fixed" at bounding box center [266, 413] width 112 height 108
select select "DISABLED_OPTION_VALUE"
type input "80"
type input "0.8"
type input "100"
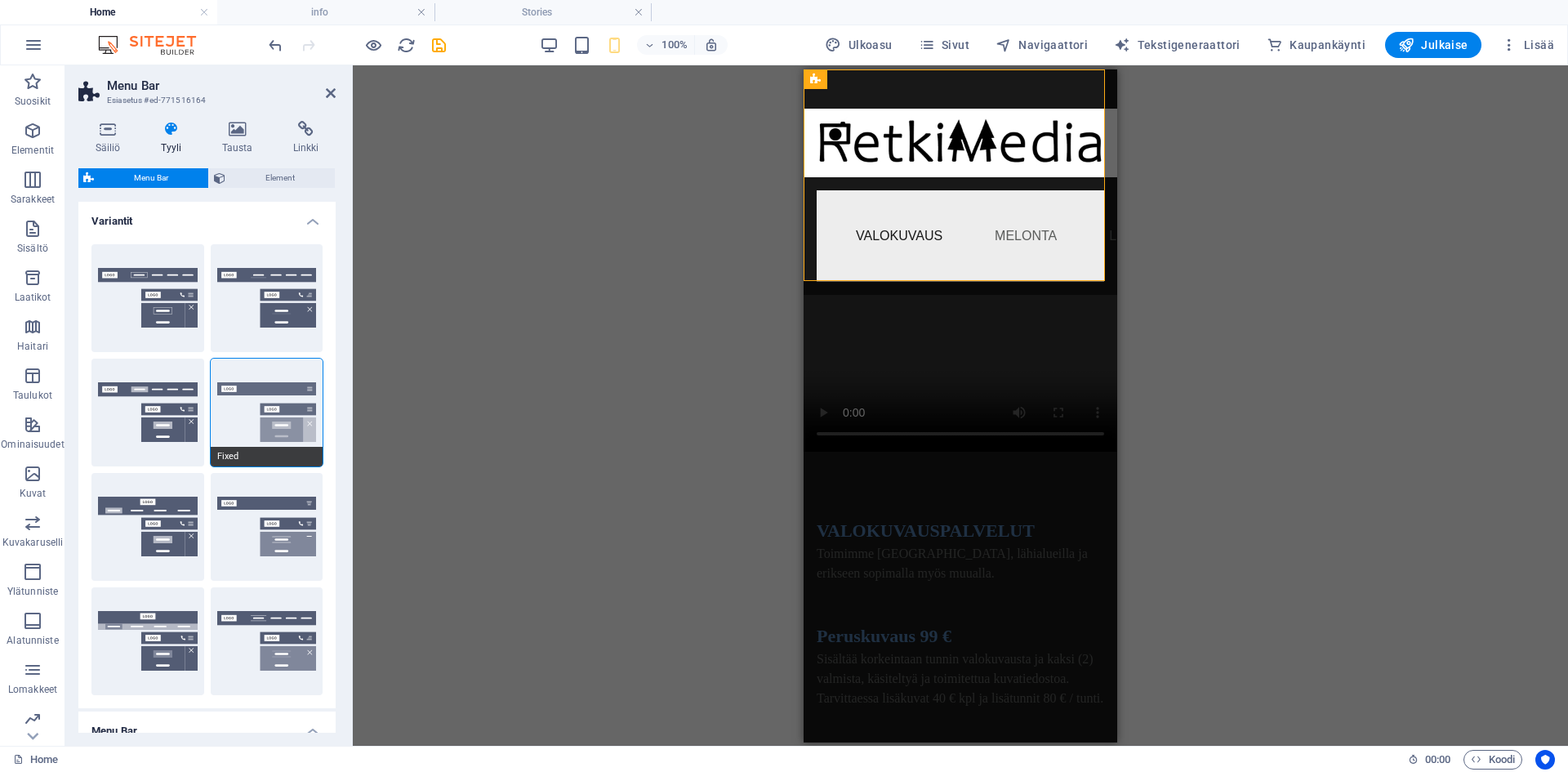
select select "px"
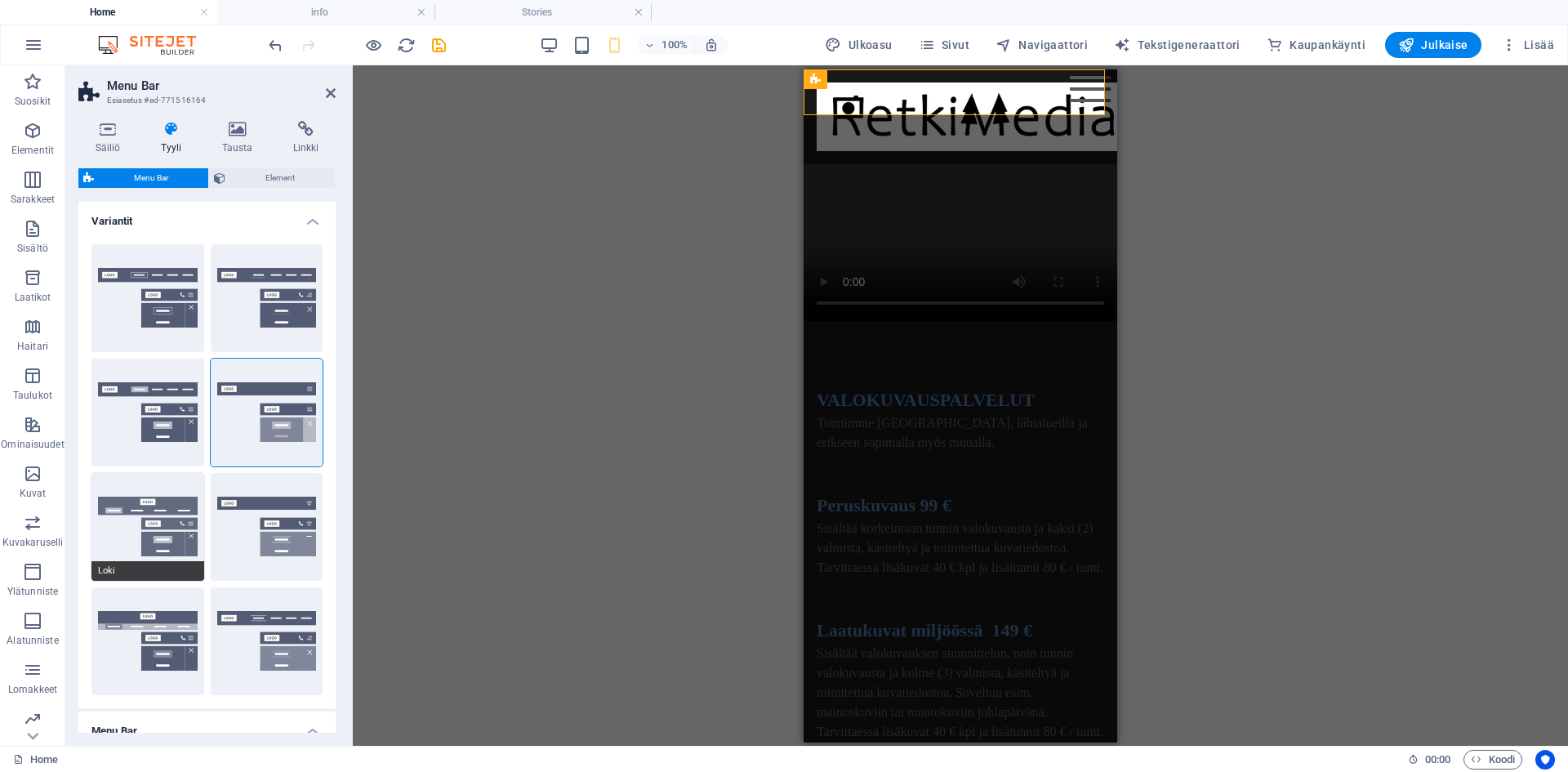
click at [99, 511] on button "Loki" at bounding box center [147, 527] width 112 height 108
select select "DISABLED_OPTION_VALUE"
type input "2"
type input "1"
select select "DISABLED_OPTION_VALUE"
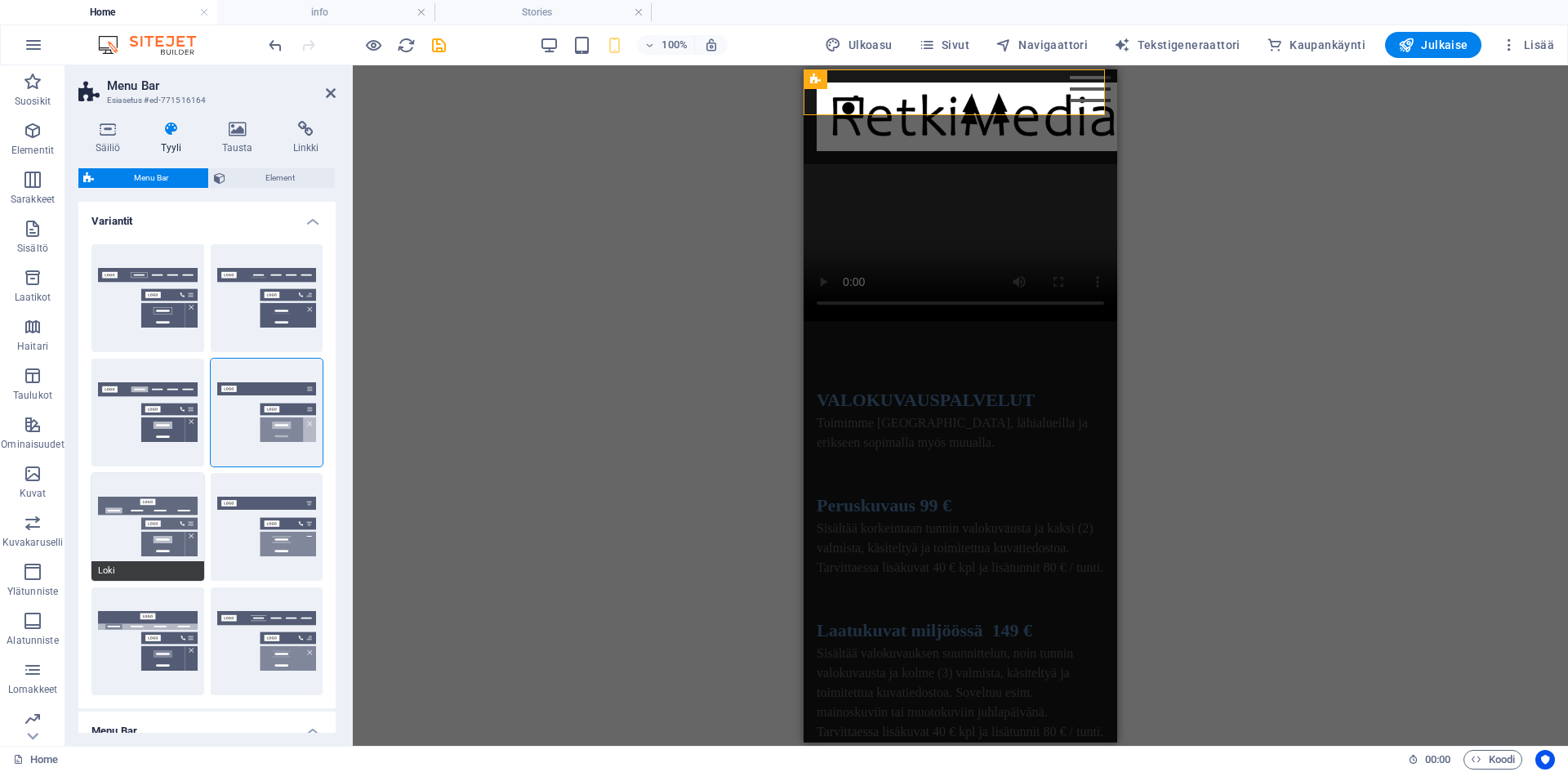
type input "100"
type input "0.3"
type input "100"
select select "px"
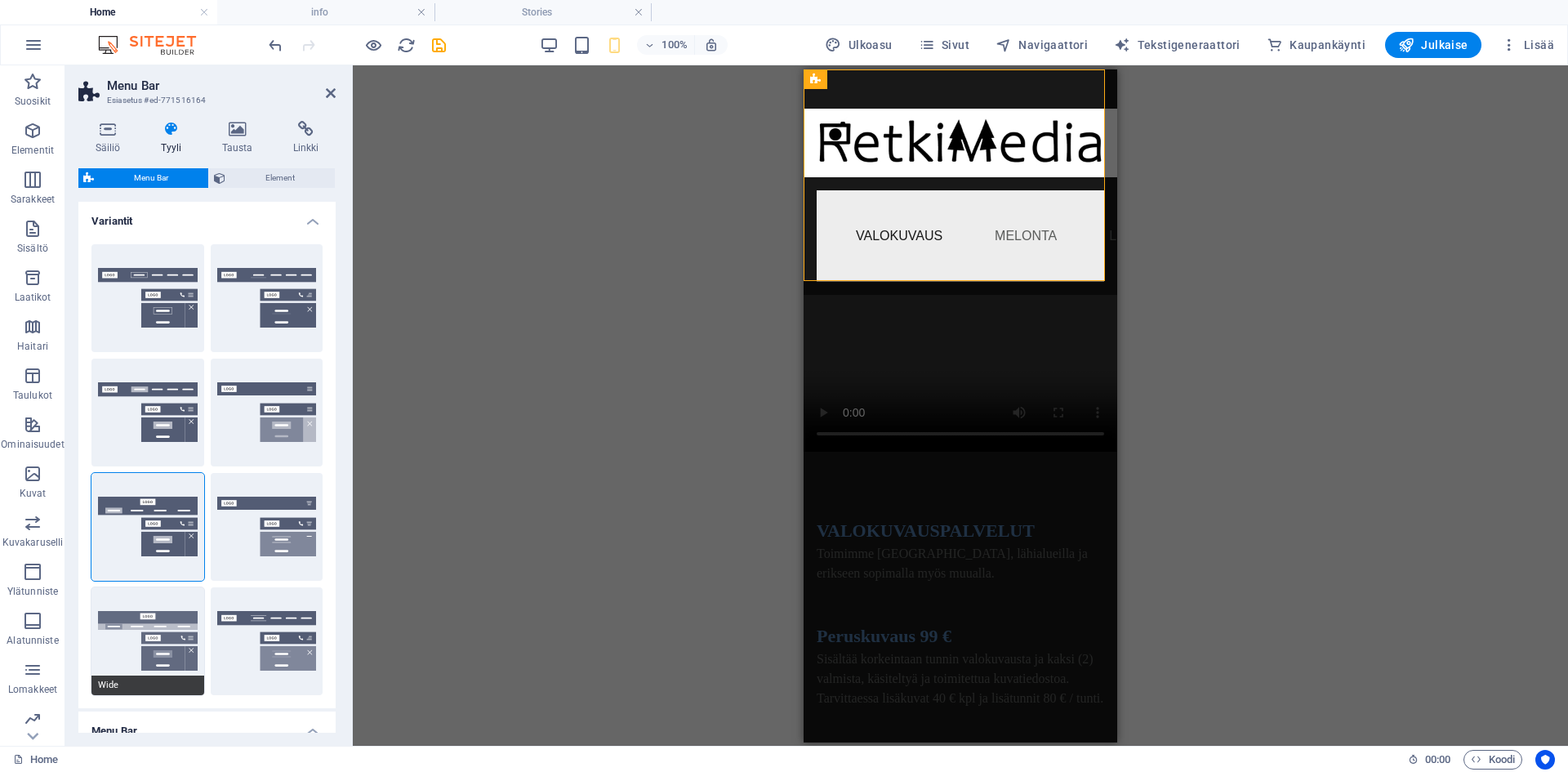
click at [133, 608] on button "Wide" at bounding box center [147, 642] width 112 height 108
type input "2"
select select "rem"
type input "2"
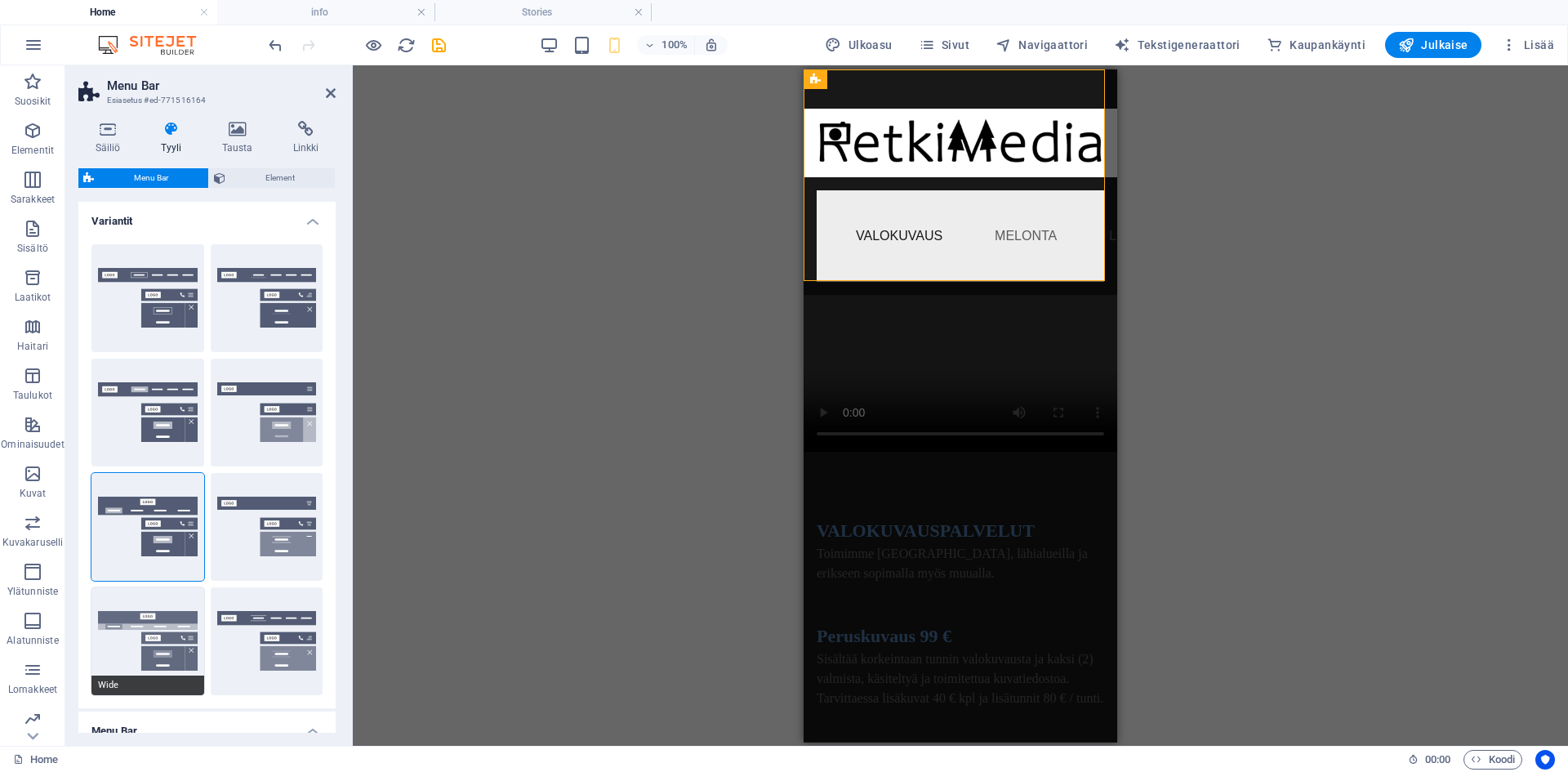
type input "2"
type input "0"
select select "DISABLED_OPTION_VALUE"
type input "100"
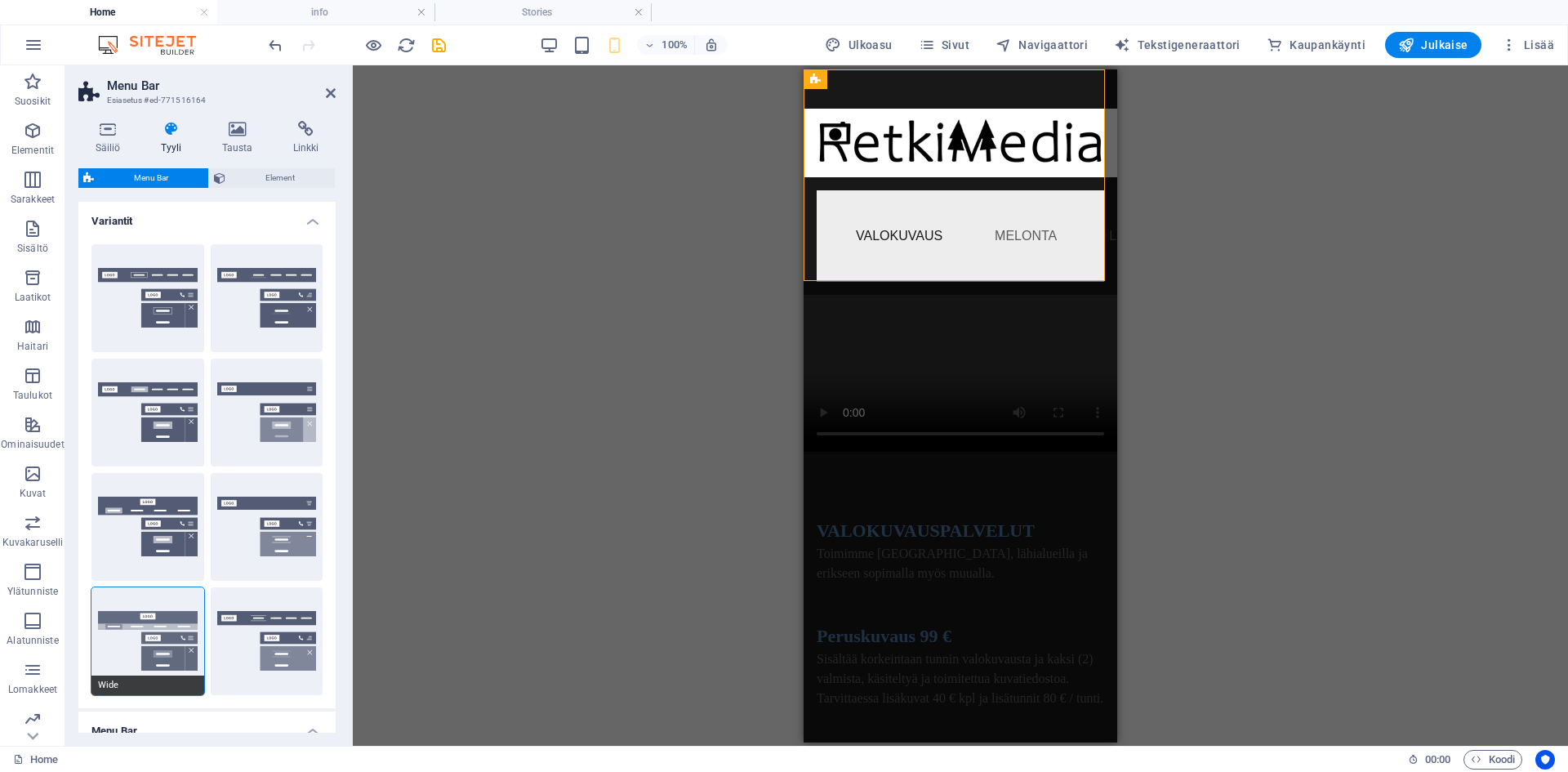
select select "px"
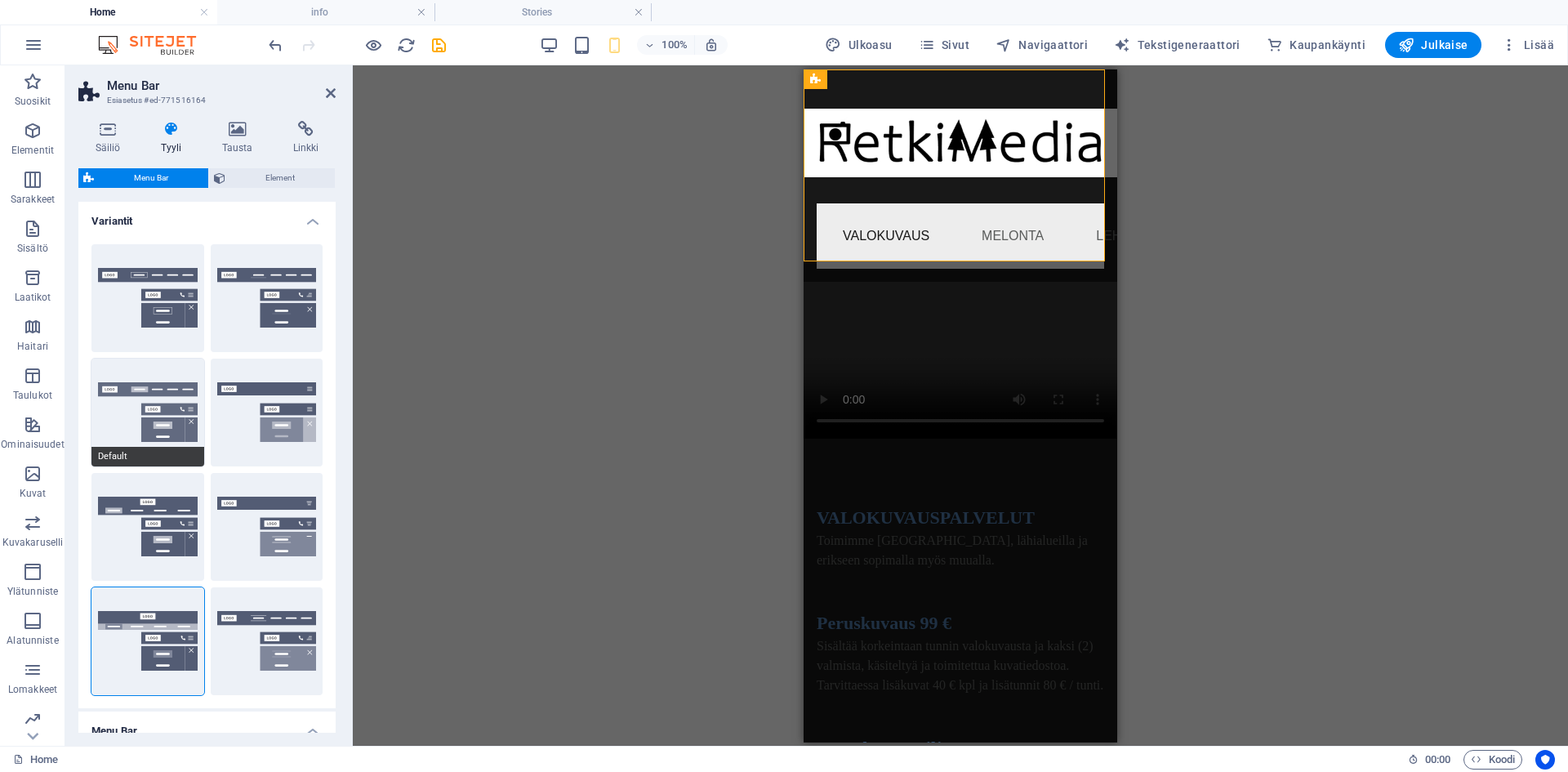
click at [149, 420] on button "Default" at bounding box center [147, 413] width 112 height 108
select select "DISABLED_OPTION_VALUE"
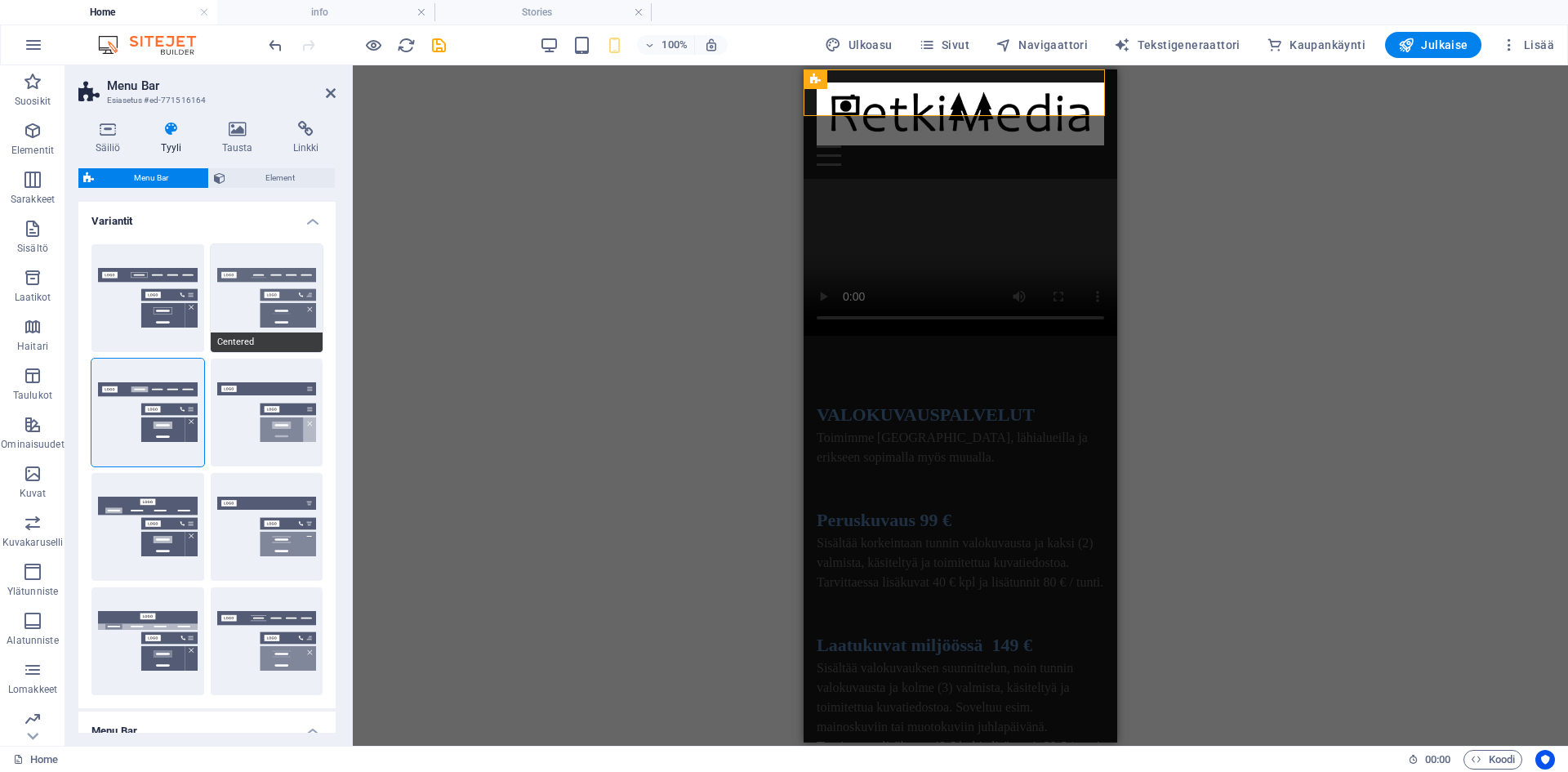
click at [257, 327] on button "Centered" at bounding box center [266, 298] width 112 height 108
type input "0.5"
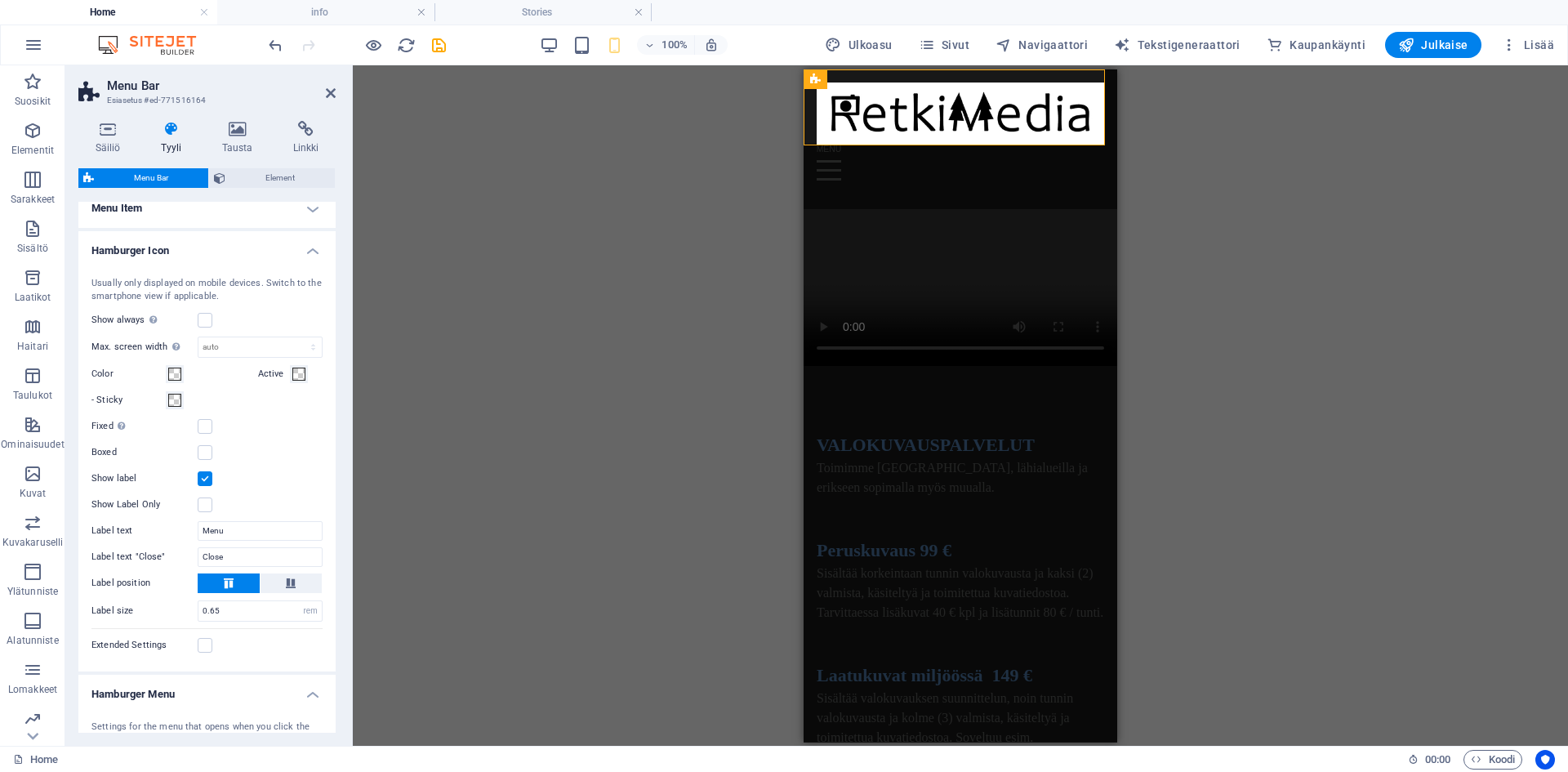
scroll to position [738, 0]
click at [204, 455] on label at bounding box center [205, 448] width 15 height 15
click at [0, 0] on input "Boxed" at bounding box center [0, 0] width 0 height 0
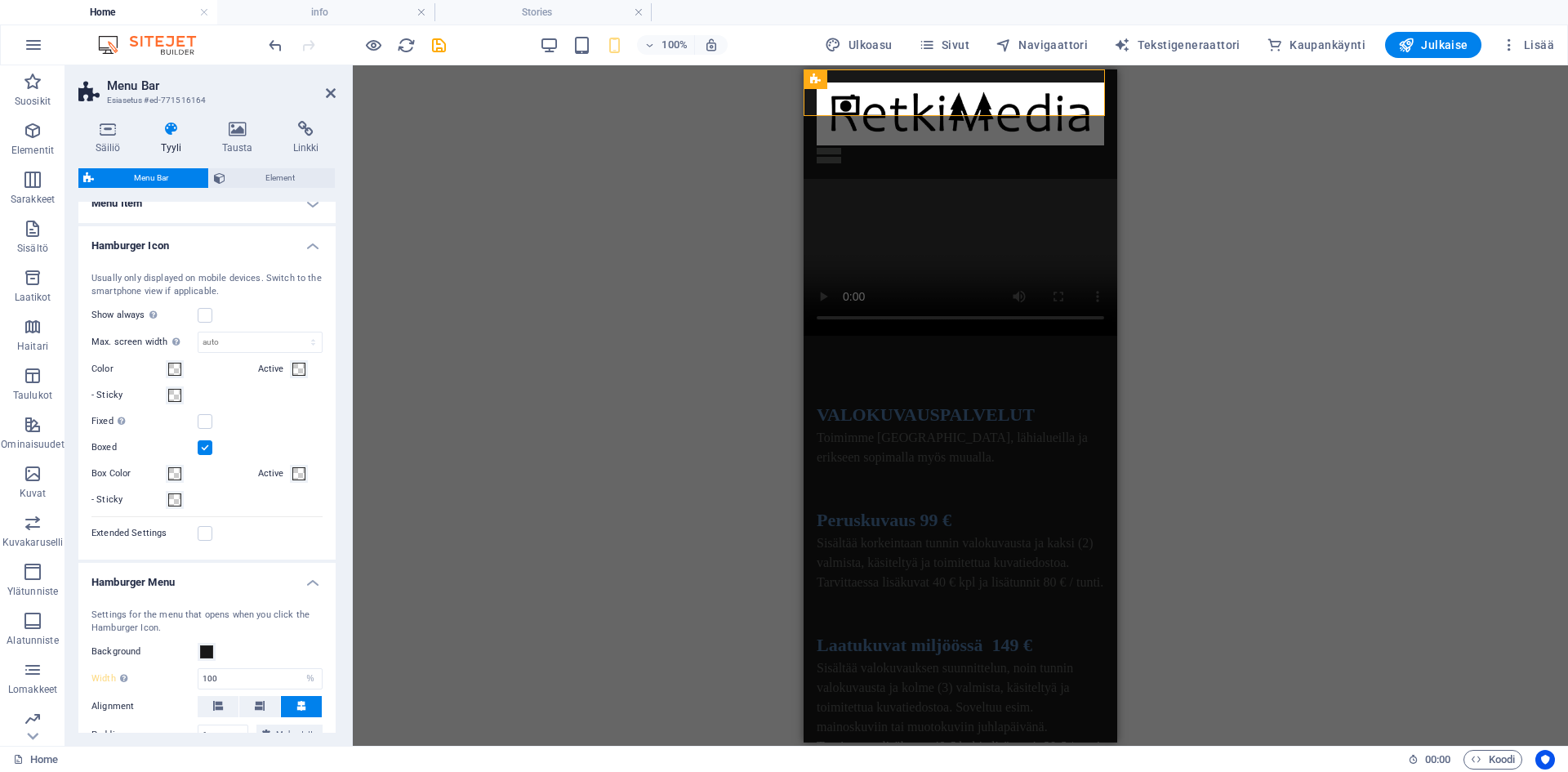
click at [206, 455] on label at bounding box center [205, 448] width 15 height 15
click at [0, 0] on input "Boxed" at bounding box center [0, 0] width 0 height 0
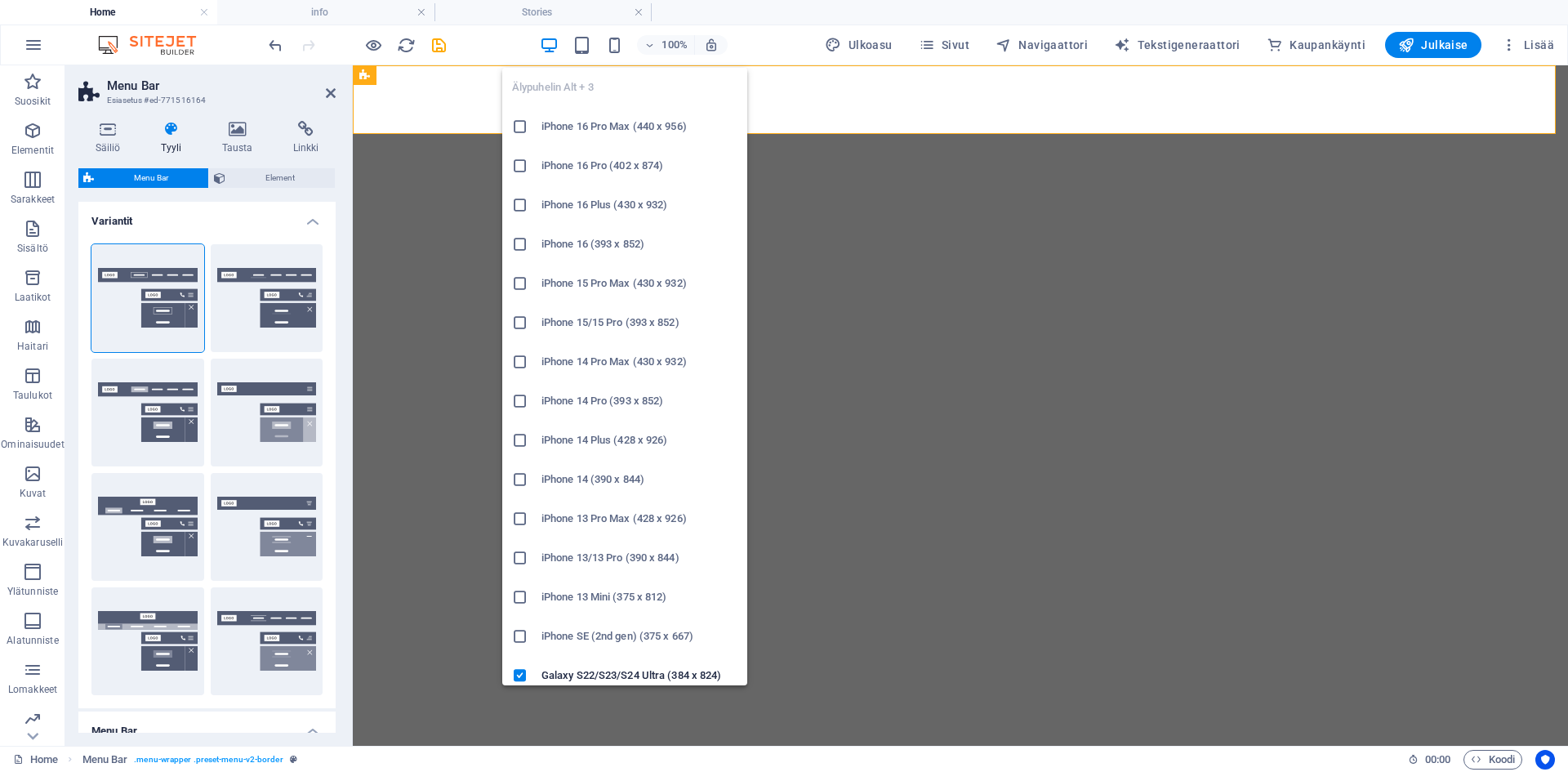
select select "rem"
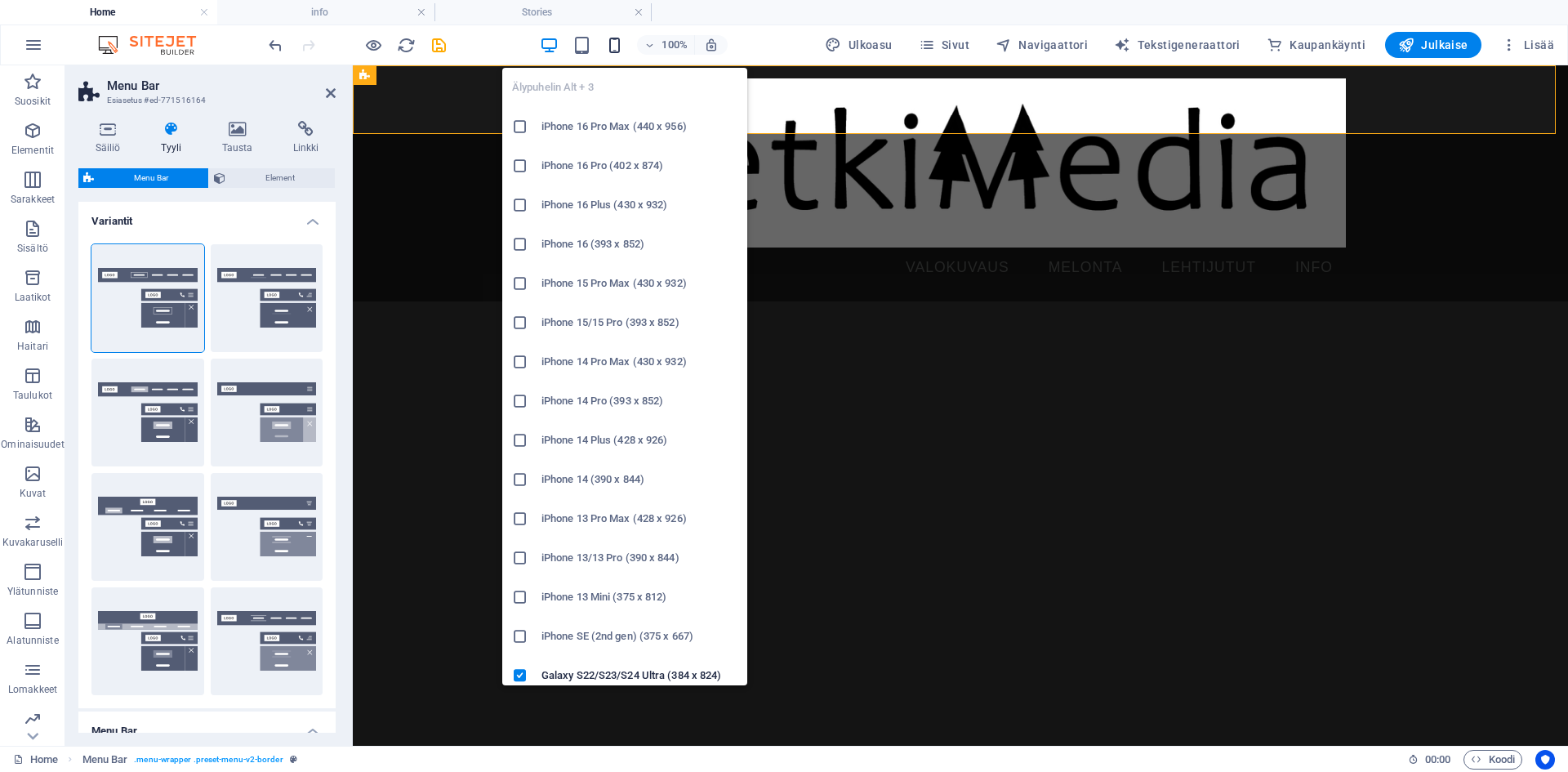
click at [622, 48] on icon "button" at bounding box center [615, 45] width 19 height 19
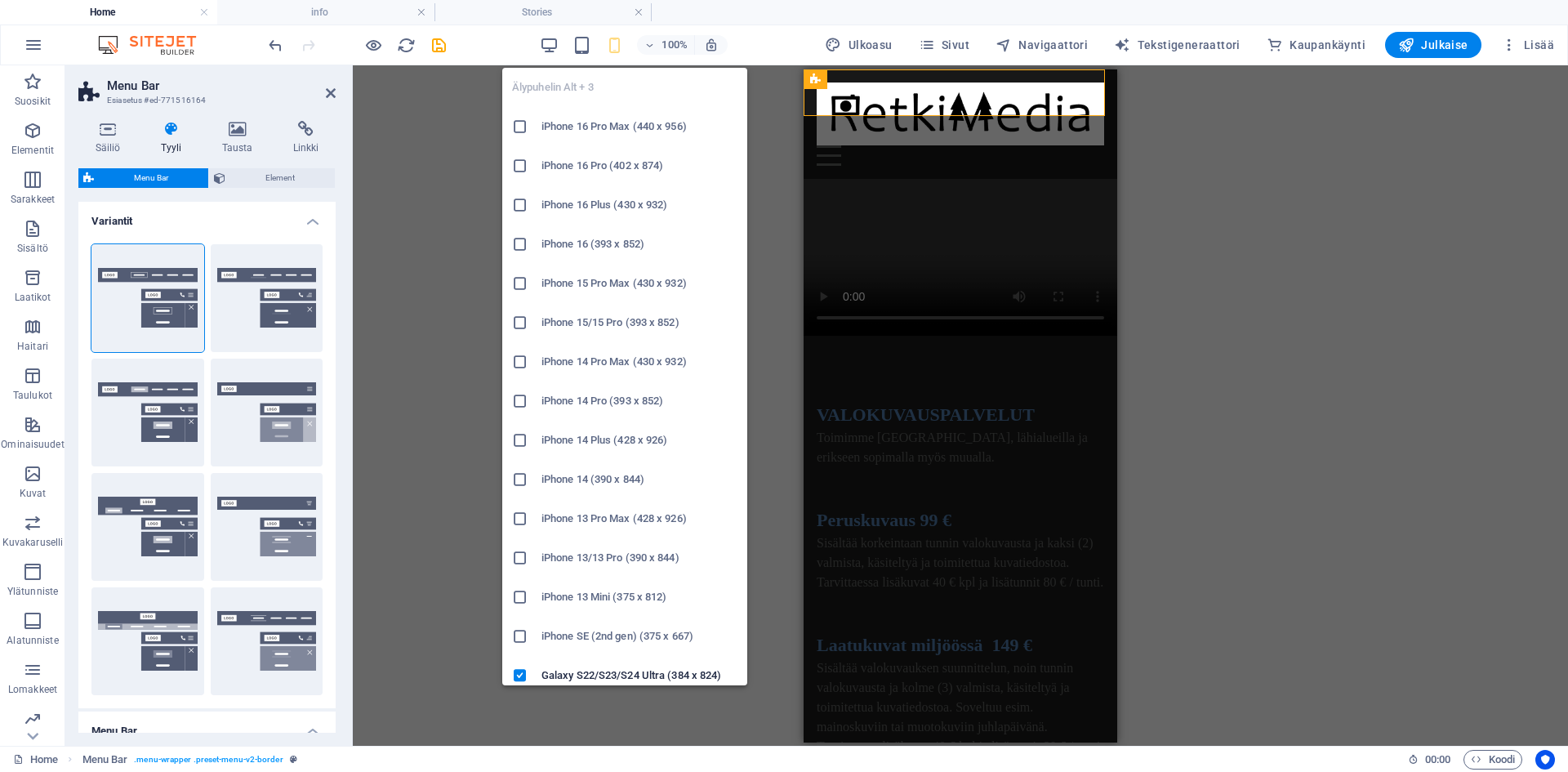
type input "100"
select select "%"
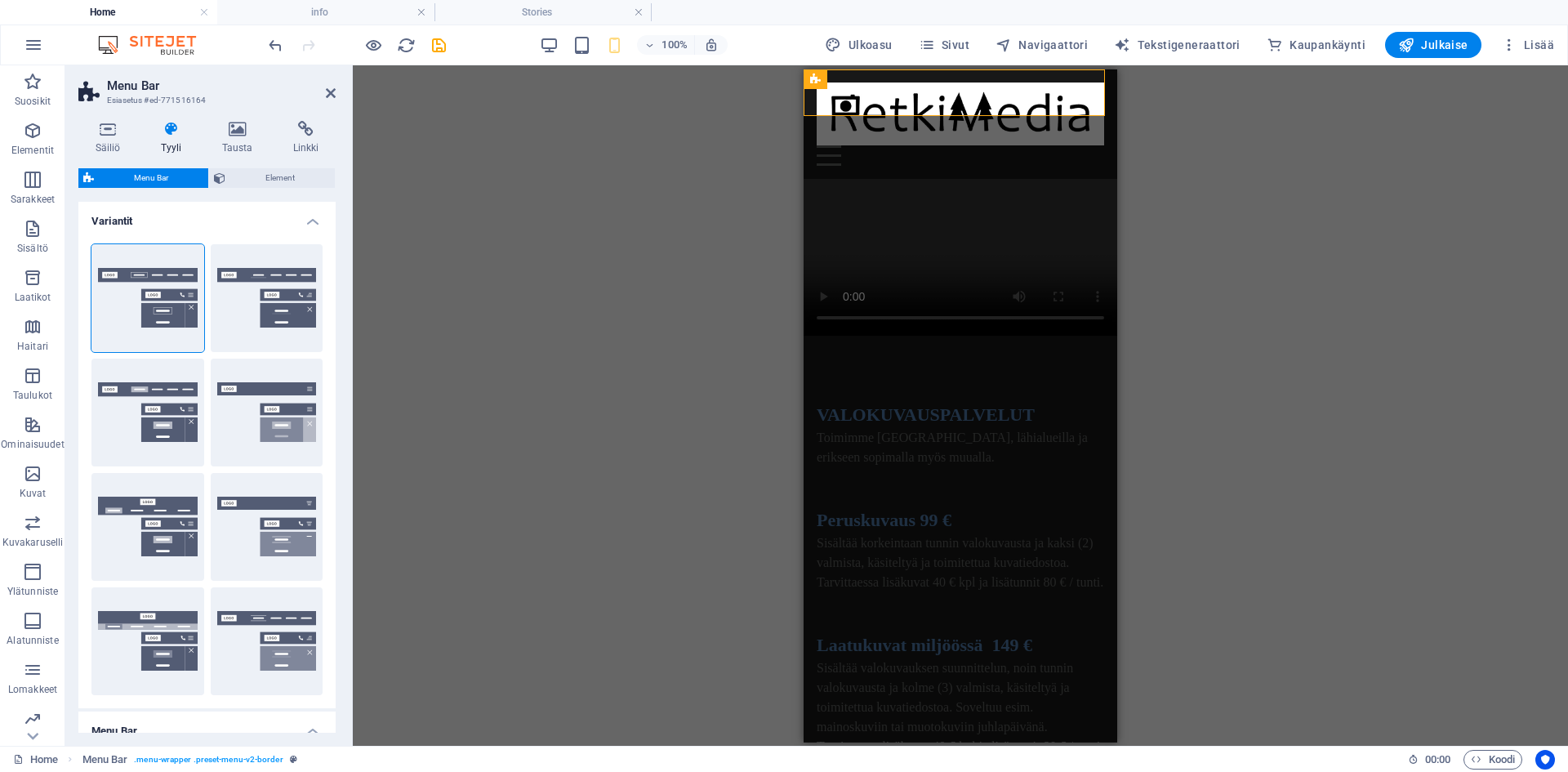
click at [335, 439] on div "Säiliö Tyyli Tausta Linkki Koko Korkeus Oletus px rem % vh vw Min. korkeus Ei m…" at bounding box center [207, 426] width 283 height 638
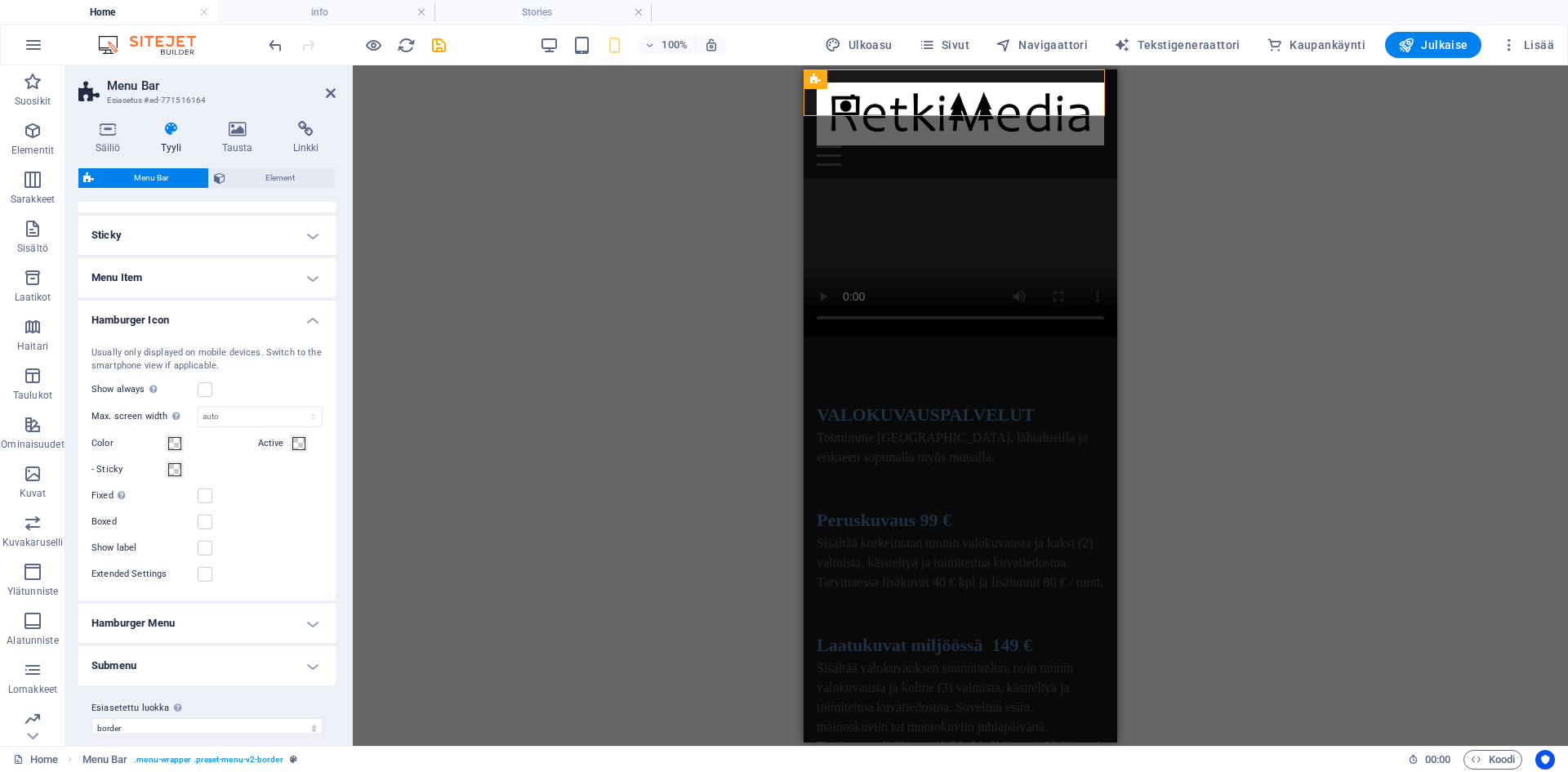
scroll to position [702, 0]
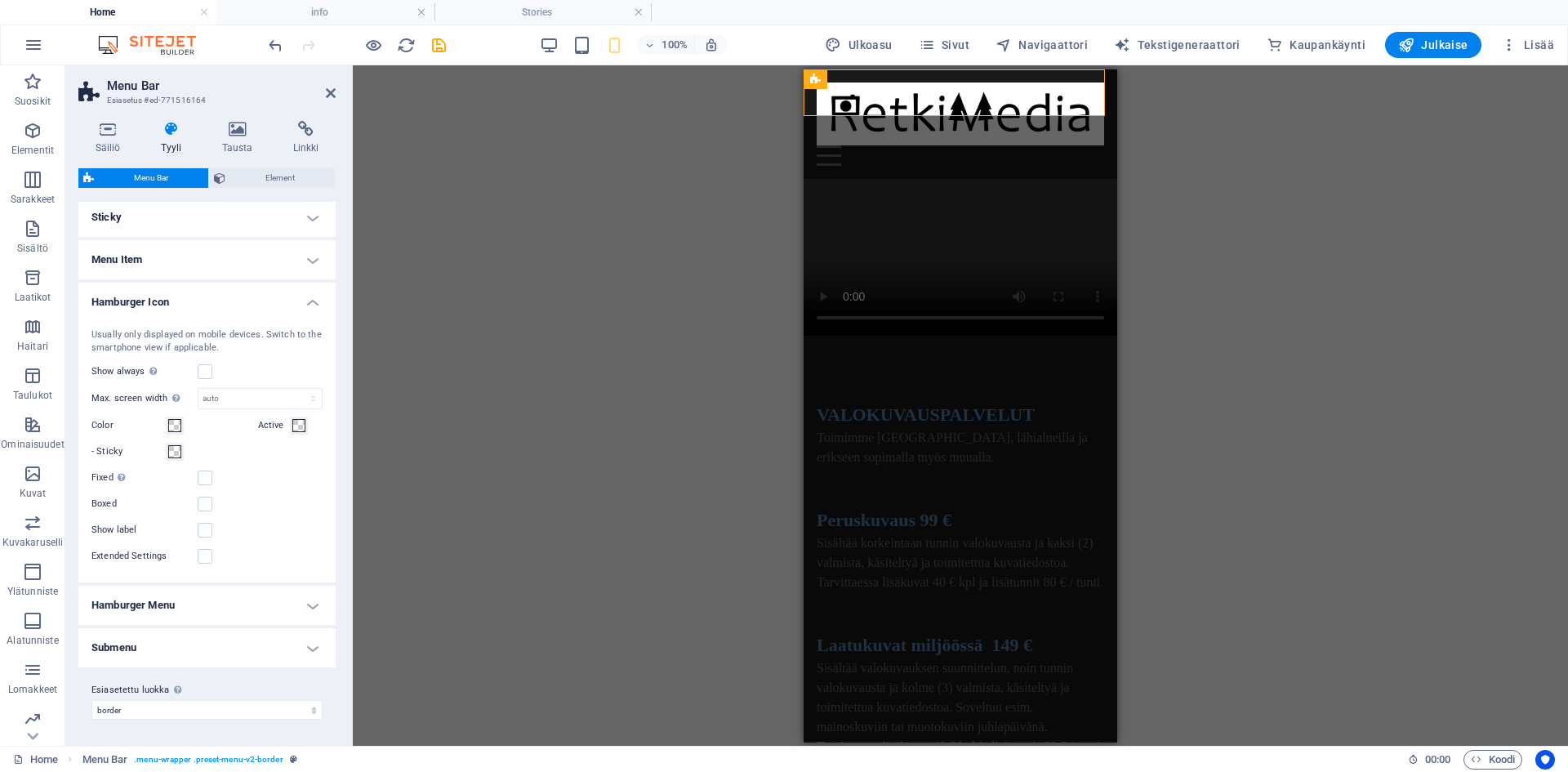
click at [289, 602] on h4 "Hamburger Menu" at bounding box center [207, 605] width 257 height 39
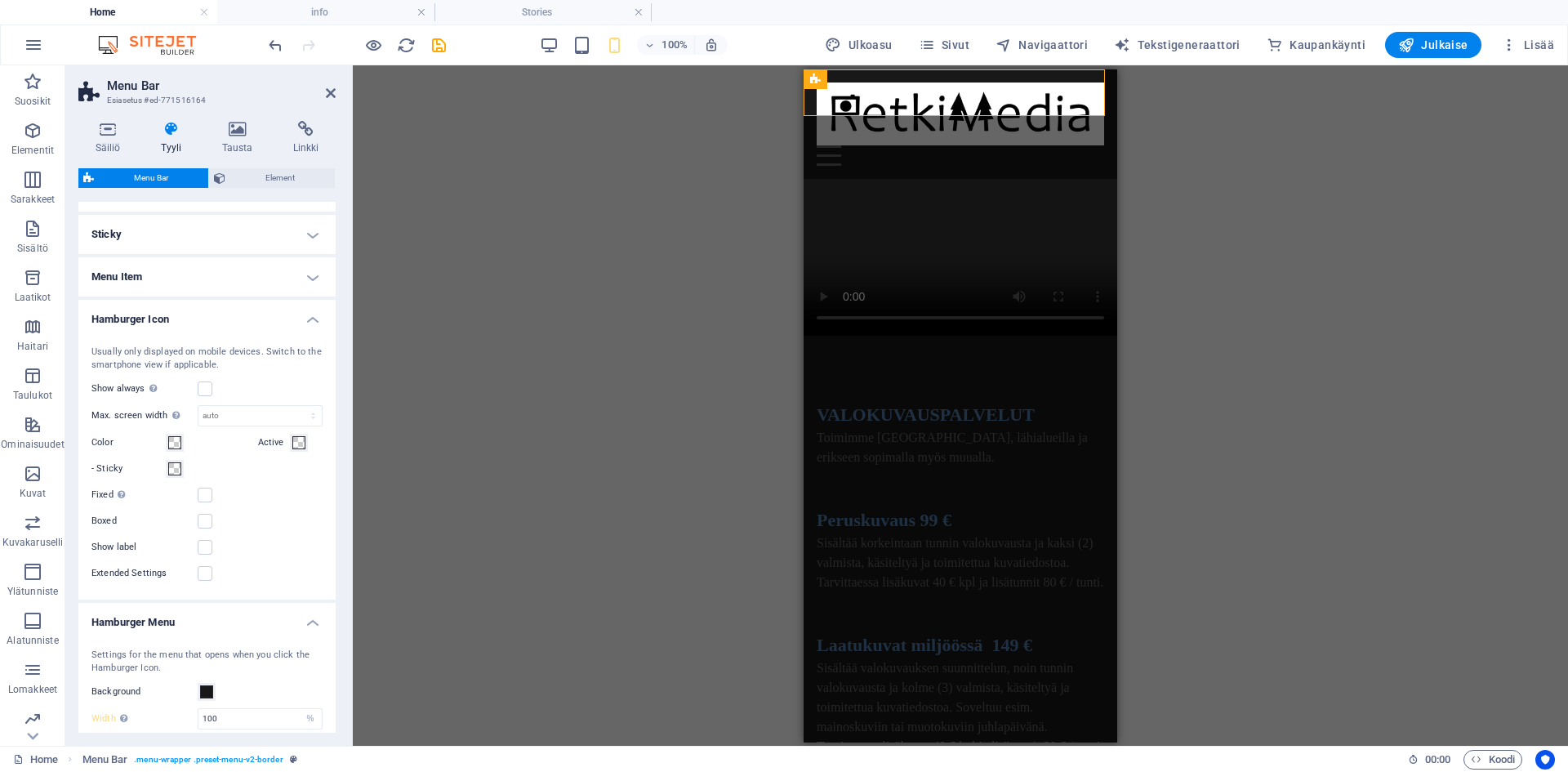
scroll to position [630, 0]
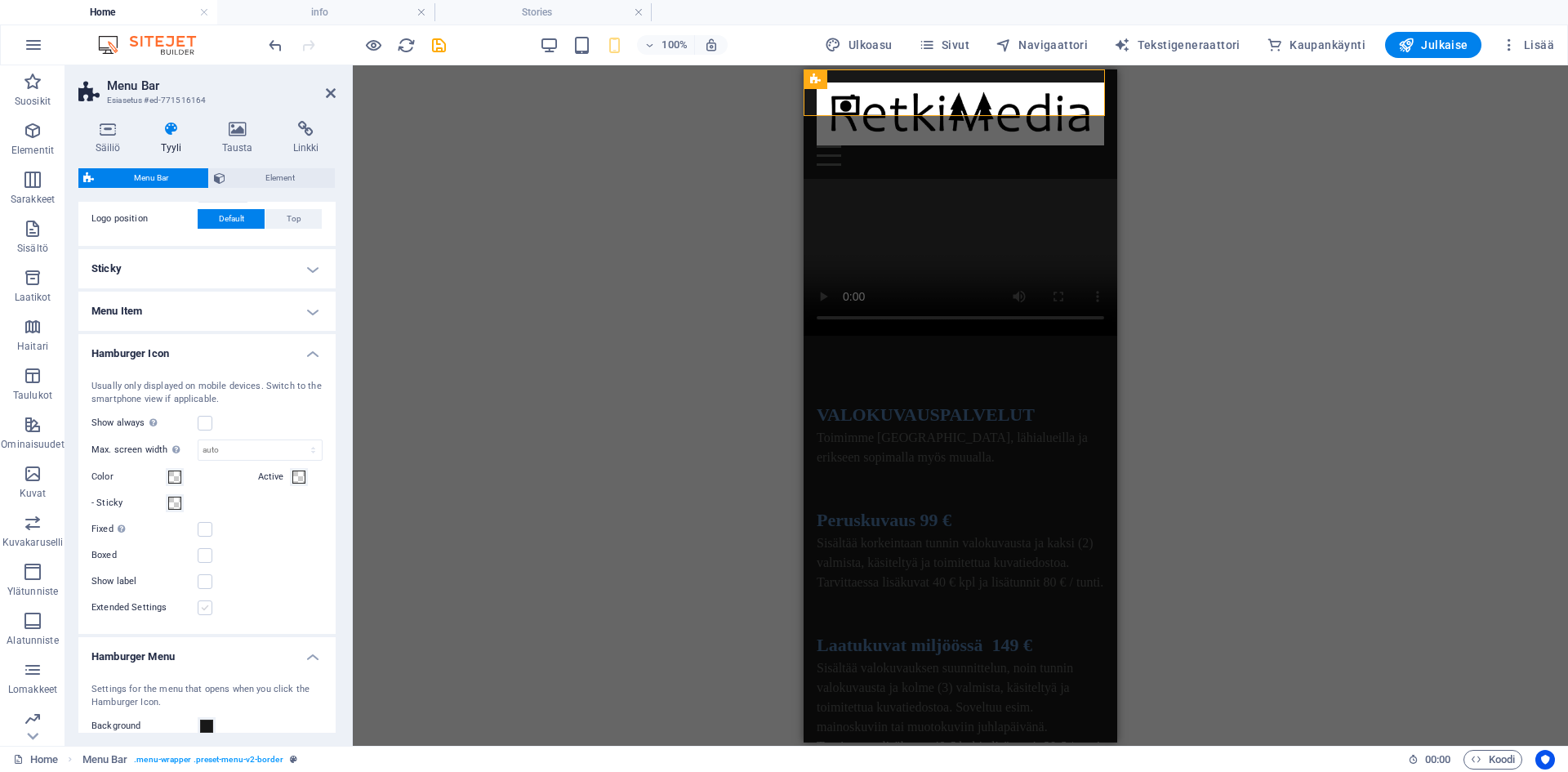
click at [201, 615] on label at bounding box center [205, 608] width 15 height 15
click at [0, 0] on input "Extended Settings" at bounding box center [0, 0] width 0 height 0
click at [331, 601] on div "Usually only displayed on mobile devices. Switch to the smartphone view if appl…" at bounding box center [207, 627] width 264 height 527
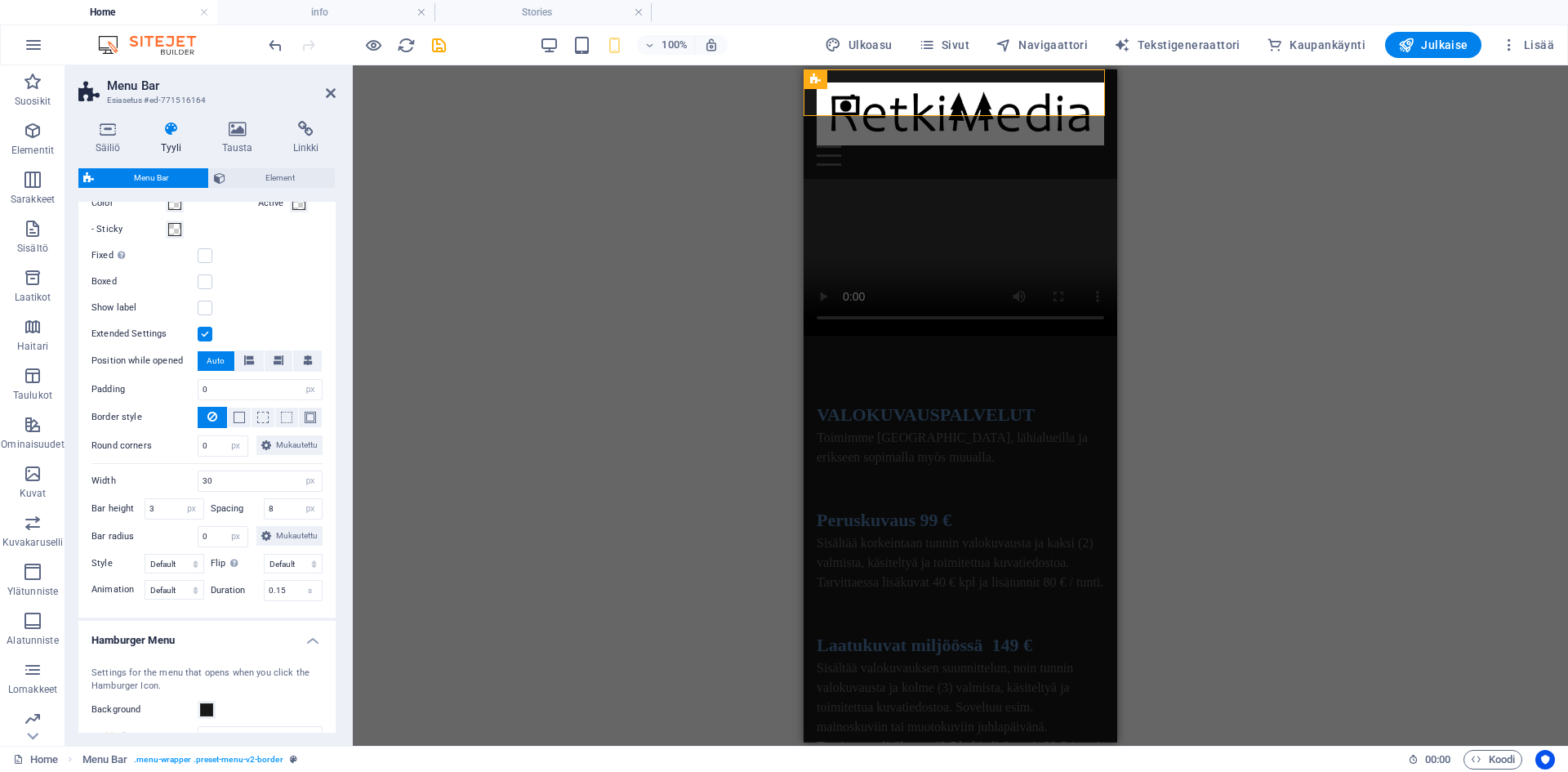
scroll to position [808, 0]
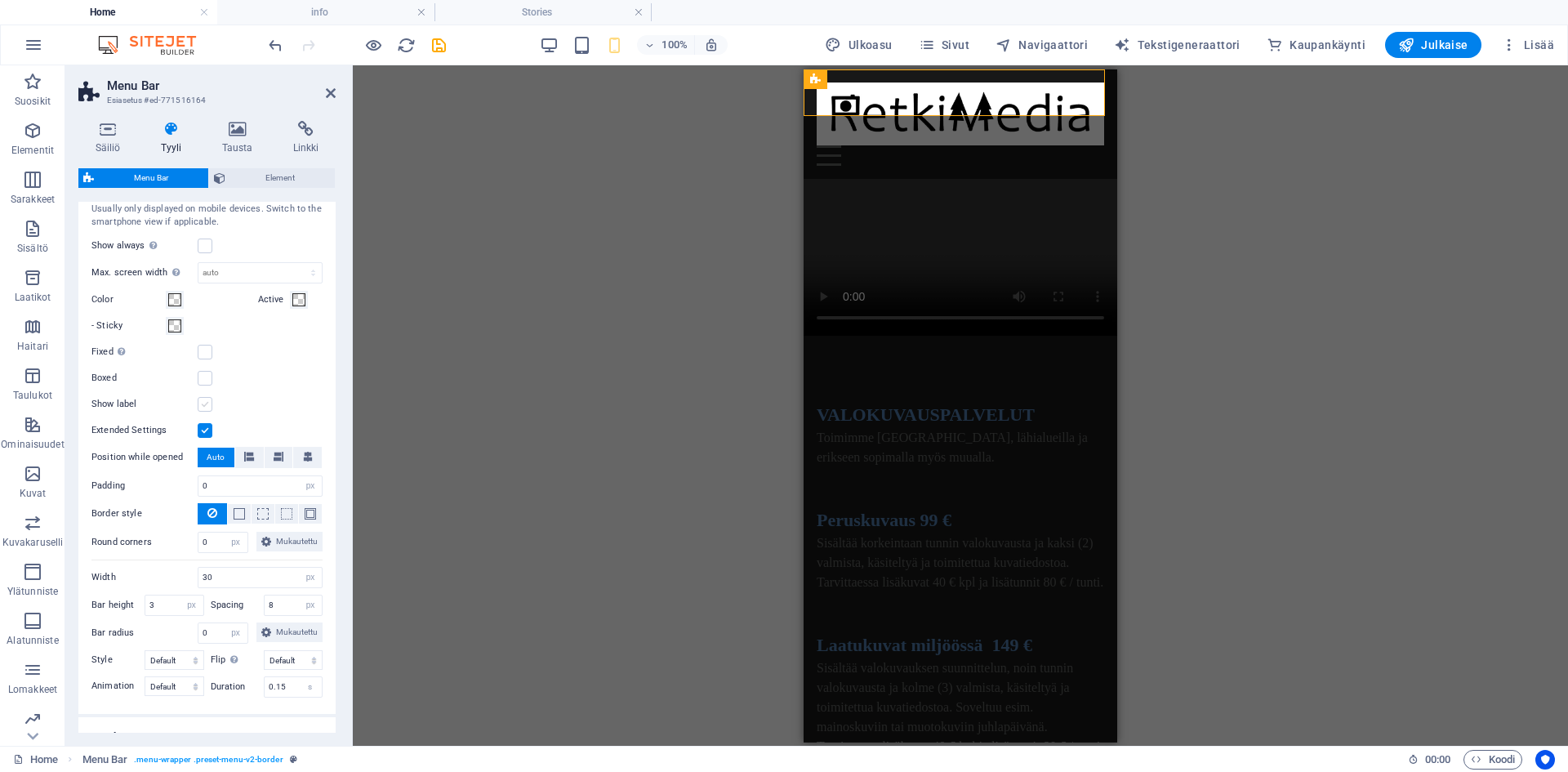
click at [197, 412] on label at bounding box center [205, 404] width 15 height 15
click at [0, 0] on input "Show label" at bounding box center [0, 0] width 0 height 0
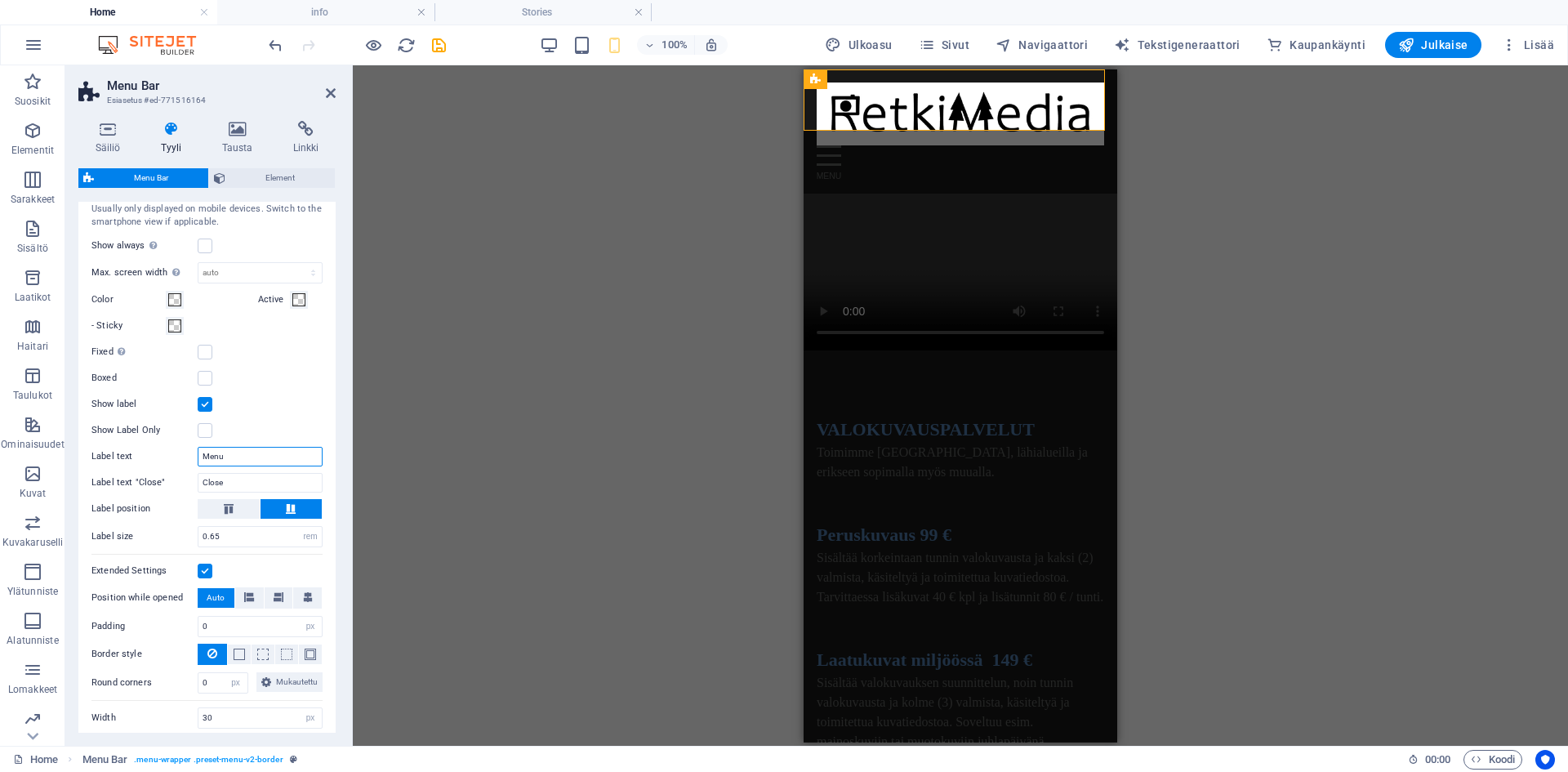
drag, startPoint x: 259, startPoint y: 478, endPoint x: 160, endPoint y: 465, distance: 99.8
click at [160, 465] on div "Usually only displayed on mobile devices. Switch to the smartphone view if appl…" at bounding box center [207, 520] width 264 height 668
click at [263, 467] on input "MEN" at bounding box center [260, 456] width 125 height 20
type input "MENU"
click at [443, 50] on icon "save" at bounding box center [439, 45] width 19 height 19
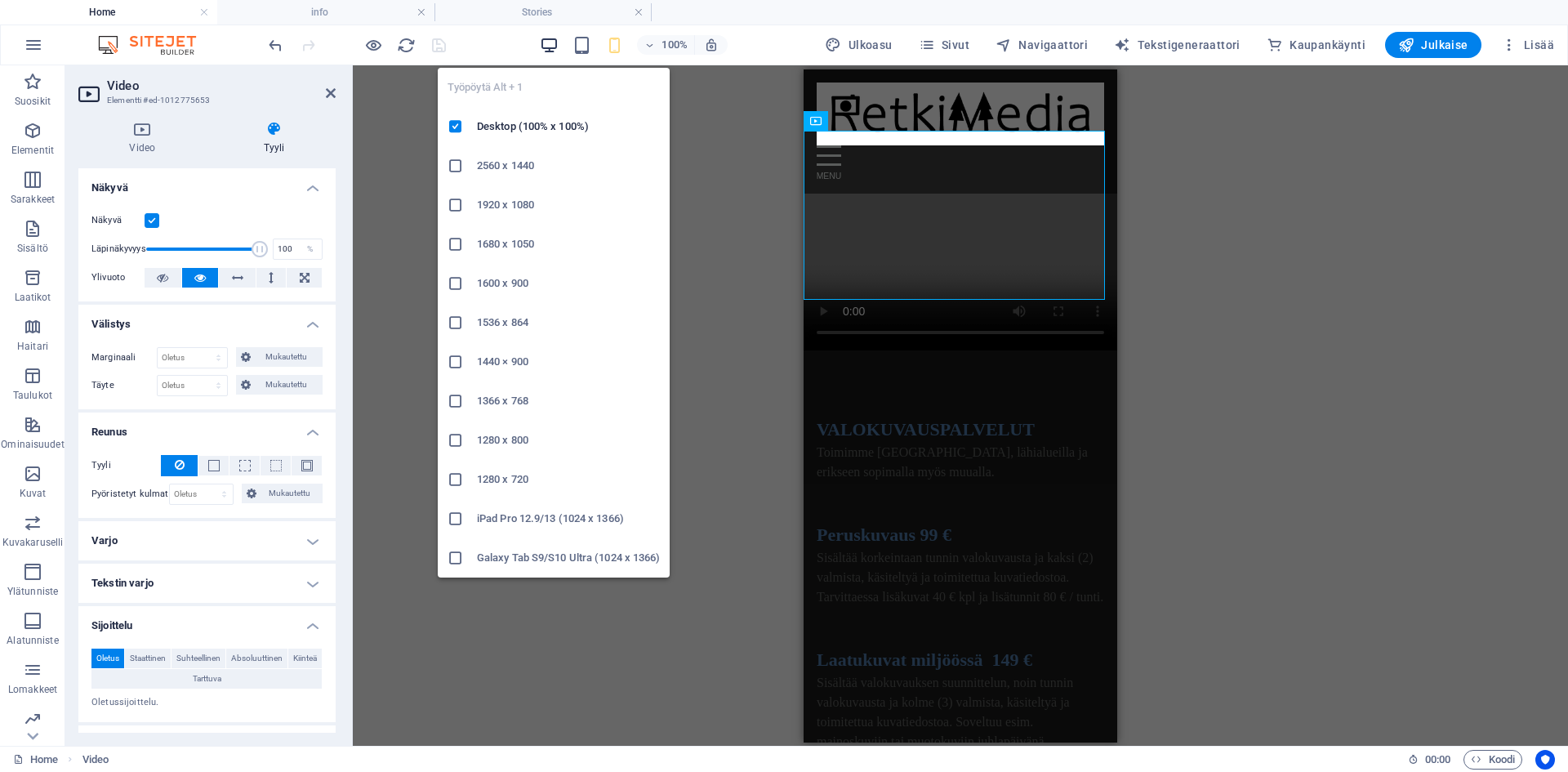
click at [554, 43] on icon "button" at bounding box center [549, 45] width 19 height 19
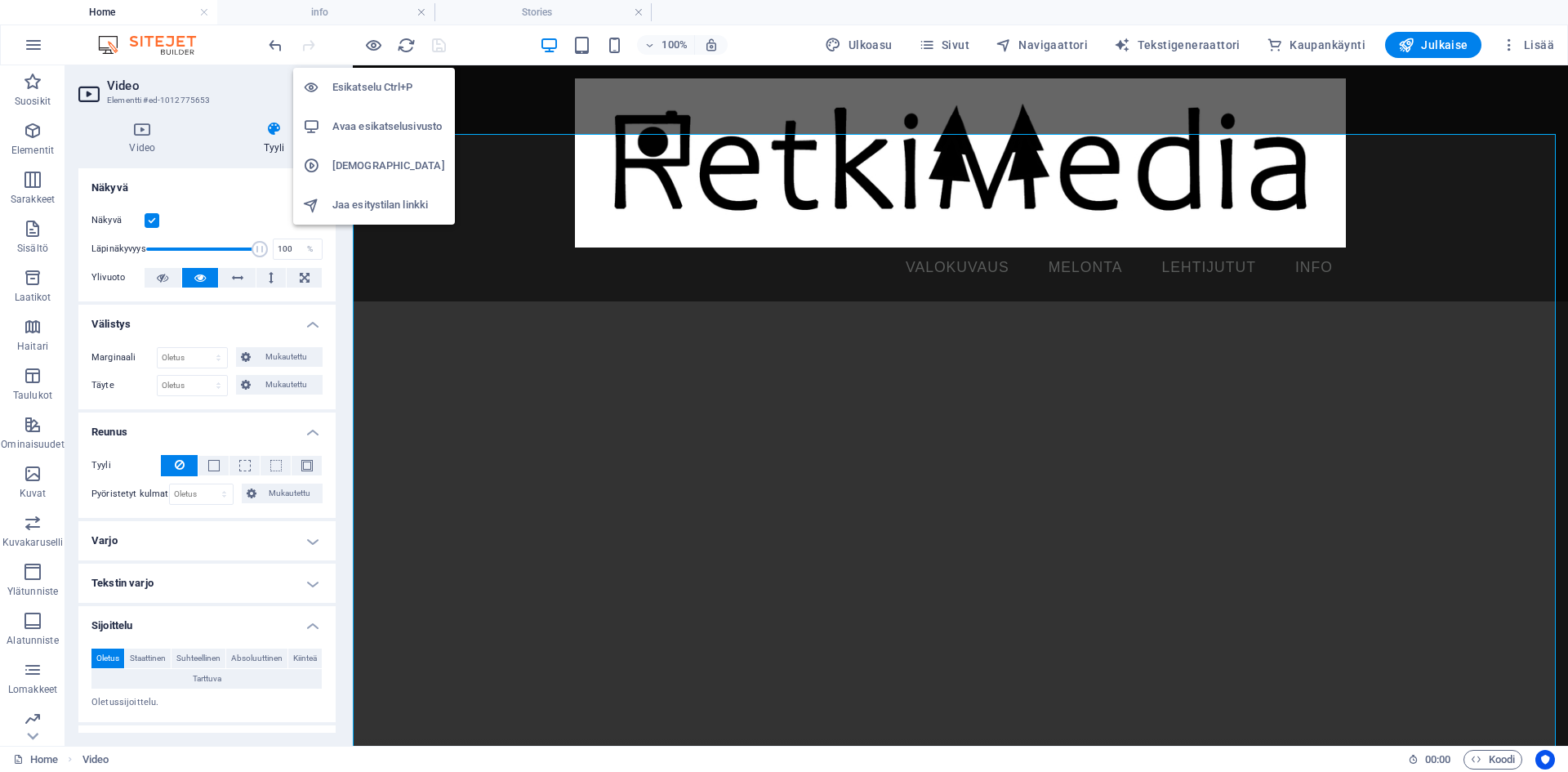
click at [378, 127] on h6 "Avaa esikatselusivusto" at bounding box center [388, 127] width 112 height 20
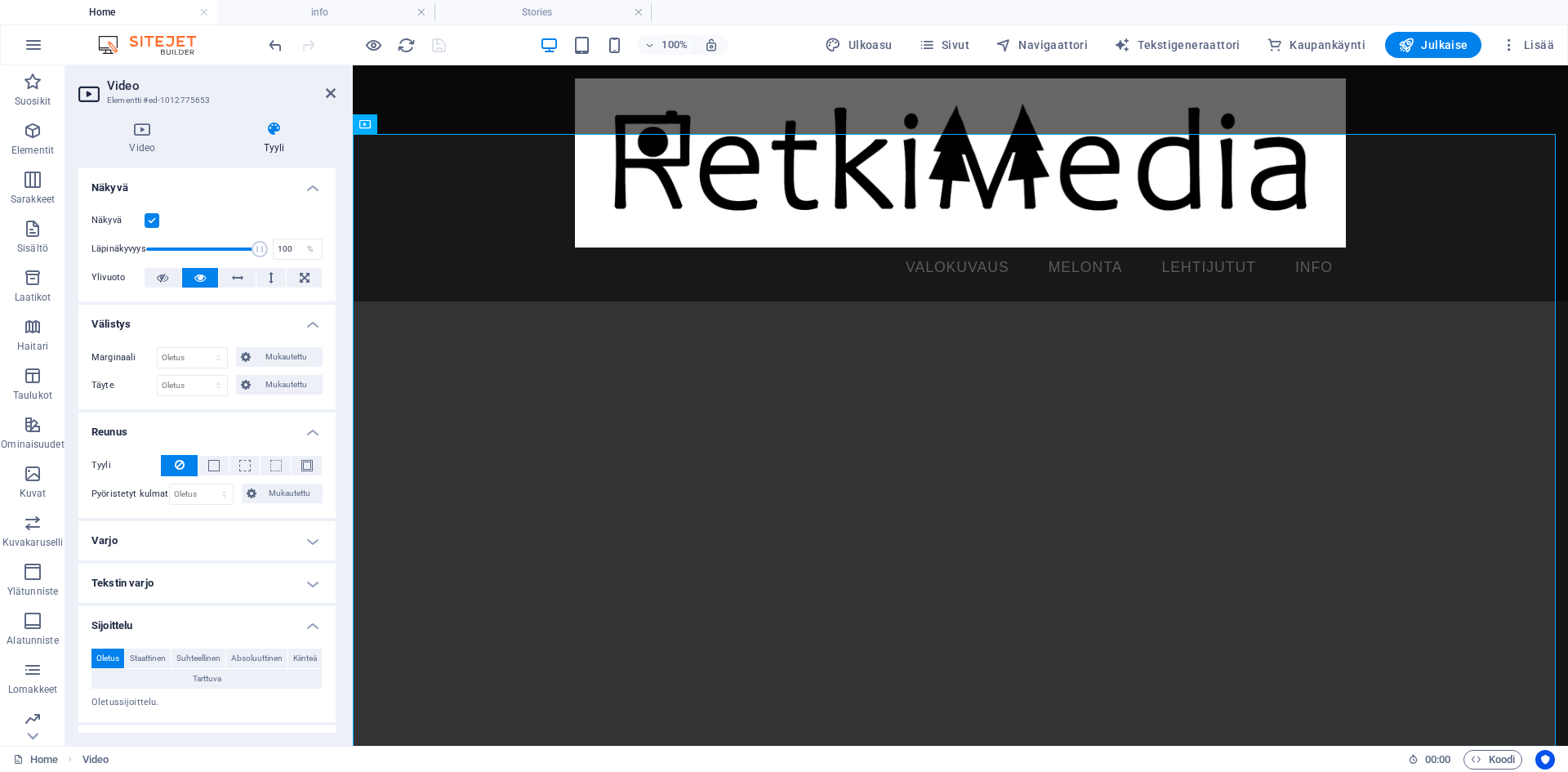
click at [275, 133] on icon at bounding box center [275, 129] width 124 height 16
click at [509, 111] on div "Menu VALOKUVAUS MELONTA LEHTIJUTUT INFO" at bounding box center [960, 183] width 1215 height 236
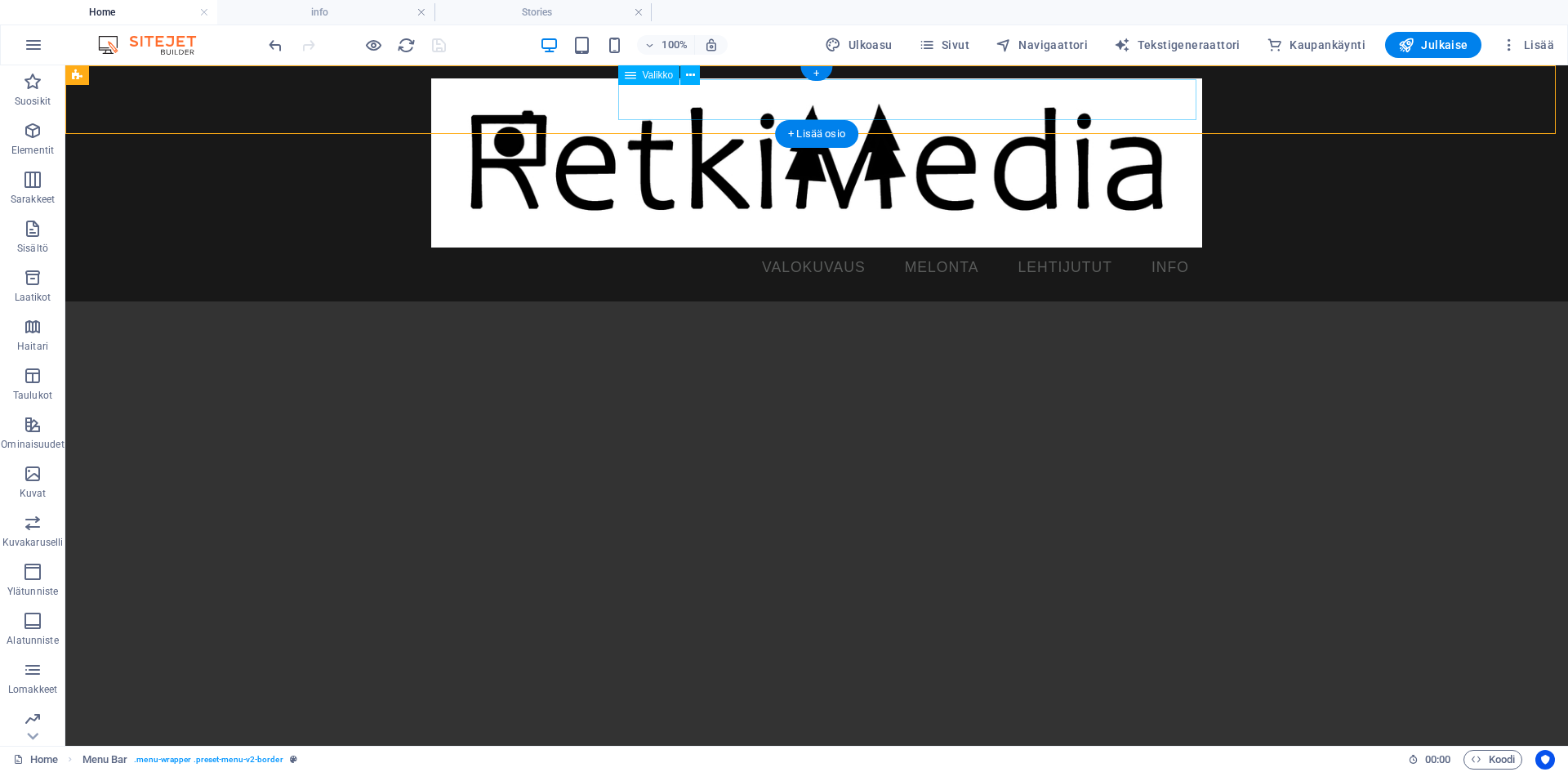
click at [715, 248] on nav "VALOKUVAUS MELONTA LEHTIJUTUT INFO" at bounding box center [816, 267] width 771 height 41
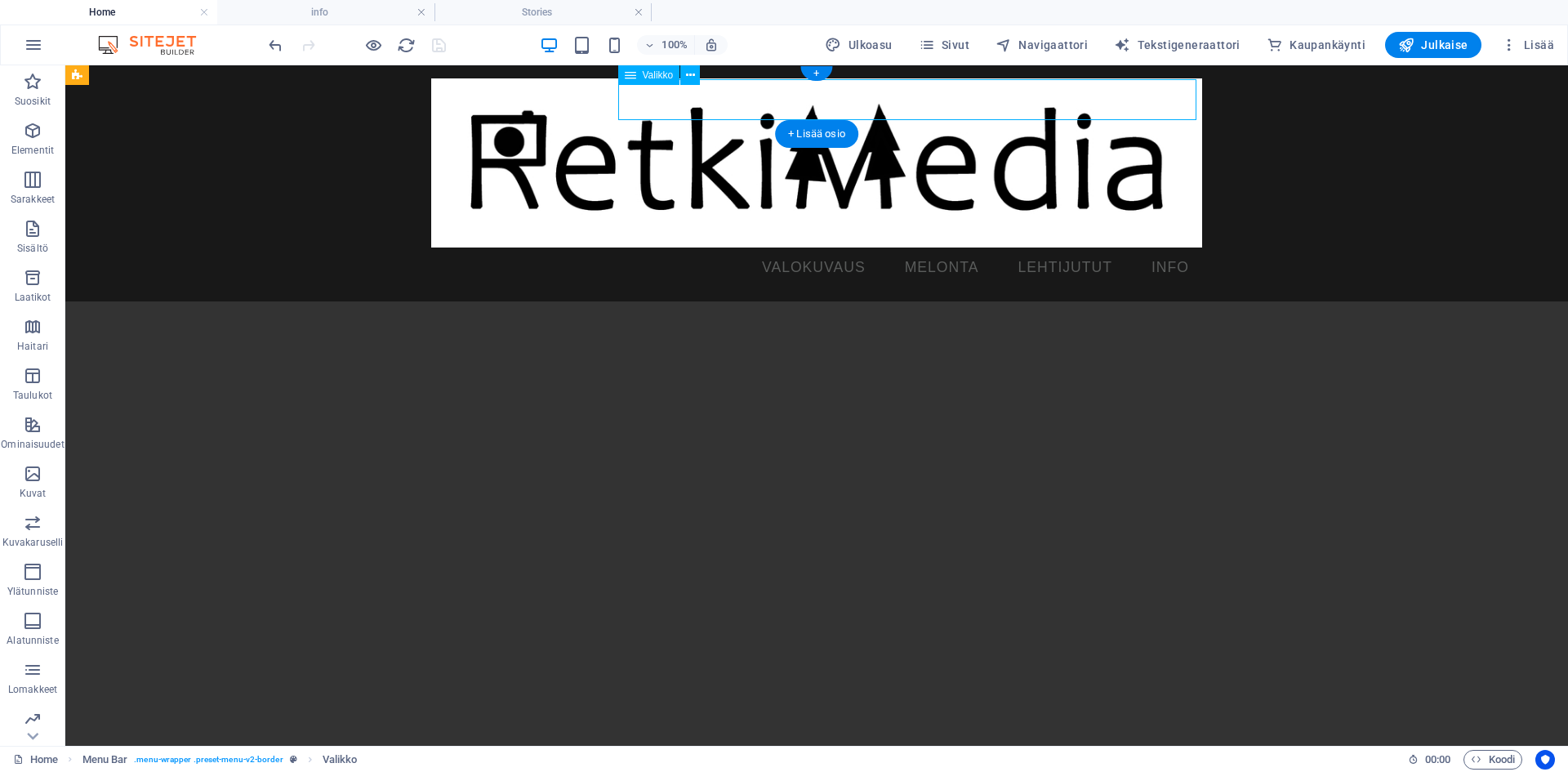
click at [715, 248] on nav "VALOKUVAUS MELONTA LEHTIJUTUT INFO" at bounding box center [816, 267] width 771 height 41
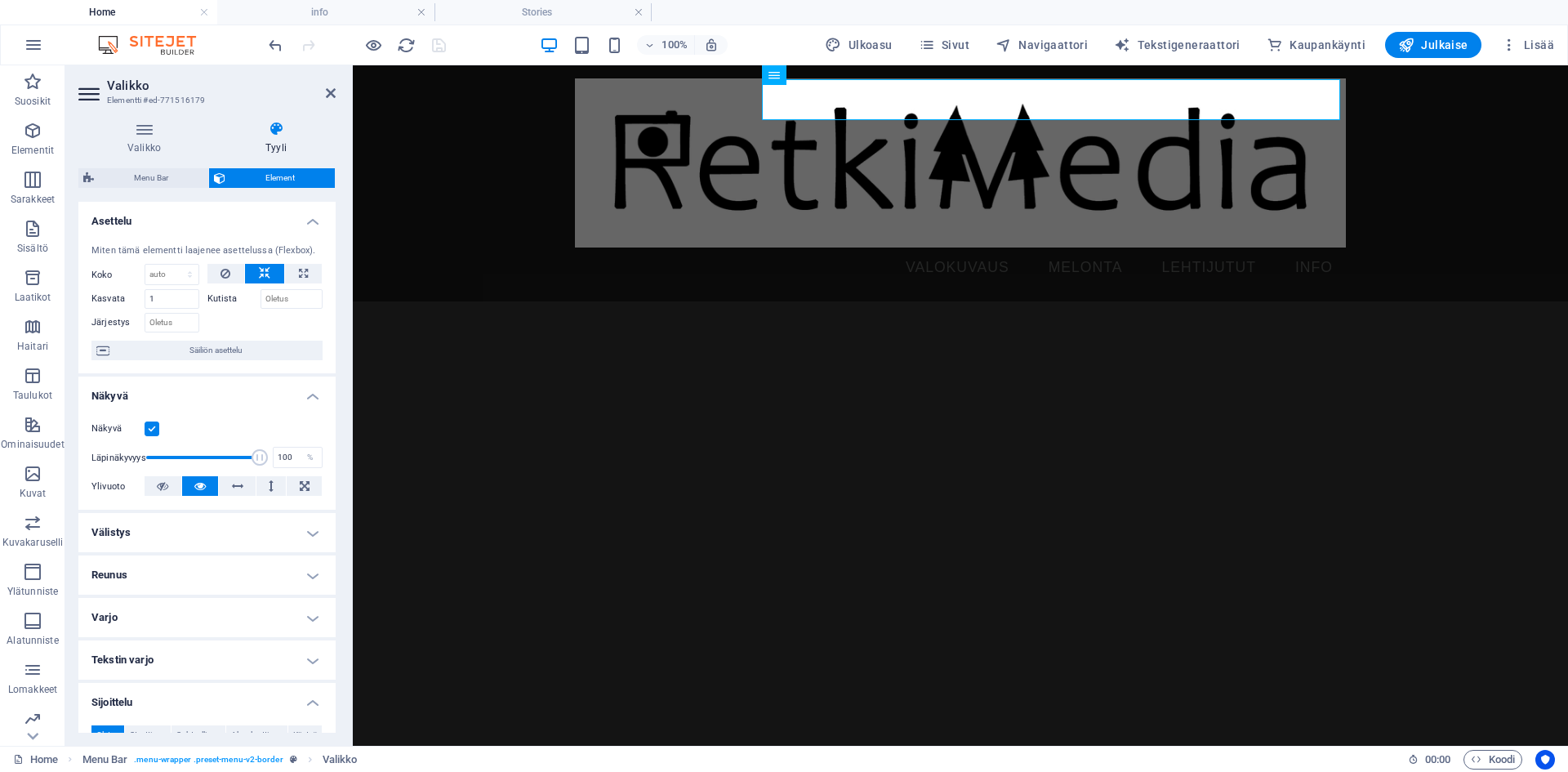
click at [282, 178] on span "Element" at bounding box center [280, 178] width 99 height 20
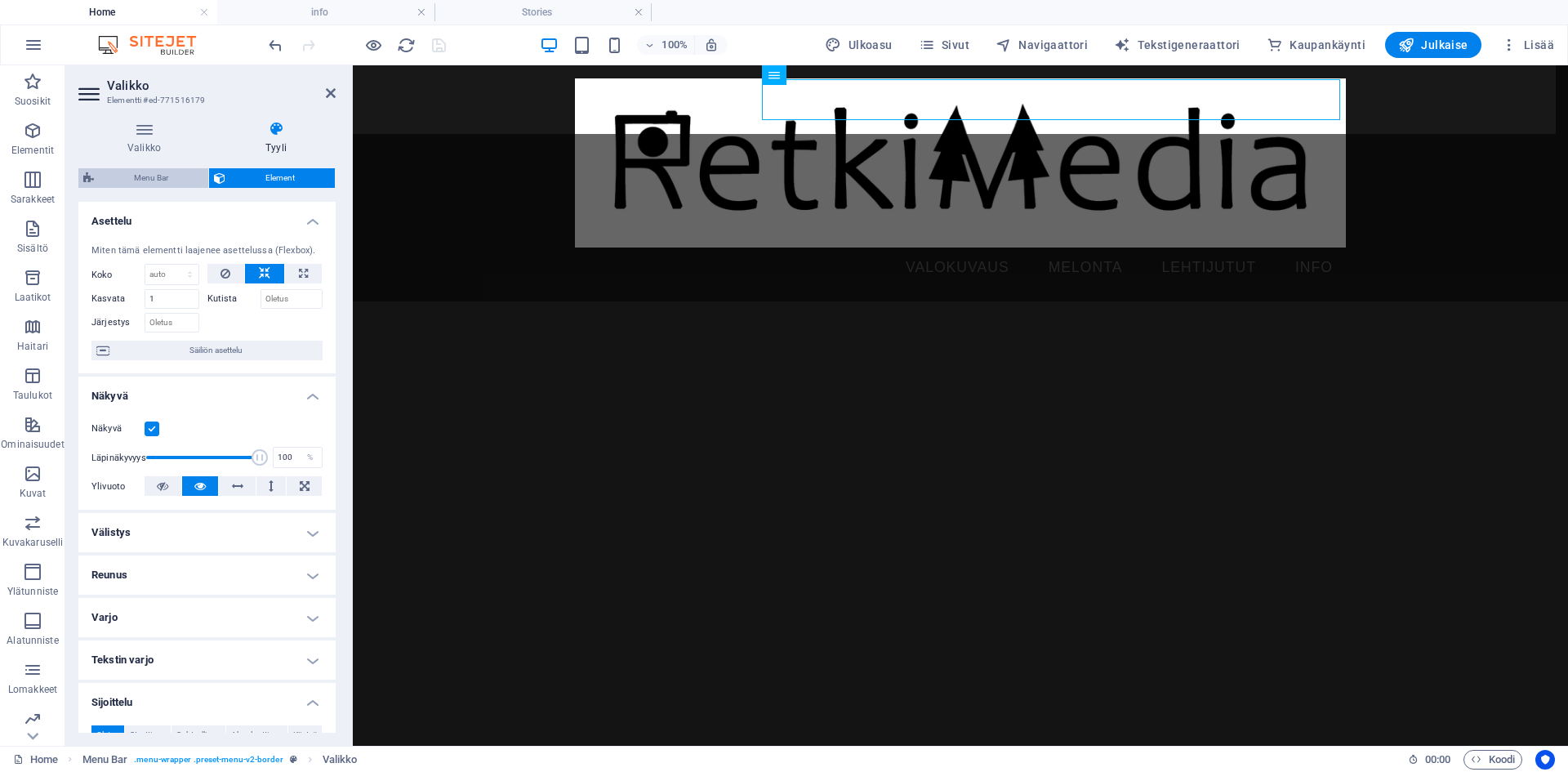
click at [177, 172] on span "Menu Bar" at bounding box center [151, 178] width 105 height 20
select select "rem"
select select "px"
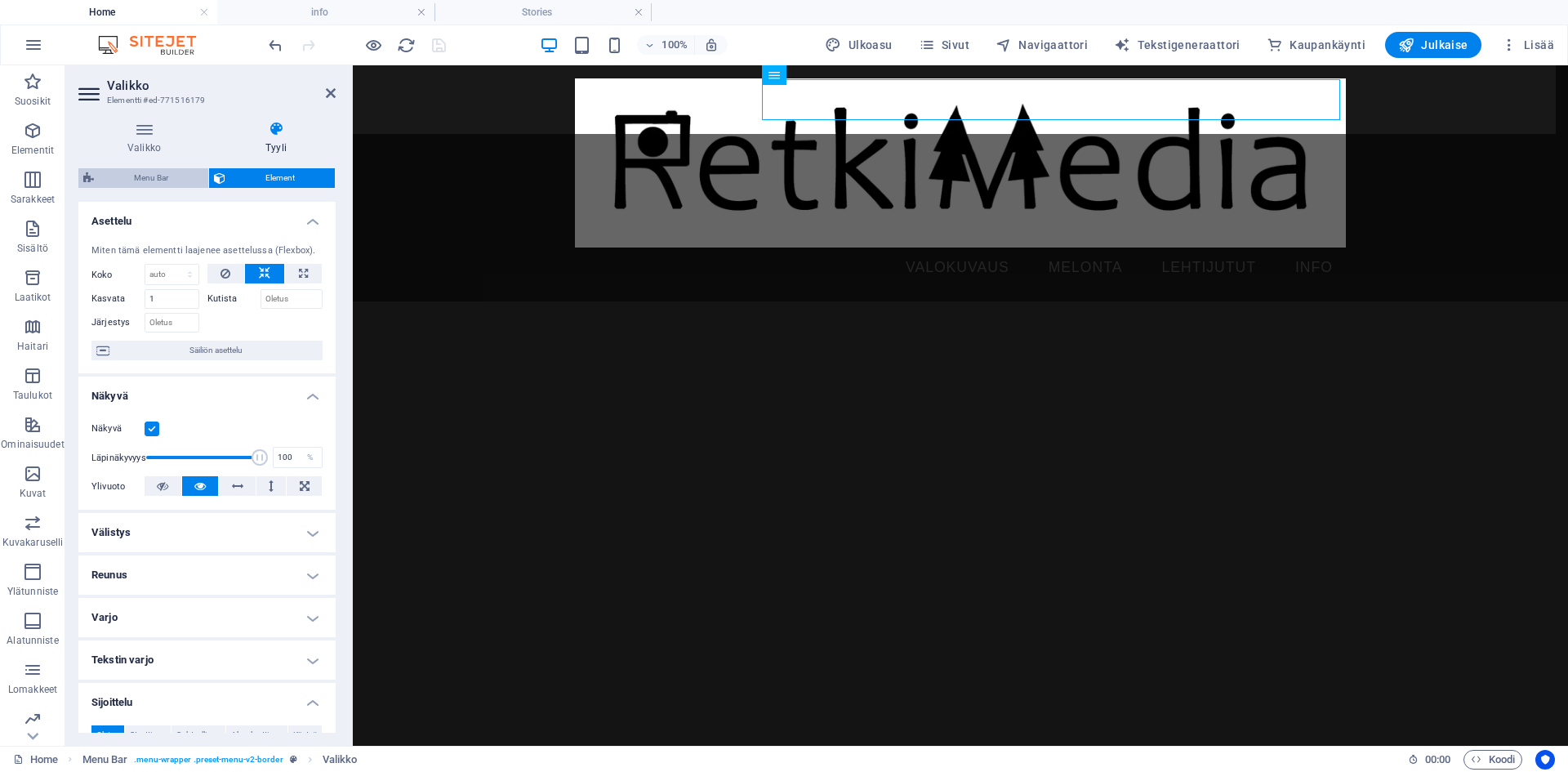
select select "px"
select select "rem"
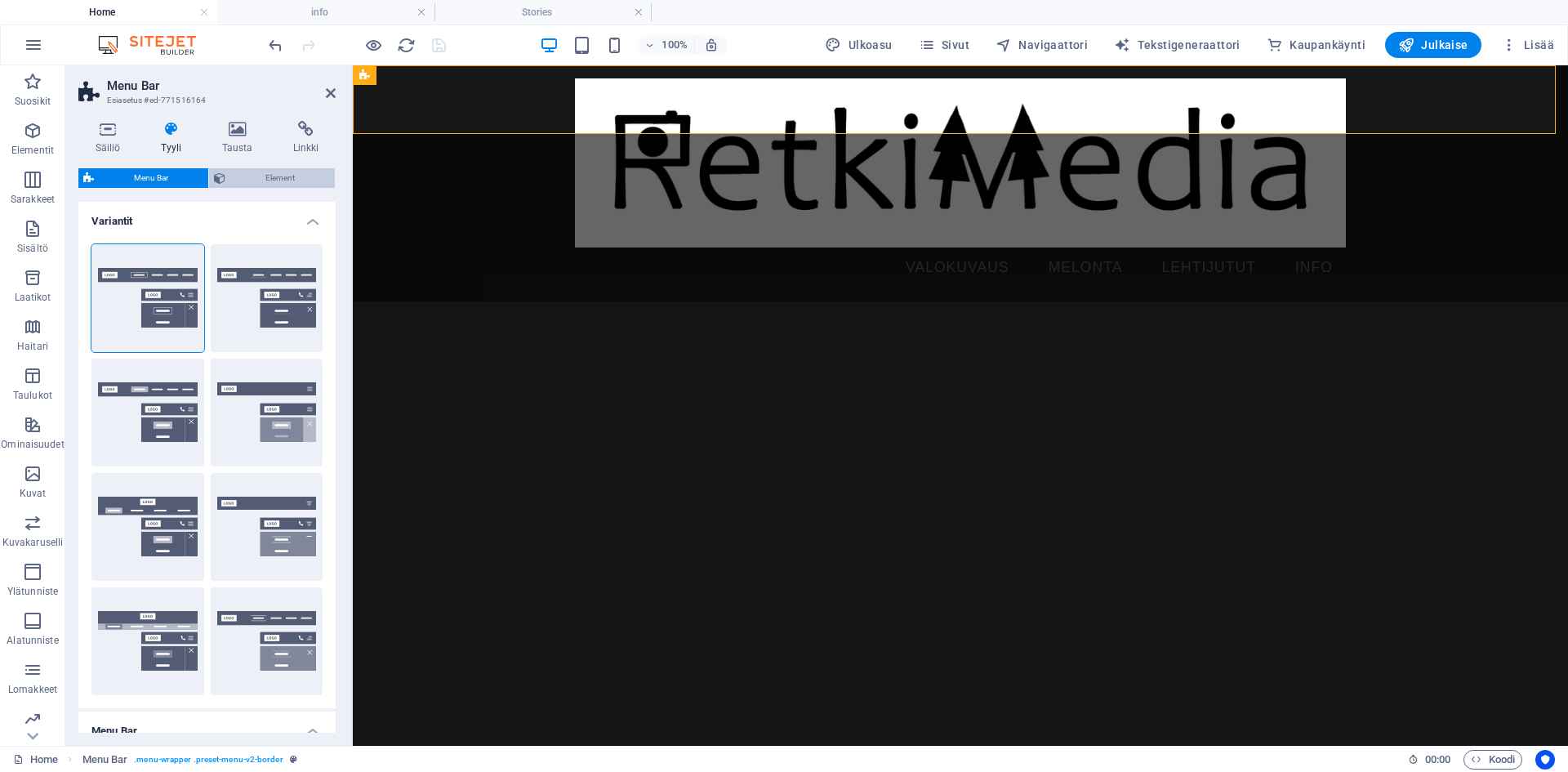
click at [279, 184] on span "Element" at bounding box center [280, 178] width 99 height 20
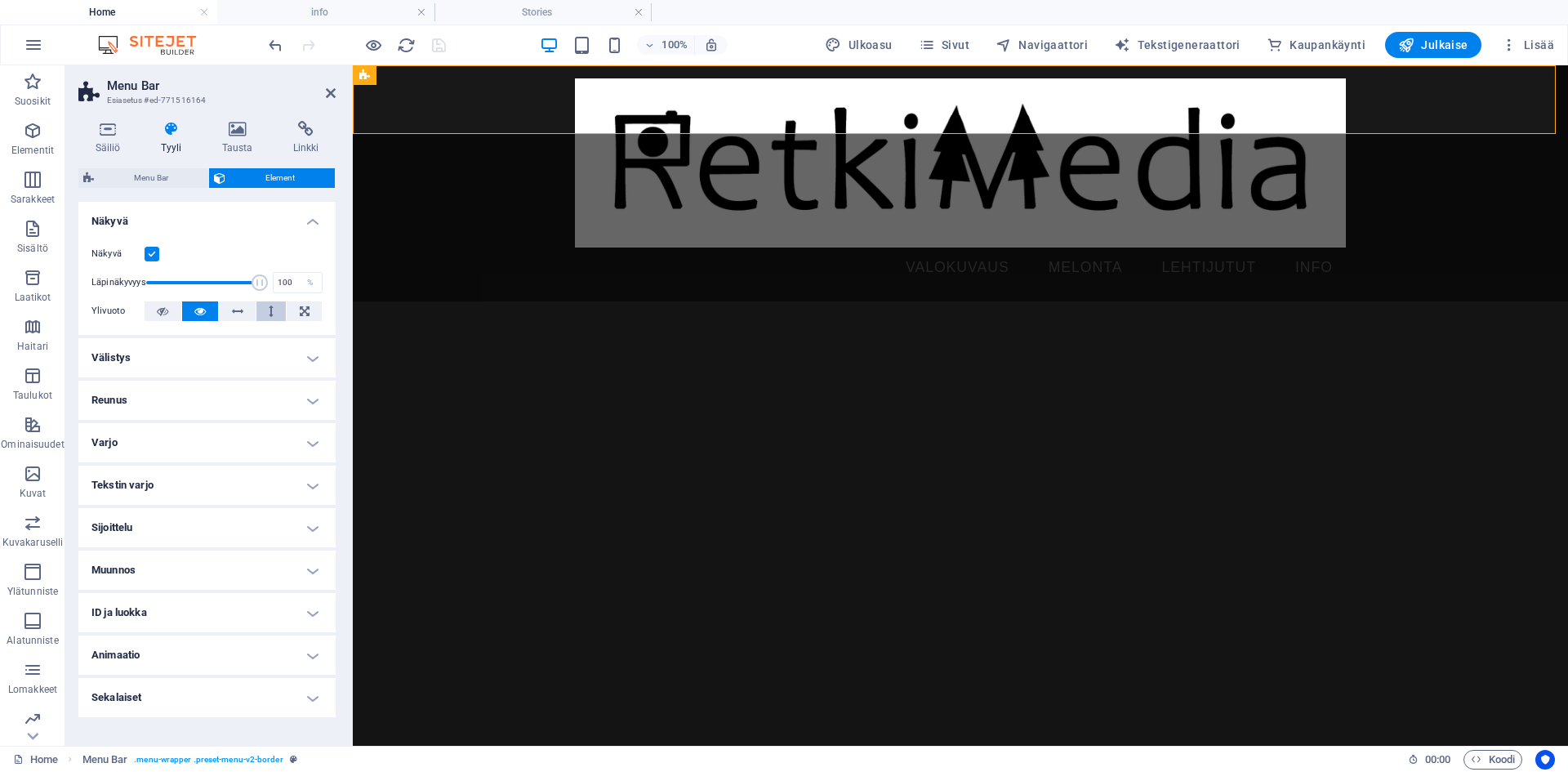
click at [272, 311] on icon at bounding box center [270, 311] width 5 height 20
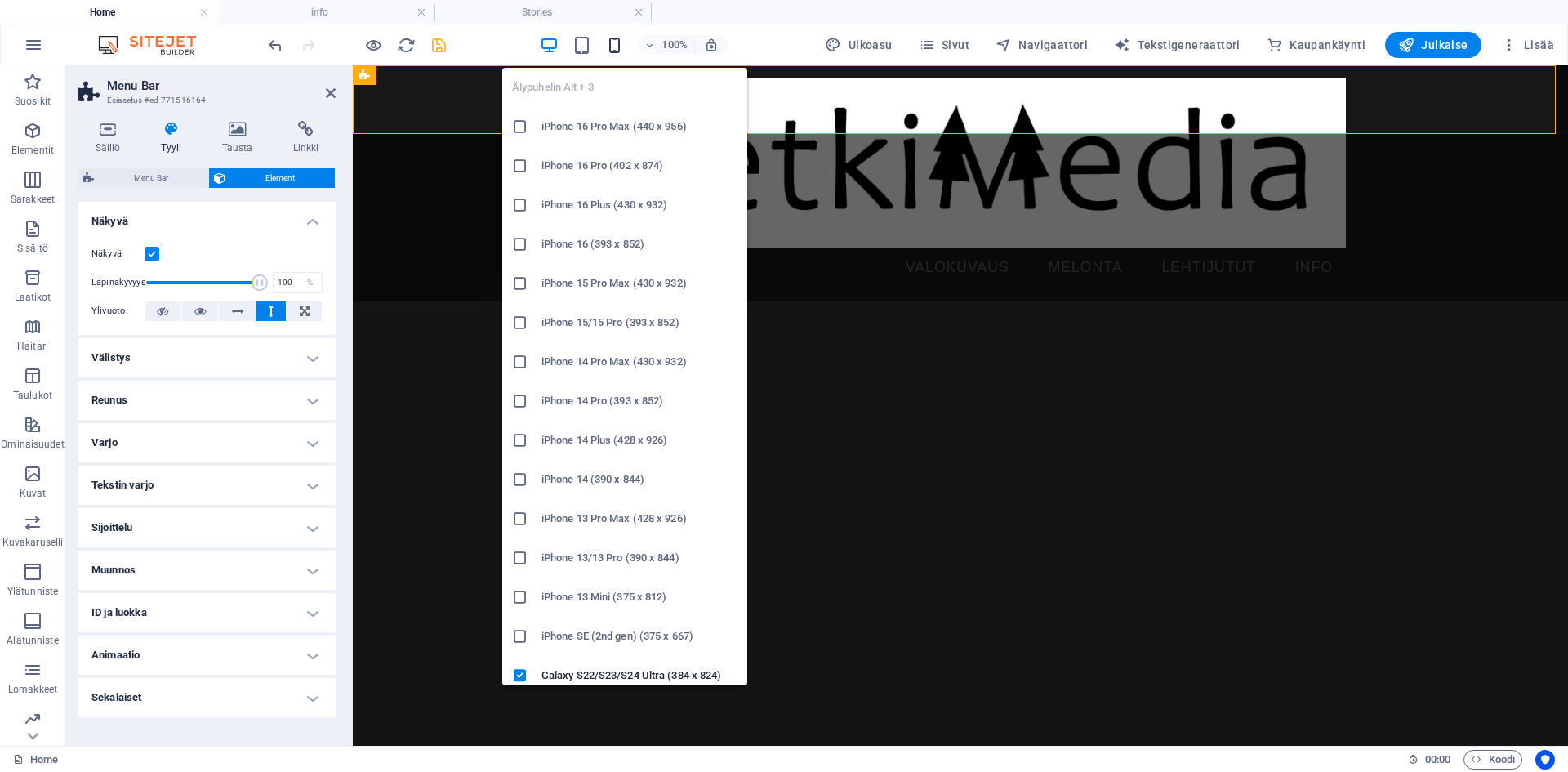
click at [617, 45] on icon "button" at bounding box center [615, 45] width 19 height 19
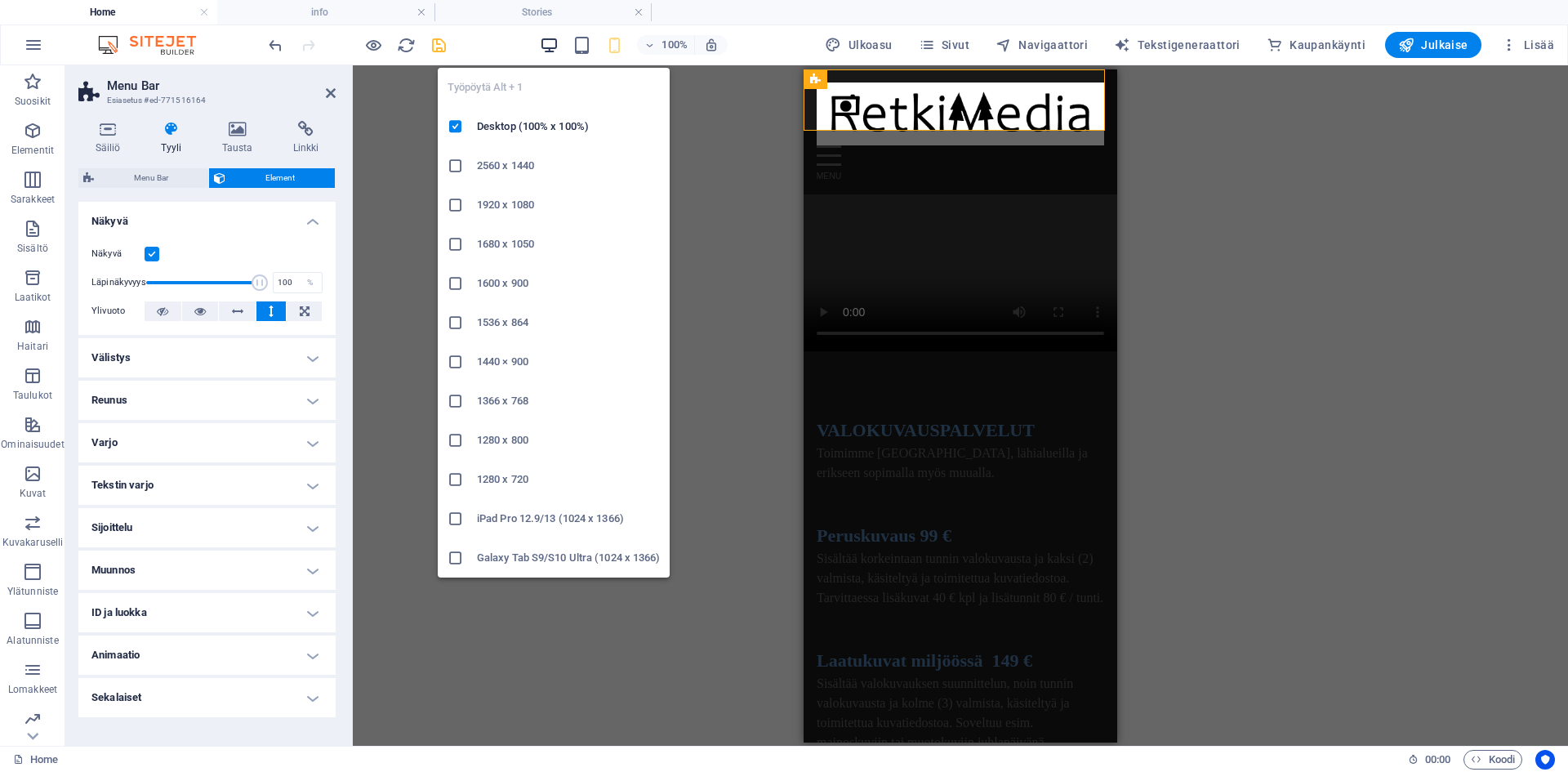
click at [547, 45] on icon "button" at bounding box center [549, 45] width 19 height 19
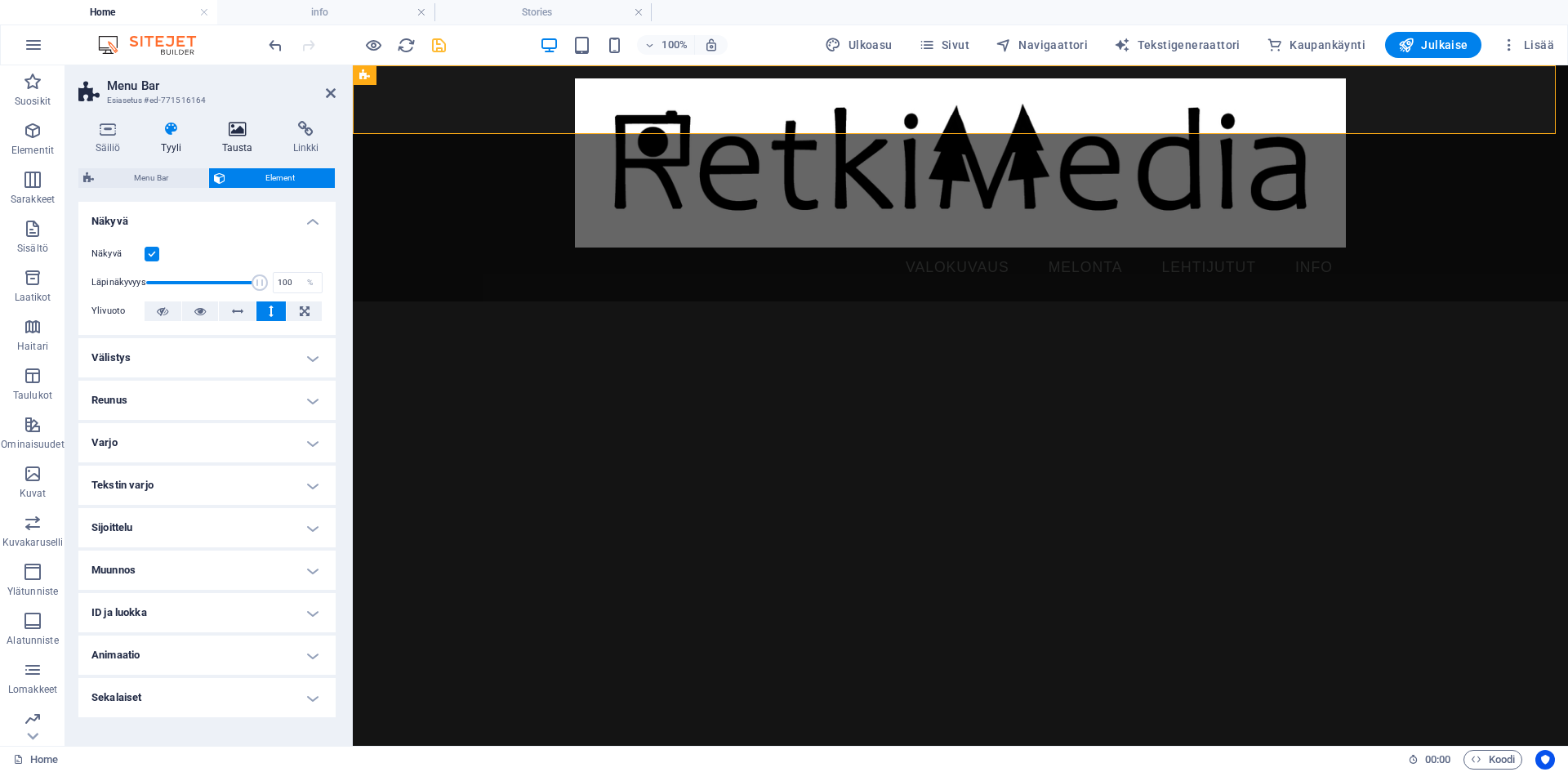
click at [232, 134] on icon at bounding box center [237, 129] width 64 height 16
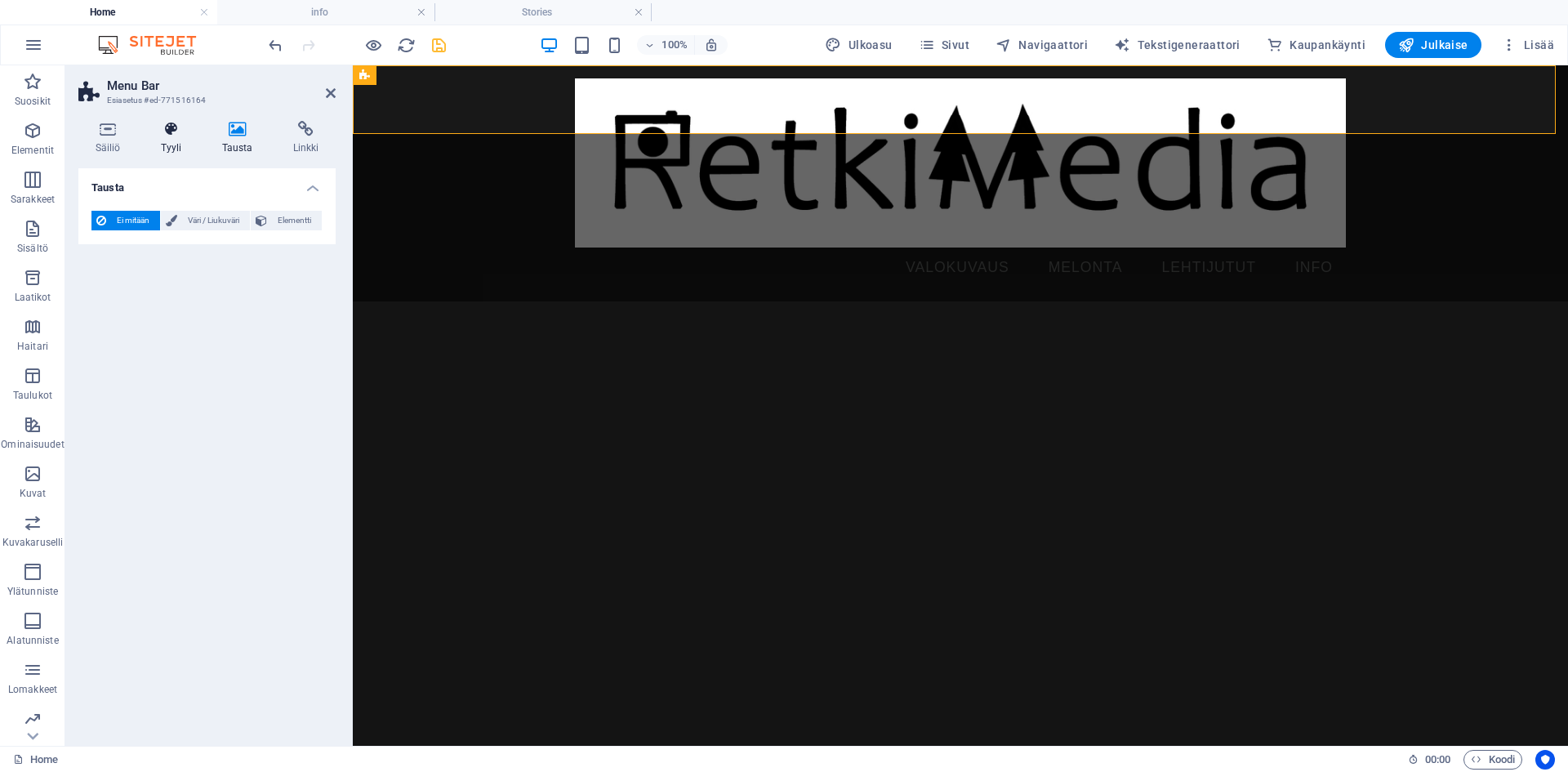
click at [163, 133] on icon at bounding box center [171, 129] width 55 height 16
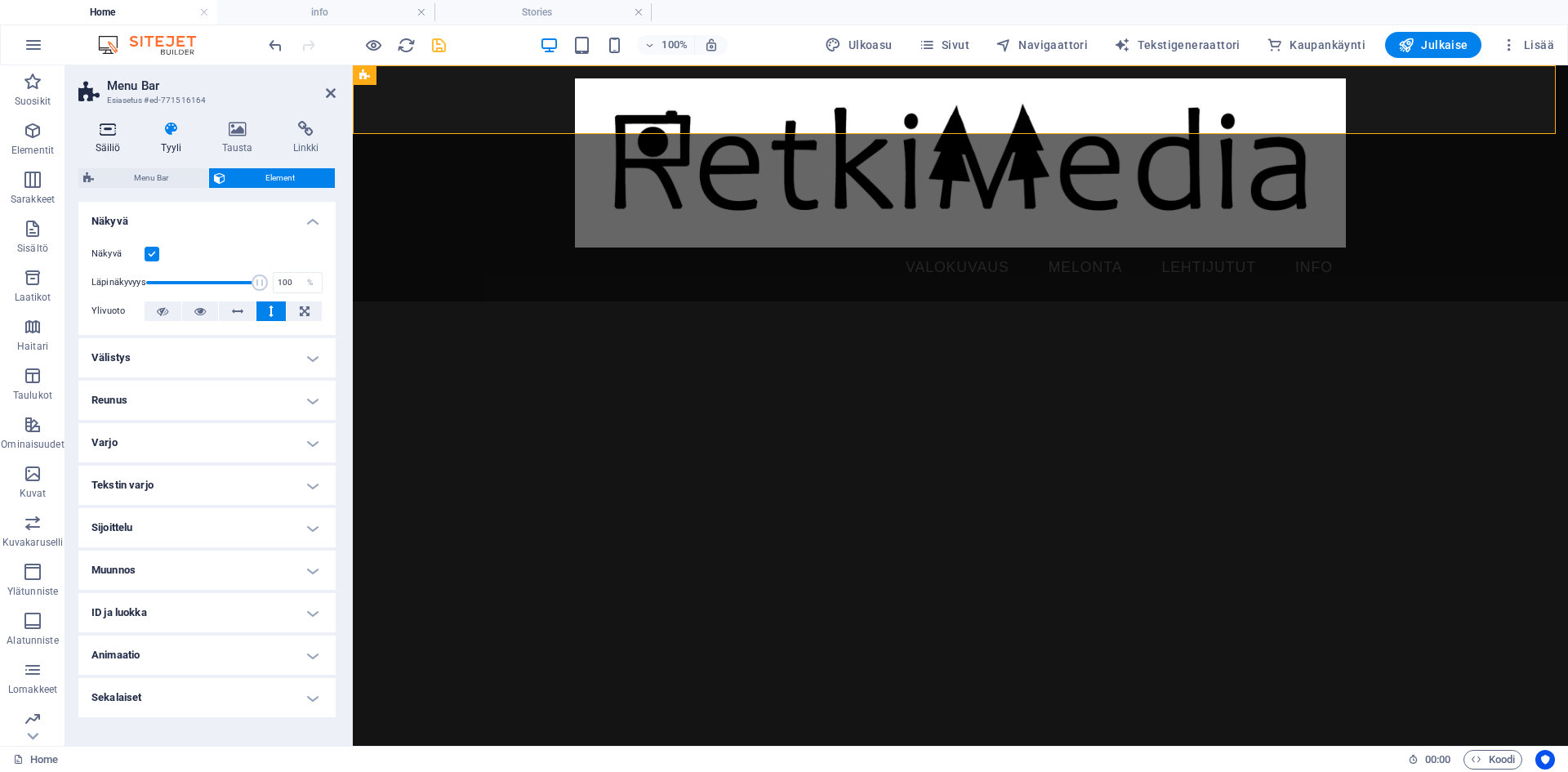
click at [107, 129] on icon at bounding box center [108, 129] width 59 height 16
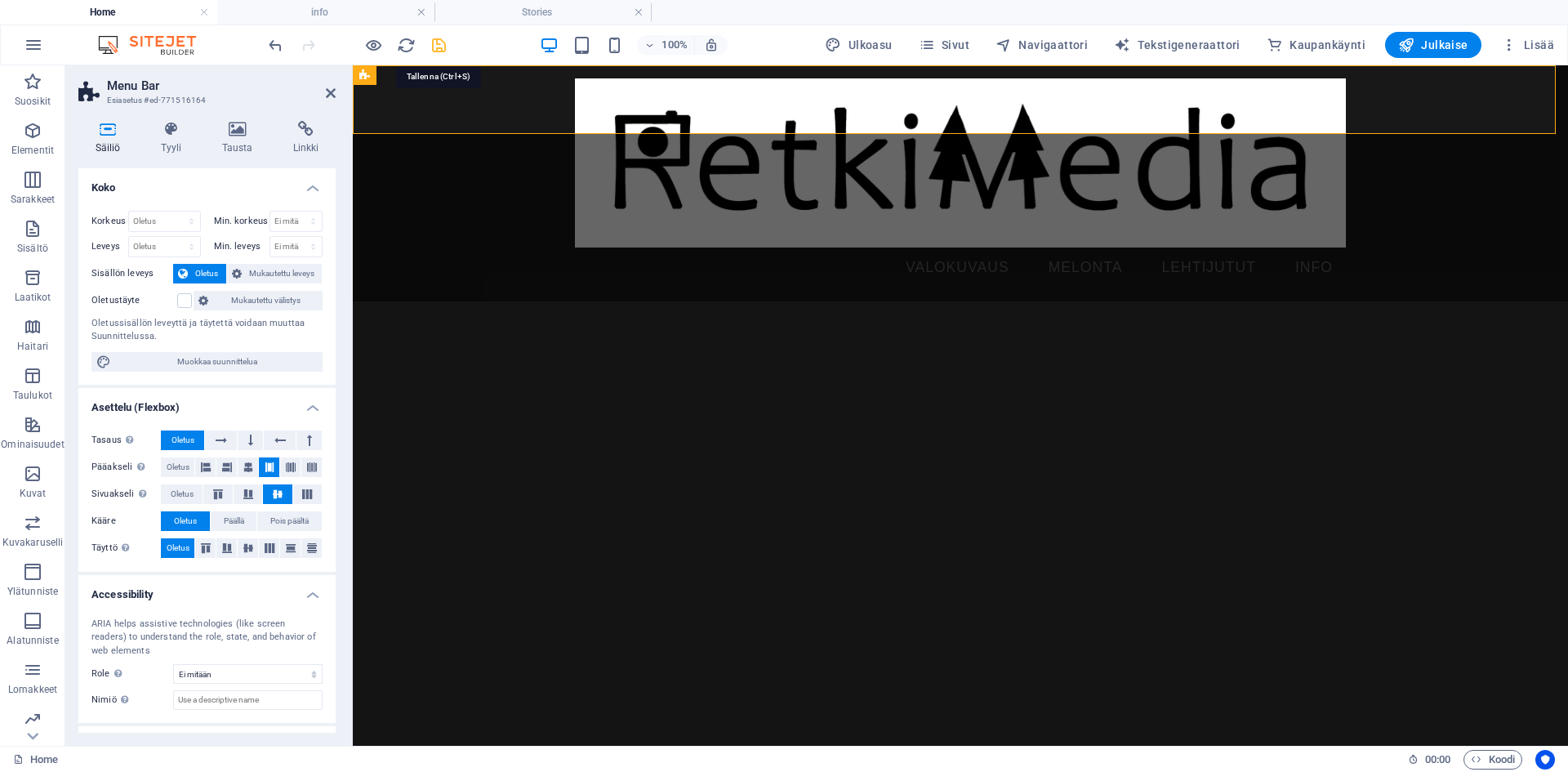
click at [437, 47] on icon "save" at bounding box center [439, 45] width 19 height 19
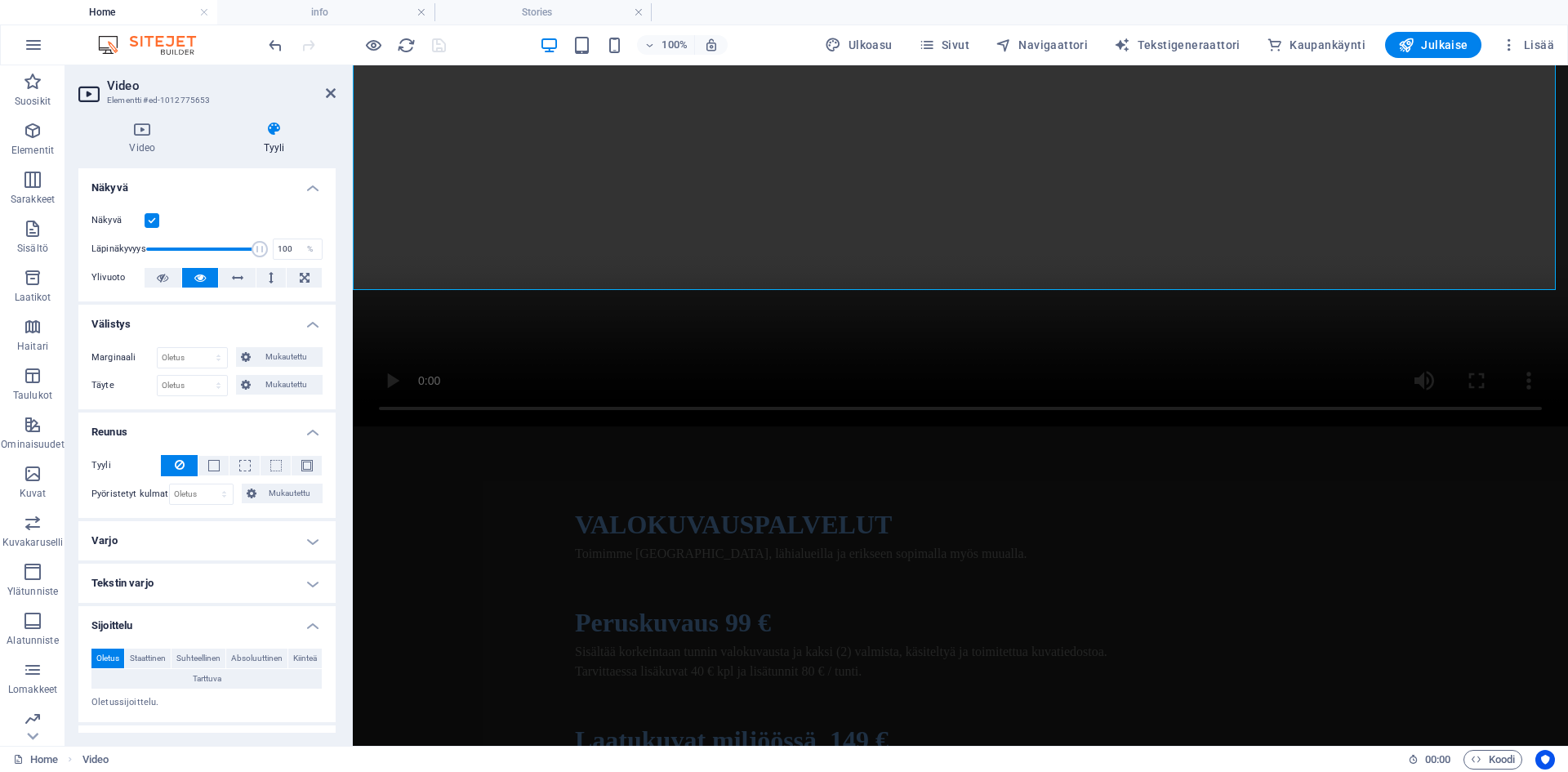
scroll to position [525, 0]
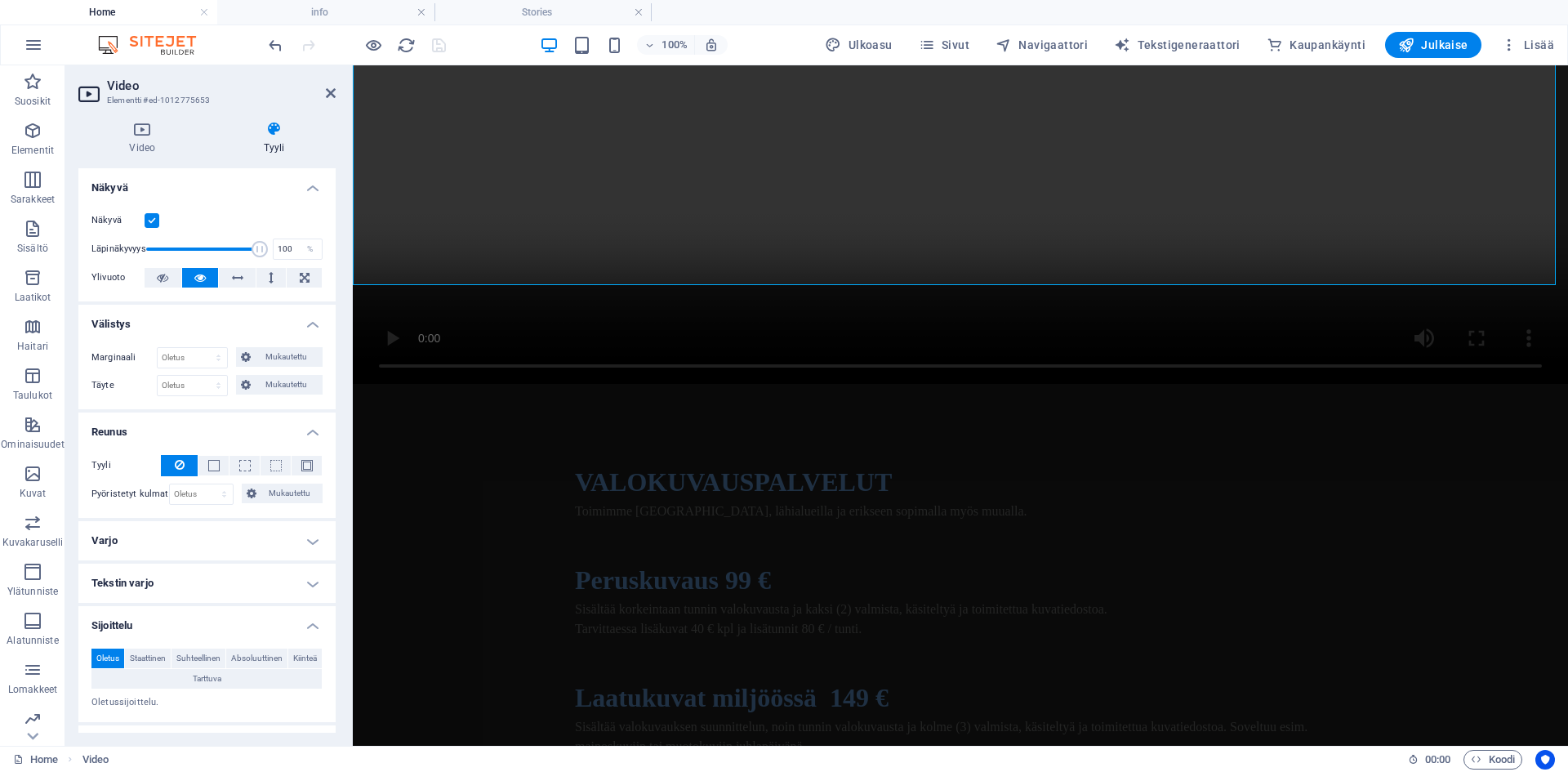
drag, startPoint x: 336, startPoint y: 238, endPoint x: 340, endPoint y: 260, distance: 22.4
click at [340, 260] on div "Video Tyyli Video Vedä tiedostot tähän, valitse tiedostot napsauttamalla tai va…" at bounding box center [207, 426] width 283 height 638
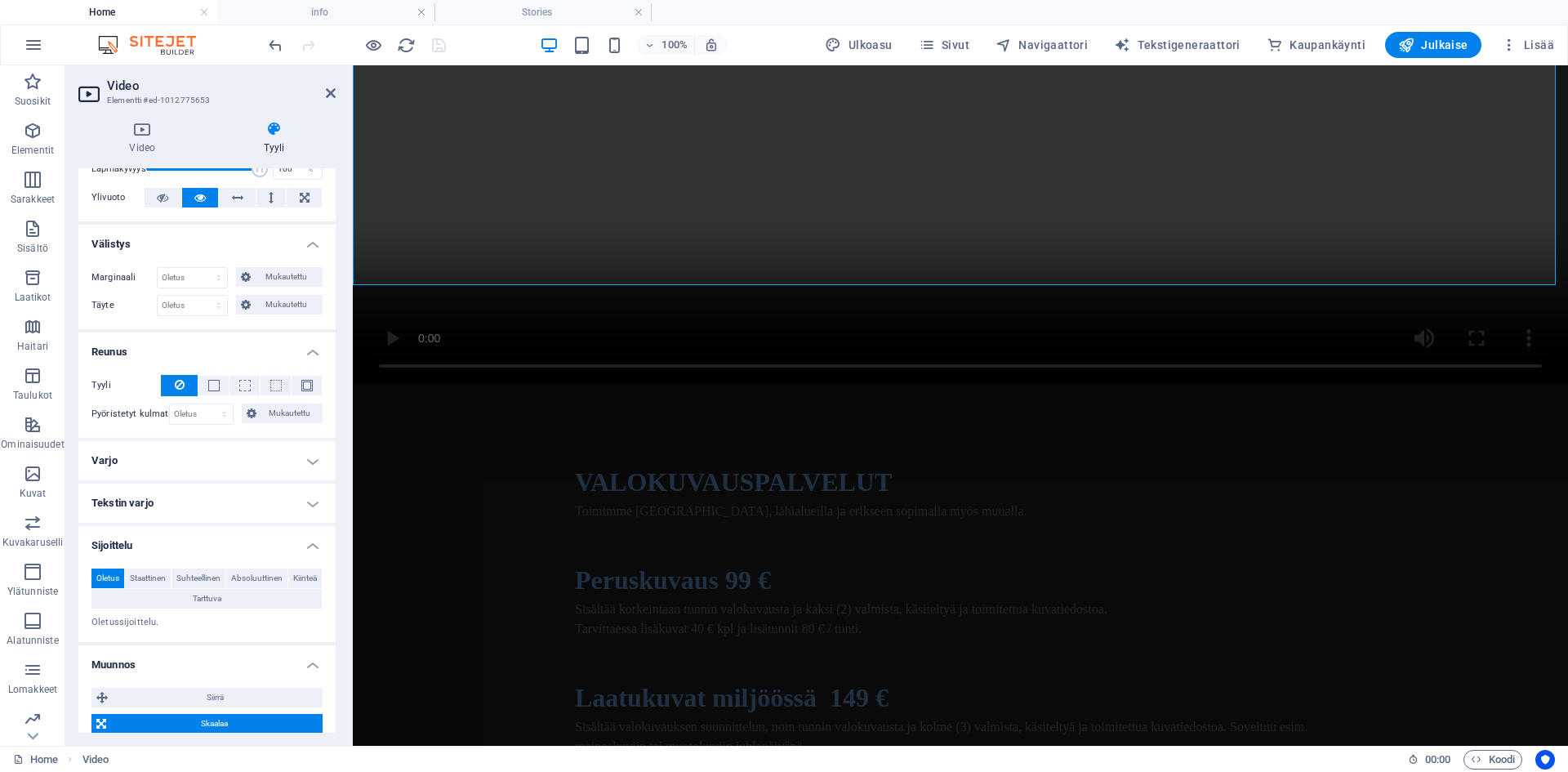
scroll to position [0, 0]
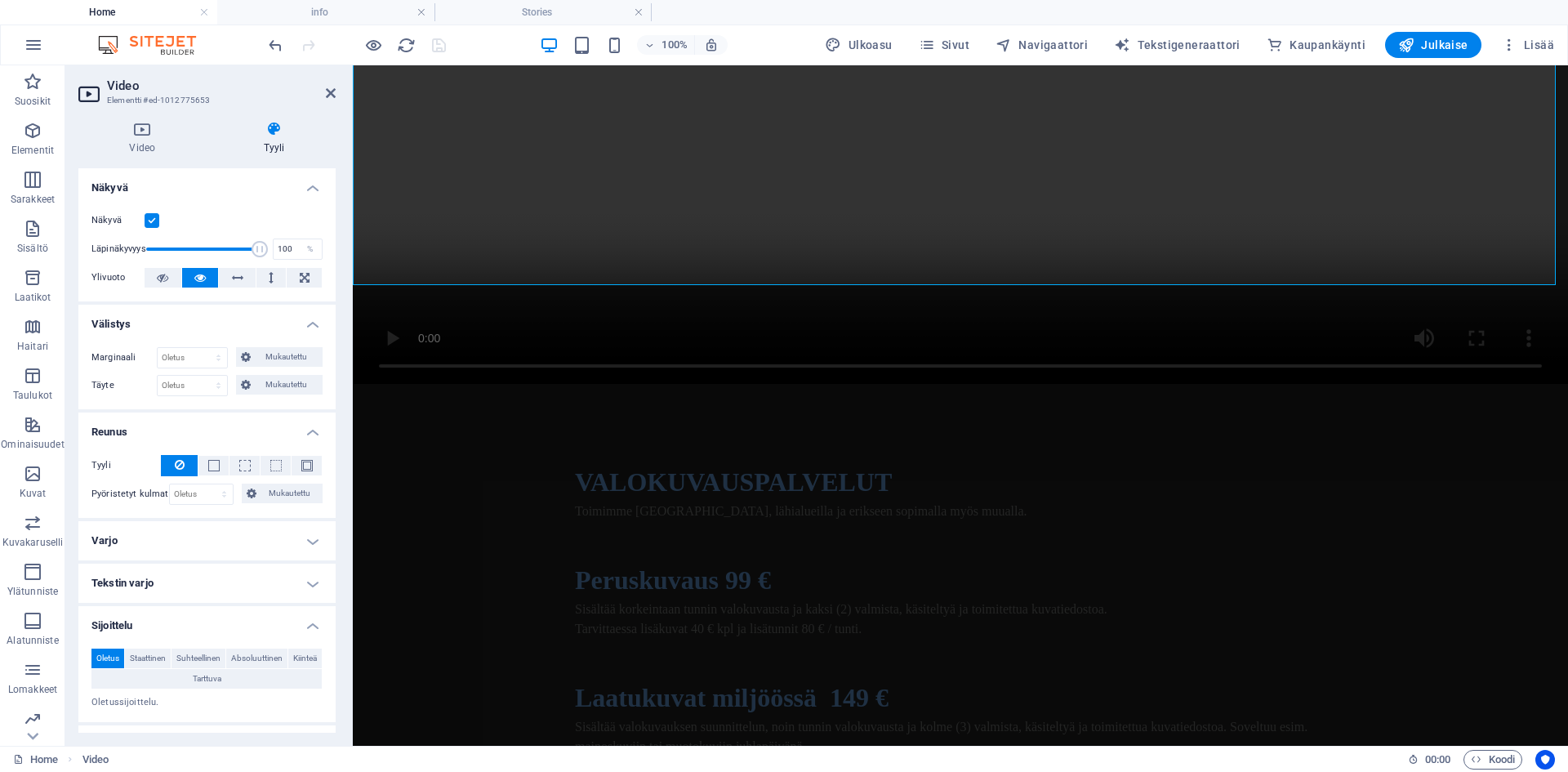
drag, startPoint x: 334, startPoint y: 486, endPoint x: 51, endPoint y: 318, distance: 329.1
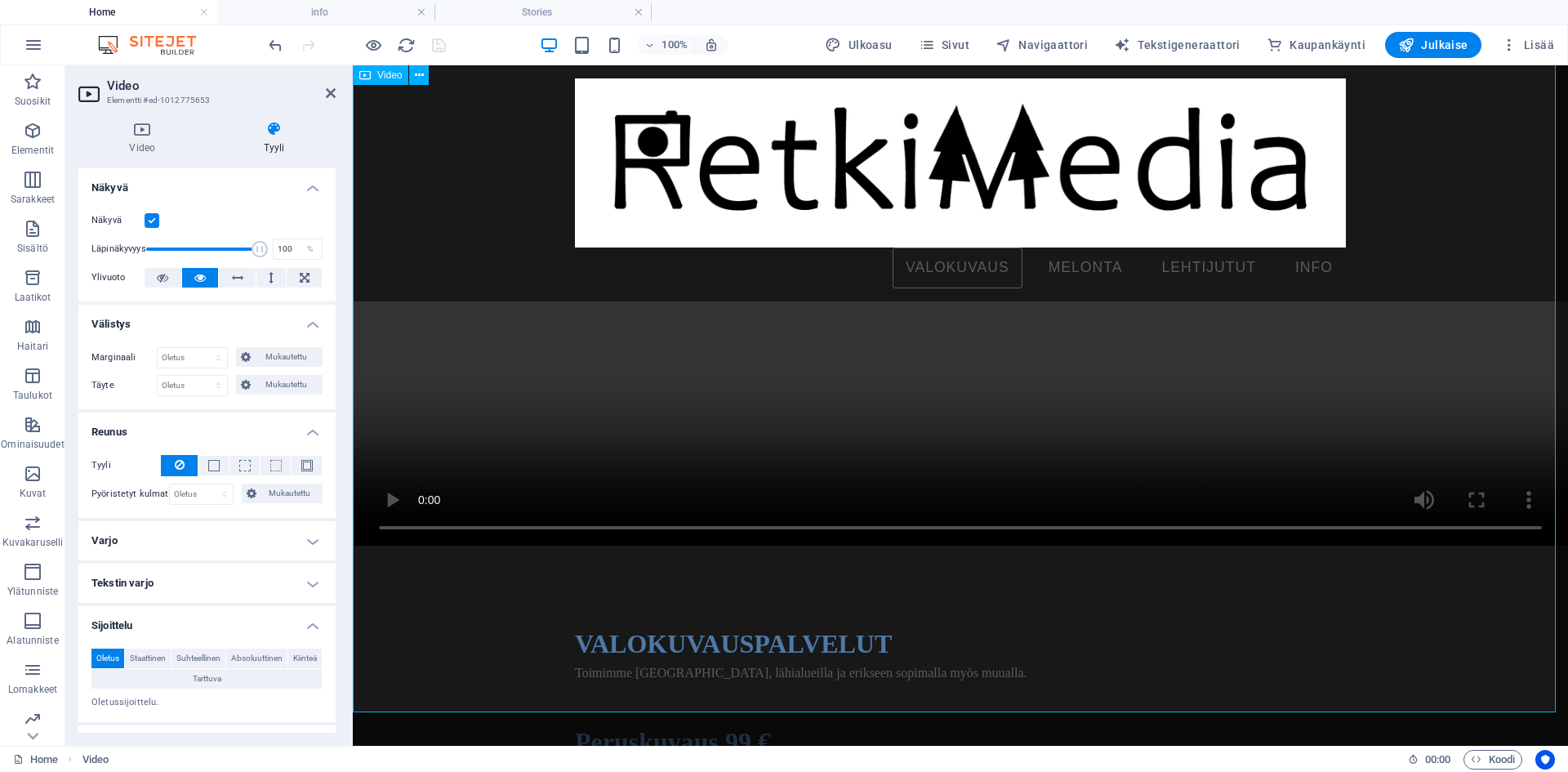
scroll to position [96, 0]
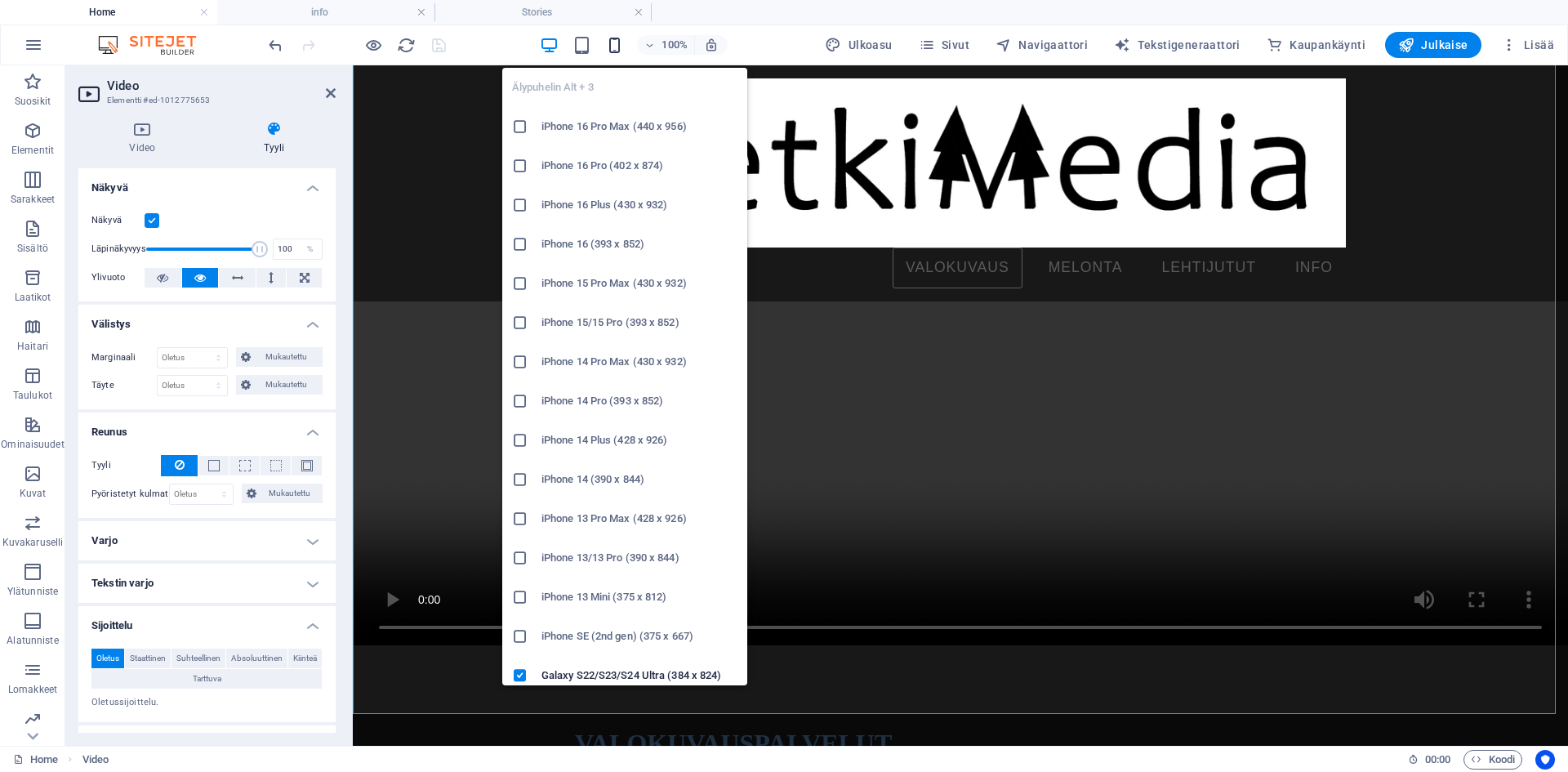
click at [620, 43] on icon "button" at bounding box center [615, 45] width 19 height 19
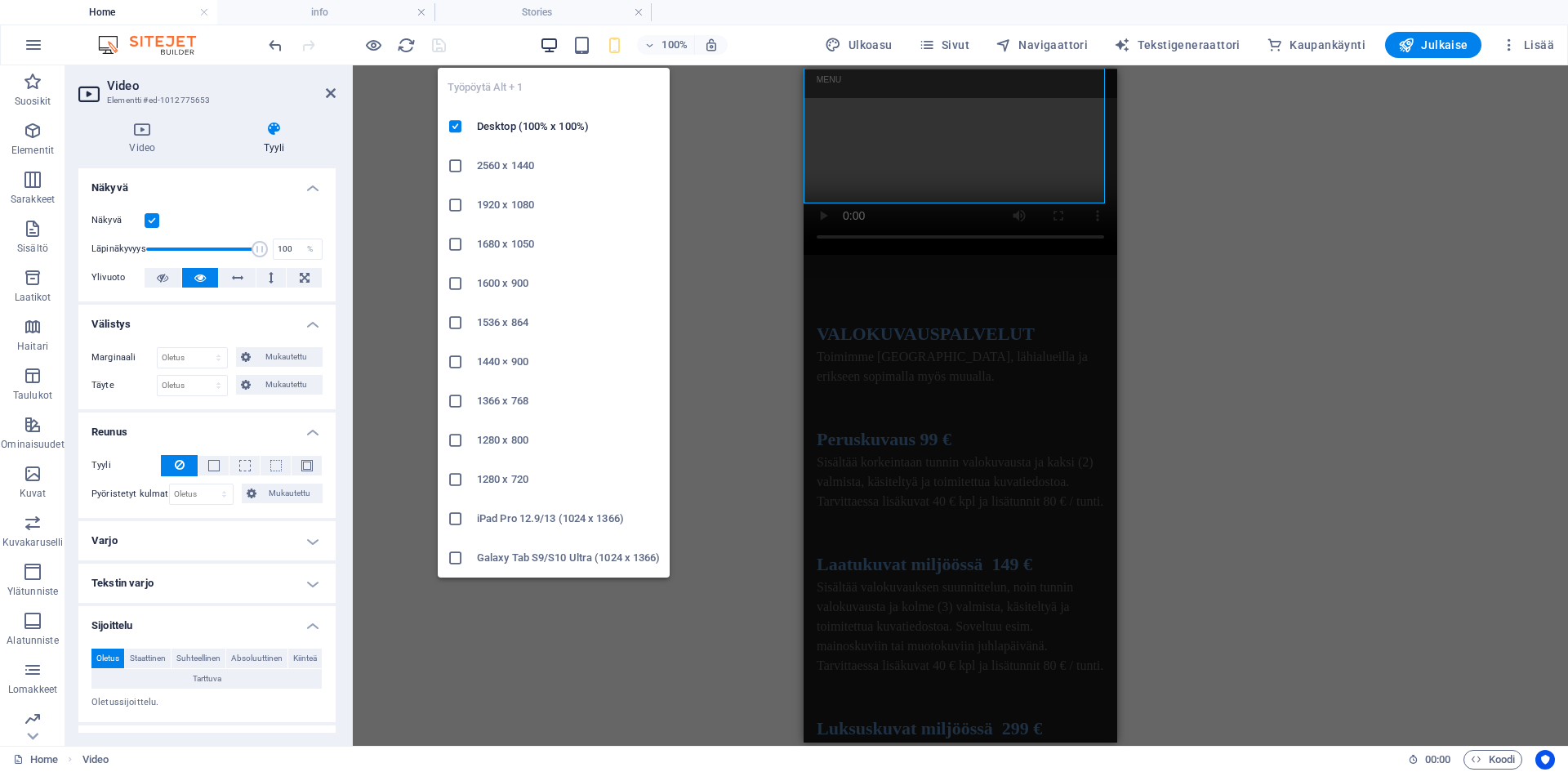
click at [554, 43] on icon "button" at bounding box center [549, 45] width 19 height 19
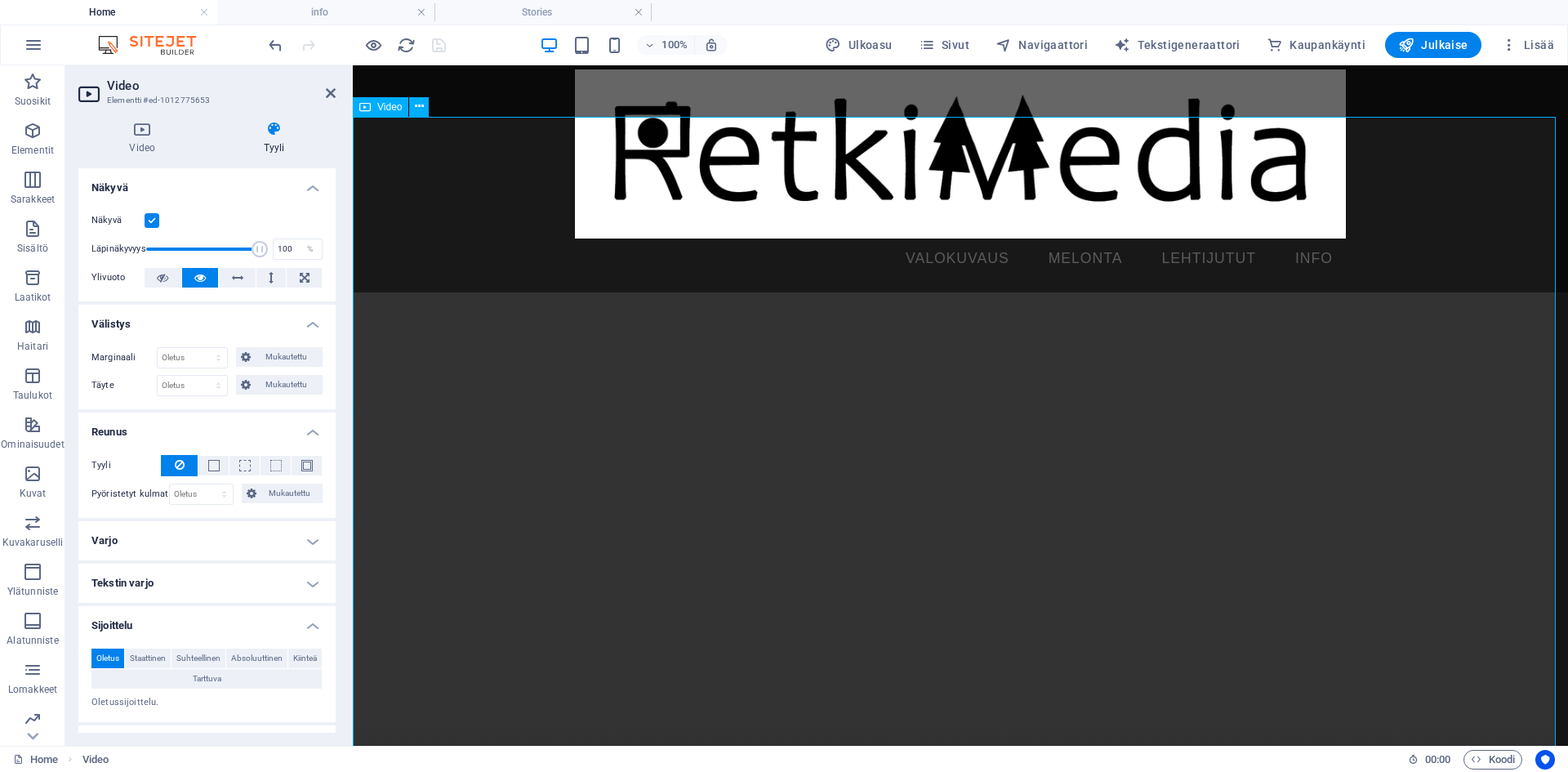
scroll to position [0, 0]
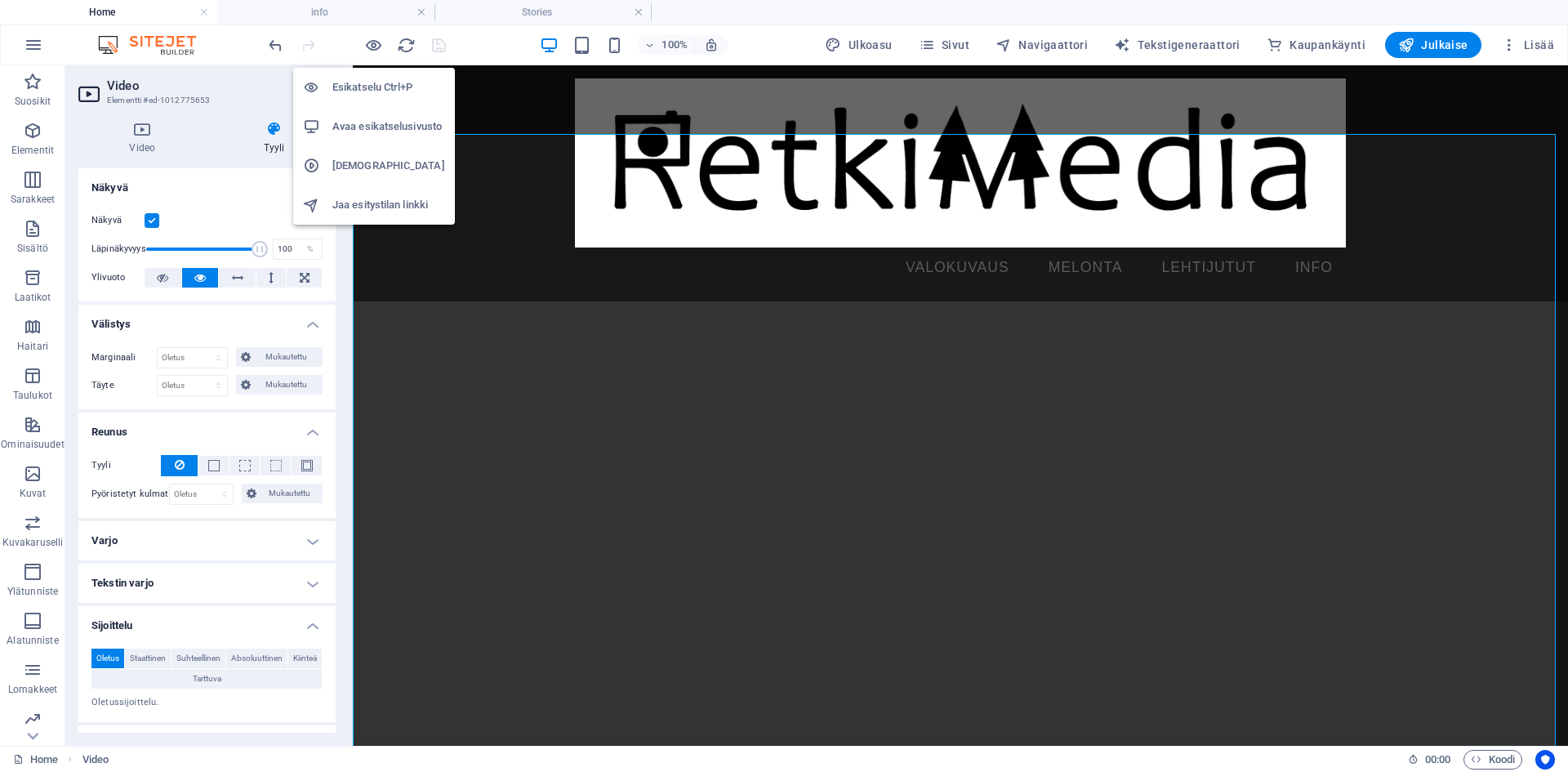
click at [375, 124] on h6 "Avaa esikatselusivusto" at bounding box center [388, 127] width 112 height 20
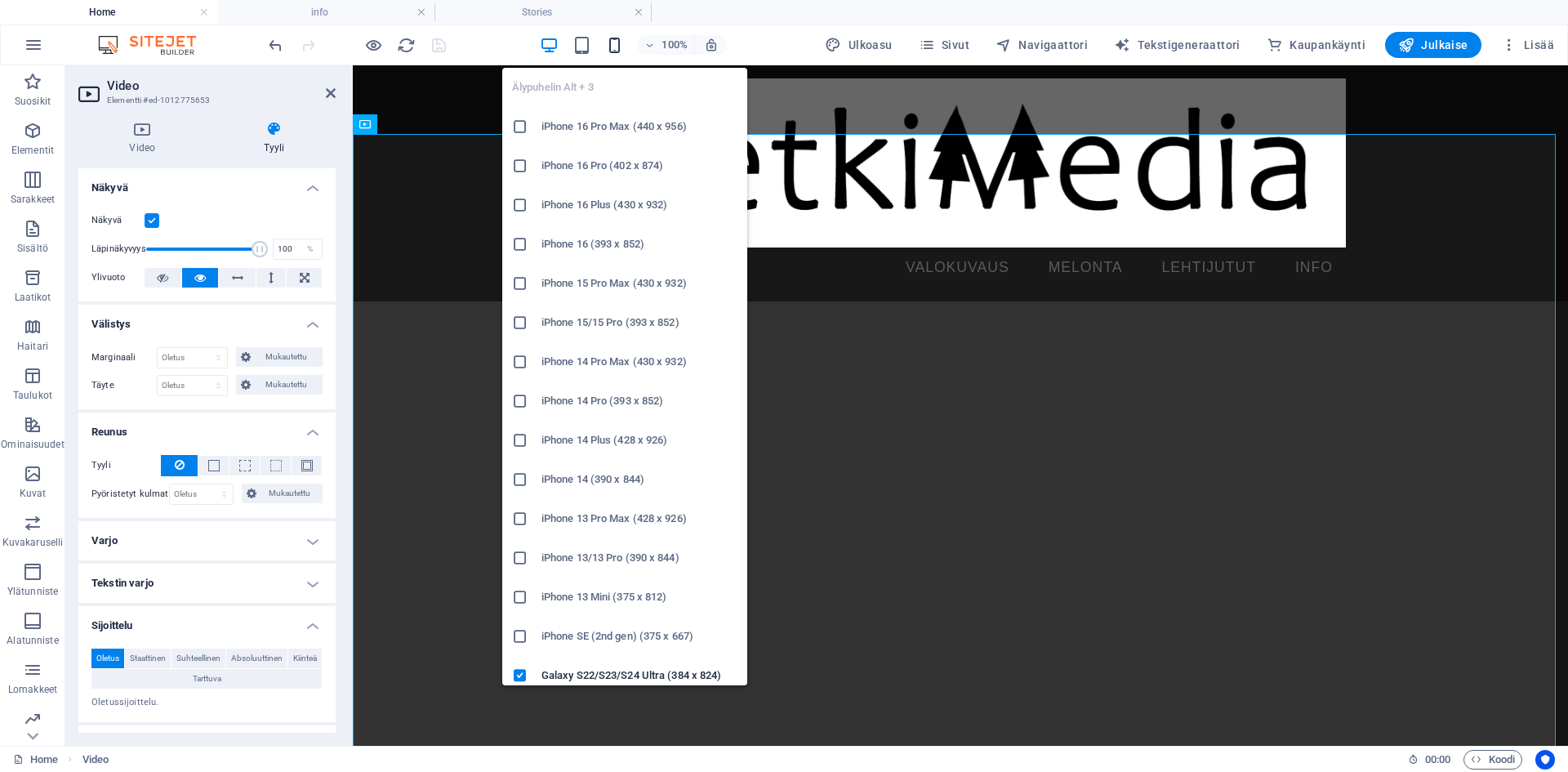
click at [623, 46] on icon "button" at bounding box center [615, 45] width 19 height 19
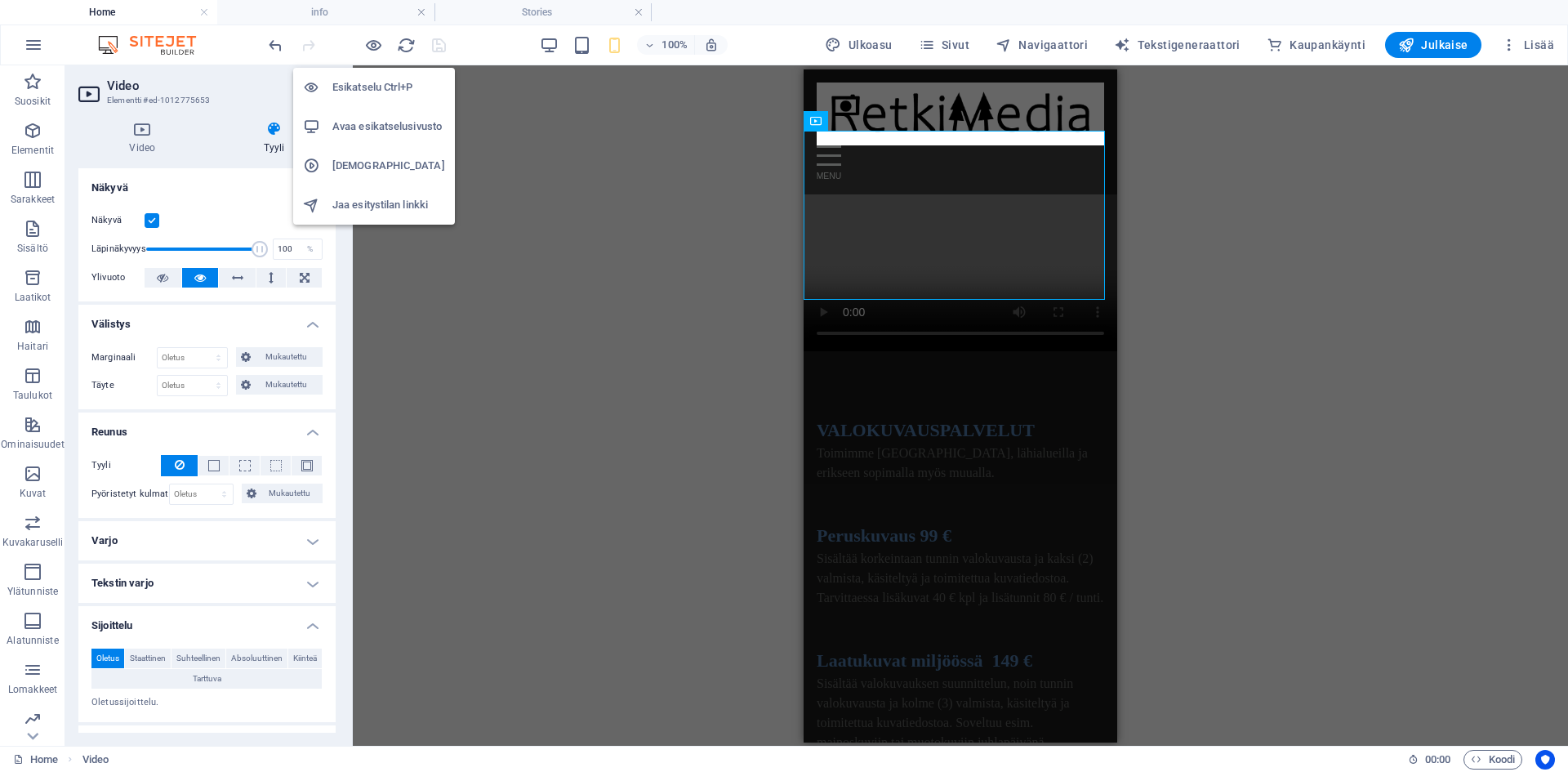
click at [370, 117] on h6 "Avaa esikatselusivusto" at bounding box center [388, 127] width 112 height 20
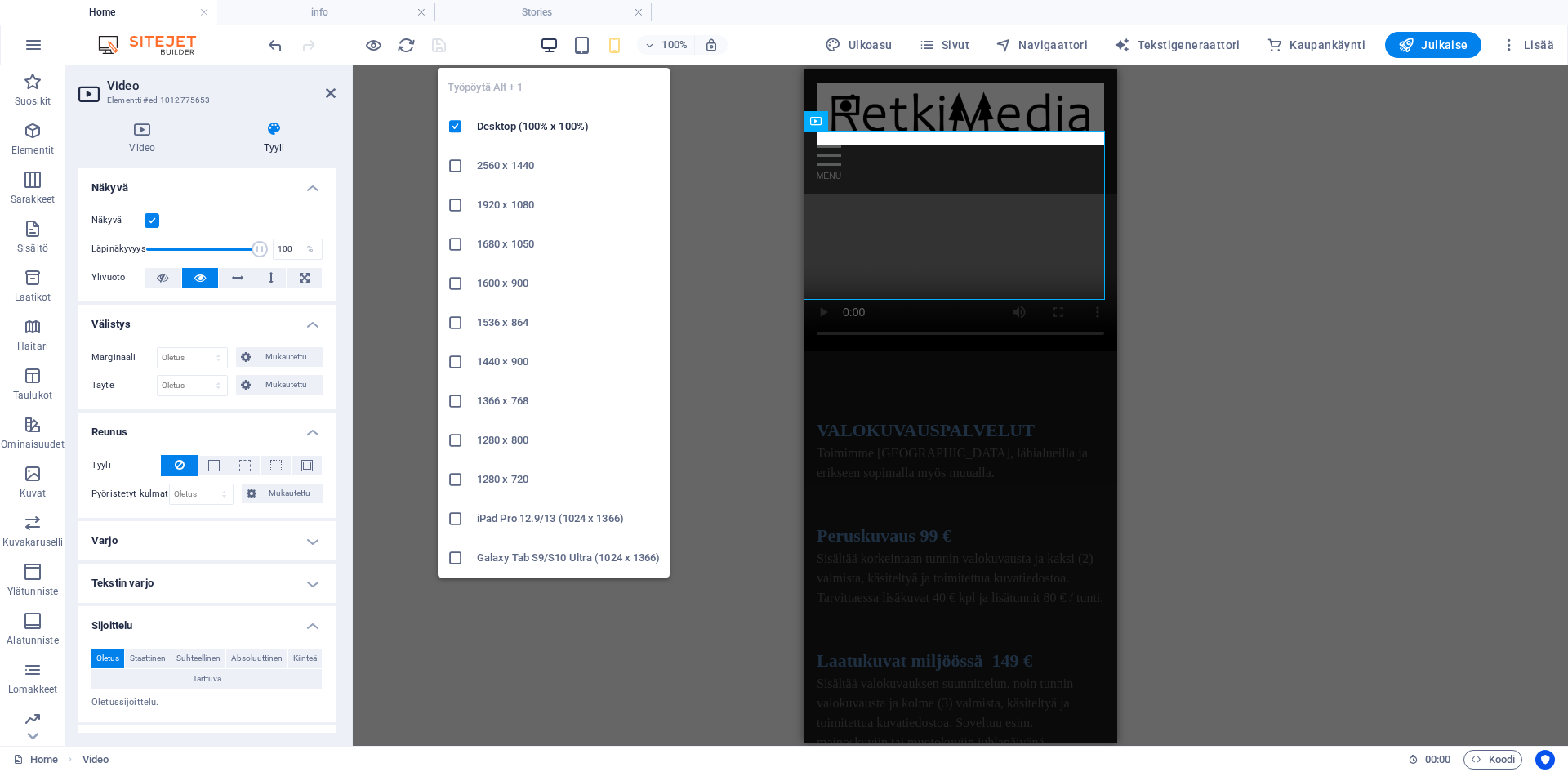
click at [552, 43] on icon "button" at bounding box center [549, 45] width 19 height 19
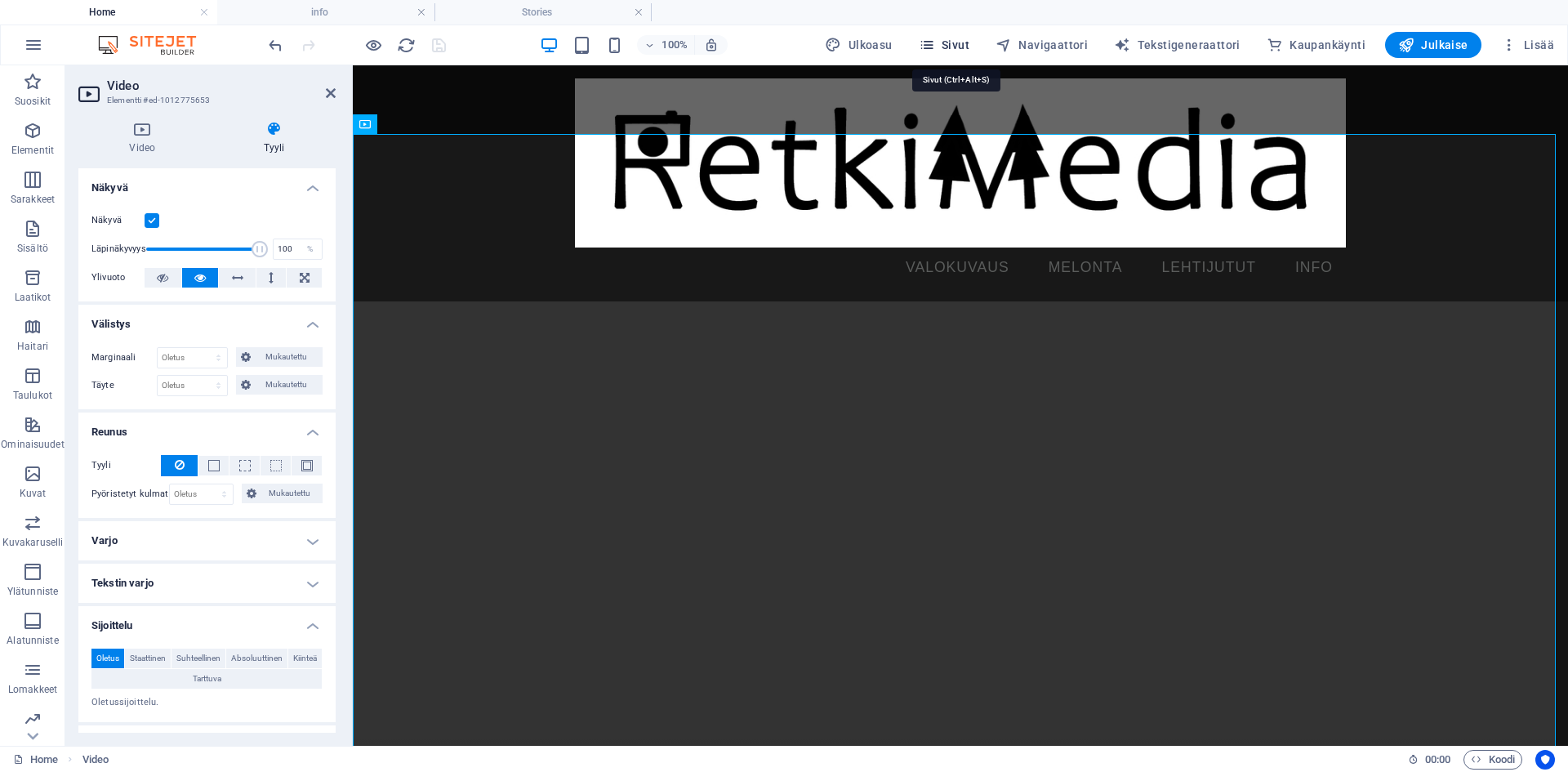
click at [963, 45] on span "Sivut" at bounding box center [945, 44] width 51 height 16
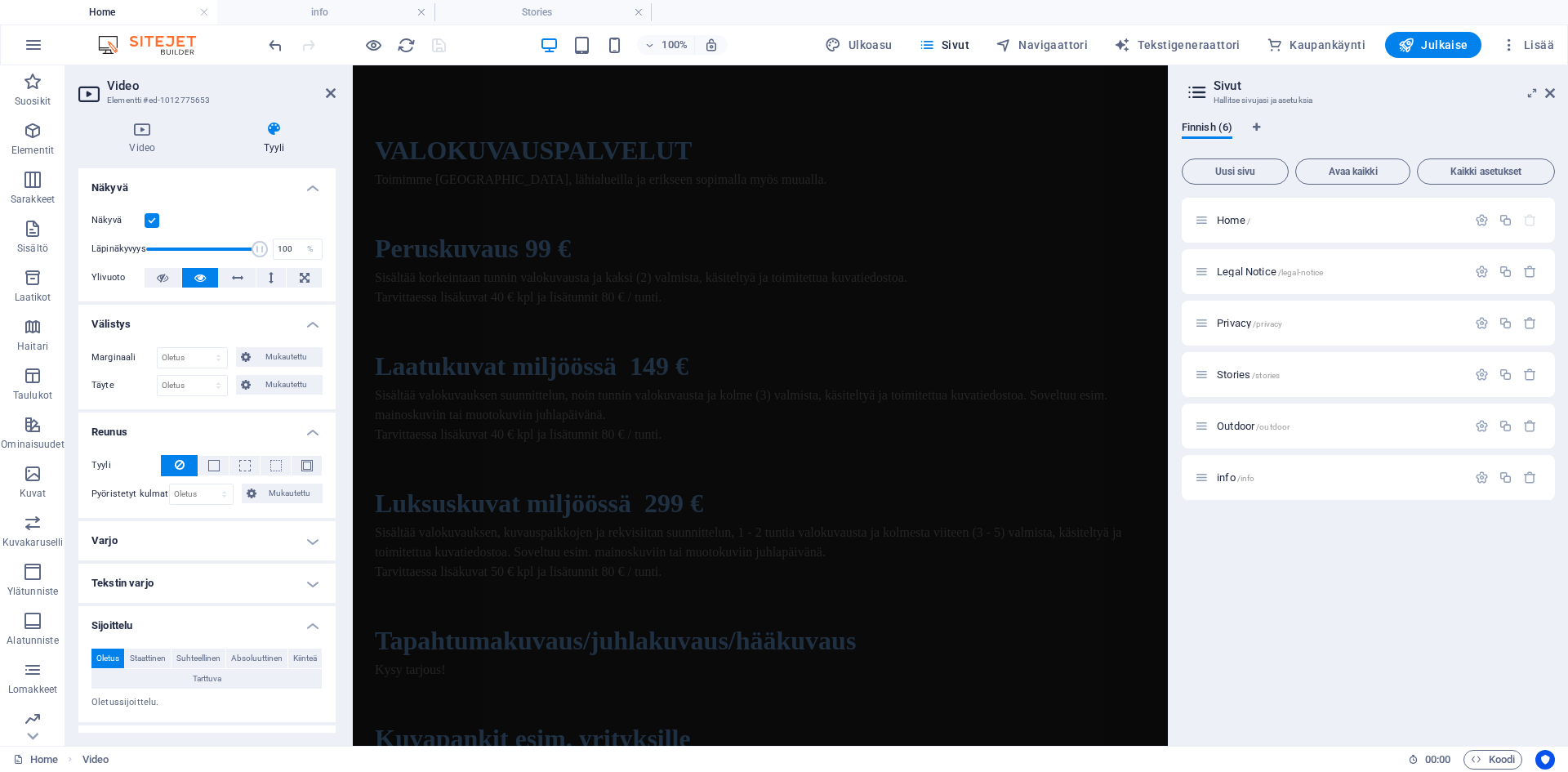
scroll to position [640, 0]
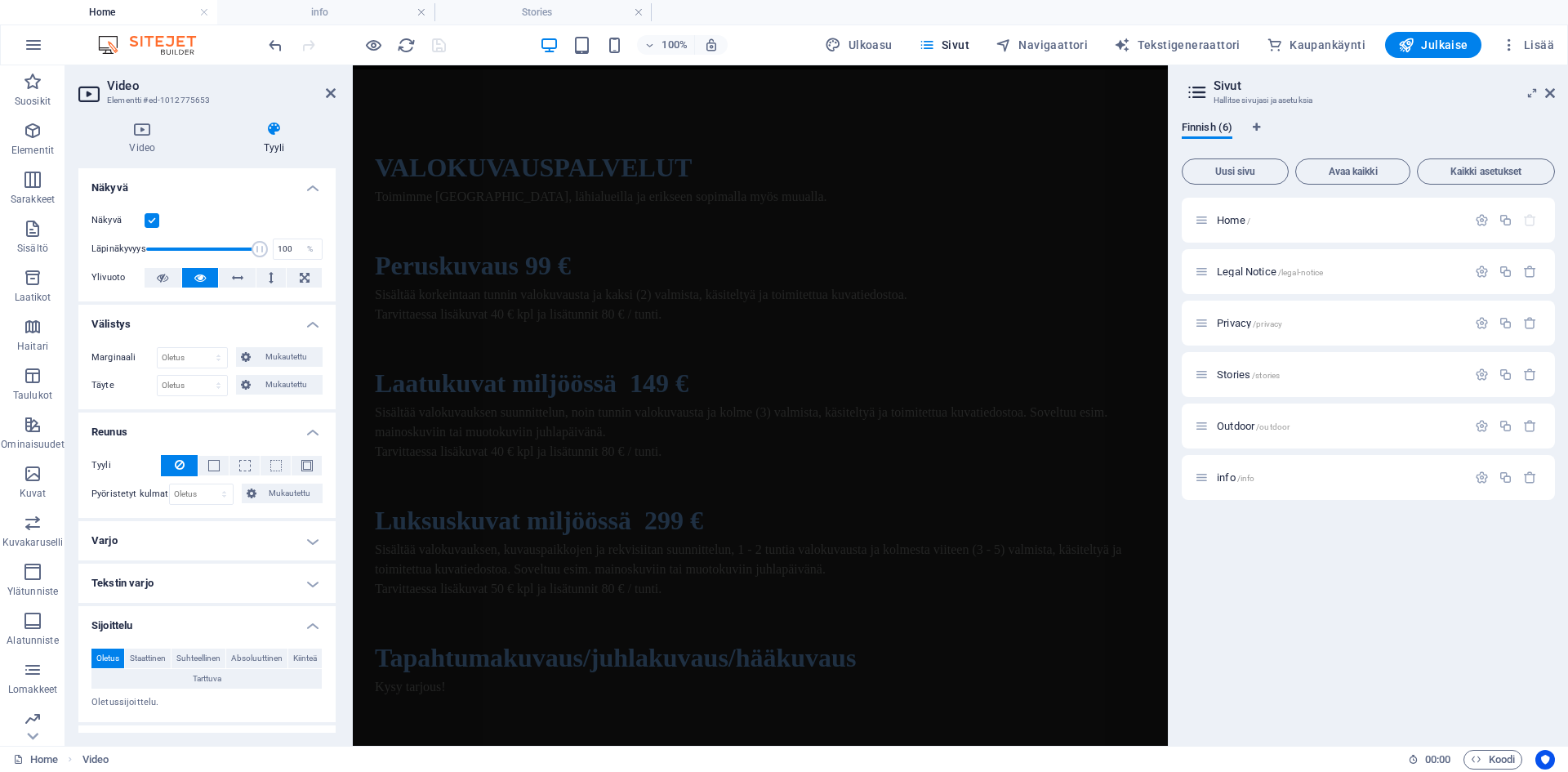
drag, startPoint x: 1158, startPoint y: 602, endPoint x: 1559, endPoint y: 669, distance: 406.6
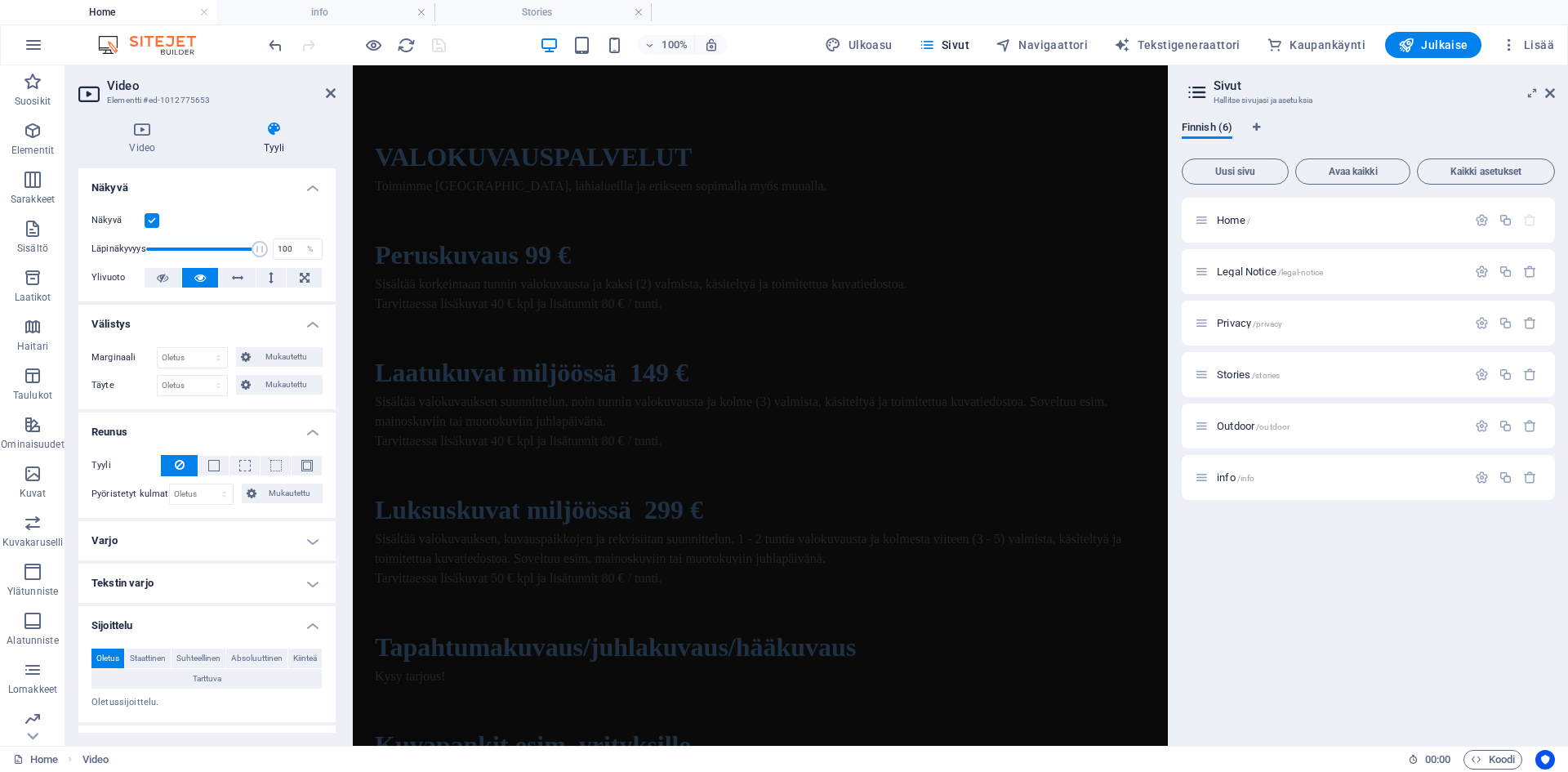
scroll to position [0, 0]
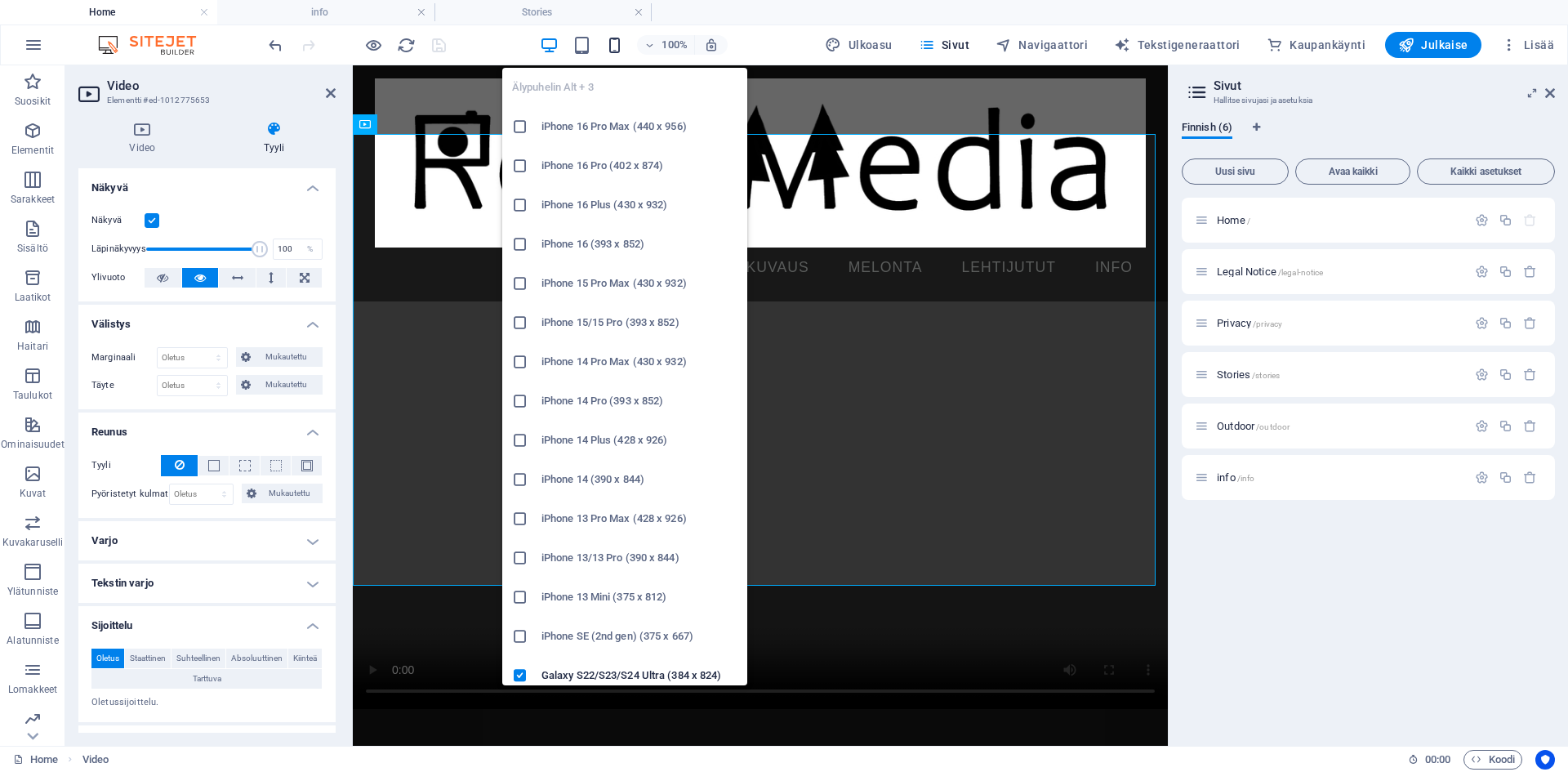
click at [622, 46] on icon "button" at bounding box center [615, 45] width 19 height 19
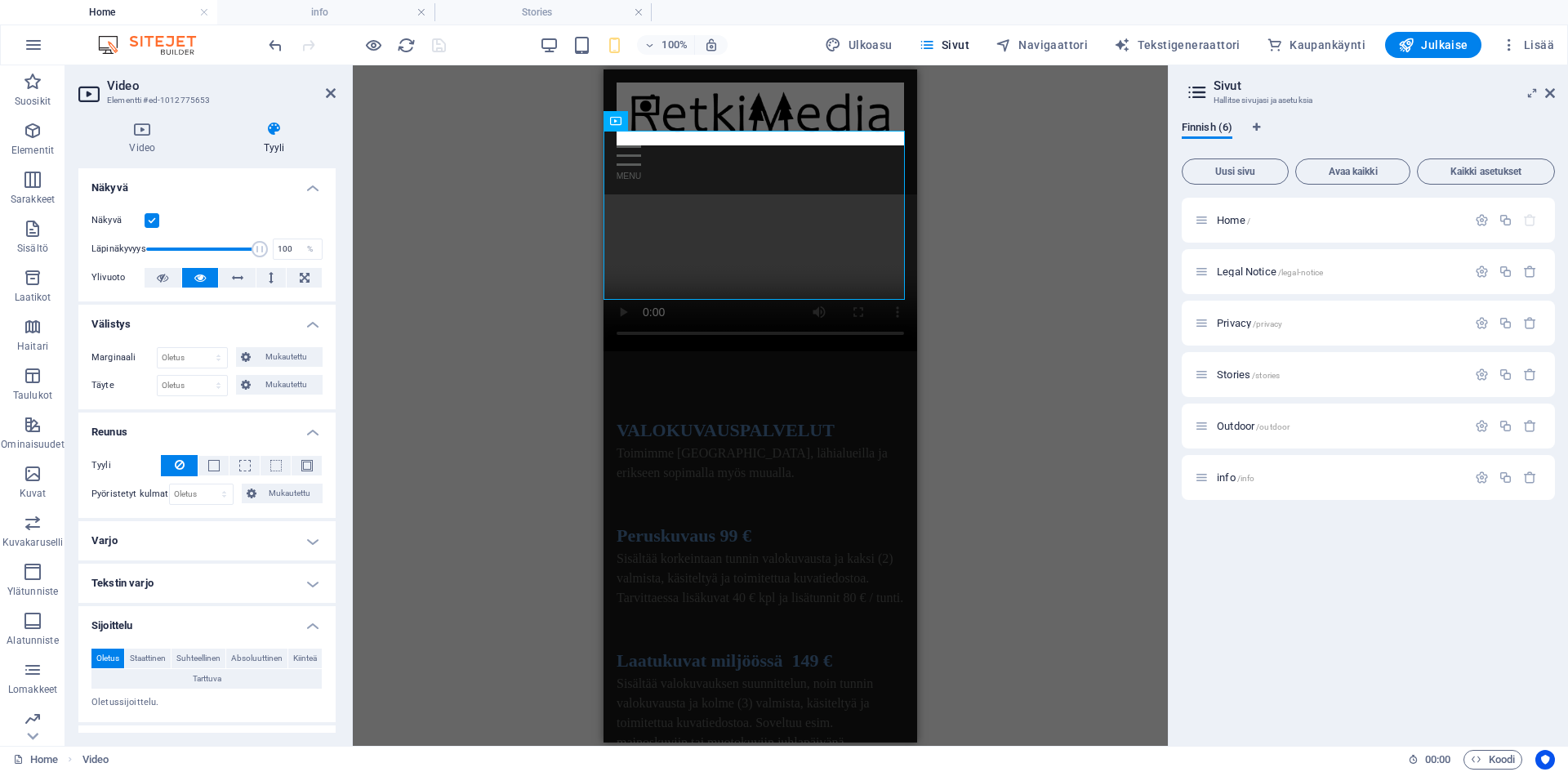
drag, startPoint x: 914, startPoint y: 388, endPoint x: 1528, endPoint y: 91, distance: 682.1
click at [1238, 425] on span "Outdoor /outdoor" at bounding box center [1253, 425] width 73 height 12
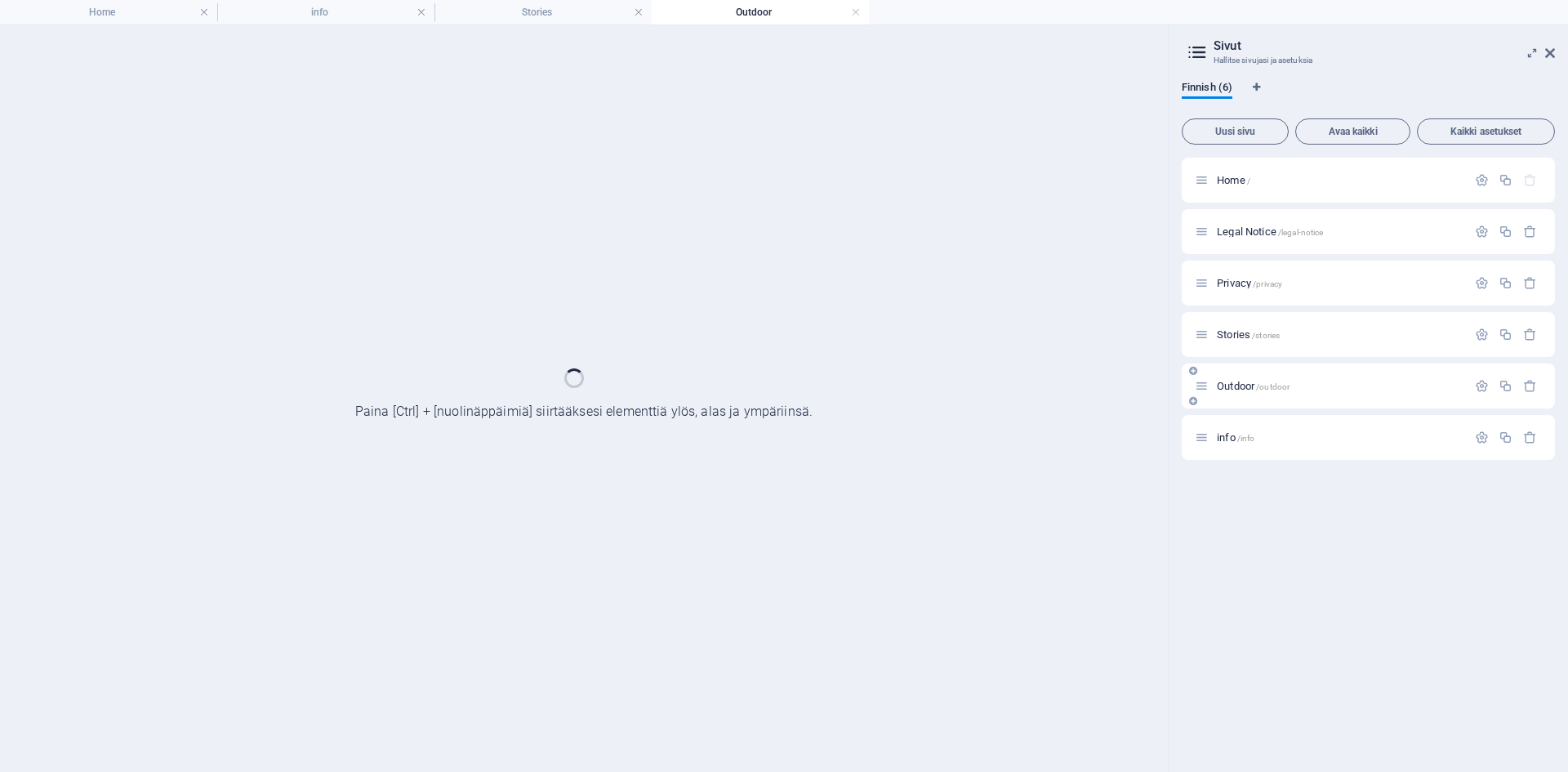
click at [1238, 425] on div "info /info" at bounding box center [1368, 437] width 373 height 45
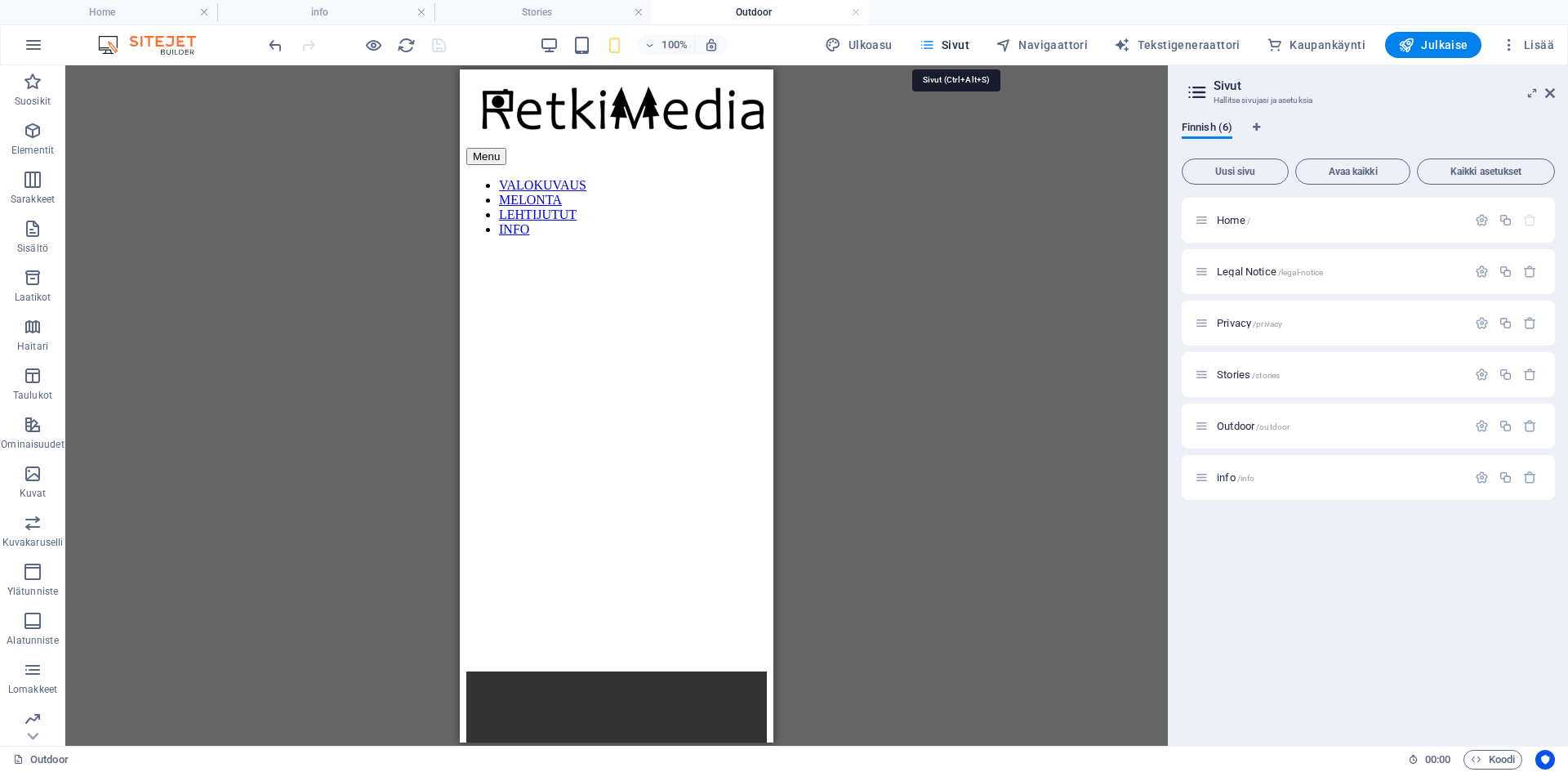
click at [935, 45] on icon "button" at bounding box center [927, 44] width 16 height 16
click at [1238, 217] on span "Home /" at bounding box center [1233, 219] width 33 height 12
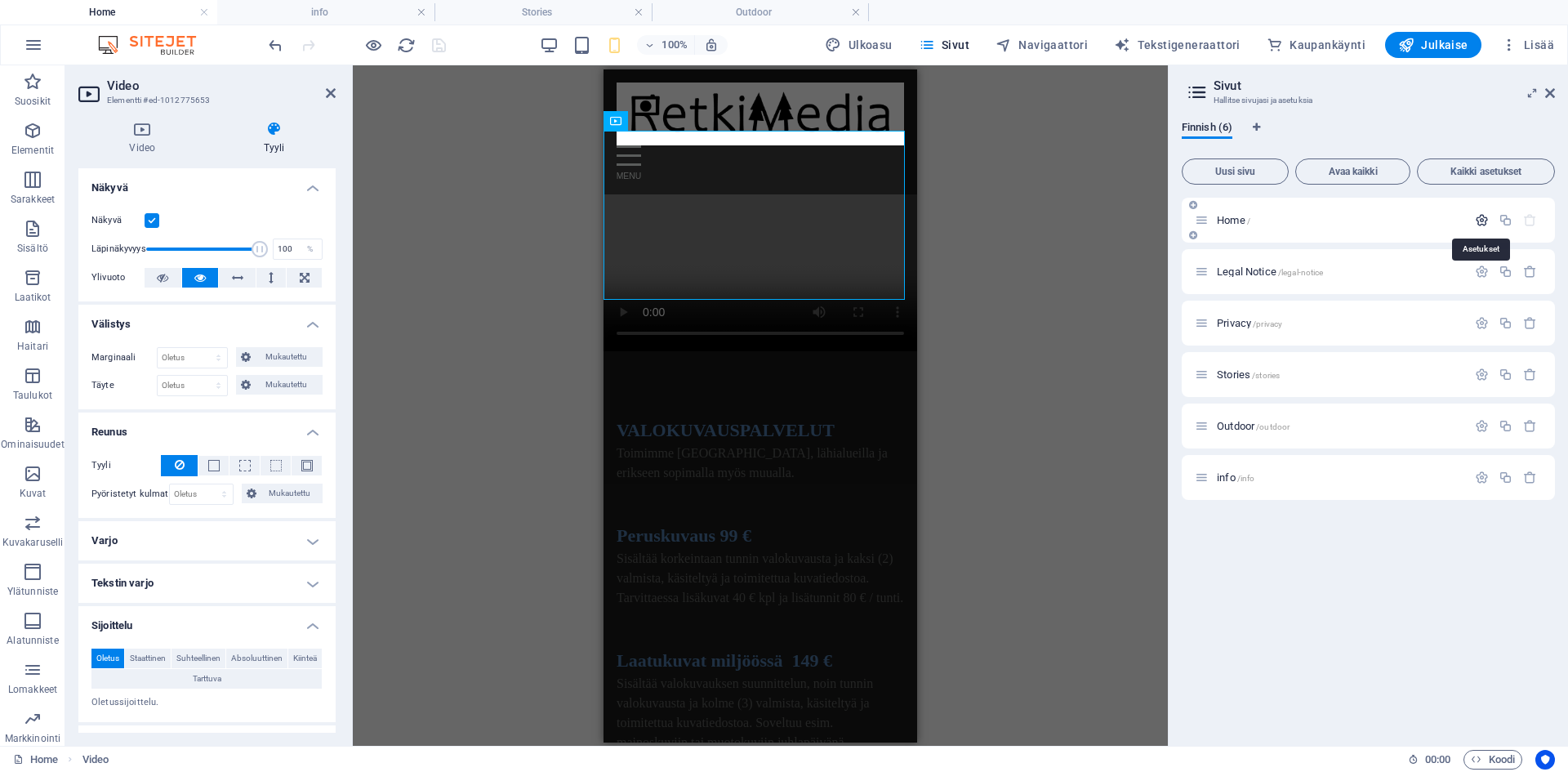
click at [1486, 219] on icon "button" at bounding box center [1481, 220] width 14 height 14
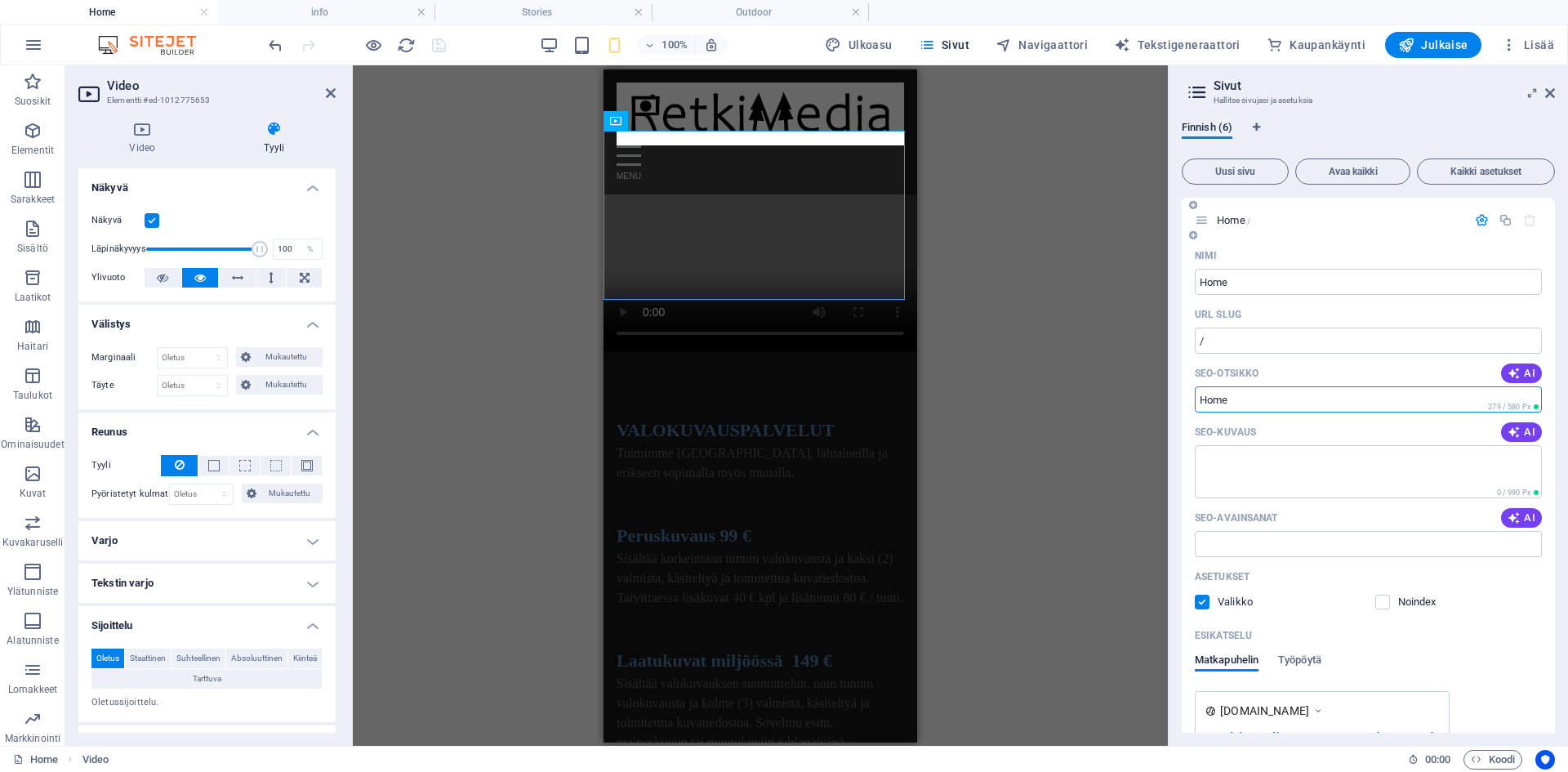
drag, startPoint x: 1352, startPoint y: 399, endPoint x: 1189, endPoint y: 399, distance: 163.0
click at [1189, 399] on div "Nimi Home ​ URL SLUG / ​ SEO-otsikko AI ​ 279 / 580 Px SEO-kuvaus AI ​ 0 / 990 …" at bounding box center [1368, 539] width 373 height 592
type input "Retkimedia valokuvauspalvelut"
click at [1381, 405] on input "Retkimedia valokuvauspalvelut" at bounding box center [1368, 400] width 347 height 26
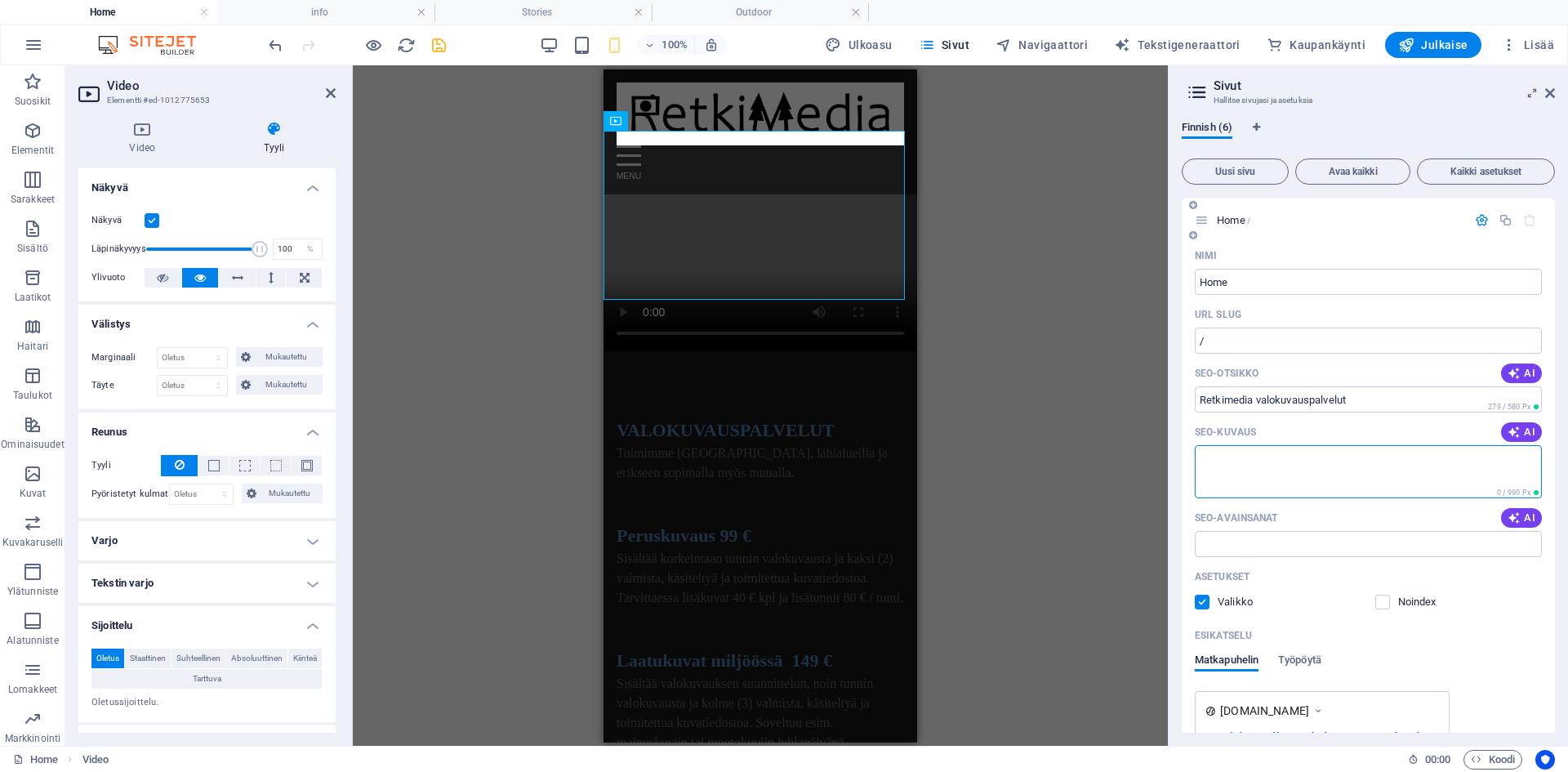
click at [1300, 466] on textarea "SEO-kuvaus" at bounding box center [1368, 472] width 347 height 53
click at [1518, 430] on span "AI" at bounding box center [1521, 432] width 27 height 13
type textarea "Valokuvauspalvelut [GEOGRAPHIC_DATA]: Perus-, laatukuvaus ja luksuskuvaus. Sopi…"
click at [1449, 472] on textarea "Valokuvauspalvelut [GEOGRAPHIC_DATA]: Perus-, laatukuvaus ja luksuskuvaus. Sopi…" at bounding box center [1368, 472] width 347 height 53
click at [1329, 539] on input "SEO-avainsanat" at bounding box center [1368, 544] width 347 height 26
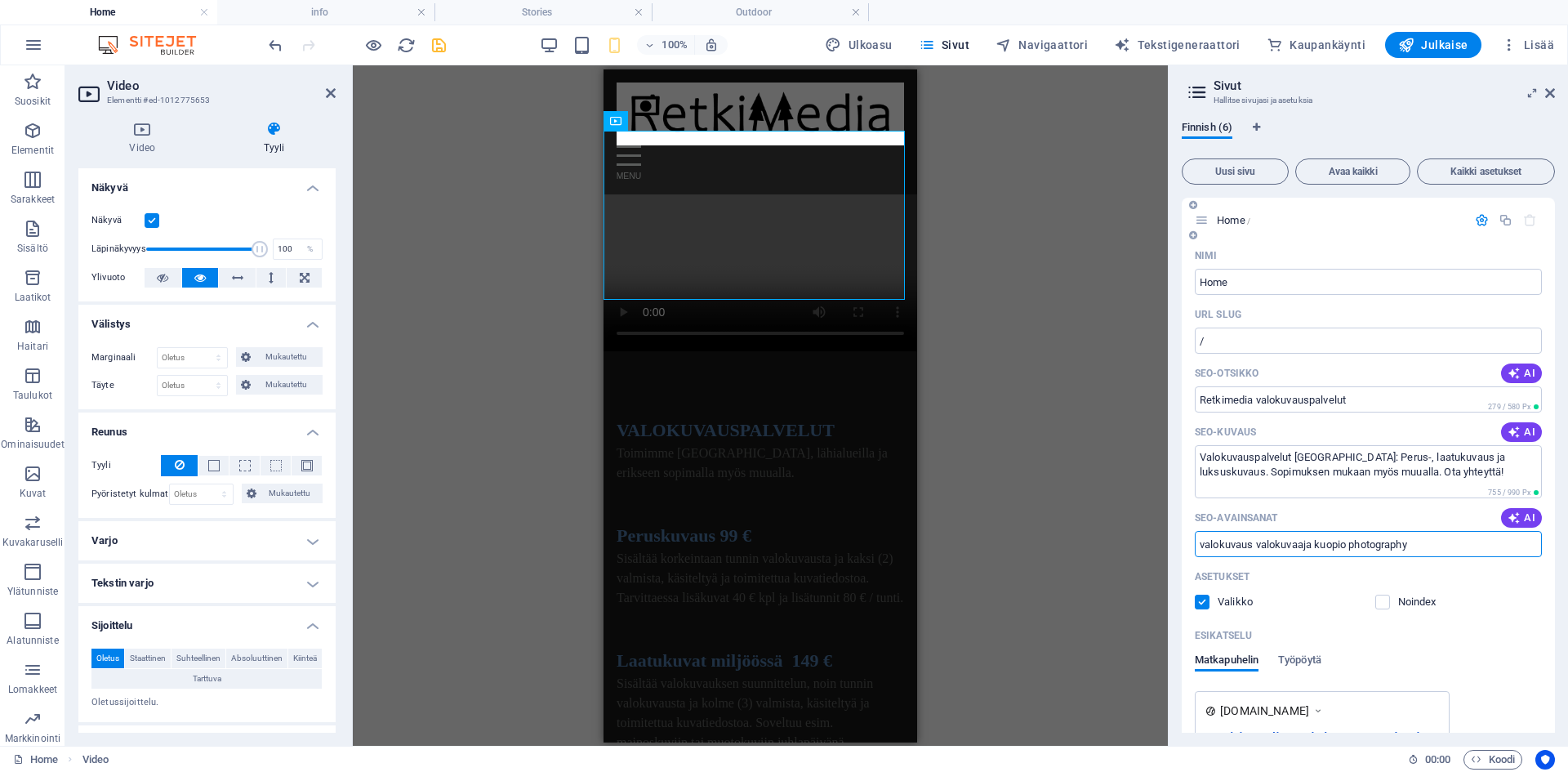
click at [1469, 550] on input "valokuvaus valokuvaaja kuopio photography" at bounding box center [1368, 544] width 347 height 26
type input "valokuvaus valokuvaaja kuopio photography henkilökuvaus juhlakuvaus hääkuvaus"
click at [441, 49] on icon "save" at bounding box center [439, 45] width 19 height 19
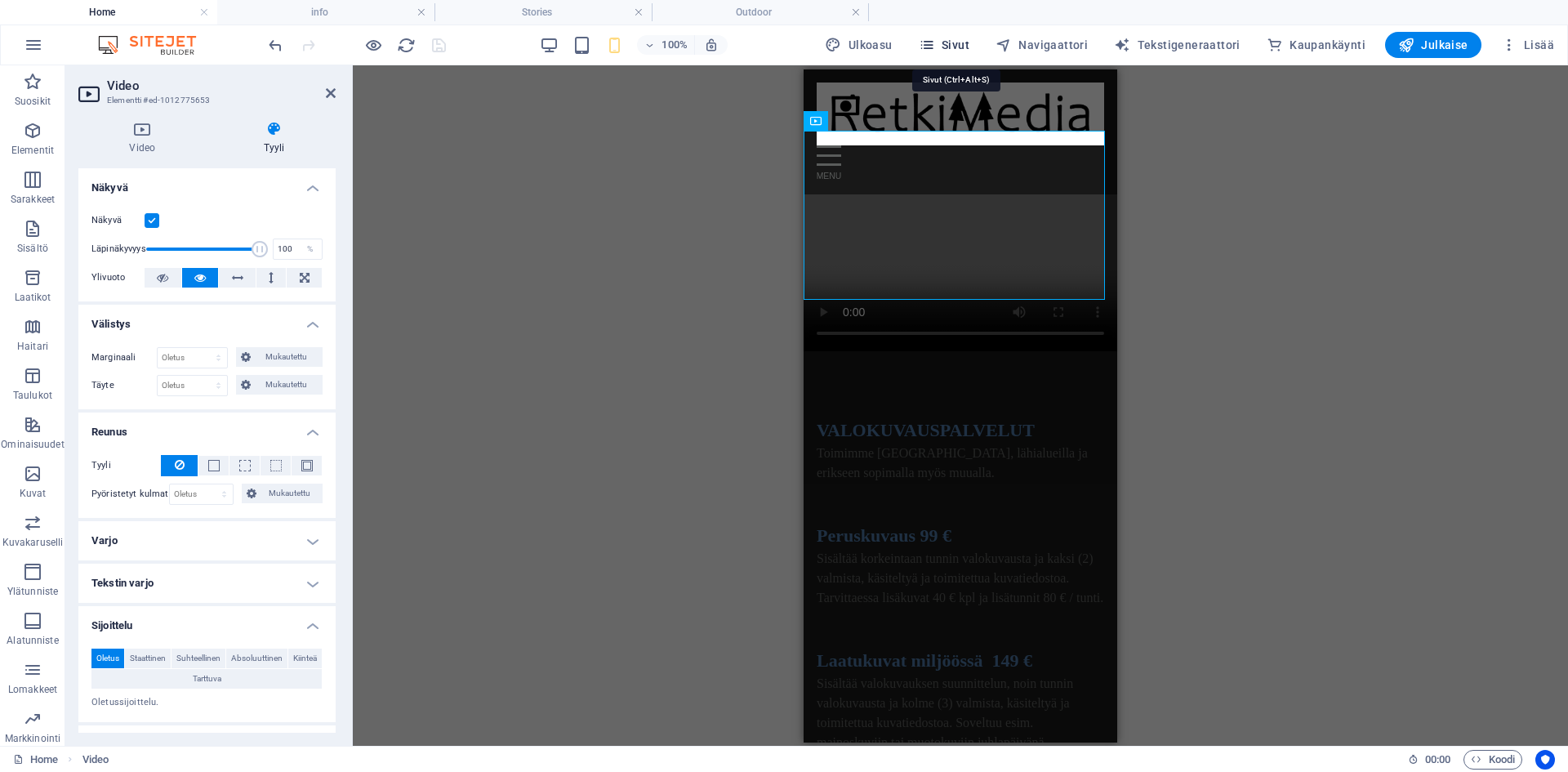
click at [964, 49] on span "Sivut" at bounding box center [945, 44] width 51 height 16
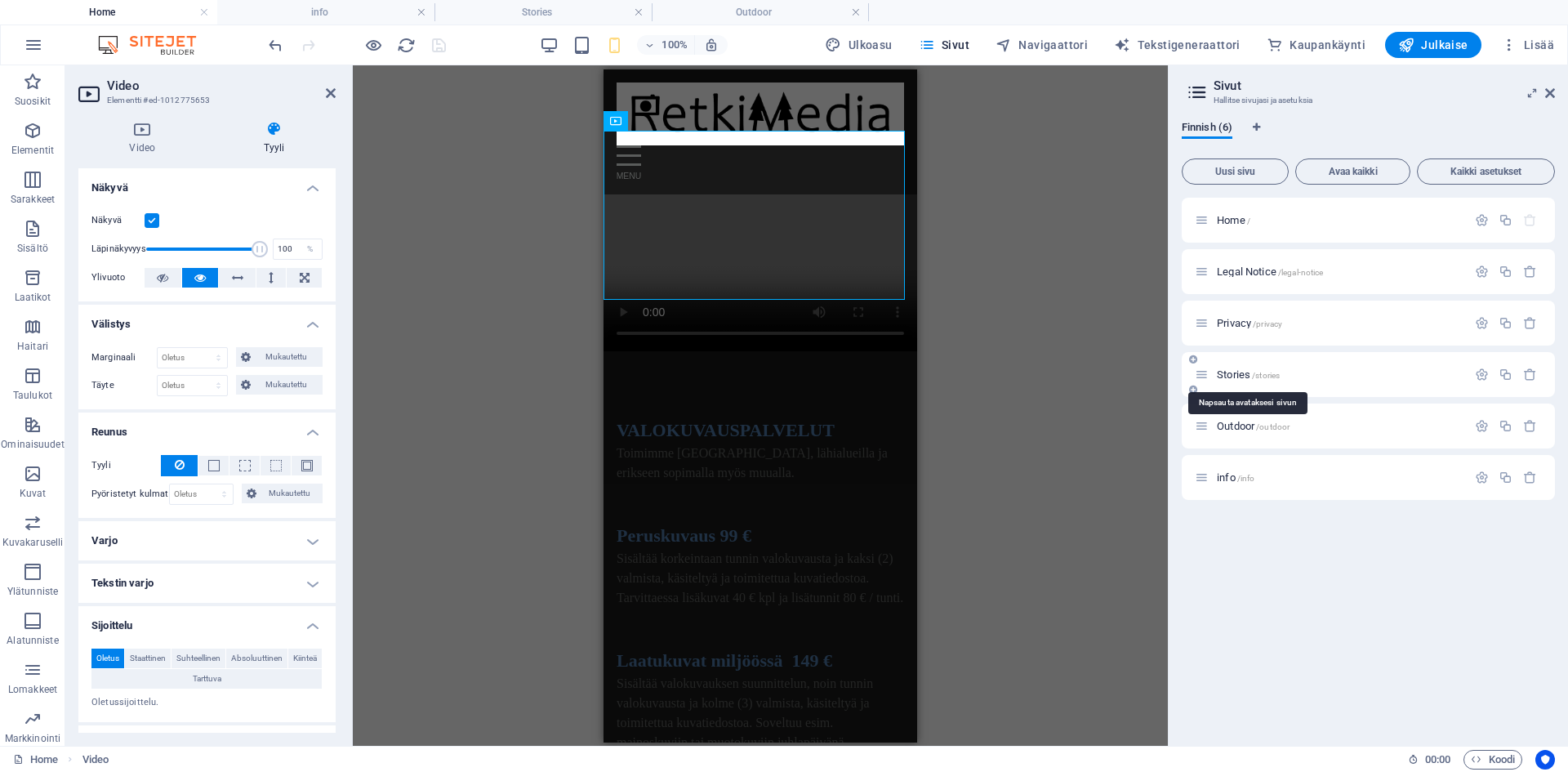
click at [1242, 376] on span "Stories /stories" at bounding box center [1248, 374] width 63 height 12
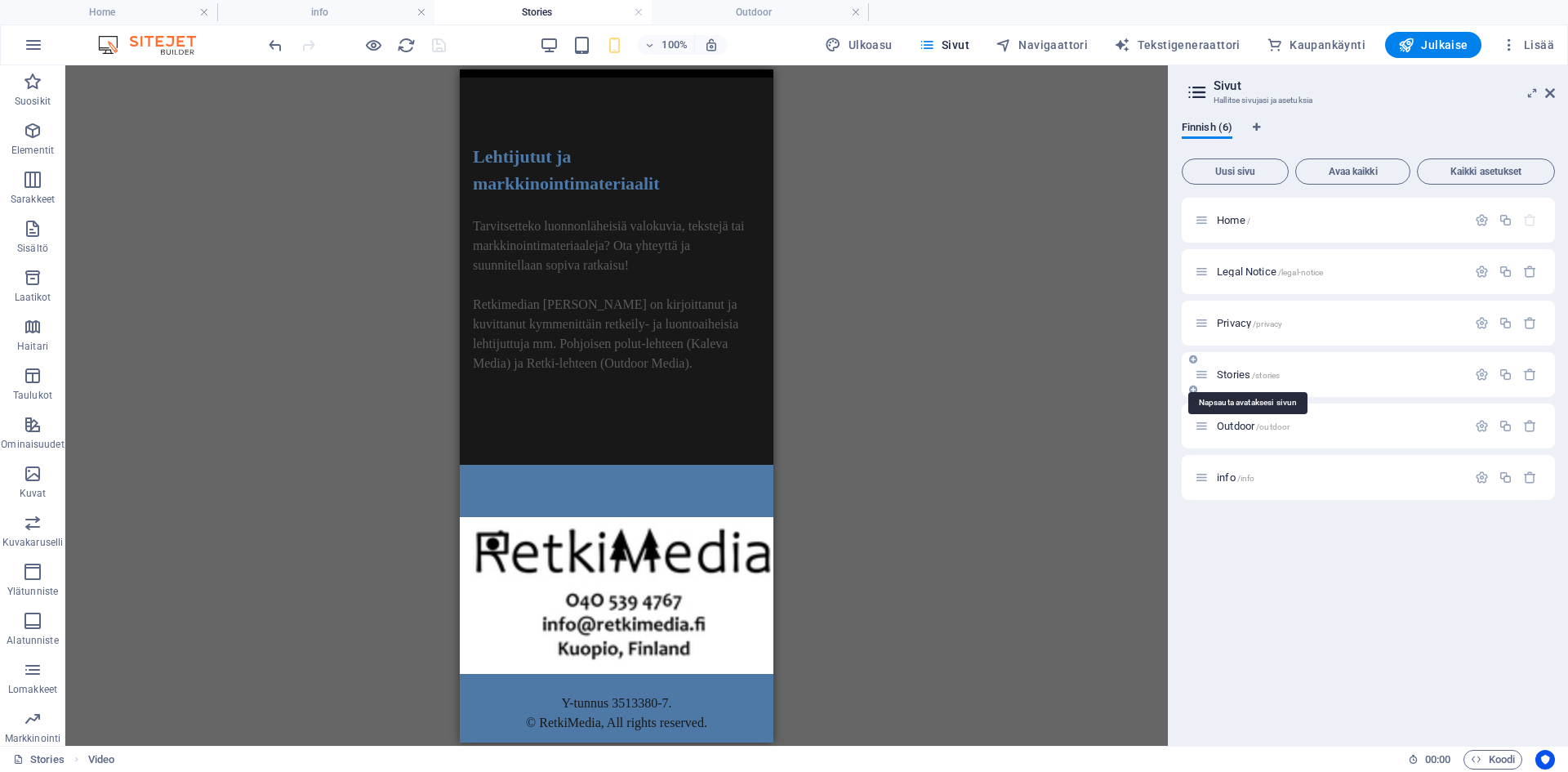
click at [1242, 376] on span "Stories /stories" at bounding box center [1248, 374] width 63 height 12
click at [1482, 377] on icon "button" at bounding box center [1481, 374] width 14 height 14
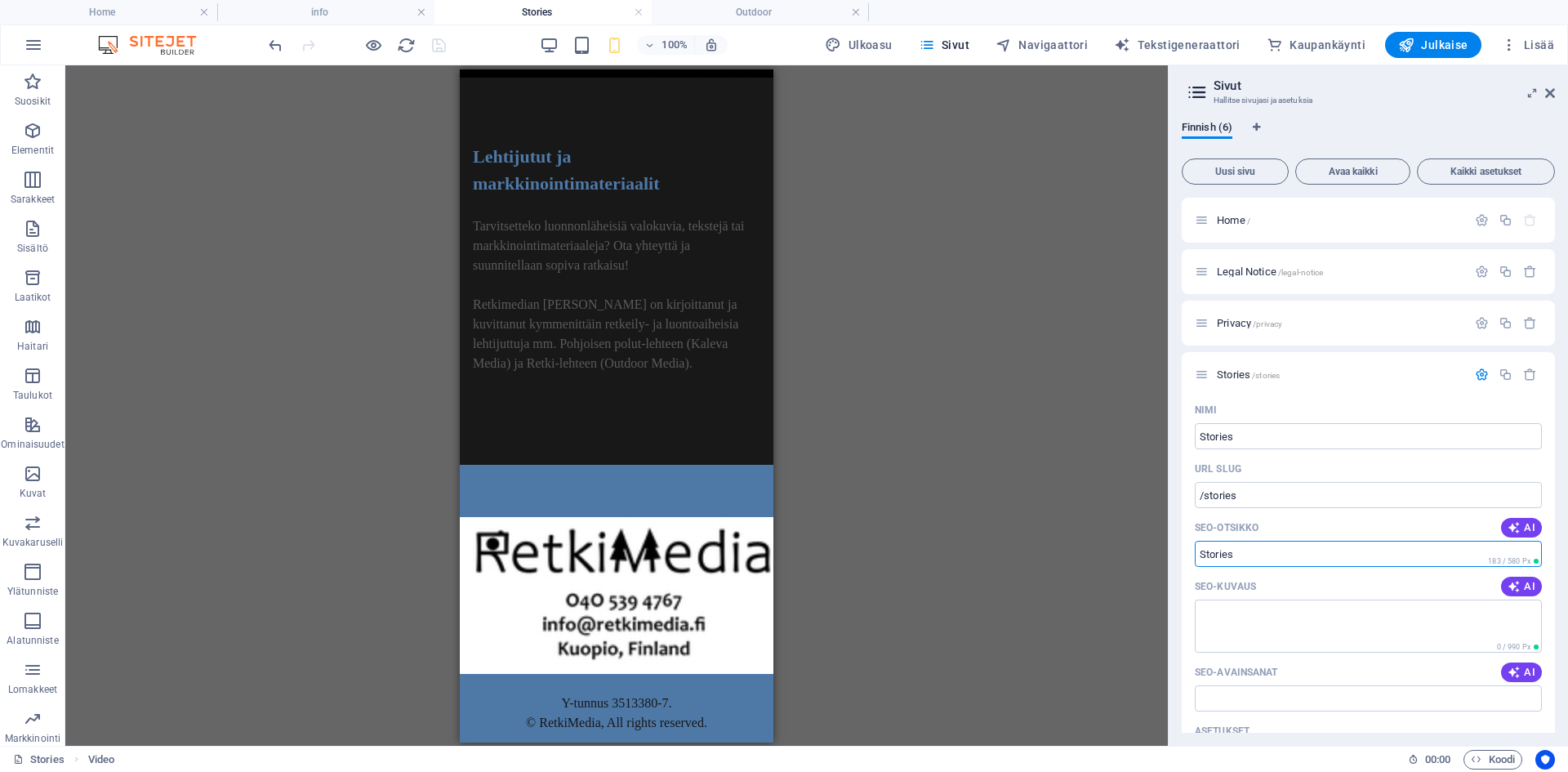
drag, startPoint x: 1316, startPoint y: 559, endPoint x: 1140, endPoint y: 553, distance: 176.1
click at [1140, 553] on div "Home info Stories Outdoor Suosikit Elementit Sarakkeet Sisältö Laatikot Haitari…" at bounding box center [784, 405] width 1568 height 680
type input "Lehtijutut lehtikuvat"
click at [1521, 591] on span "AI" at bounding box center [1521, 587] width 27 height 13
type textarea "Luonnonläheiset valokuvat ja tekstit markkinointiin. Ota yhteyttä ja suunnitell…"
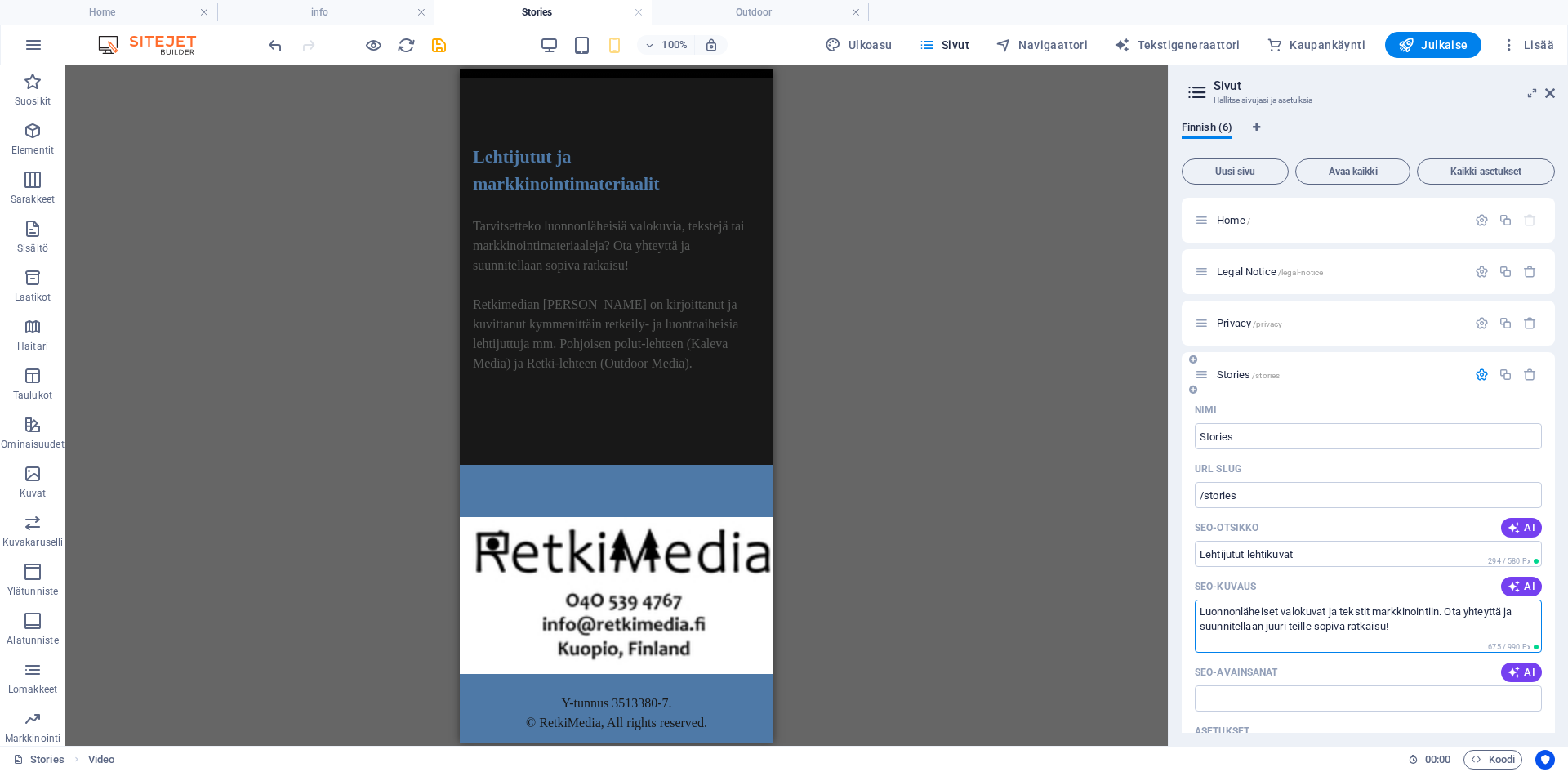
click at [1420, 626] on textarea "Luonnonläheiset valokuvat ja tekstit markkinointiin. Ota yhteyttä ja suunnitell…" at bounding box center [1368, 626] width 347 height 53
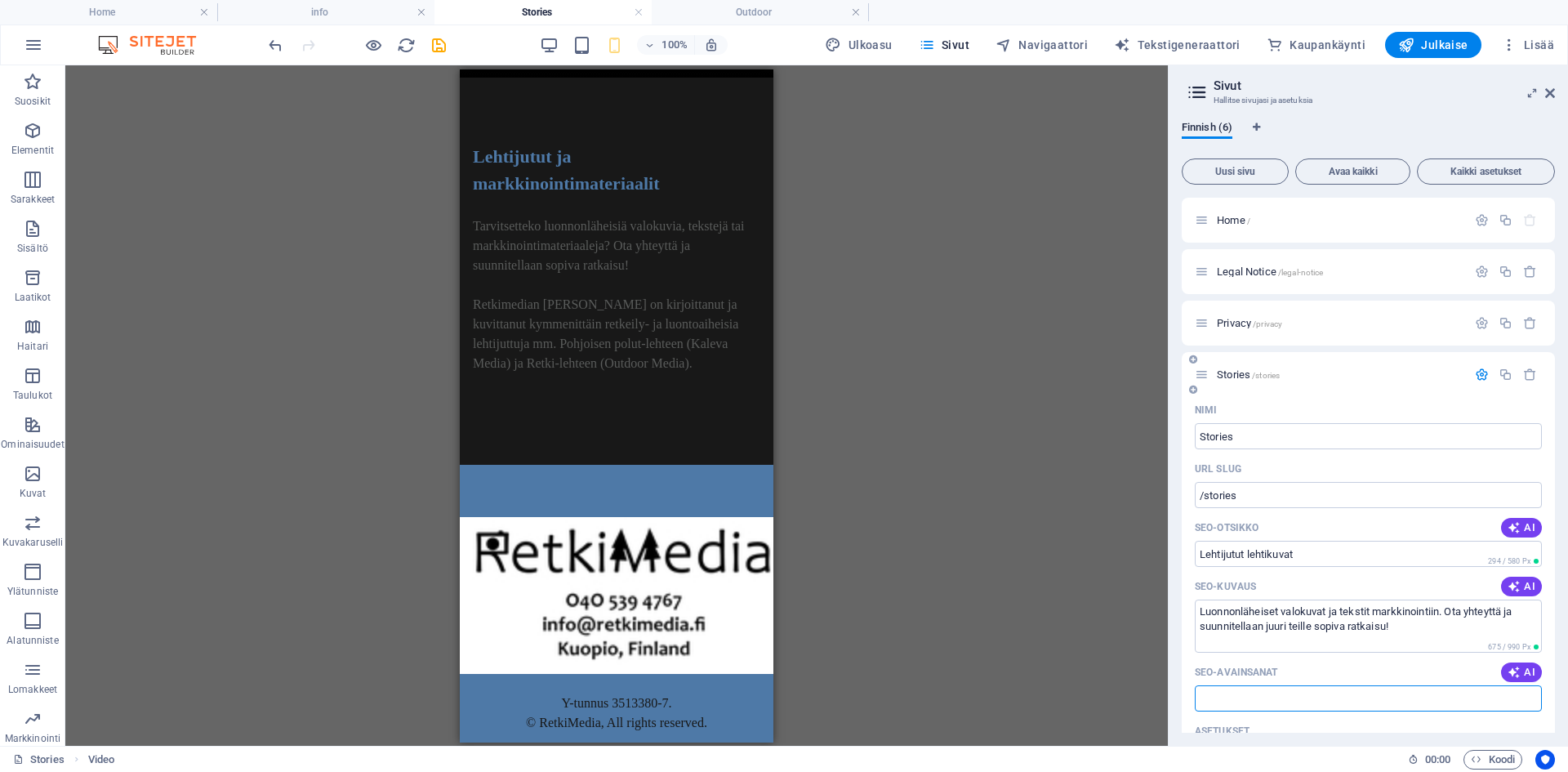
click at [1326, 700] on input "SEO-avainsanat" at bounding box center [1368, 698] width 347 height 26
click at [1296, 547] on input "Lehtijutut lehtikuvat" at bounding box center [1368, 554] width 347 height 26
click at [1229, 692] on input "SEO-avainsanat" at bounding box center [1368, 698] width 347 height 26
paste input "Lehtijutut lehtikuvat"
click at [1208, 698] on input "Lehtijutut lehtikuvat valokuvat esitteet luonto luontokuvat" at bounding box center [1368, 698] width 347 height 26
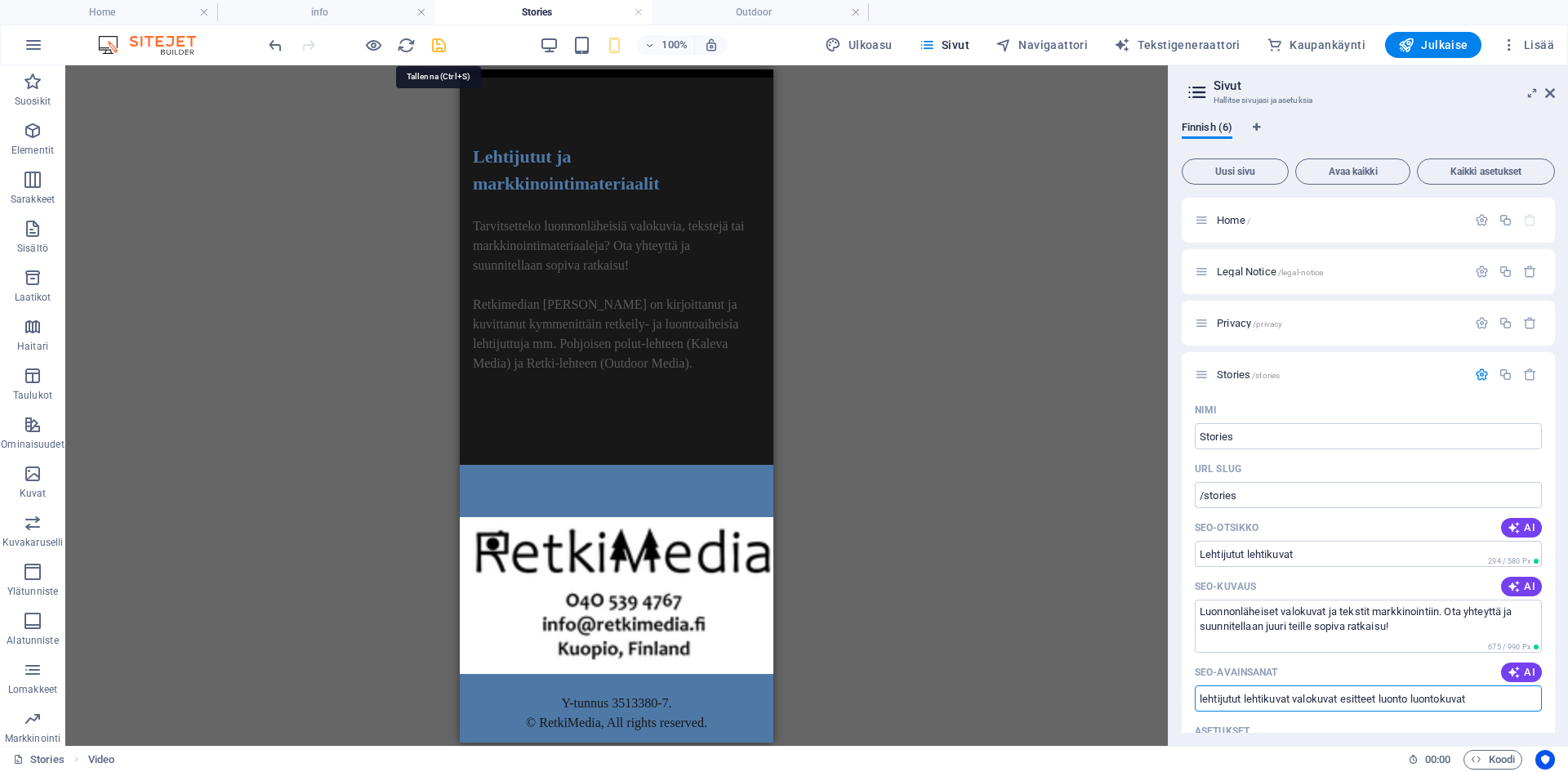
type input "lehtijutut lehtikuvat valokuvat esitteet luonto luontokuvat"
click at [436, 43] on icon "save" at bounding box center [439, 45] width 19 height 19
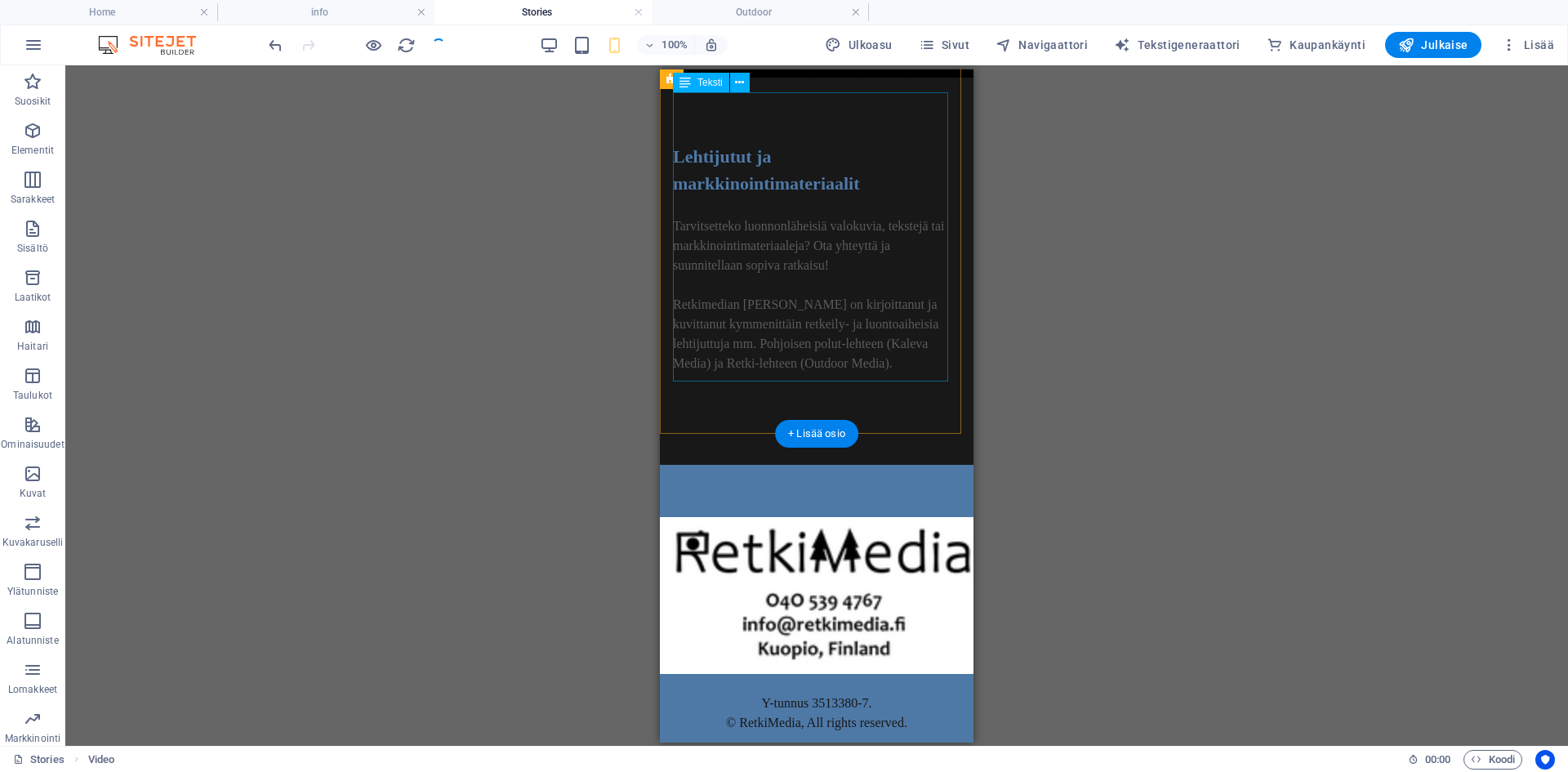
click at [776, 142] on div "Lehtijutut ja markkinointimateriaalit Tarvitsetteko luonnonläheisiä valokuvia, …" at bounding box center [816, 276] width 287 height 269
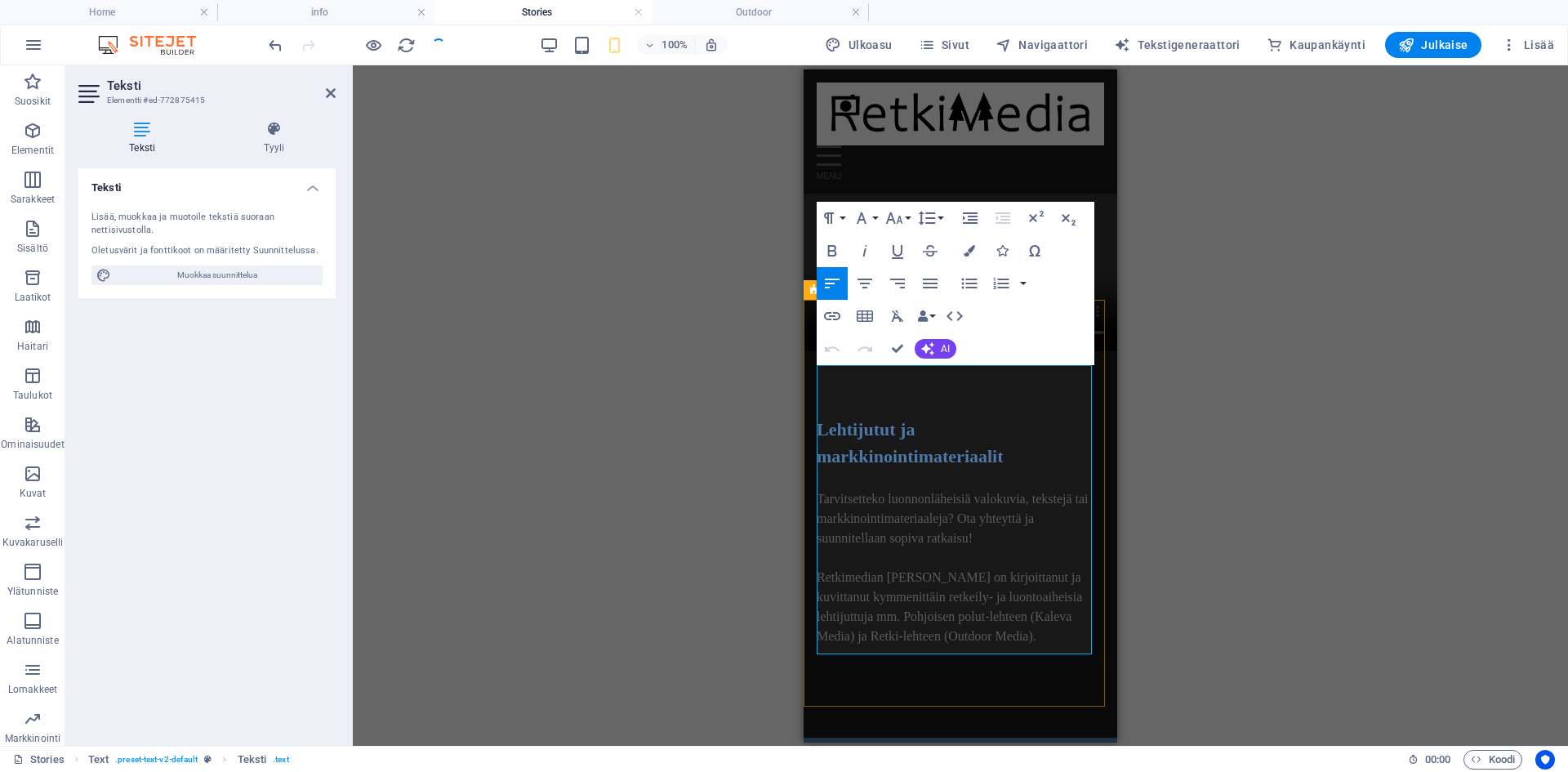
click at [906, 419] on span "Lehtijutut ja markkinointimateriaalit" at bounding box center [910, 442] width 187 height 47
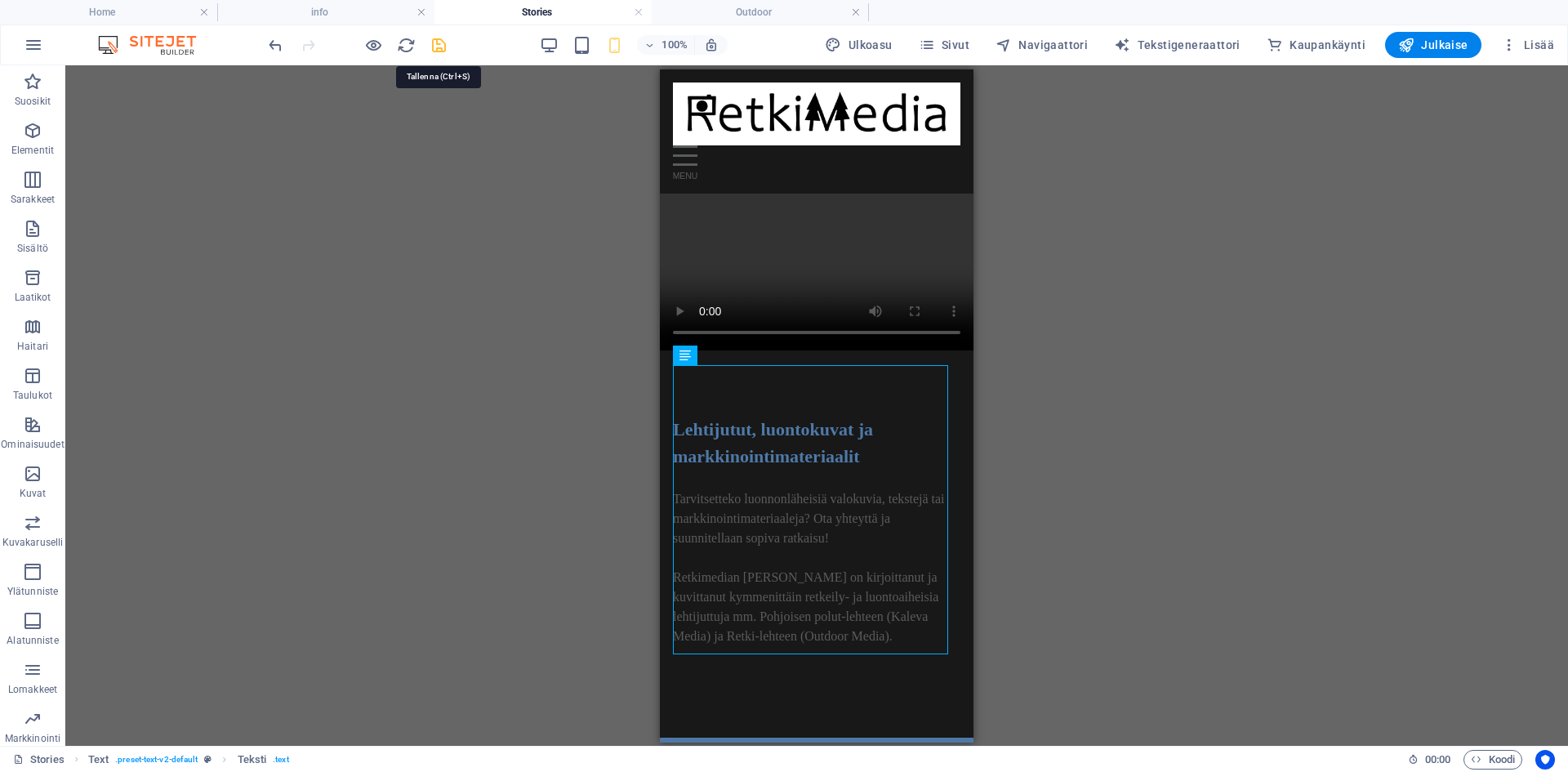
click at [435, 47] on icon "save" at bounding box center [439, 45] width 19 height 19
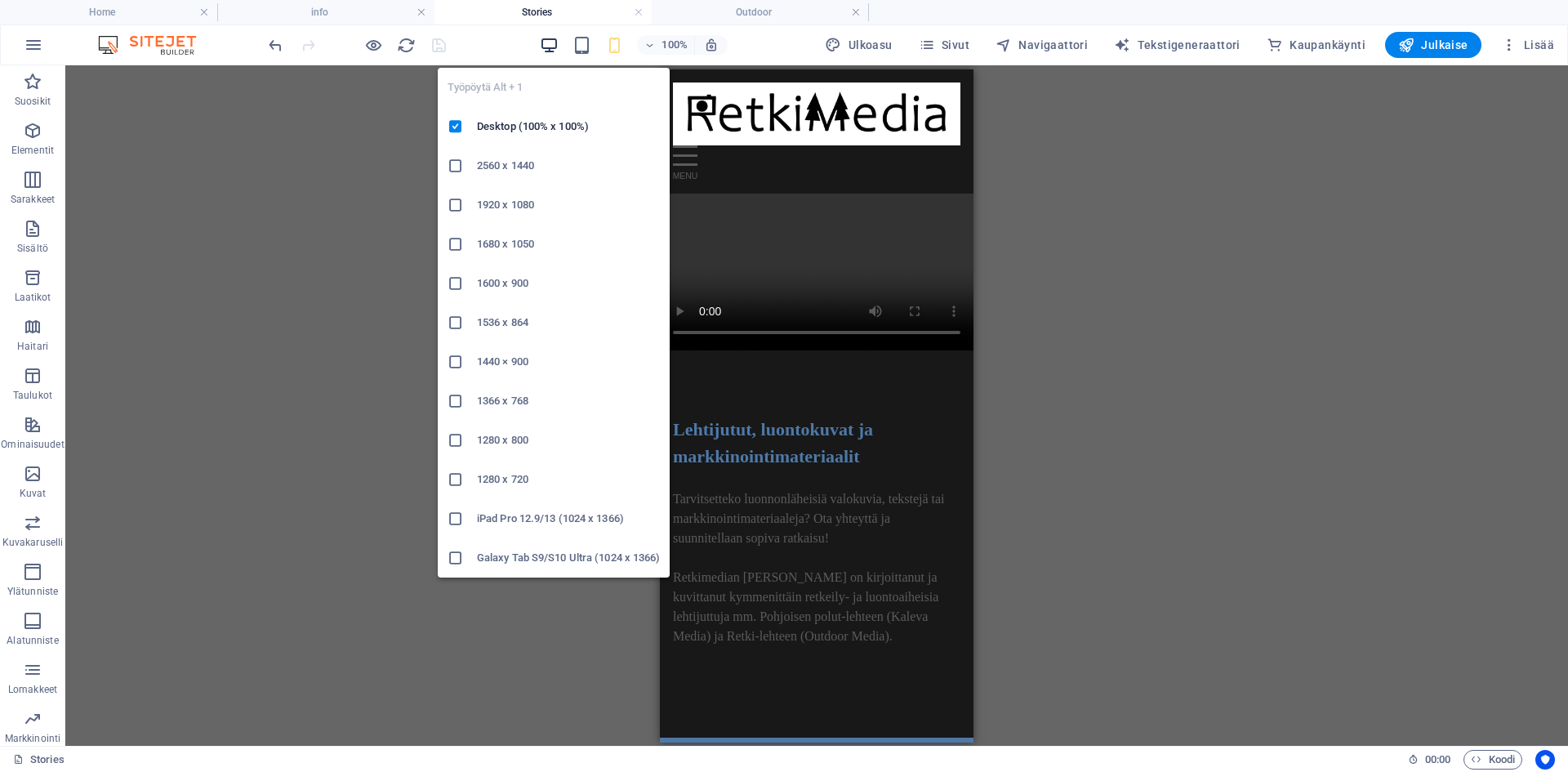
click at [551, 44] on icon "button" at bounding box center [549, 45] width 19 height 19
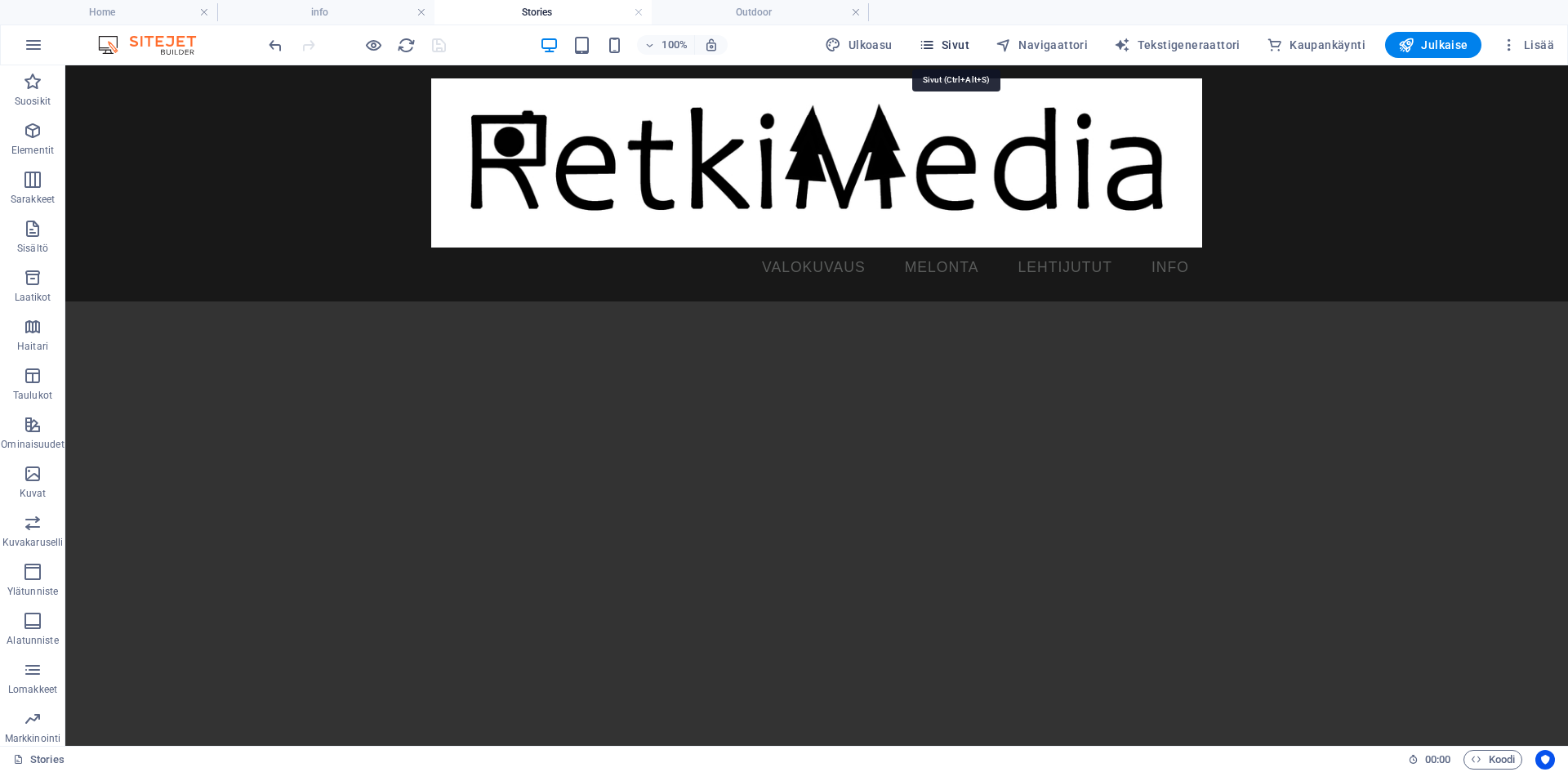
click at [935, 49] on icon "button" at bounding box center [927, 44] width 16 height 16
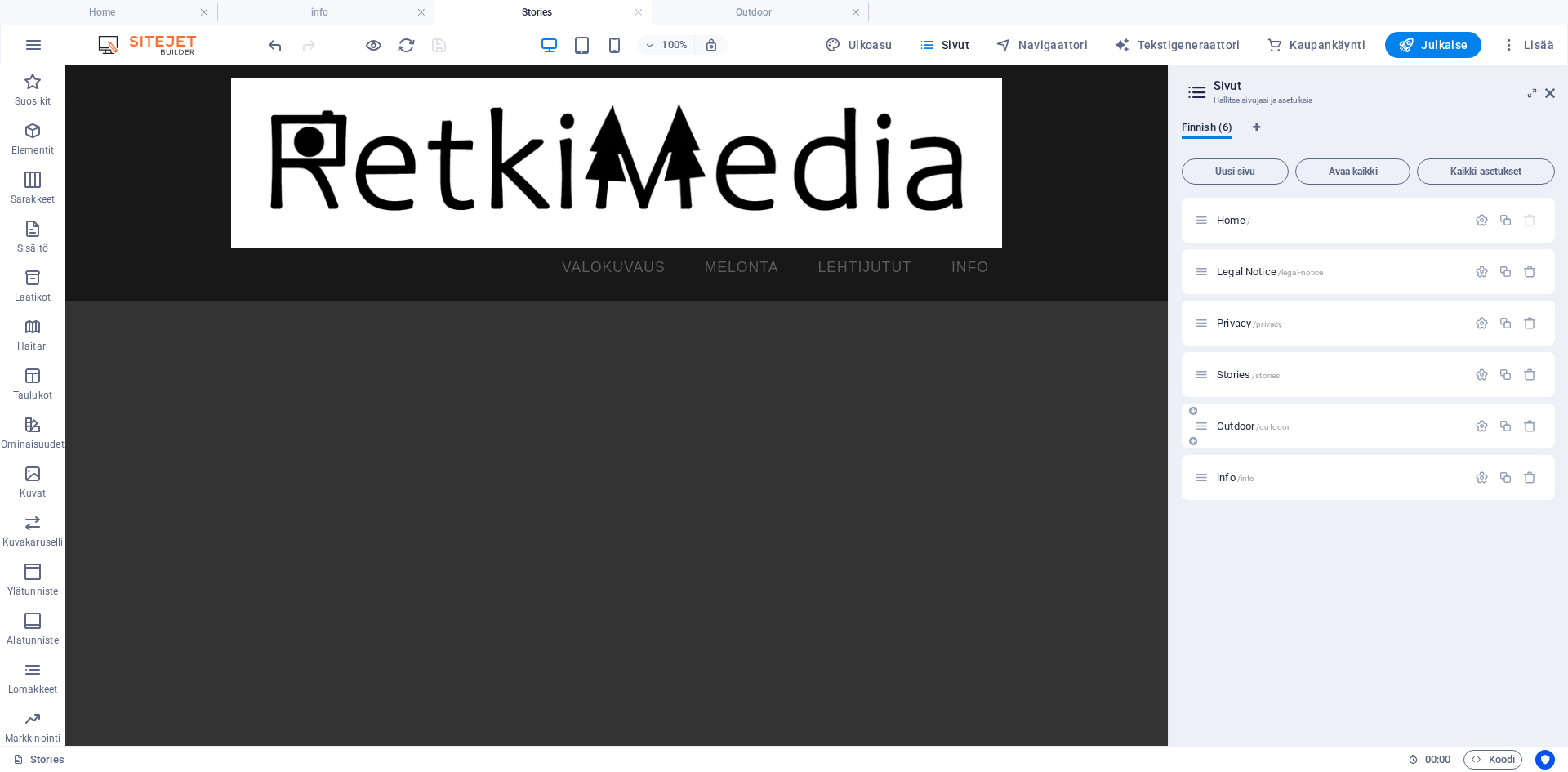
click at [1208, 424] on icon at bounding box center [1202, 425] width 14 height 14
click at [1216, 422] on div "Outdoor /outdoor" at bounding box center [1339, 425] width 255 height 10
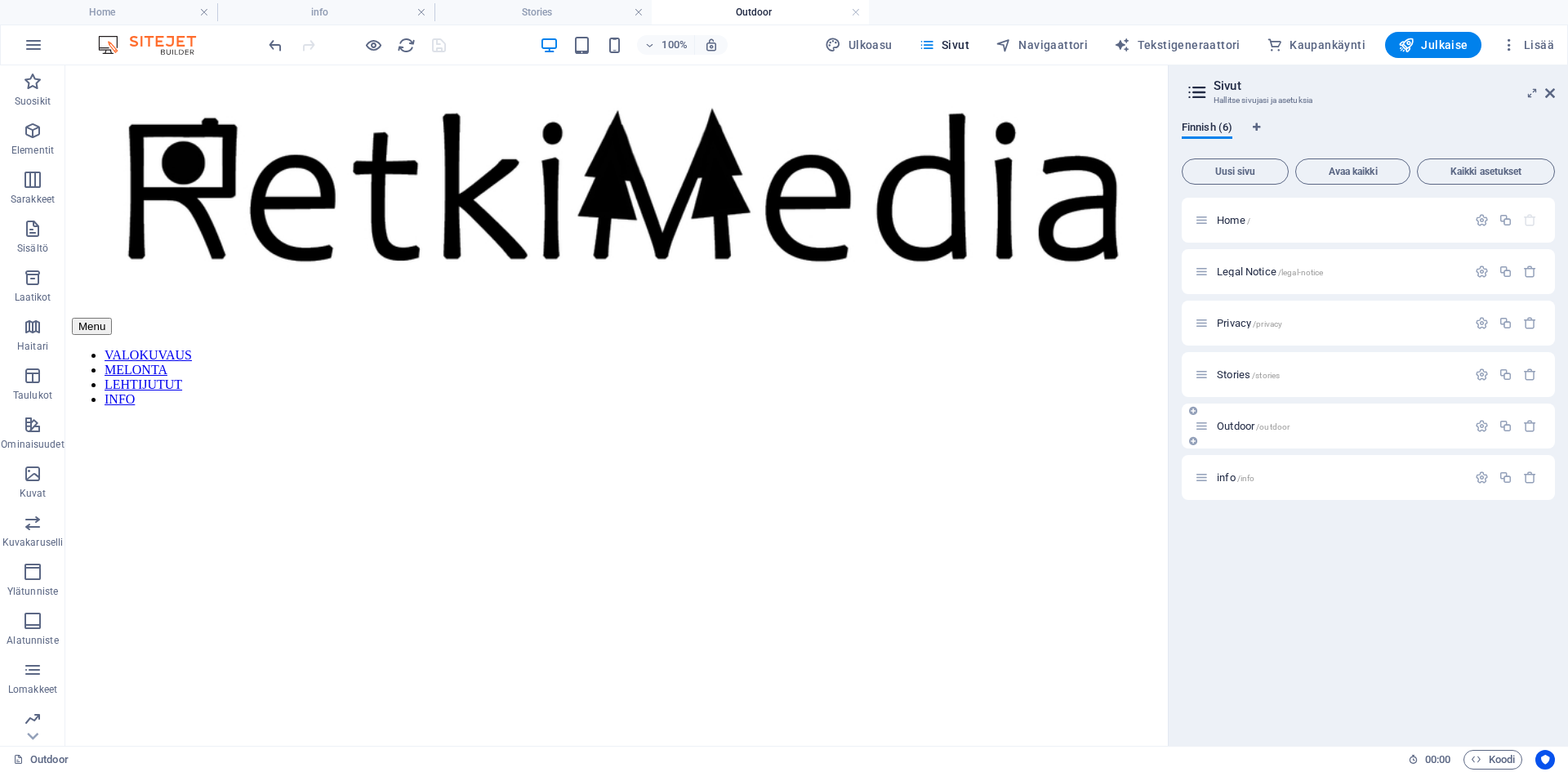
click at [1216, 422] on div "Outdoor /outdoor" at bounding box center [1339, 425] width 255 height 10
click at [1232, 427] on span "Outdoor /outdoor" at bounding box center [1253, 425] width 73 height 12
click at [1480, 431] on icon "button" at bounding box center [1481, 425] width 14 height 14
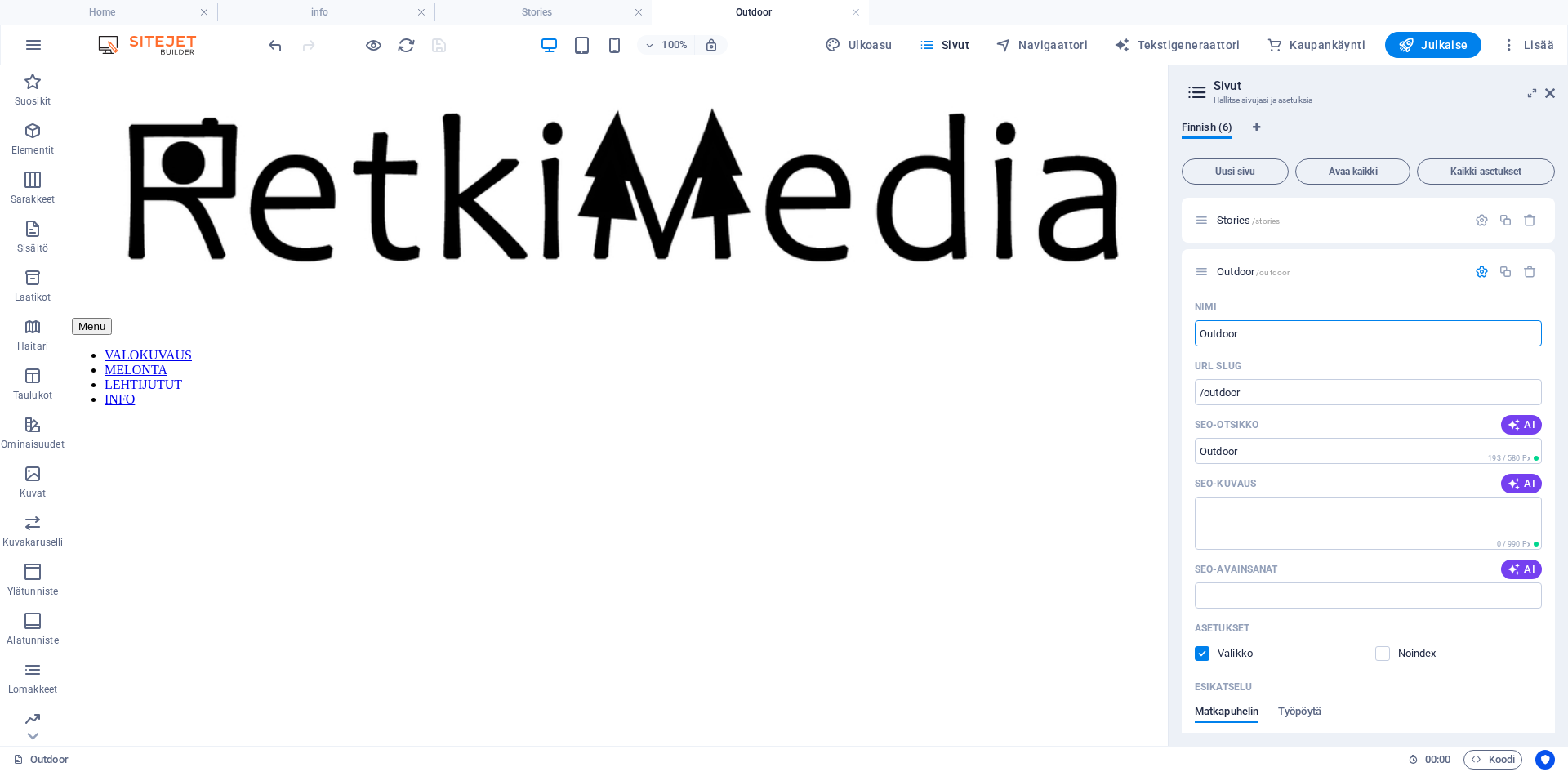
scroll to position [238, 0]
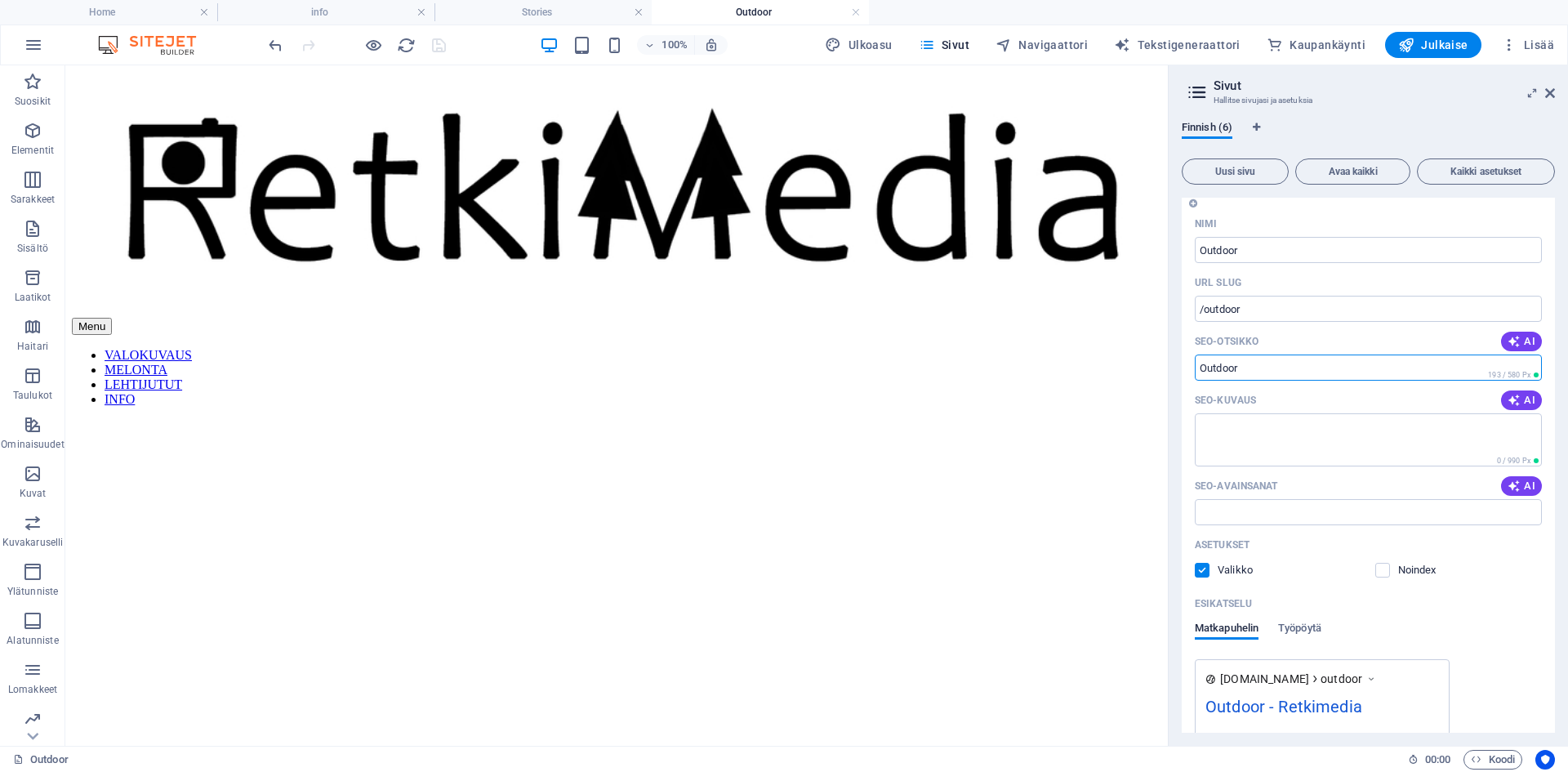
drag, startPoint x: 1291, startPoint y: 362, endPoint x: 1182, endPoint y: 366, distance: 109.1
click at [1182, 366] on div "Nimi Outdoor ​ URL SLUG /outdoor ​ SEO-otsikko AI Outdoor ​ 193 / 580 Px SEO-ku…" at bounding box center [1368, 506] width 373 height 592
click at [1335, 361] on input "melonta" at bounding box center [1368, 368] width 347 height 26
type input "melontaretket melontakurssit hossa kuopio"
click at [1525, 401] on span "AI" at bounding box center [1521, 401] width 27 height 13
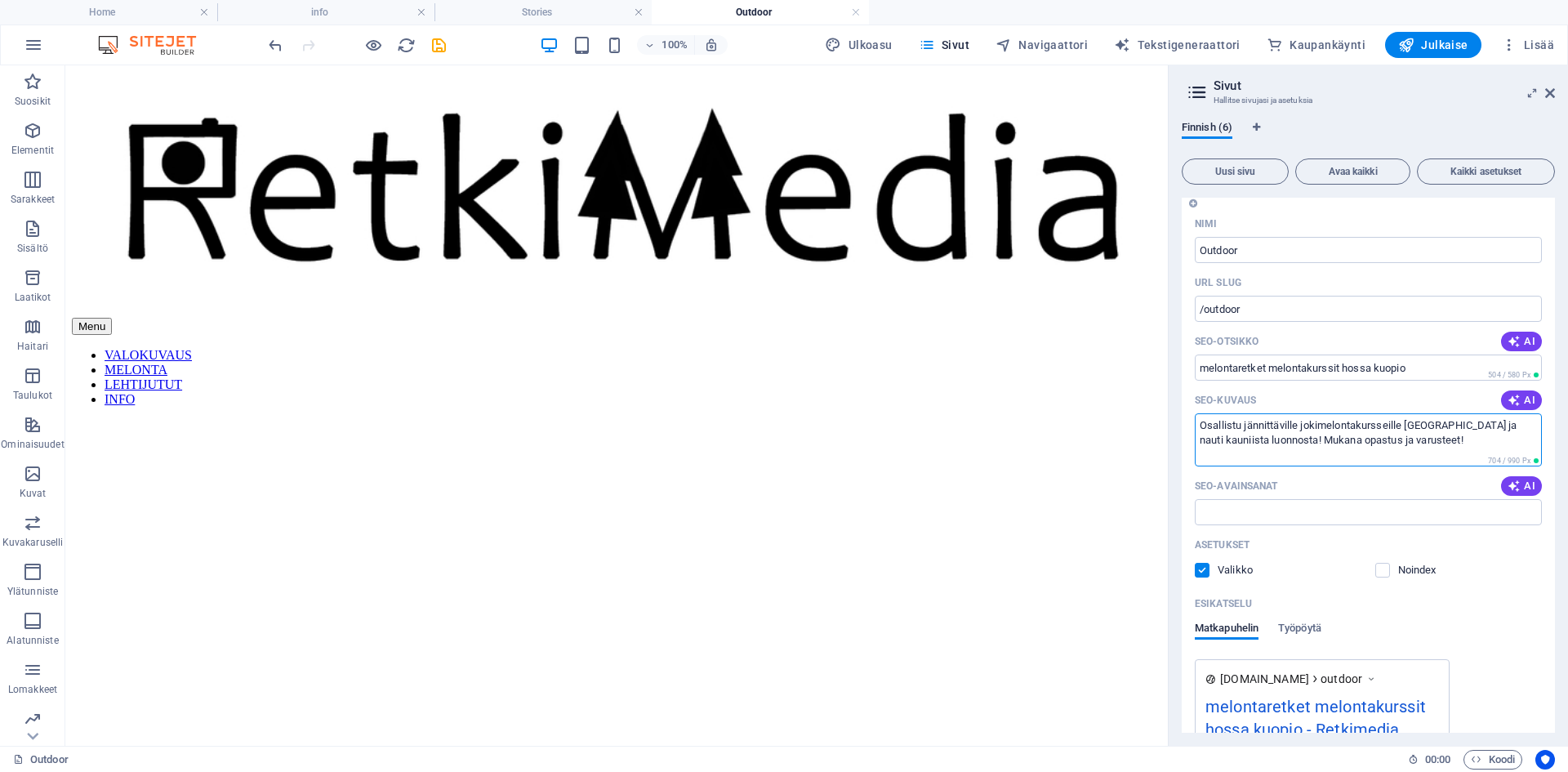
click at [1458, 440] on textarea "Osallistu jännittäville jokimelontakursseille [GEOGRAPHIC_DATA] ja nauti kaunii…" at bounding box center [1368, 439] width 347 height 53
click at [1354, 427] on textarea "Osallistu jännittäville jokimelontakursseille [GEOGRAPHIC_DATA] ja nauti kaunii…" at bounding box center [1368, 439] width 347 height 53
type textarea "Osallistu jännittäville melontaretkille ja kursseille ja nauti kauniista luonno…"
click at [1422, 501] on input "SEO-avainsanat" at bounding box center [1368, 512] width 347 height 26
type input "k"
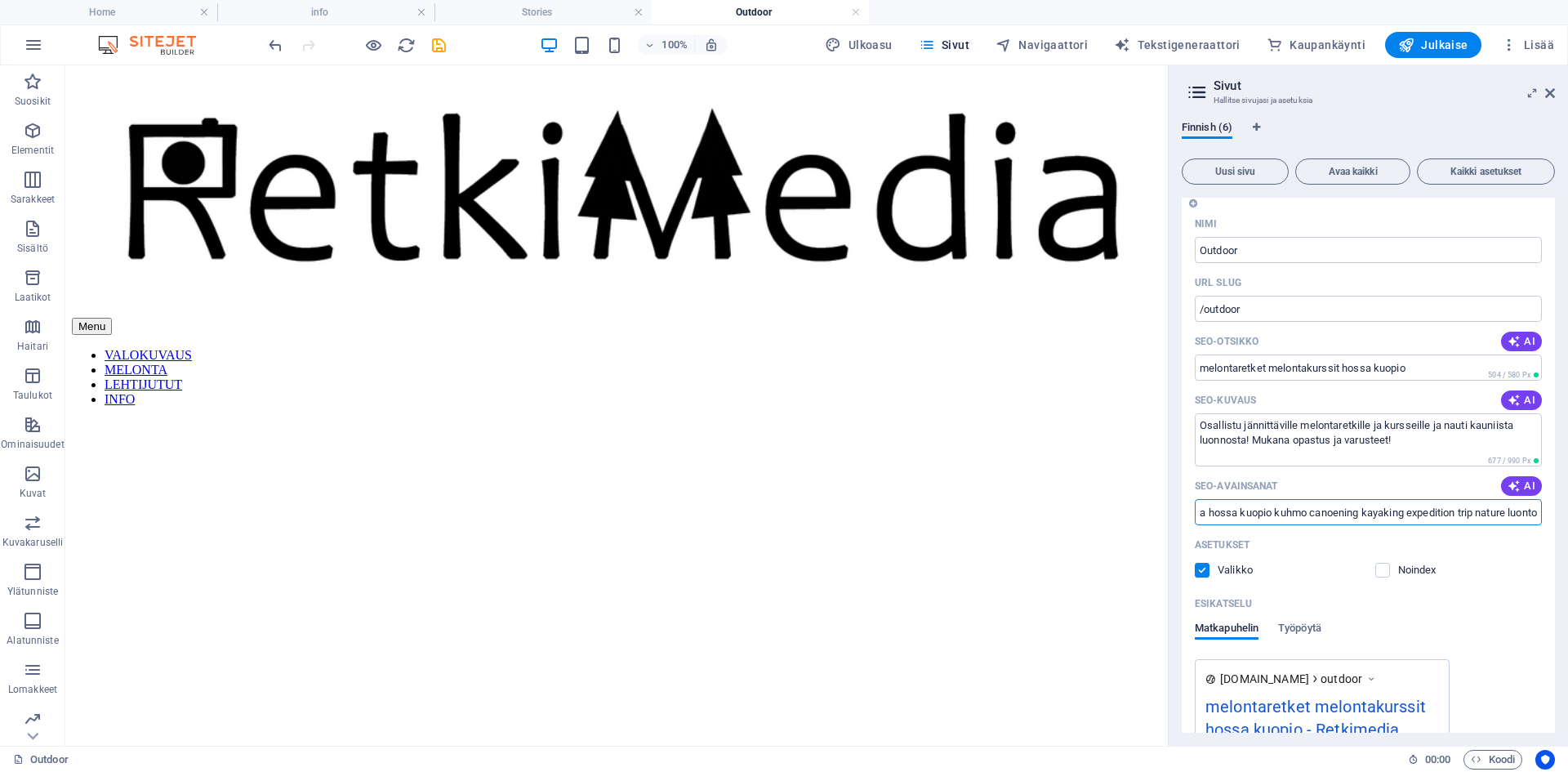
scroll to position [0, 0]
type input "melonta melontaretki melontakurssi jokimelonta hossa kuopio kuhmo canoening kay…"
click at [434, 45] on icon "save" at bounding box center [439, 45] width 19 height 19
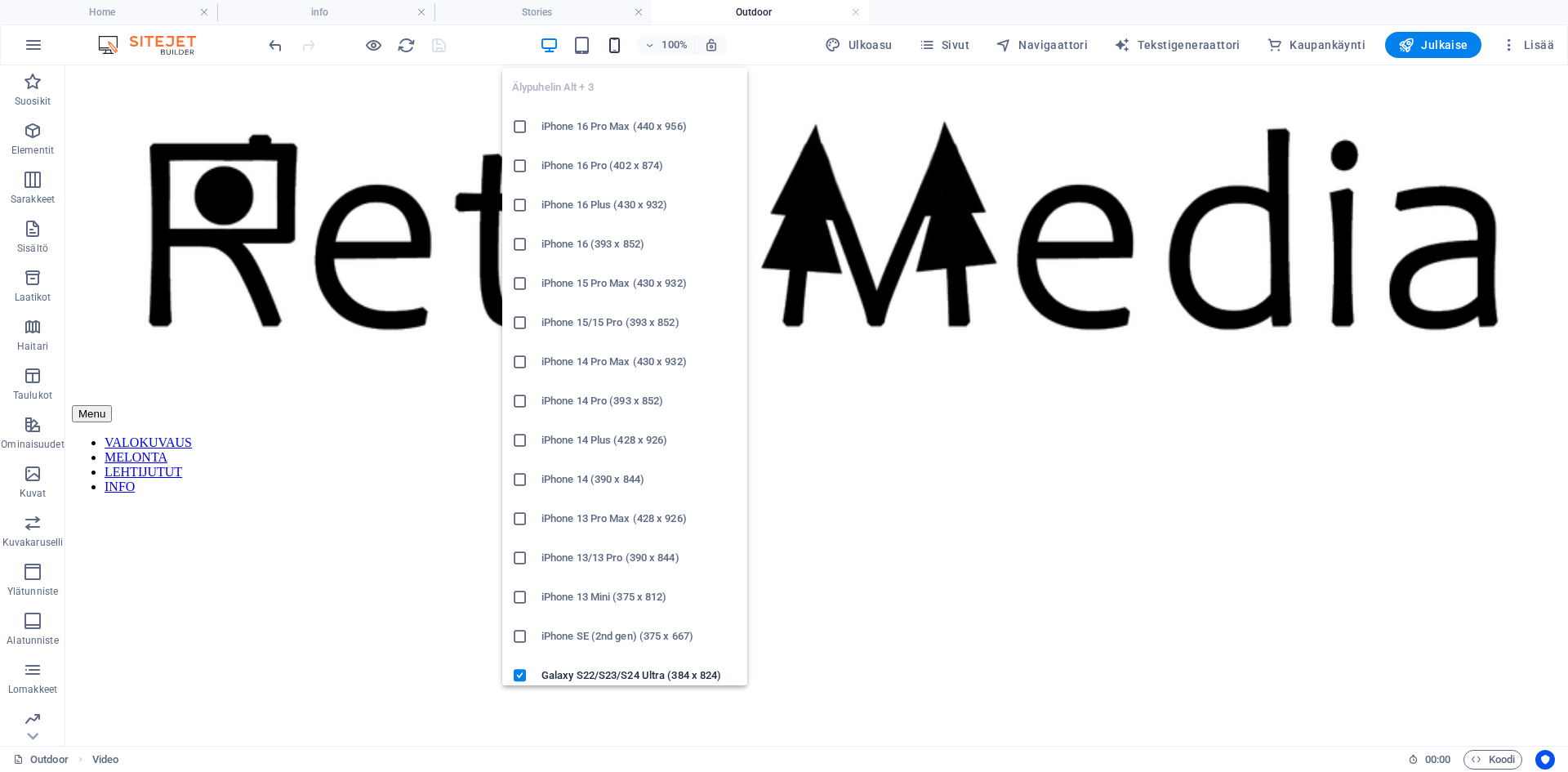
click at [622, 49] on icon "button" at bounding box center [615, 45] width 19 height 19
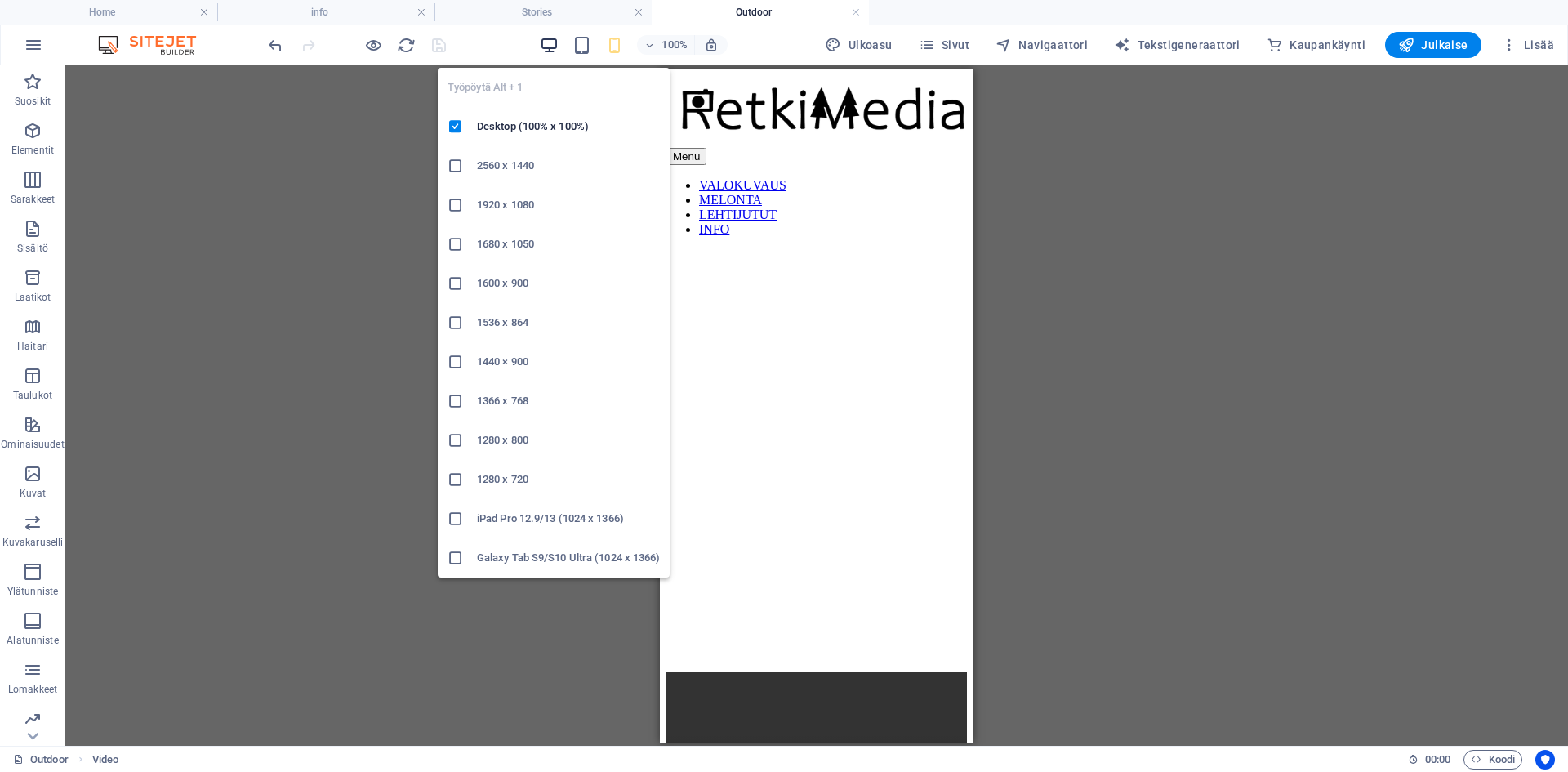
click at [557, 43] on icon "button" at bounding box center [549, 45] width 19 height 19
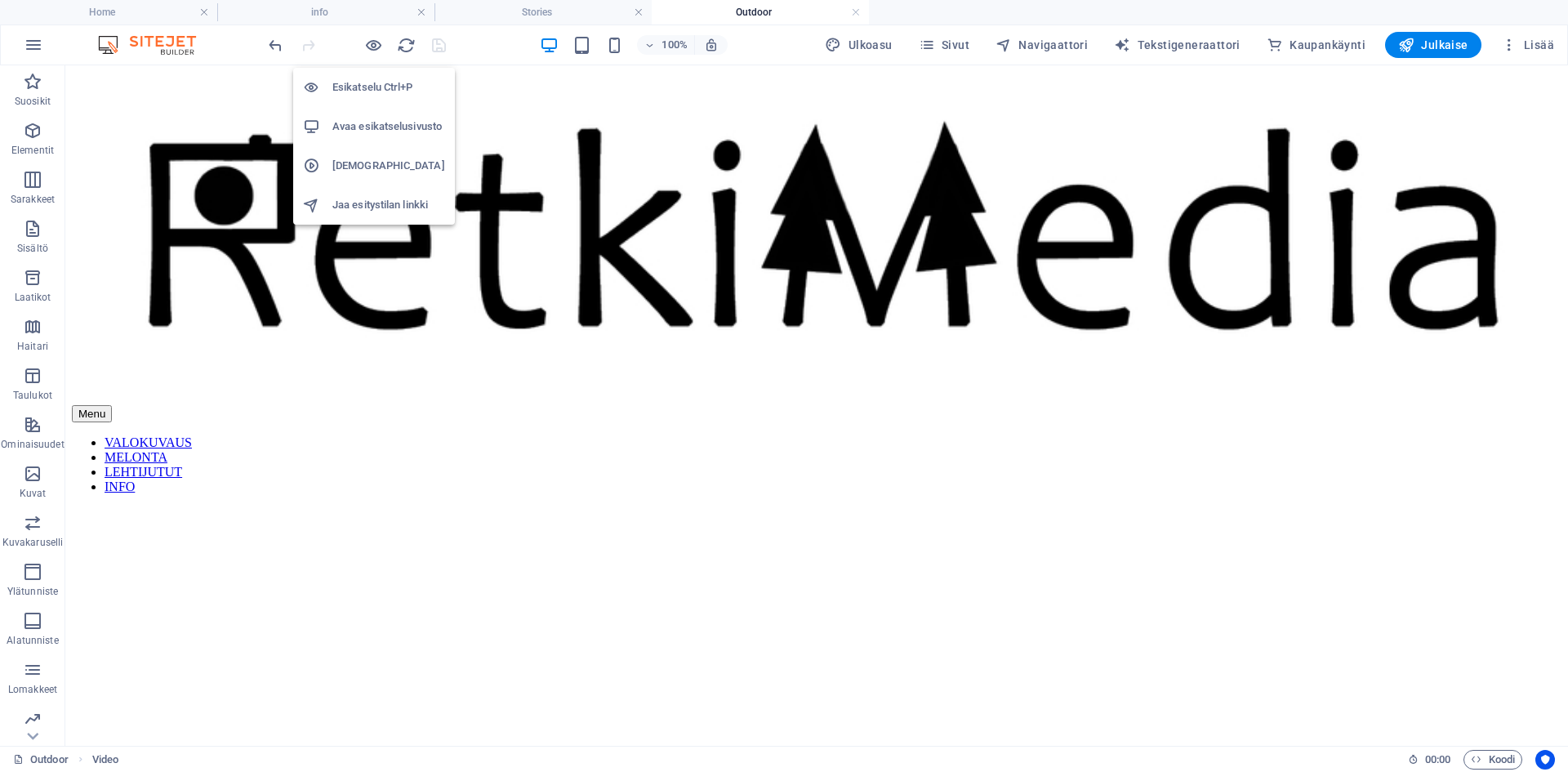
click at [369, 123] on h6 "Avaa esikatselusivusto" at bounding box center [388, 127] width 112 height 20
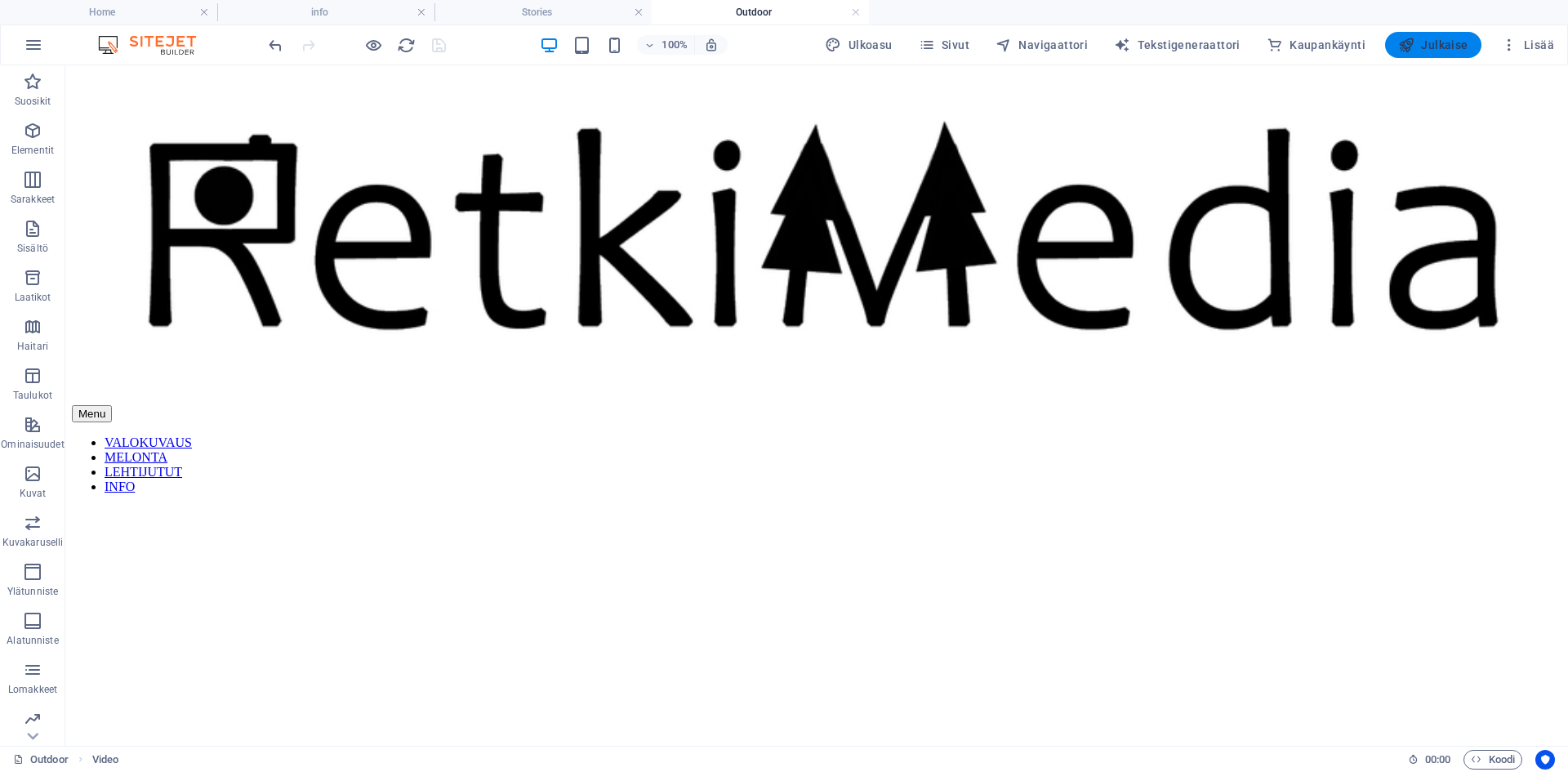
click at [1434, 40] on span "Julkaise" at bounding box center [1433, 44] width 70 height 16
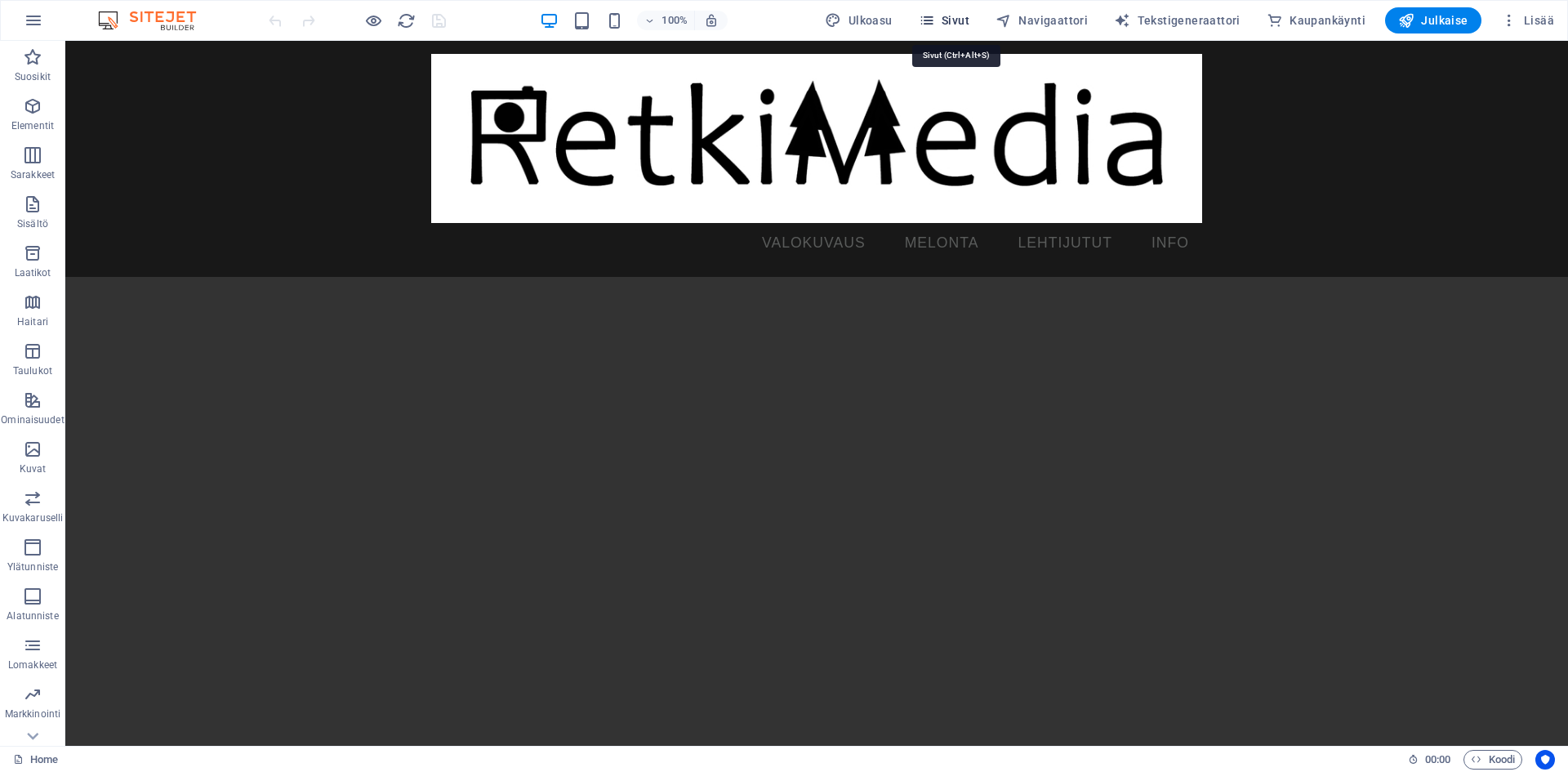
click at [935, 21] on icon "button" at bounding box center [927, 20] width 16 height 16
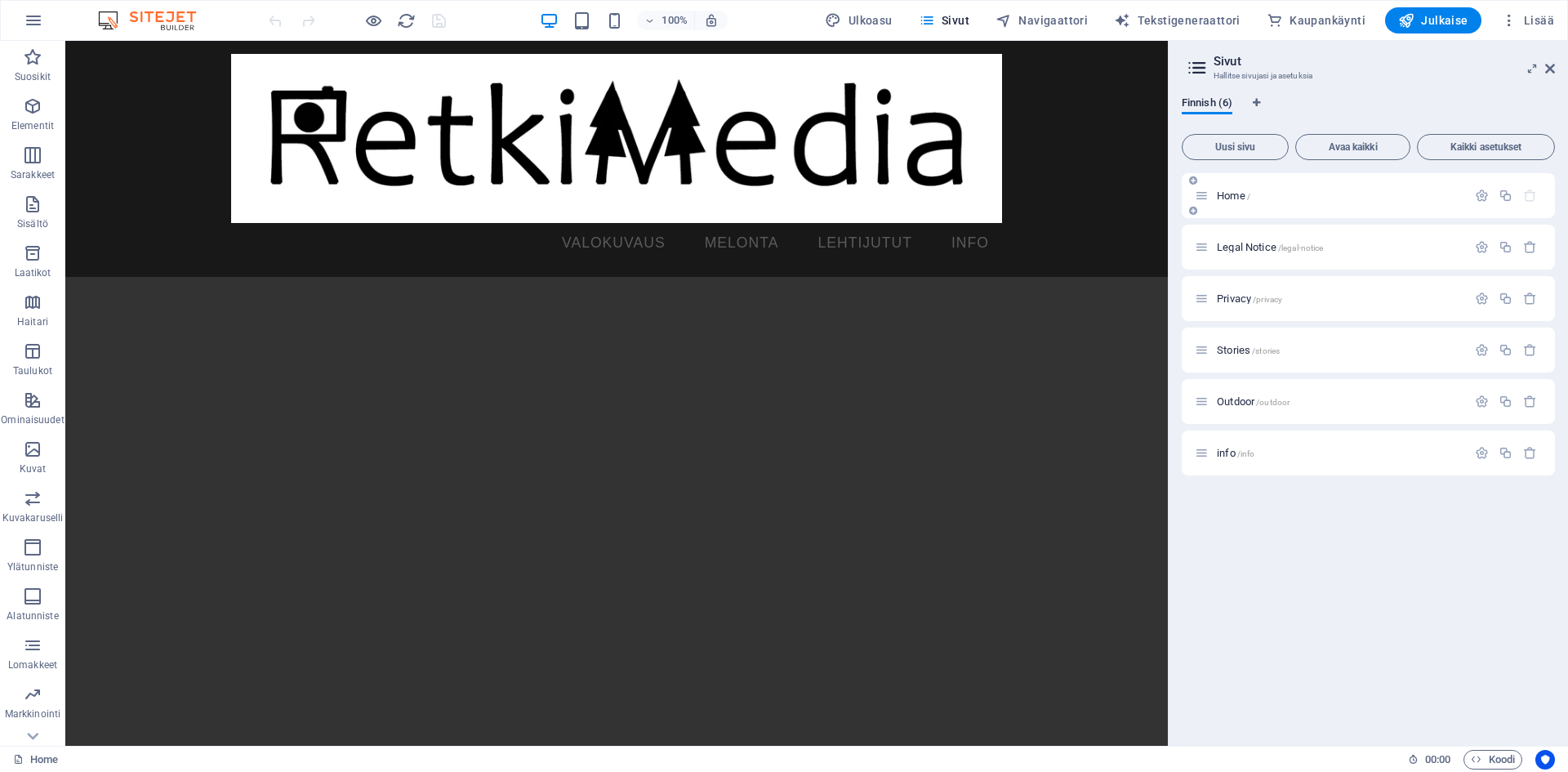
click at [1219, 202] on div "Home /" at bounding box center [1331, 196] width 272 height 19
click at [1475, 190] on icon "button" at bounding box center [1481, 196] width 14 height 14
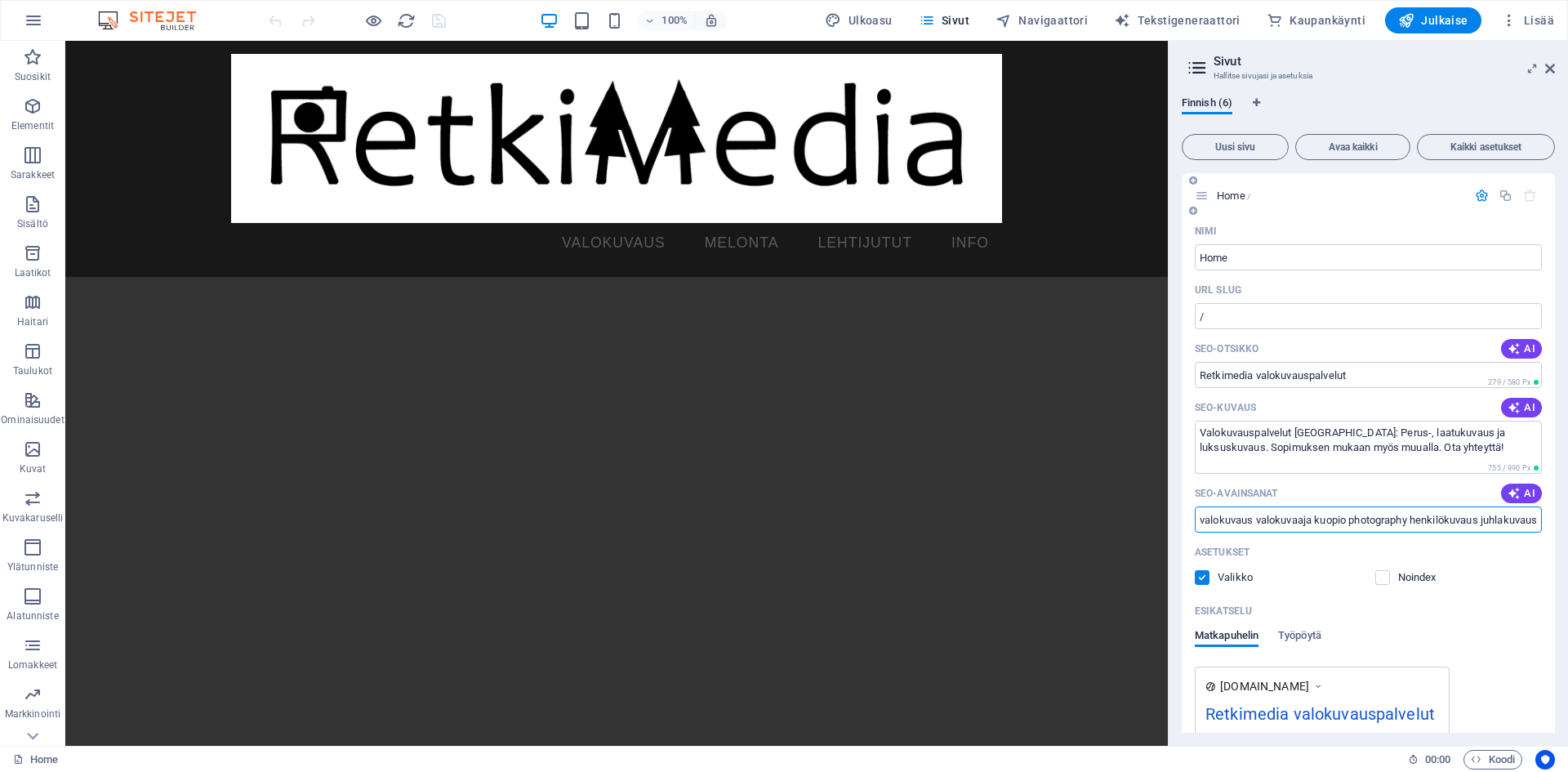
click at [1391, 523] on input "valokuvaus valokuvaaja kuopio photography henkilökuvaus juhlakuvaus hääkuvaus" at bounding box center [1368, 520] width 347 height 26
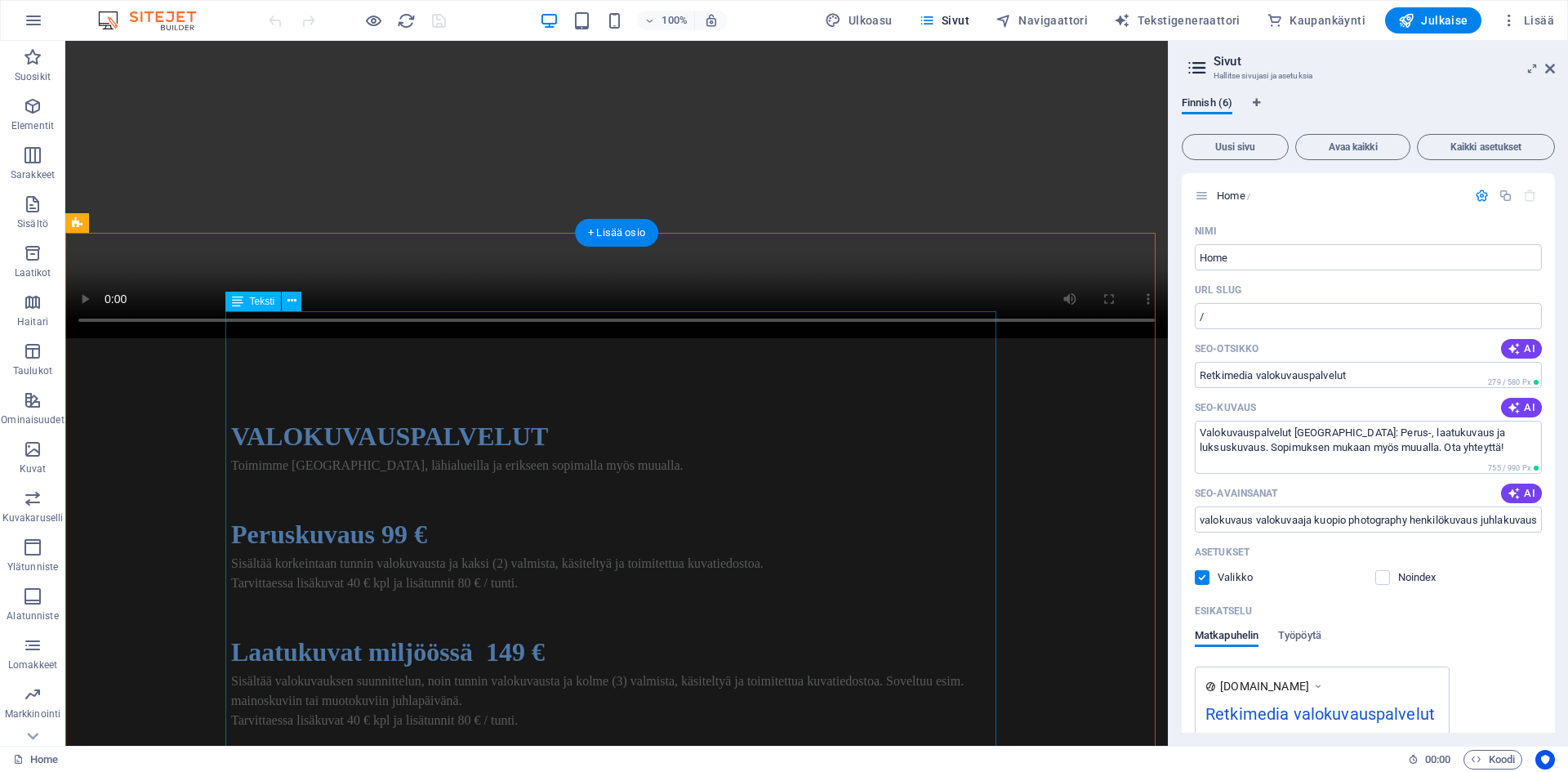
scroll to position [572, 0]
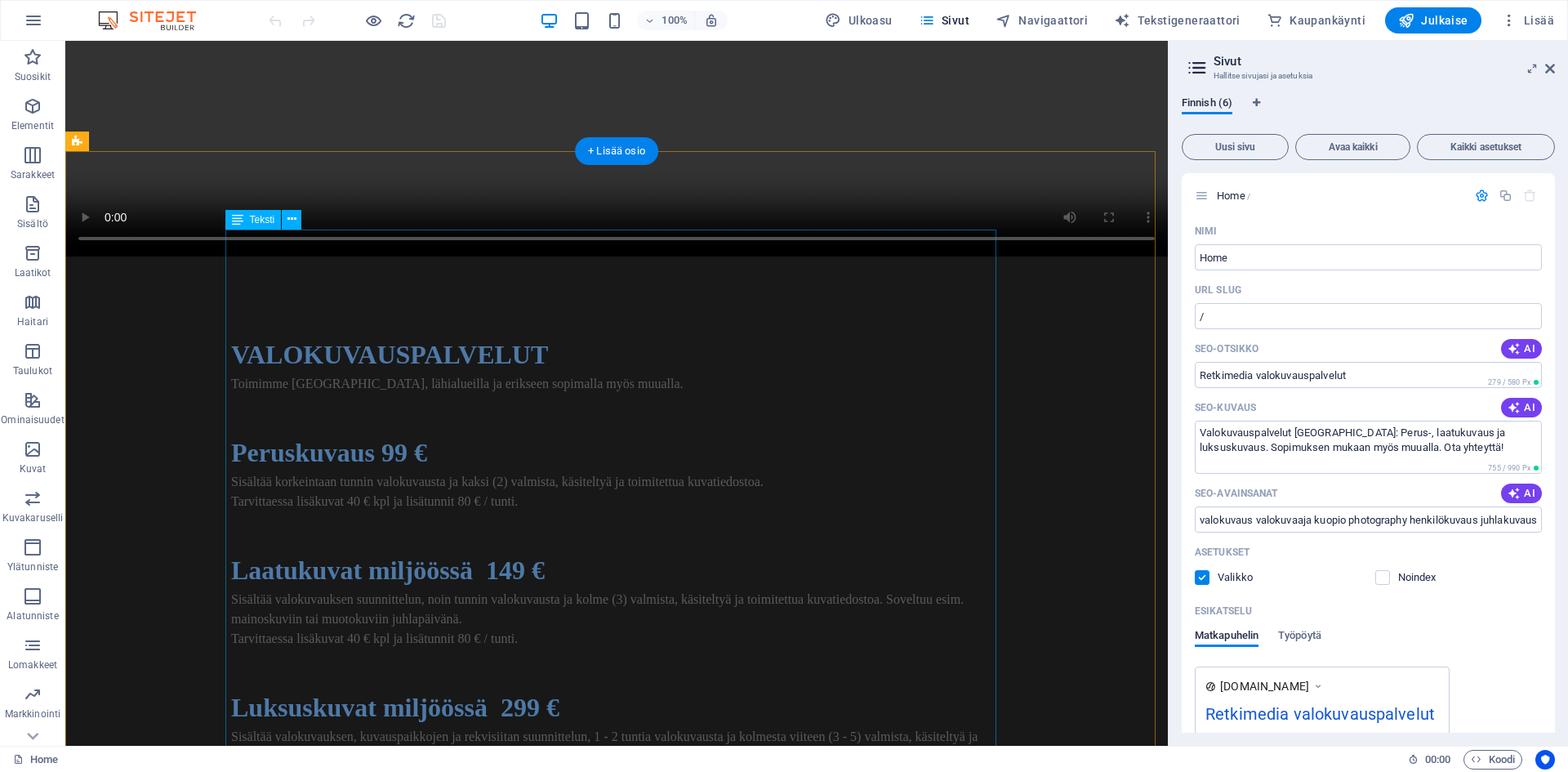
click at [489, 631] on div "VALOKUVAUSPALVELUT Toimimme Kuopiossa, lähialueilla ja erikseen sopimalla myös …" at bounding box center [617, 678] width 771 height 686
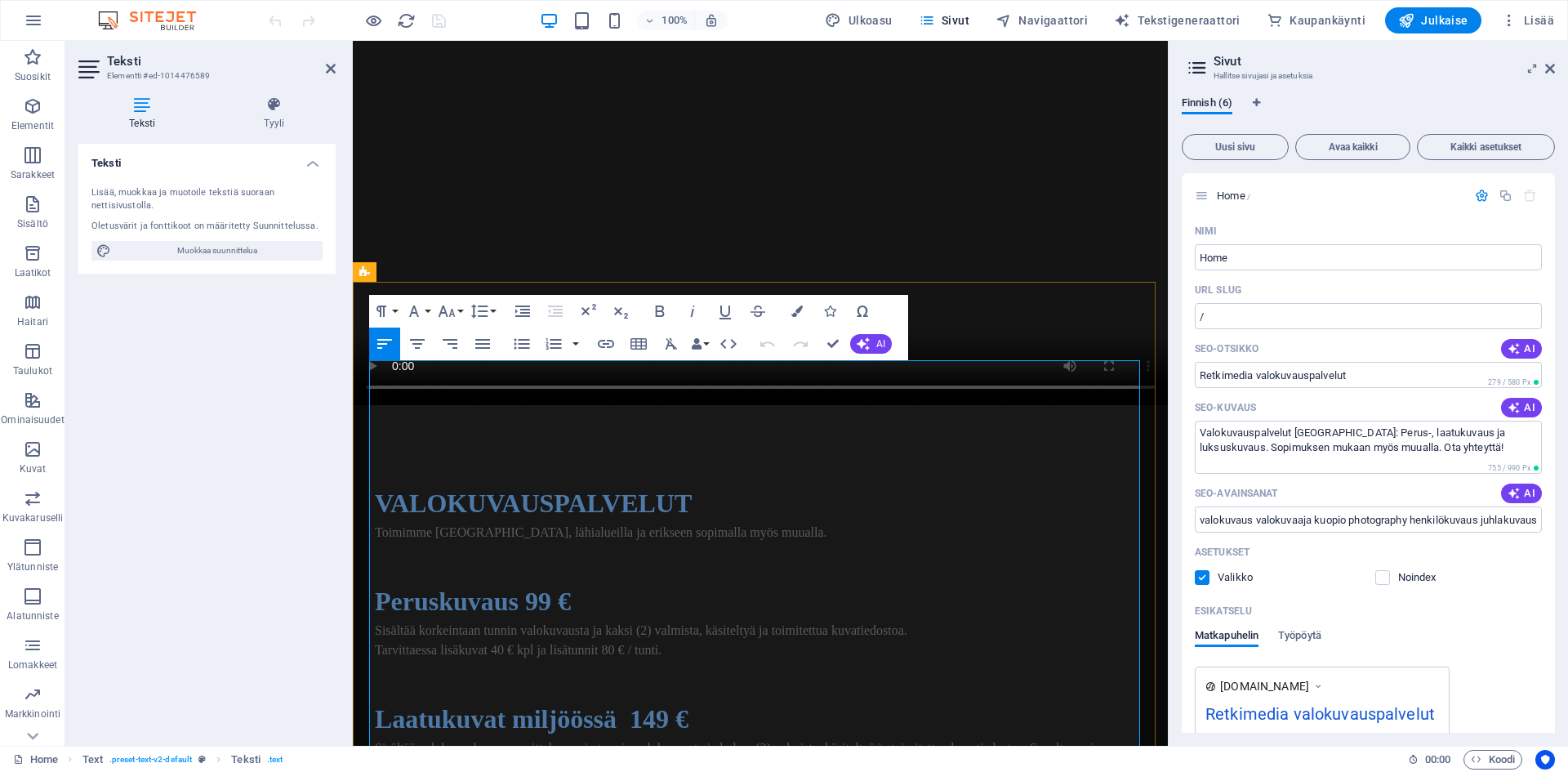
click at [489, 741] on span "Sisältää valokuvauksen suunnittelun, noin tunnin valokuvausta ja kolme (3) valm…" at bounding box center [741, 757] width 732 height 33
click at [932, 741] on span "Sisältää valokuvauksen suunnittelun, noin tunnin valokuvausta ja kolme (3) valm…" at bounding box center [741, 757] width 732 height 33
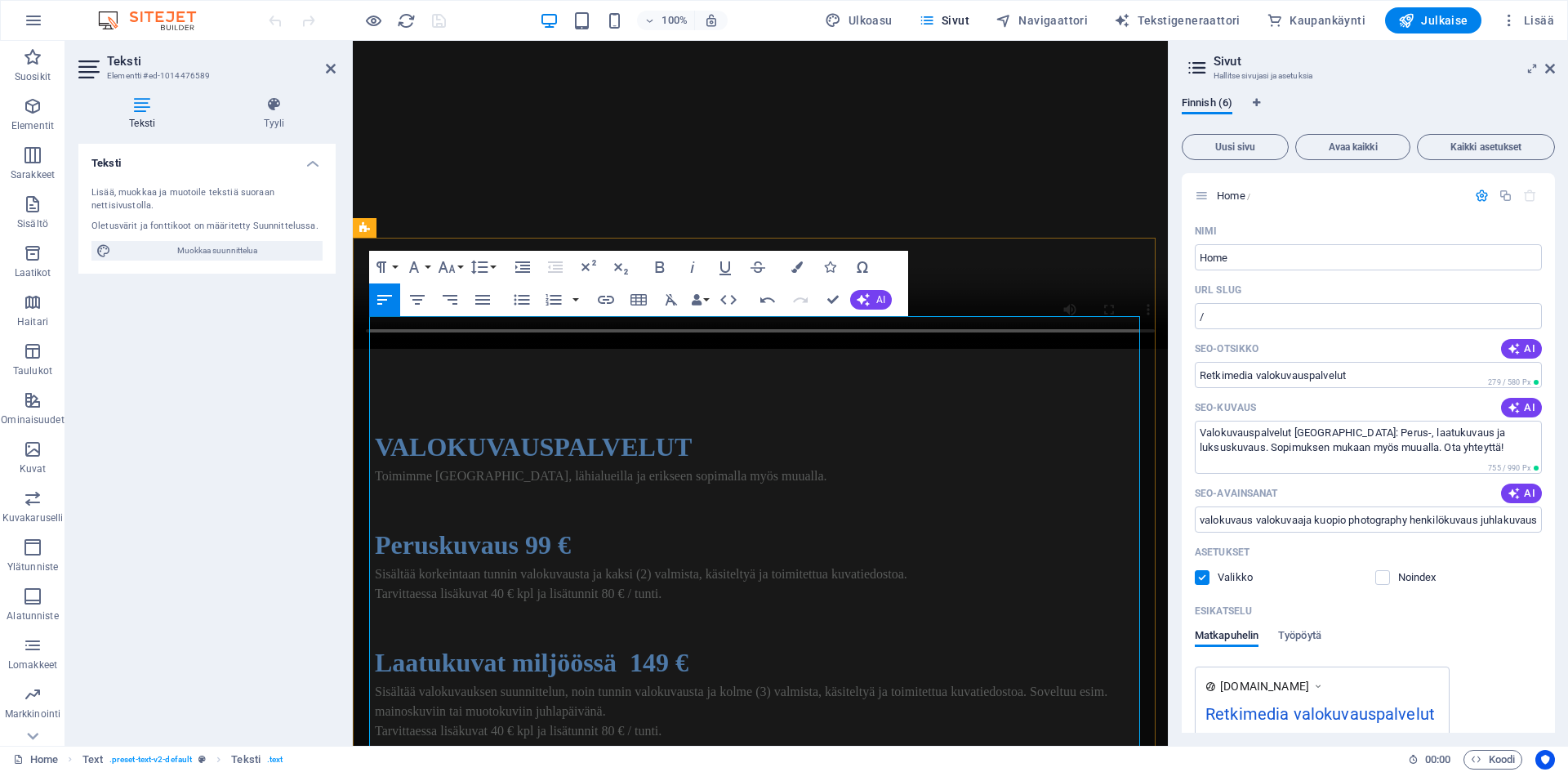
scroll to position [361, 0]
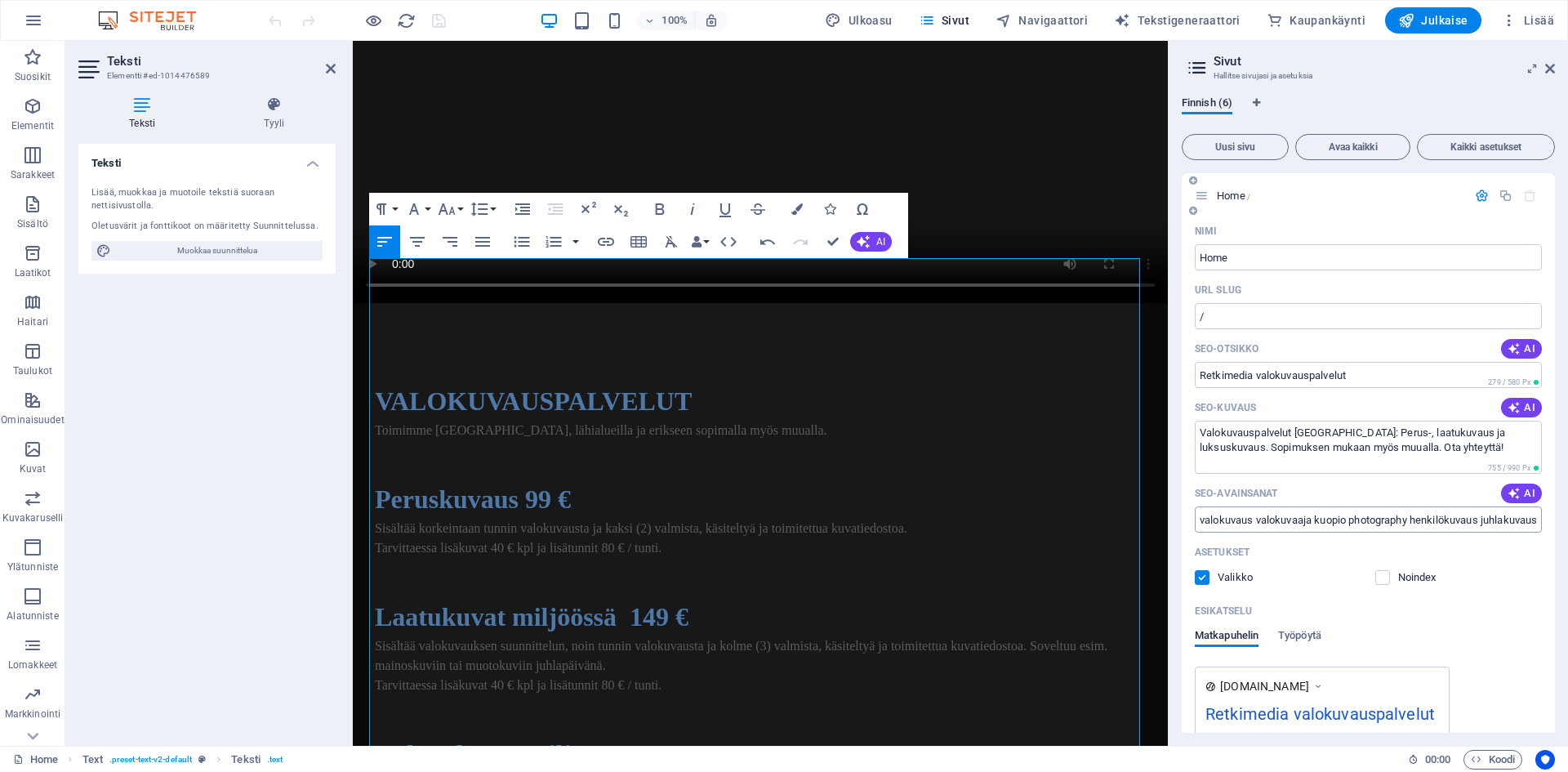
click at [1302, 515] on input "valokuvaus valokuvaaja kuopio photography henkilökuvaus juhlakuvaus hääkuvaus" at bounding box center [1368, 520] width 347 height 26
type input "valokuvaus valokuvaaja kuopio photography henkilökuvaus juhlakuvaus hääkuvaus m…"
click at [1418, 430] on textarea "Valokuvauspalvelut [GEOGRAPHIC_DATA]: Perus-, laatukuvaus ja luksuskuvaus. Sopi…" at bounding box center [1368, 447] width 347 height 53
type textarea "Valokuvauspalvelut Kuopiossa: Perus-, laatu- ja luksuskuvaus. Sopimuksen mukaan…"
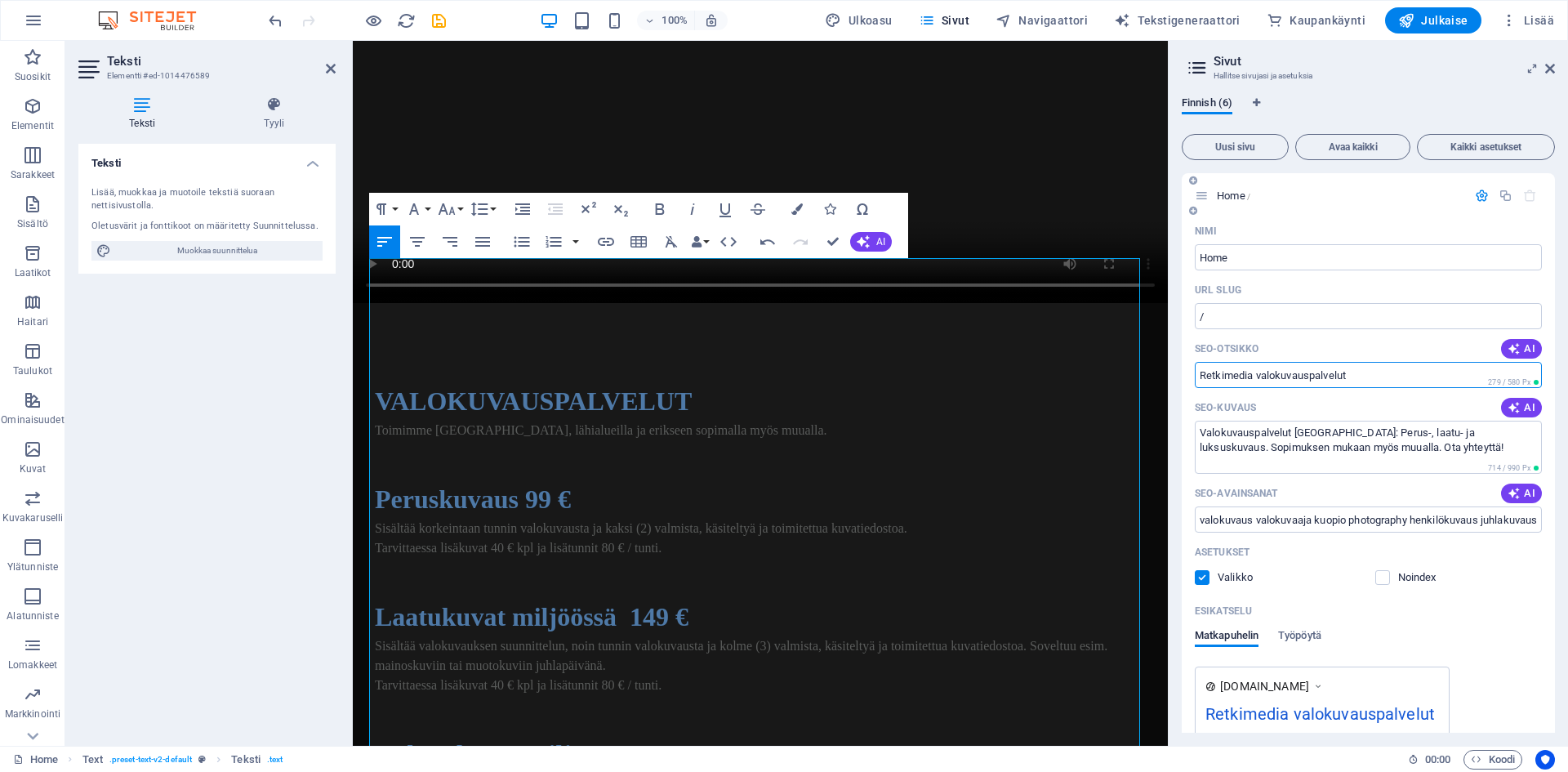
click at [1383, 377] on input "Retkimedia valokuvauspalvelut" at bounding box center [1368, 375] width 347 height 26
type input "Retkimedia valokuvaus Kuopio"
click at [436, 23] on icon "save" at bounding box center [439, 21] width 19 height 19
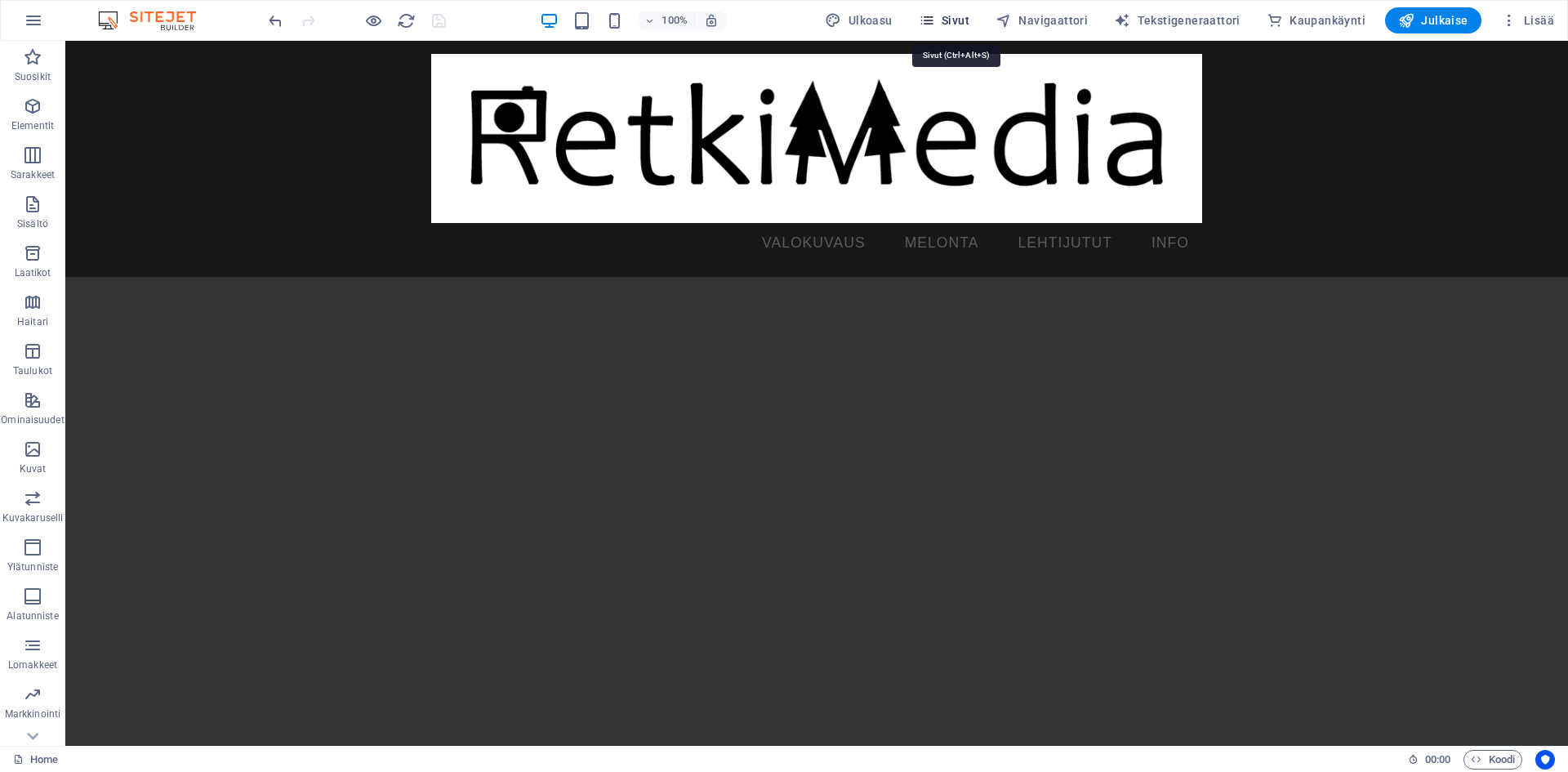
click at [935, 27] on icon "button" at bounding box center [927, 20] width 16 height 16
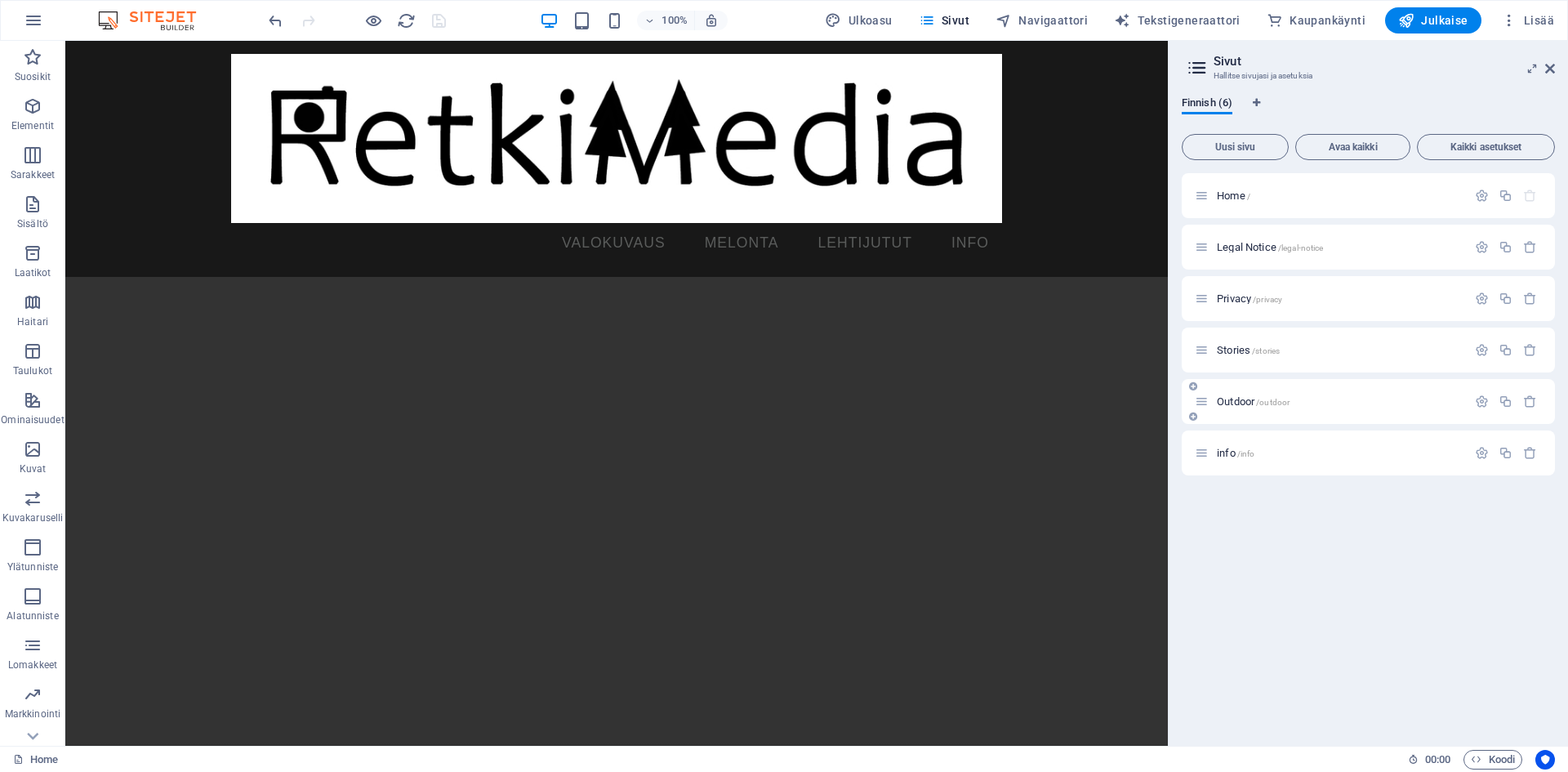
click at [1236, 407] on div "Outdoor /outdoor" at bounding box center [1331, 402] width 272 height 19
click at [1477, 405] on icon "button" at bounding box center [1481, 402] width 14 height 14
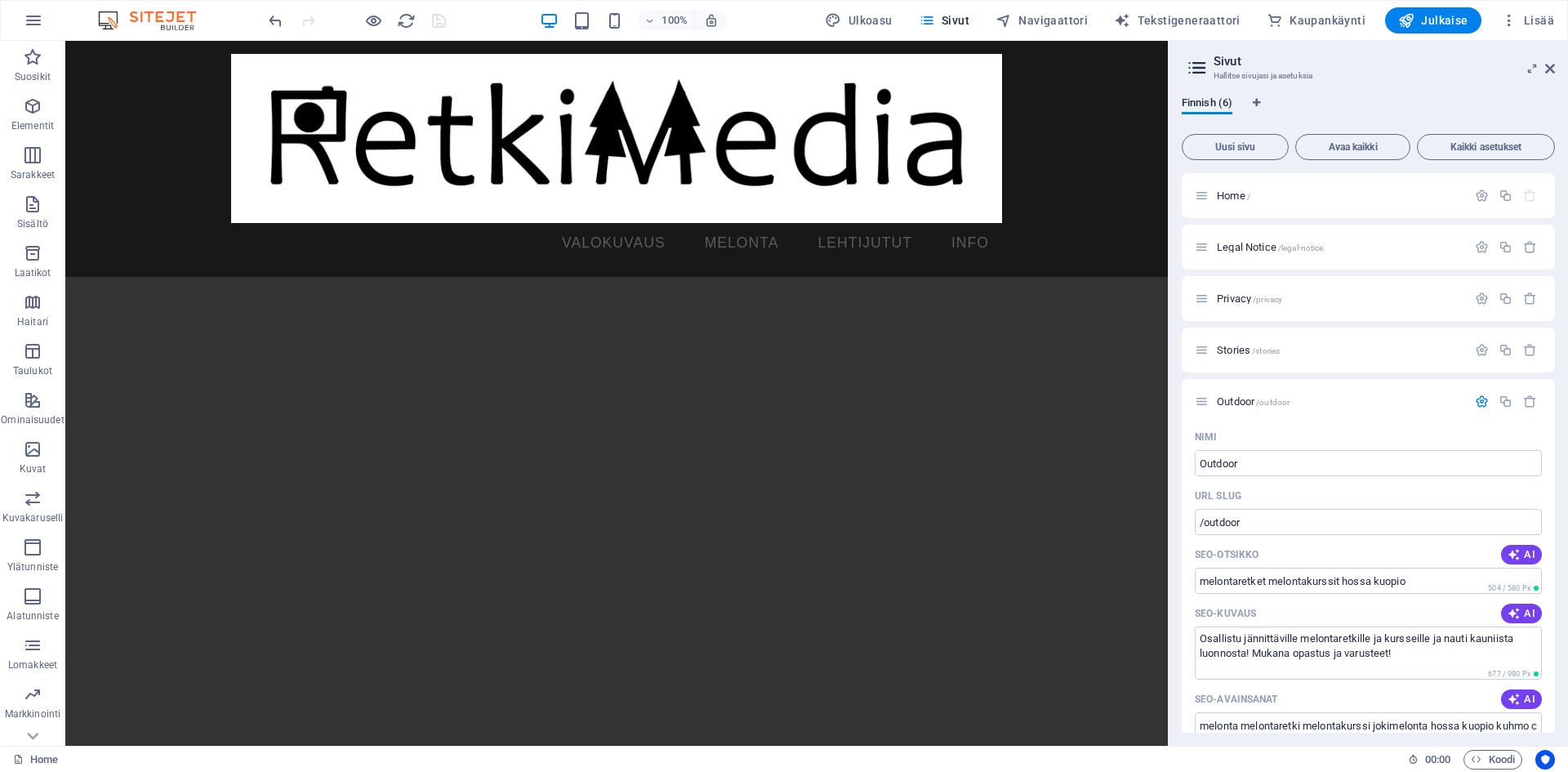
drag, startPoint x: 1551, startPoint y: 485, endPoint x: 1558, endPoint y: 534, distance: 49.5
click at [1558, 534] on div "Finnish (6) Uusi sivu Avaa kaikki Kaikki asetukset Home / Legal Notice /legal-n…" at bounding box center [1368, 414] width 400 height 662
click at [1422, 584] on input "melontaretket melontakurssit hossa kuopio" at bounding box center [1368, 581] width 347 height 26
click at [1462, 586] on input "melonta melontaretket melontakurssit hossa kuopio" at bounding box center [1368, 581] width 347 height 26
type input "melonta melontaretket melontakurssit hossa kuopio kuhmo kainuu"
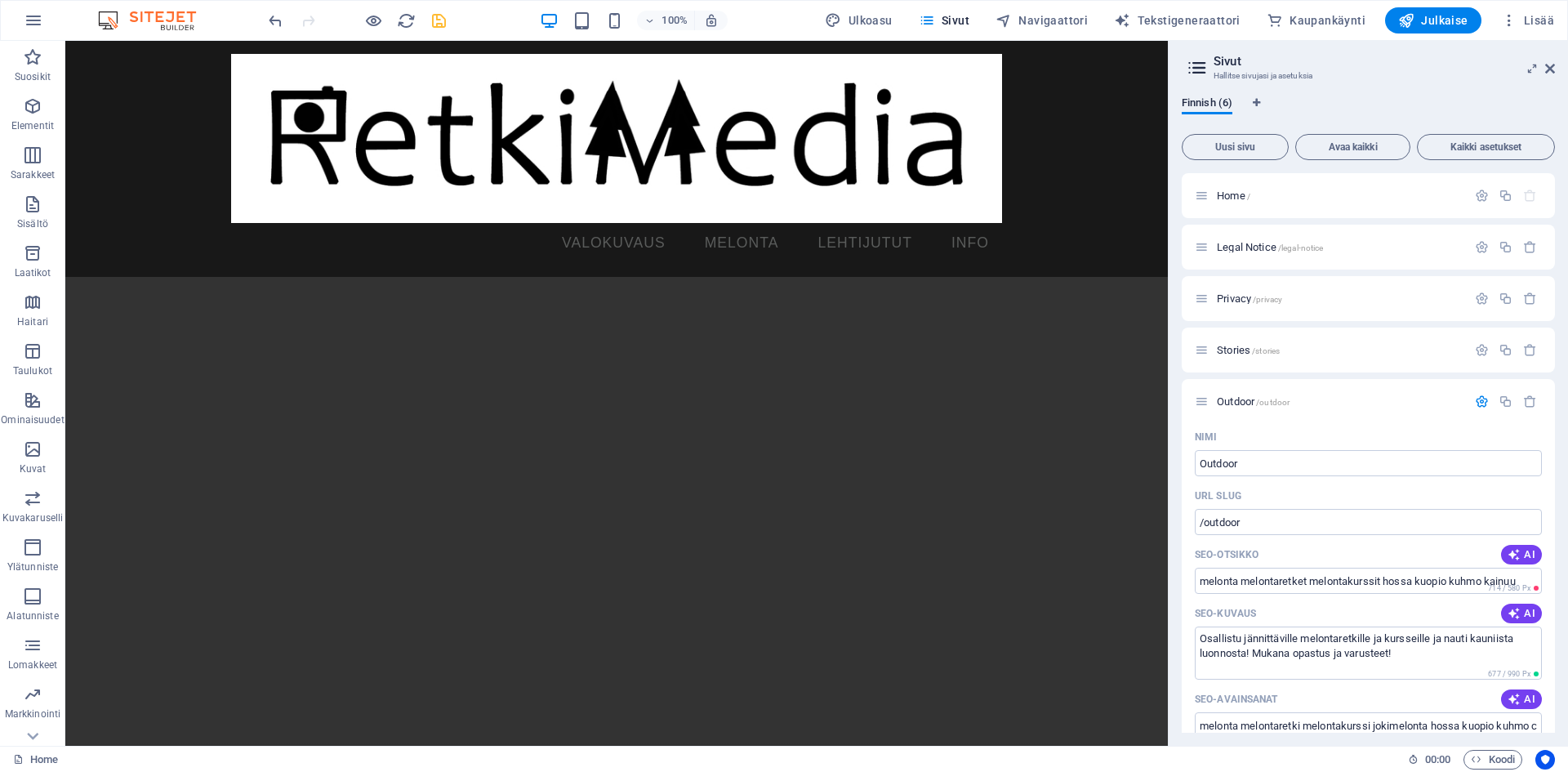
drag, startPoint x: 1555, startPoint y: 463, endPoint x: 1562, endPoint y: 504, distance: 41.6
click at [1562, 504] on div "Finnish (6) Uusi sivu Avaa kaikki Kaikki asetukset Home / Legal Notice /legal-n…" at bounding box center [1368, 414] width 400 height 662
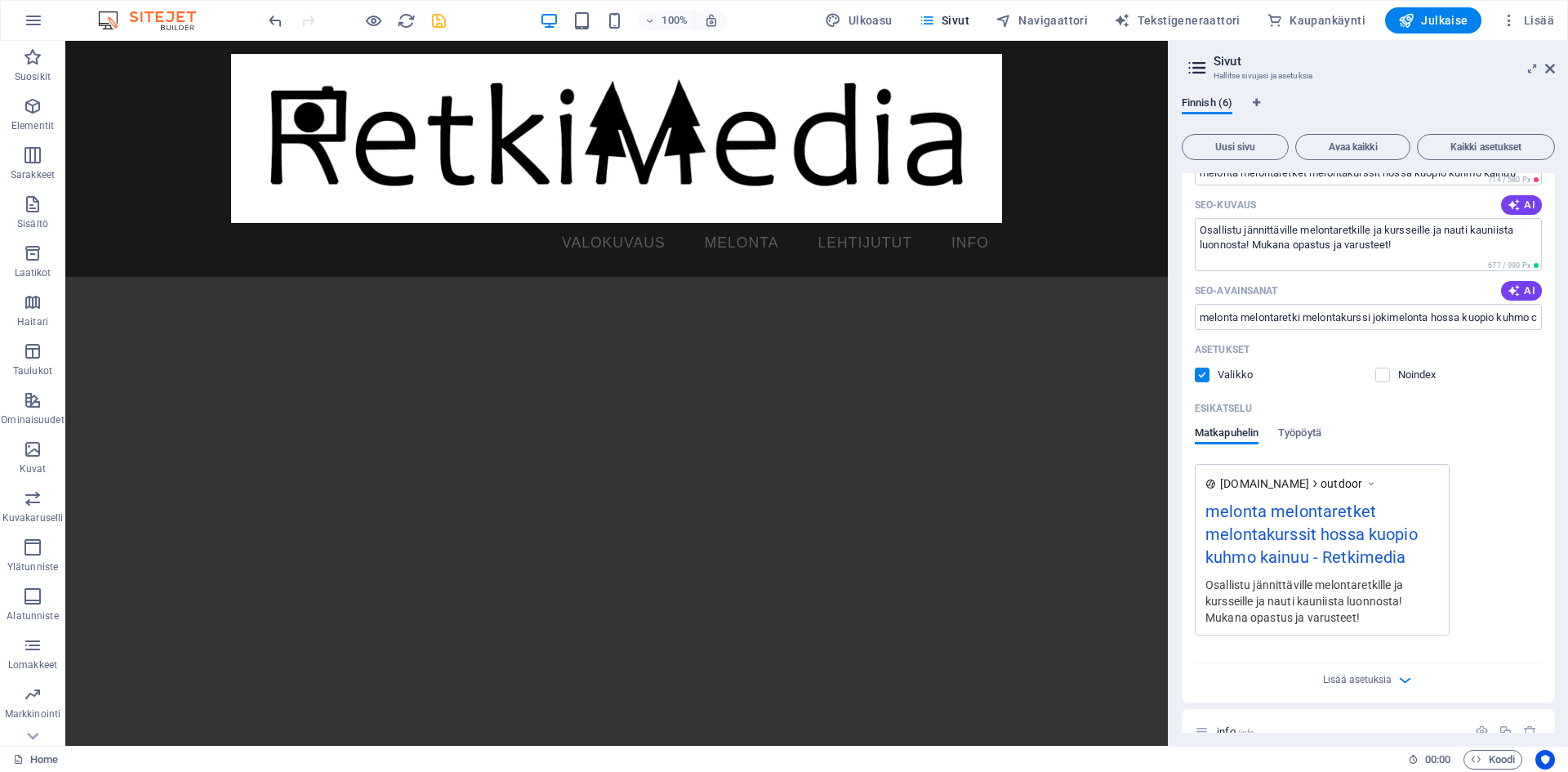
scroll to position [419, 0]
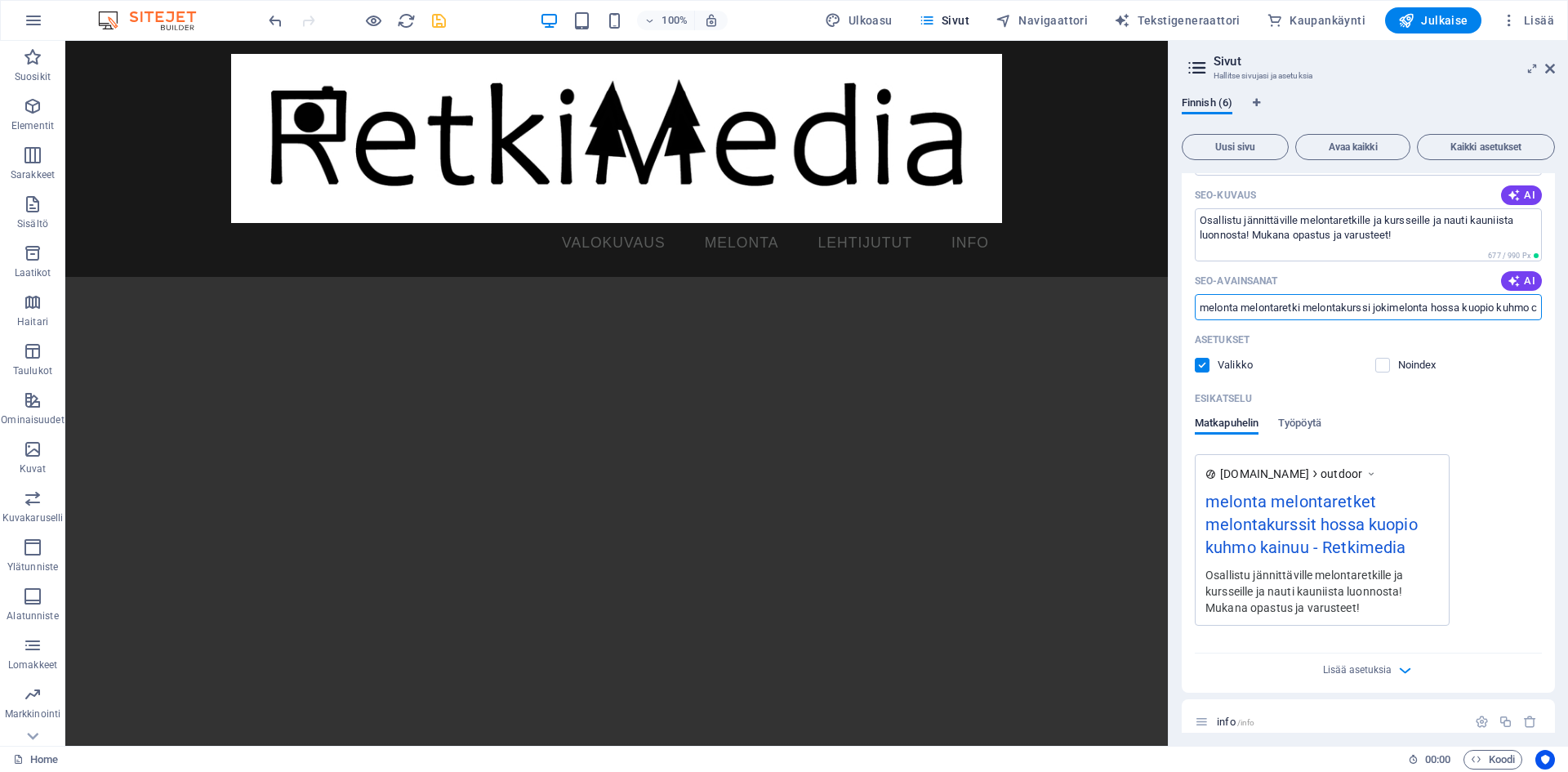
click at [1353, 309] on input "melonta melontaretki melontakurssi jokimelonta hossa kuopio kuhmo canoening kay…" at bounding box center [1368, 307] width 347 height 26
click at [1300, 309] on input "melonta melontaretki melontakurssi jokimelonta hossa kuopio kuhmo canoening kay…" at bounding box center [1368, 307] width 347 height 26
type input "melonta melontaretki melontakurssi jokimelonta hossa kuopio kuhmo canoening kay…"
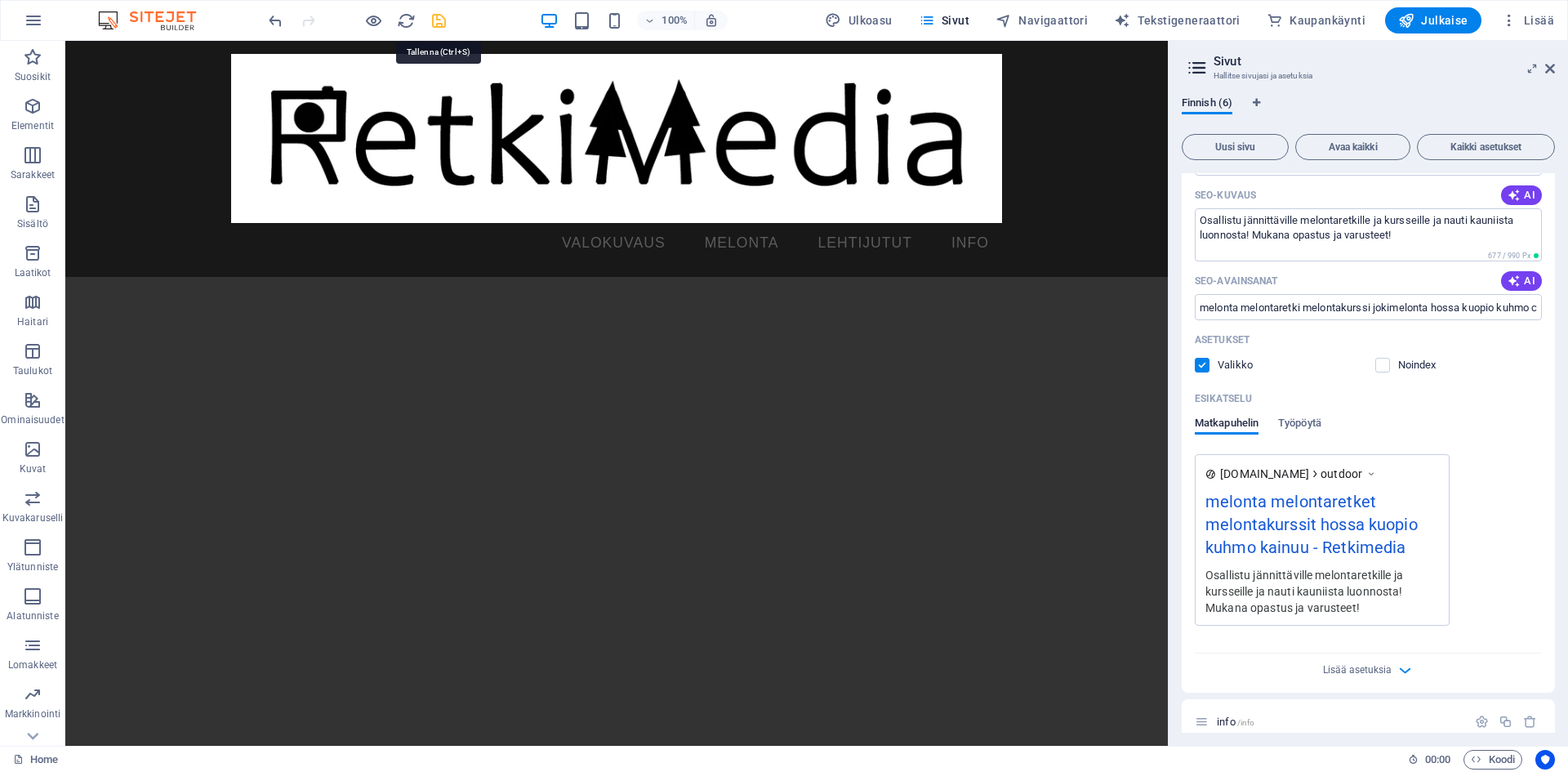
click at [437, 19] on icon "save" at bounding box center [439, 21] width 19 height 19
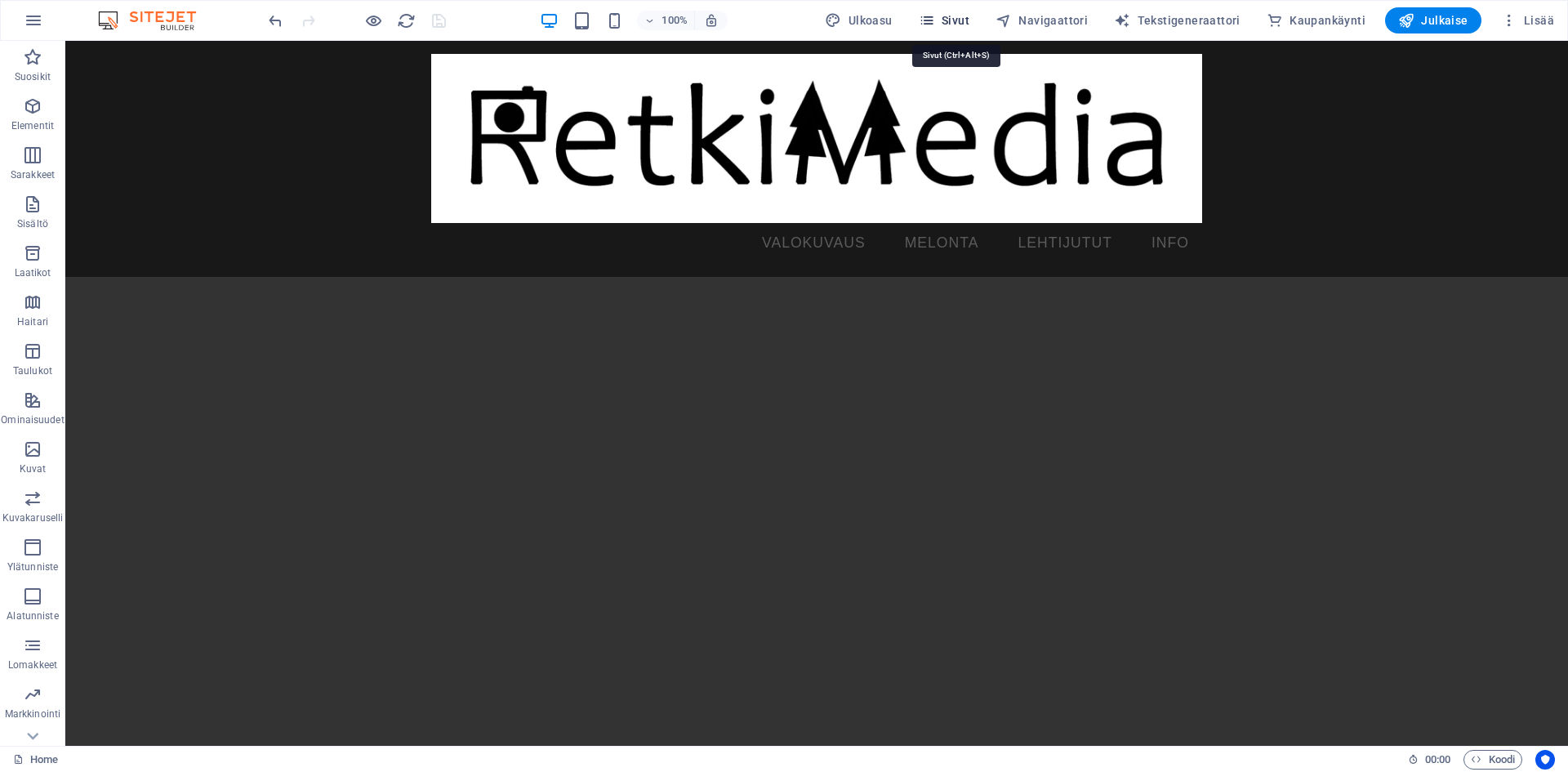
click at [935, 21] on icon "button" at bounding box center [927, 20] width 16 height 16
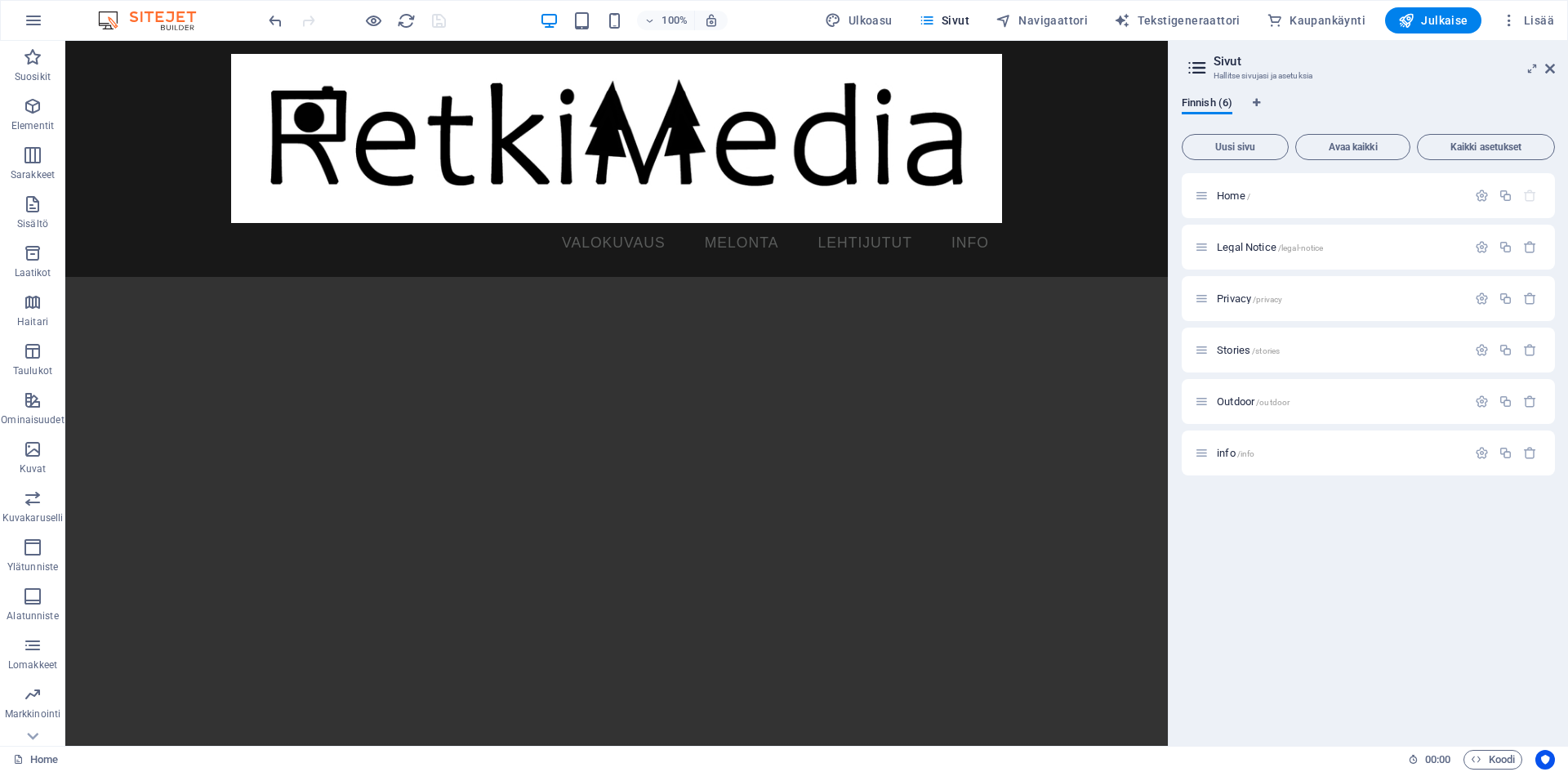
drag, startPoint x: 1165, startPoint y: 300, endPoint x: 1311, endPoint y: 255, distance: 152.8
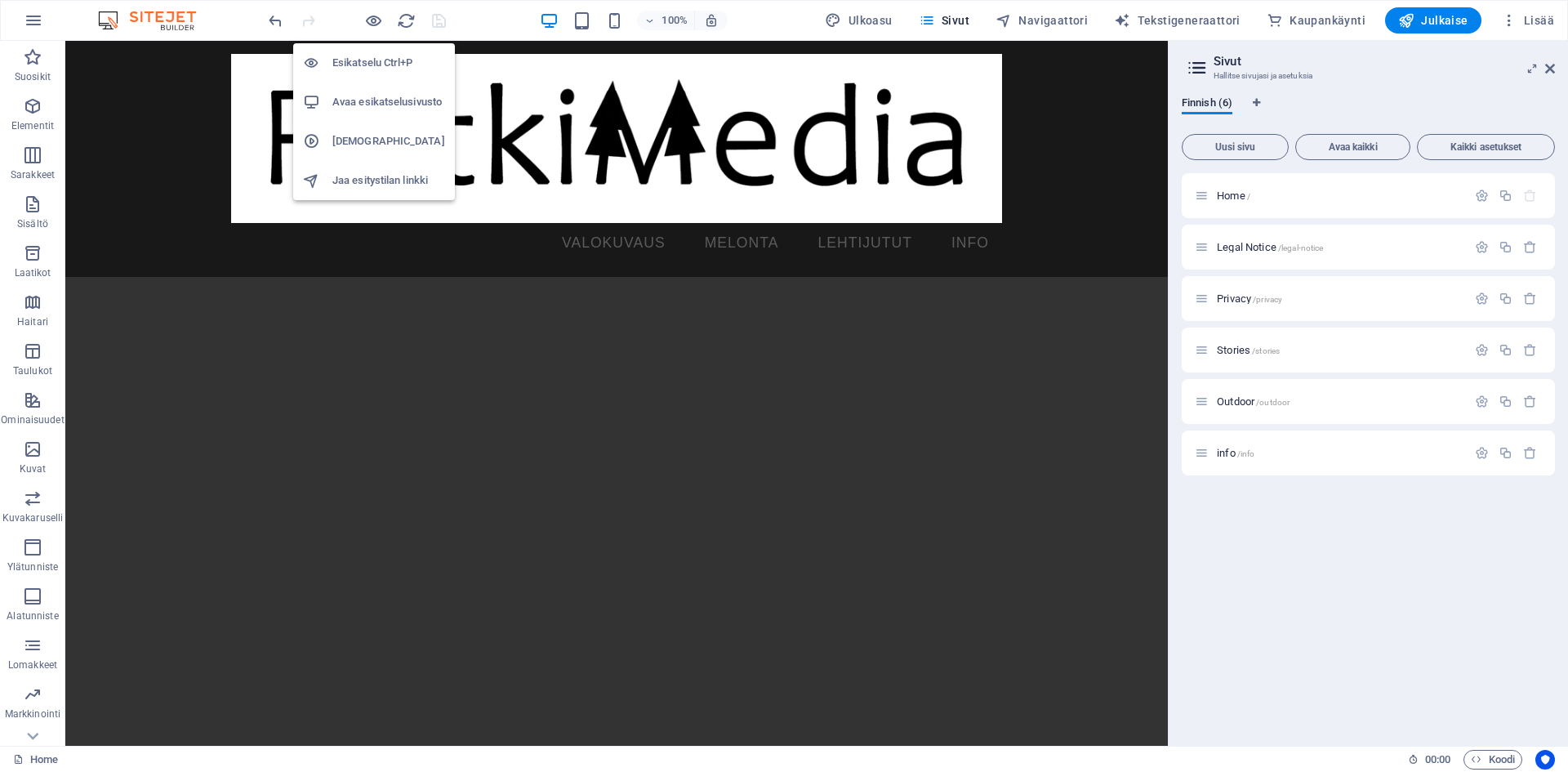
click at [359, 102] on h6 "Avaa esikatselusivusto" at bounding box center [388, 102] width 112 height 20
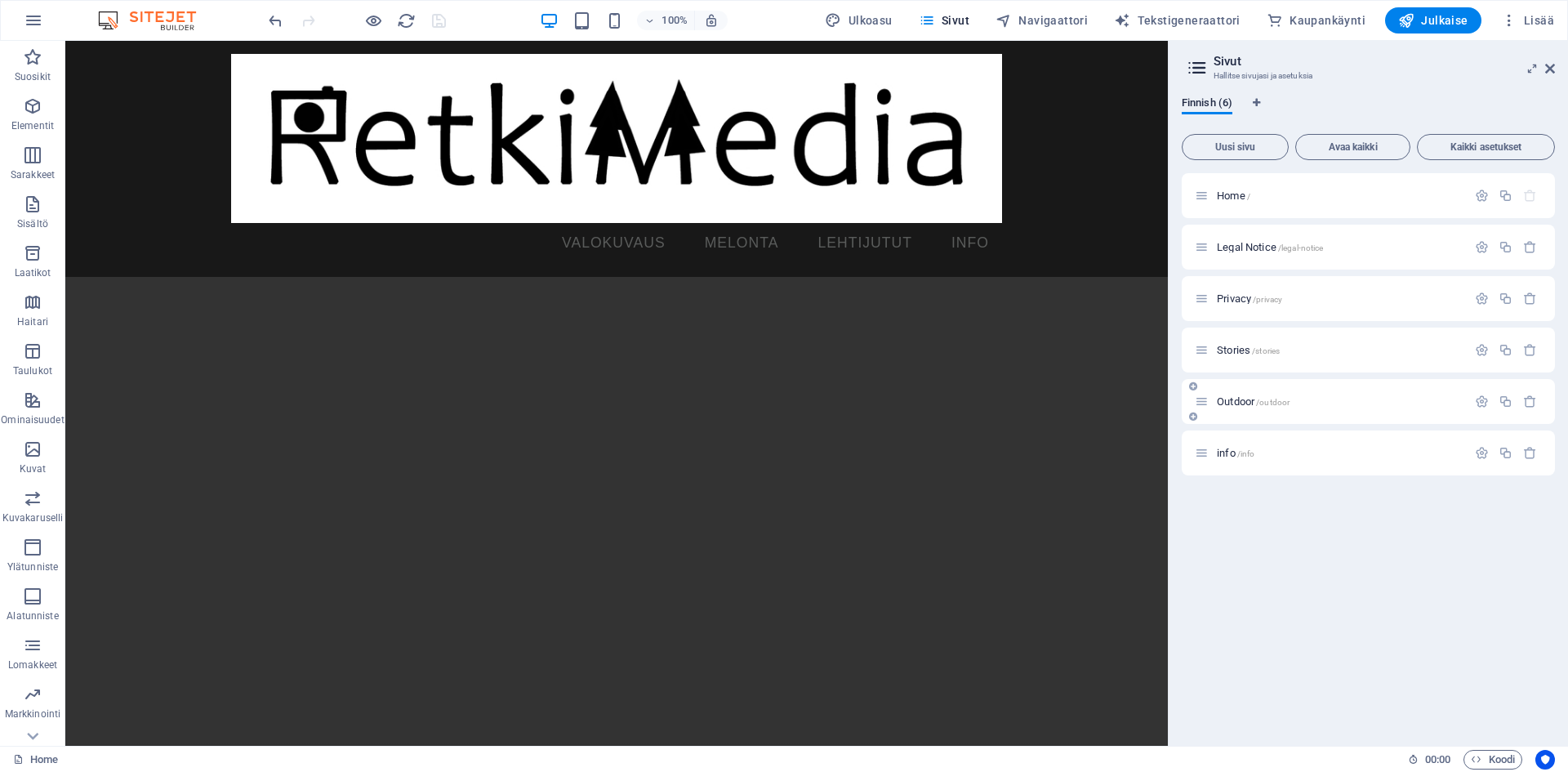
click at [1233, 395] on div "Outdoor /outdoor" at bounding box center [1331, 402] width 272 height 19
click at [1231, 406] on span "Outdoor /outdoor" at bounding box center [1253, 401] width 73 height 12
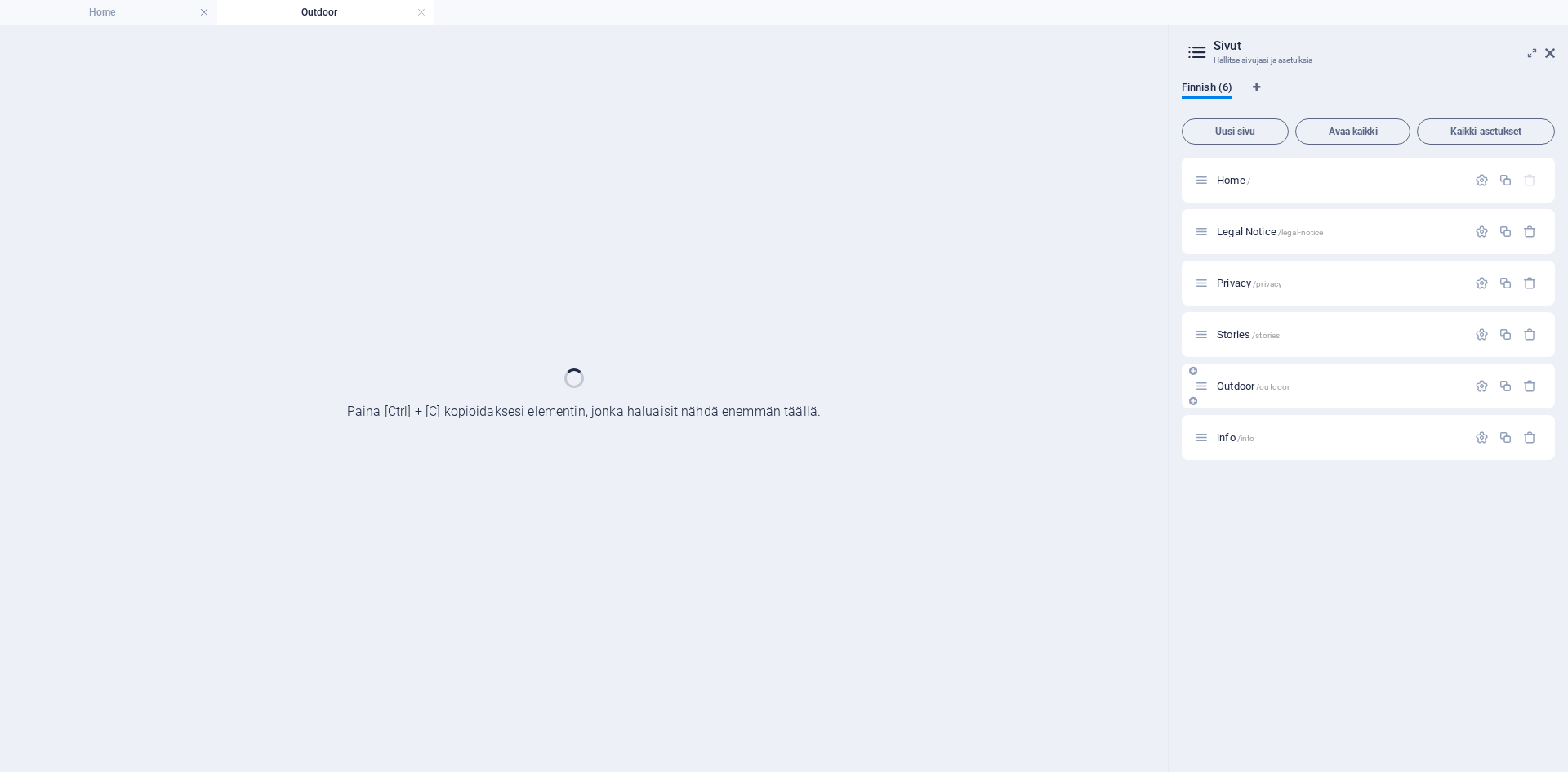
click at [1231, 406] on div "Outdoor /outdoor" at bounding box center [1368, 386] width 373 height 45
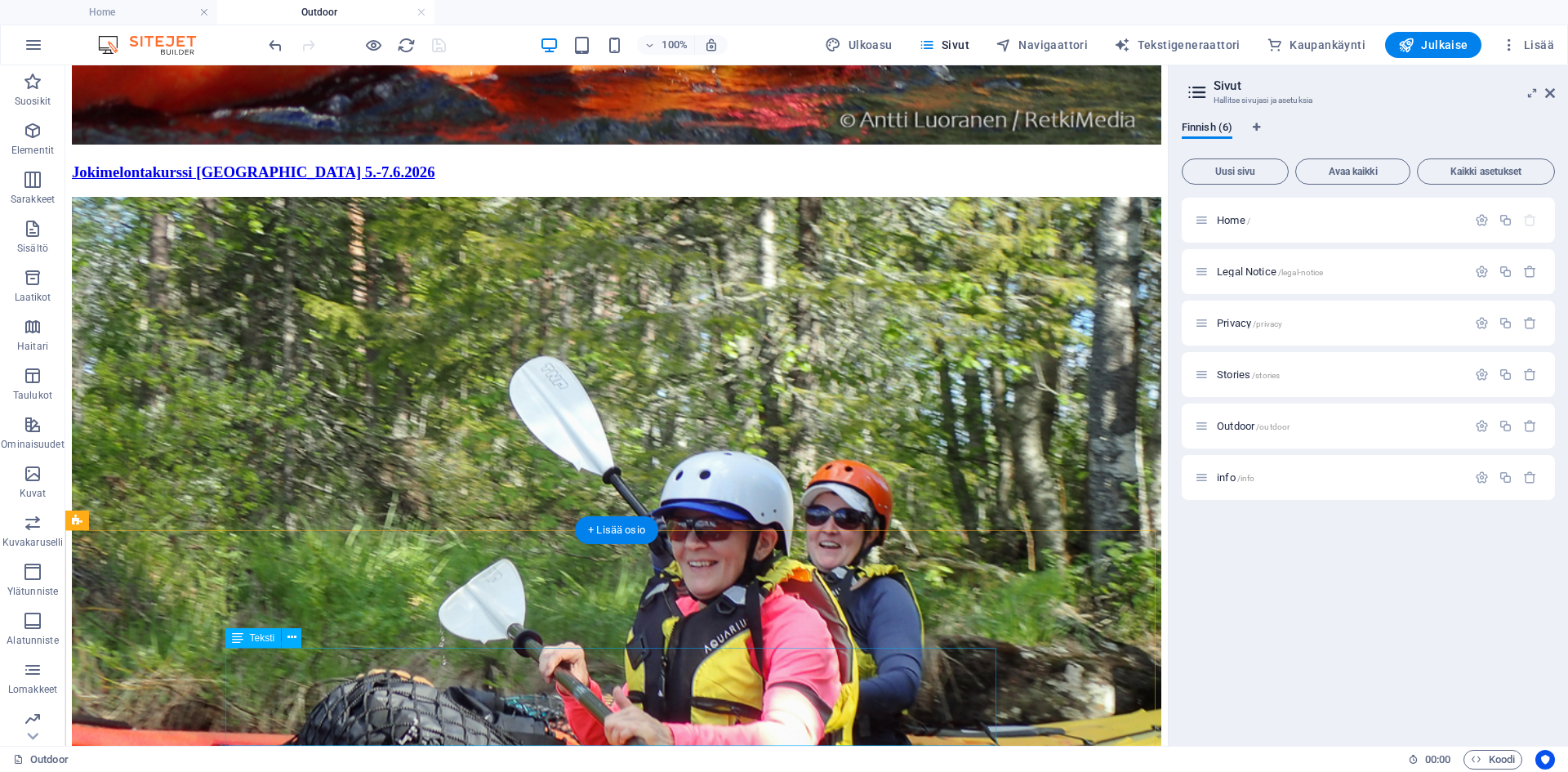
scroll to position [2673, 0]
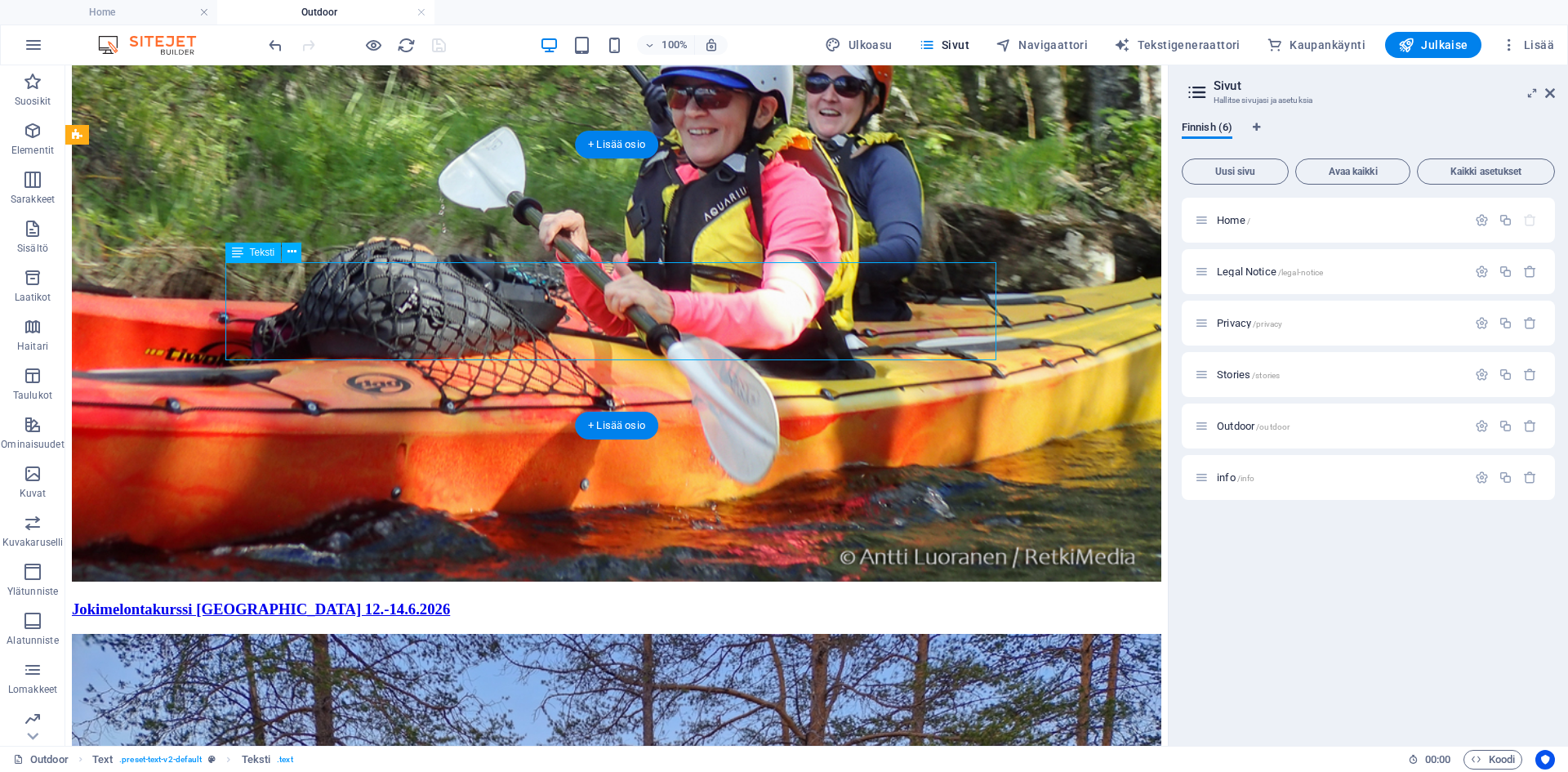
scroll to position [2413, 0]
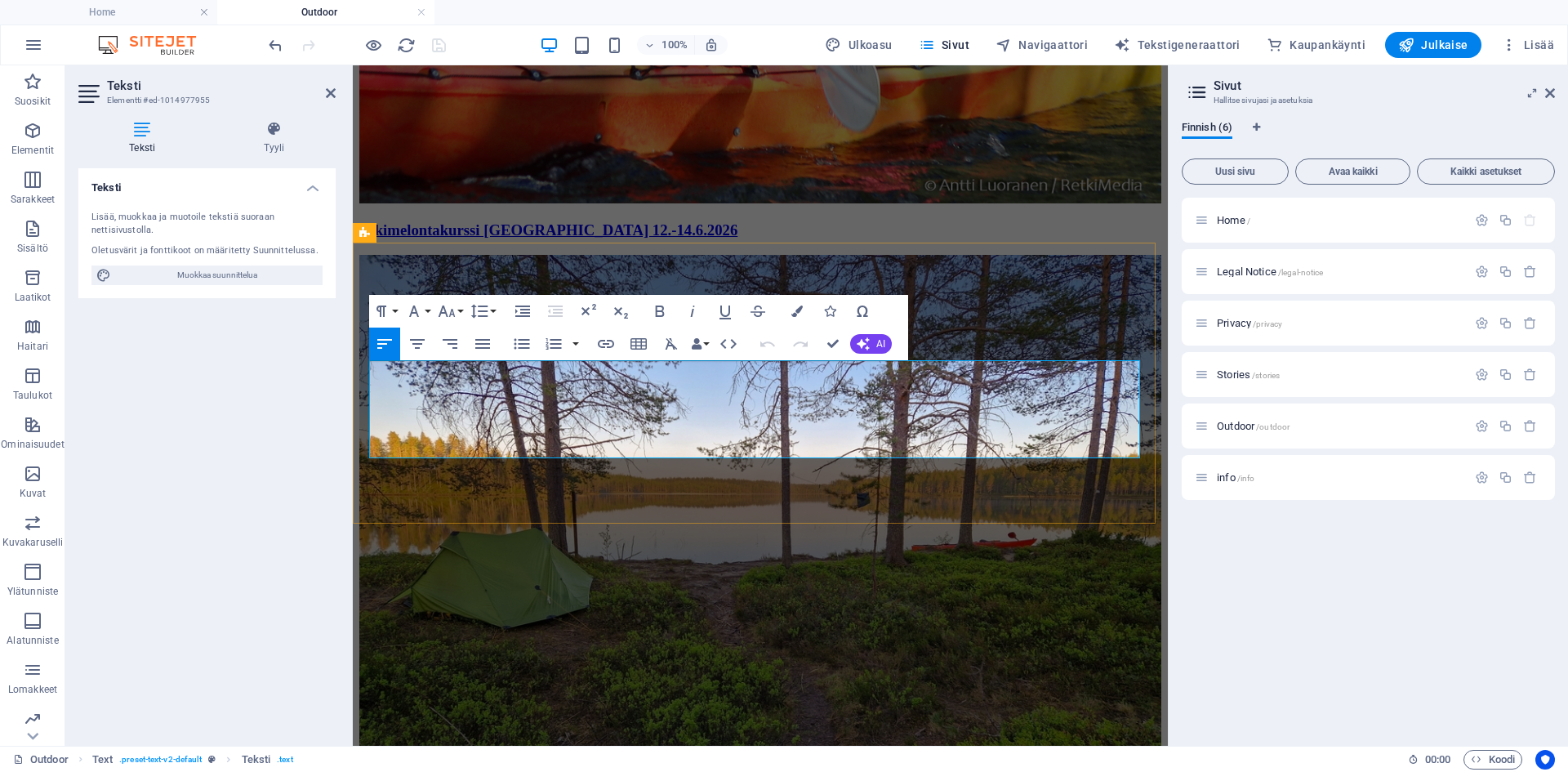
click at [412, 230] on icon at bounding box center [412, 232] width 9 height 17
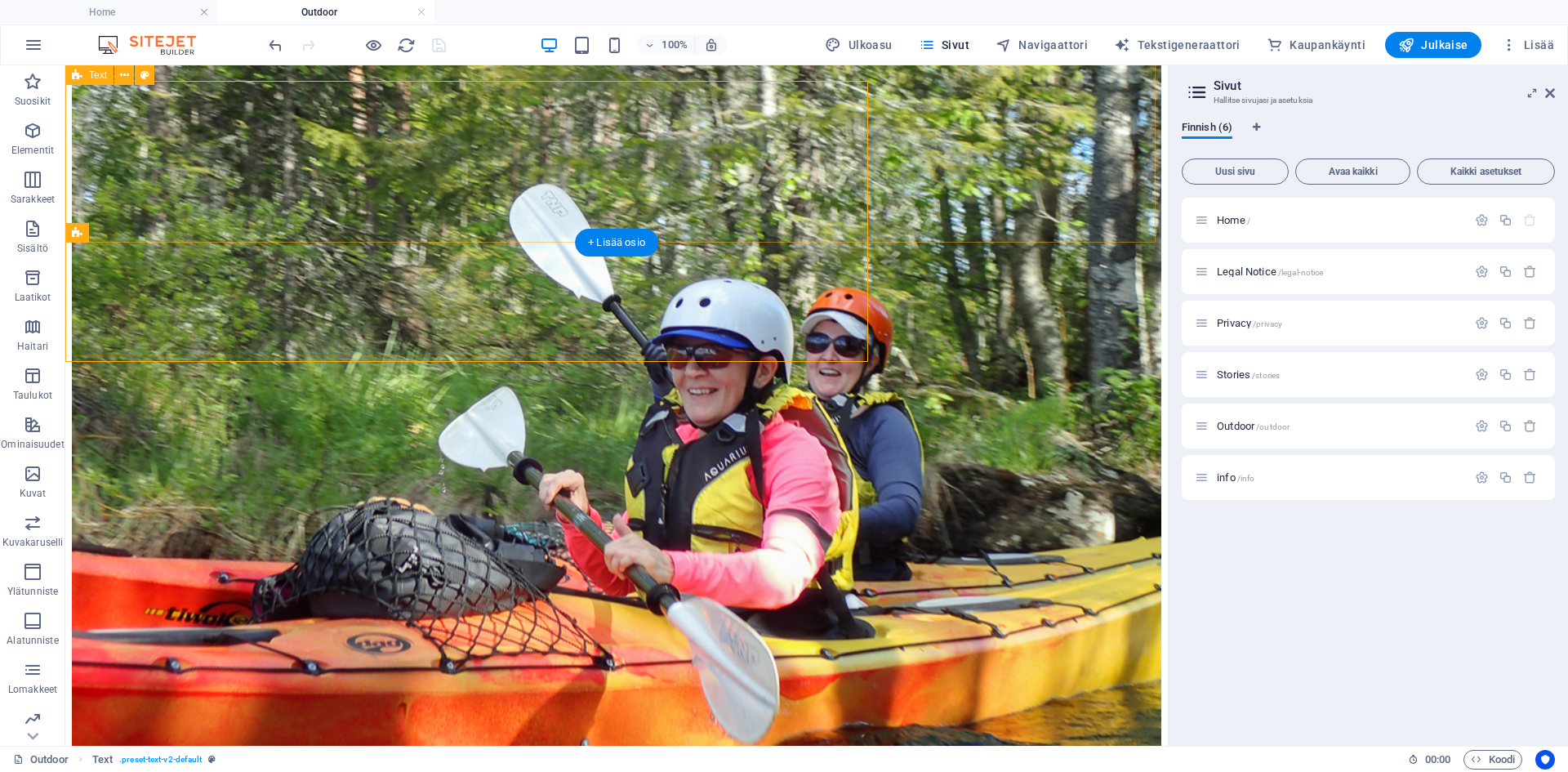
scroll to position [2575, 0]
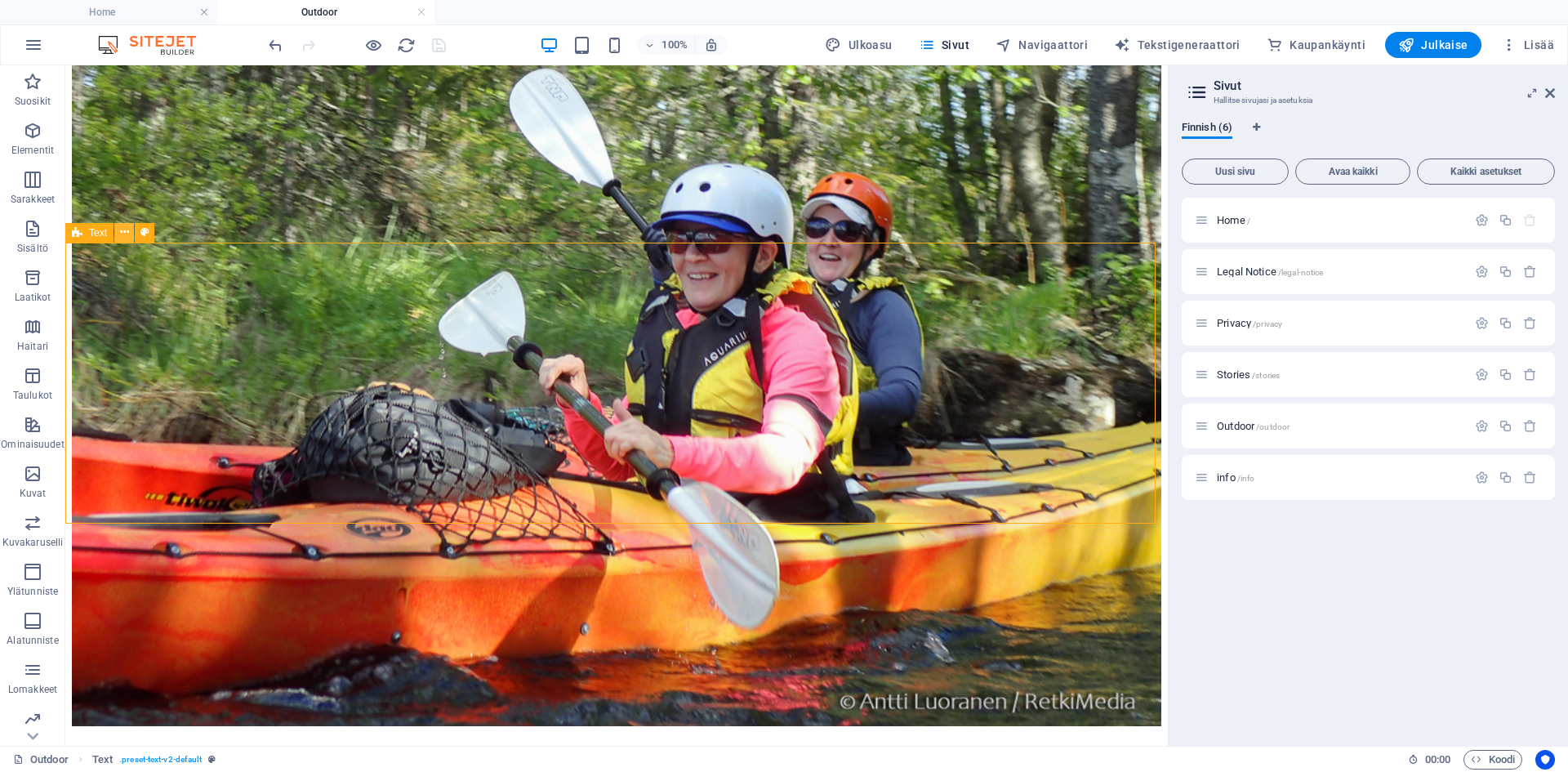
click at [117, 232] on button at bounding box center [124, 232] width 20 height 20
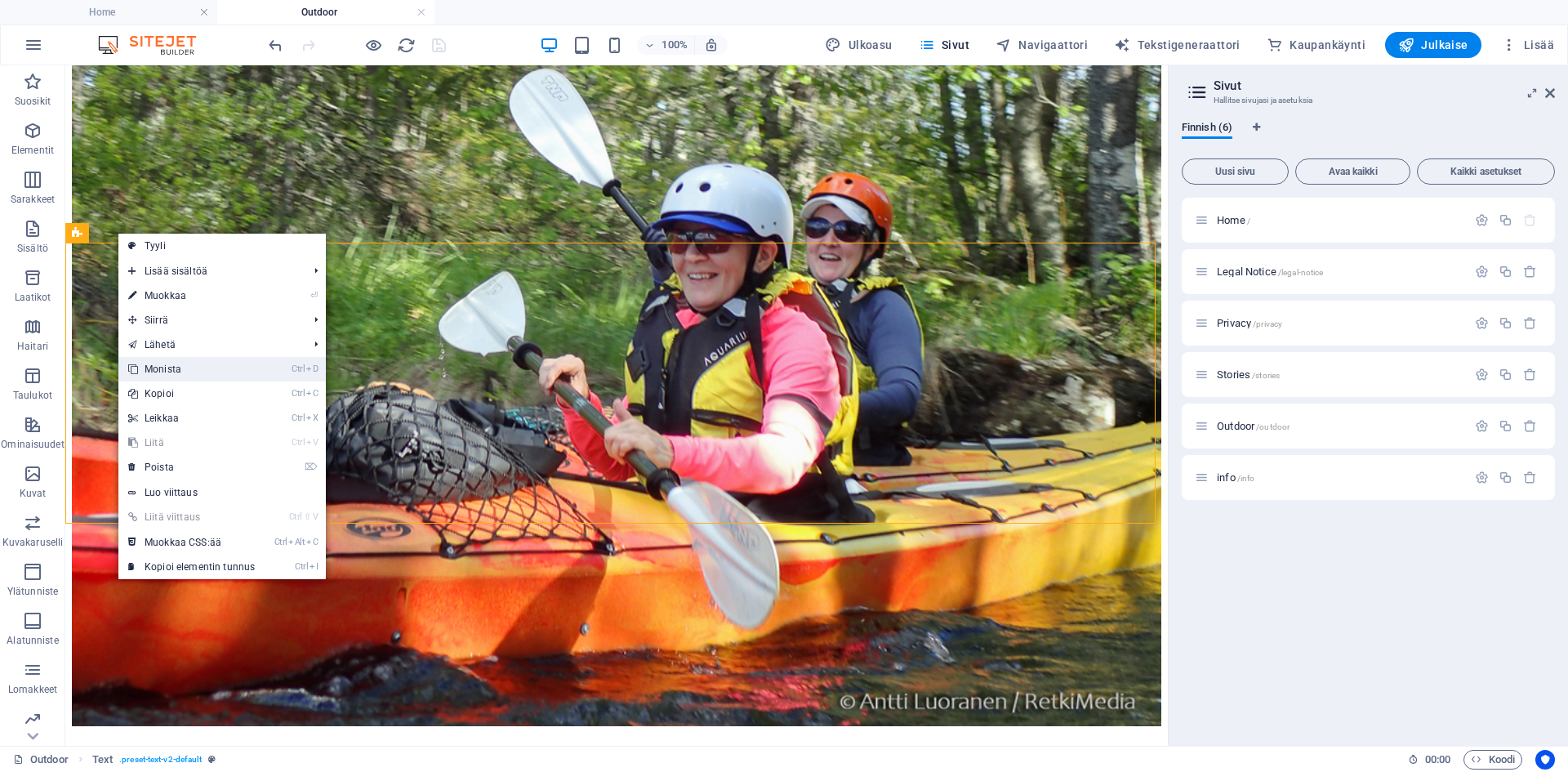
click at [211, 365] on link "Ctrl D Monista" at bounding box center [191, 369] width 146 height 25
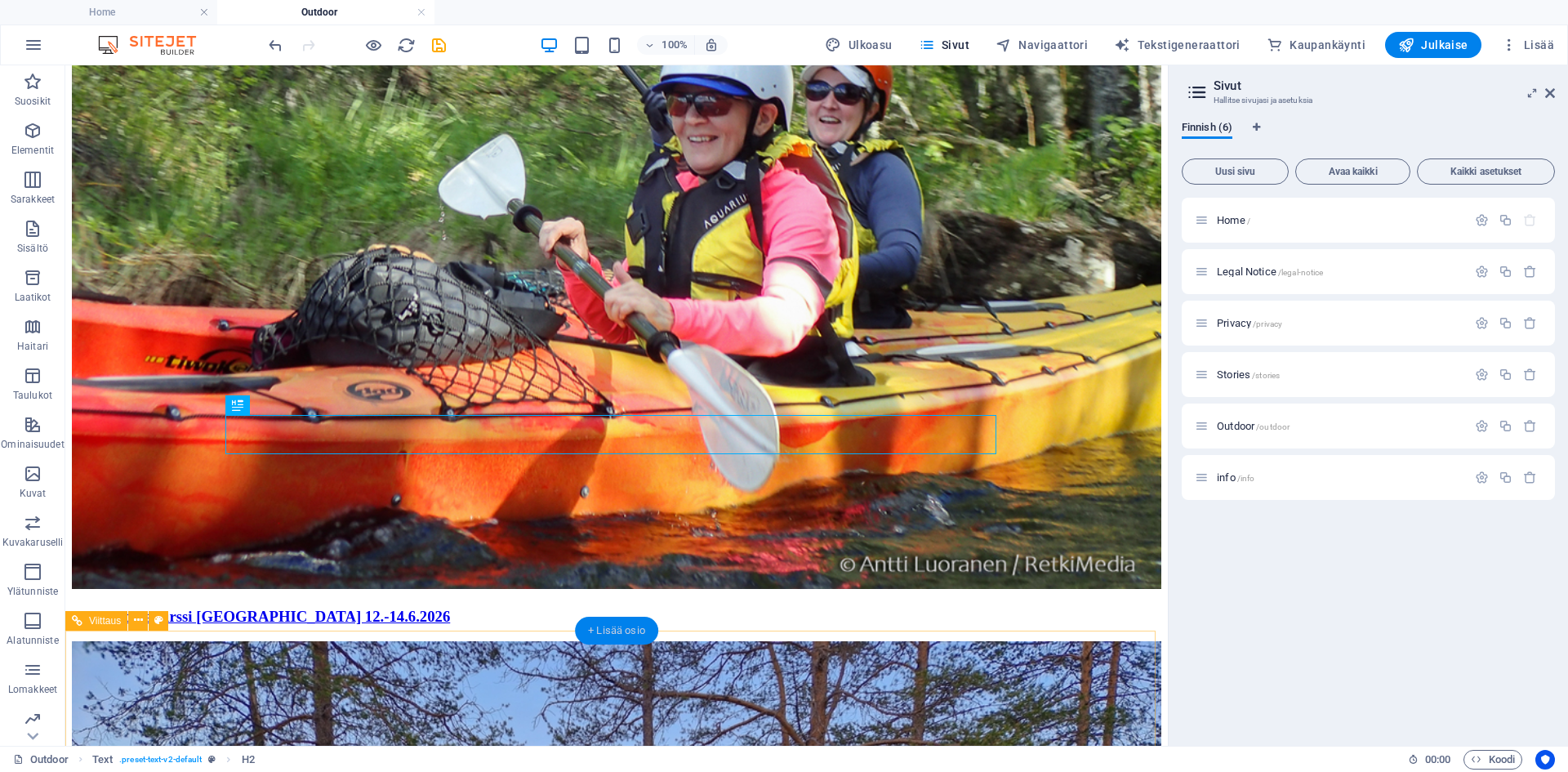
scroll to position [2820, 0]
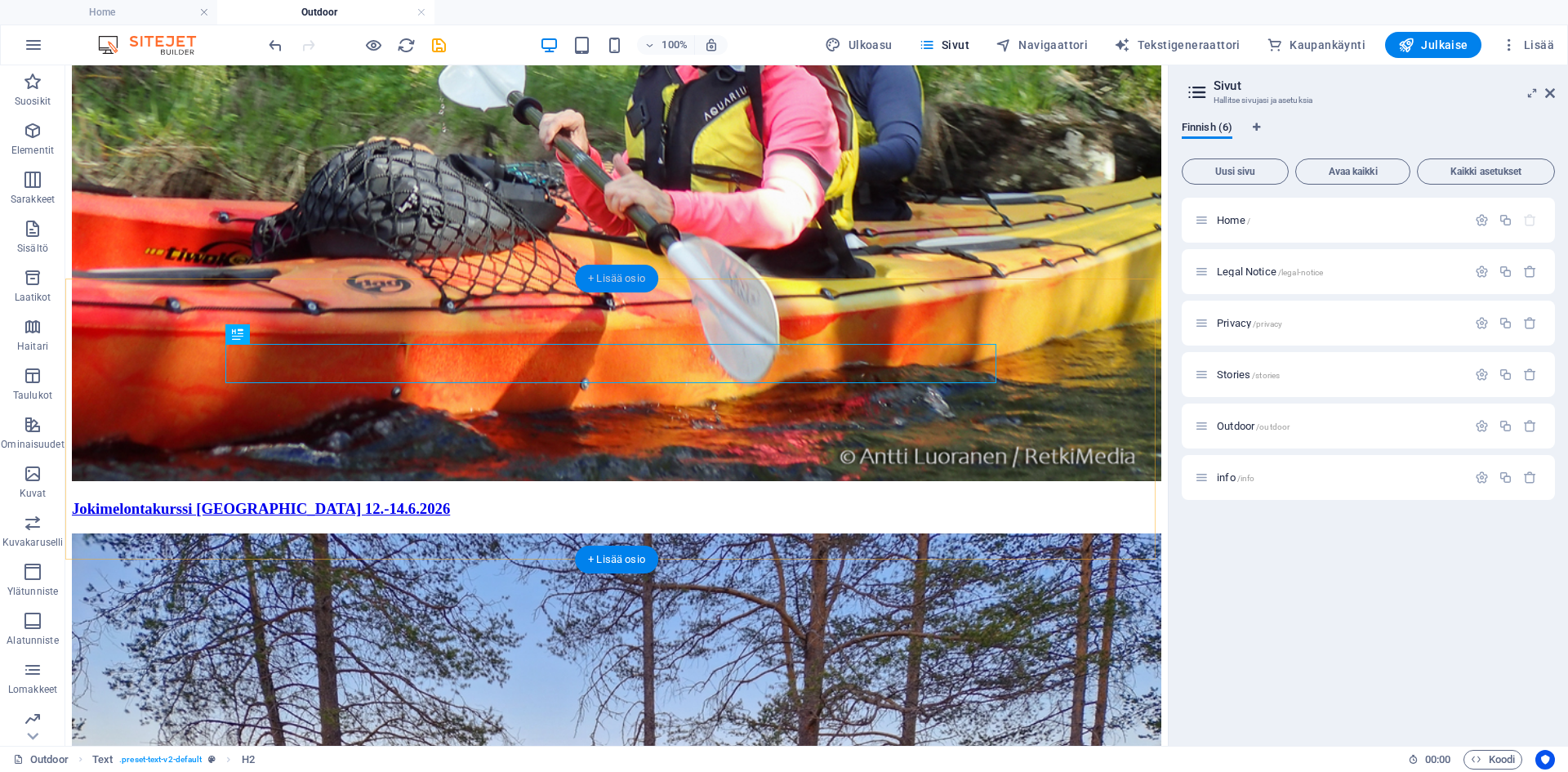
click at [605, 282] on div "+ Lisää osio" at bounding box center [617, 278] width 83 height 27
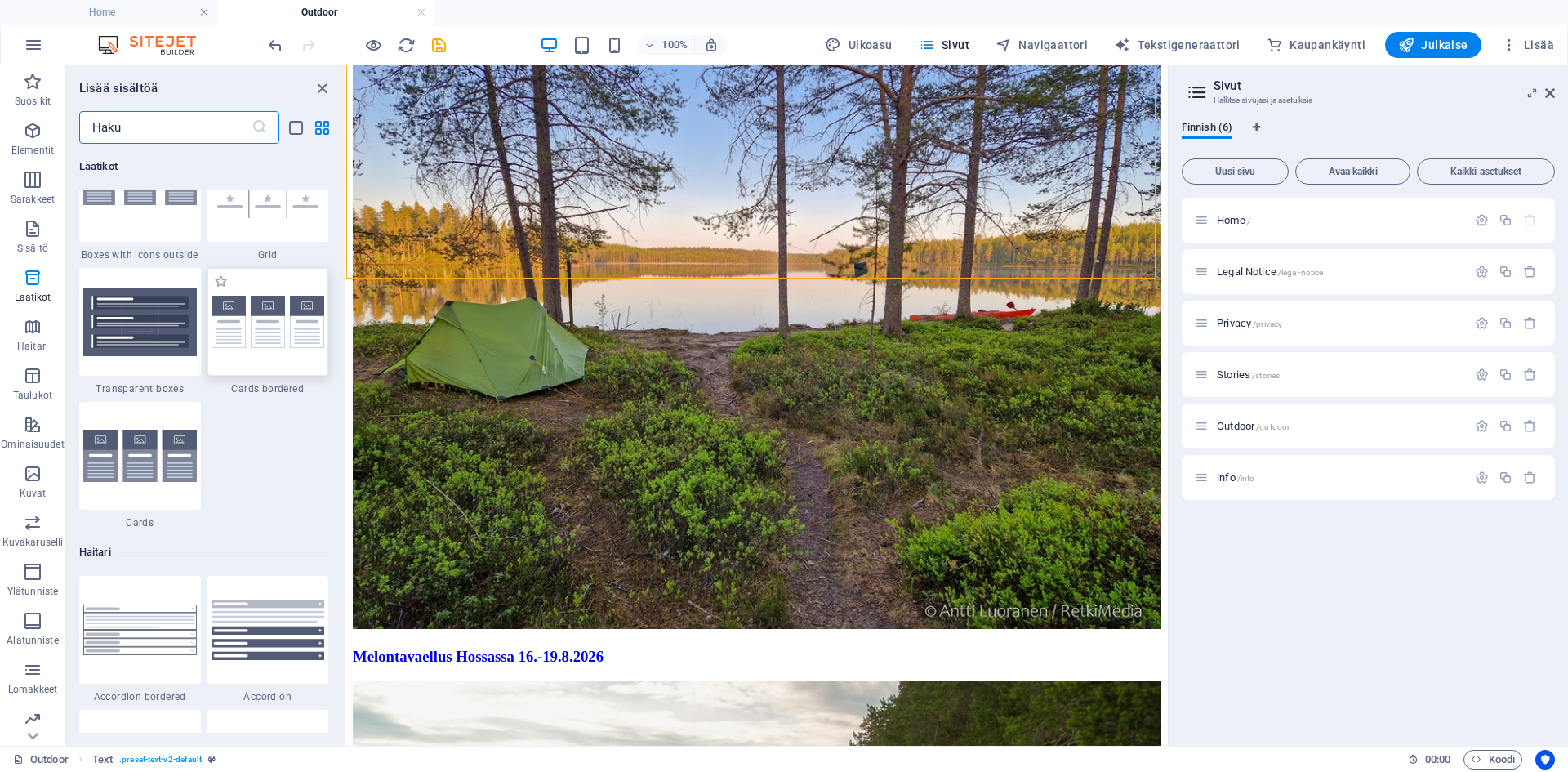
scroll to position [4737, 0]
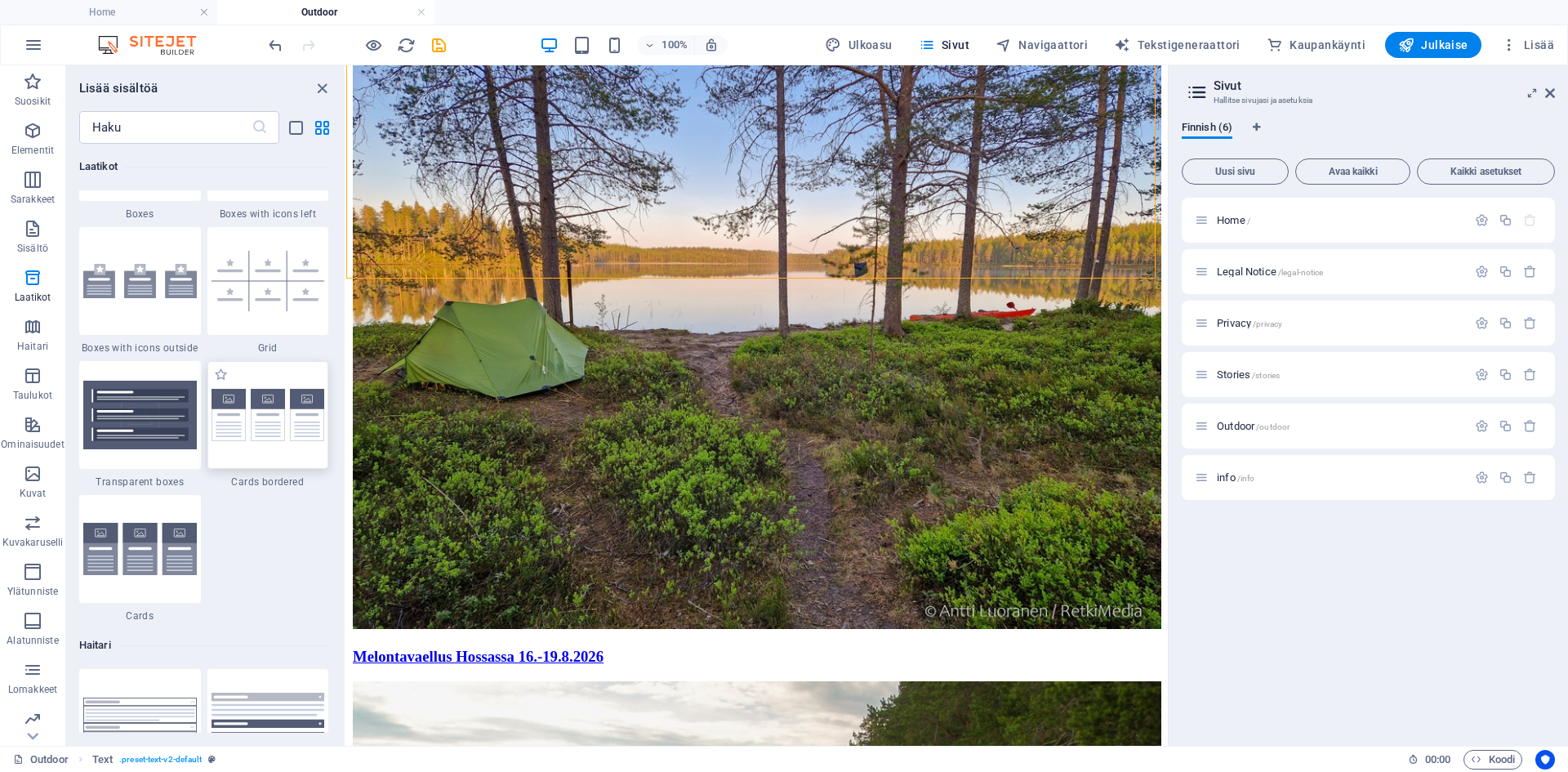
click at [265, 438] on img at bounding box center [268, 415] width 113 height 53
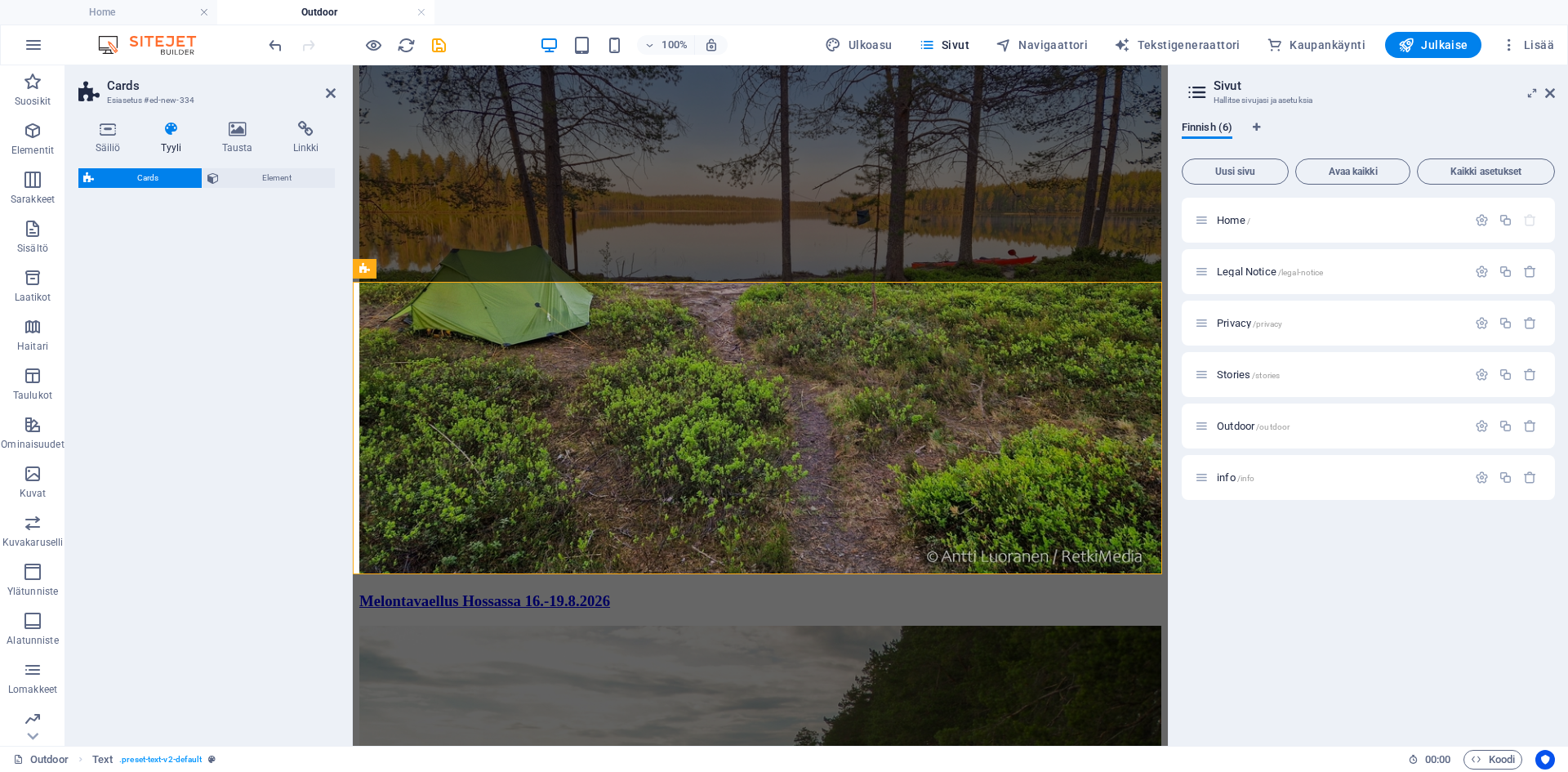
select select "rem"
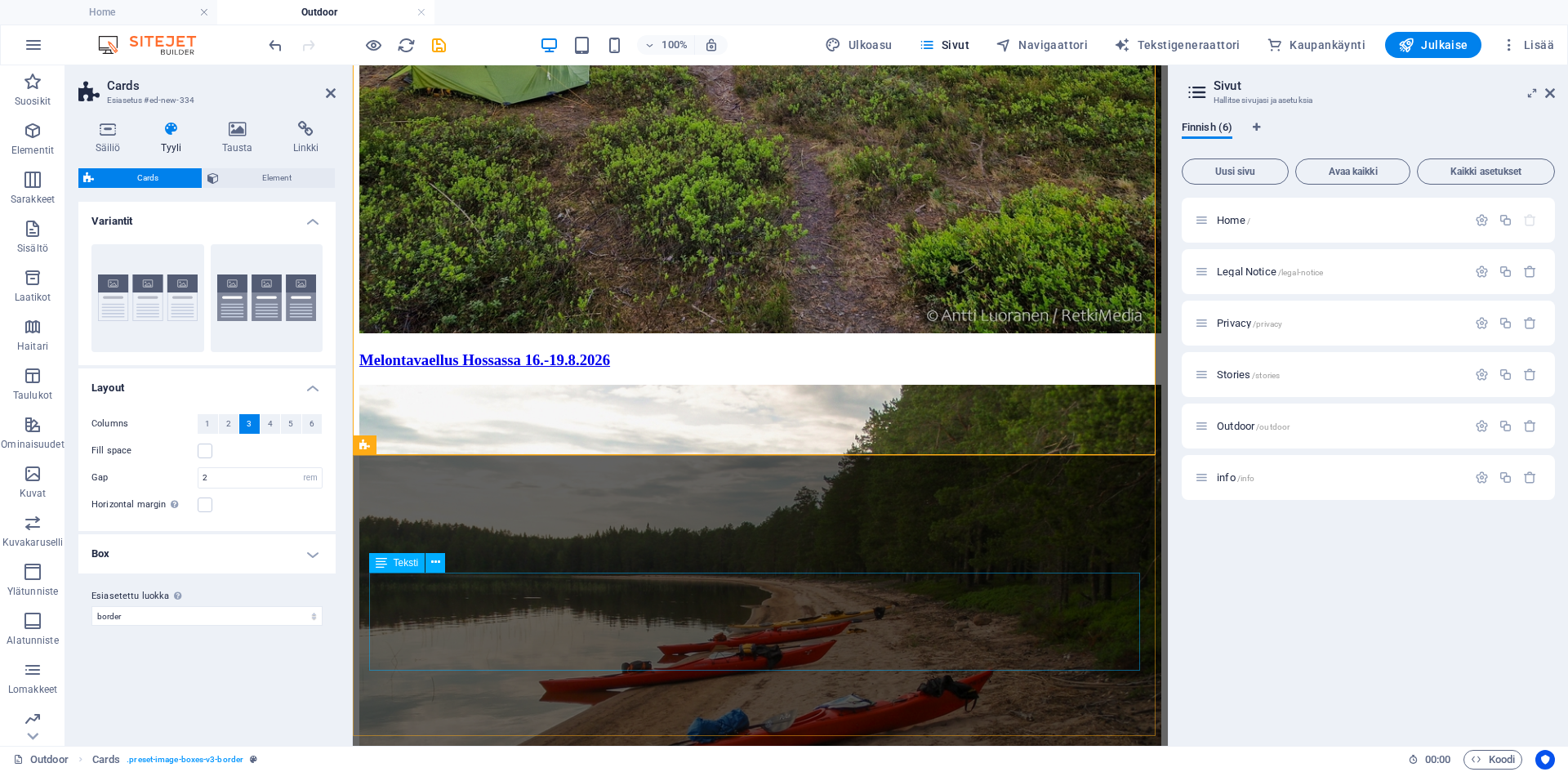
scroll to position [2903, 0]
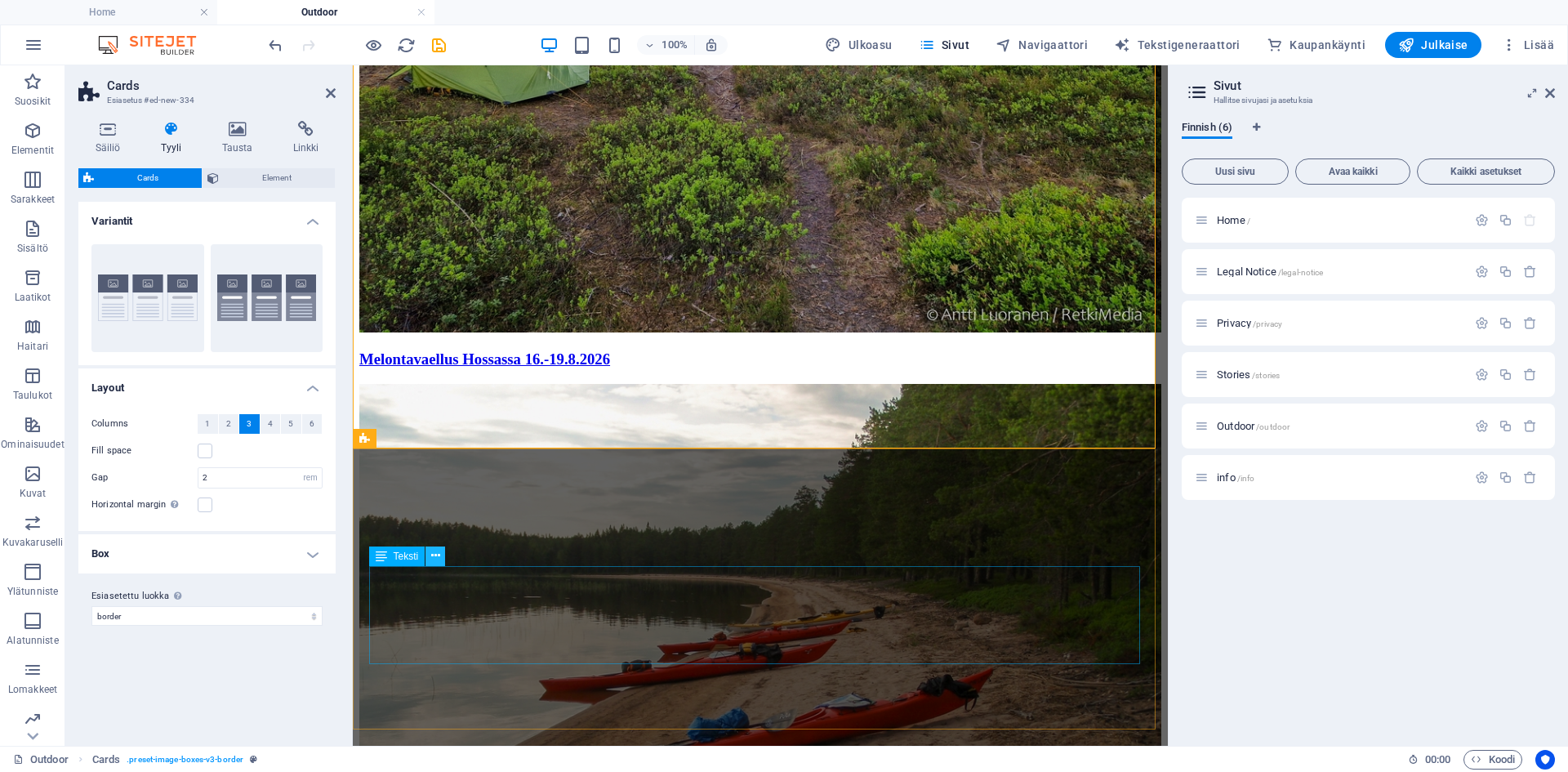
click at [435, 553] on icon at bounding box center [435, 556] width 9 height 17
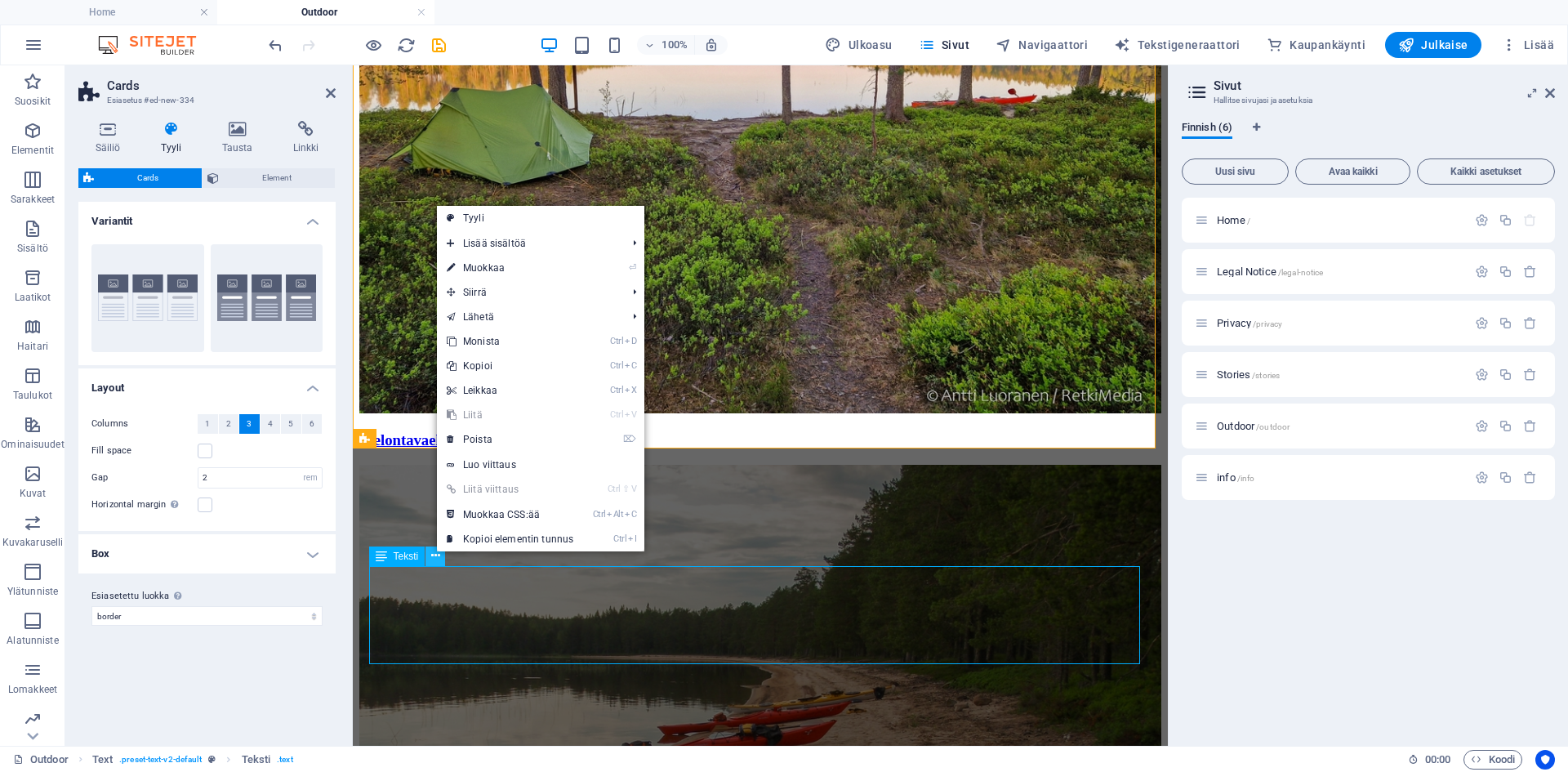
scroll to position [3065, 0]
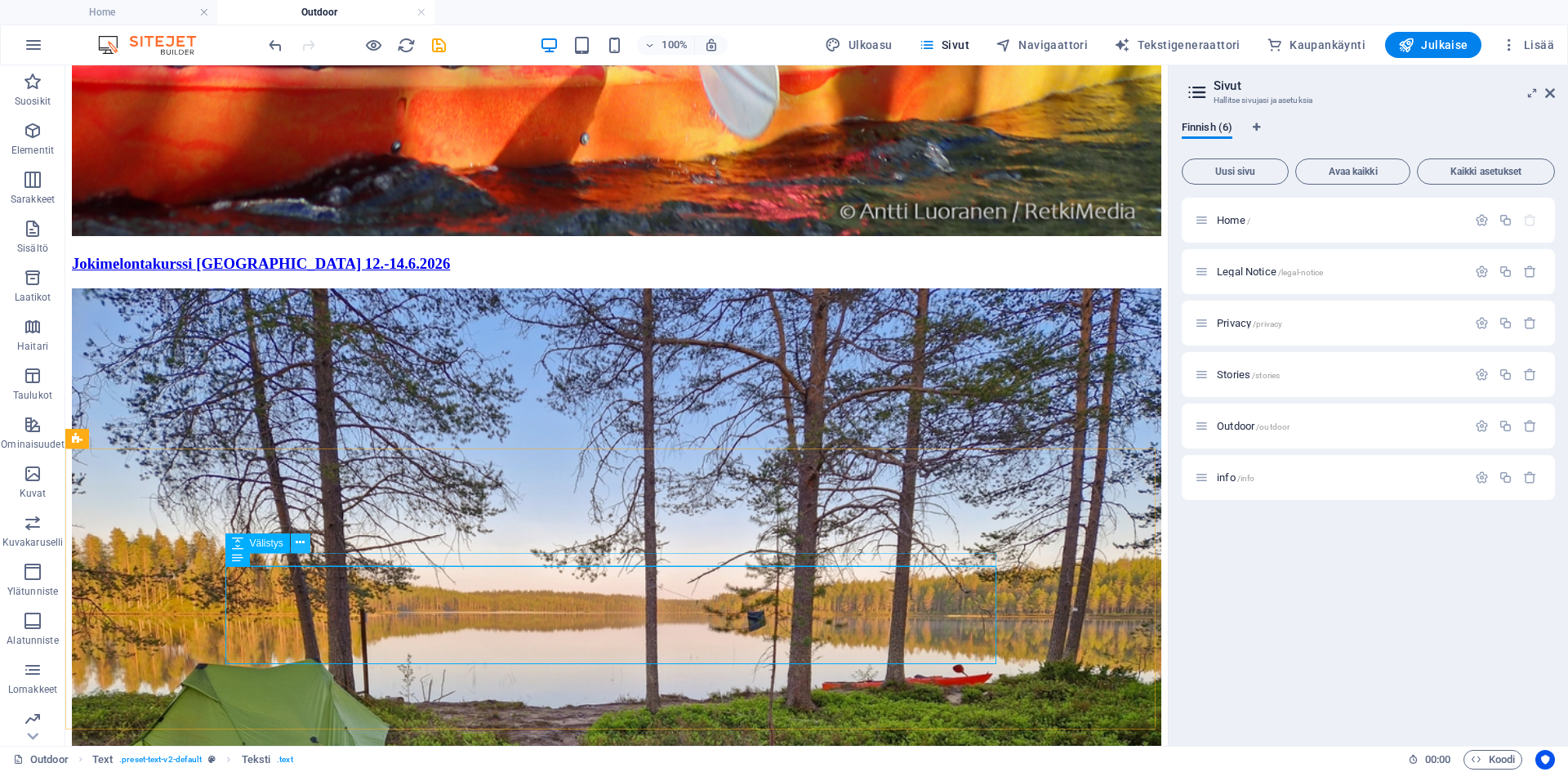
click at [298, 543] on icon at bounding box center [300, 542] width 9 height 17
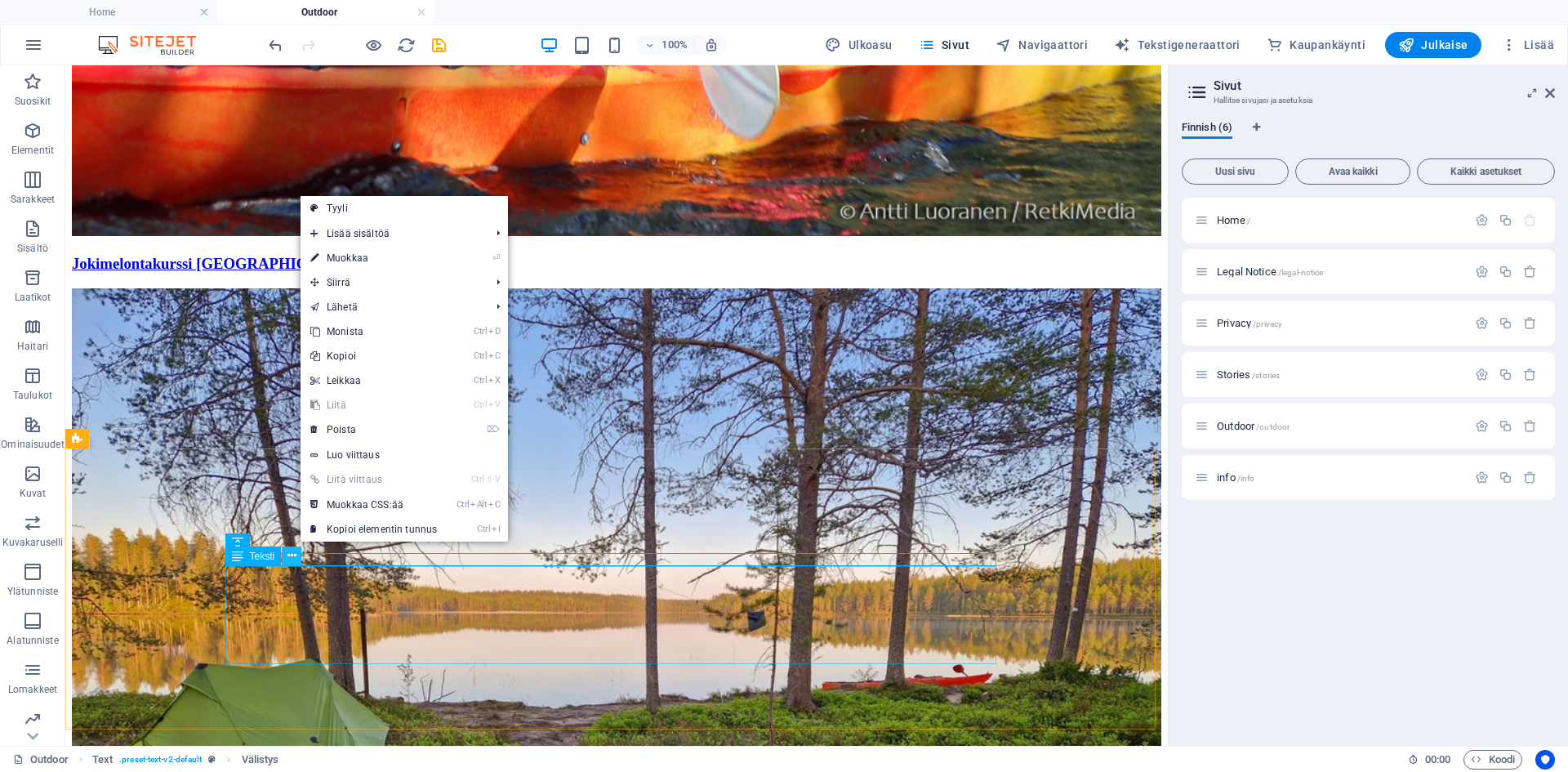
click at [292, 558] on icon at bounding box center [292, 556] width 9 height 17
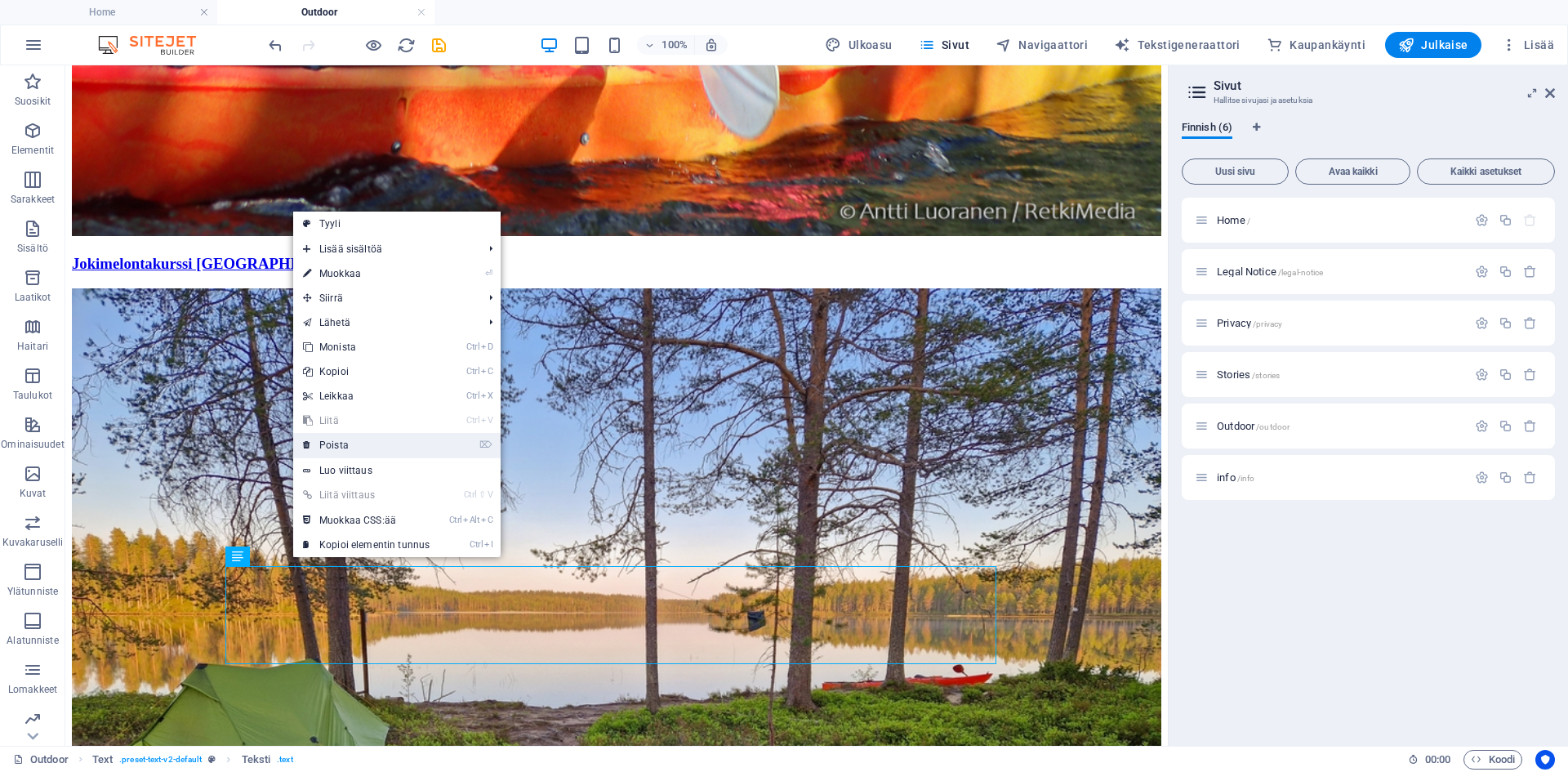
click at [387, 449] on link "⌦ Poista" at bounding box center [366, 445] width 146 height 25
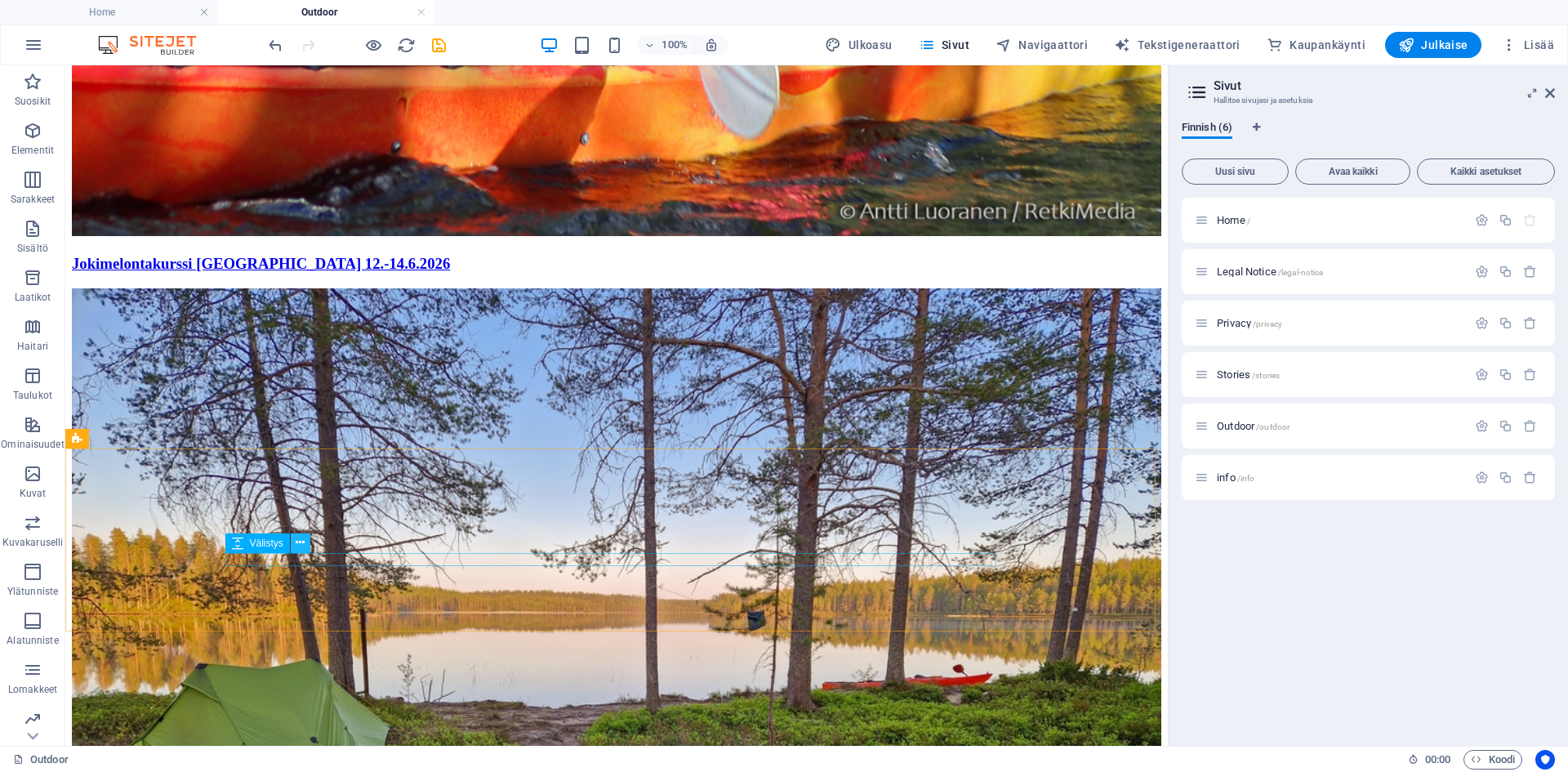
click at [298, 544] on icon at bounding box center [300, 542] width 9 height 17
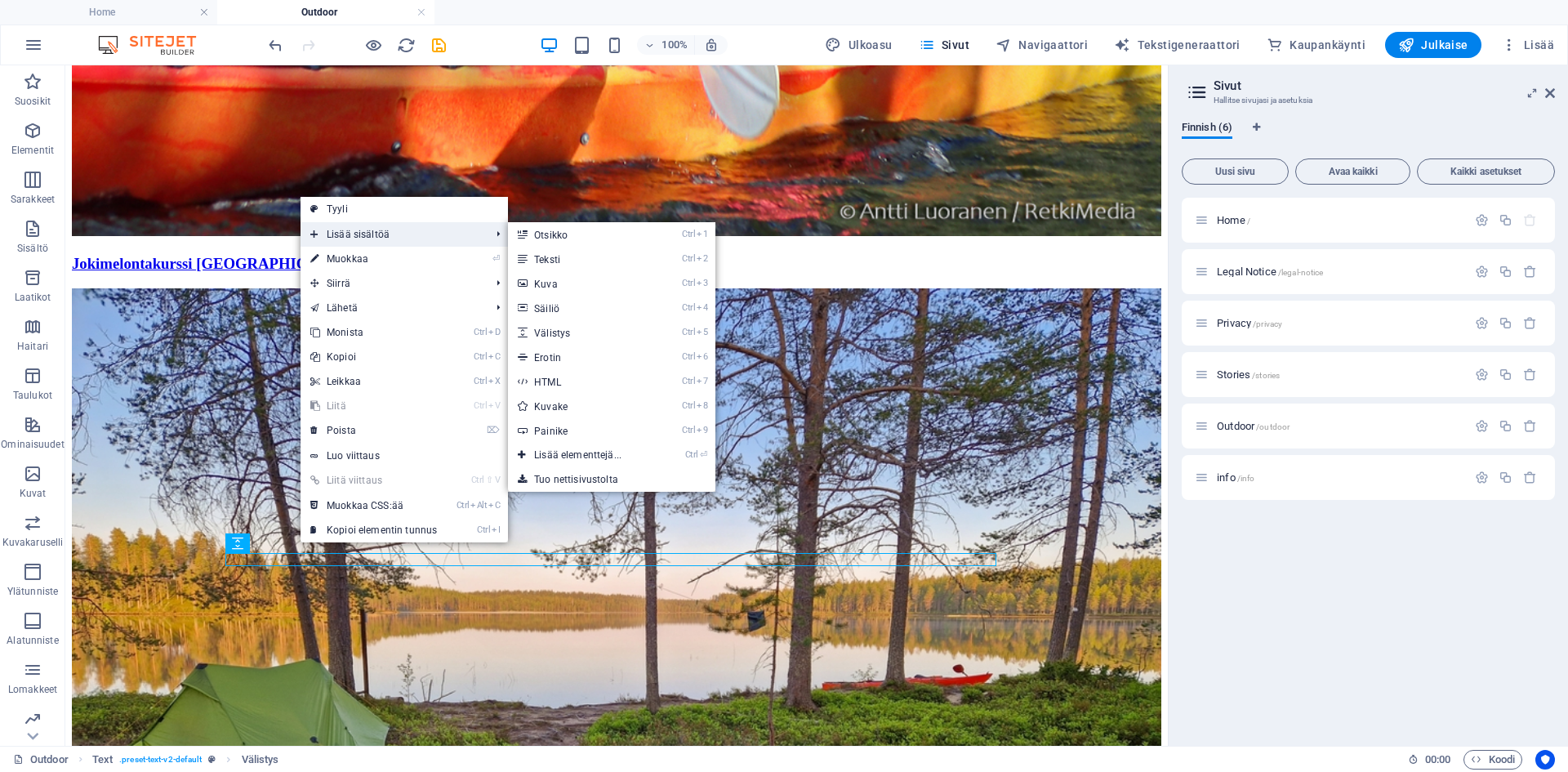
click at [434, 243] on span "Lisää sisältöä" at bounding box center [392, 234] width 183 height 25
click at [427, 232] on span "Lisää sisältöä" at bounding box center [392, 234] width 183 height 25
click at [593, 449] on link "Ctrl ⏎ Lisää elementtejä..." at bounding box center [581, 455] width 146 height 25
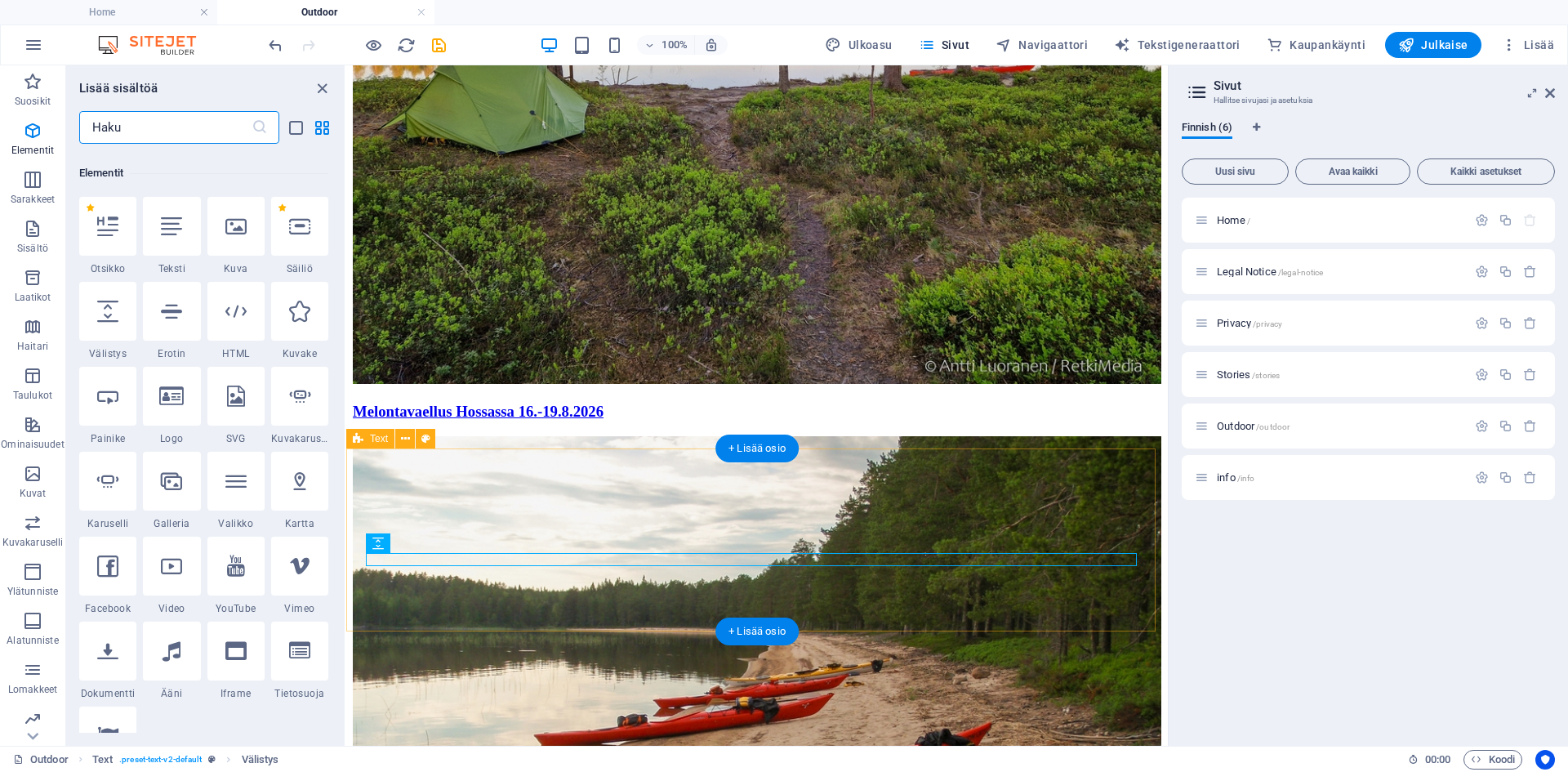
scroll to position [174, 0]
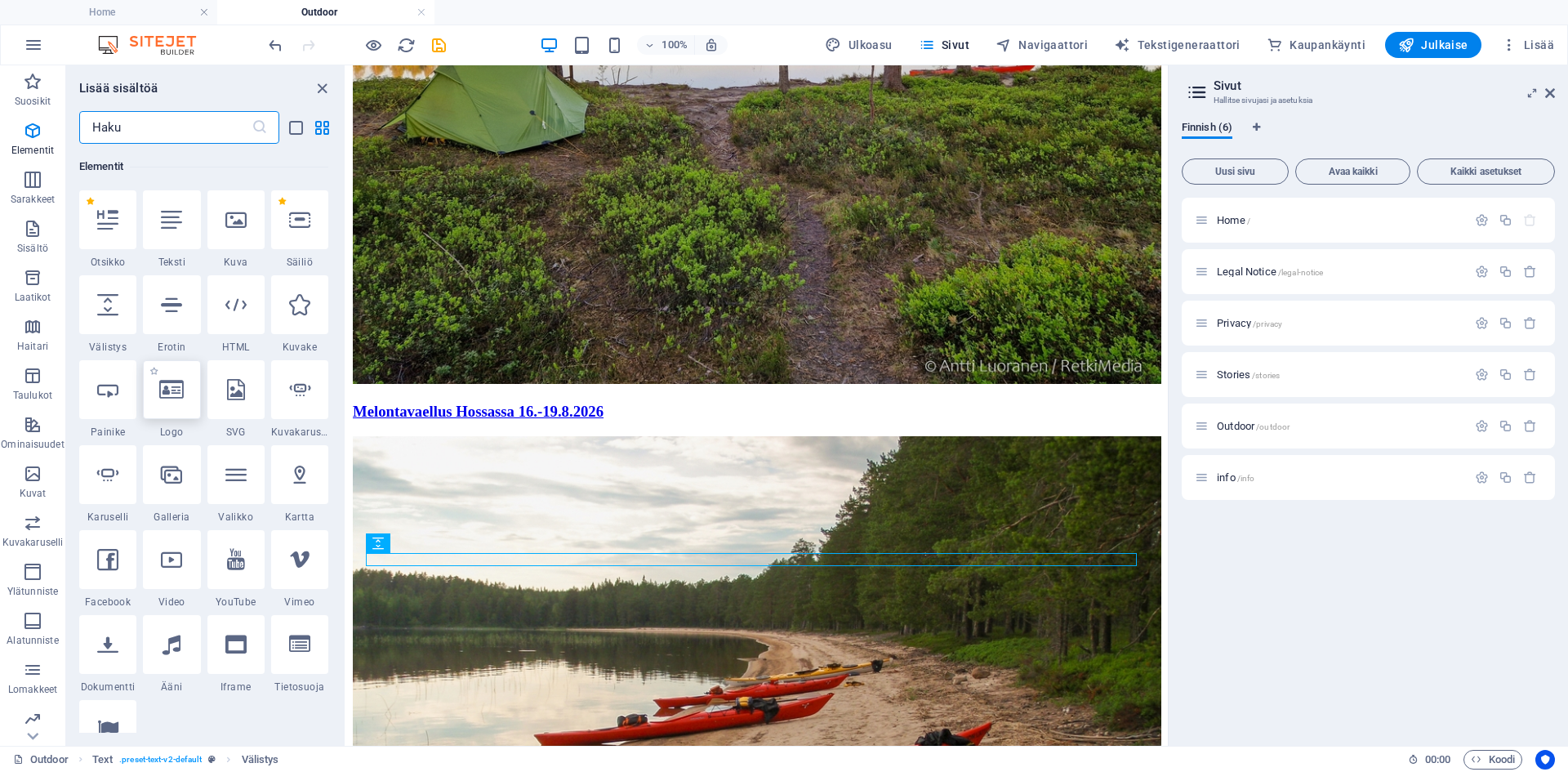
click at [162, 387] on icon at bounding box center [172, 389] width 25 height 21
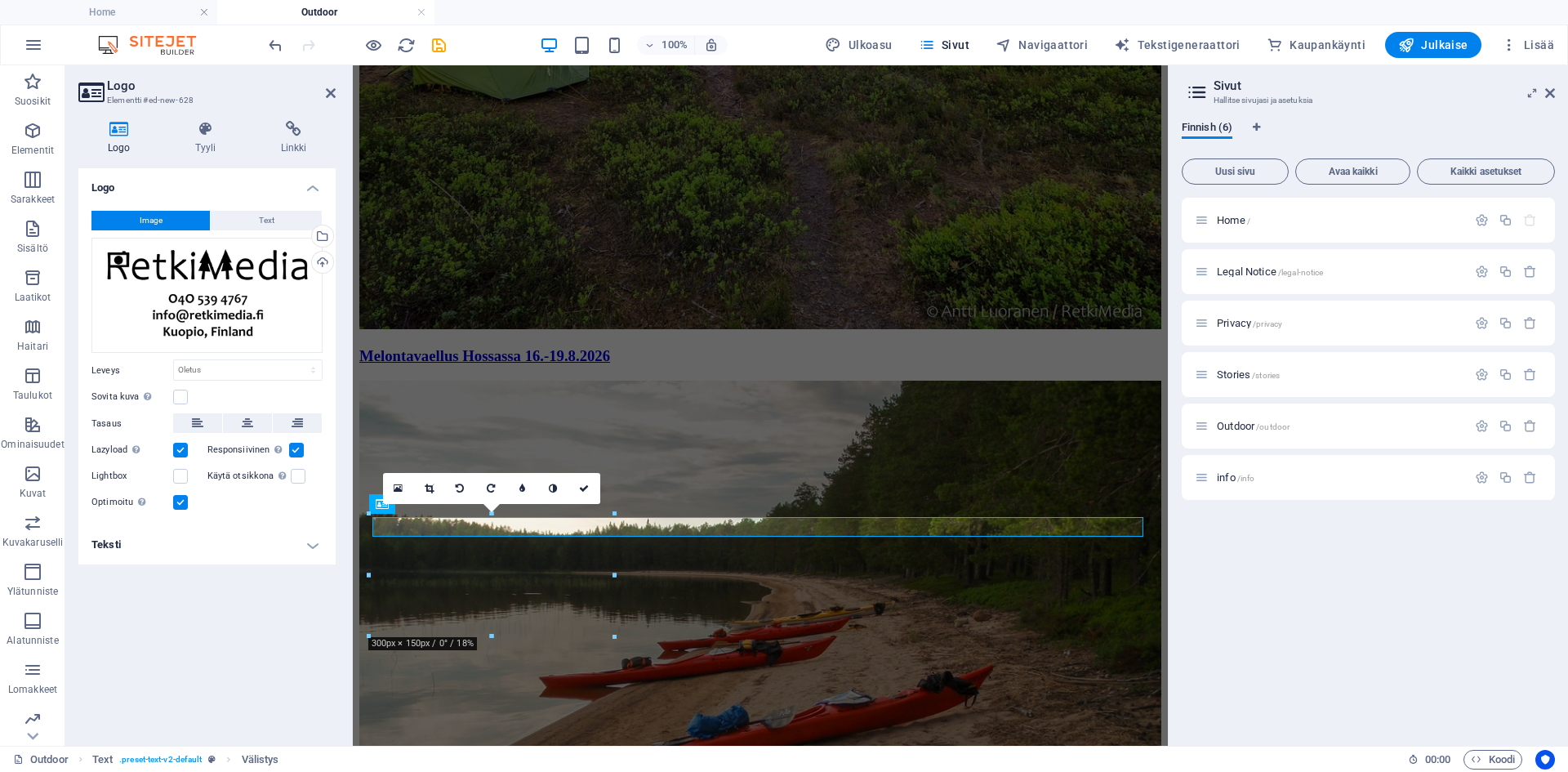
click at [162, 387] on div "Logo Elementti #ed-new-628 Logo Tyyli Linkki Logo Image Text Vedä tiedostot täh…" at bounding box center [616, 405] width 1102 height 680
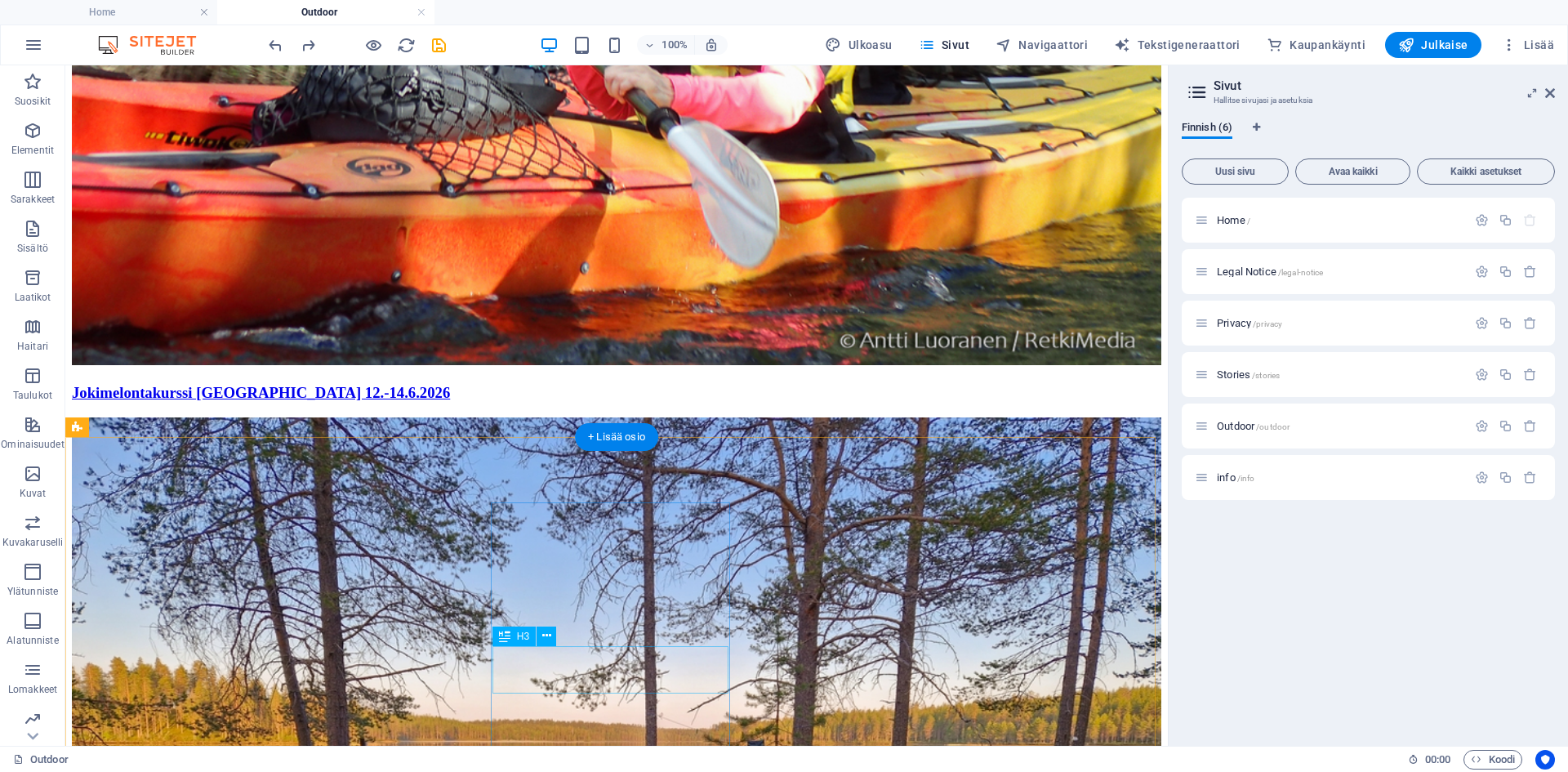
scroll to position [2983, 0]
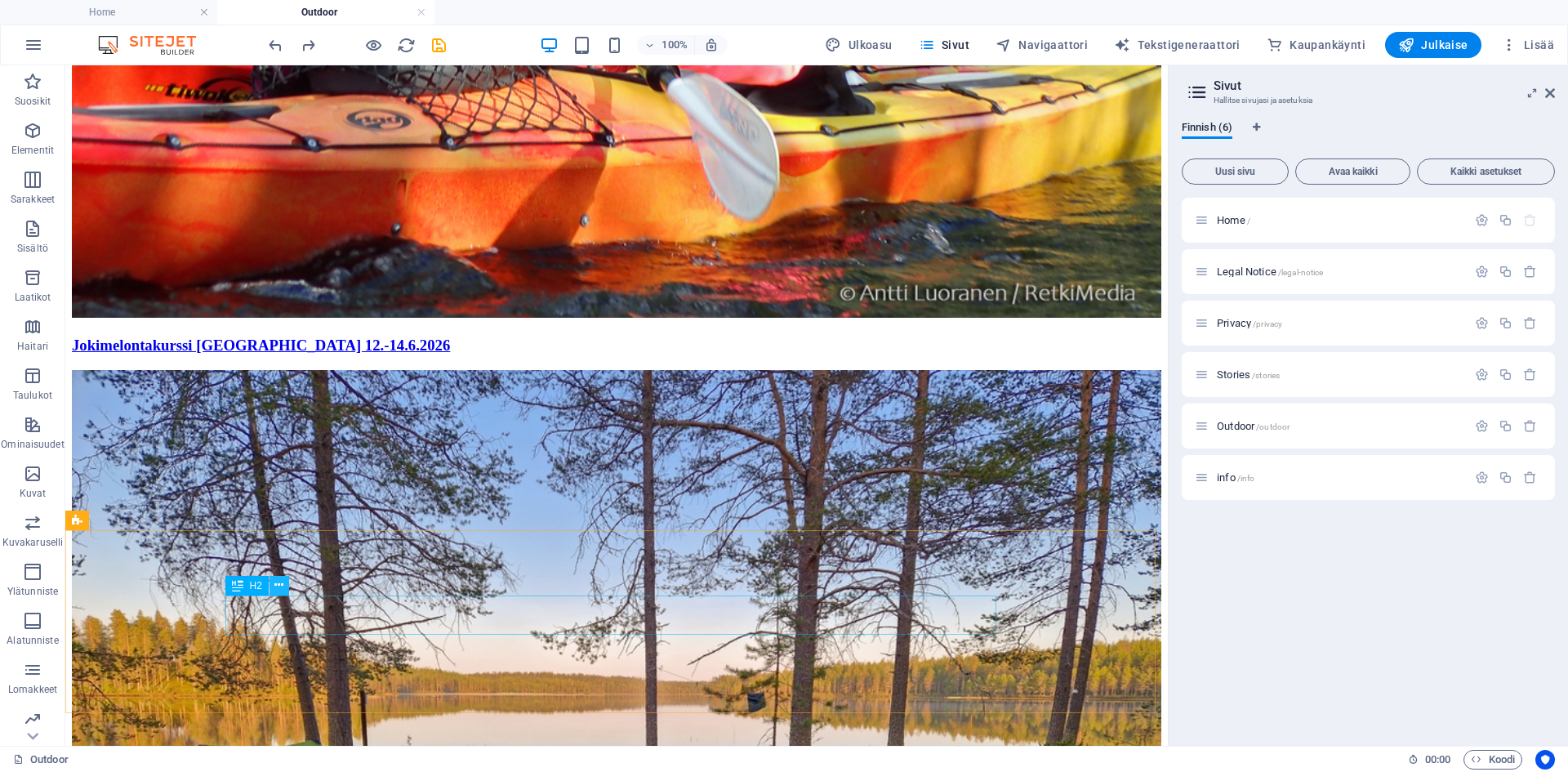
click at [280, 585] on icon at bounding box center [279, 585] width 9 height 17
click at [283, 586] on icon at bounding box center [279, 585] width 9 height 17
click at [281, 587] on icon at bounding box center [279, 585] width 9 height 17
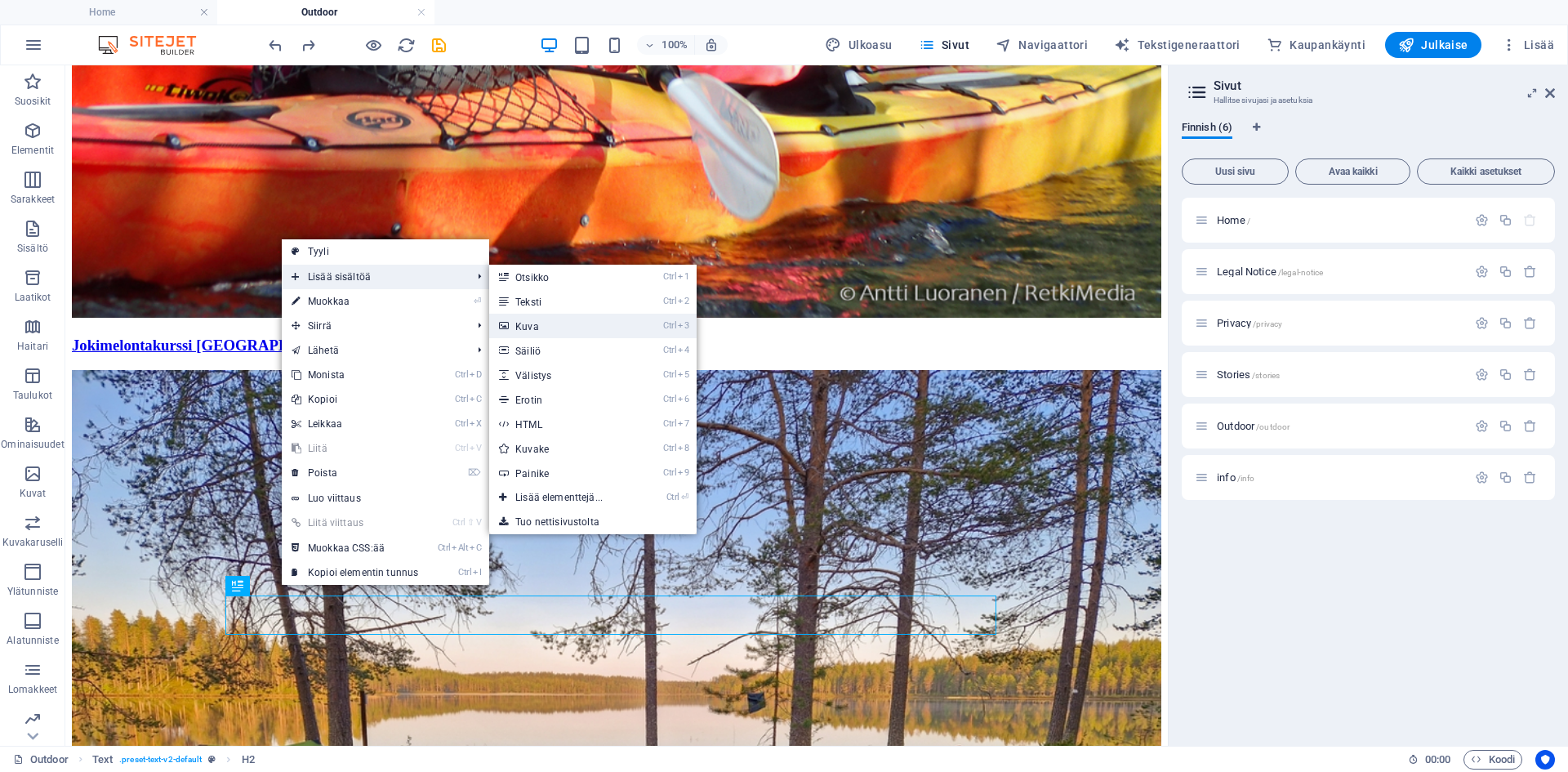
click at [570, 328] on link "Ctrl 3 Kuva" at bounding box center [562, 326] width 146 height 25
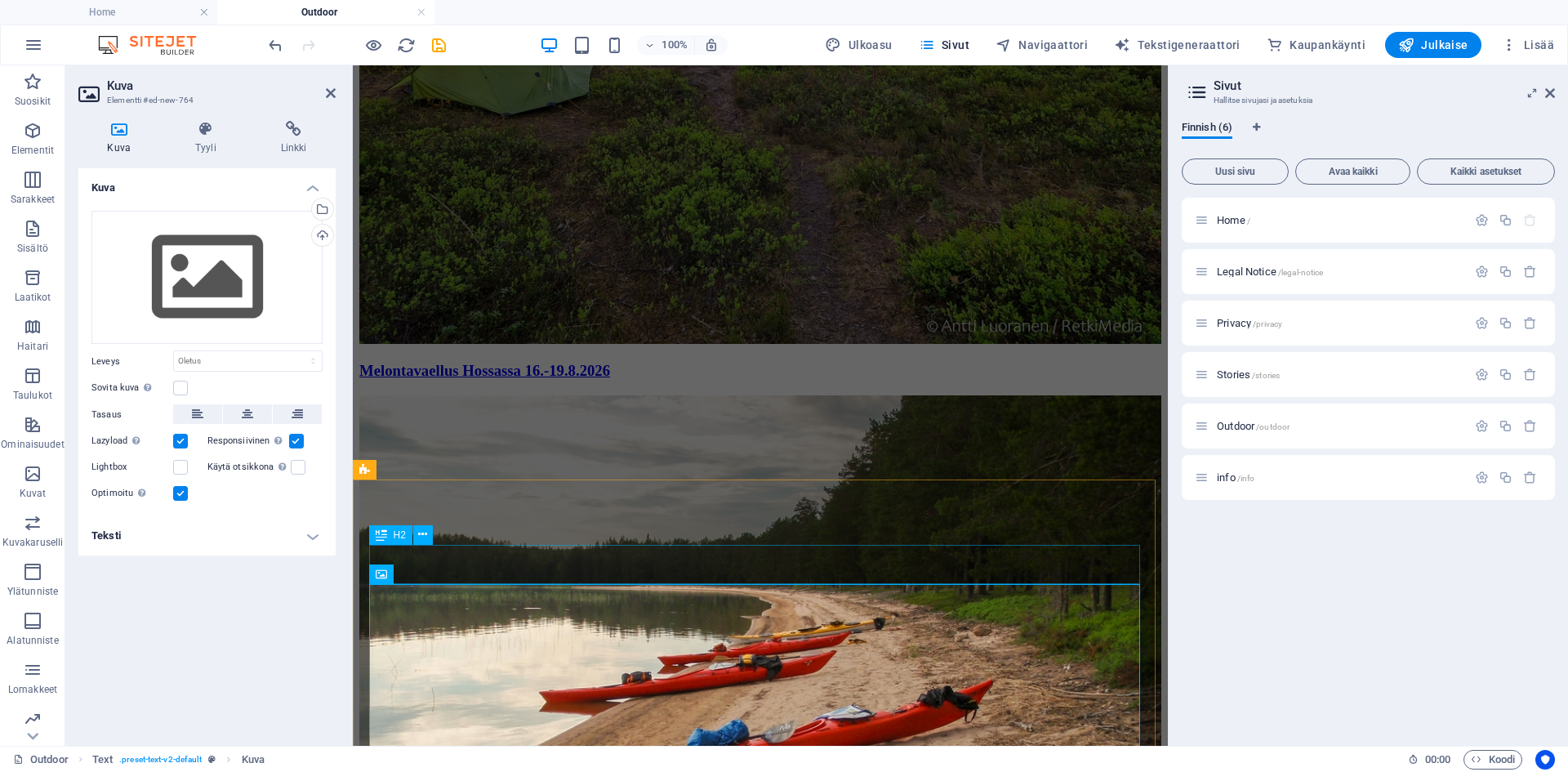
scroll to position [2985, 0]
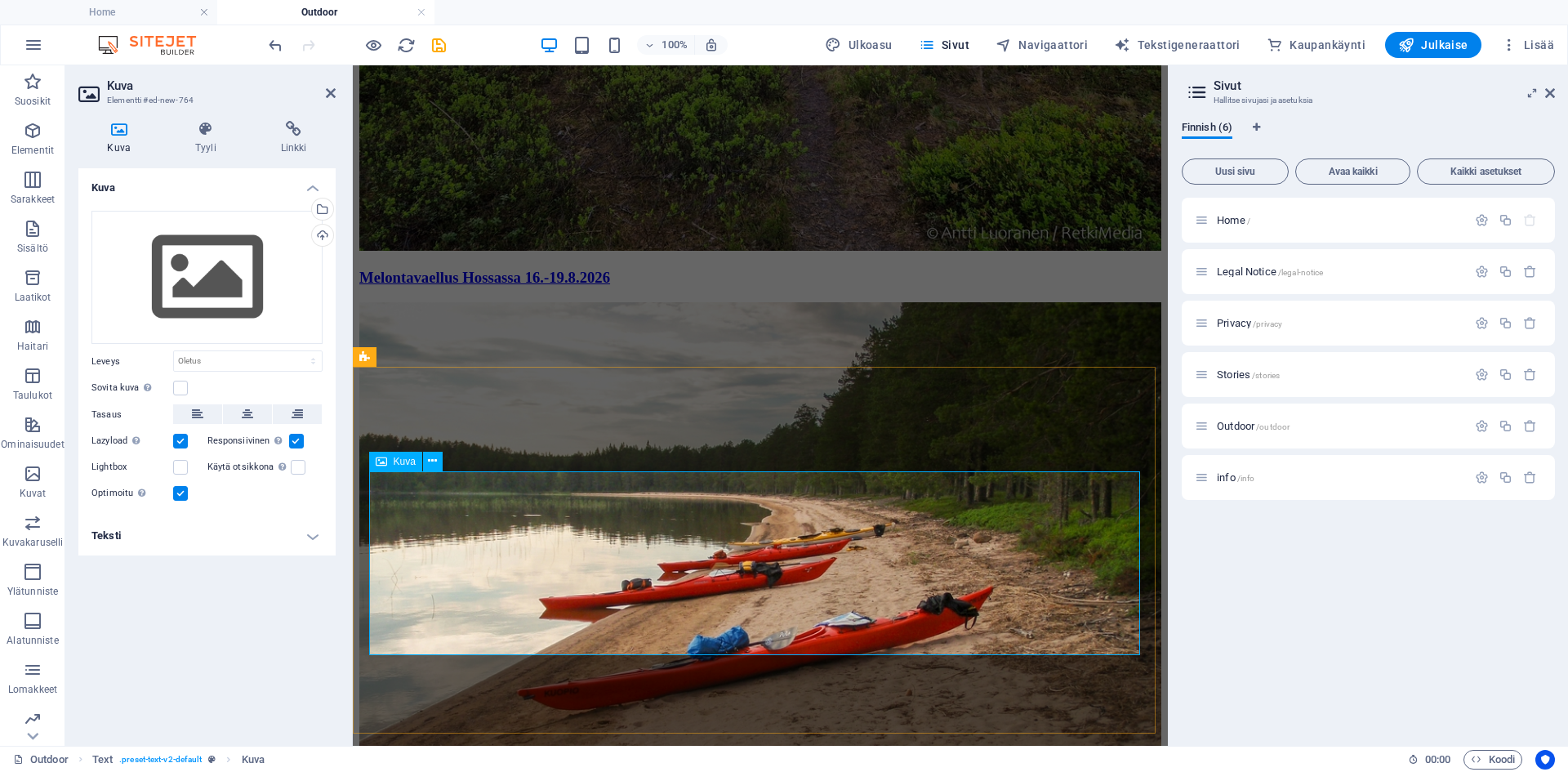
click at [322, 236] on div "Lataa" at bounding box center [321, 237] width 25 height 25
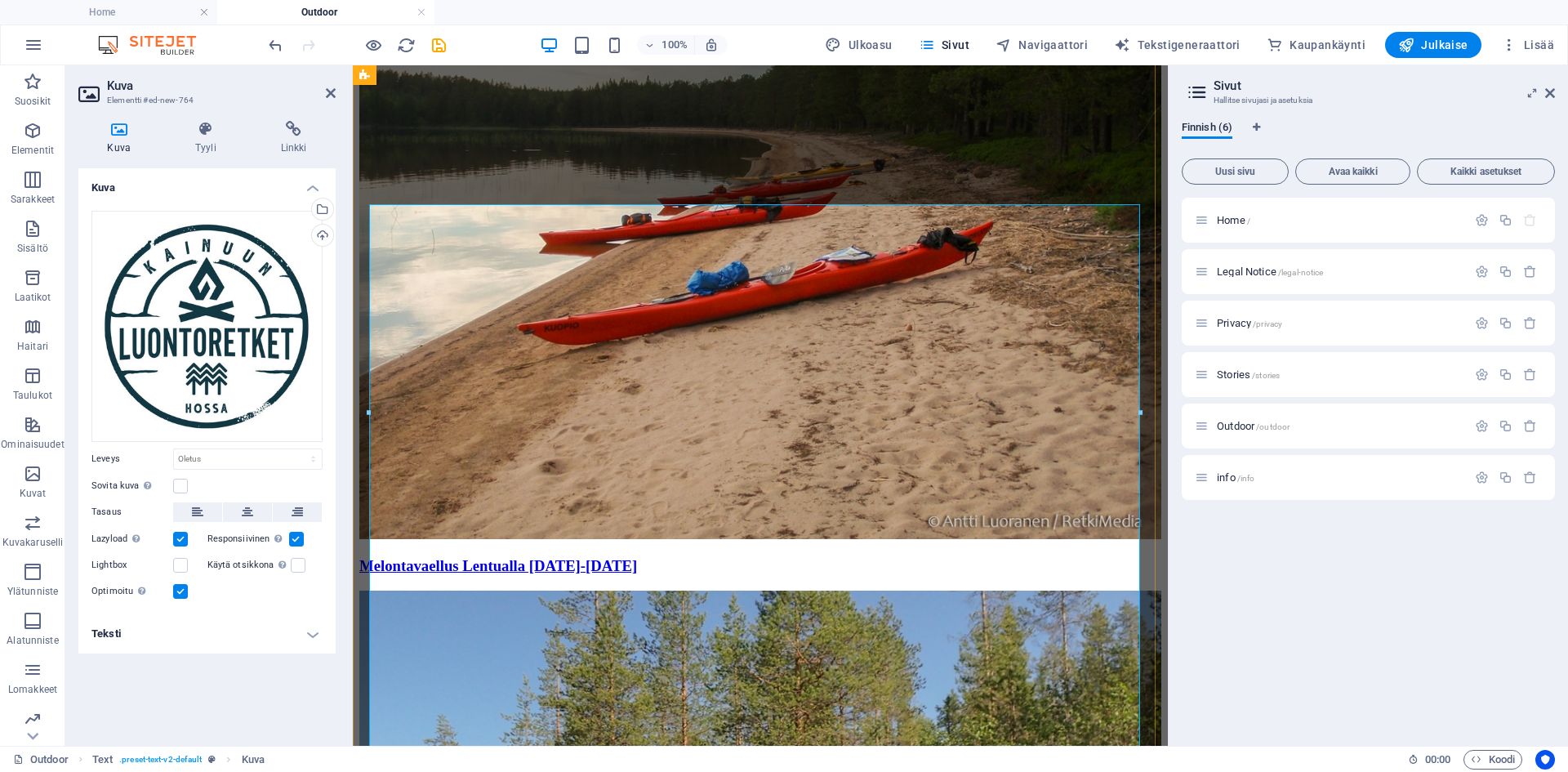
scroll to position [3475, 0]
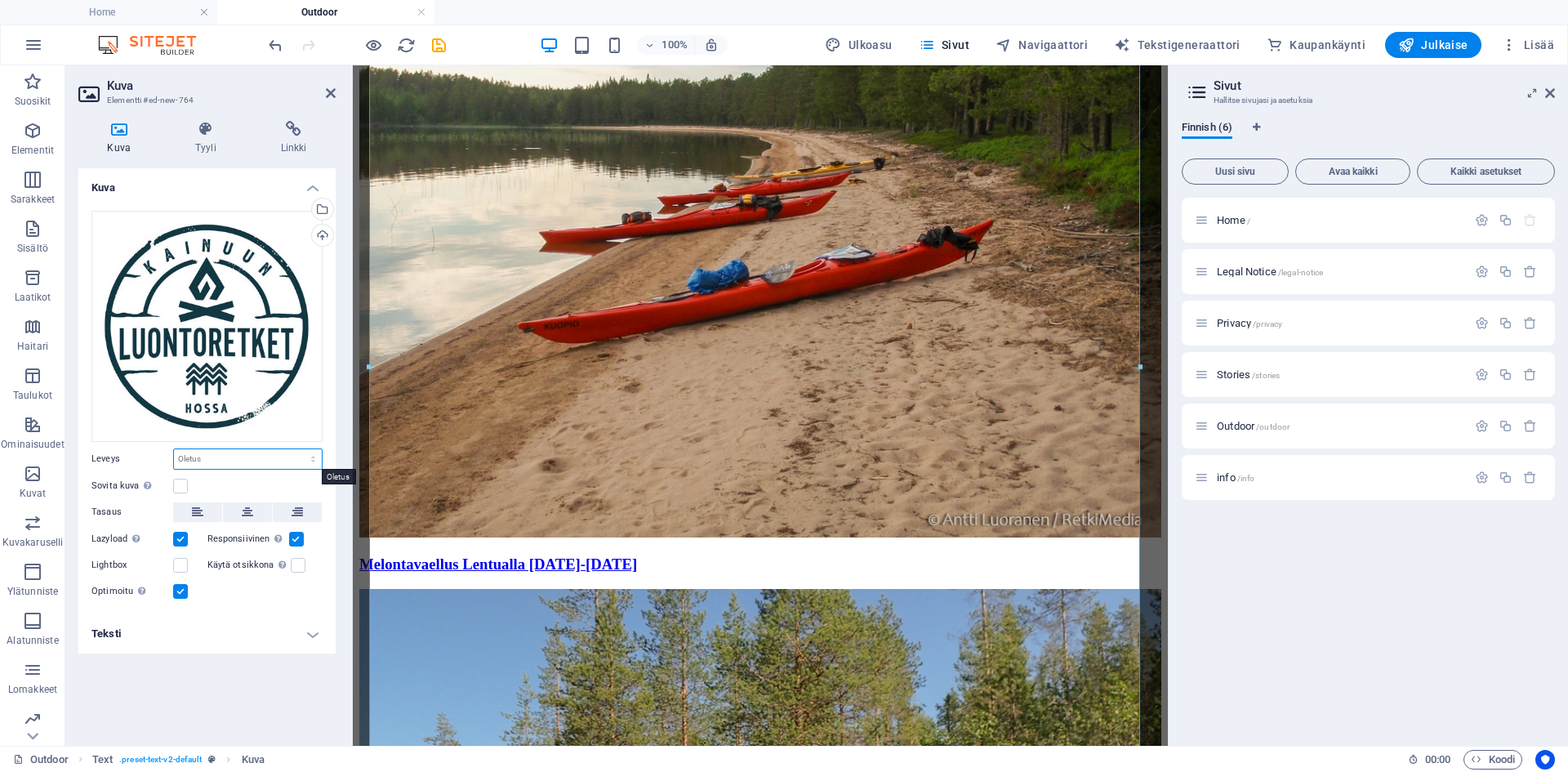
click at [227, 455] on select "Oletus auto px rem % em vh vw" at bounding box center [247, 458] width 147 height 20
select select "%"
click at [298, 449] on select "Oletus auto px rem % em vh vw" at bounding box center [247, 458] width 147 height 20
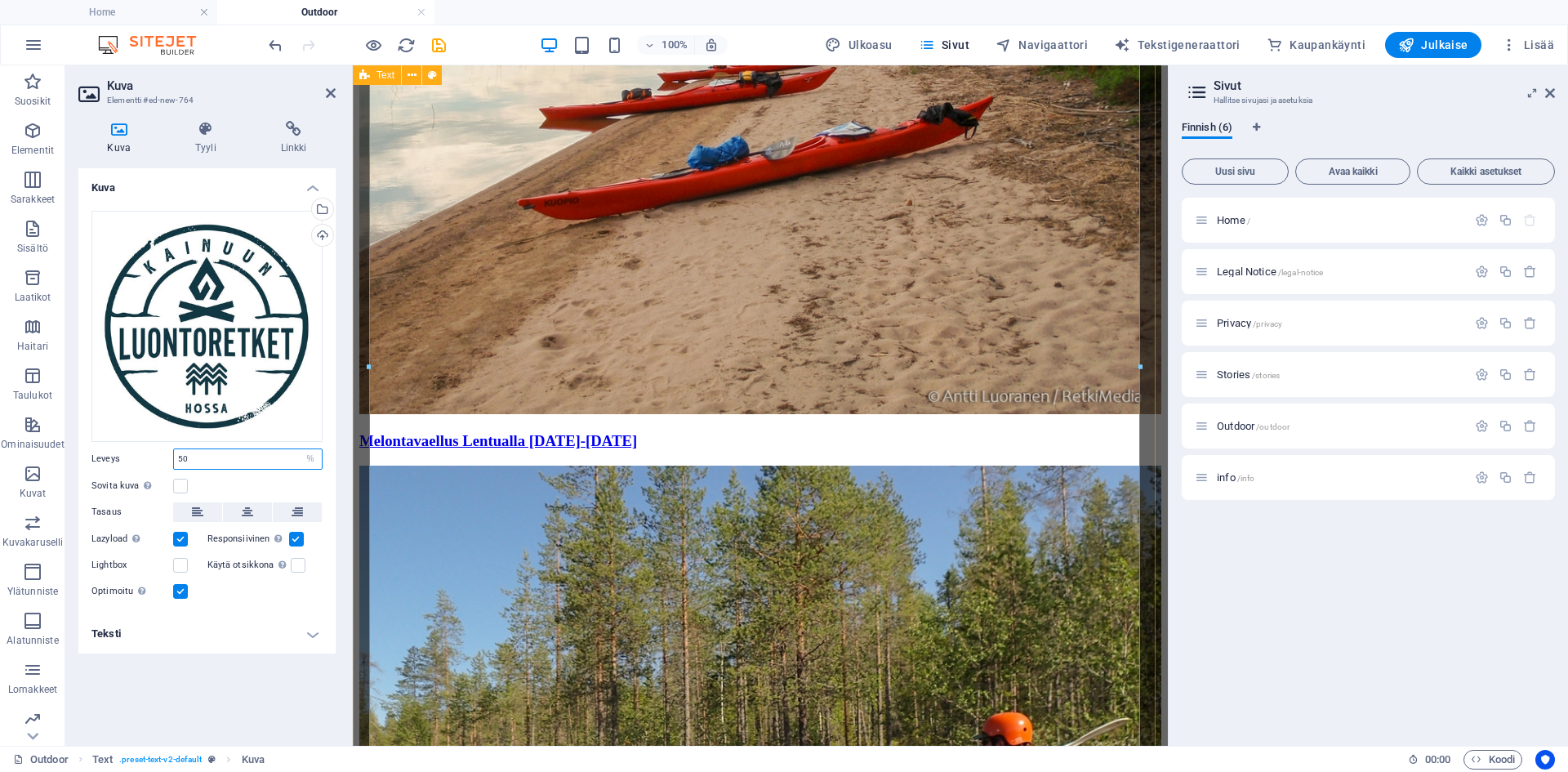
type input "50"
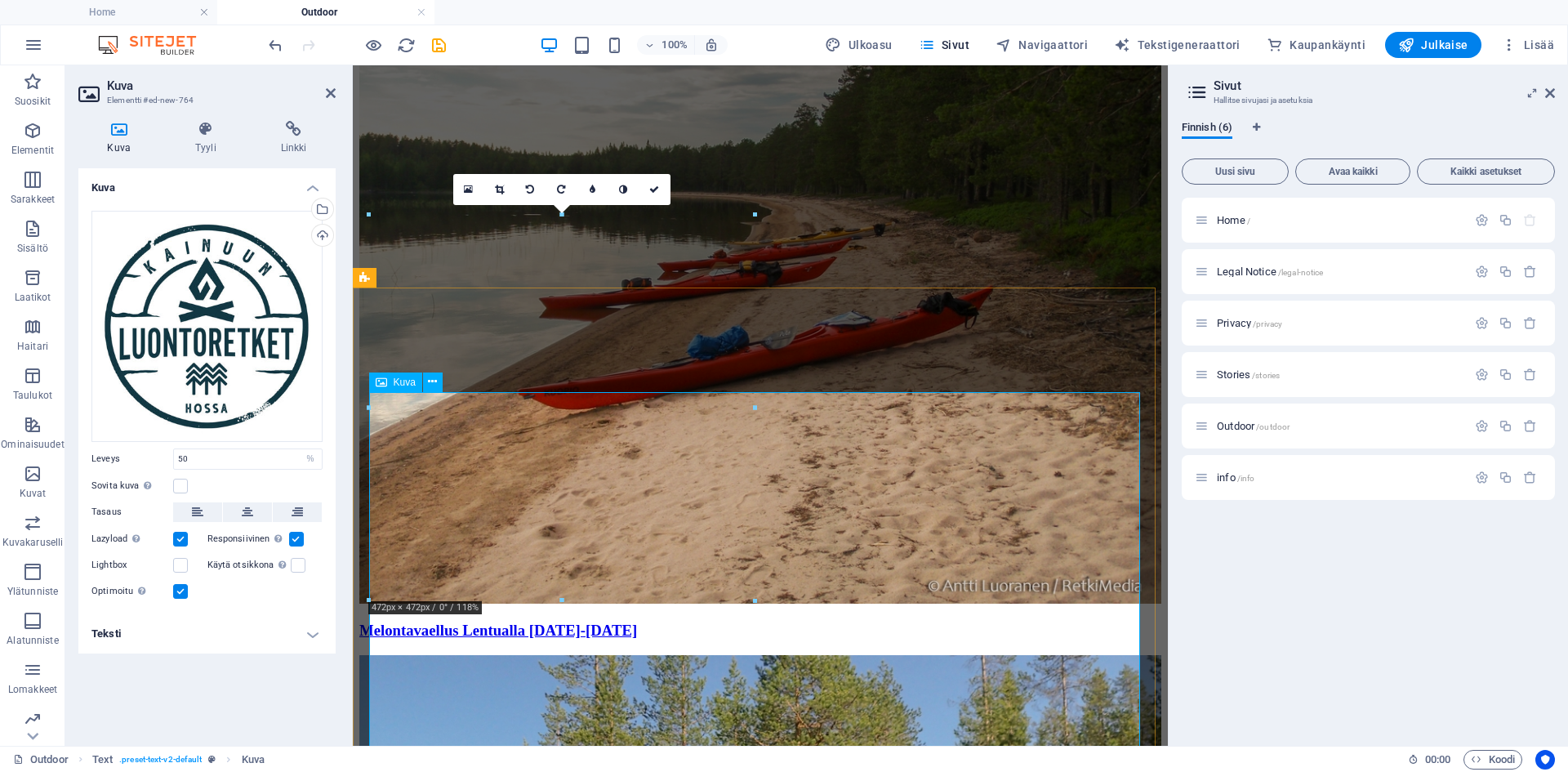
scroll to position [3312, 0]
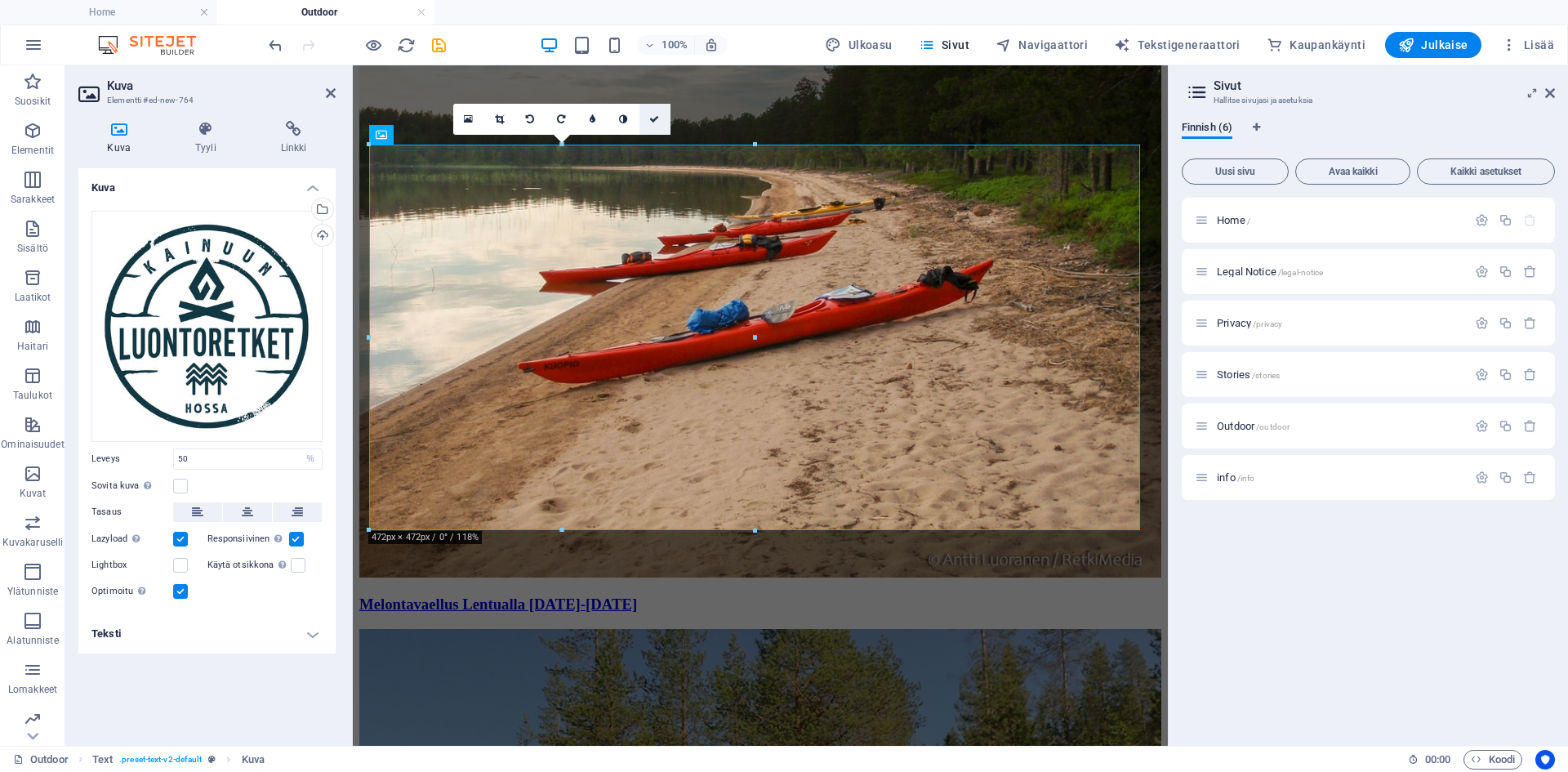
click at [660, 123] on link at bounding box center [655, 119] width 31 height 31
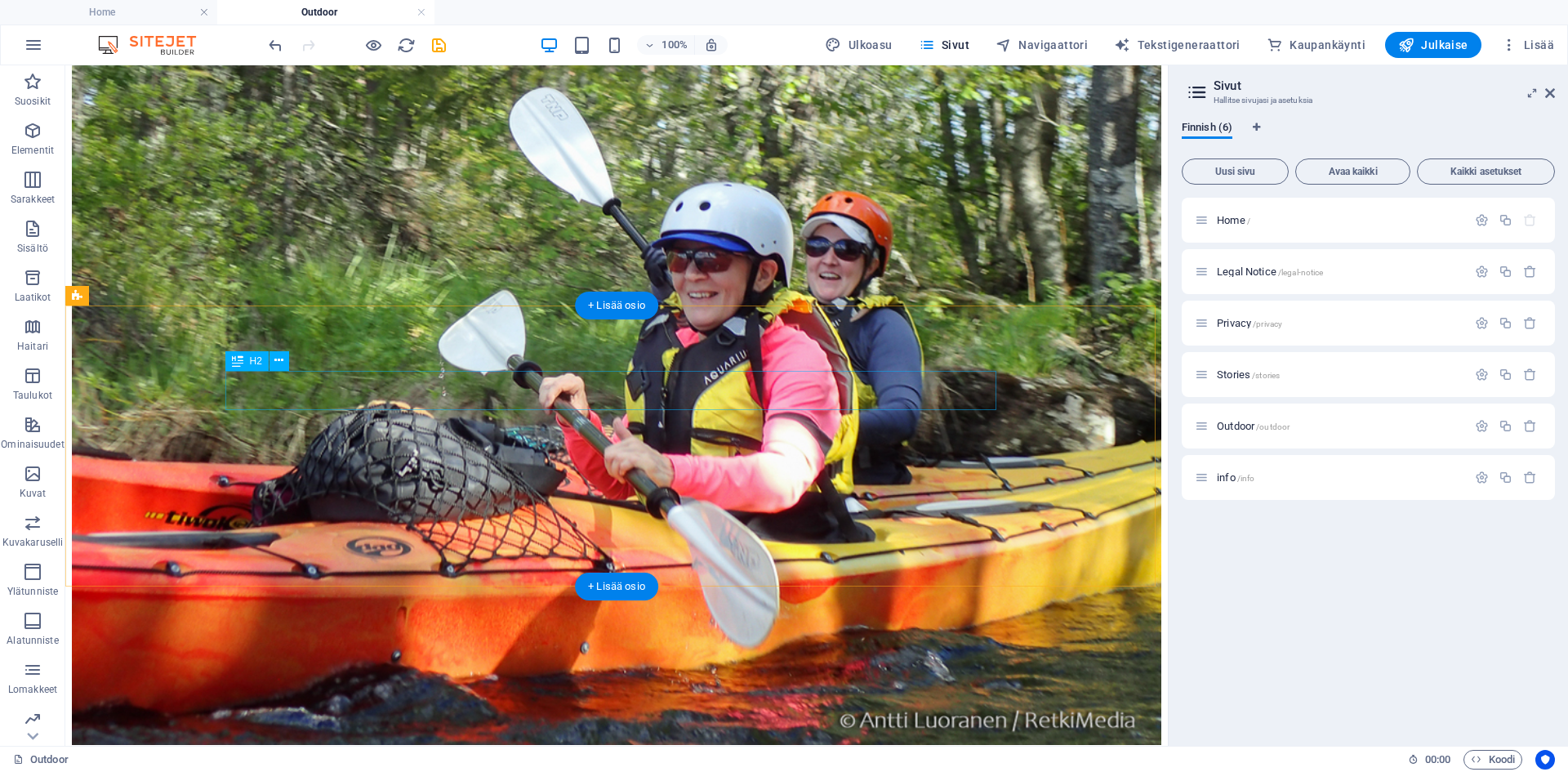
scroll to position [2676, 0]
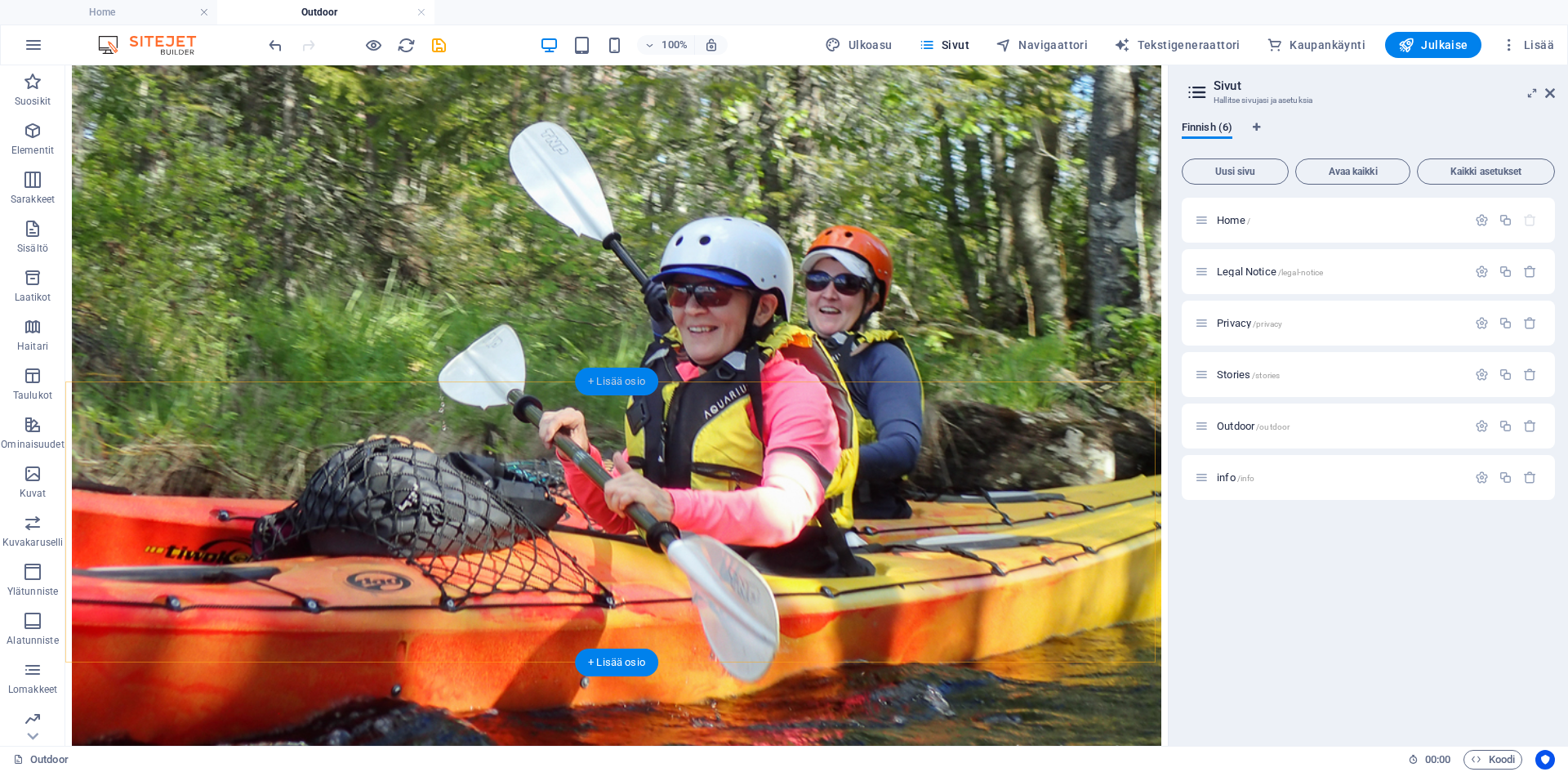
click at [618, 383] on div "+ Lisää osio" at bounding box center [617, 381] width 83 height 27
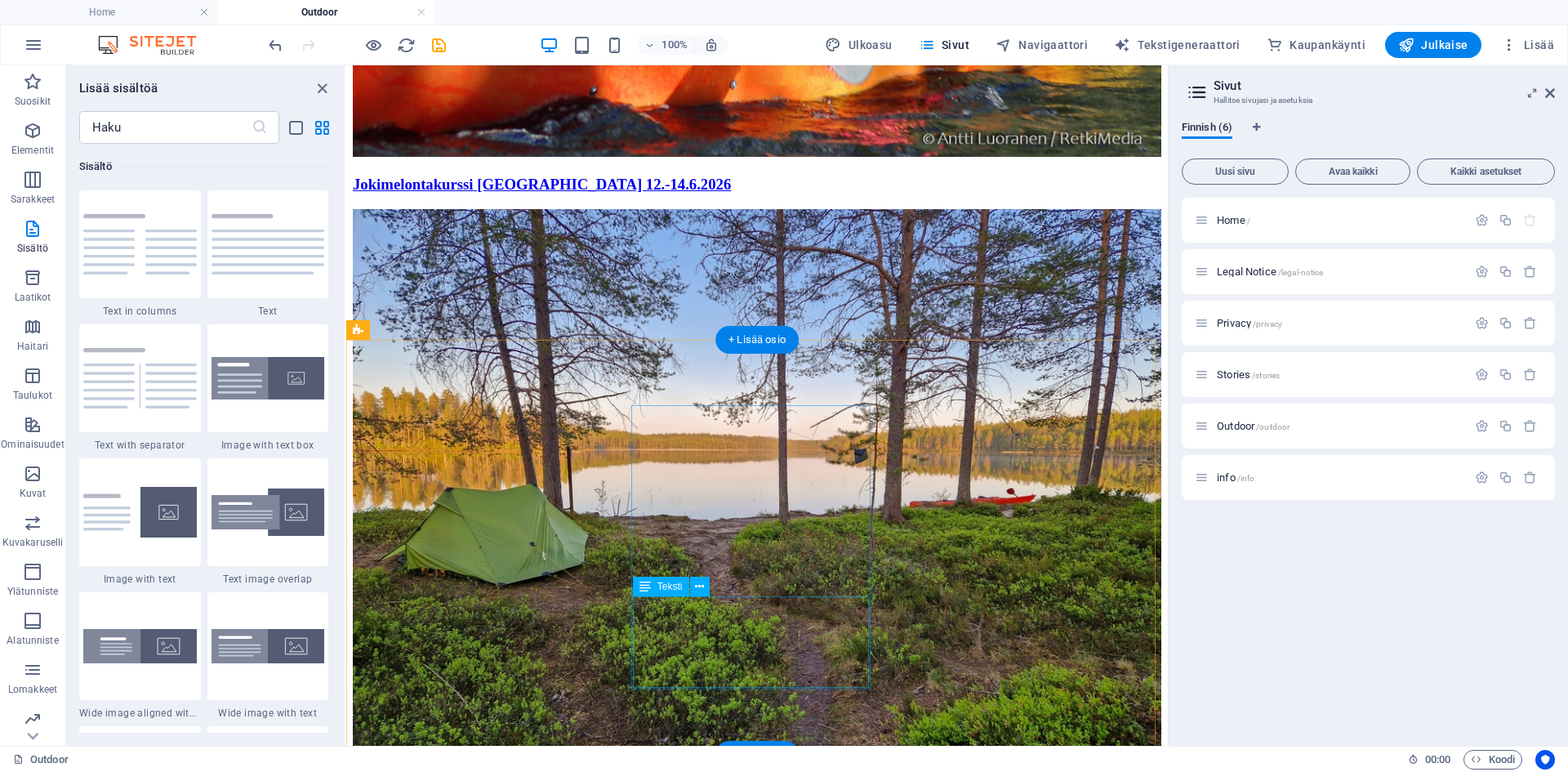
scroll to position [2708, 0]
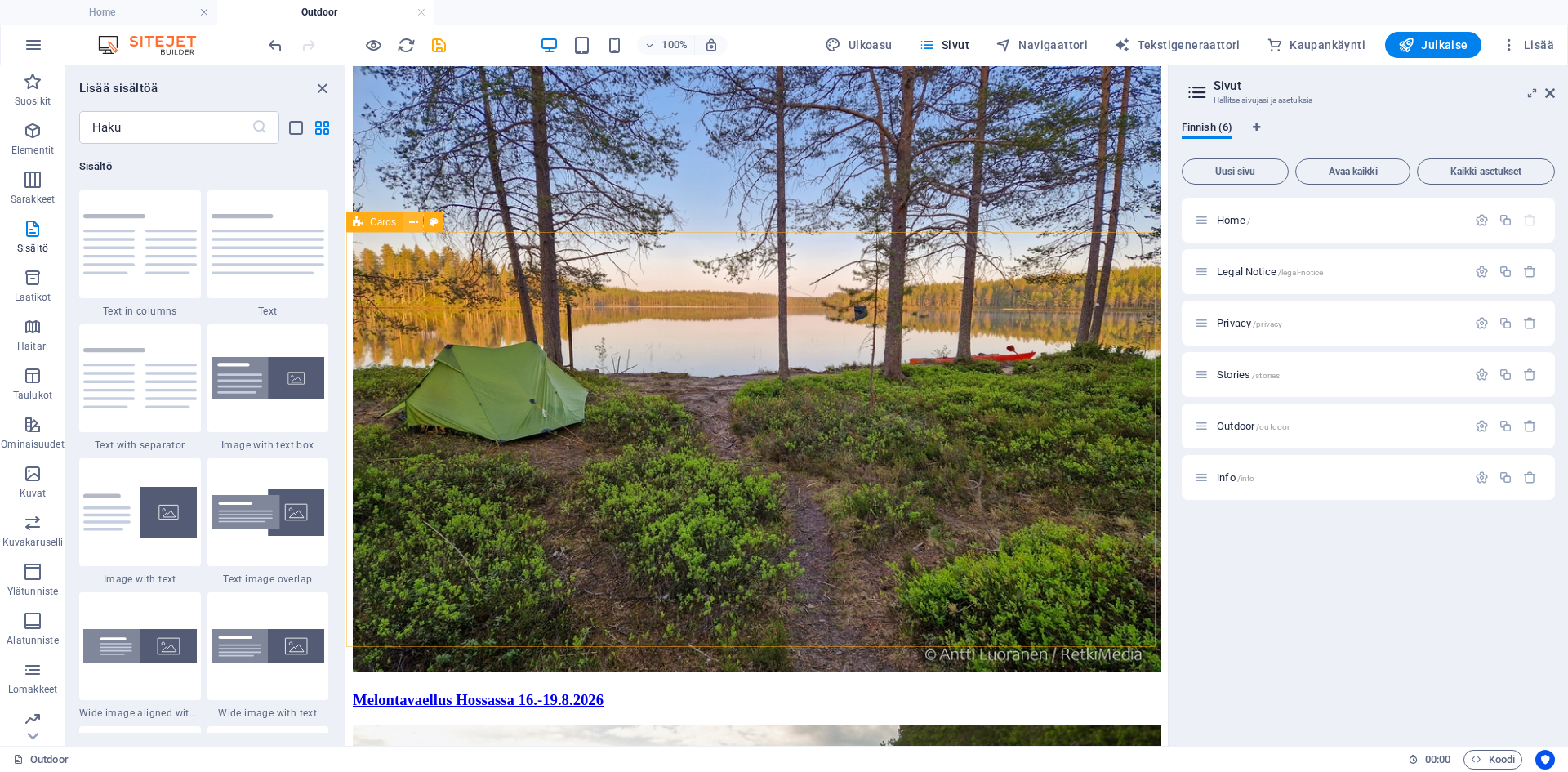
click at [415, 225] on icon at bounding box center [414, 222] width 9 height 17
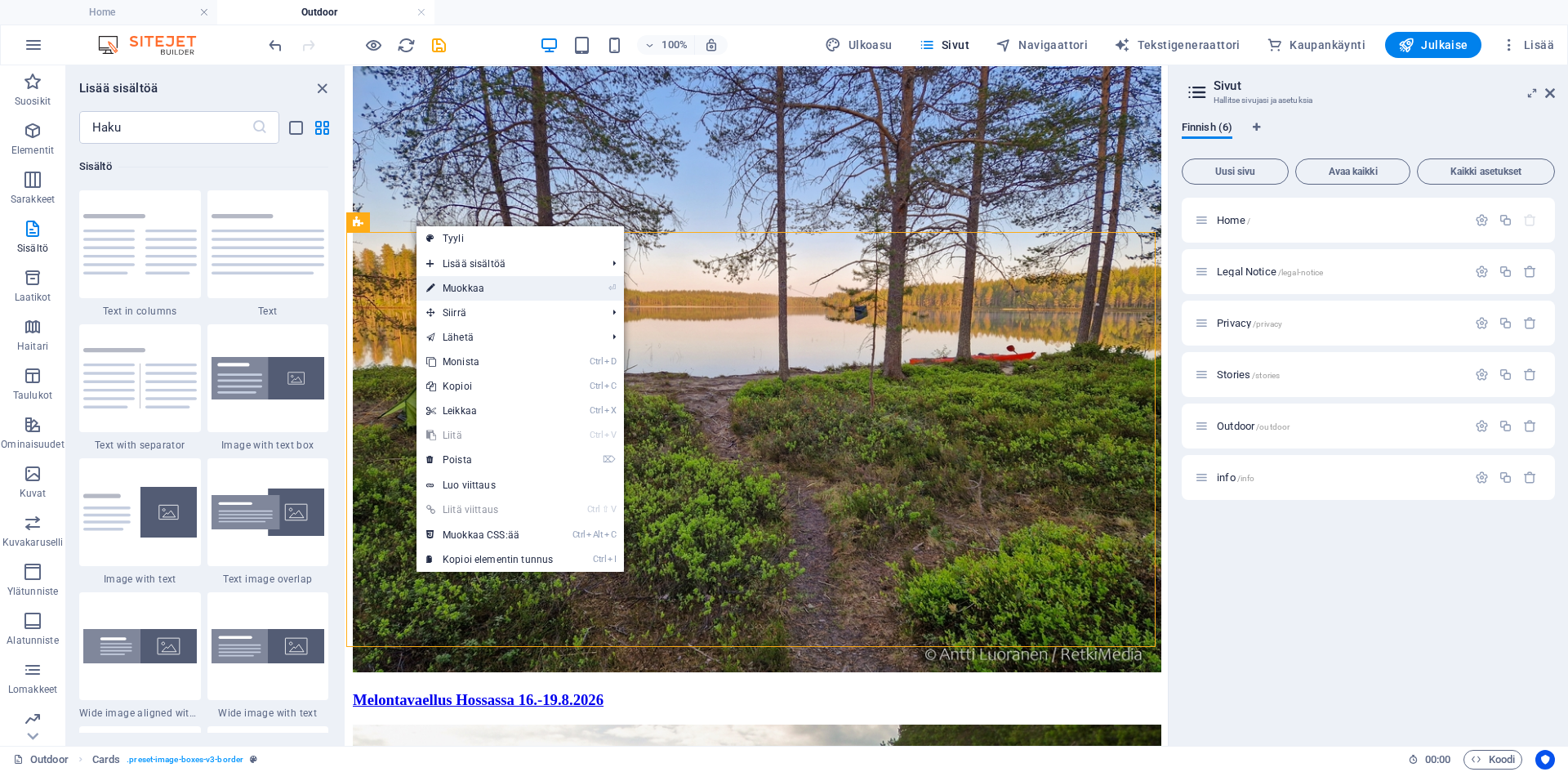
click at [466, 284] on link "⏎ Muokkaa" at bounding box center [489, 288] width 146 height 25
select select "rem"
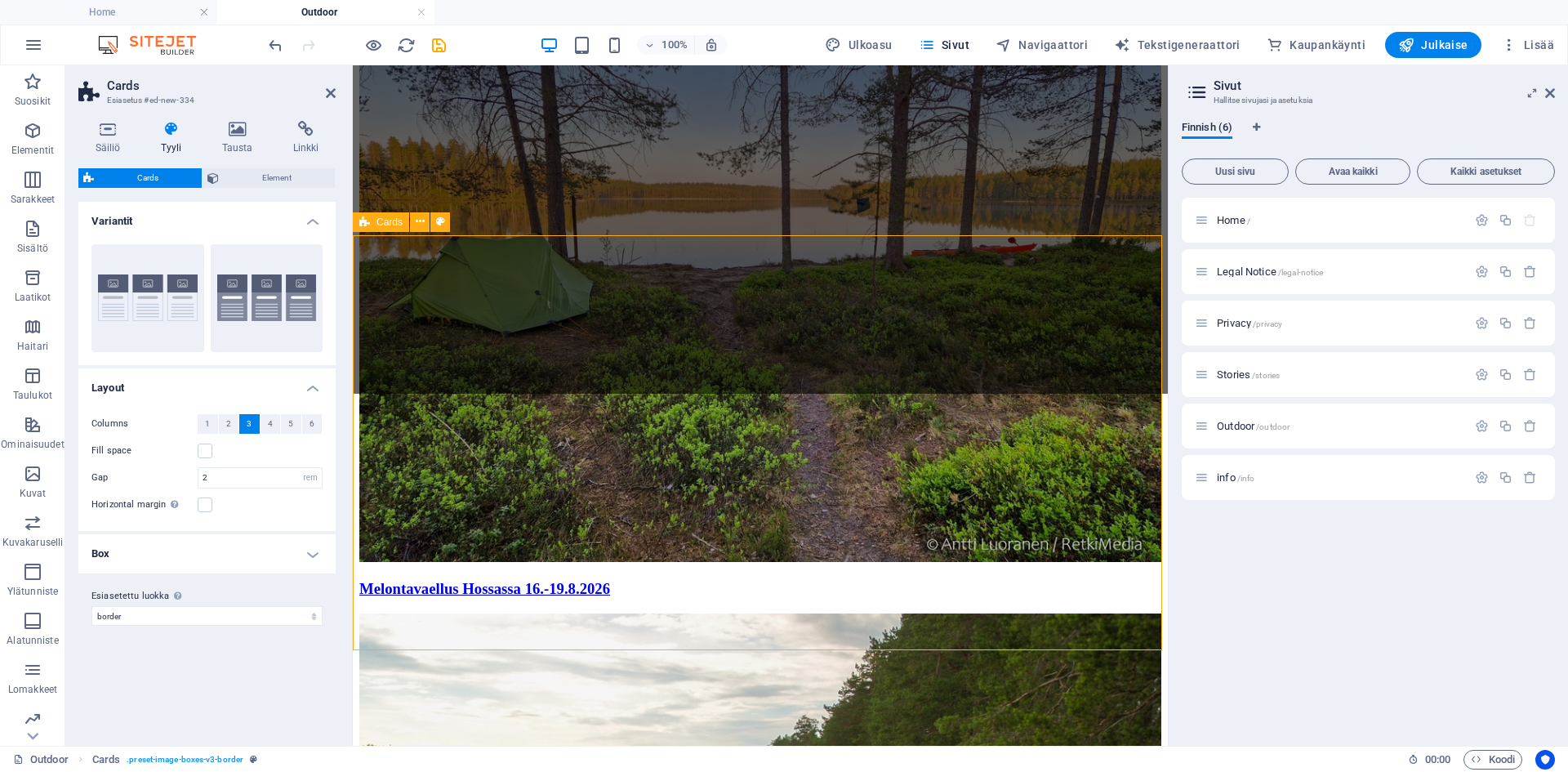
scroll to position [2704, 0]
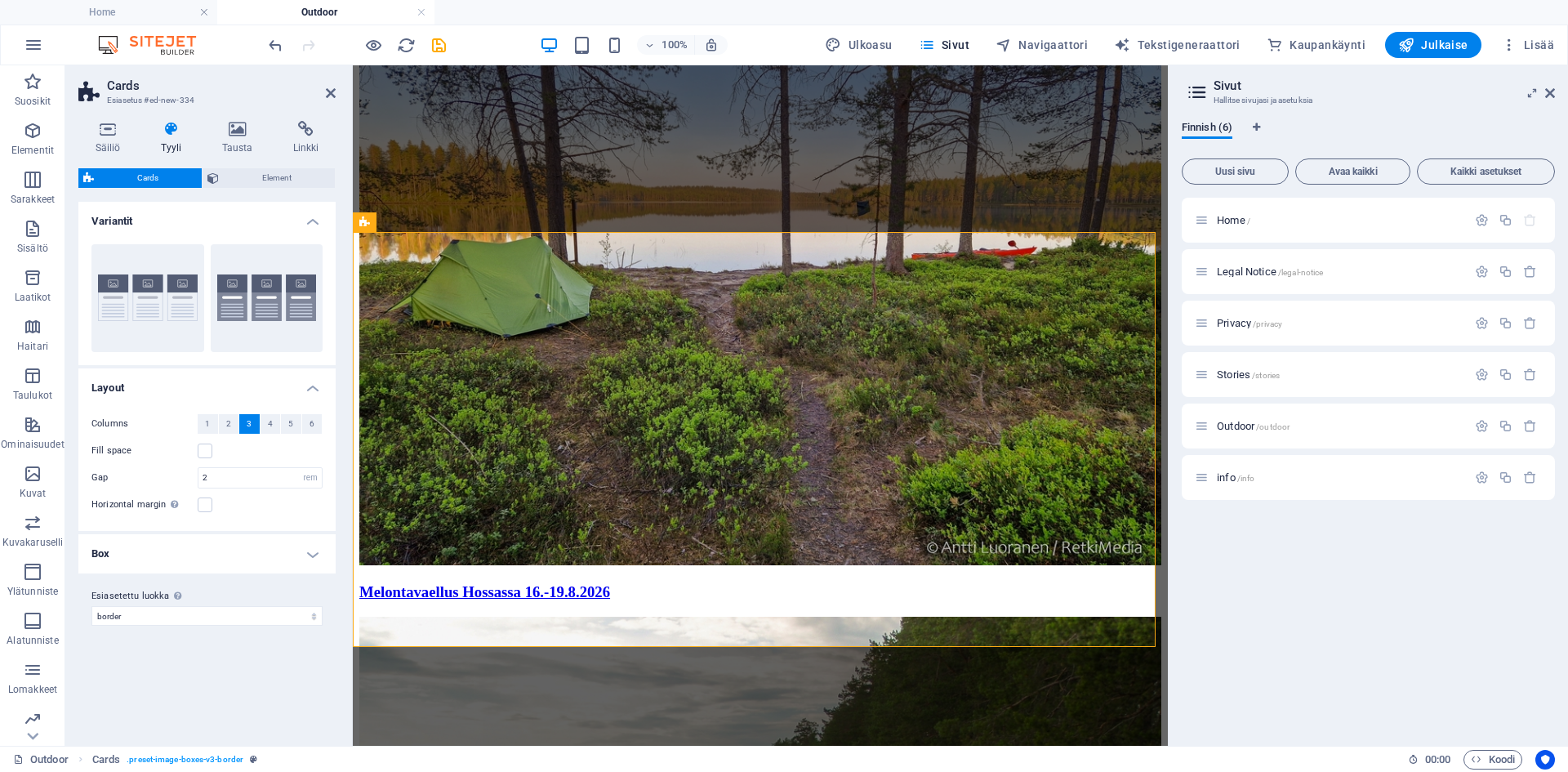
click at [236, 563] on h4 "Box" at bounding box center [207, 553] width 257 height 39
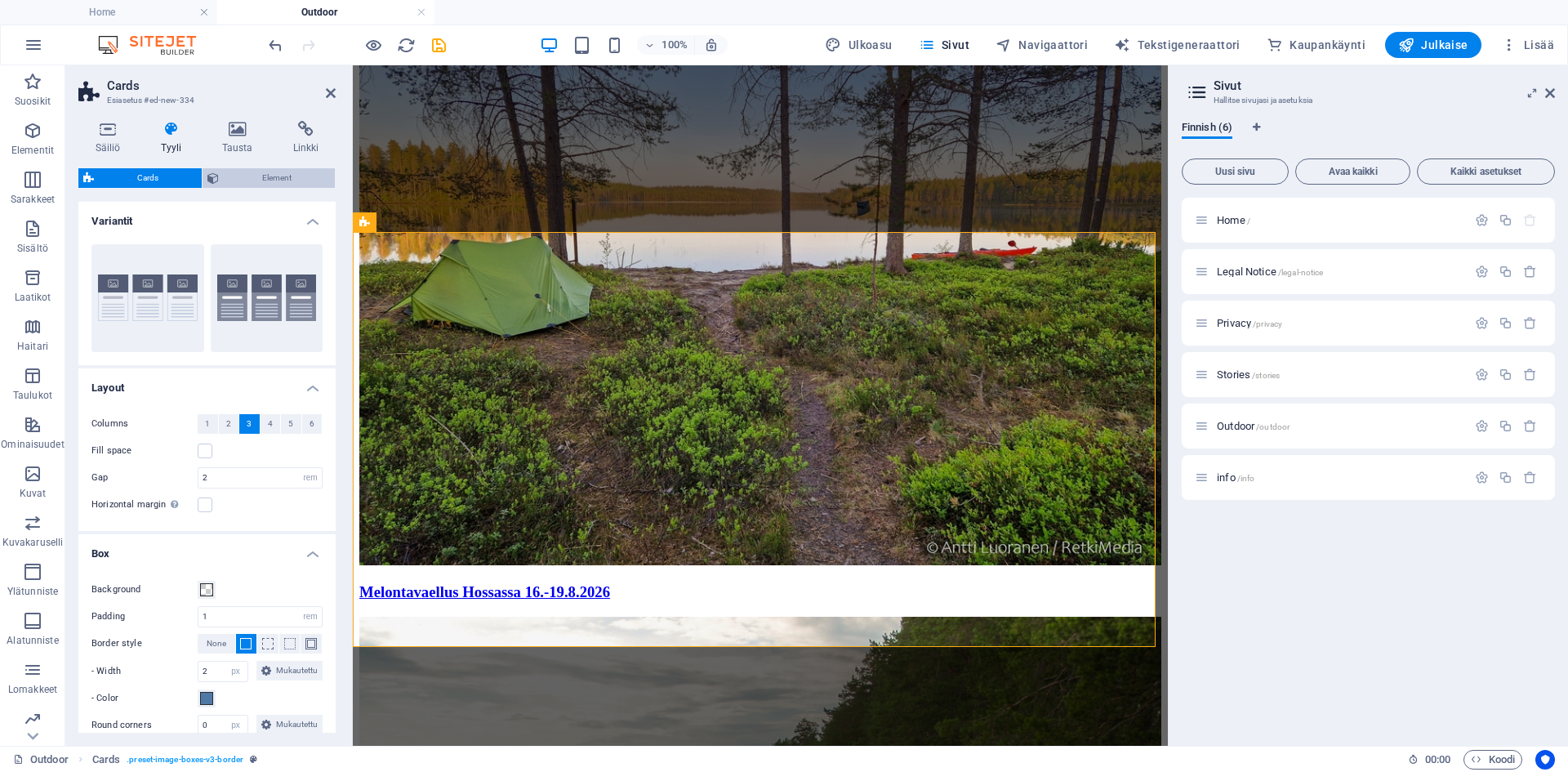
click at [264, 176] on span "Element" at bounding box center [277, 178] width 106 height 20
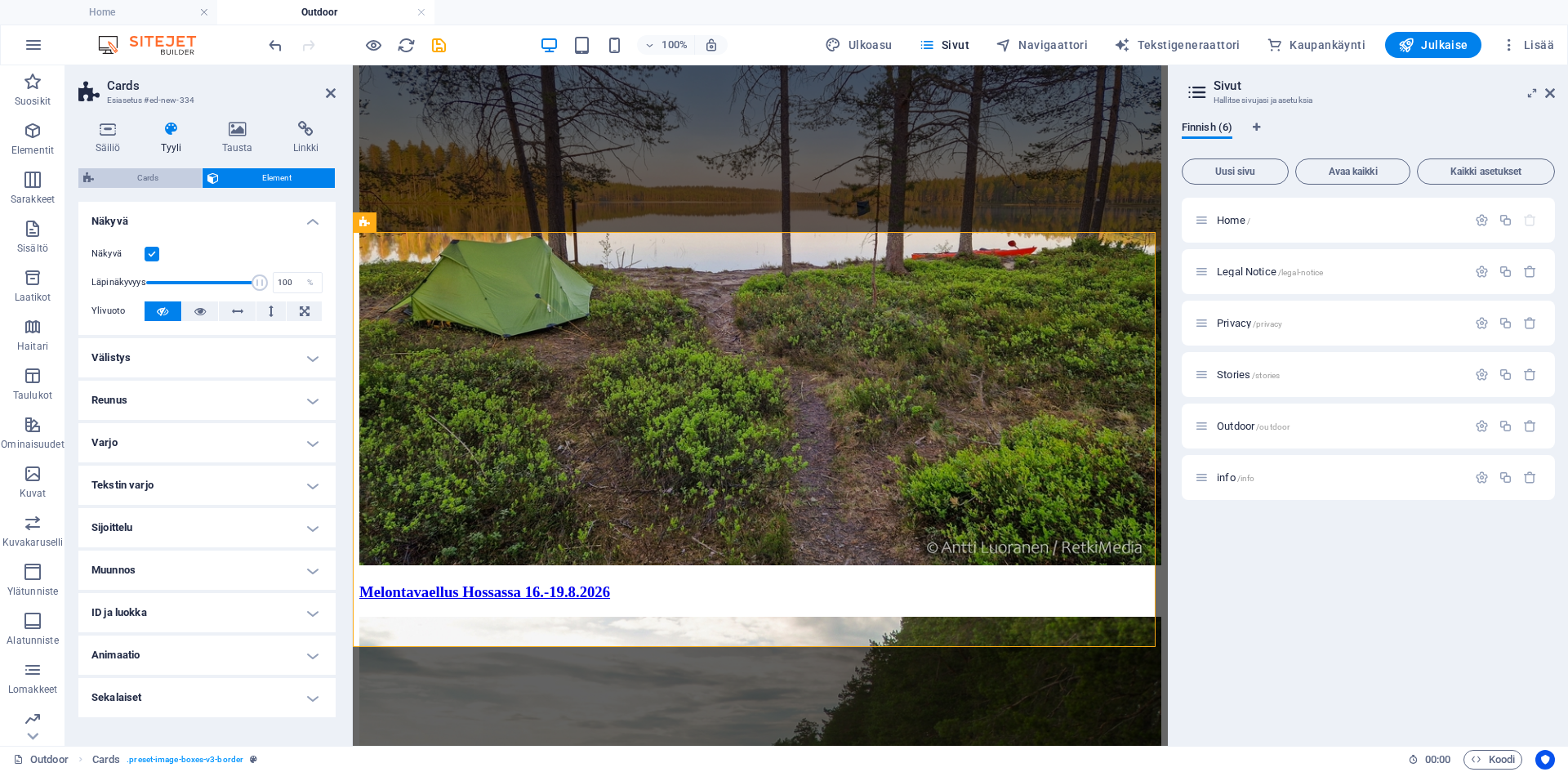
click at [134, 175] on span "Cards" at bounding box center [148, 178] width 98 height 20
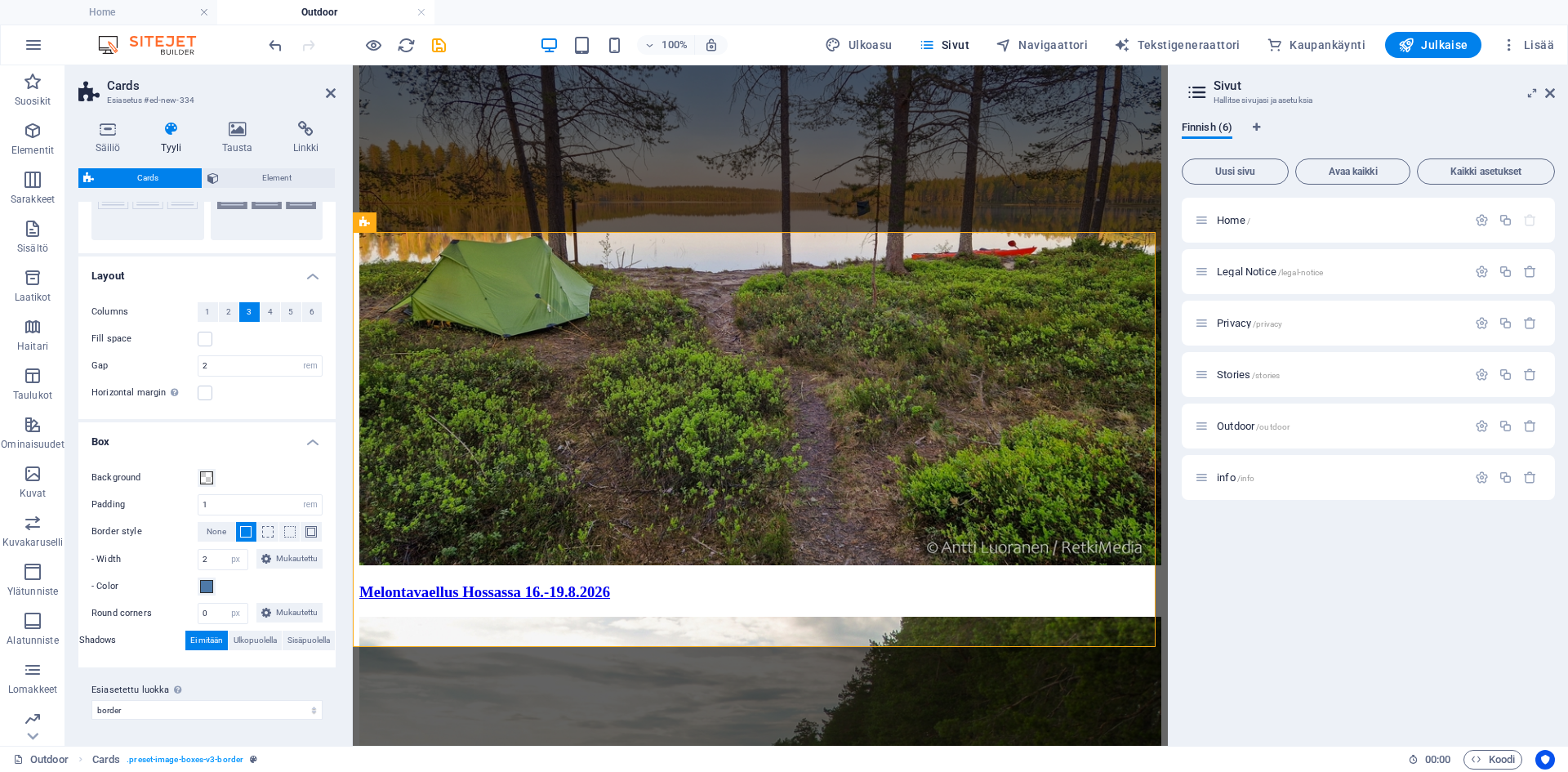
scroll to position [0, 0]
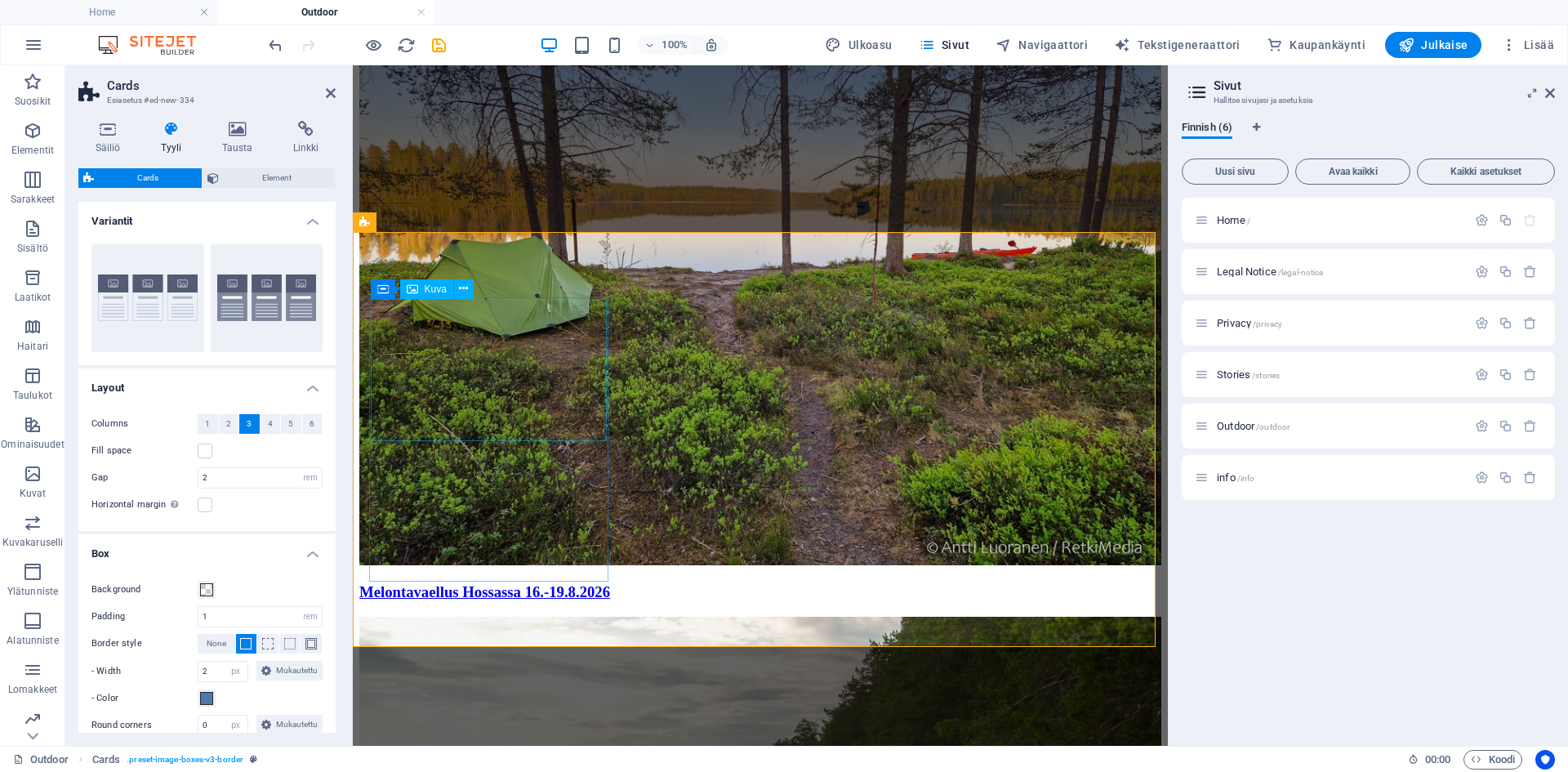
select select "%"
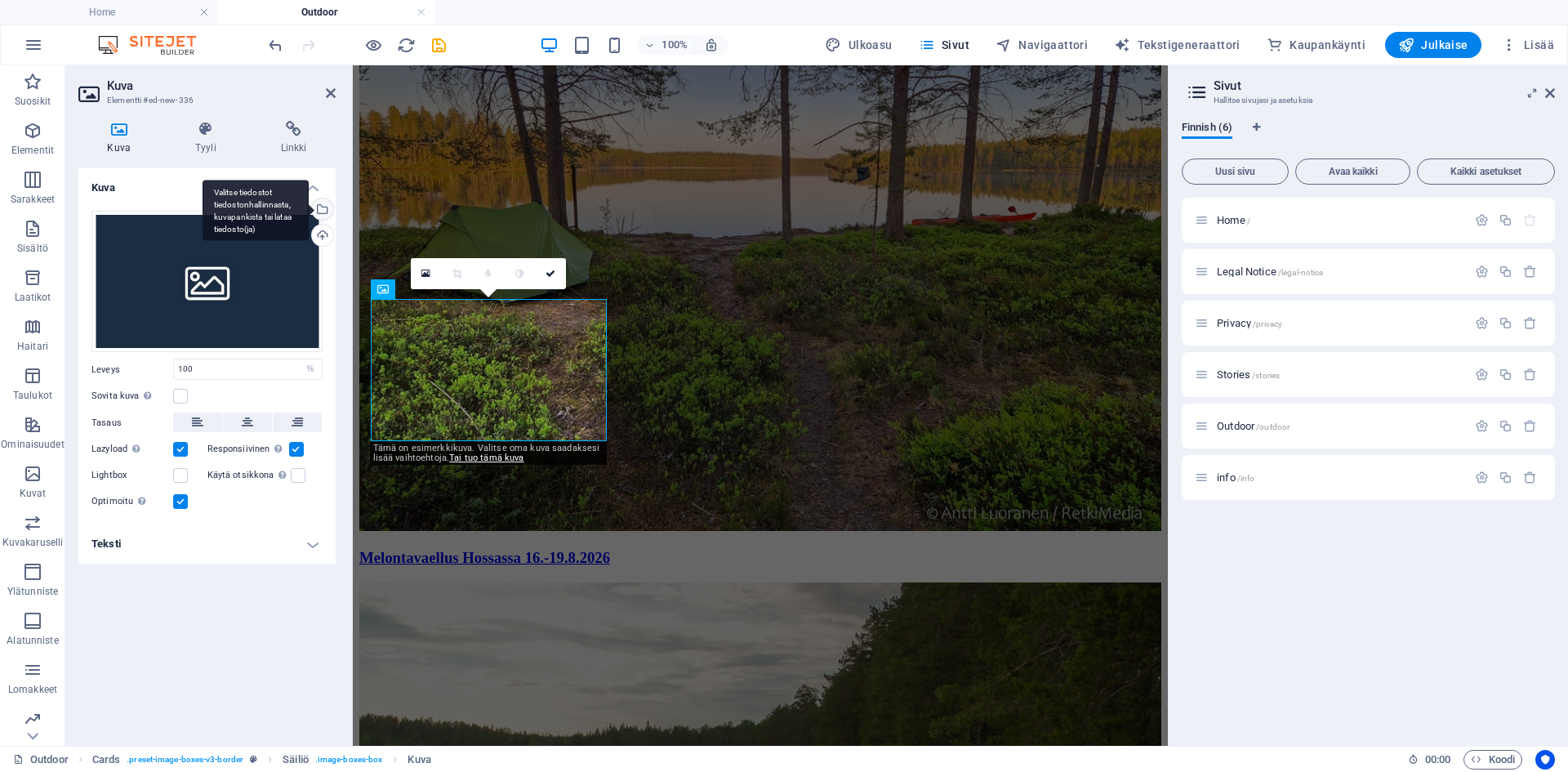
click at [325, 203] on div "Valitse tiedostot tiedostonhallinnasta, kuvapankista tai lataa tiedosto(ja)" at bounding box center [321, 211] width 25 height 25
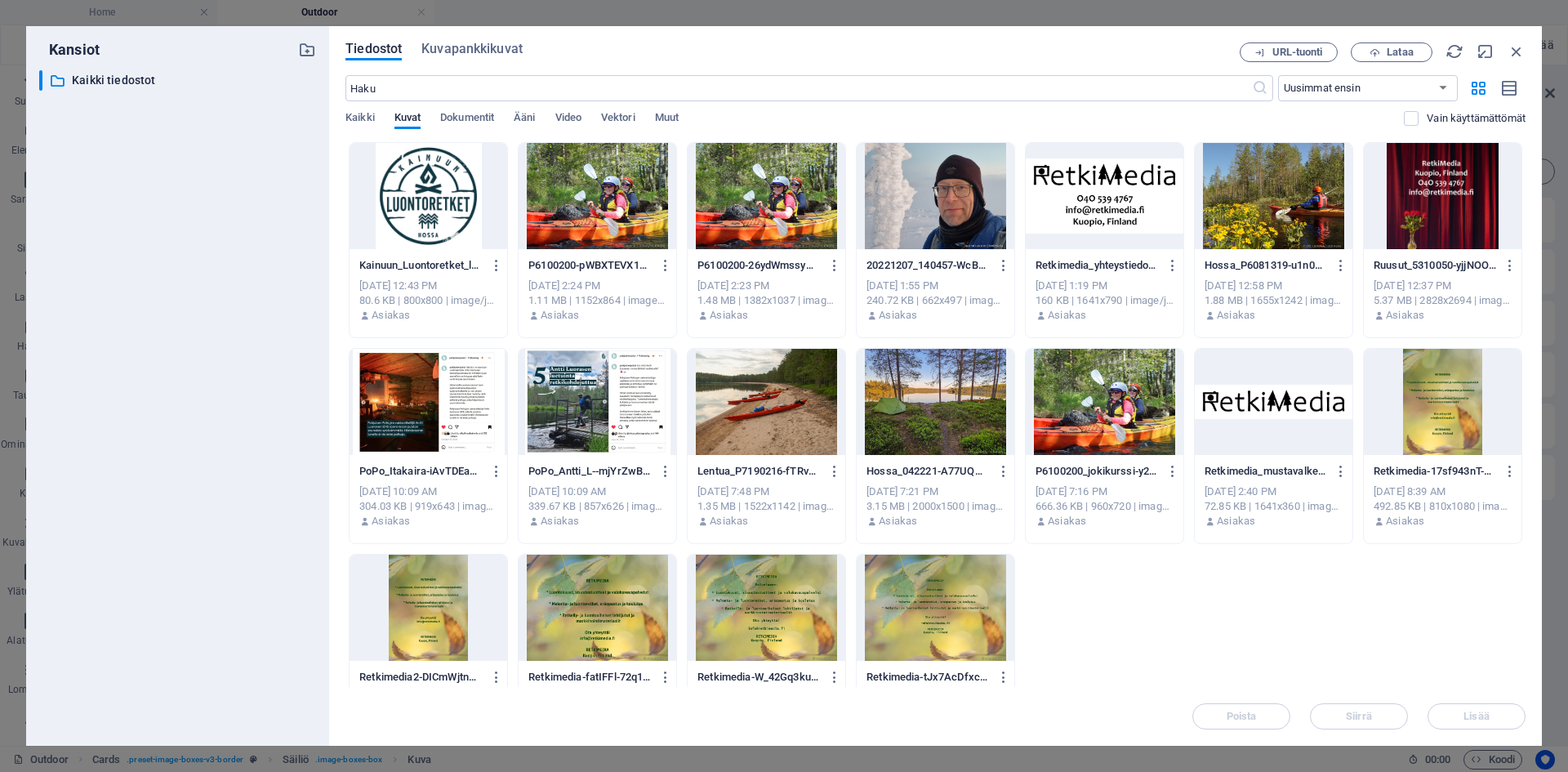
click at [423, 211] on div at bounding box center [428, 196] width 158 height 106
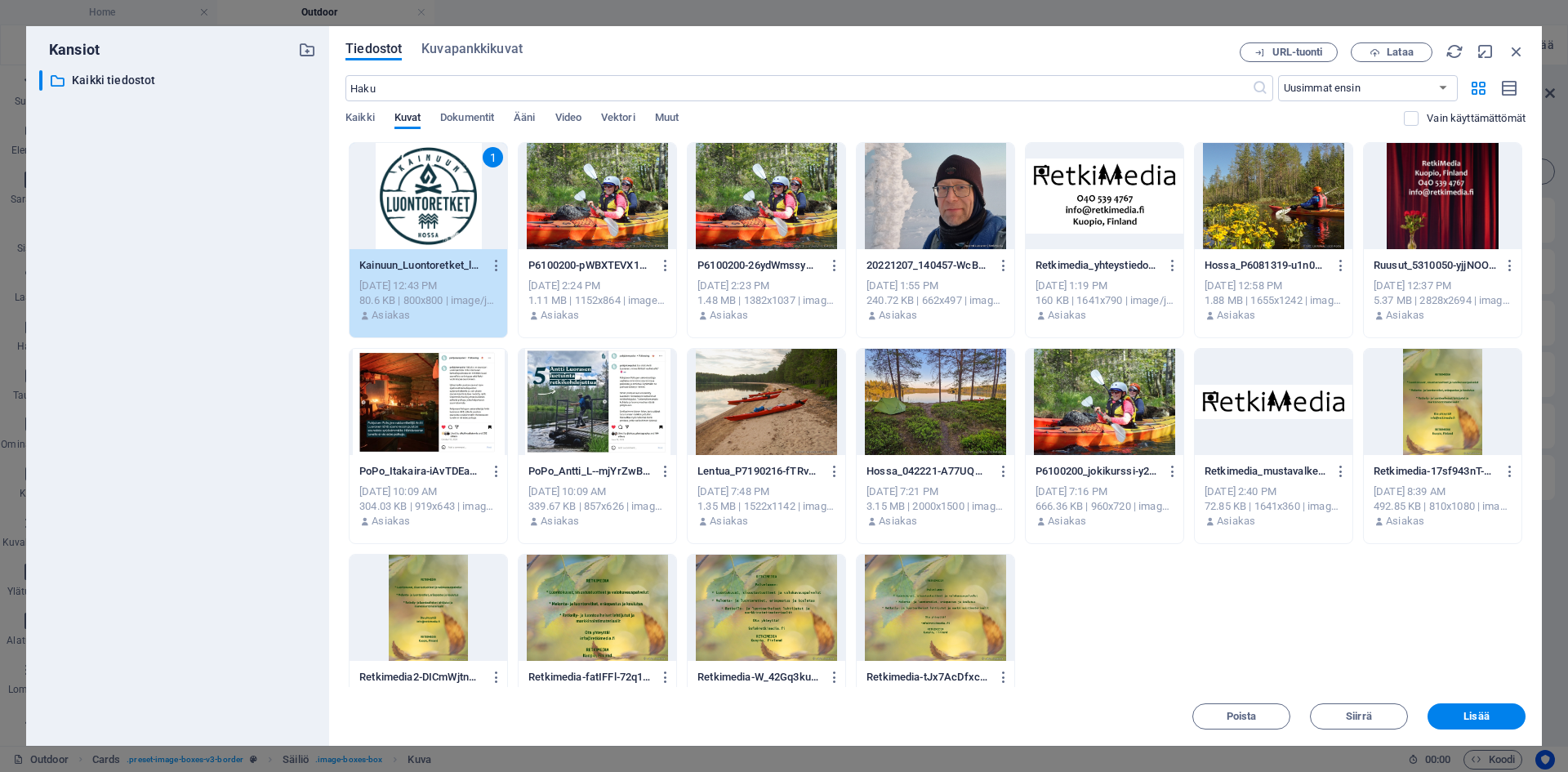
click at [423, 211] on div "1" at bounding box center [428, 196] width 158 height 106
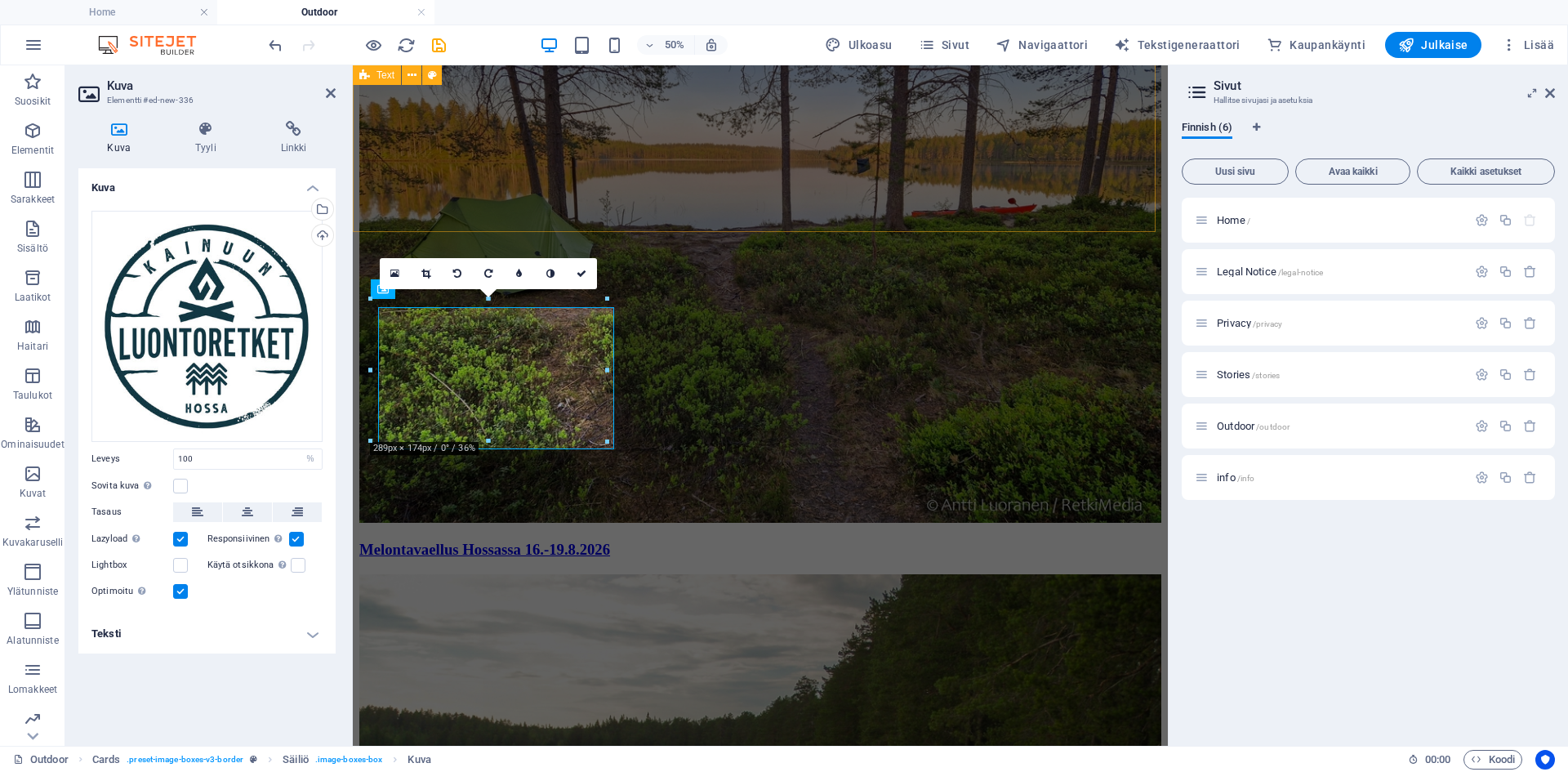
scroll to position [2704, 0]
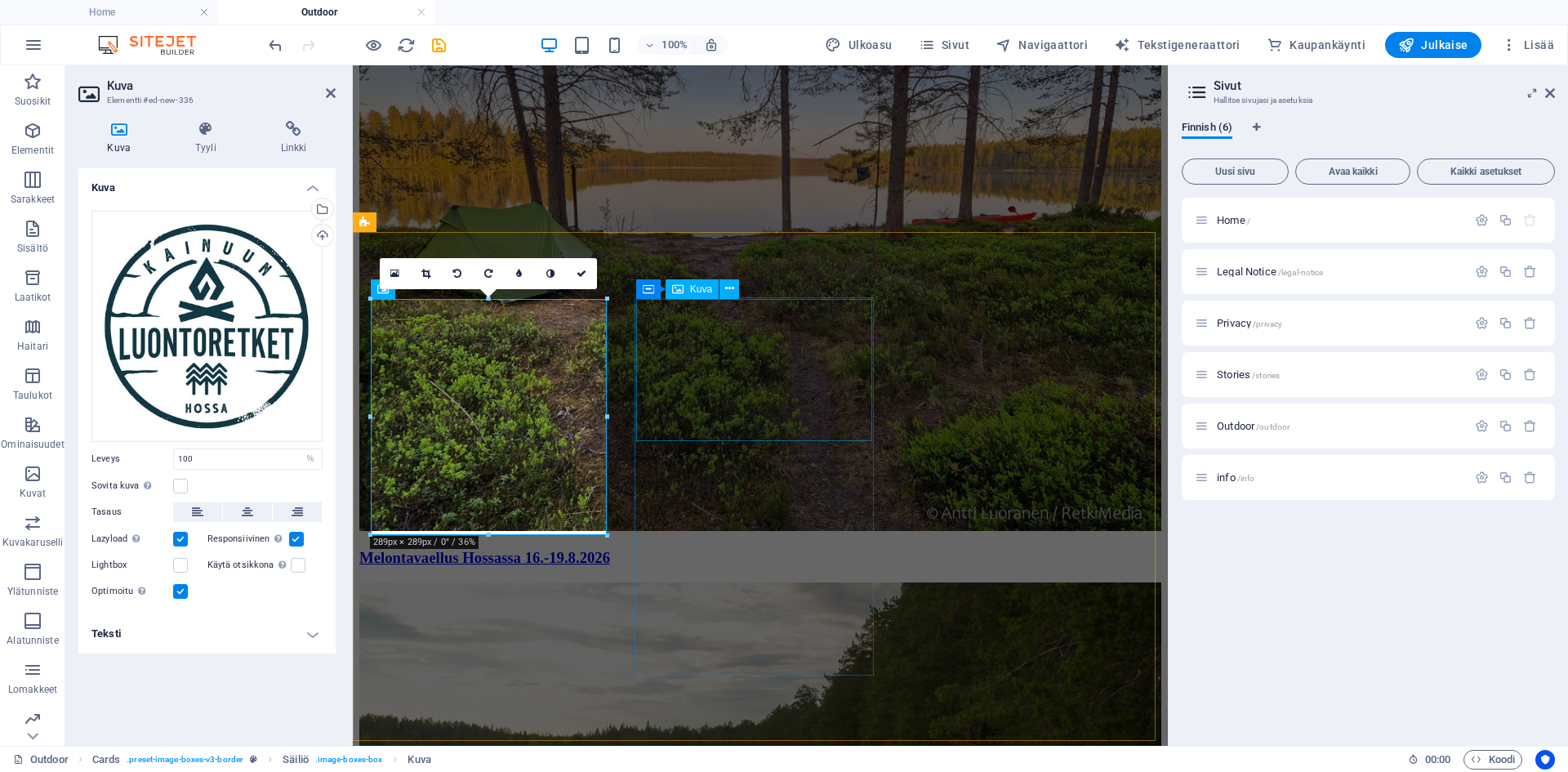
select select "rem"
select select "px"
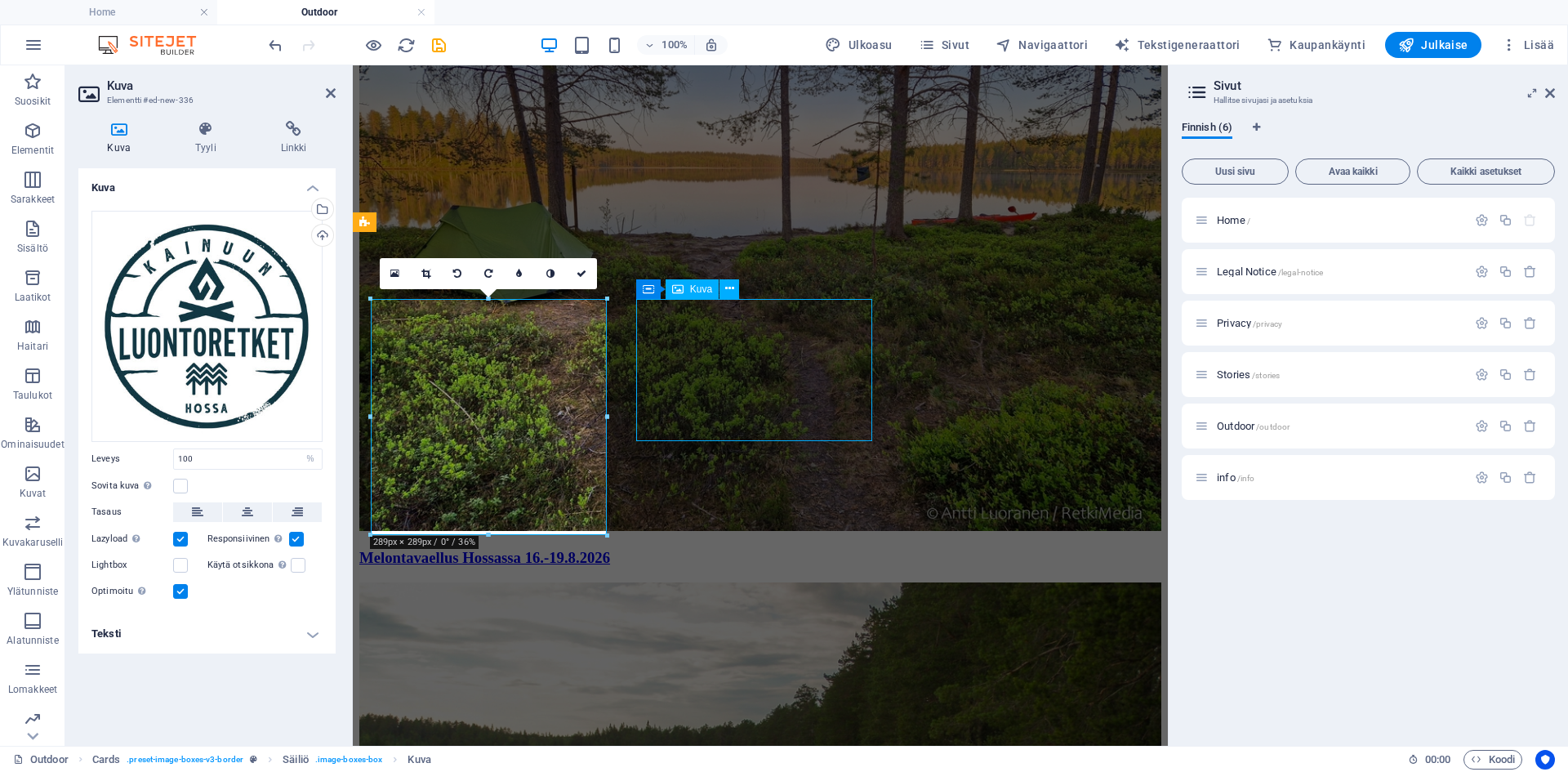
select select "px"
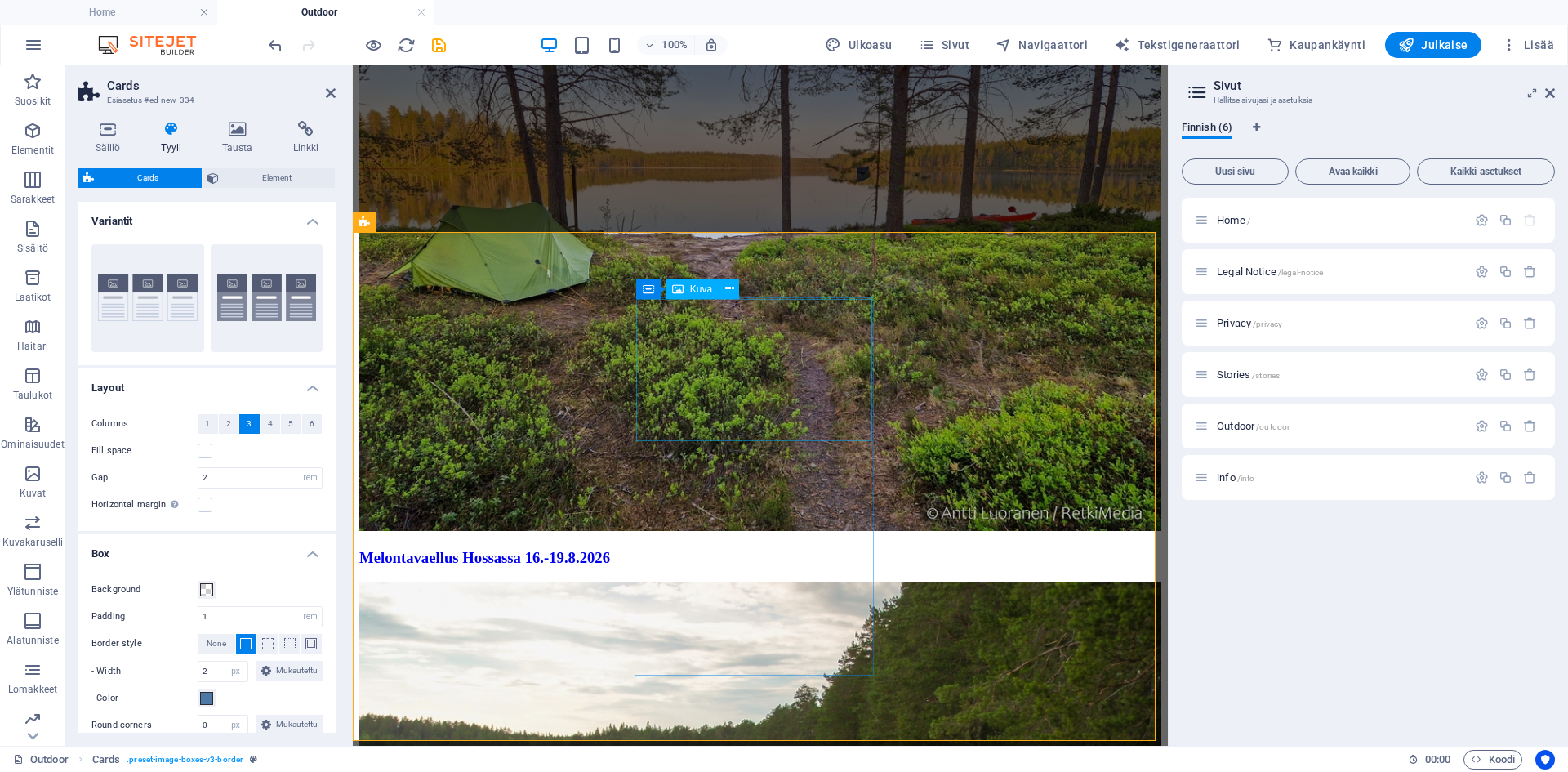
select select "%"
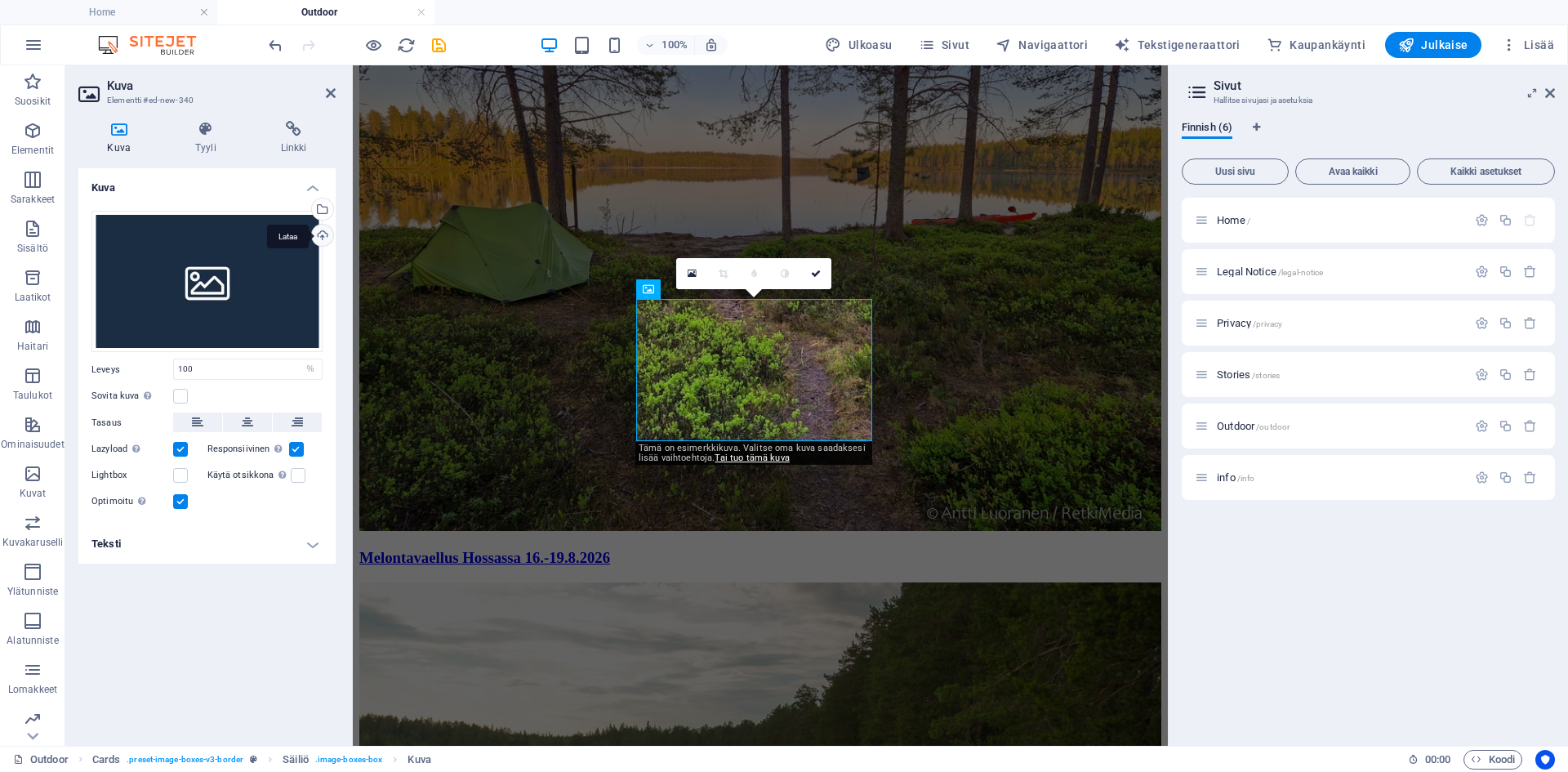
click at [327, 240] on div "Lataa" at bounding box center [321, 237] width 25 height 25
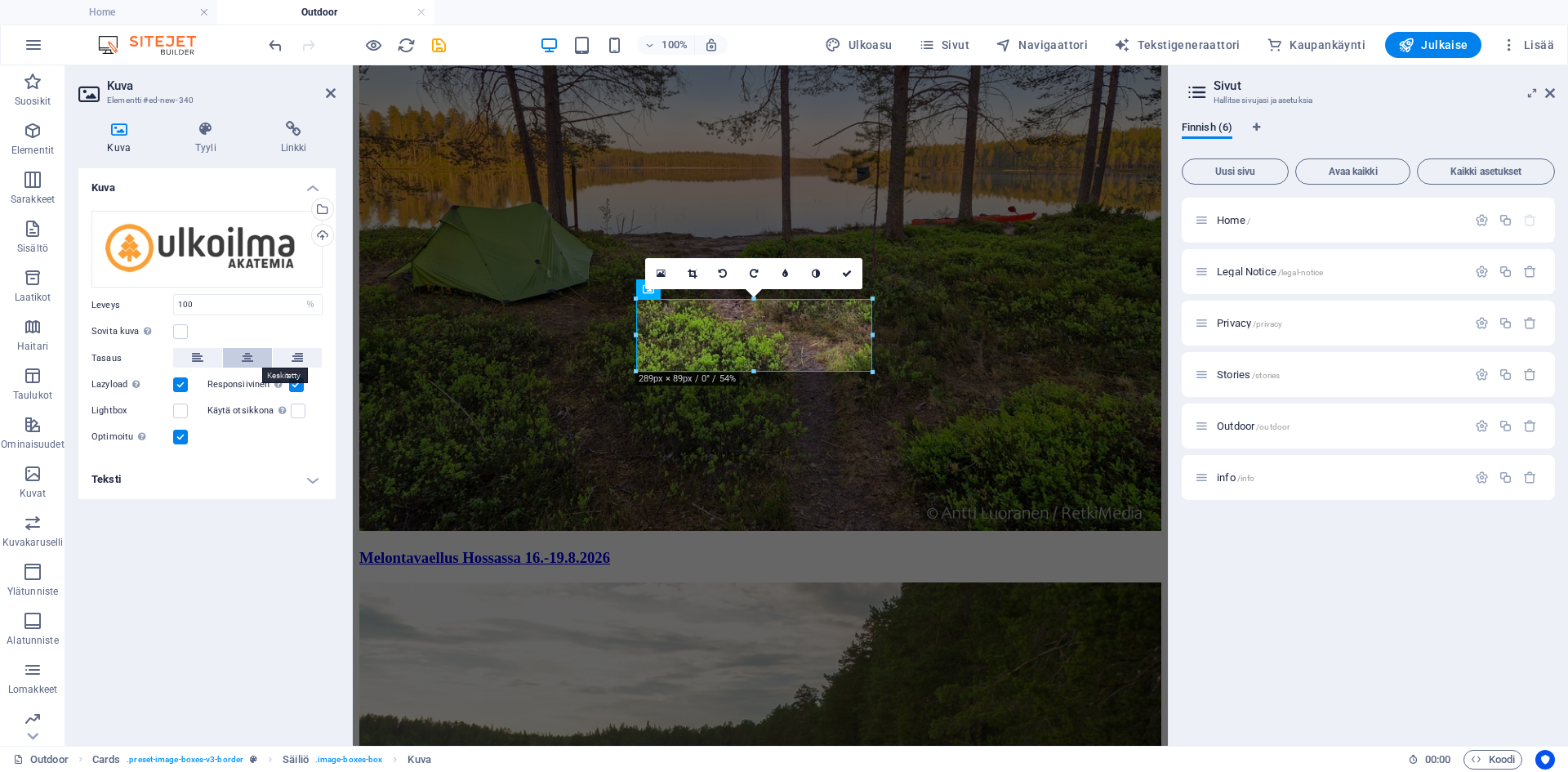
click at [249, 356] on icon at bounding box center [247, 357] width 11 height 20
click at [192, 360] on icon at bounding box center [197, 357] width 11 height 20
click at [179, 330] on label at bounding box center [180, 332] width 15 height 15
click at [0, 0] on input "Sovita kuva Sovita kuva automaattisesti kiinteään leveyteen ja korkeuteen" at bounding box center [0, 0] width 0 height 0
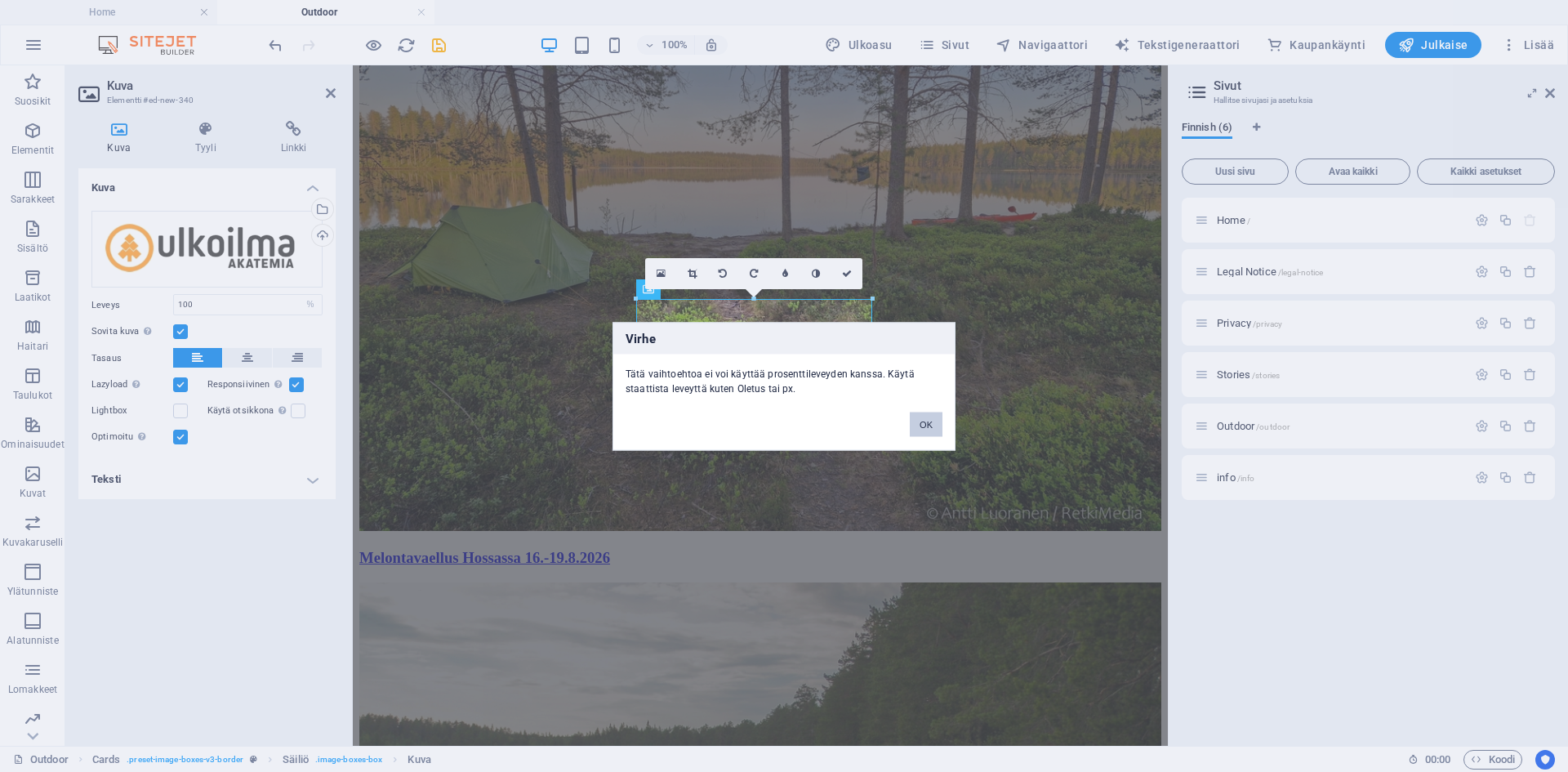
click at [929, 423] on button "OK" at bounding box center [926, 424] width 33 height 25
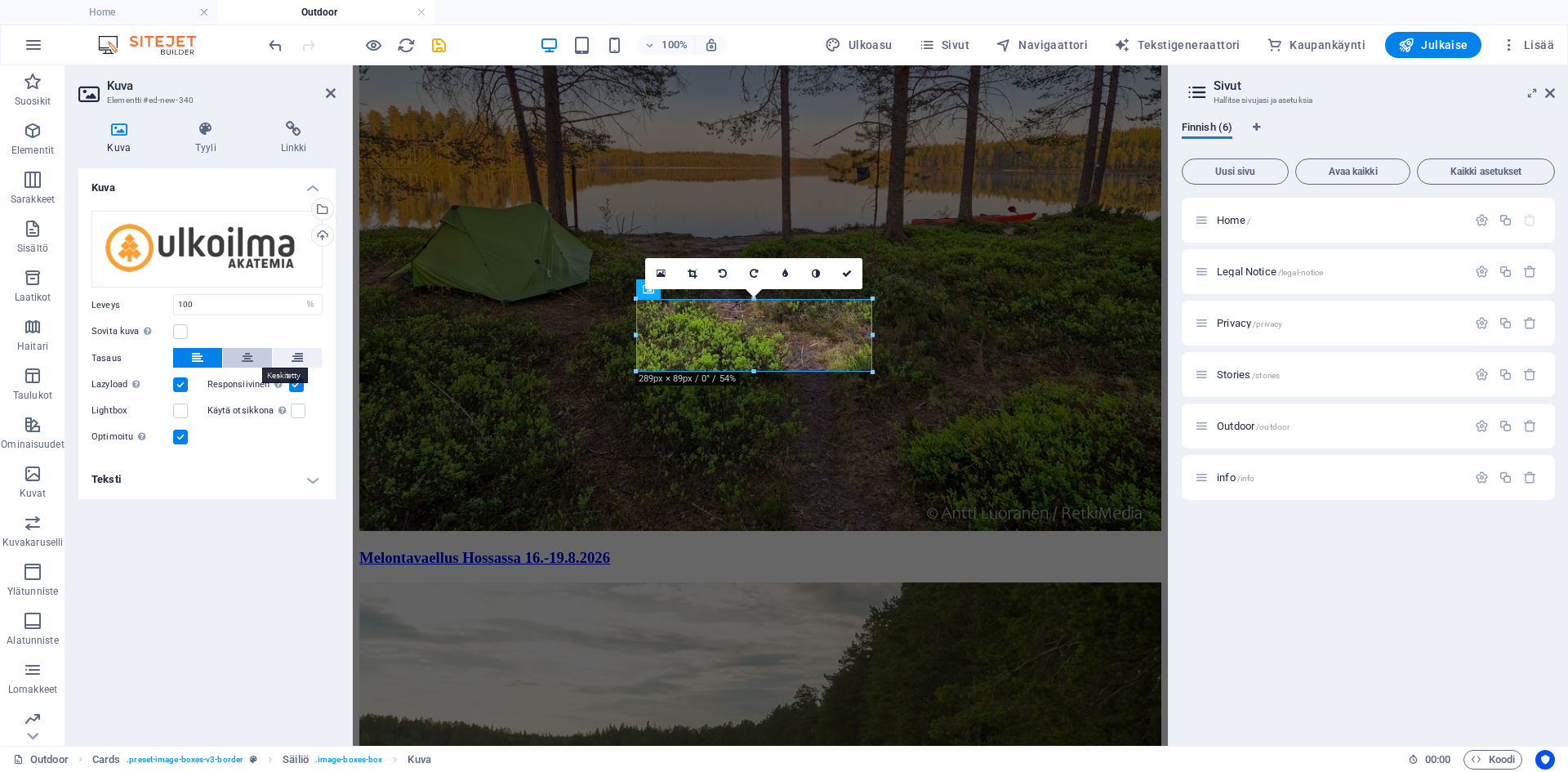
click at [240, 354] on button at bounding box center [247, 357] width 49 height 20
click at [198, 354] on icon at bounding box center [197, 357] width 11 height 20
click at [286, 358] on button at bounding box center [298, 357] width 49 height 20
click at [255, 357] on button at bounding box center [247, 357] width 49 height 20
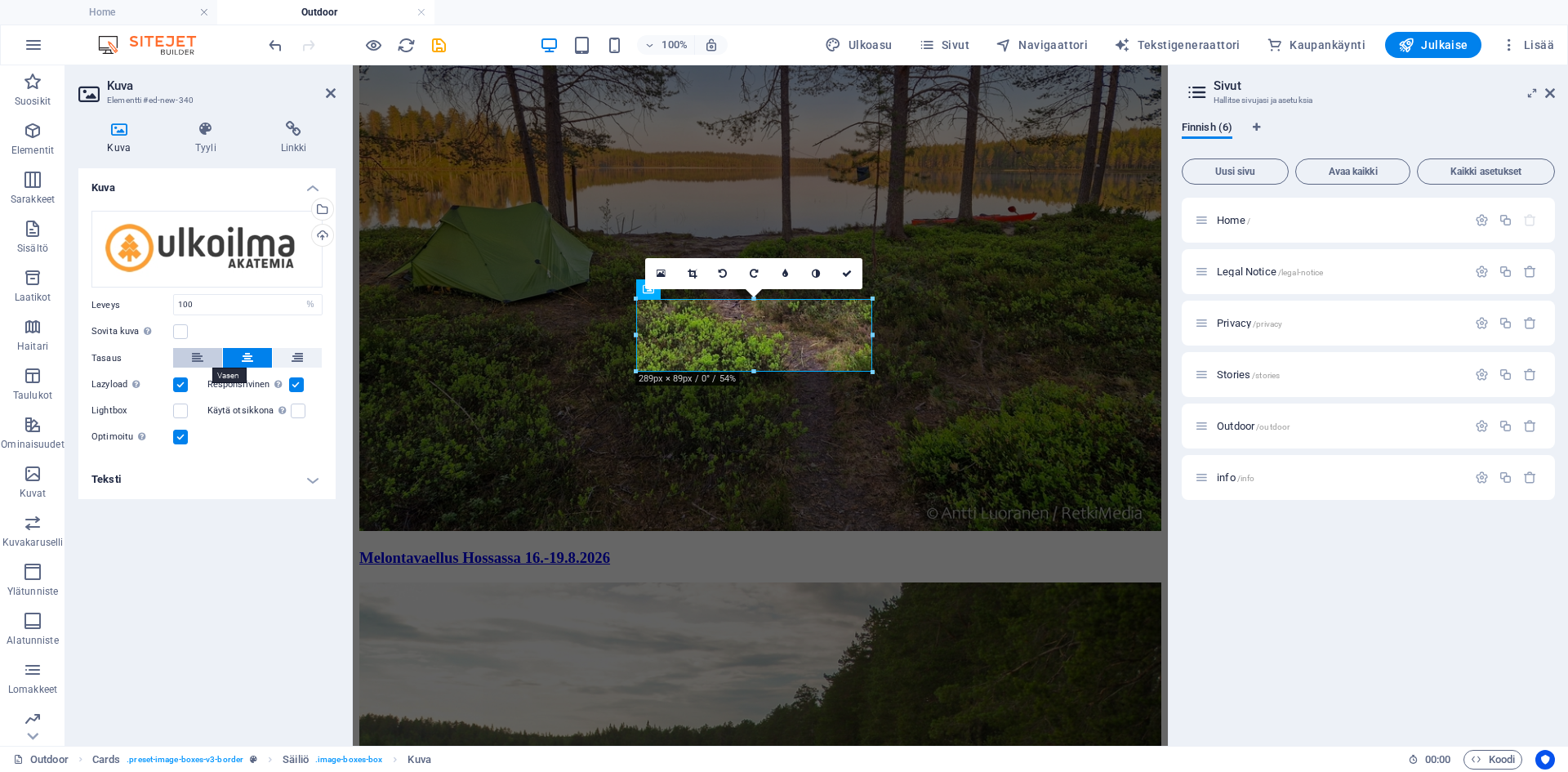
click at [180, 360] on button at bounding box center [197, 357] width 49 height 20
click at [322, 234] on div "Lataa" at bounding box center [321, 237] width 25 height 25
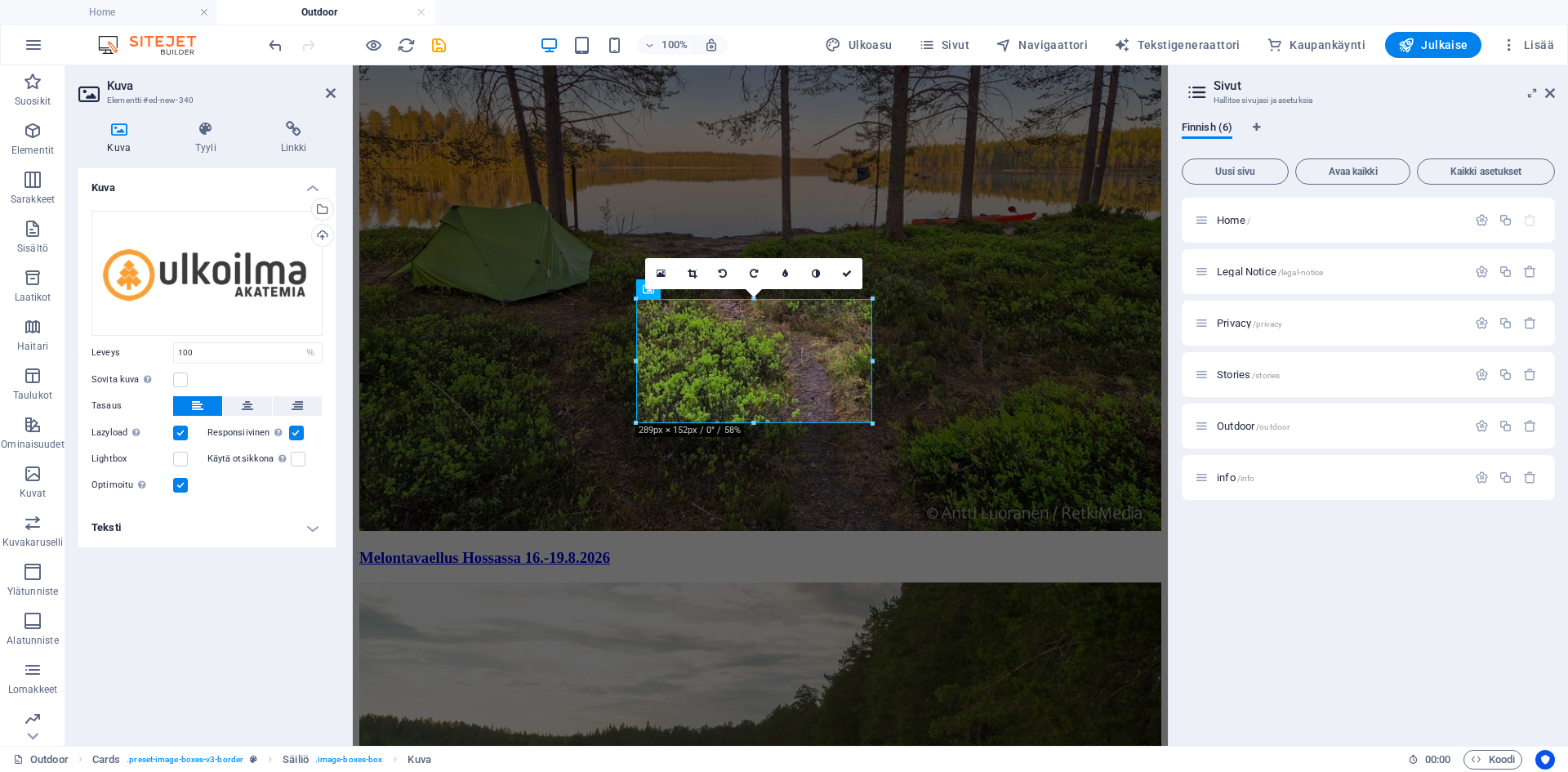
click at [263, 529] on h4 "Teksti" at bounding box center [207, 527] width 257 height 39
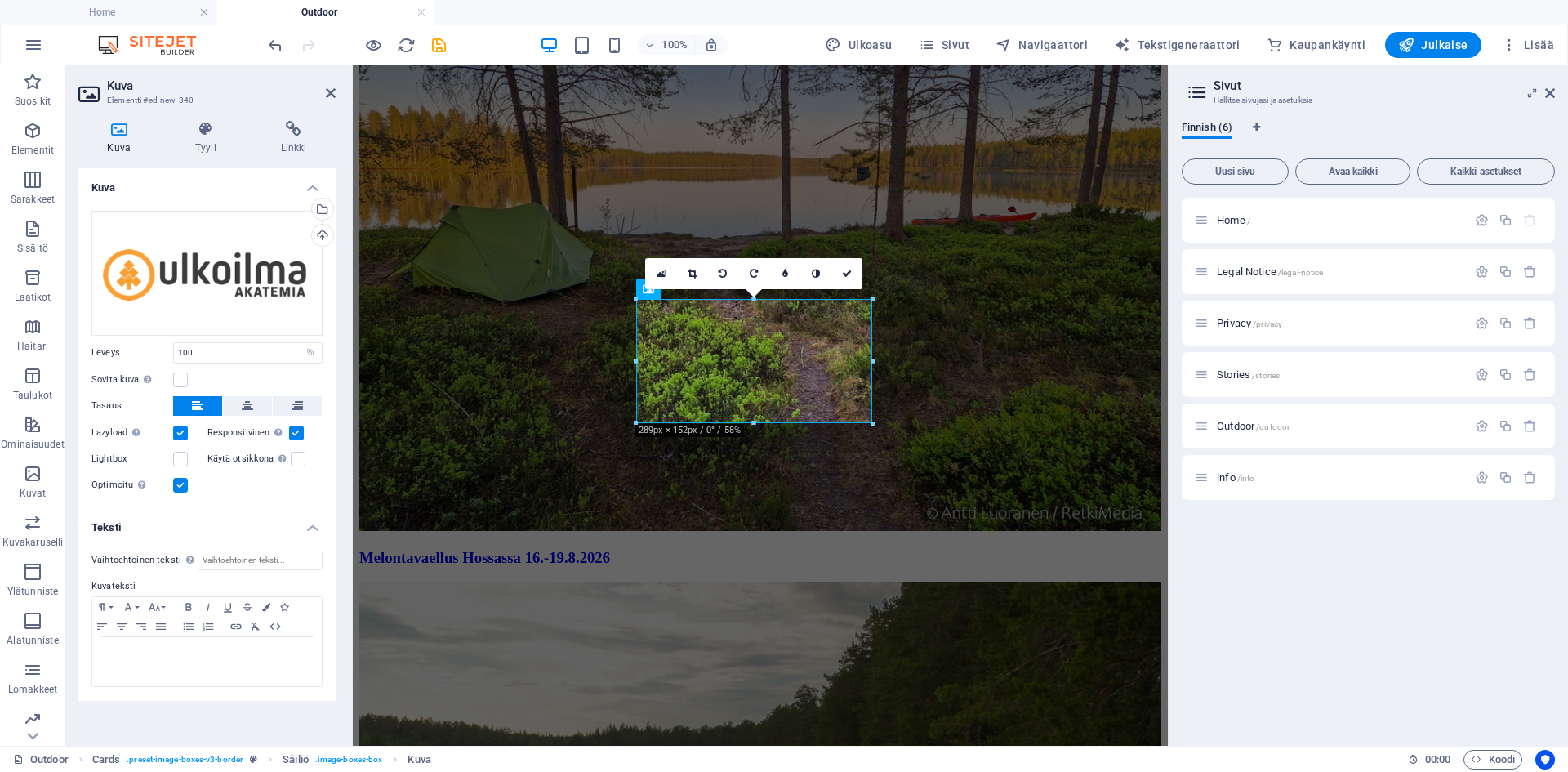
click at [263, 529] on h4 "Teksti" at bounding box center [207, 523] width 257 height 29
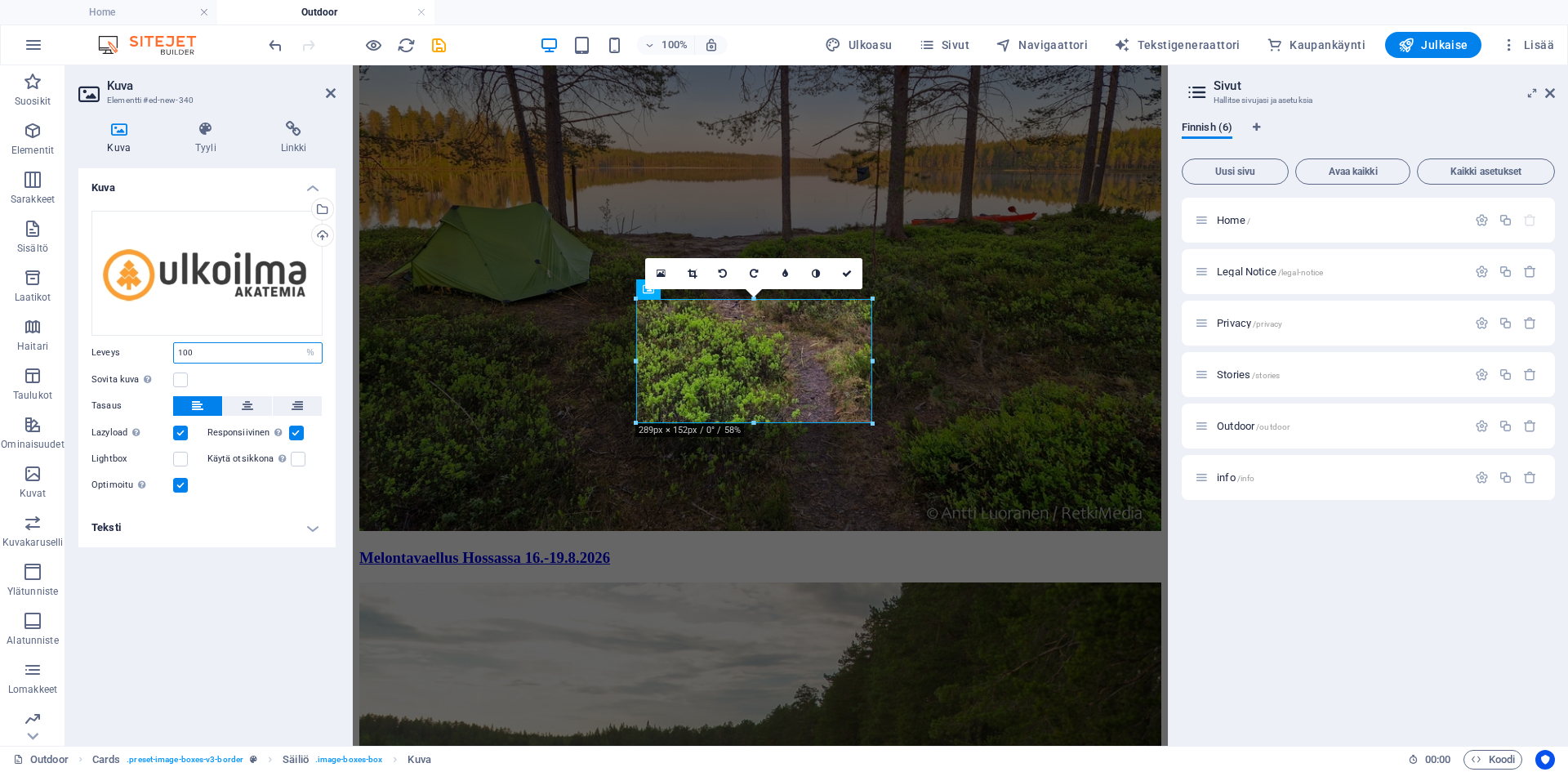
click at [291, 352] on input "100" at bounding box center [247, 352] width 147 height 20
click at [312, 352] on select "Oletus auto px rem % em vh vw" at bounding box center [310, 352] width 23 height 20
click at [234, 352] on input "100" at bounding box center [247, 352] width 147 height 20
click at [177, 379] on label at bounding box center [180, 380] width 15 height 15
click at [0, 0] on input "Sovita kuva Sovita kuva automaattisesti kiinteään leveyteen ja korkeuteen" at bounding box center [0, 0] width 0 height 0
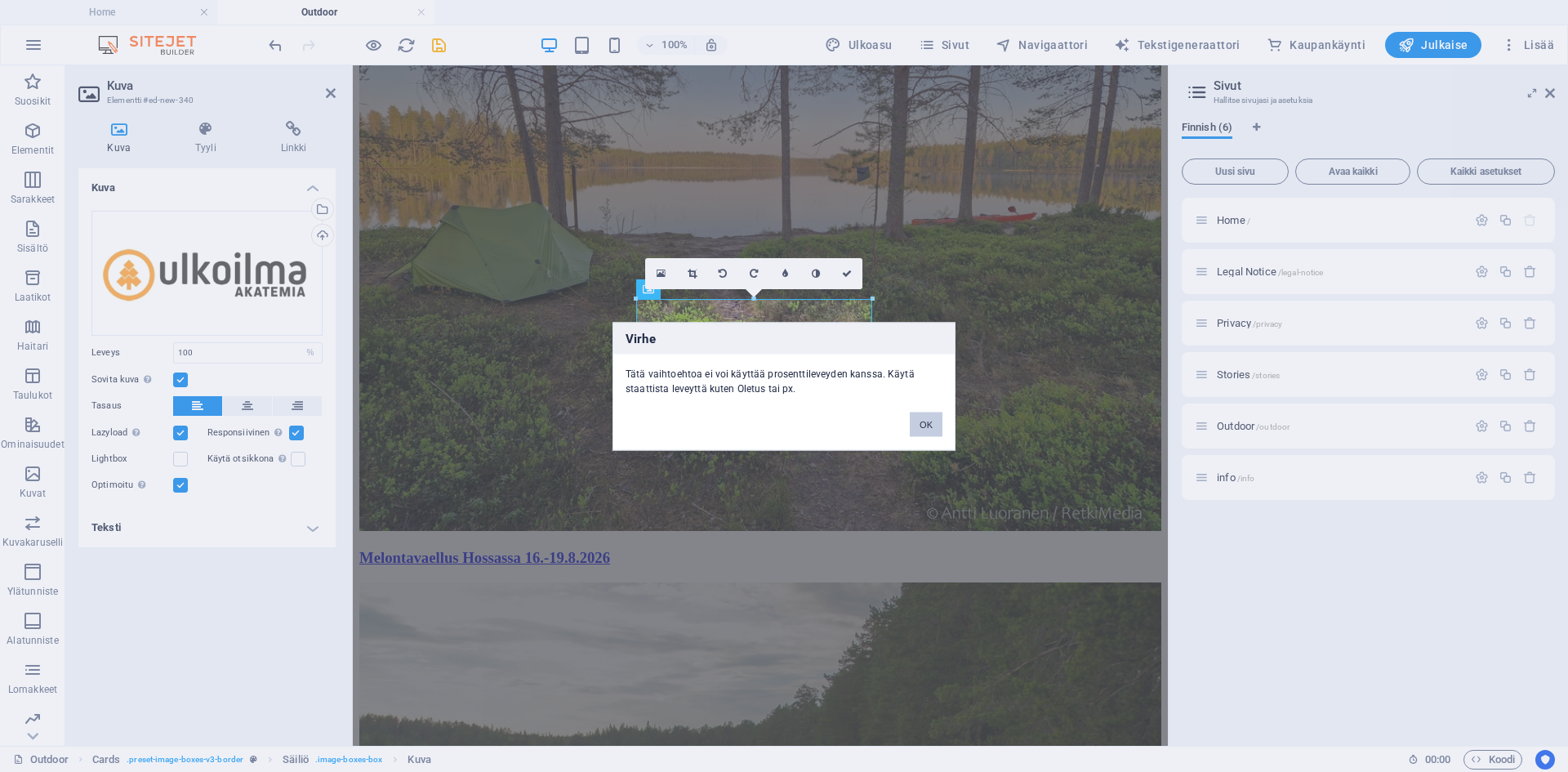
click at [927, 423] on button "OK" at bounding box center [926, 424] width 33 height 25
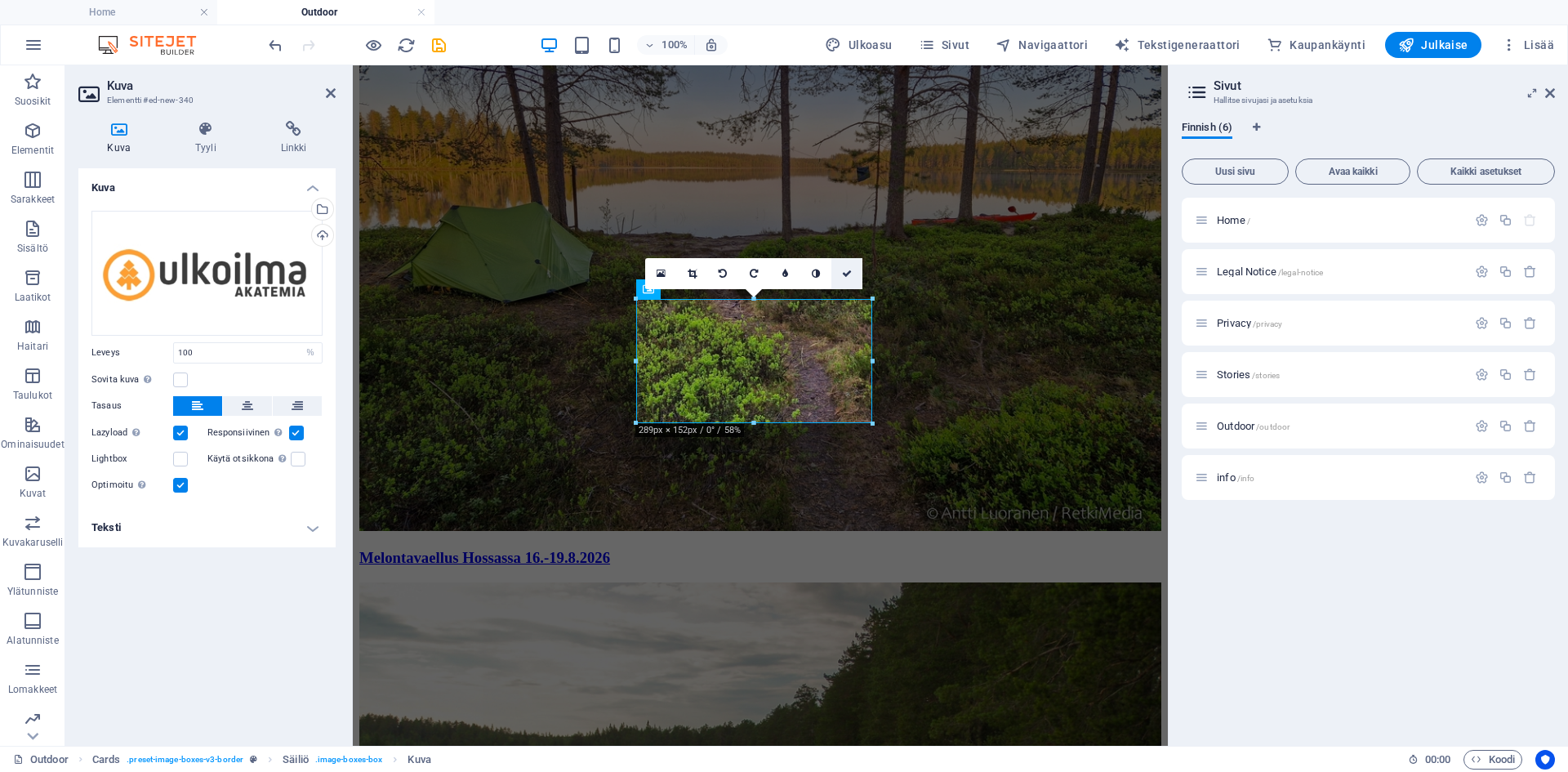
click at [848, 272] on icon at bounding box center [846, 273] width 9 height 9
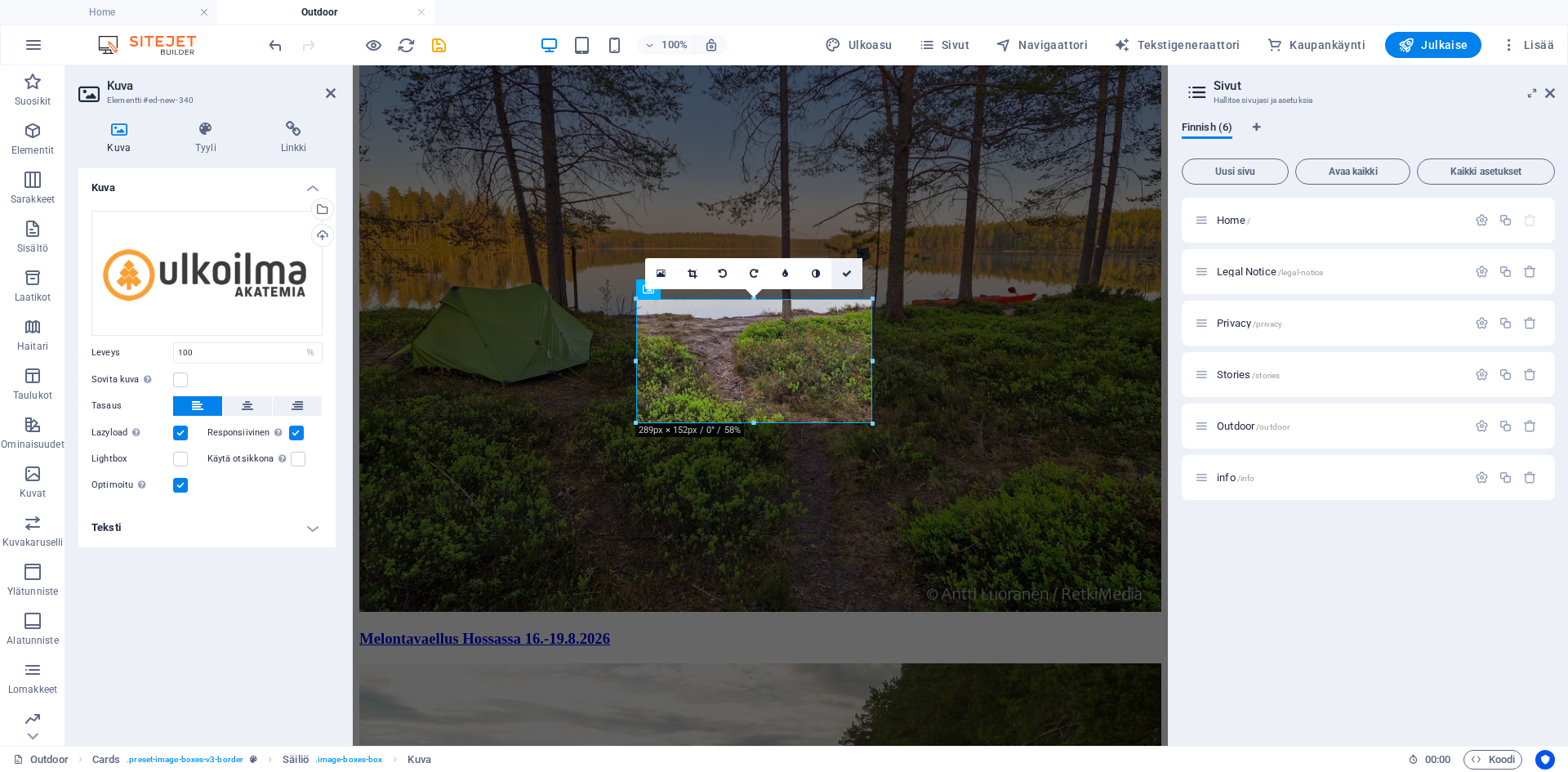
scroll to position [2866, 0]
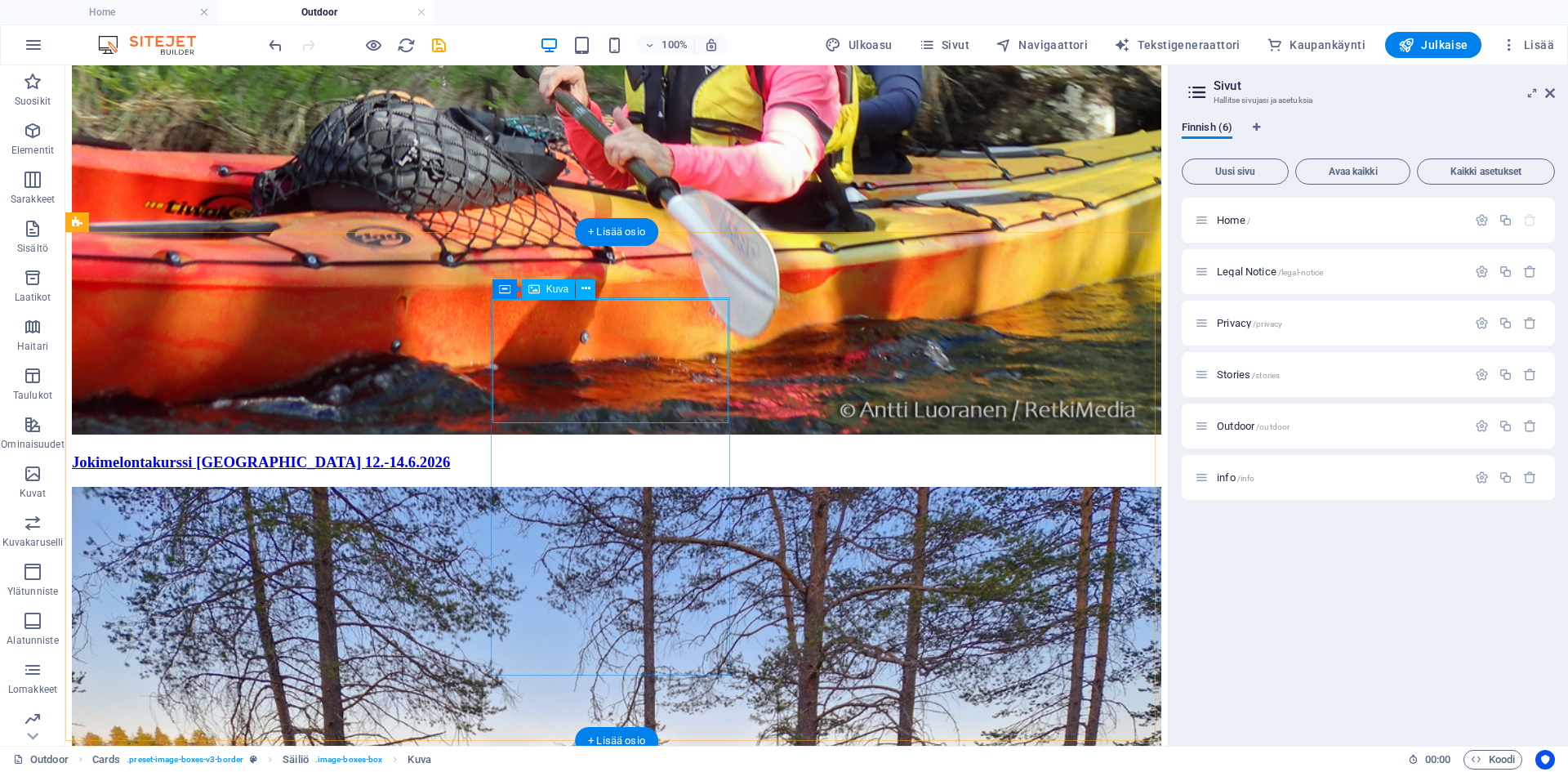
select select "%"
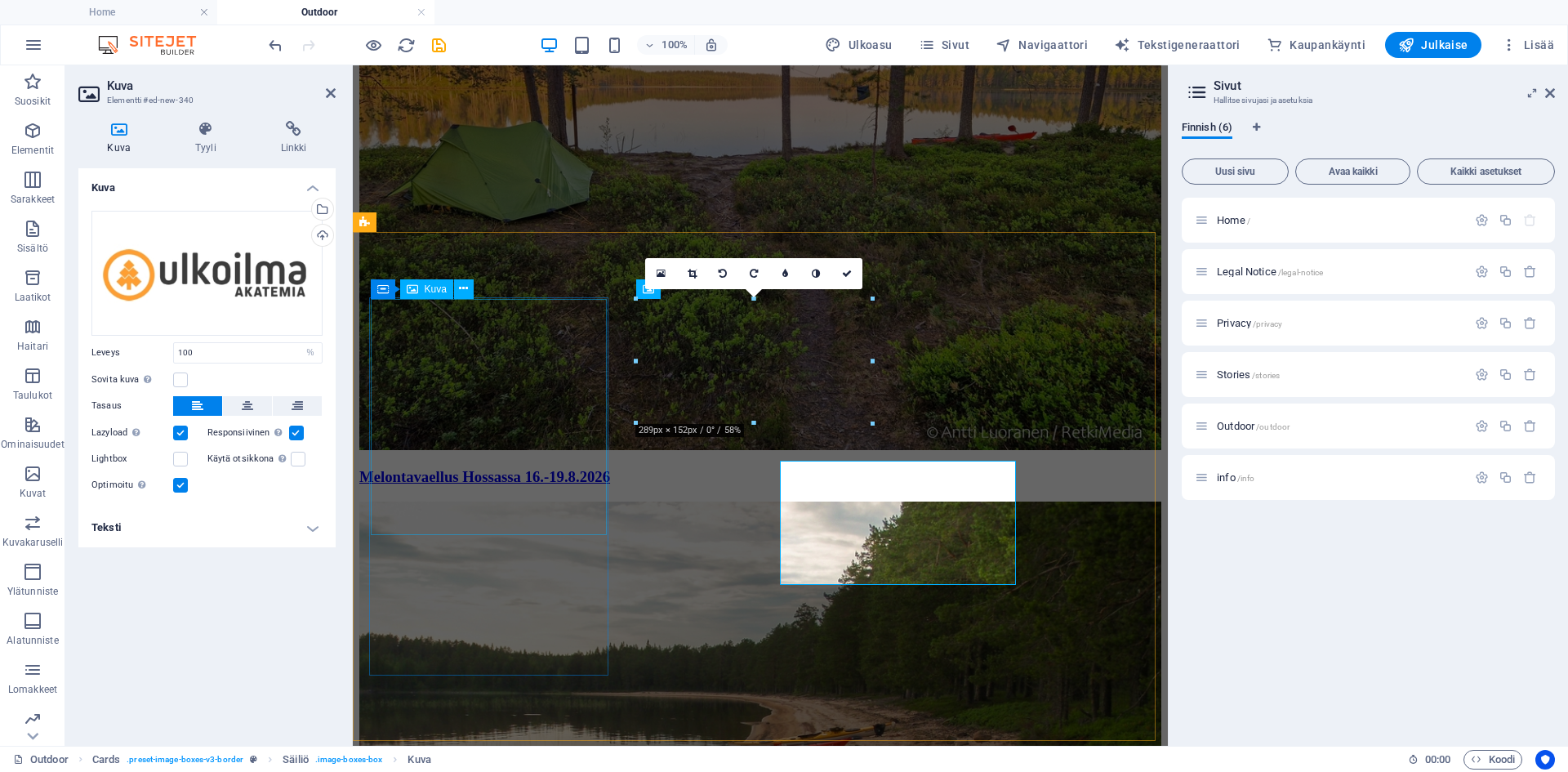
scroll to position [2704, 0]
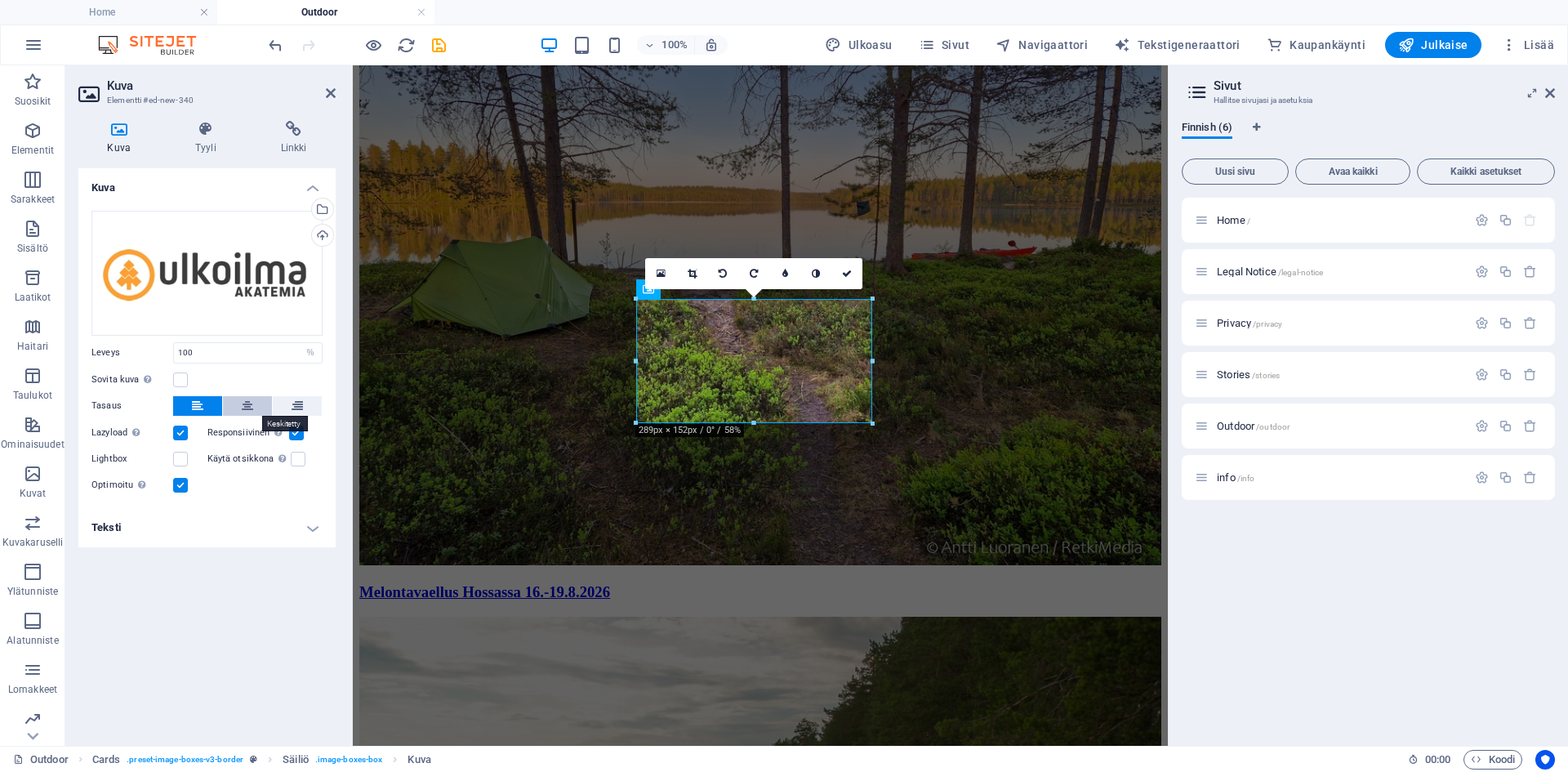
click at [244, 400] on icon at bounding box center [247, 405] width 11 height 20
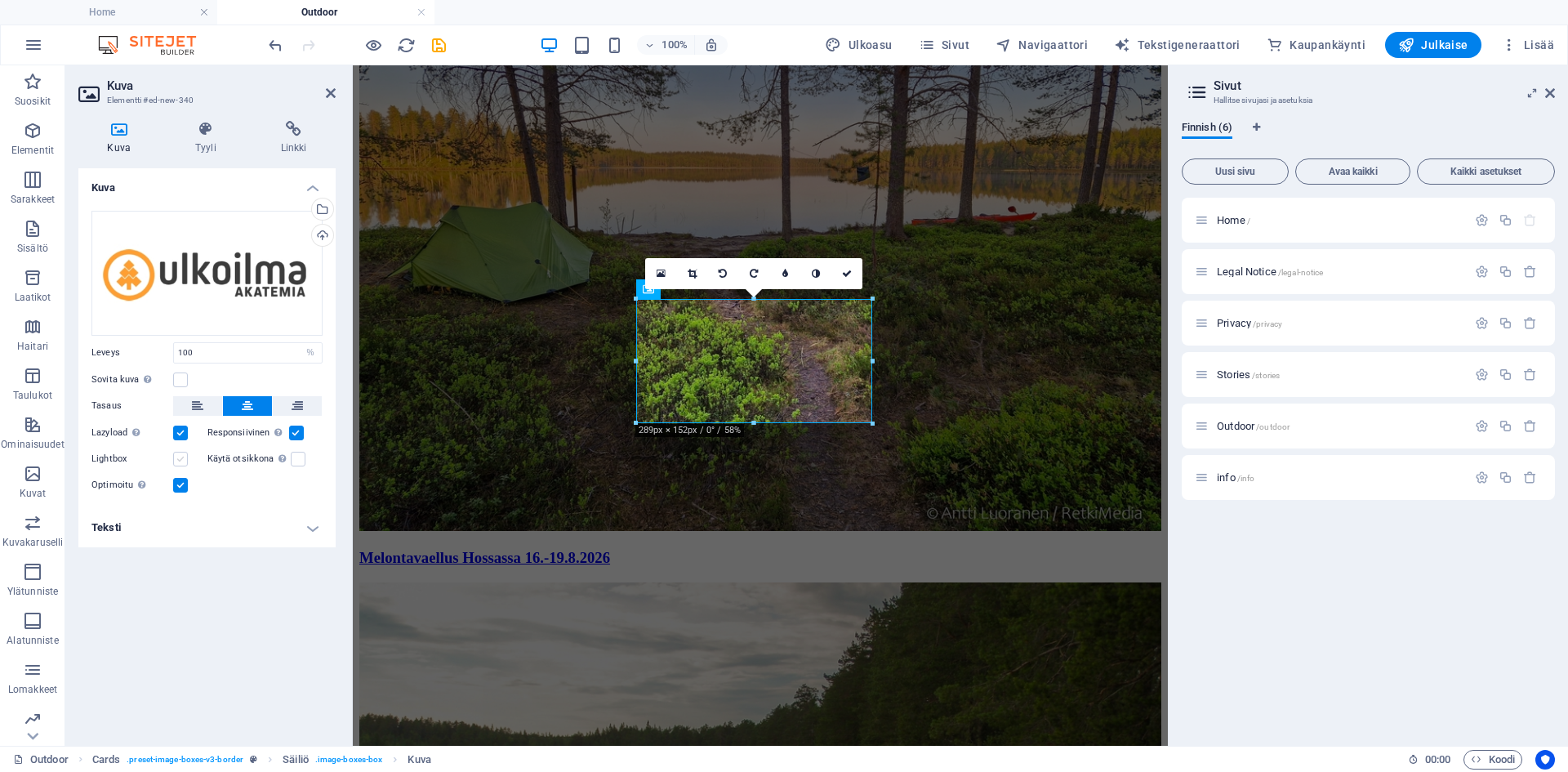
click at [179, 459] on label at bounding box center [180, 459] width 15 height 15
click at [0, 0] on input "Lightbox" at bounding box center [0, 0] width 0 height 0
click at [179, 459] on label at bounding box center [180, 459] width 15 height 15
click at [0, 0] on input "Lightbox" at bounding box center [0, 0] width 0 height 0
click at [180, 484] on label at bounding box center [180, 486] width 15 height 15
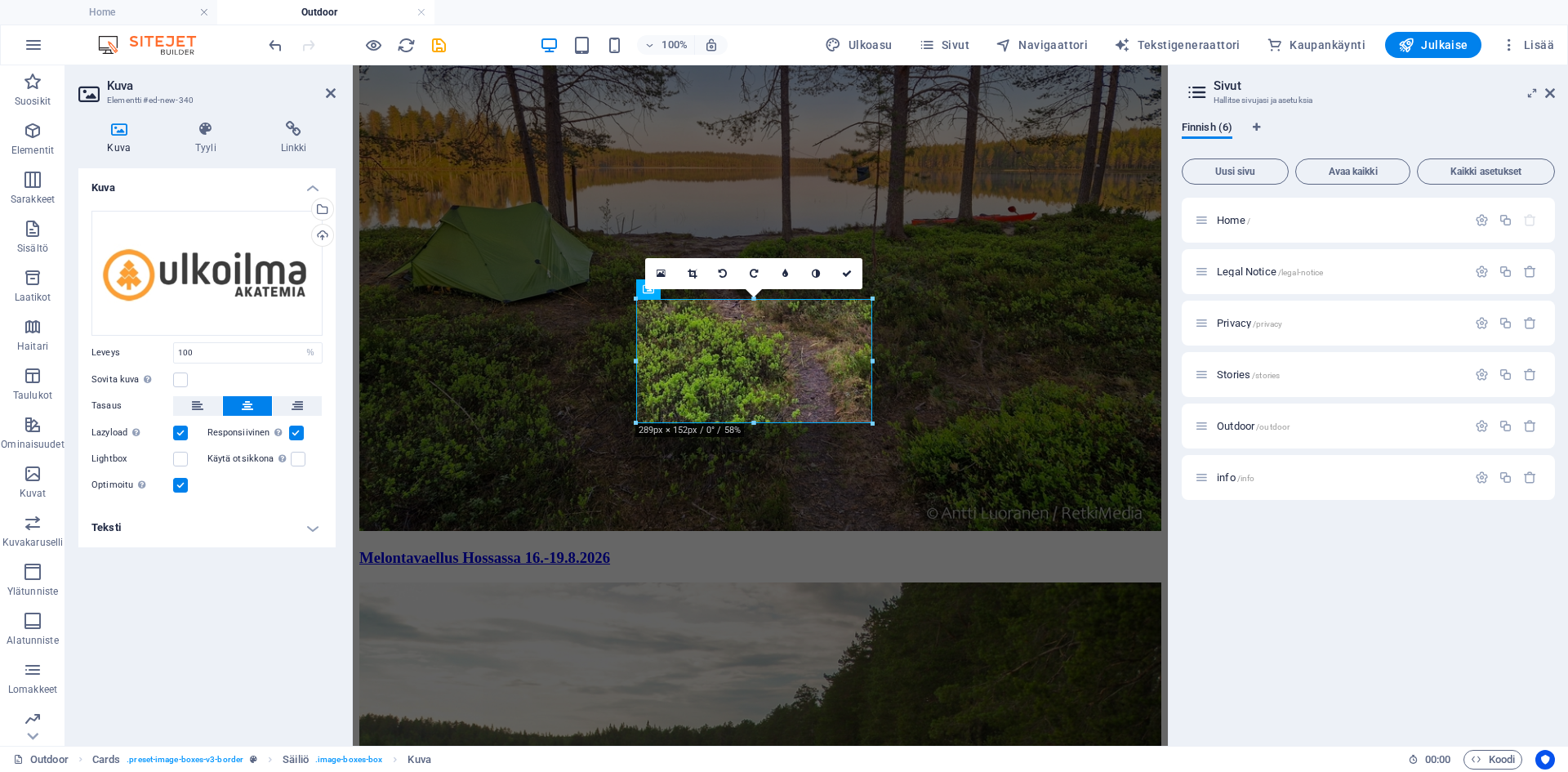
click at [0, 0] on input "Optimoitu Kuvat pakataan sivun nopeuden parantamiseksi." at bounding box center [0, 0] width 0 height 0
click at [180, 484] on label at bounding box center [180, 486] width 15 height 15
click at [0, 0] on input "Optimoitu Kuvat pakataan sivun nopeuden parantamiseksi." at bounding box center [0, 0] width 0 height 0
click at [298, 459] on label at bounding box center [298, 459] width 15 height 15
click at [0, 0] on input "Käytä otsikkona Kuva kääritään H1-otsikkotunnisteeseen. Hyödyllinen vaihtoehtot…" at bounding box center [0, 0] width 0 height 0
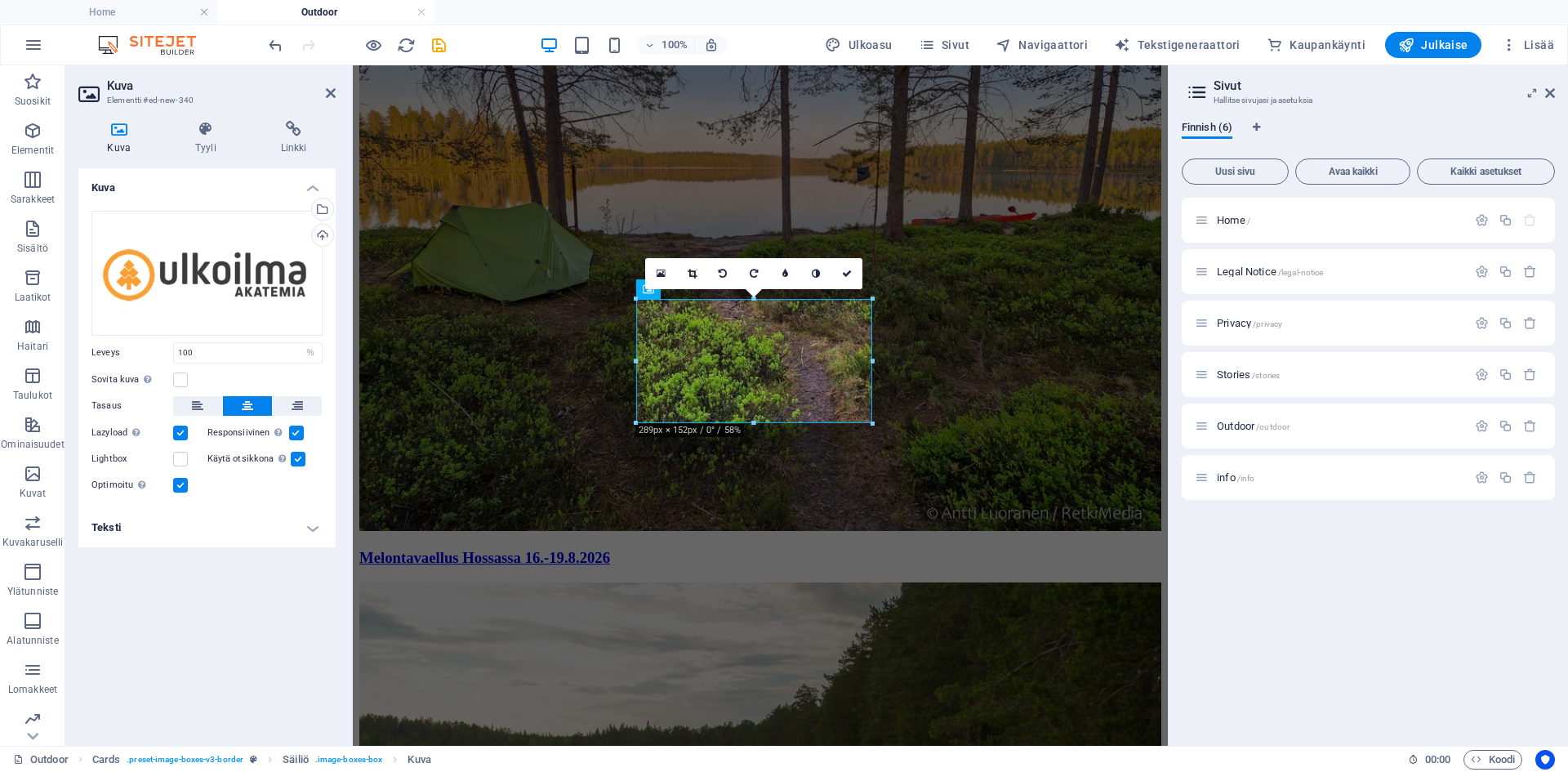
click at [298, 459] on label at bounding box center [298, 459] width 15 height 15
click at [0, 0] on input "Käytä otsikkona Kuva kääritään H1-otsikkotunnisteeseen. Hyödyllinen vaihtoehtot…" at bounding box center [0, 0] width 0 height 0
click at [205, 130] on icon at bounding box center [206, 129] width 79 height 16
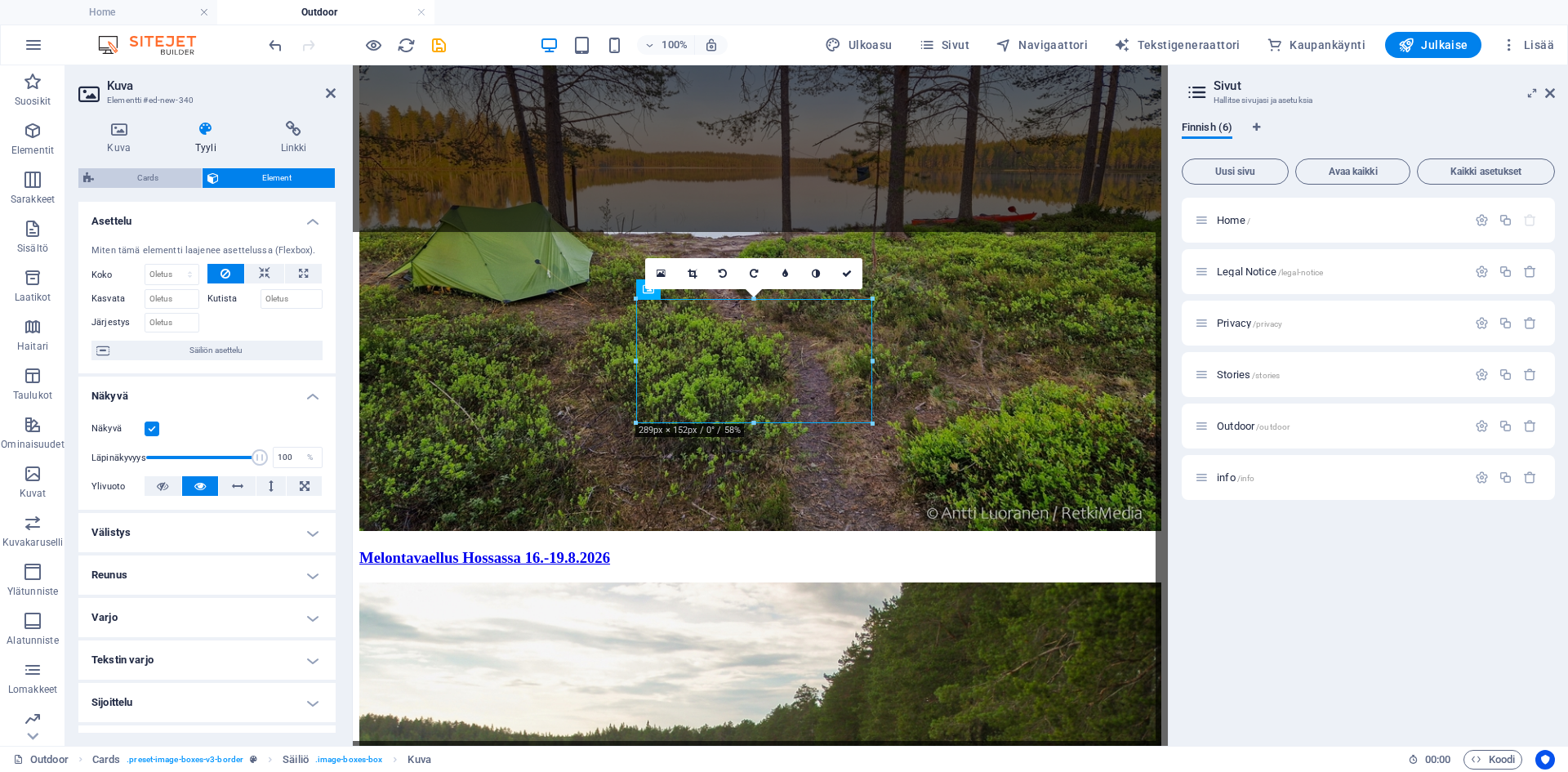
click at [141, 177] on span "Cards" at bounding box center [148, 178] width 98 height 20
select select "rem"
select select "px"
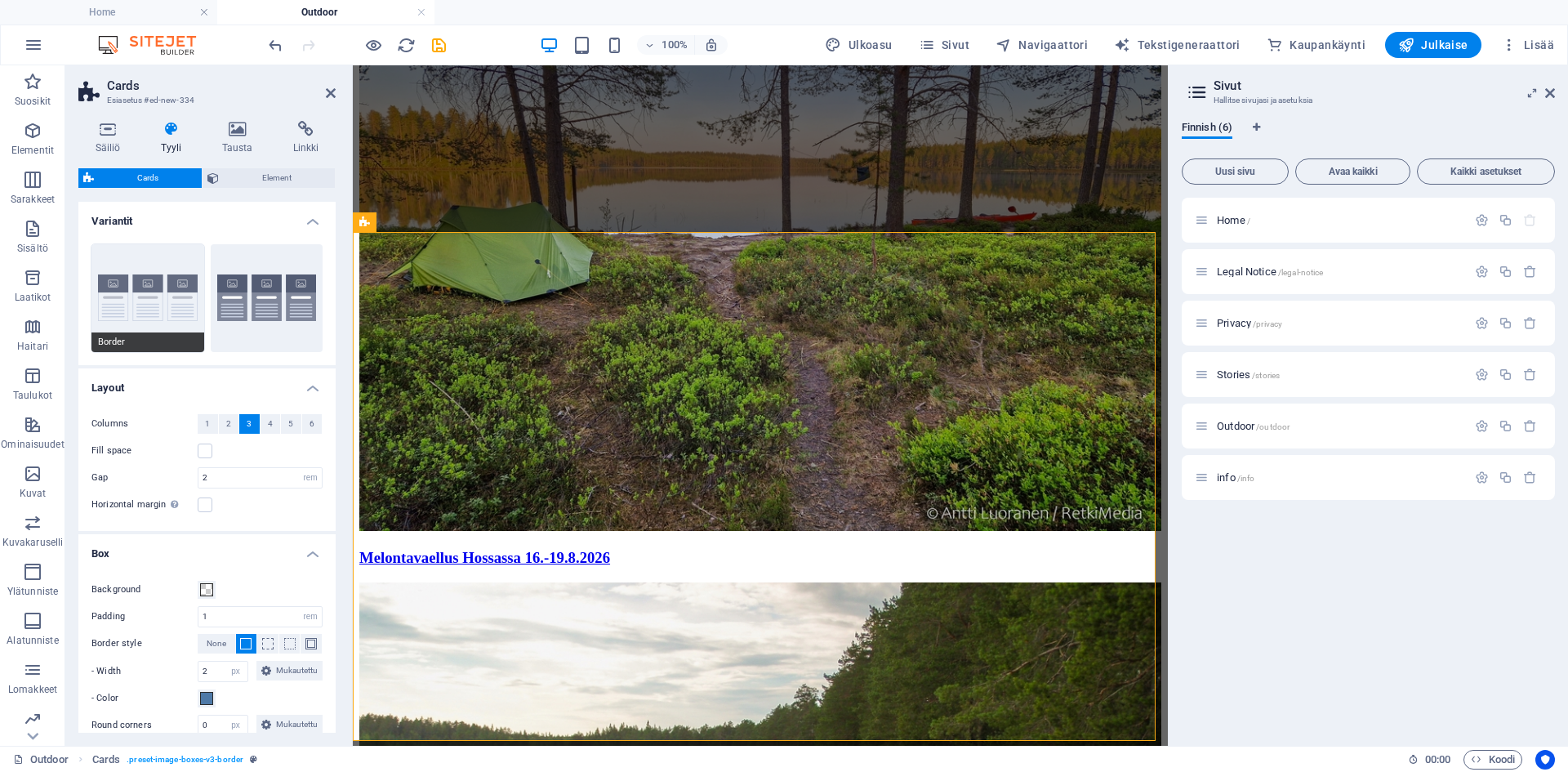
click at [166, 307] on button "Border" at bounding box center [147, 298] width 112 height 108
click at [275, 291] on button "Default" at bounding box center [266, 298] width 112 height 108
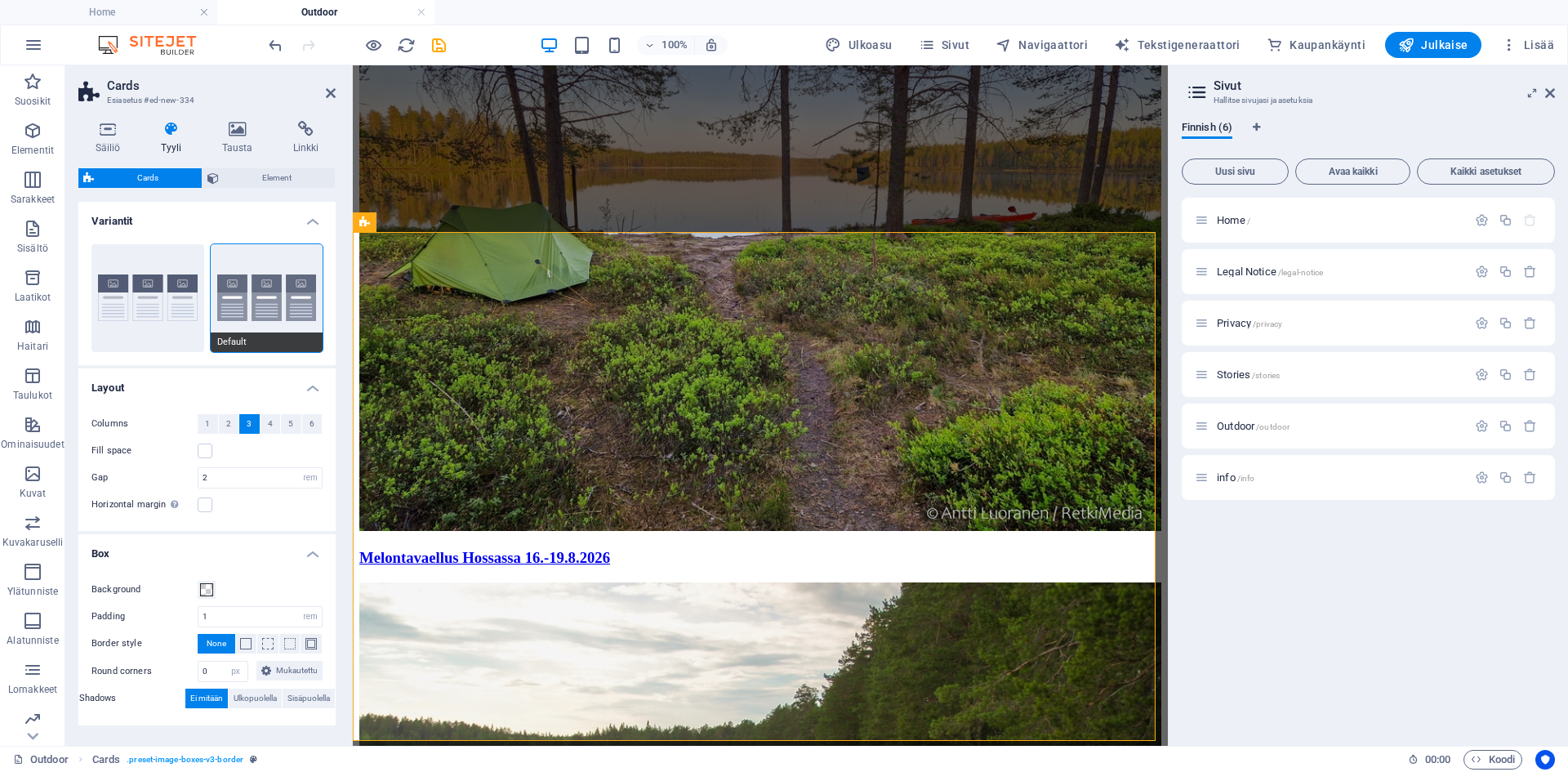
scroll to position [2703, 0]
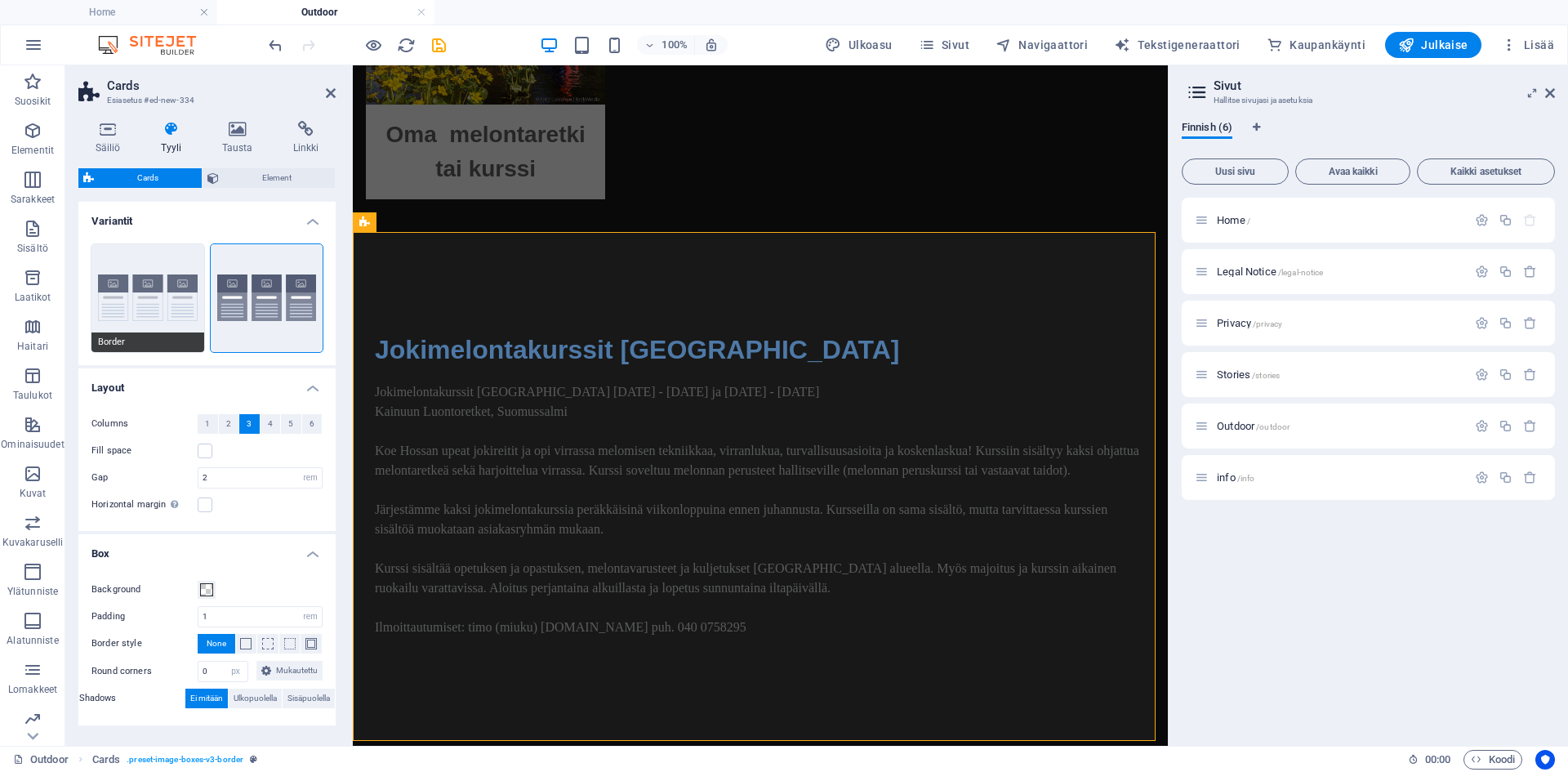
click at [145, 290] on button "Border" at bounding box center [147, 298] width 112 height 108
type input "2"
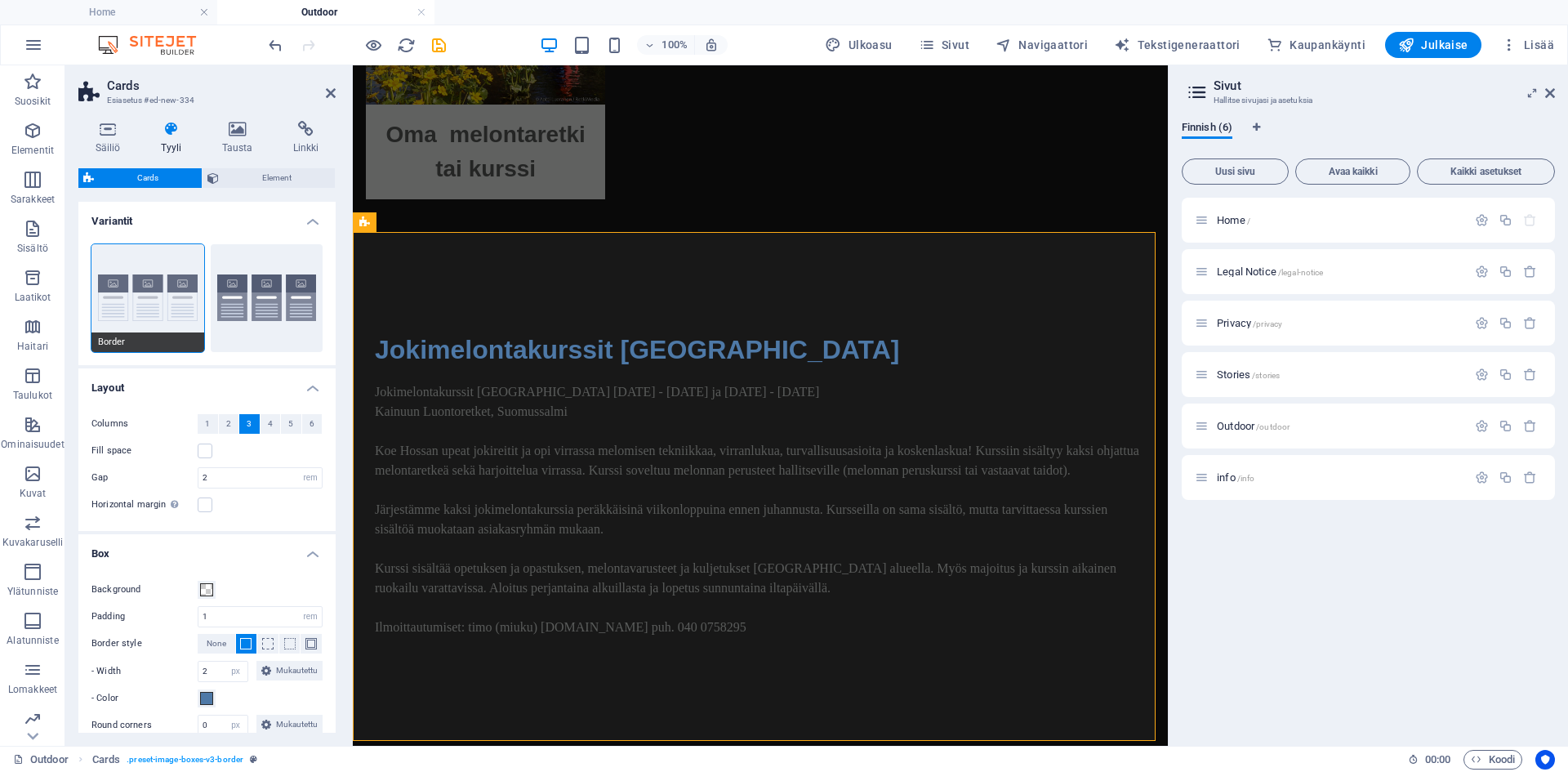
scroll to position [2704, 0]
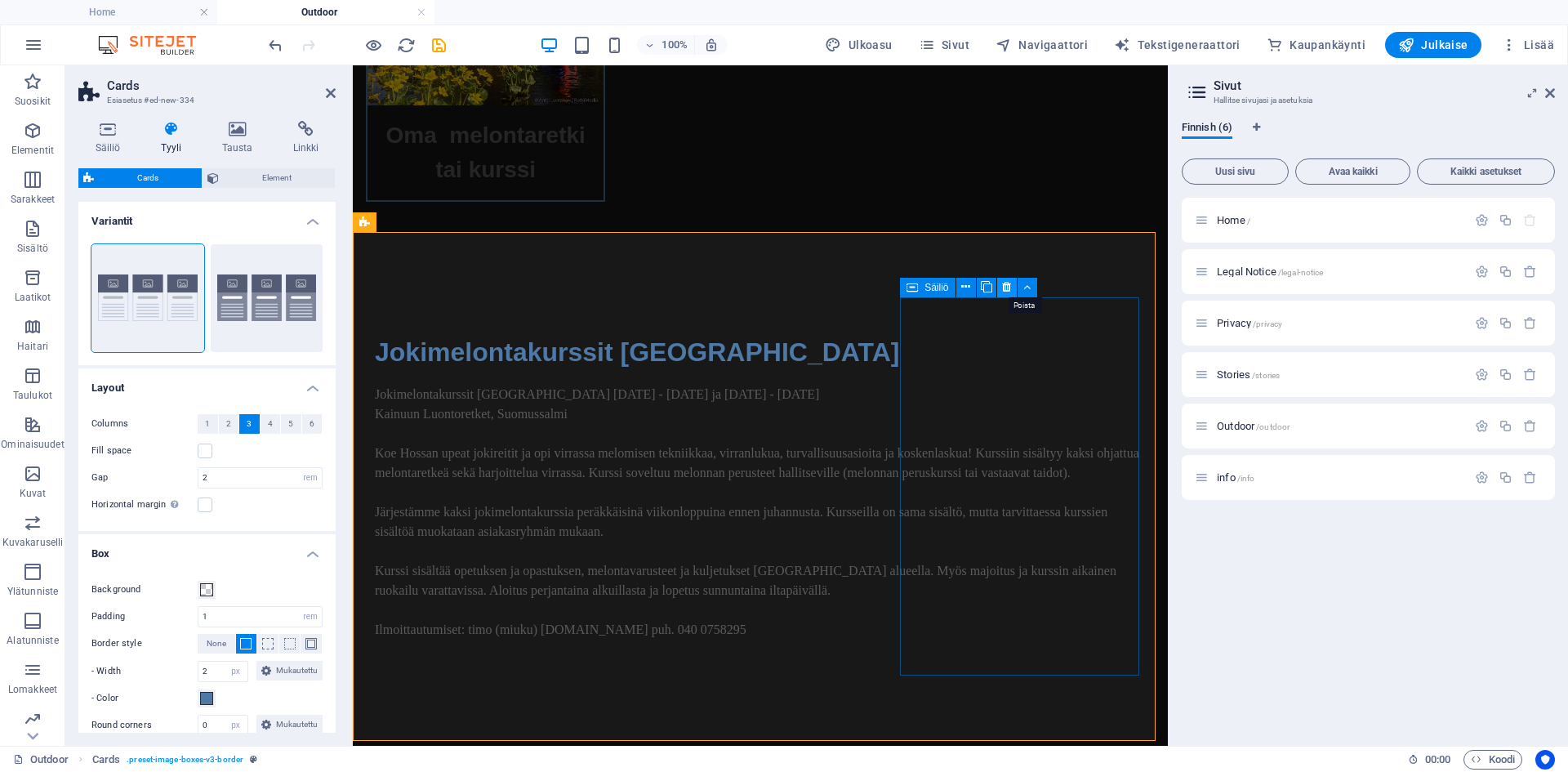
click at [1004, 286] on icon at bounding box center [1007, 287] width 9 height 17
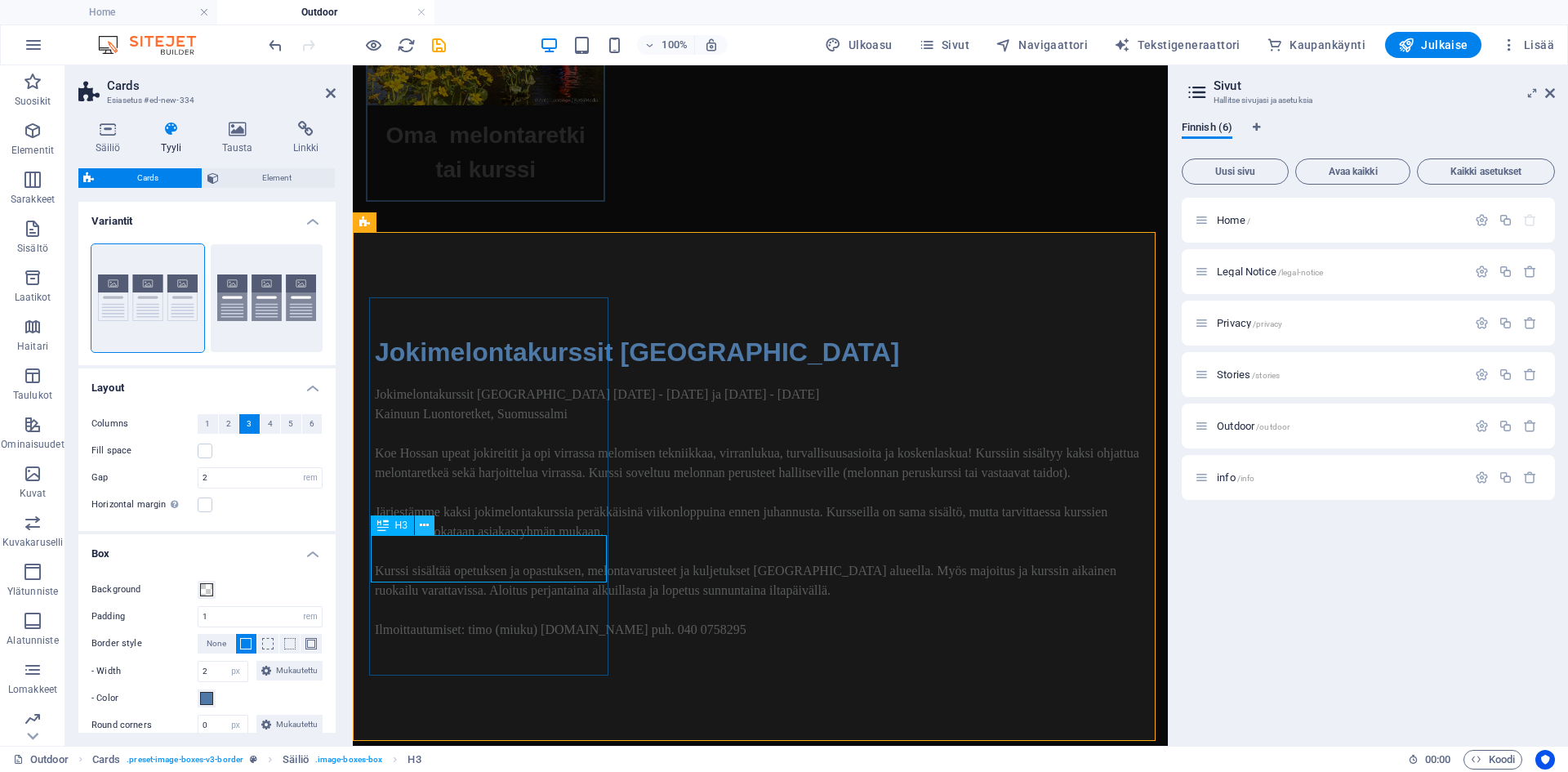
click at [425, 527] on icon at bounding box center [424, 525] width 9 height 17
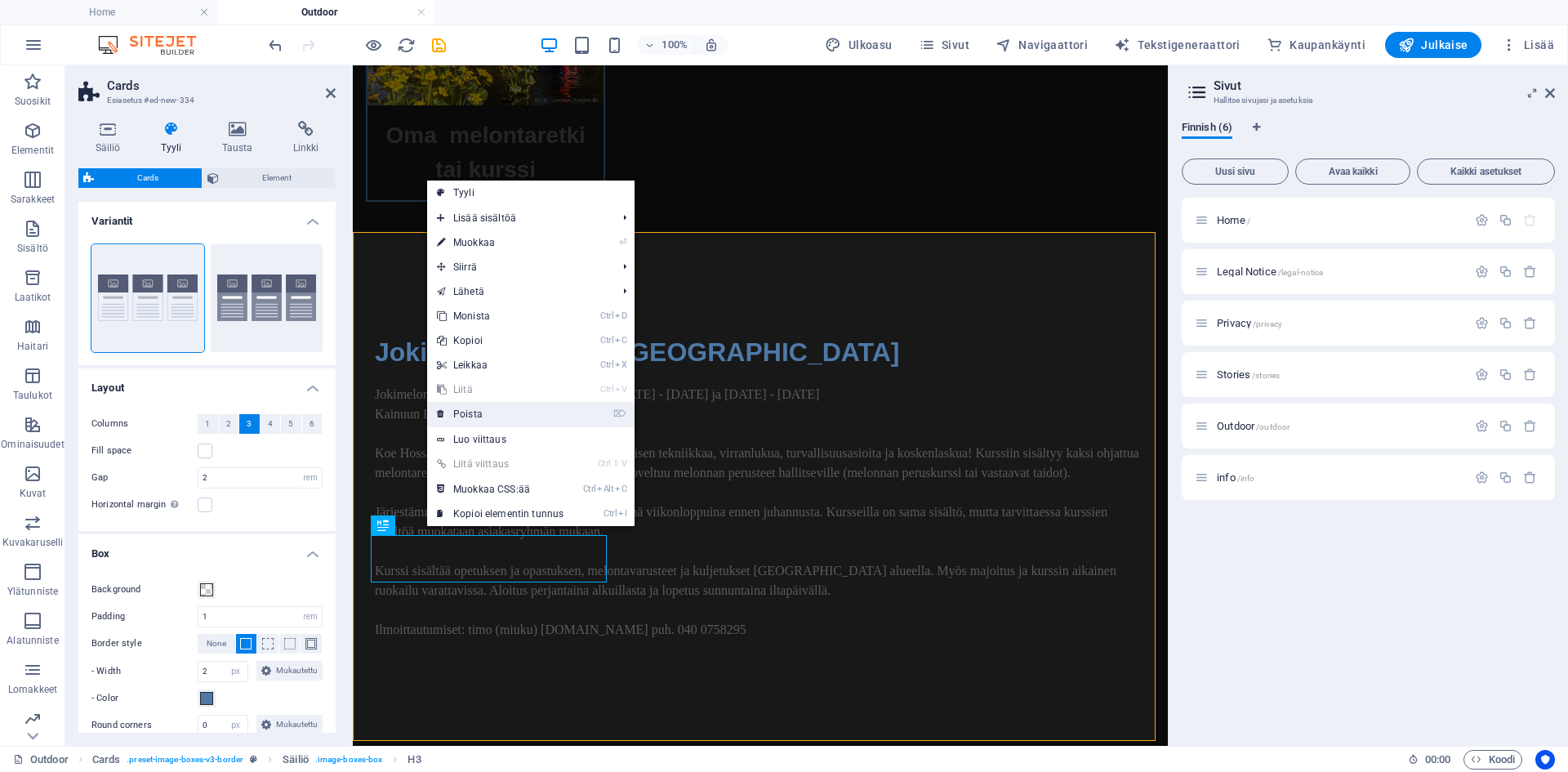
click at [490, 413] on link "⌦ Poista" at bounding box center [500, 414] width 146 height 25
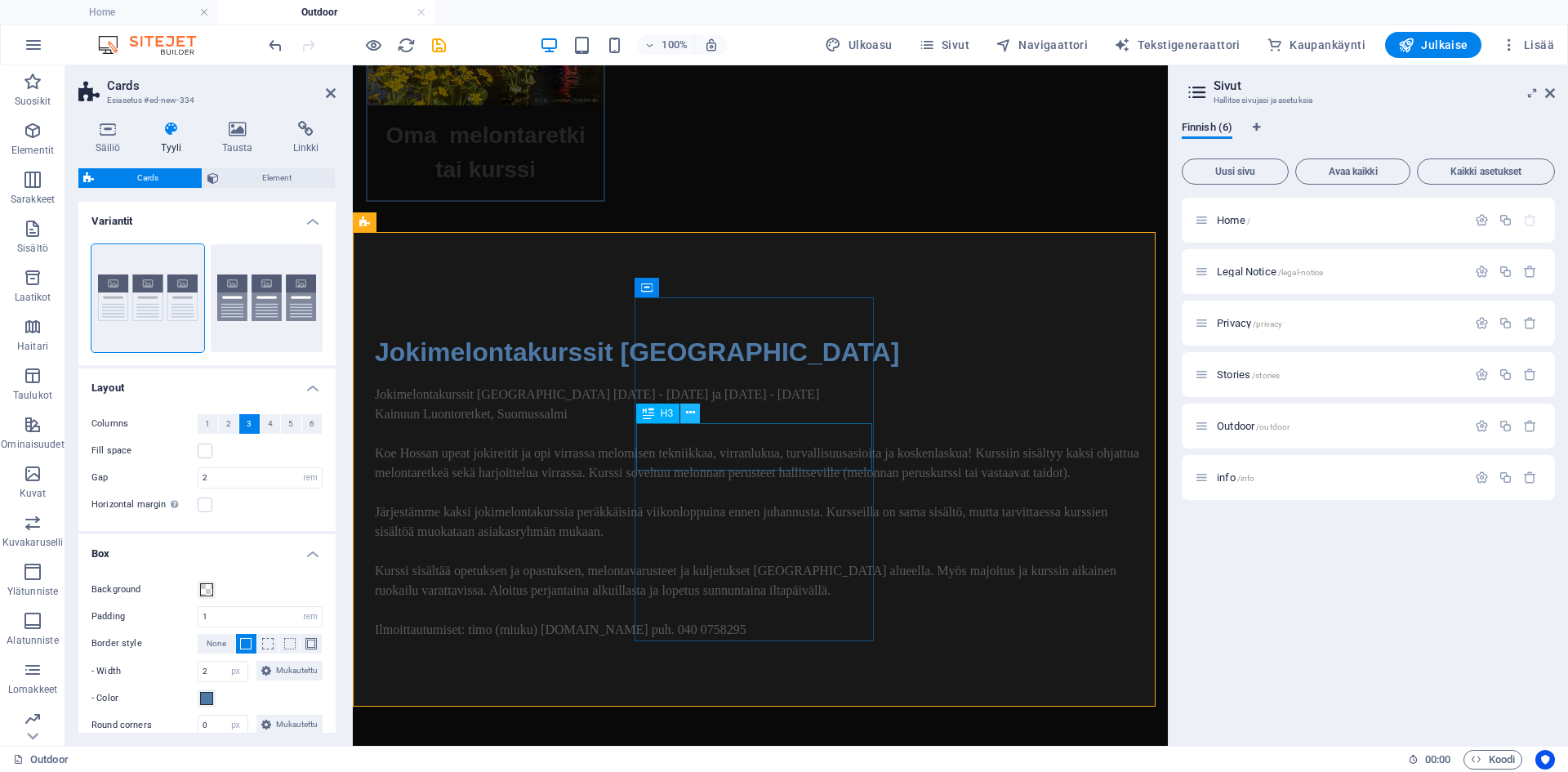
click at [696, 413] on button at bounding box center [690, 413] width 20 height 20
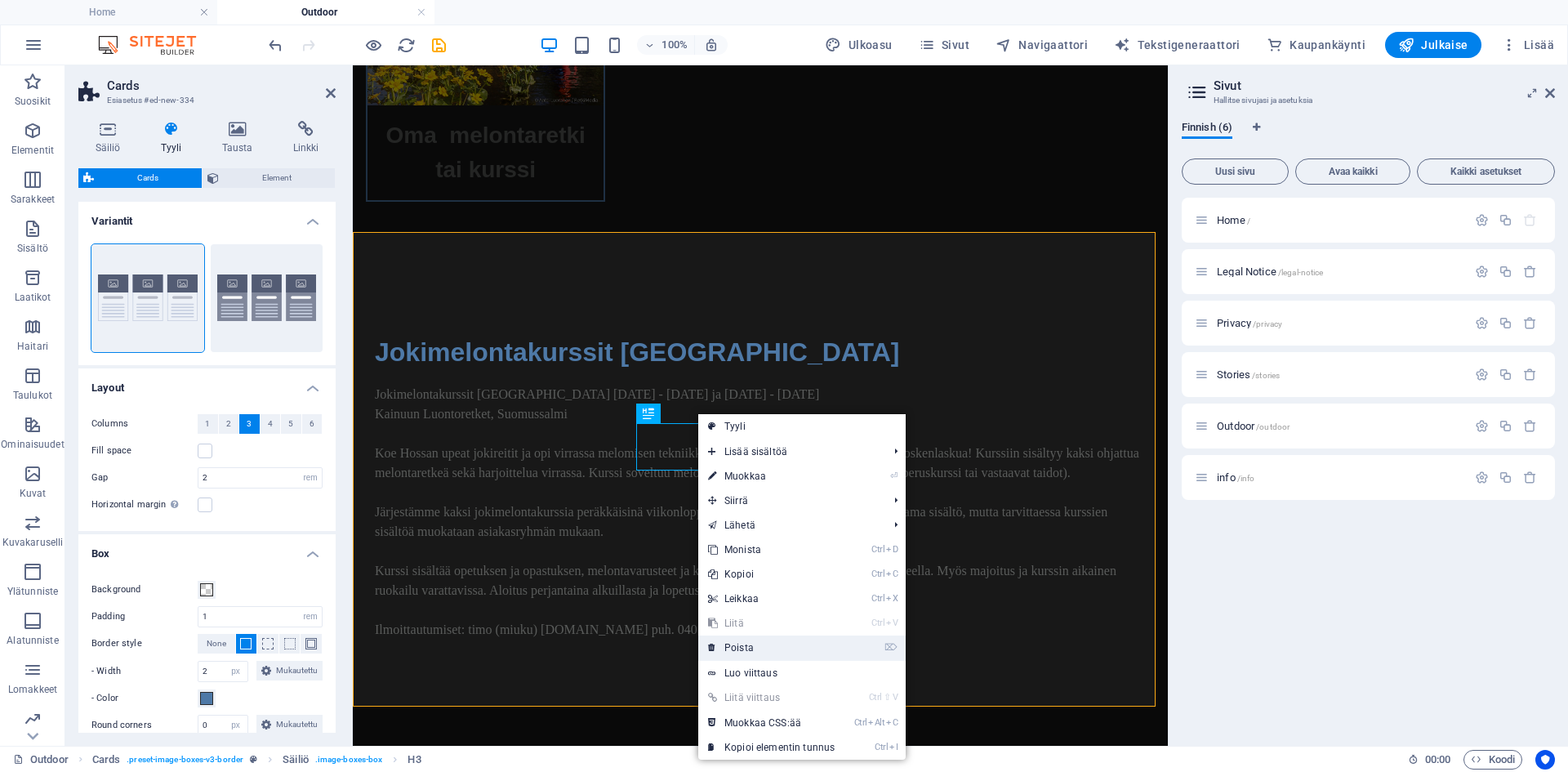
click at [780, 643] on link "⌦ Poista" at bounding box center [771, 648] width 146 height 25
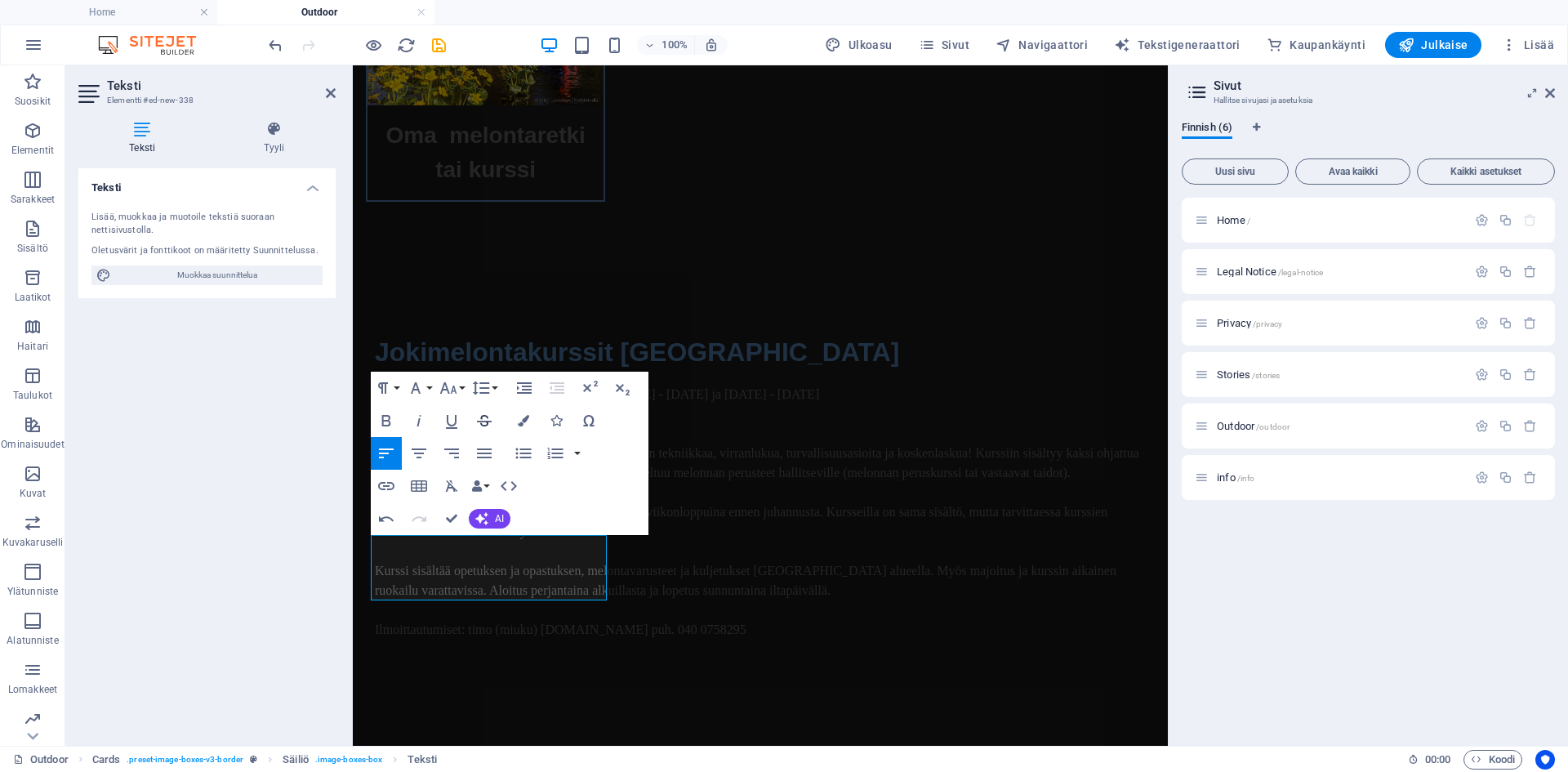
click at [486, 419] on icon "button" at bounding box center [484, 420] width 20 height 20
click at [377, 487] on icon "button" at bounding box center [386, 486] width 20 height 20
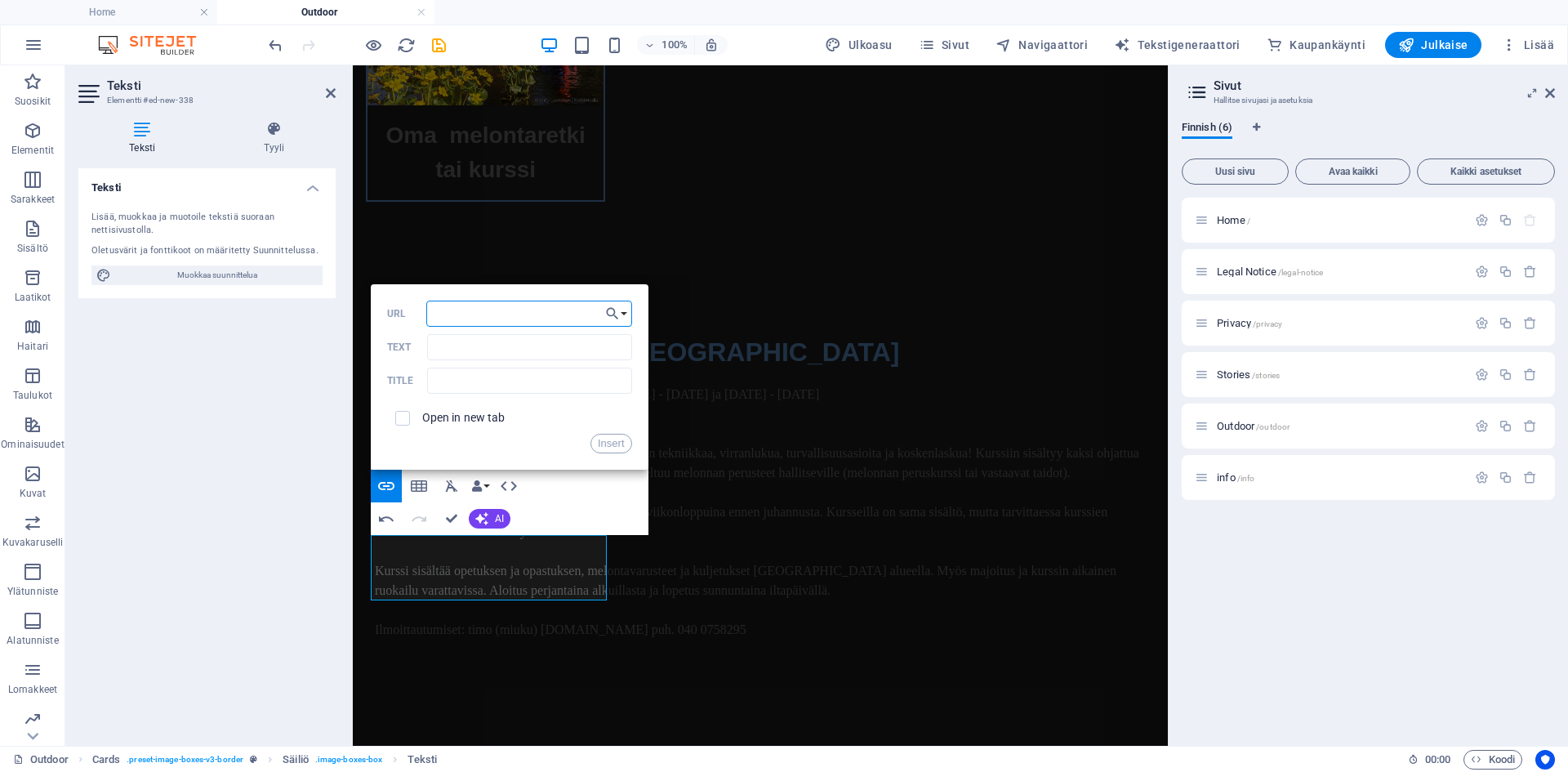
click at [470, 317] on input "URL" at bounding box center [529, 314] width 206 height 26
paste input "https://kainuunluontoretket.fi/"
type input "https://kainuunluontoretket.fi"
click at [510, 344] on input "Text" at bounding box center [529, 348] width 204 height 26
paste input "https://kainuunluontoretket.fi/"
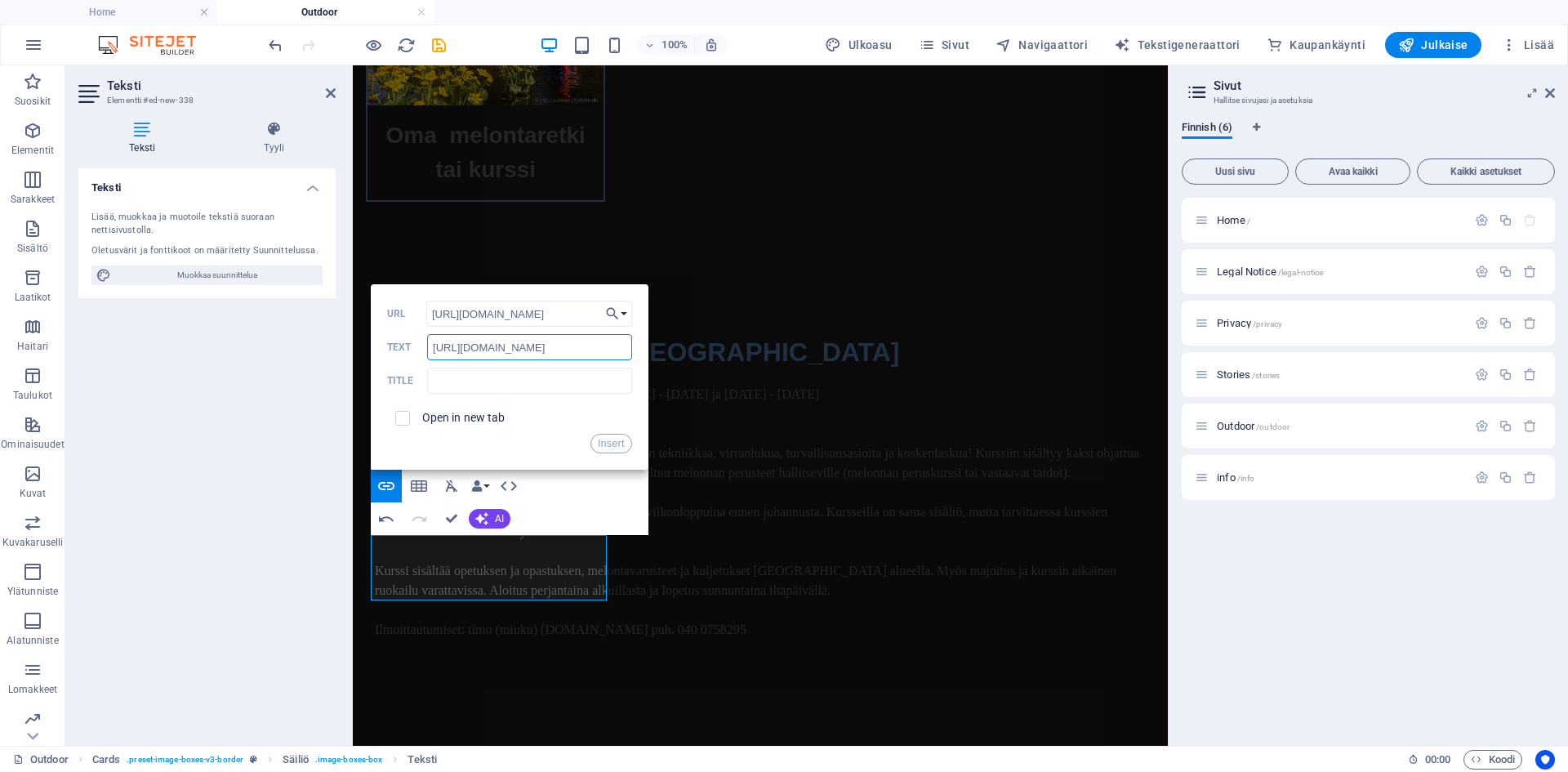
type input "https://kainuunluontoretket.fi"
click at [606, 450] on button "Insert" at bounding box center [611, 443] width 42 height 20
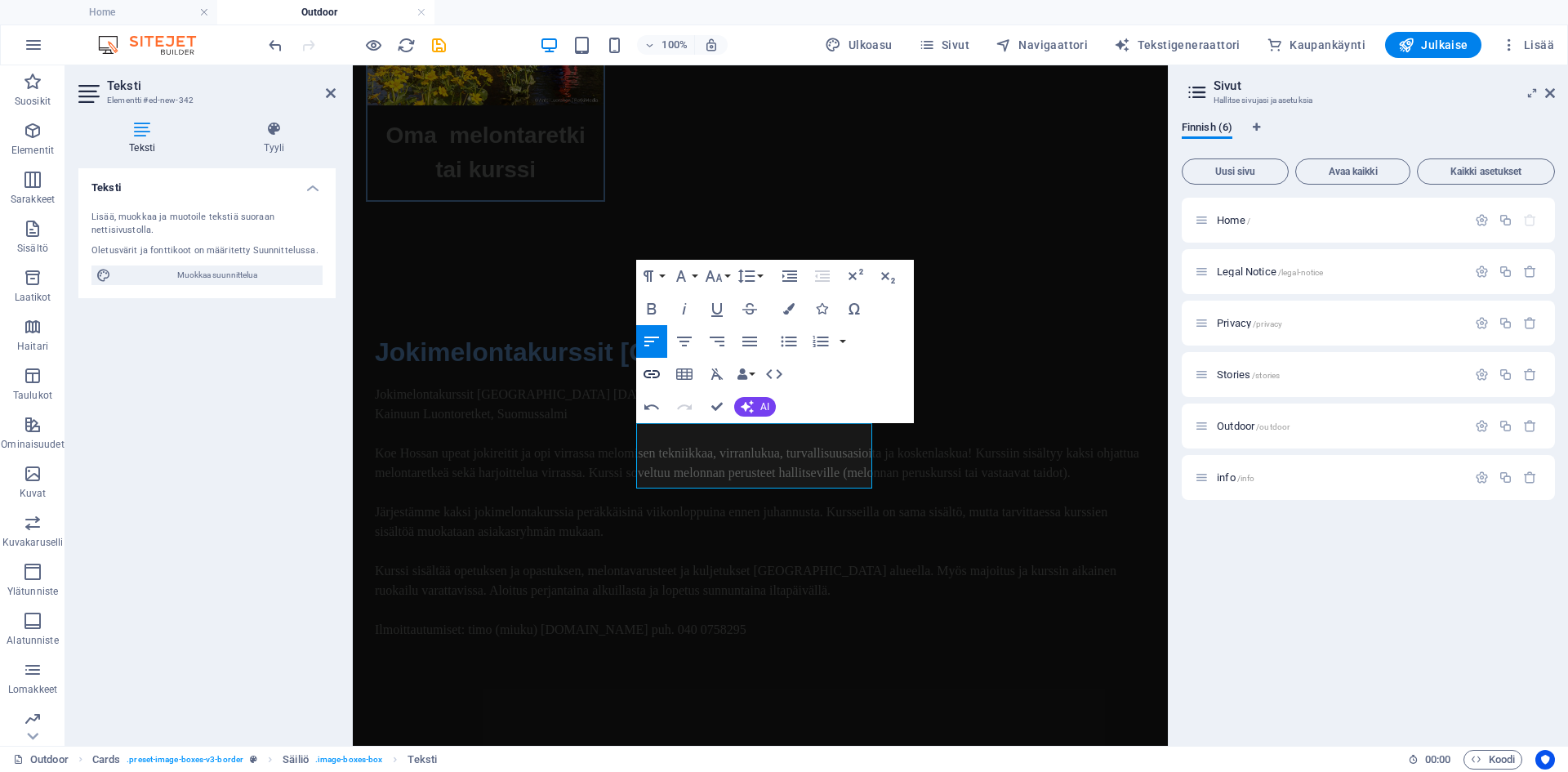
click at [654, 377] on icon "button" at bounding box center [651, 374] width 16 height 9
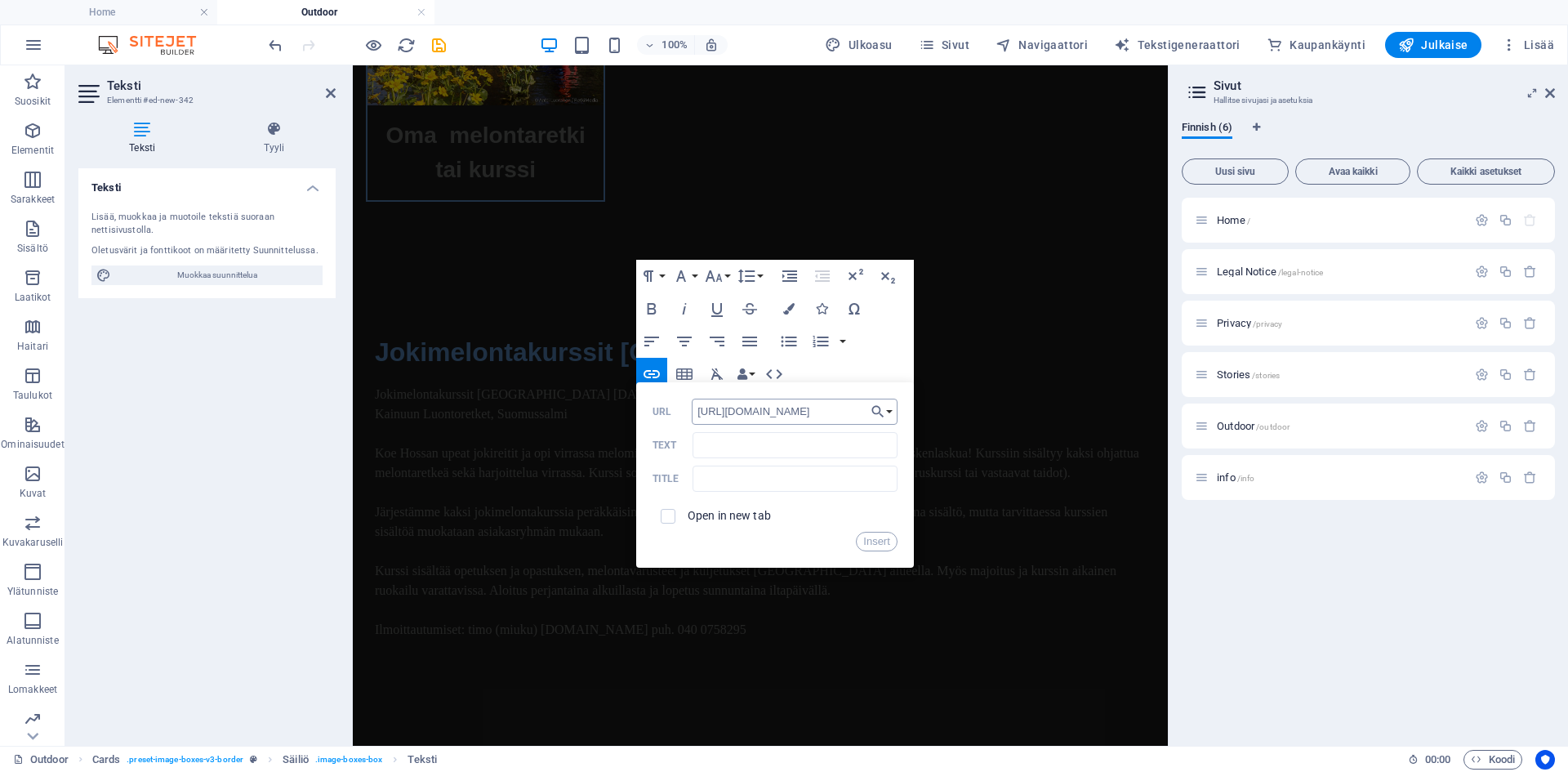
type input "https://ulkoilmaakatemia.fi"
paste input "https://ulkoilmaakatemia.fi"
type input "https://ulkoilmaakatemia.fi"
click at [874, 540] on button "Insert" at bounding box center [877, 541] width 42 height 20
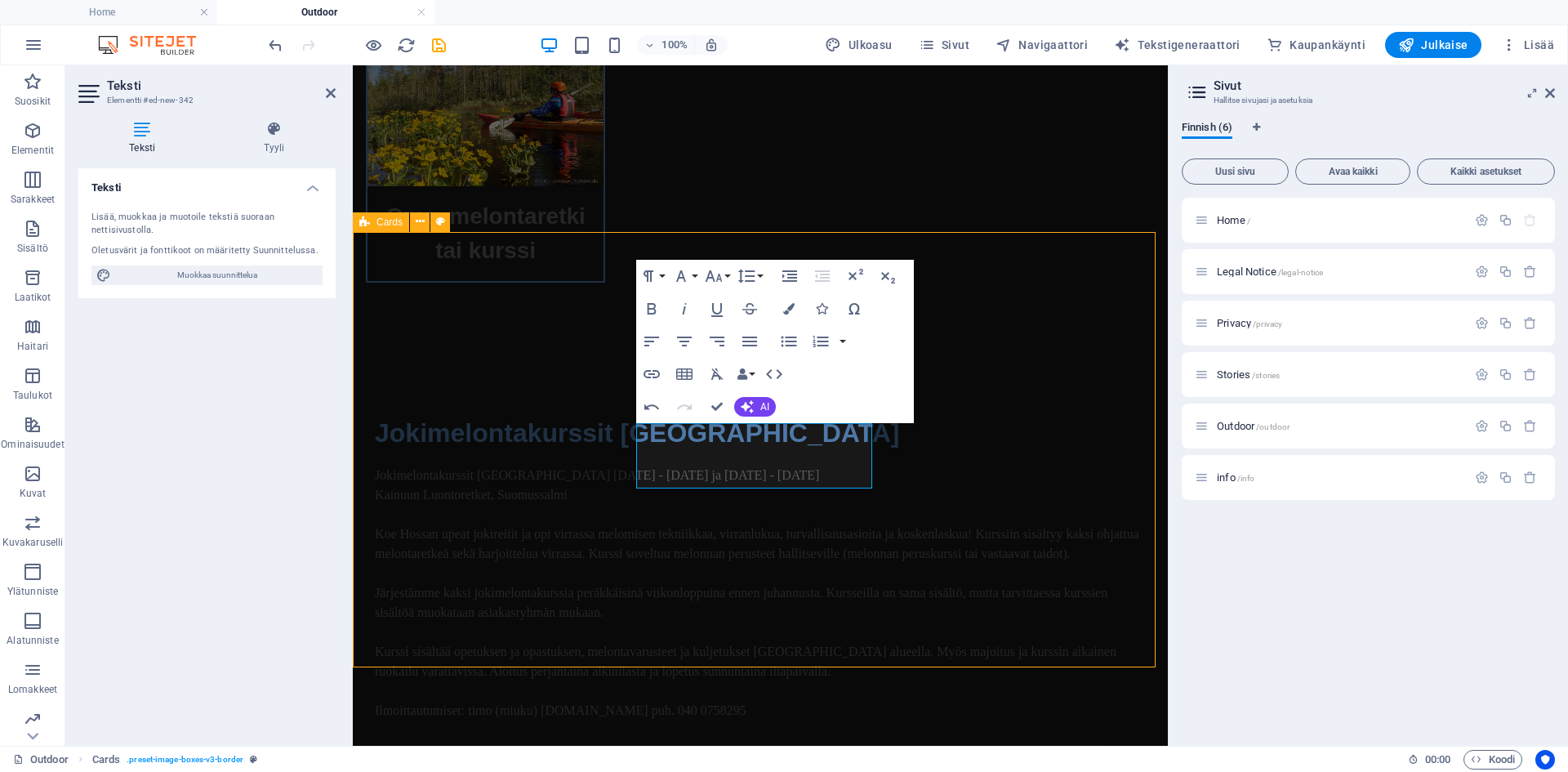
scroll to position [2866, 0]
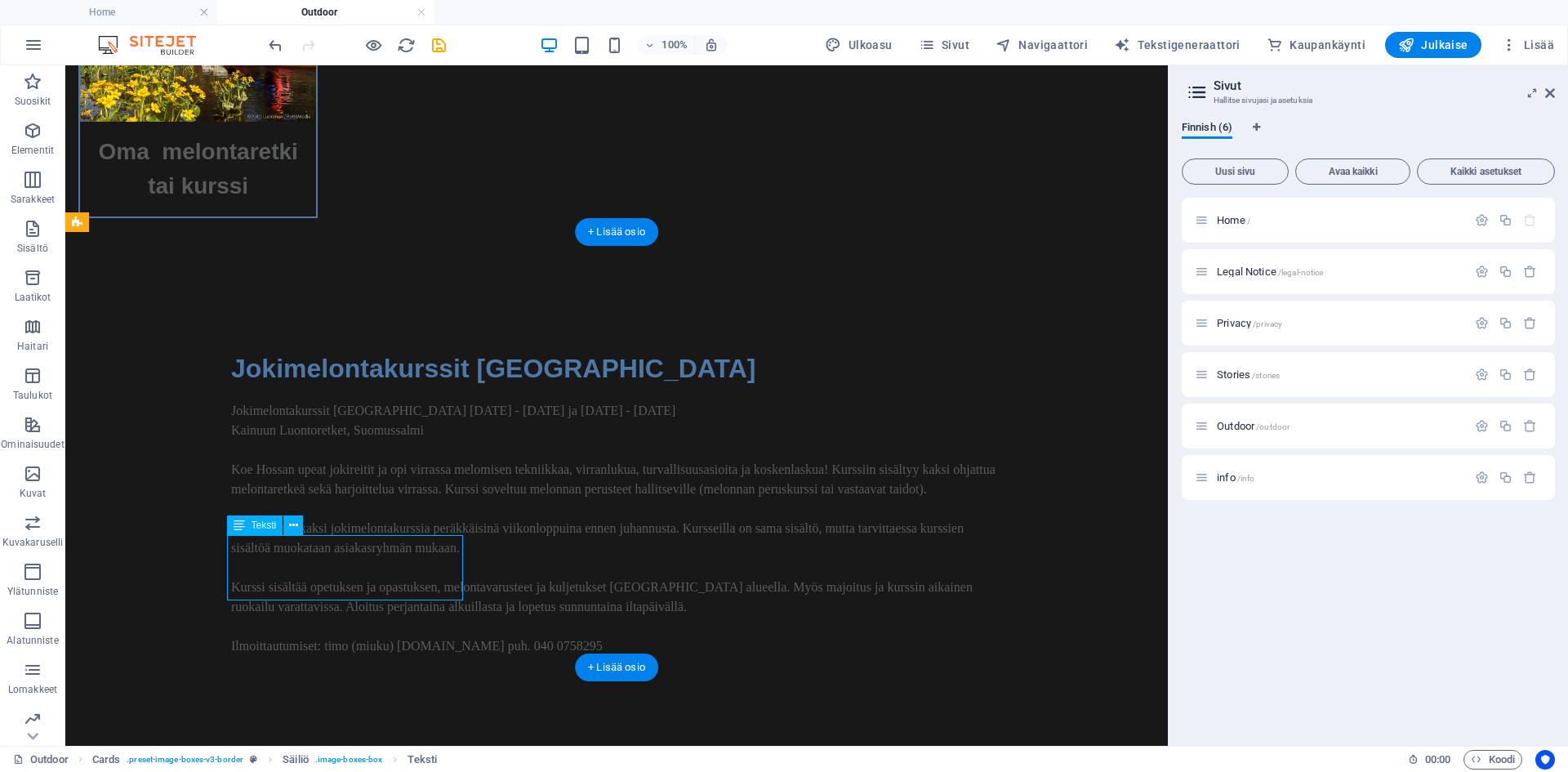
scroll to position [2704, 0]
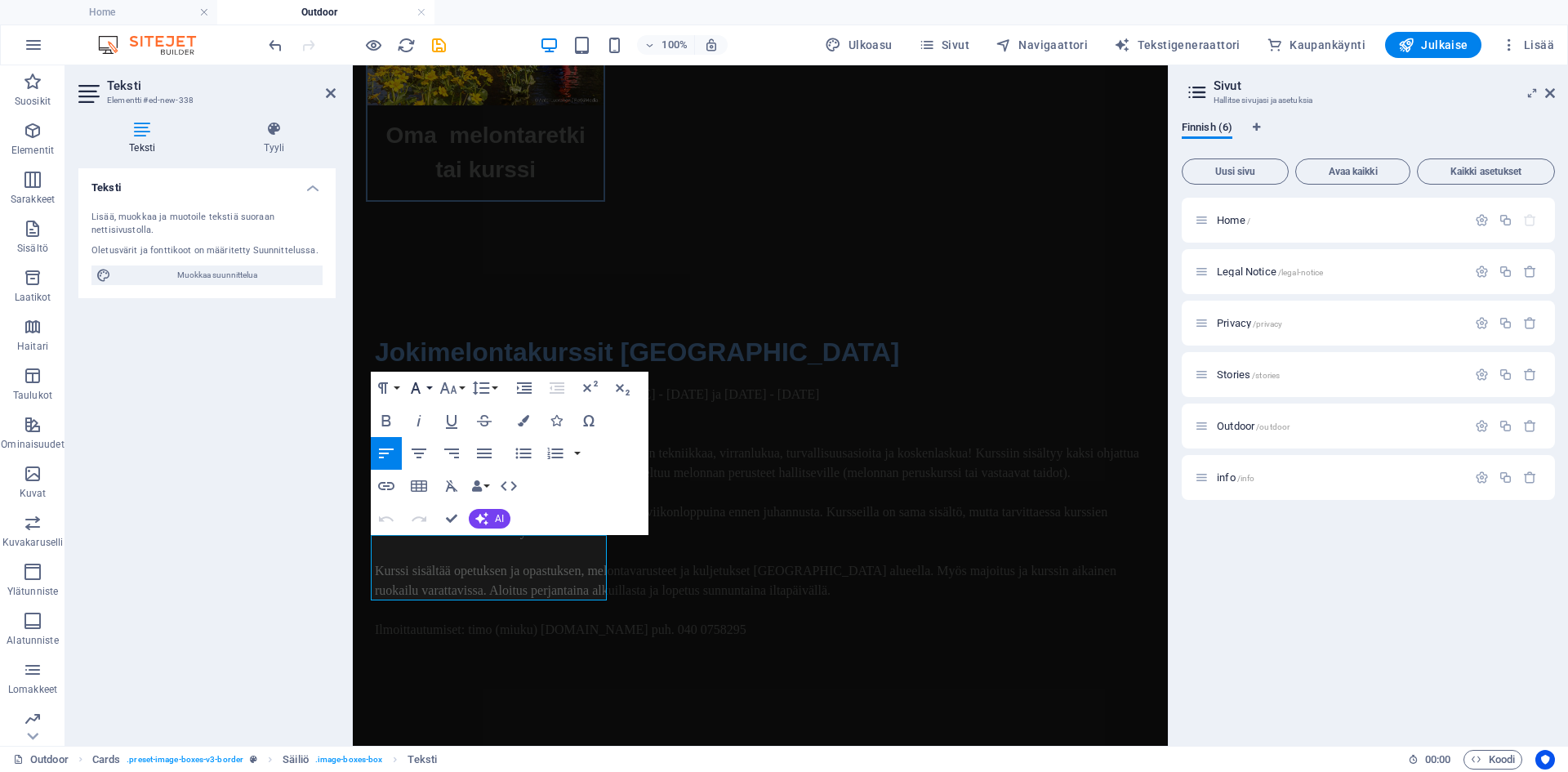
click at [430, 387] on button "Font Family" at bounding box center [418, 387] width 31 height 33
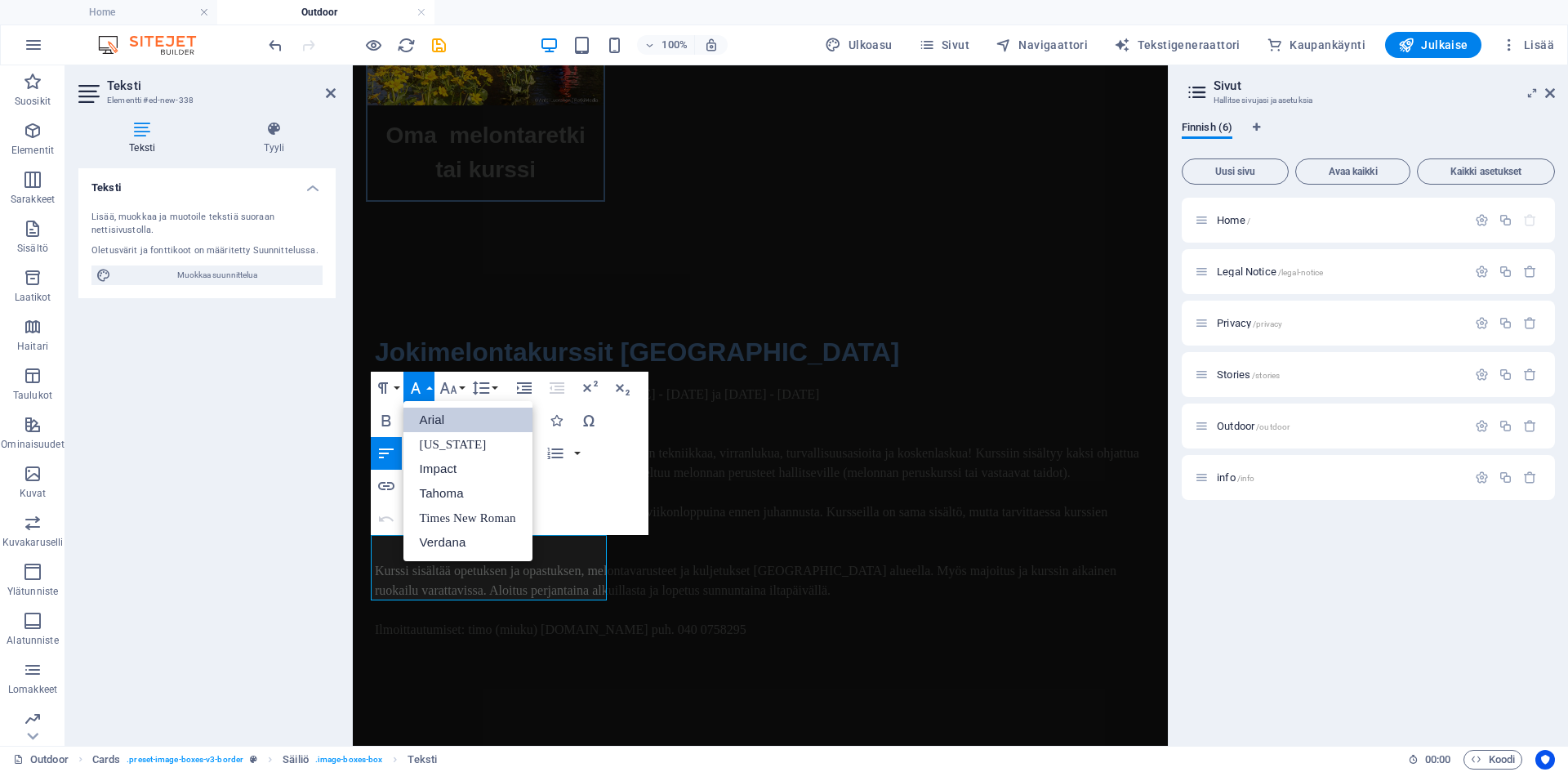
scroll to position [0, 0]
click at [442, 441] on link "[US_STATE]" at bounding box center [468, 444] width 129 height 25
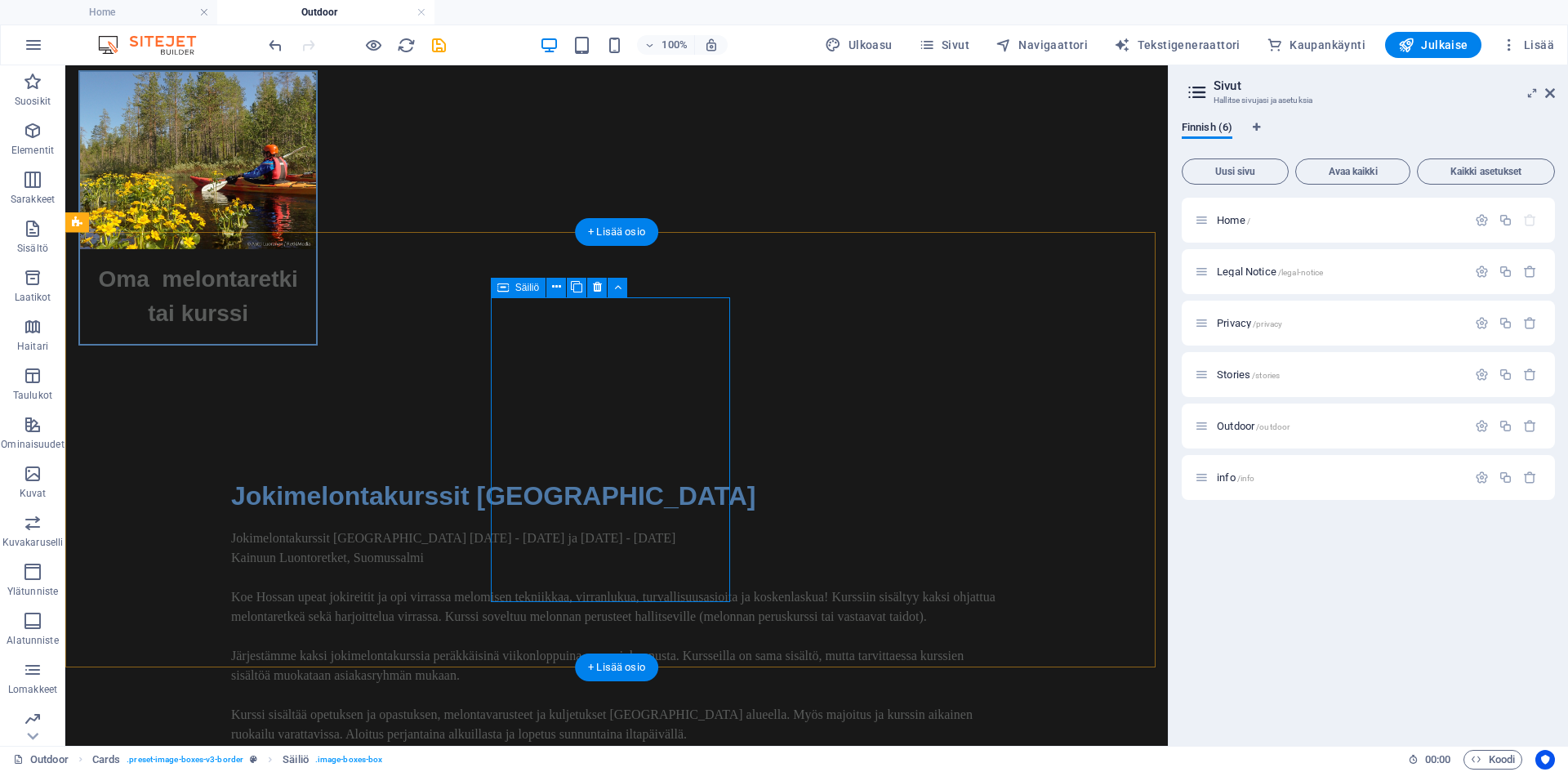
scroll to position [2866, 0]
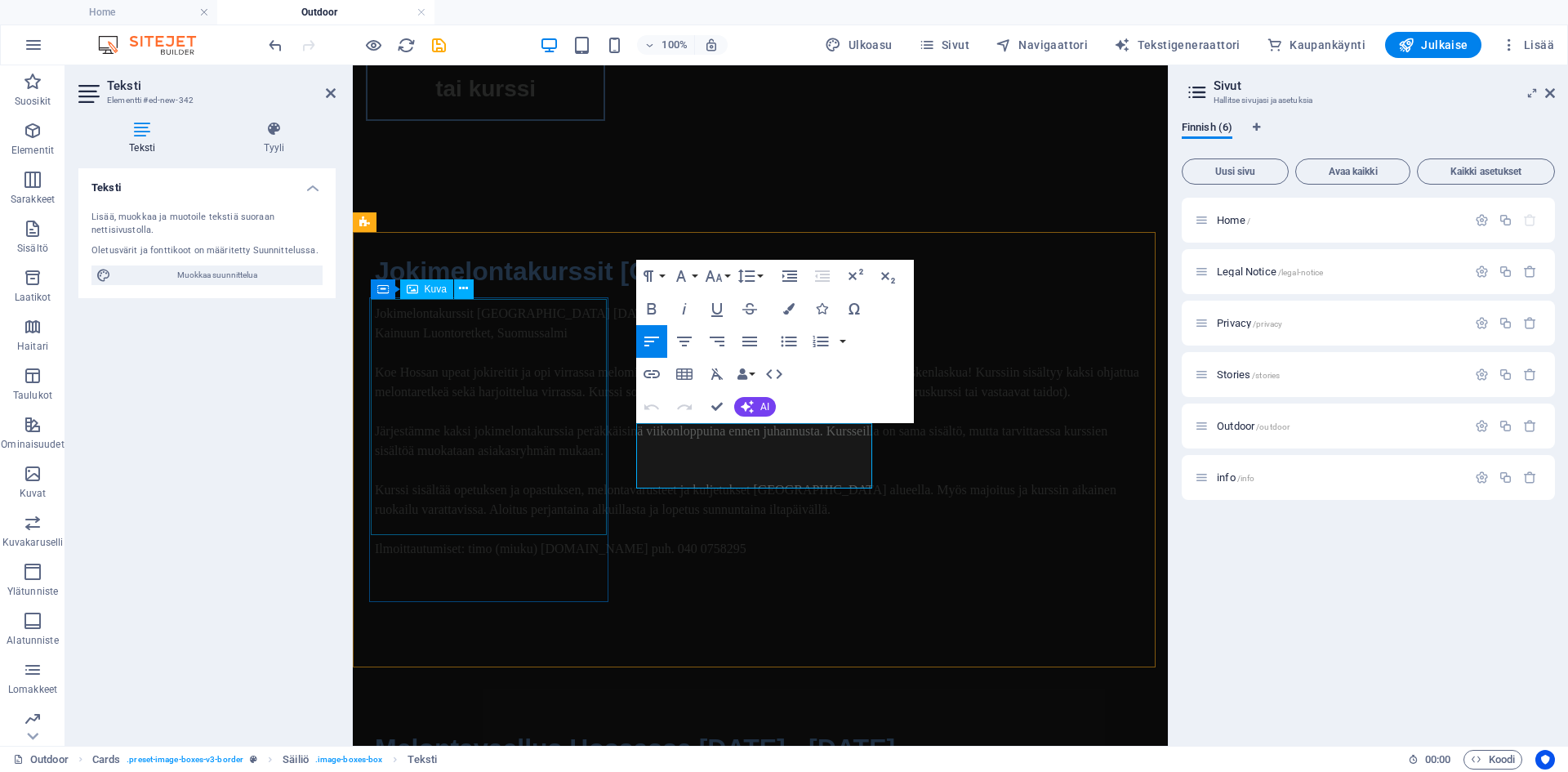
scroll to position [2704, 0]
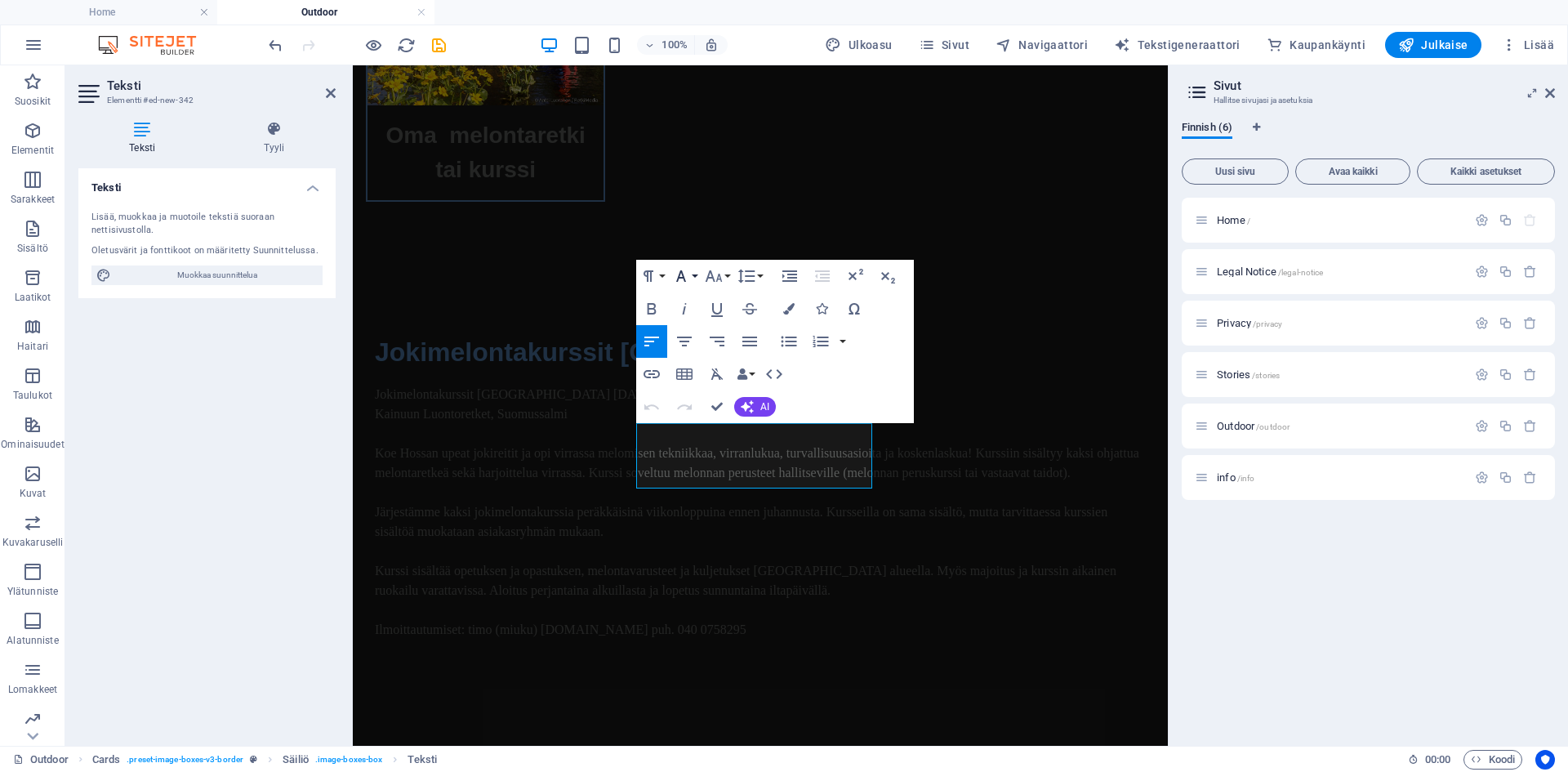
click at [692, 276] on button "Font Family" at bounding box center [684, 276] width 31 height 33
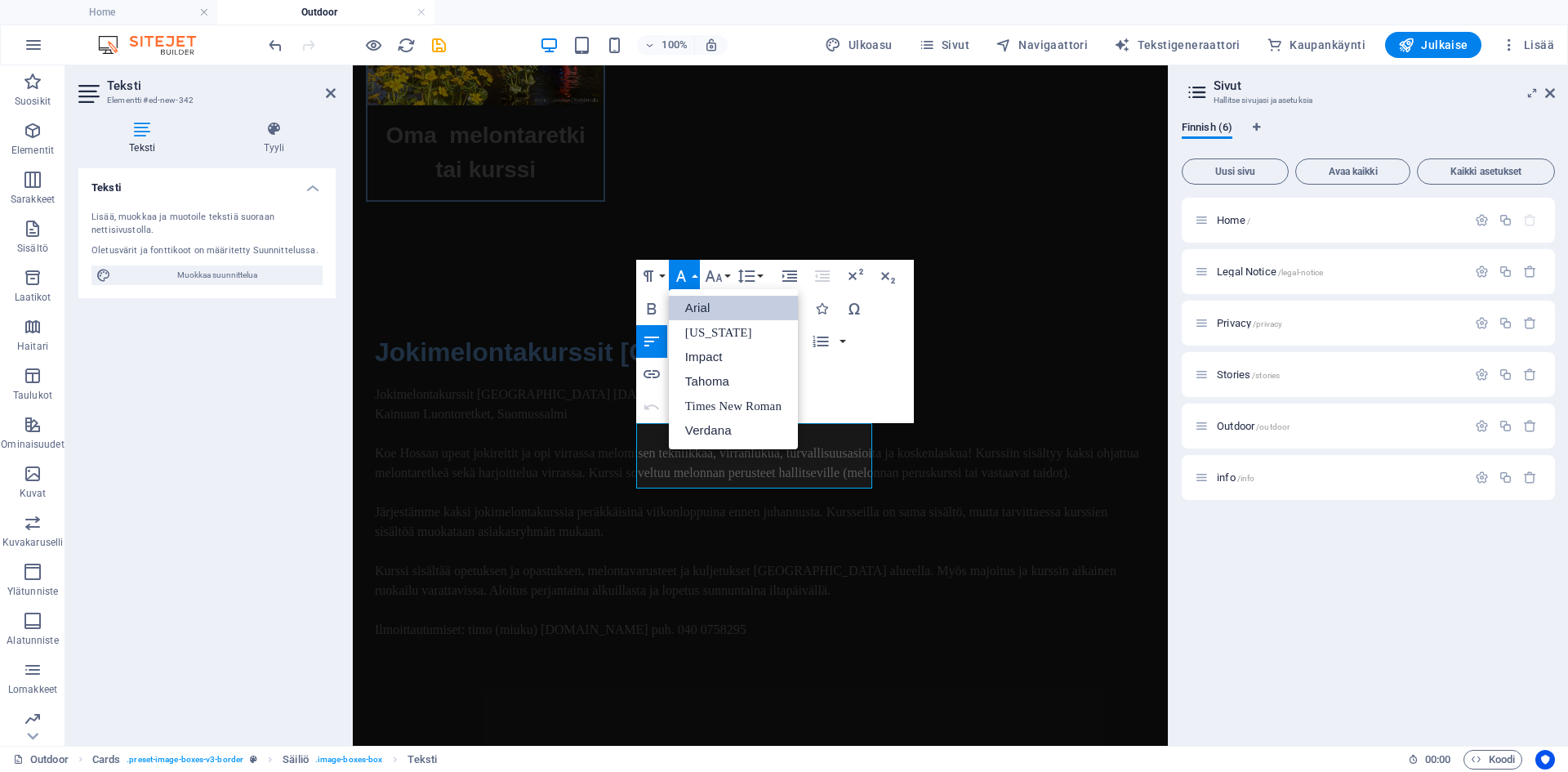
scroll to position [0, 0]
click at [702, 330] on link "[US_STATE]" at bounding box center [733, 333] width 129 height 25
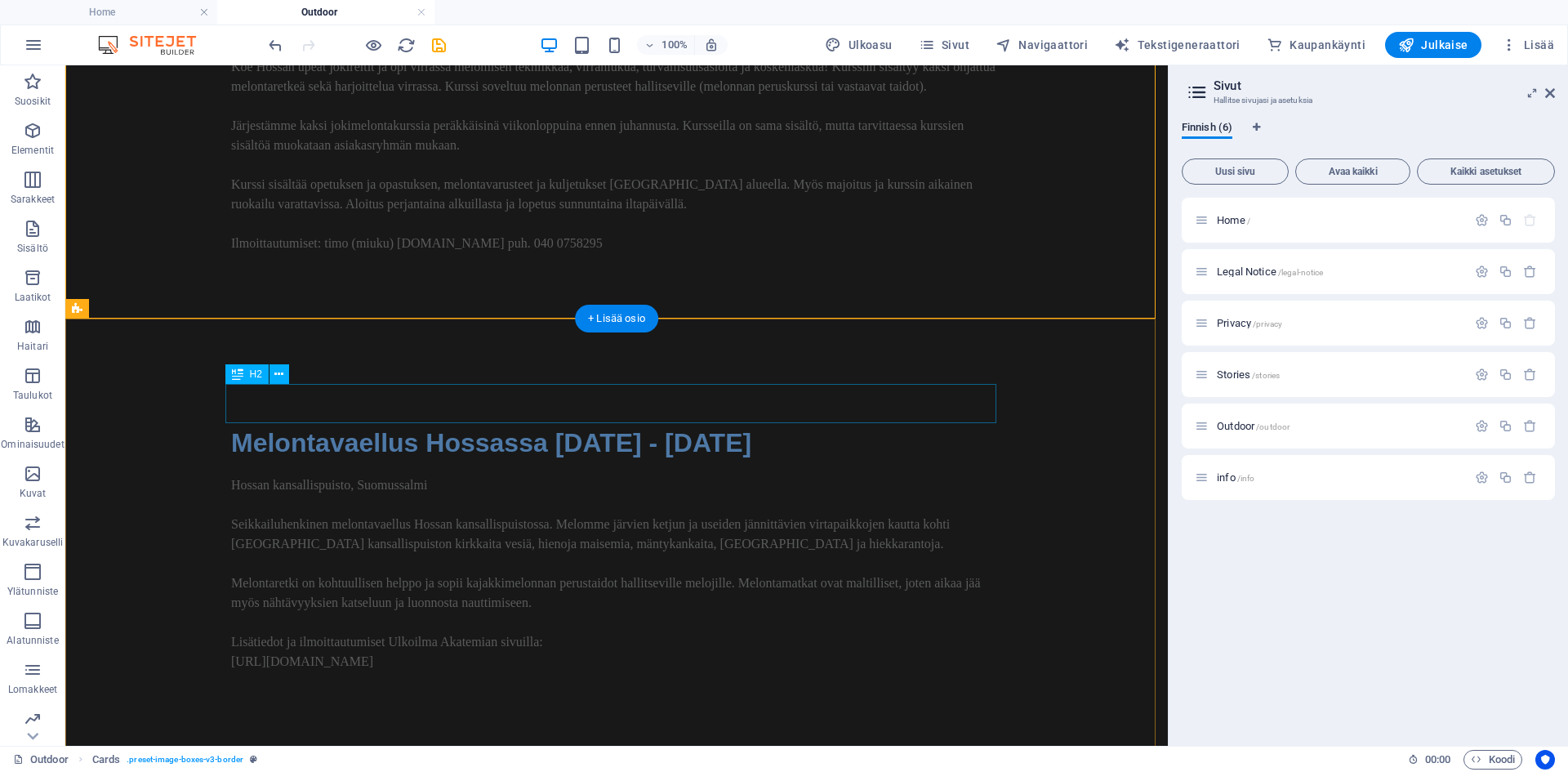
scroll to position [3356, 0]
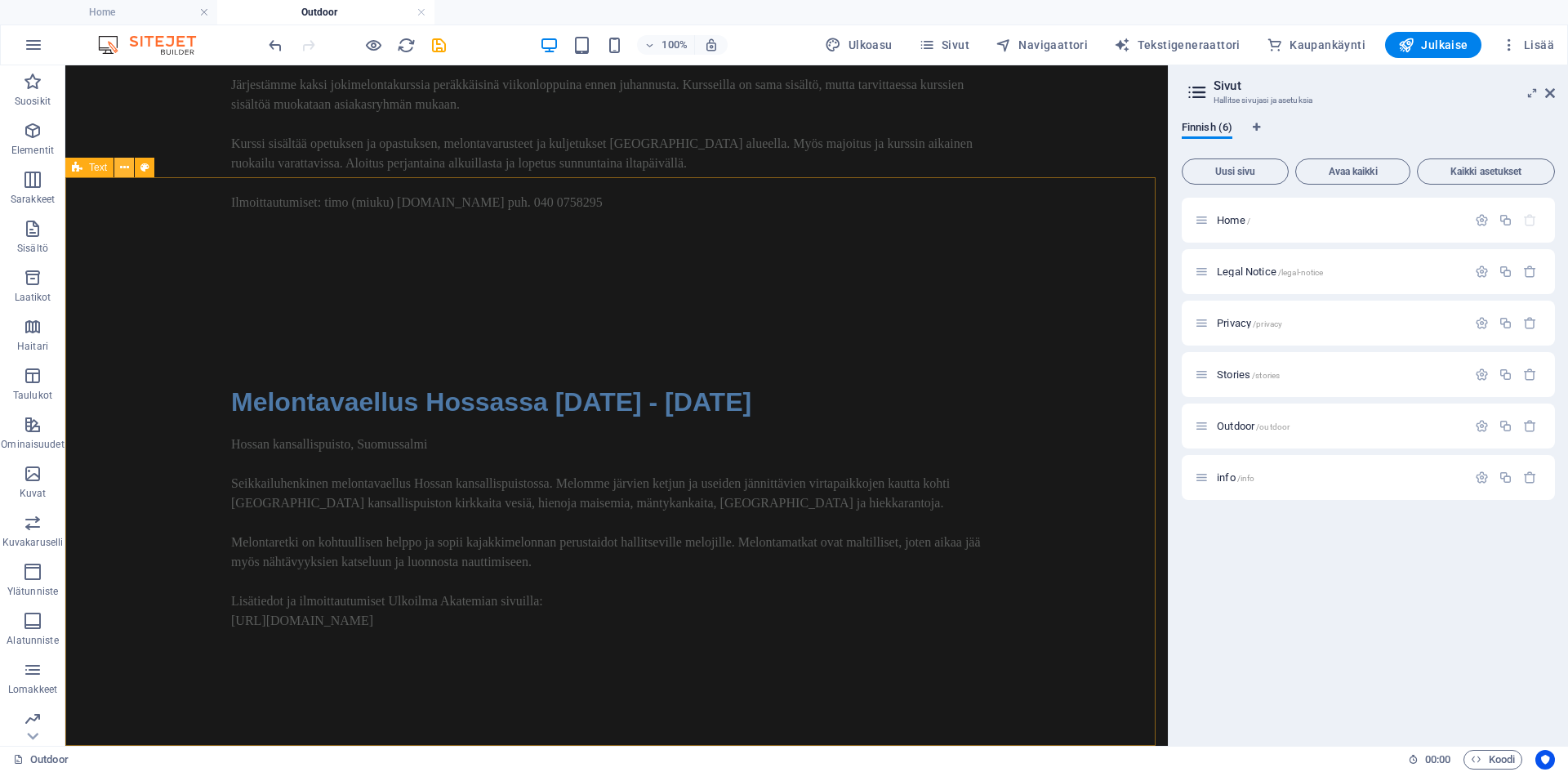
click at [124, 171] on icon at bounding box center [125, 168] width 9 height 17
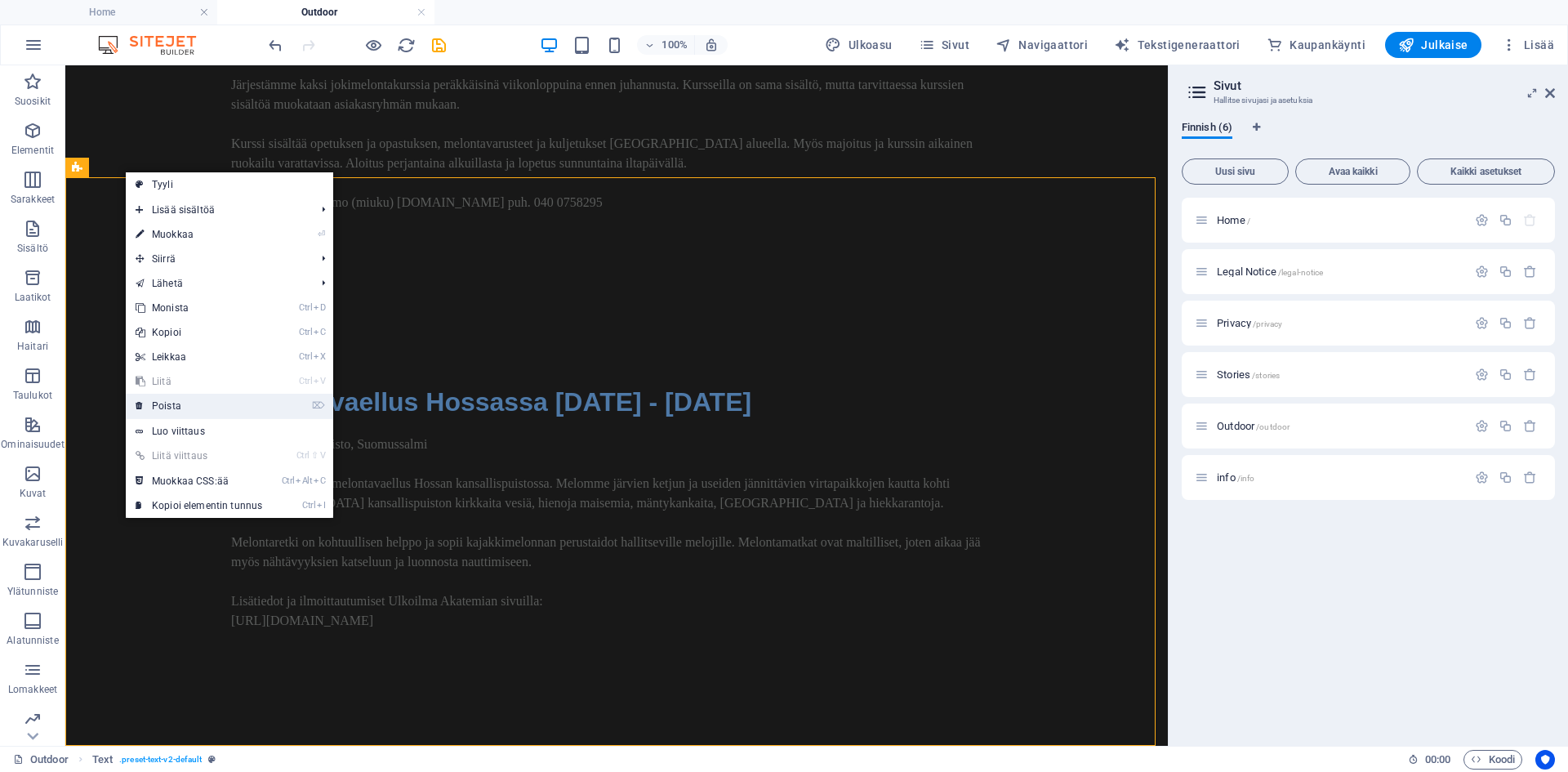
click at [211, 398] on link "⌦ Poista" at bounding box center [198, 406] width 146 height 25
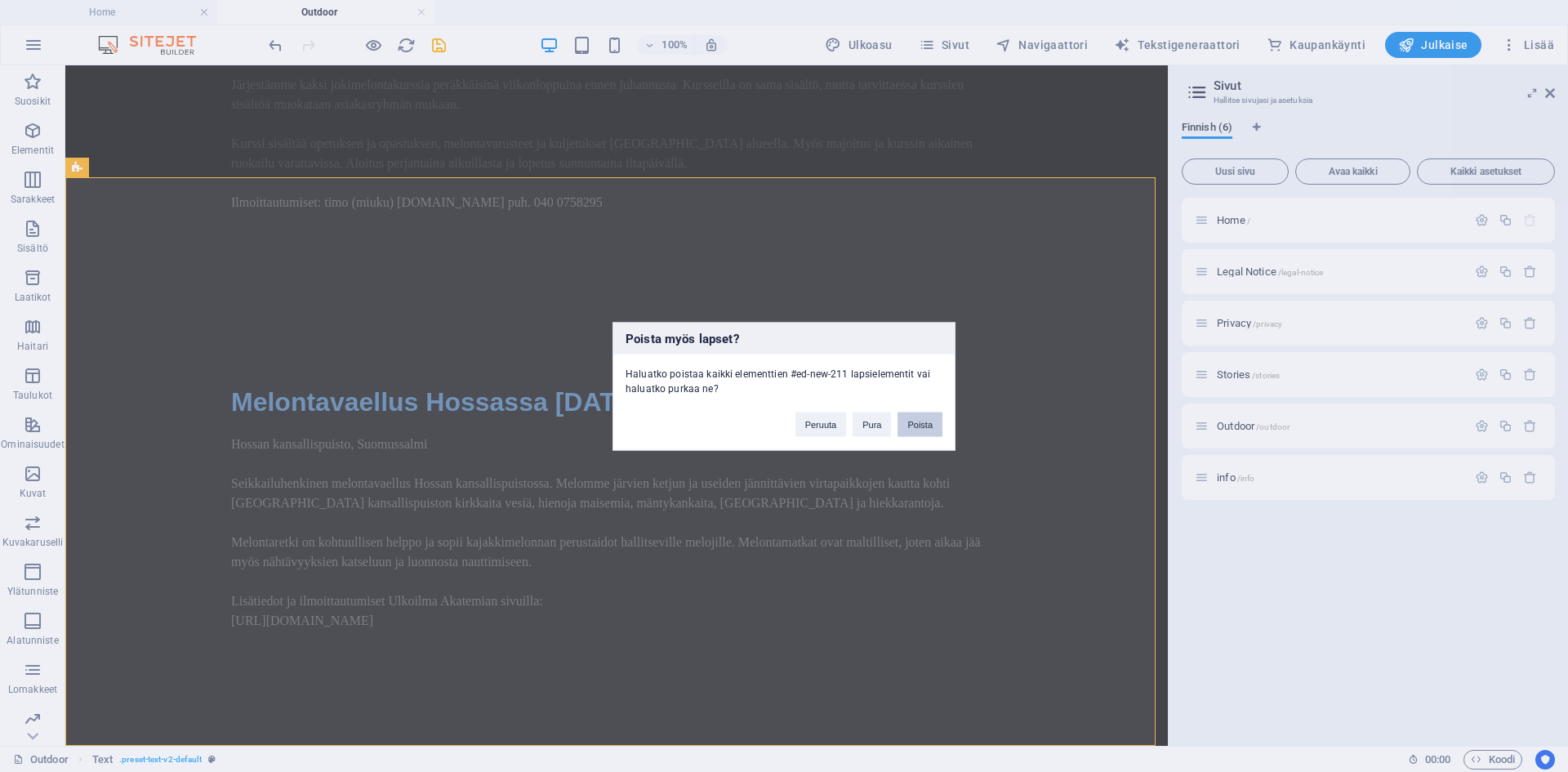
click at [929, 431] on button "Poista" at bounding box center [920, 424] width 45 height 25
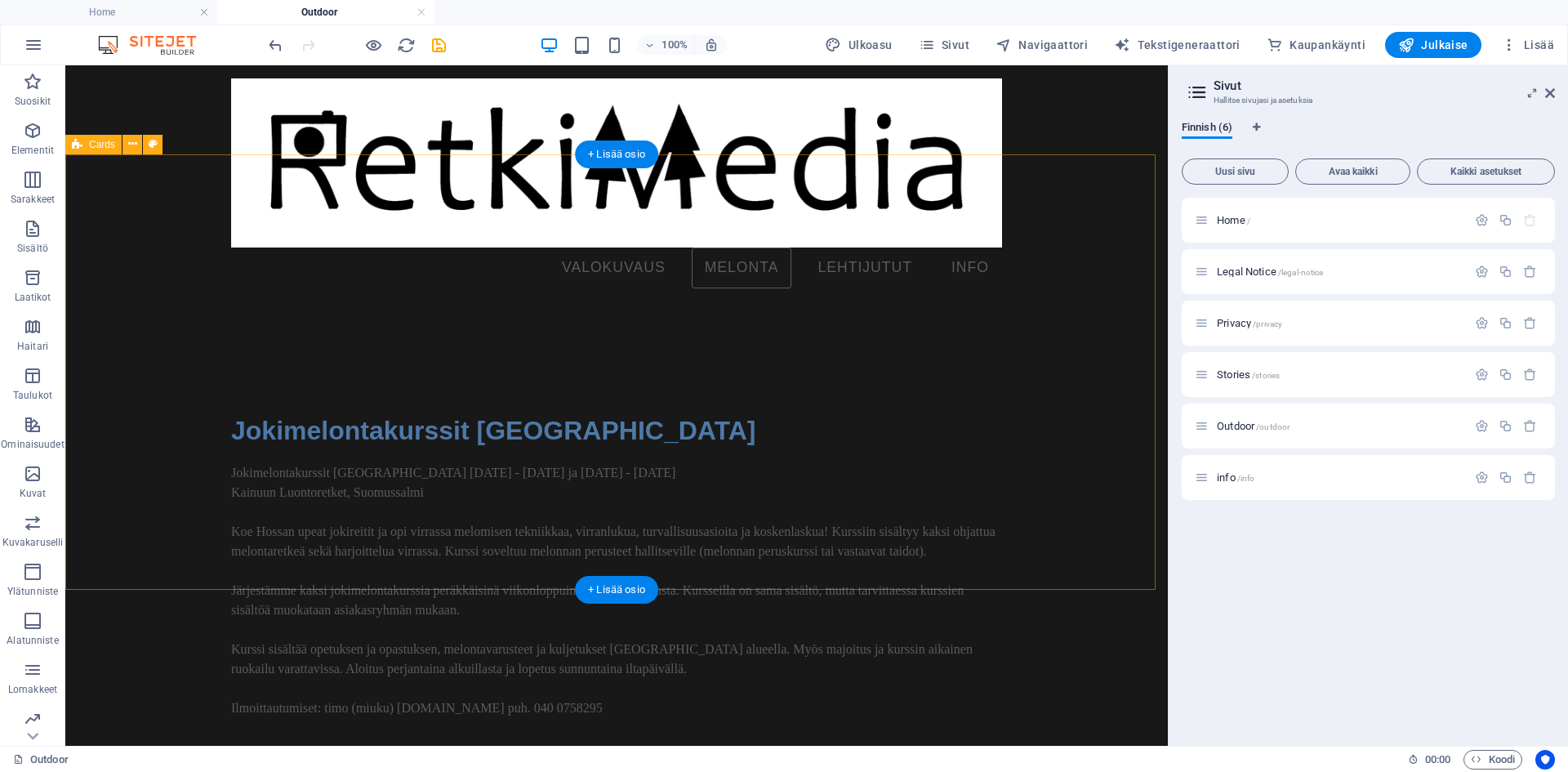
scroll to position [2944, 0]
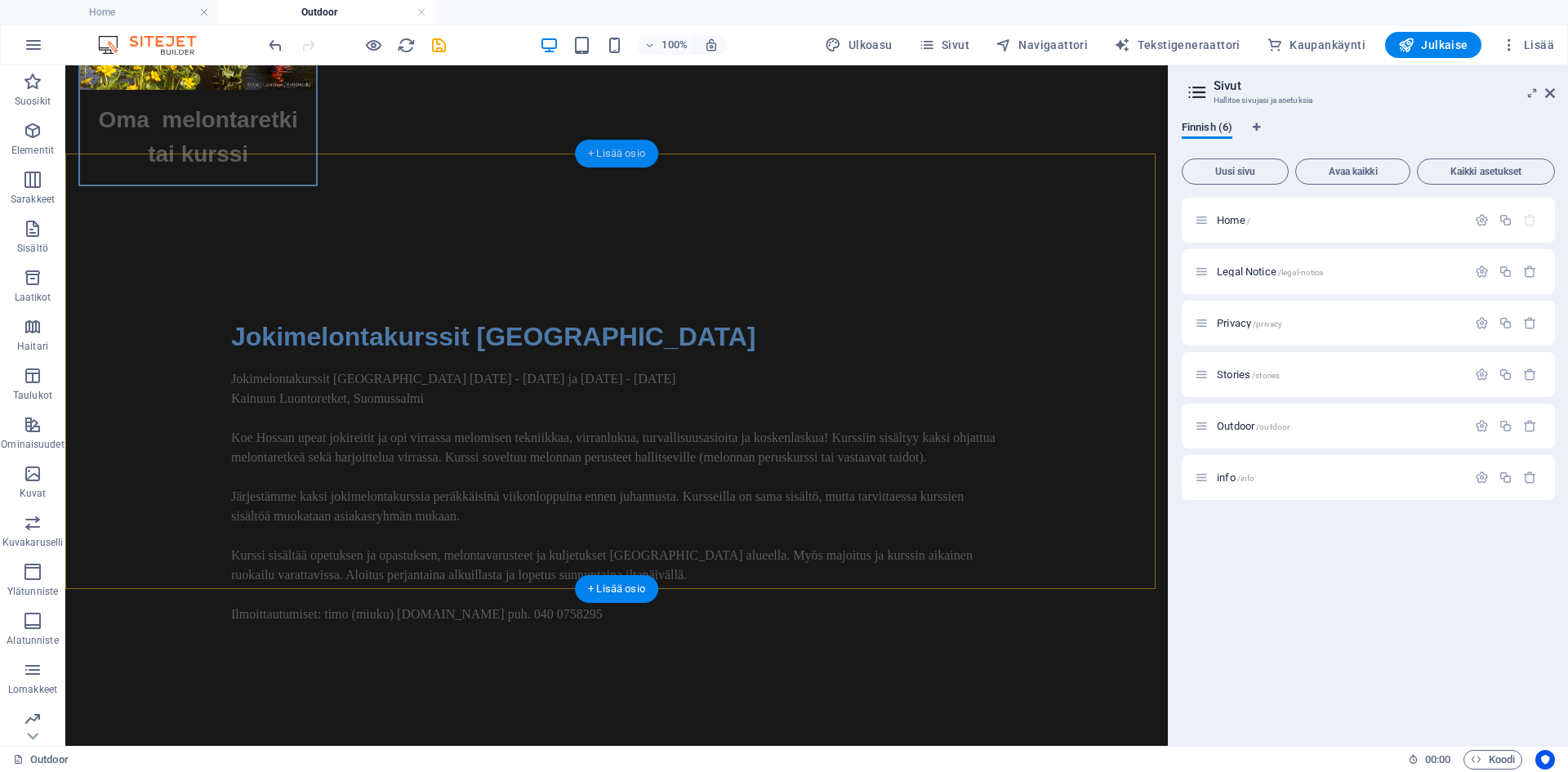
click at [630, 154] on div "+ Lisää osio" at bounding box center [617, 153] width 83 height 27
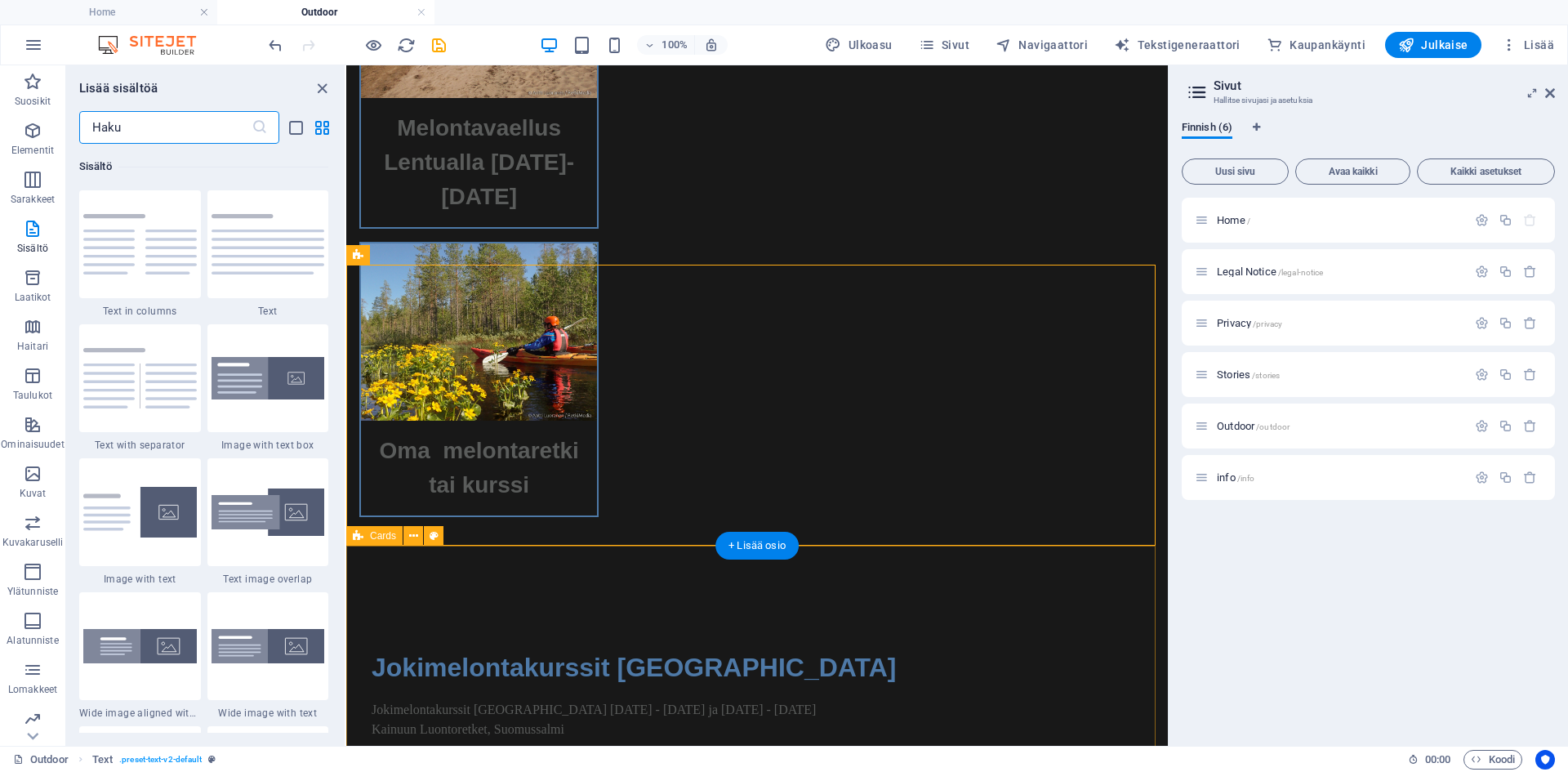
scroll to position [2476, 0]
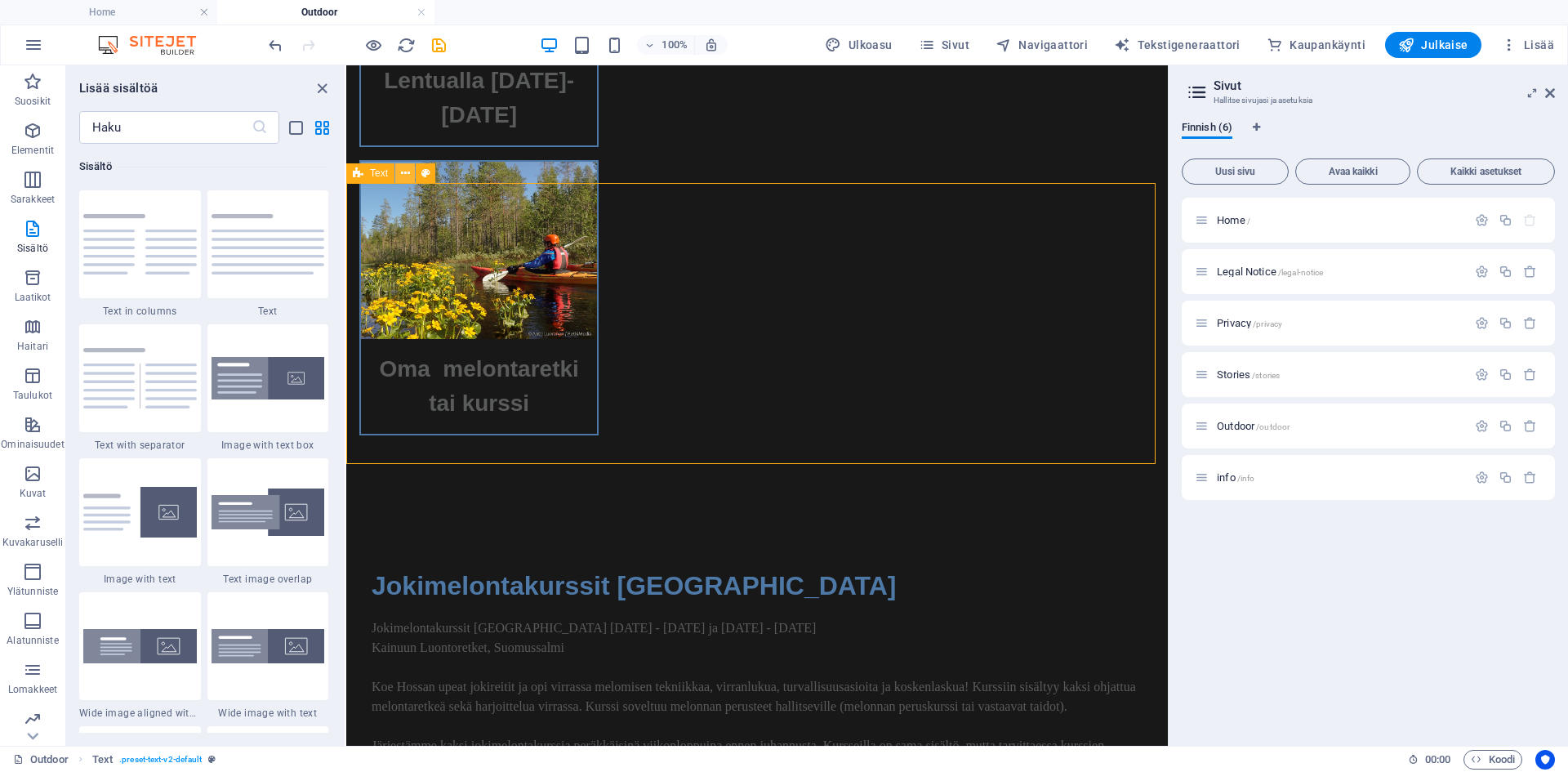
click at [405, 173] on icon at bounding box center [405, 174] width 9 height 17
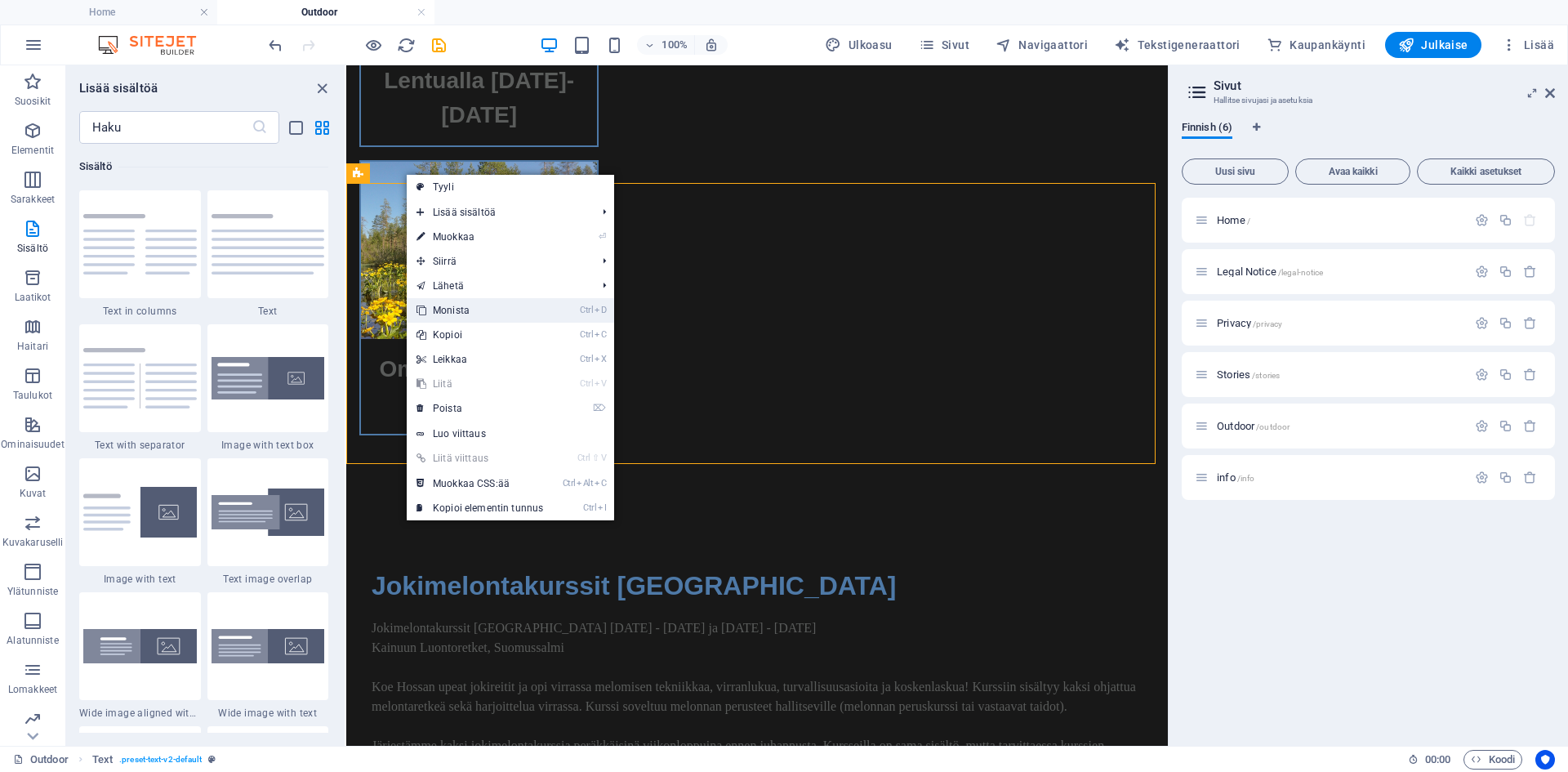
click at [480, 308] on link "Ctrl D Monista" at bounding box center [480, 311] width 146 height 25
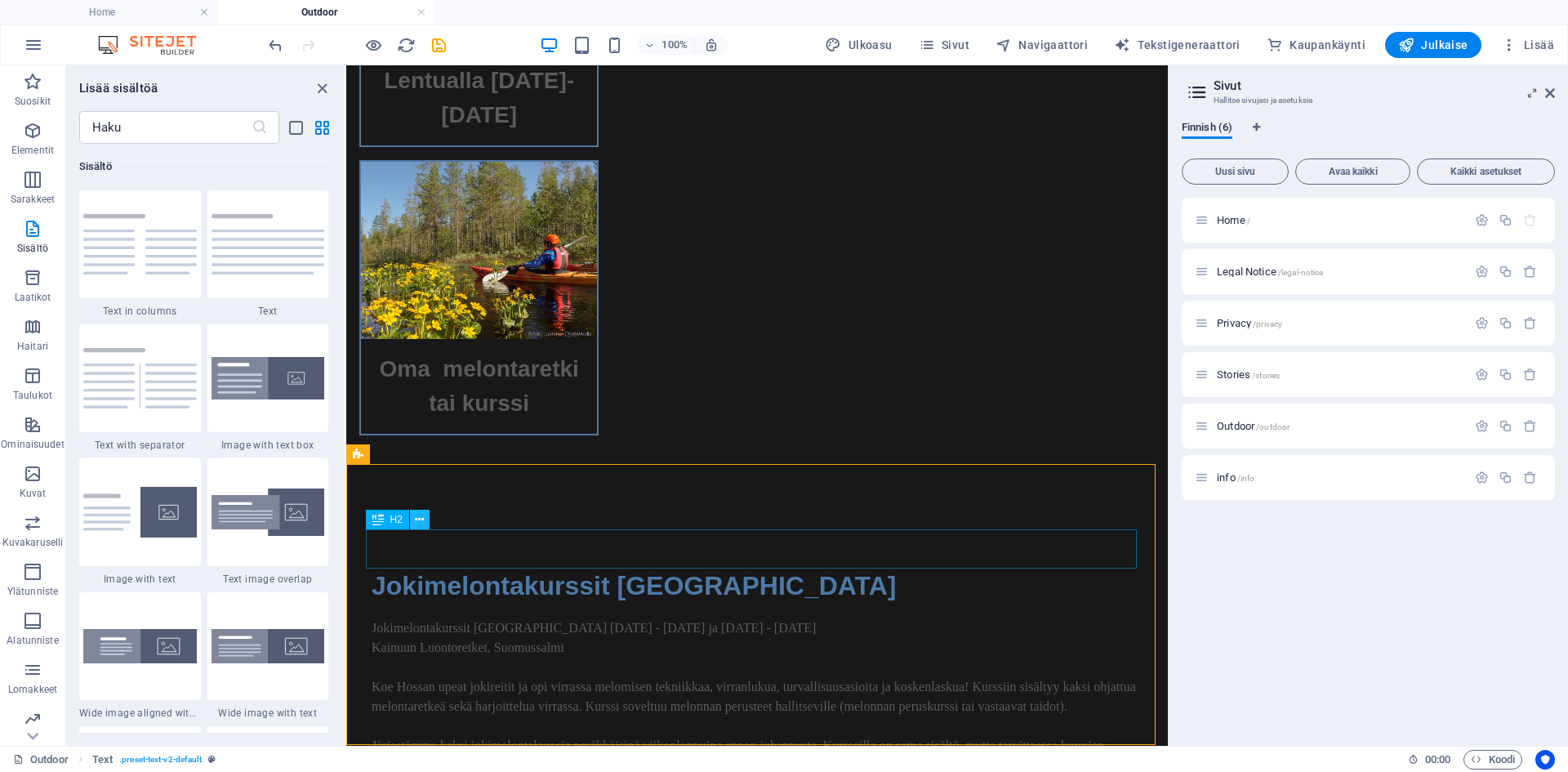
click at [418, 519] on icon at bounding box center [419, 520] width 9 height 17
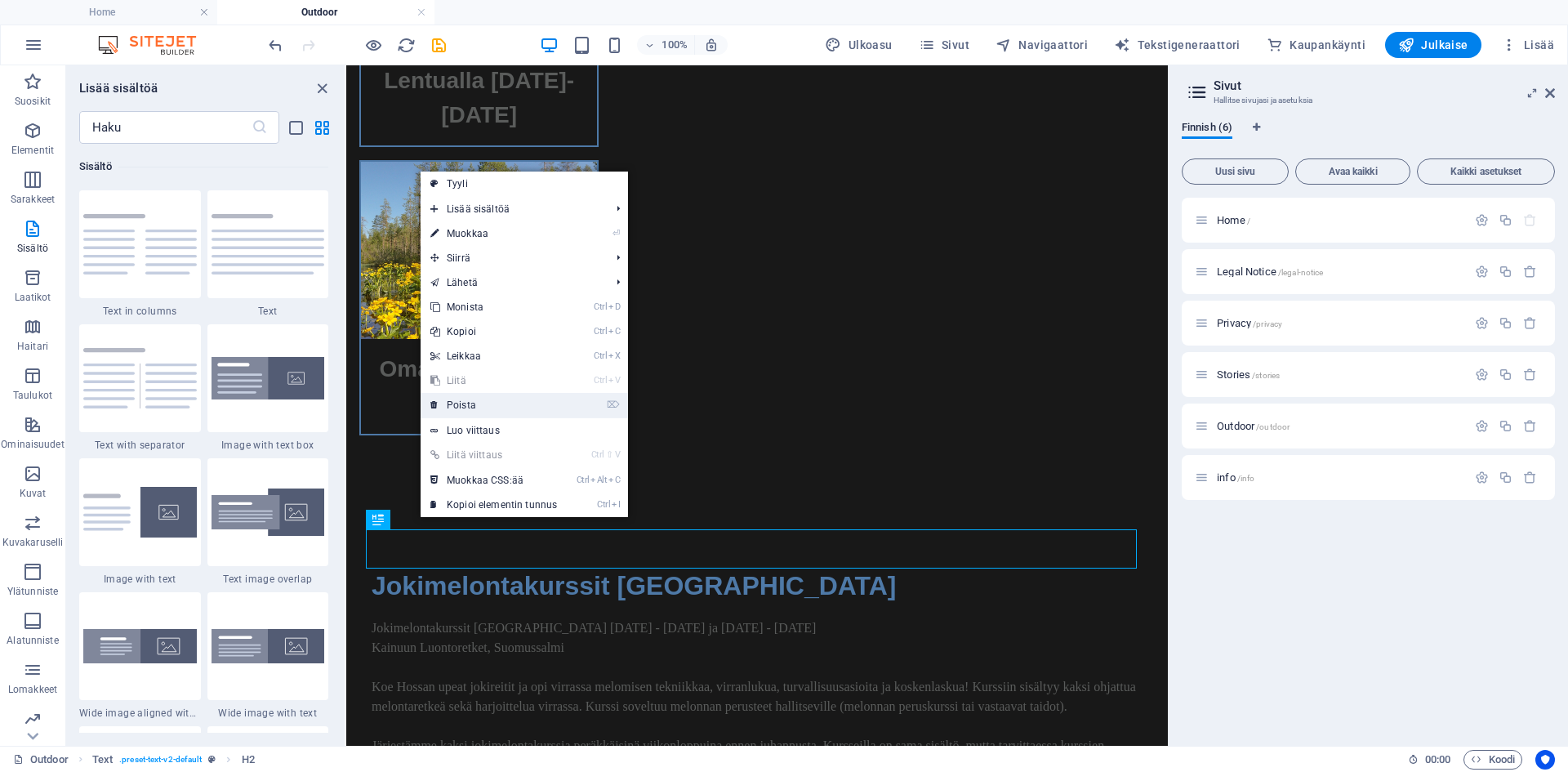
click at [494, 400] on link "⌦ Poista" at bounding box center [493, 405] width 146 height 25
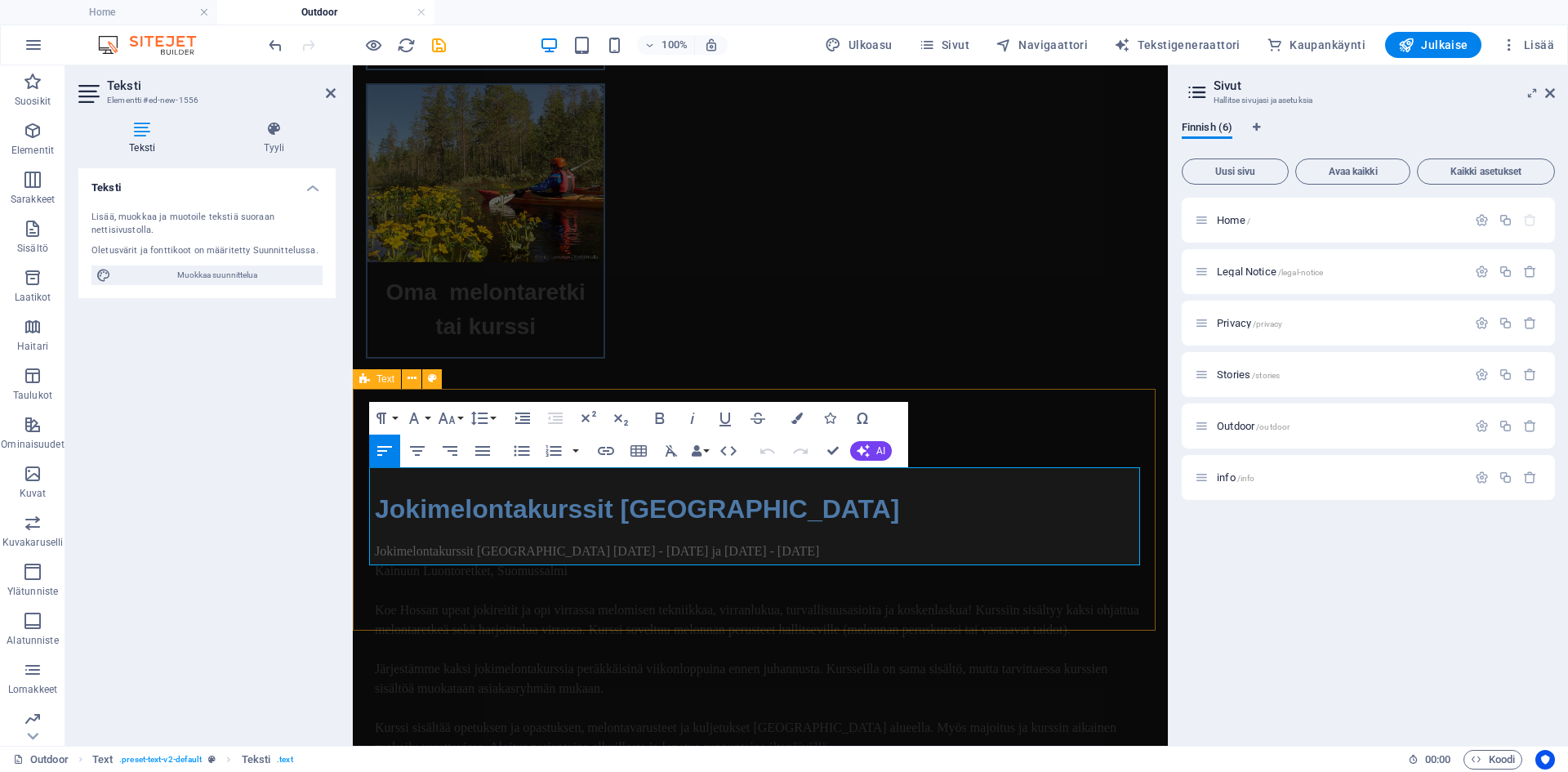
scroll to position [2636, 0]
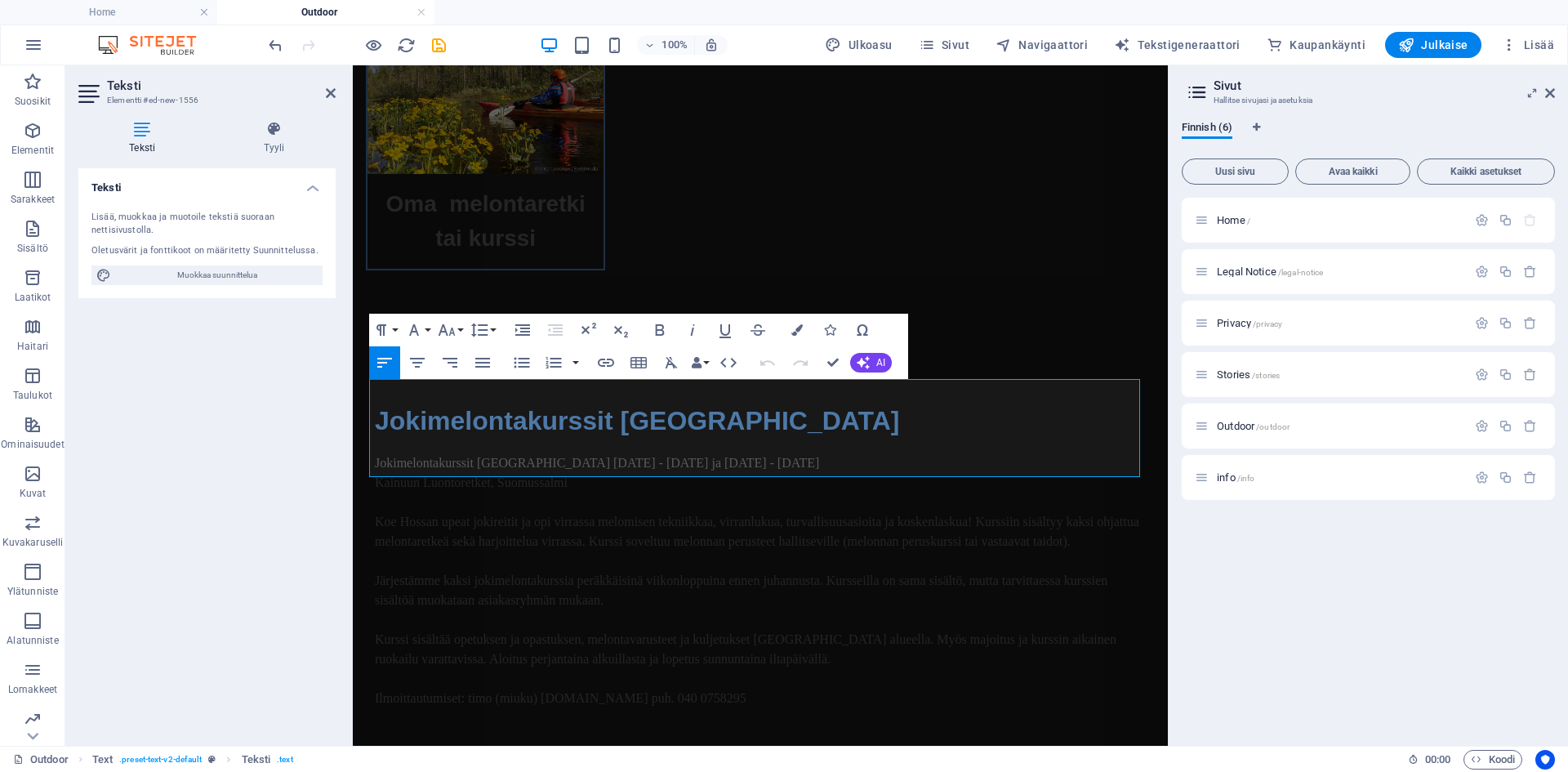
drag, startPoint x: 648, startPoint y: 451, endPoint x: 334, endPoint y: 357, distance: 327.8
click at [352, 357] on html "Menu VALOKUVAUS MELONTA LEHTIJUTUT INFO Jokimelontakurssi Hossassa 5.-7.6.2026 …" at bounding box center [759, 251] width 815 height 5645
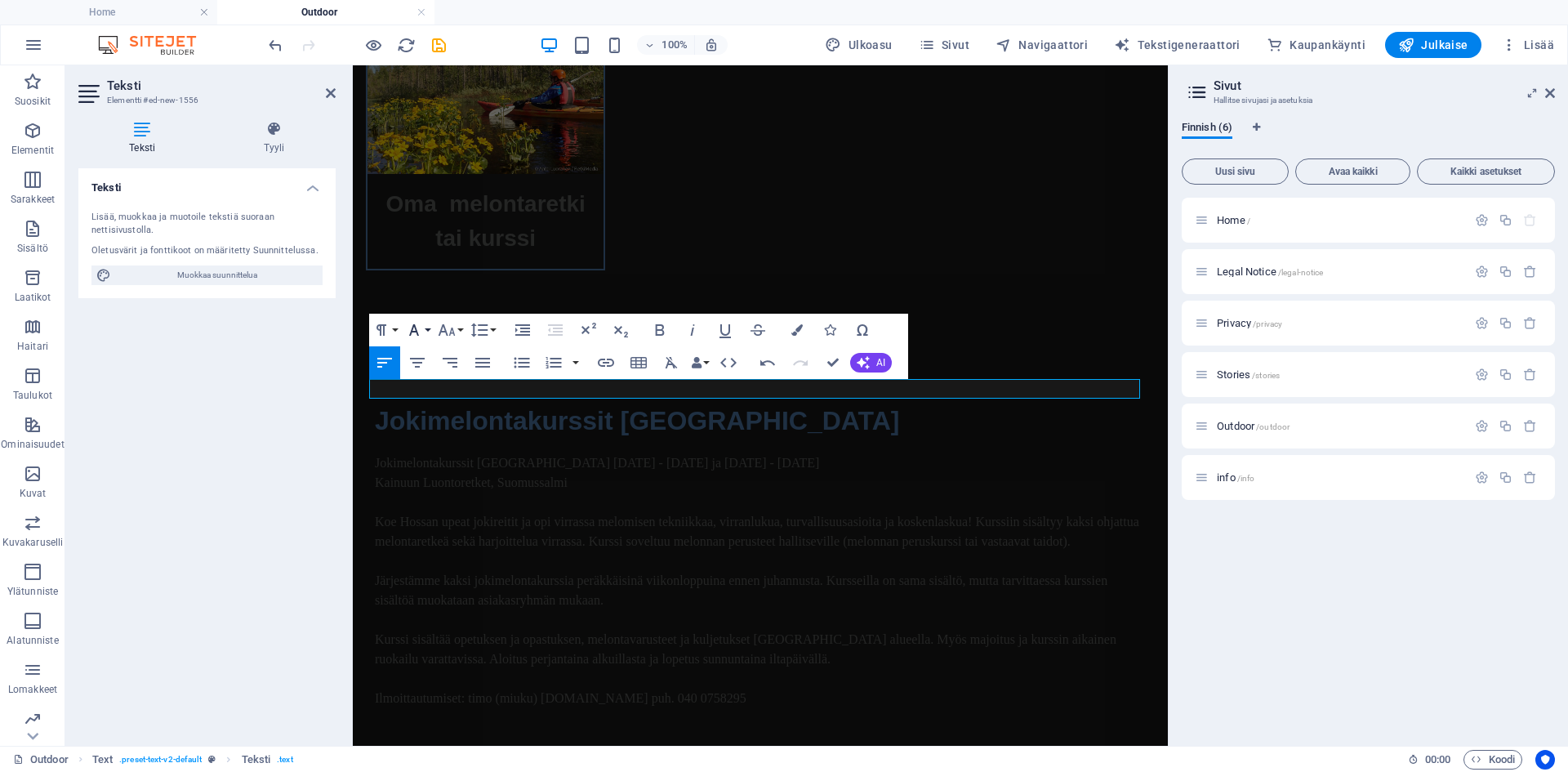
click at [430, 329] on button "Font Family" at bounding box center [417, 330] width 31 height 33
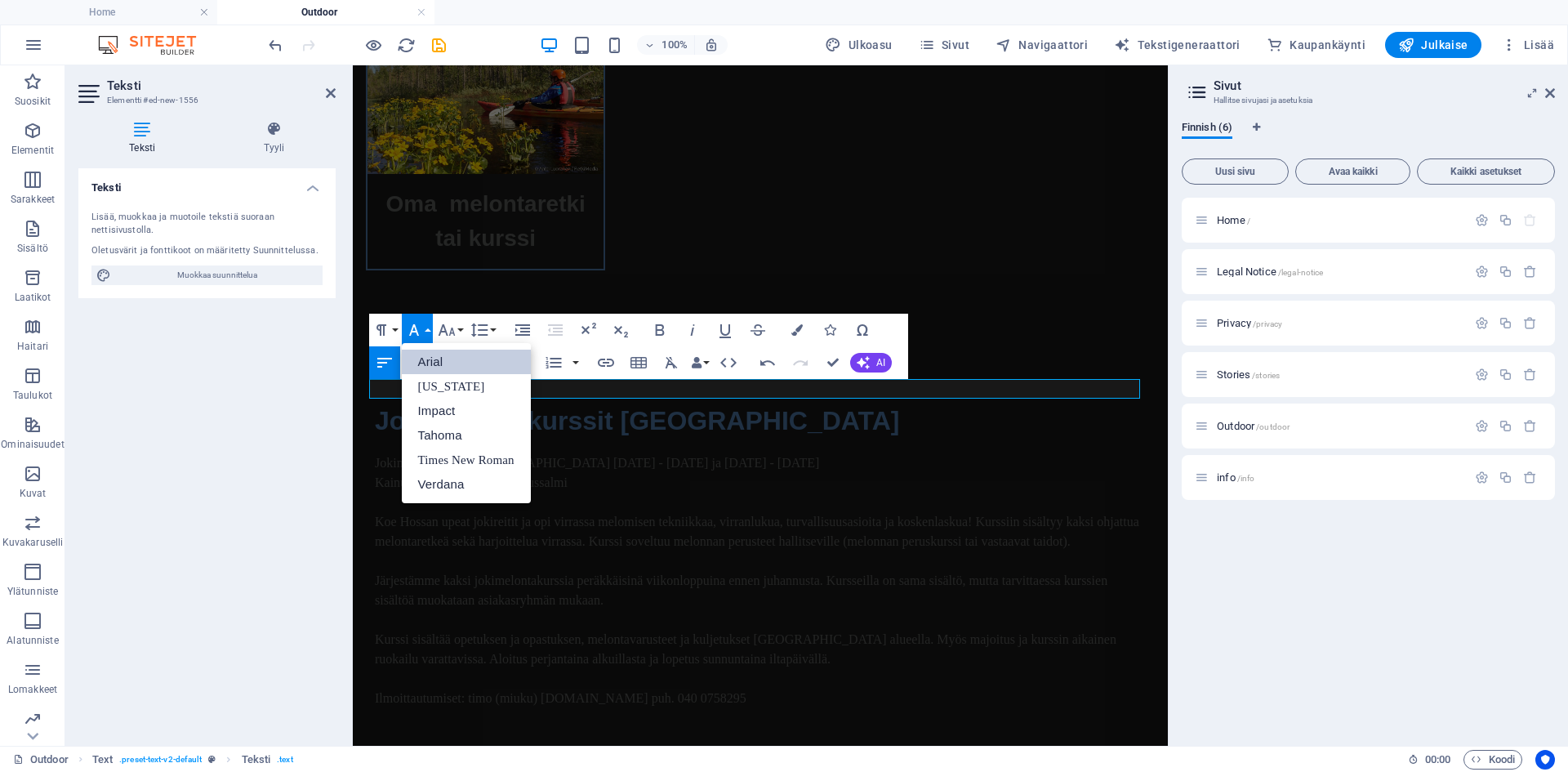
scroll to position [0, 0]
click at [452, 387] on link "[US_STATE]" at bounding box center [466, 386] width 129 height 25
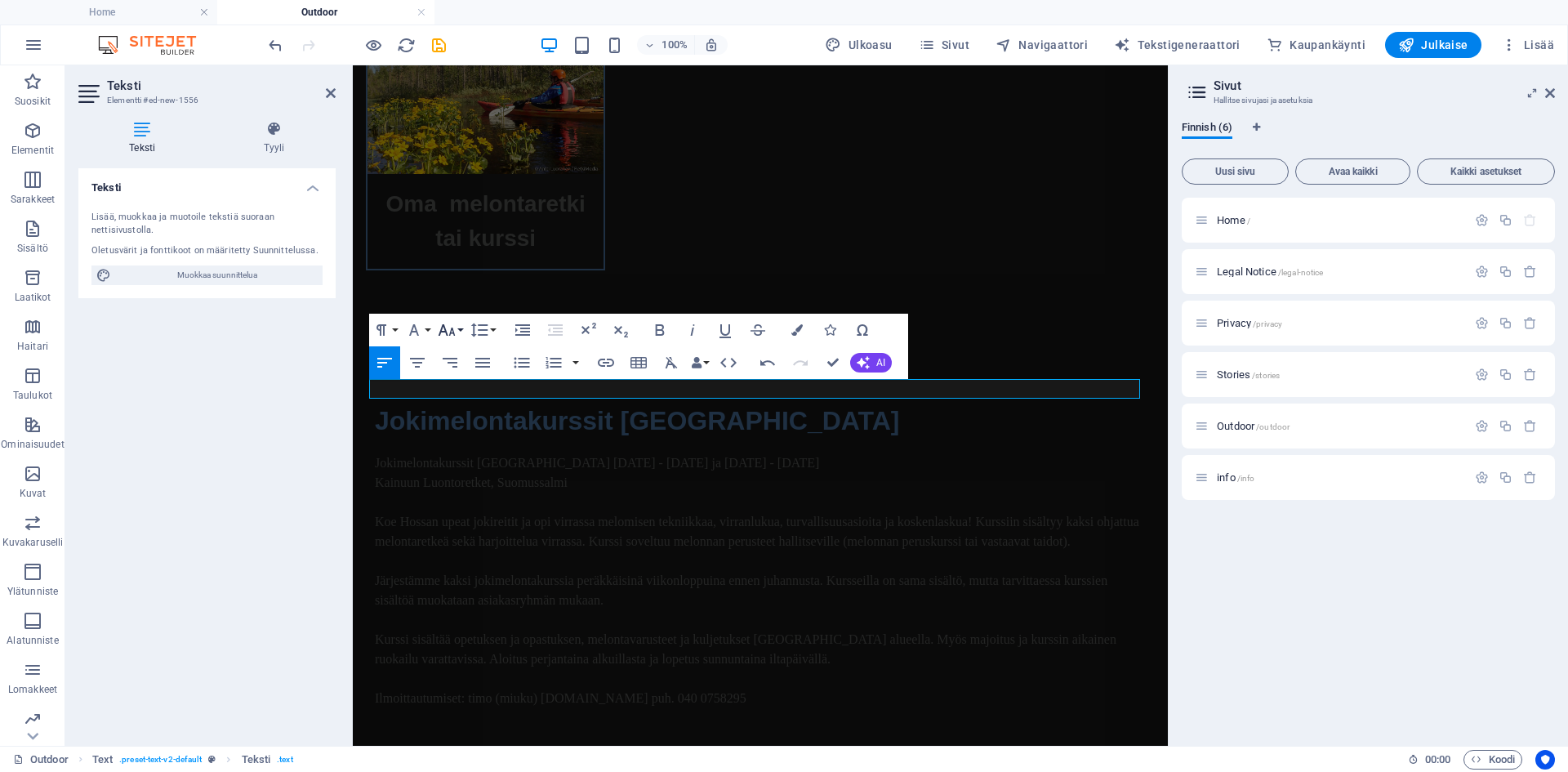
click at [451, 332] on icon "button" at bounding box center [446, 330] width 17 height 11
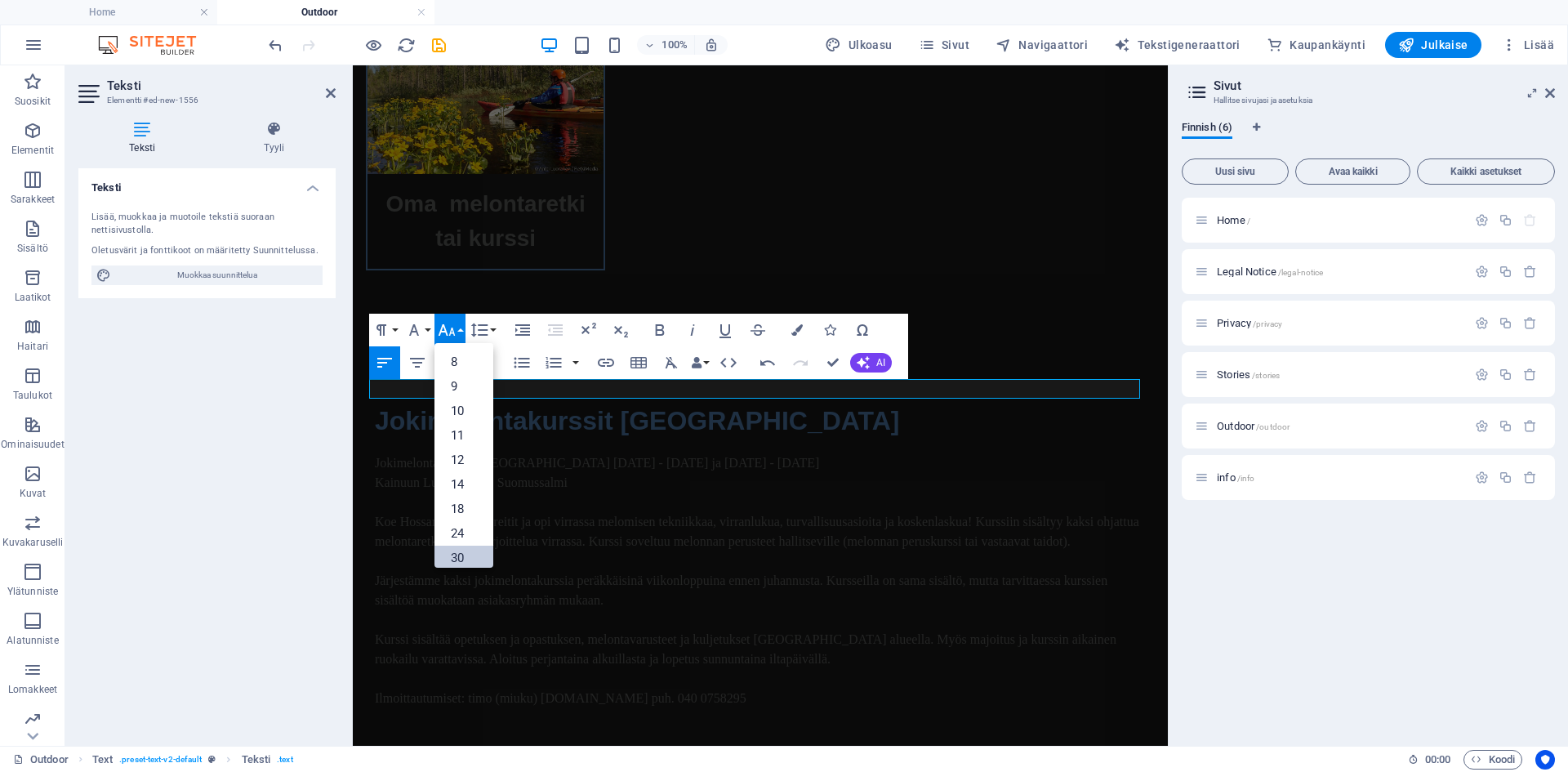
click at [461, 561] on link "30" at bounding box center [464, 558] width 59 height 25
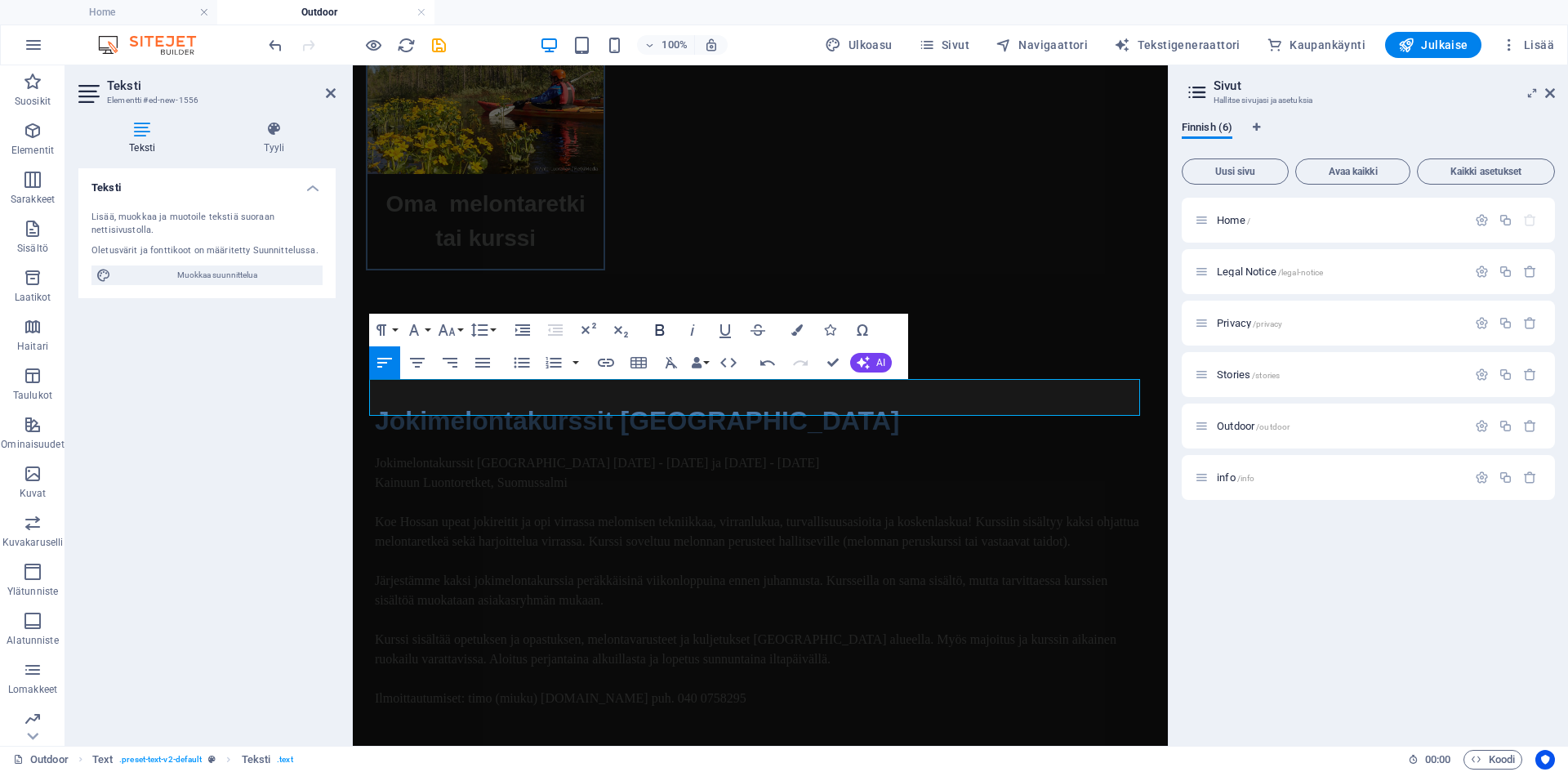
click at [655, 336] on icon "button" at bounding box center [659, 330] width 20 height 20
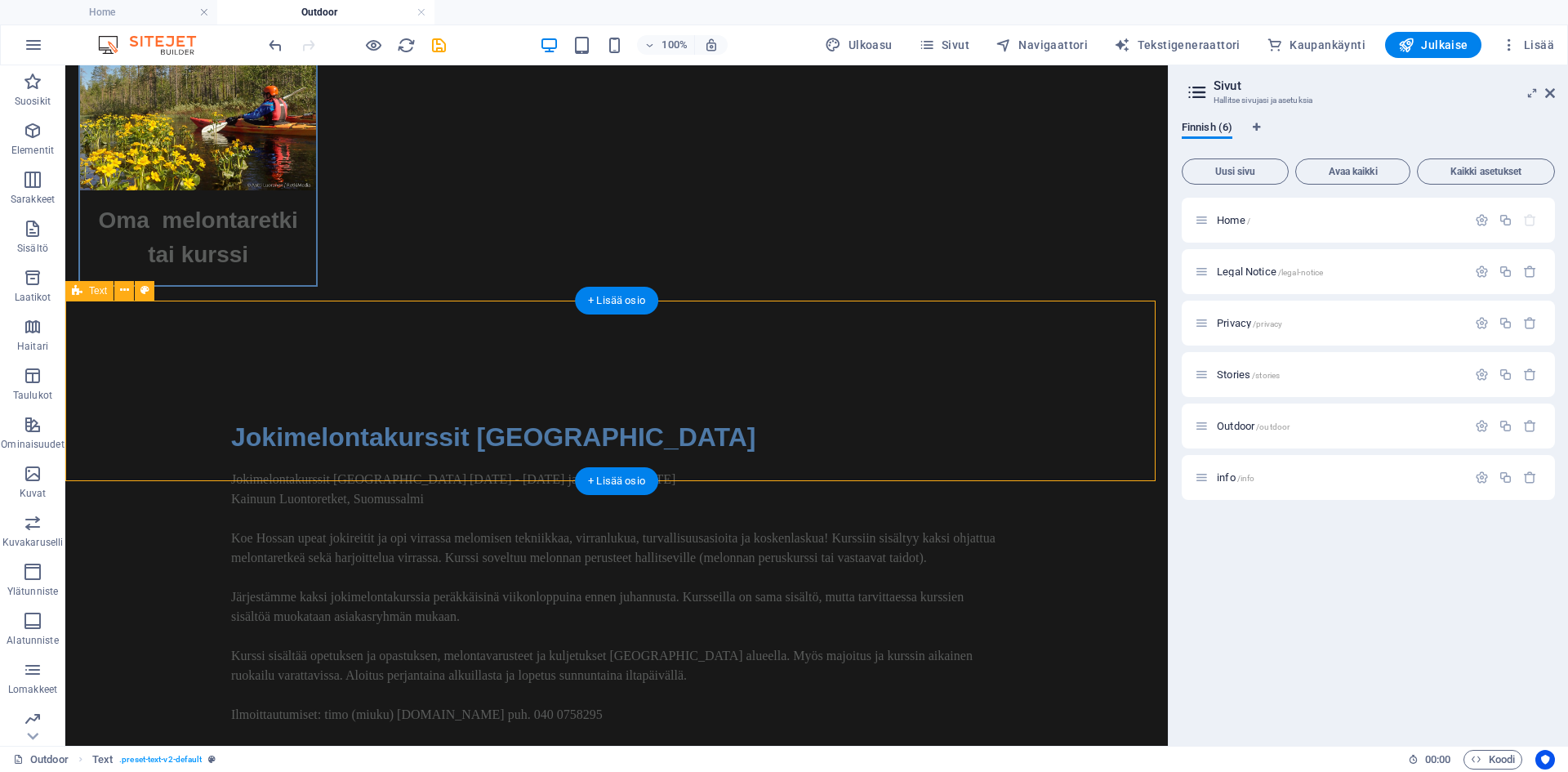
scroll to position [2636, 0]
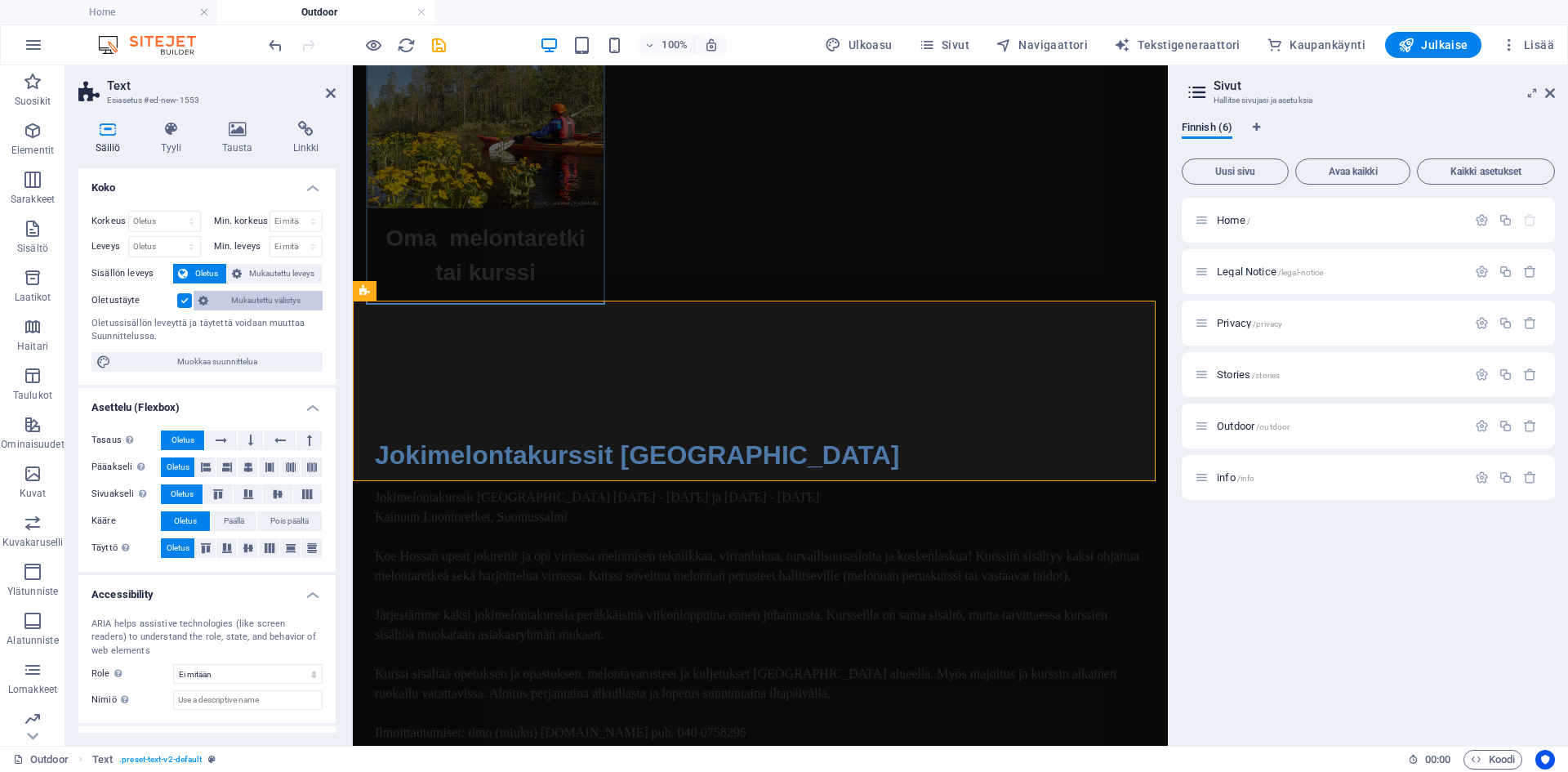
click at [295, 299] on span "Mukautettu välistys" at bounding box center [265, 300] width 105 height 20
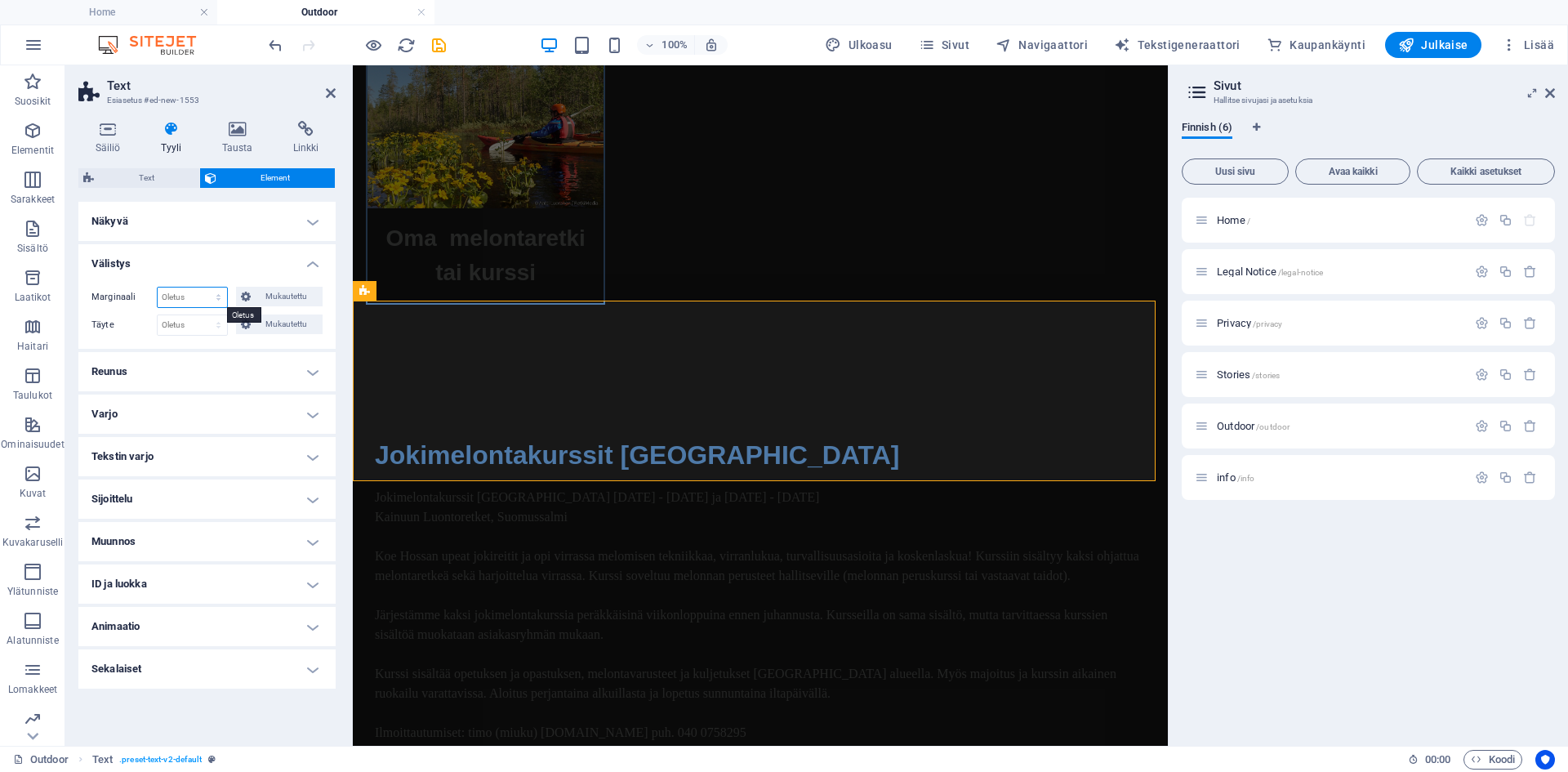
click at [218, 299] on select "Oletus auto px % rem vw vh Mukautettu" at bounding box center [192, 297] width 69 height 20
select select "%"
click at [203, 287] on select "Oletus auto px % rem vw vh Mukautettu" at bounding box center [192, 297] width 69 height 20
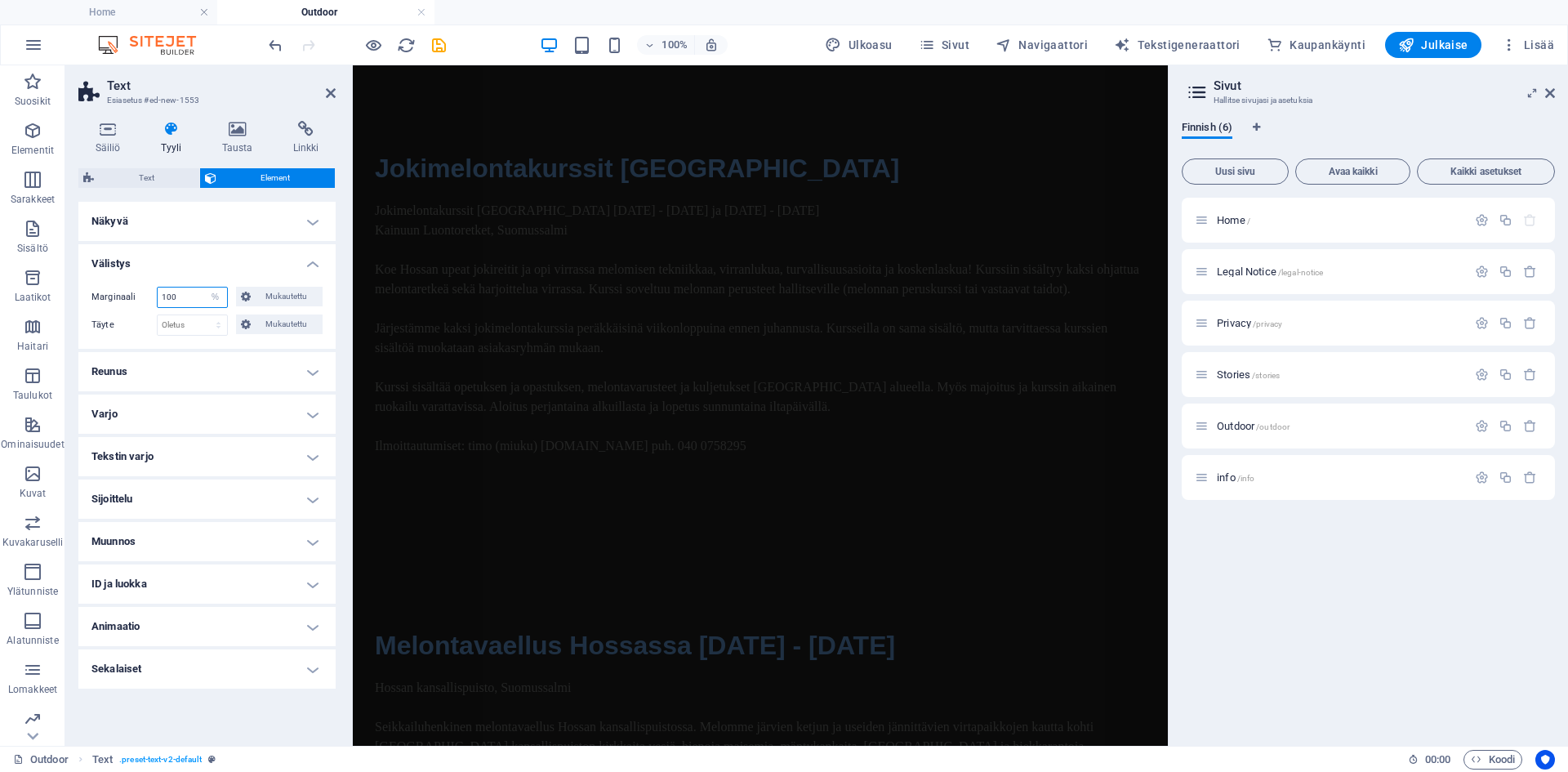
scroll to position [3423, 0]
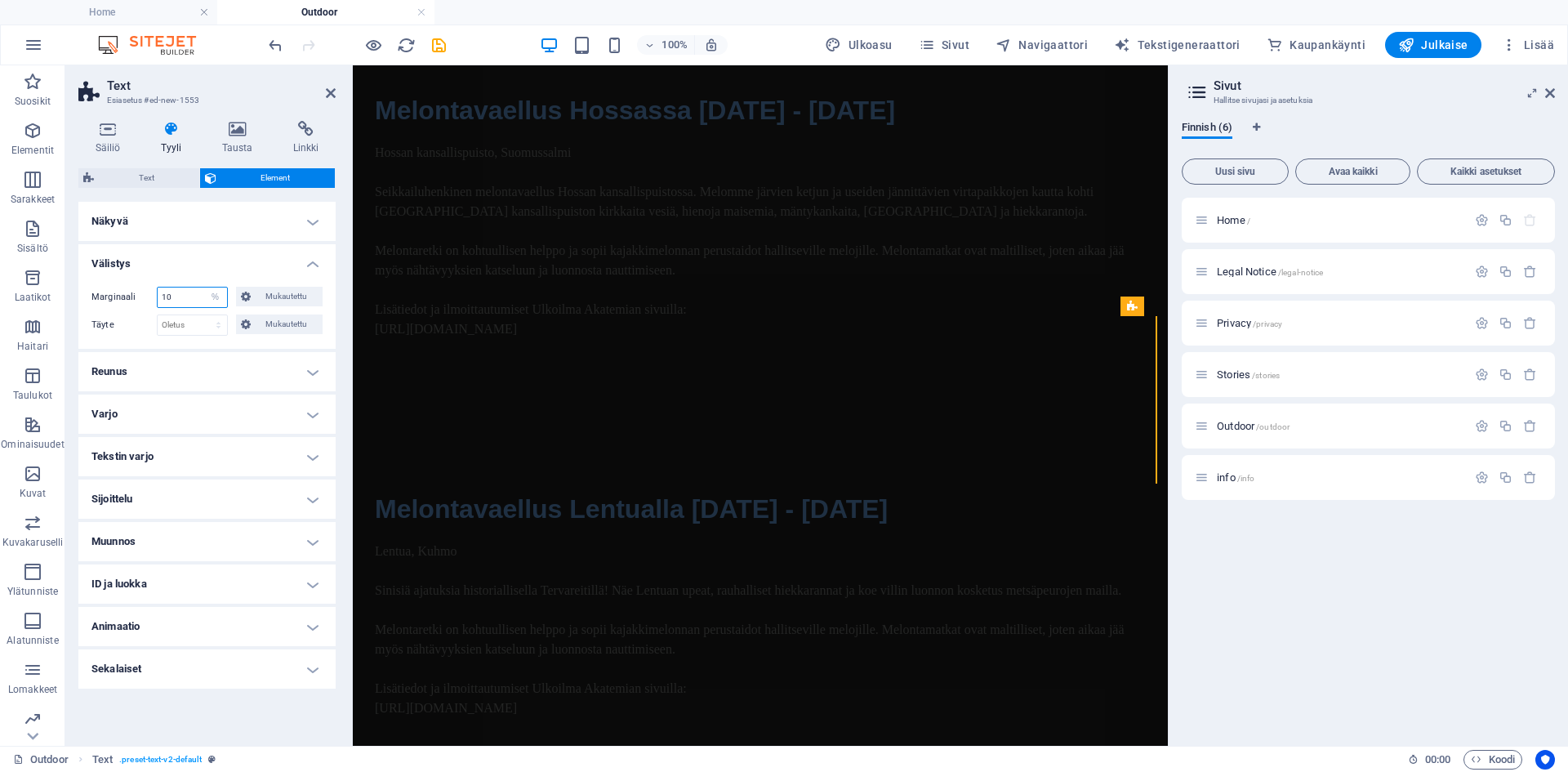
type input "10"
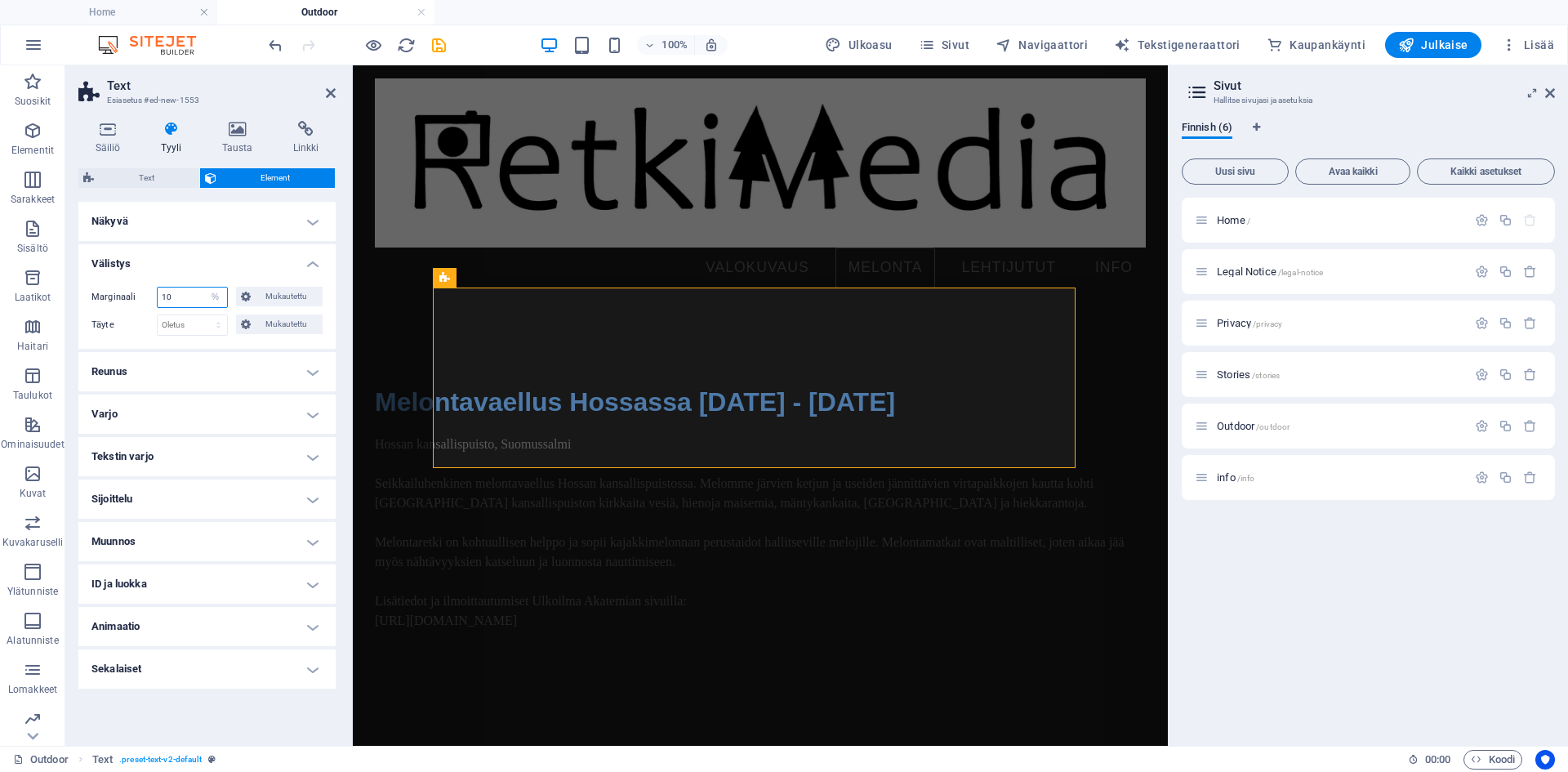
scroll to position [2702, 0]
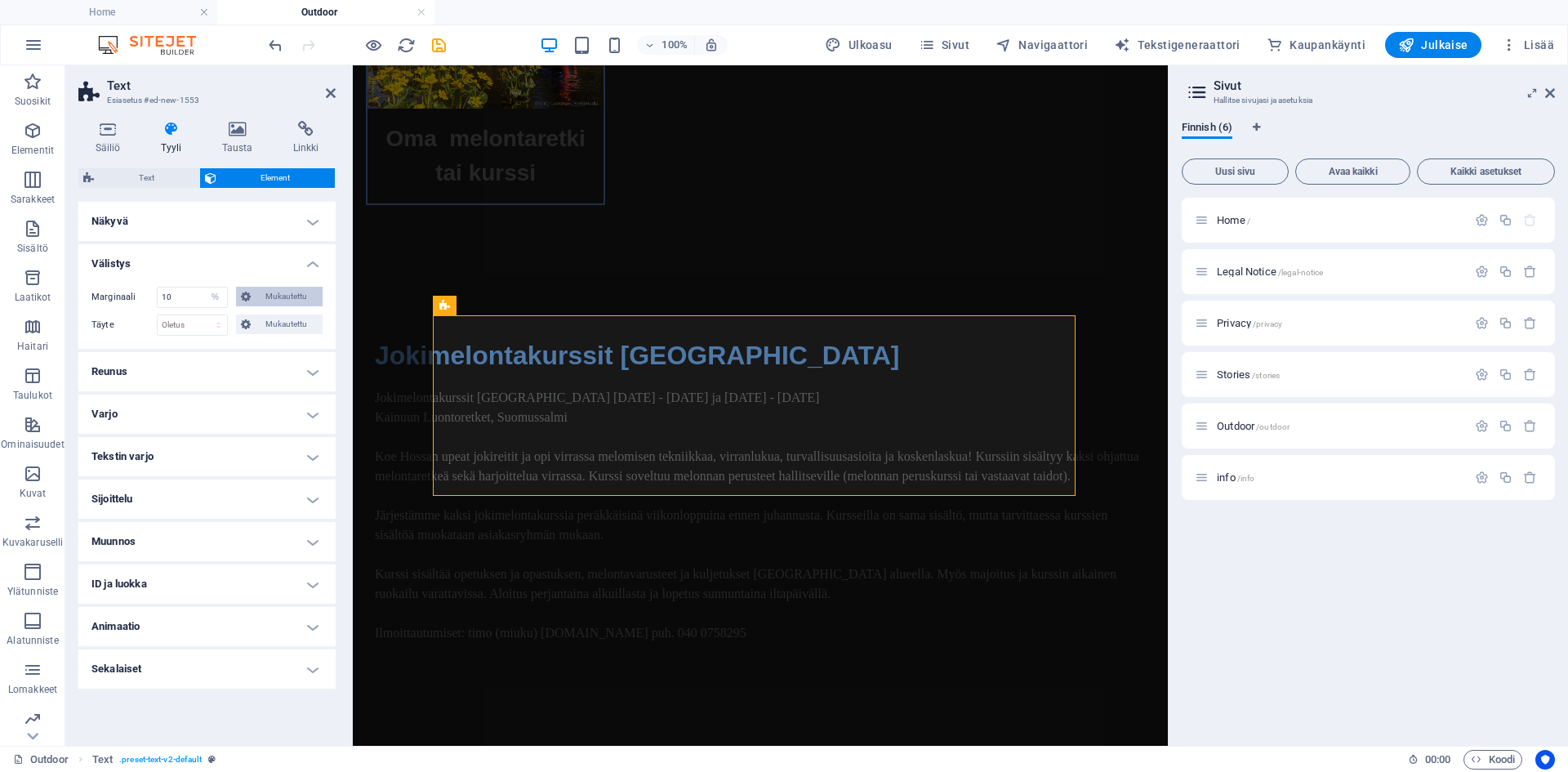
click at [258, 302] on span "Mukautettu" at bounding box center [287, 296] width 63 height 20
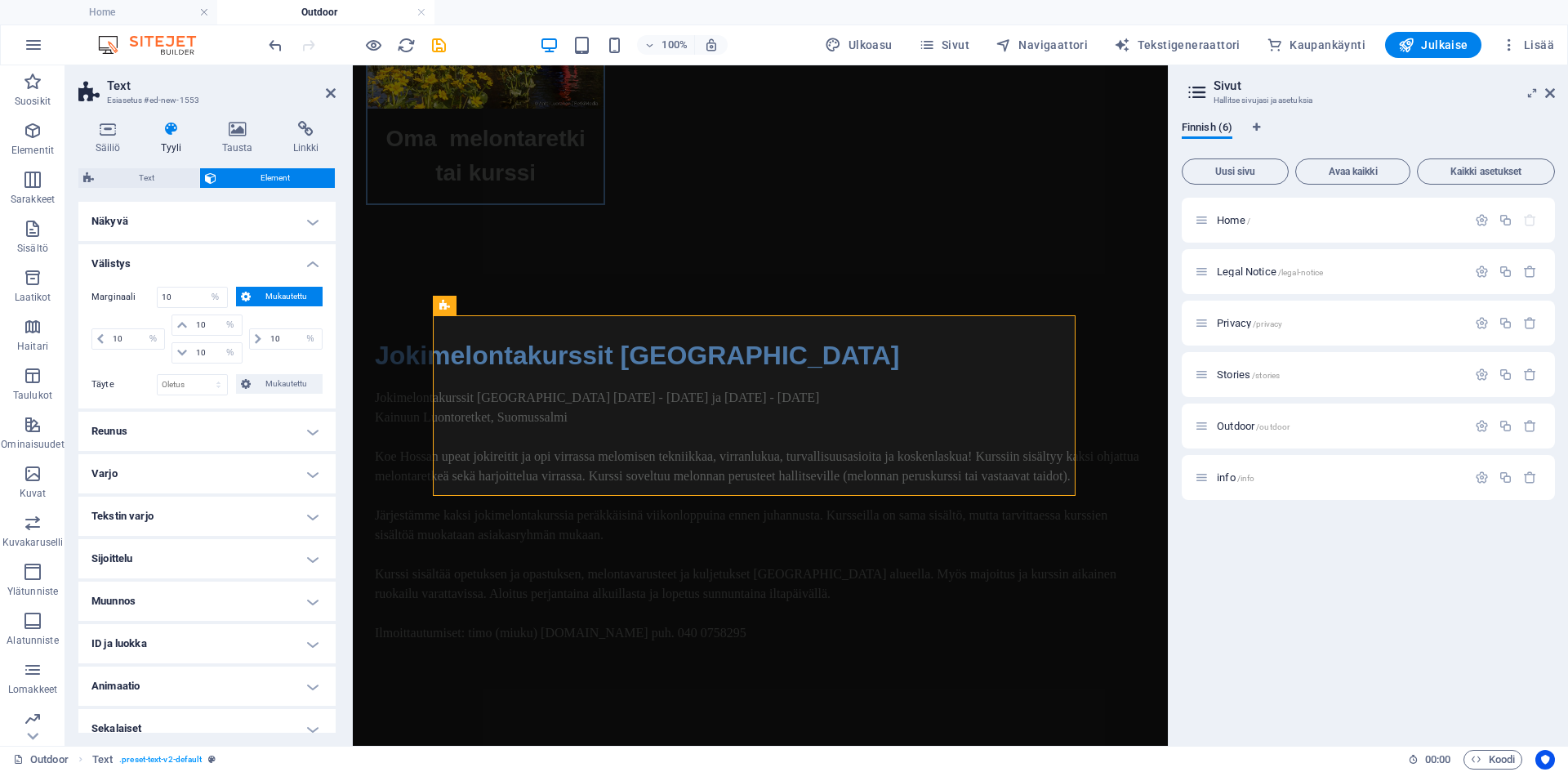
click at [246, 296] on icon at bounding box center [246, 296] width 9 height 20
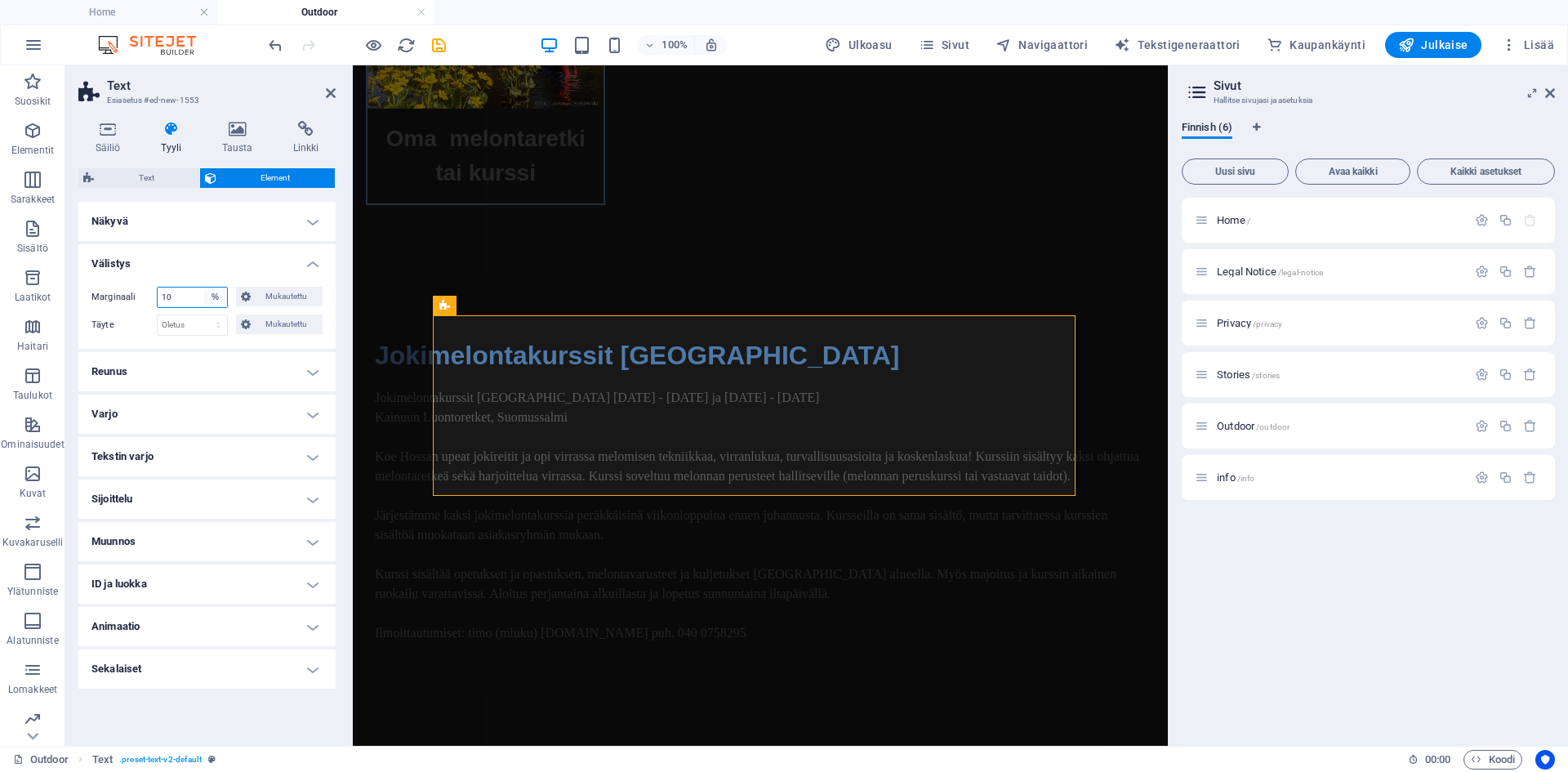
click at [217, 298] on select "Oletus auto px % rem vw vh Mukautettu" at bounding box center [215, 297] width 23 height 20
select select "default"
click at [204, 287] on select "Oletus auto px % rem vw vh Mukautettu" at bounding box center [215, 297] width 23 height 20
select select "DISABLED_OPTION_VALUE"
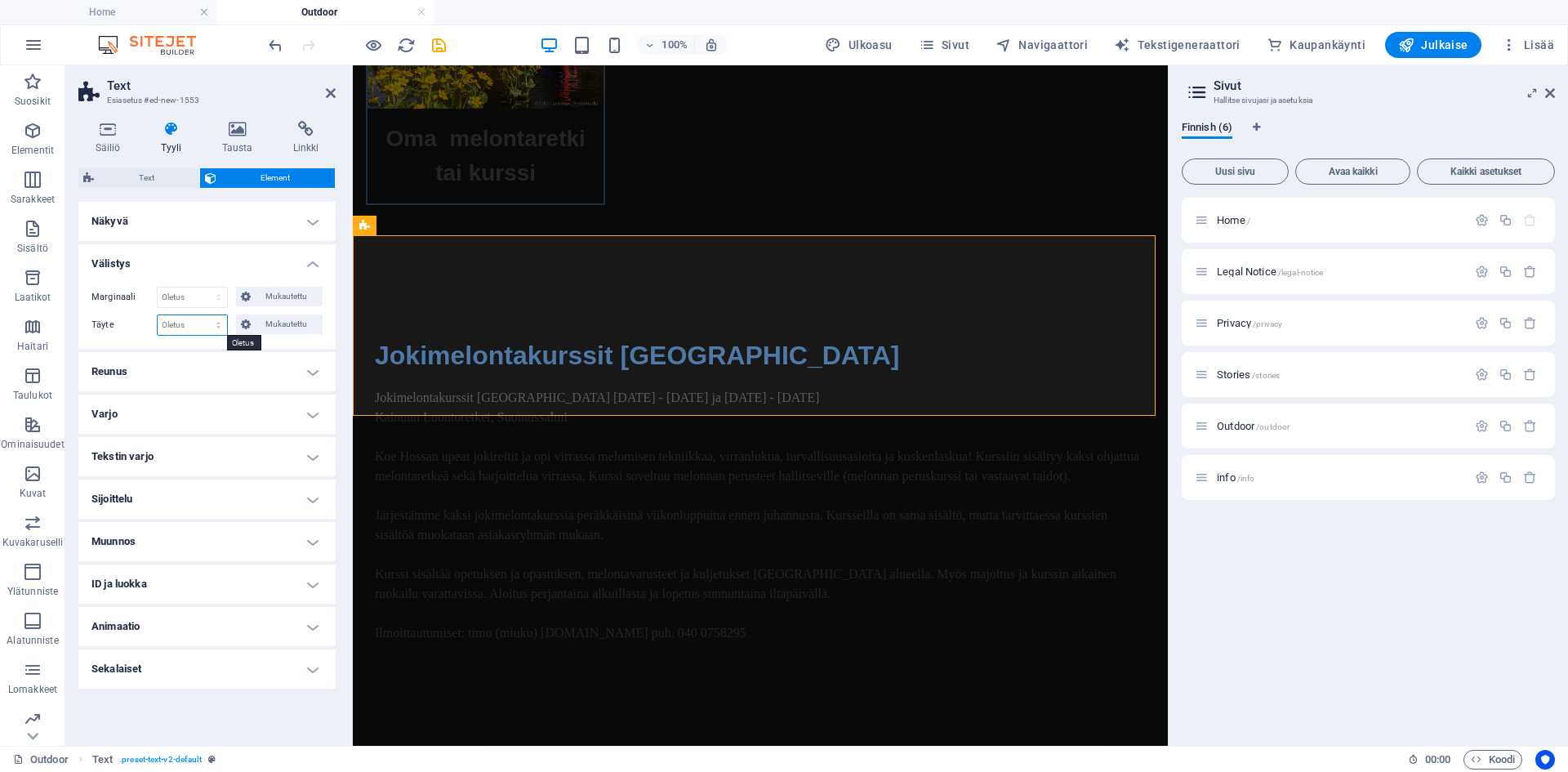
click at [213, 322] on select "Oletus px rem % vh vw Mukautettu" at bounding box center [192, 325] width 69 height 20
select select "%"
click at [203, 316] on select "Oletus px rem % vh vw Mukautettu" at bounding box center [192, 325] width 69 height 20
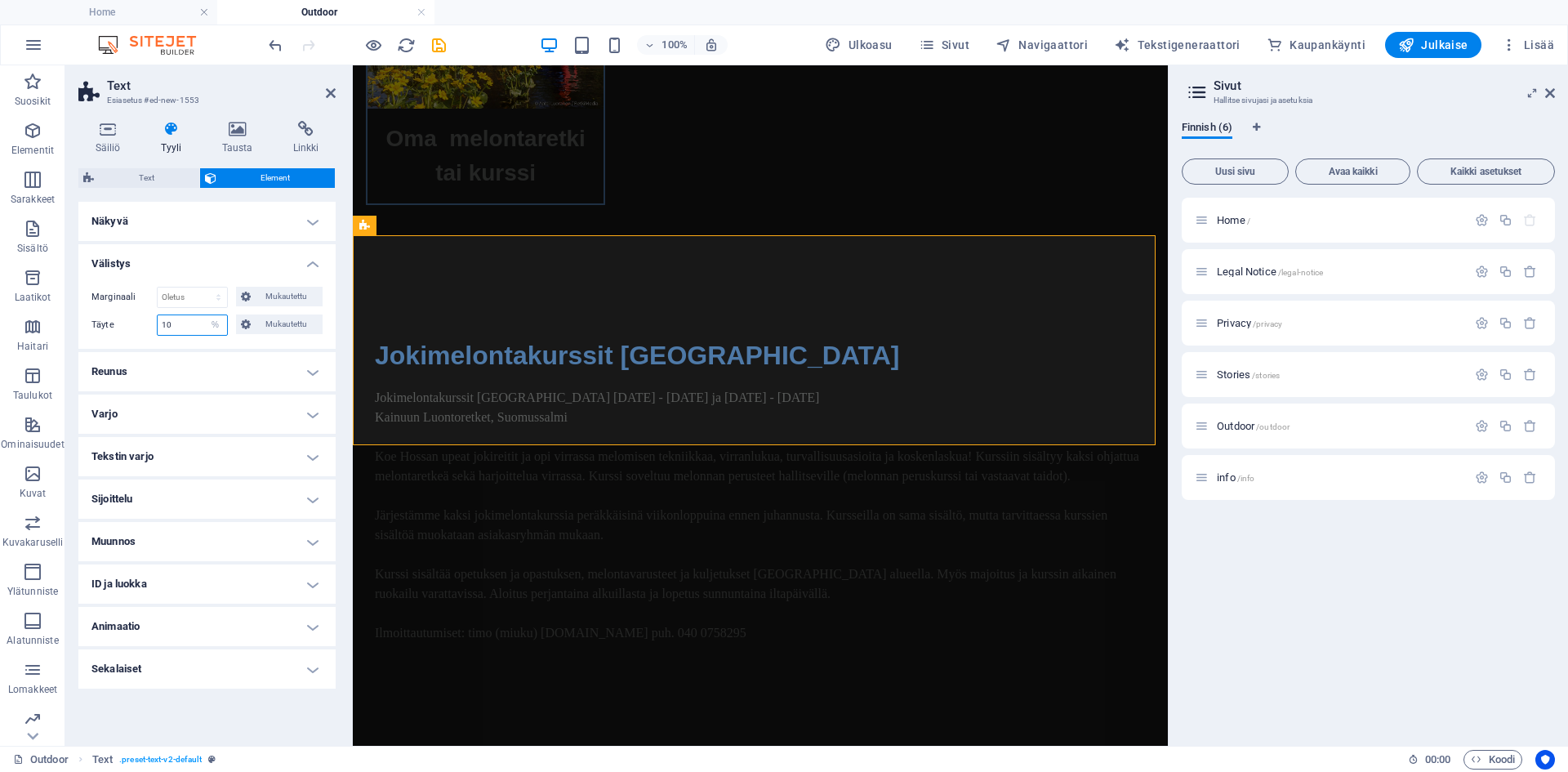
click at [178, 328] on input "10" at bounding box center [192, 325] width 69 height 20
drag, startPoint x: 178, startPoint y: 328, endPoint x: 111, endPoint y: 322, distance: 67.3
click at [111, 322] on div "Täyte 10 Oletus px rem % vh vw Mukautettu Mukautettu" at bounding box center [207, 325] width 231 height 21
type input "2"
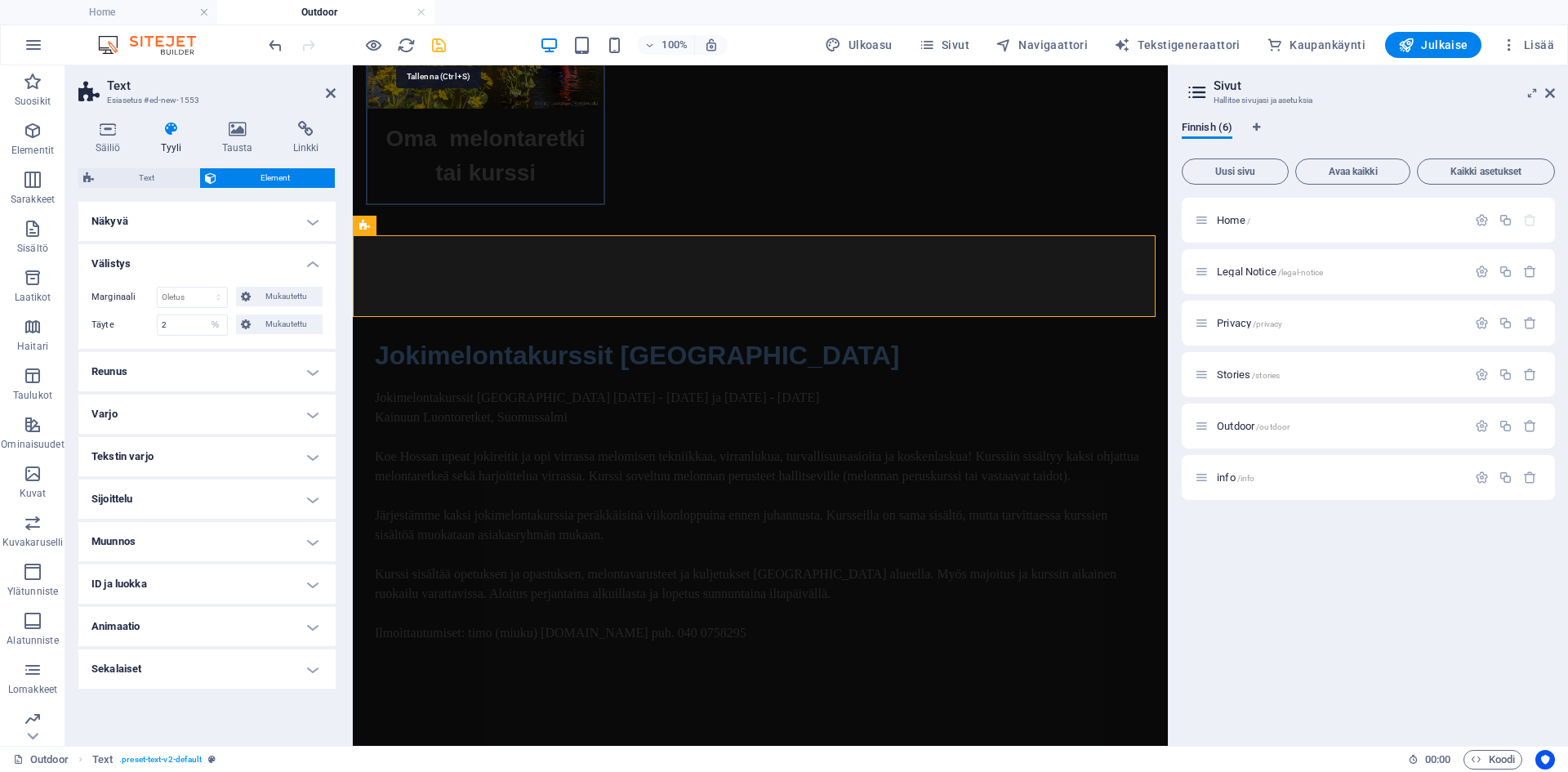
click at [439, 47] on icon "save" at bounding box center [439, 45] width 19 height 19
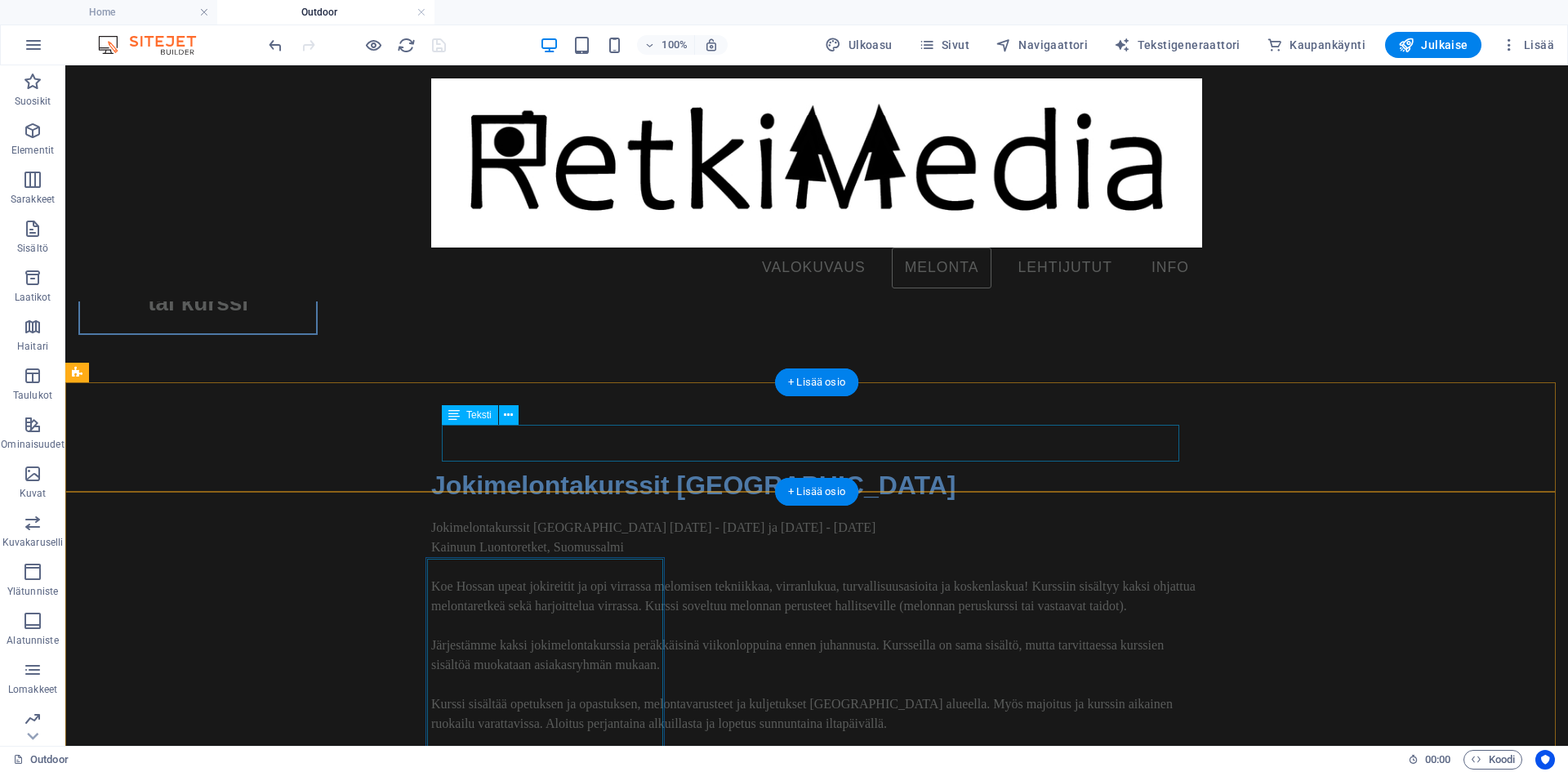
scroll to position [3169, 0]
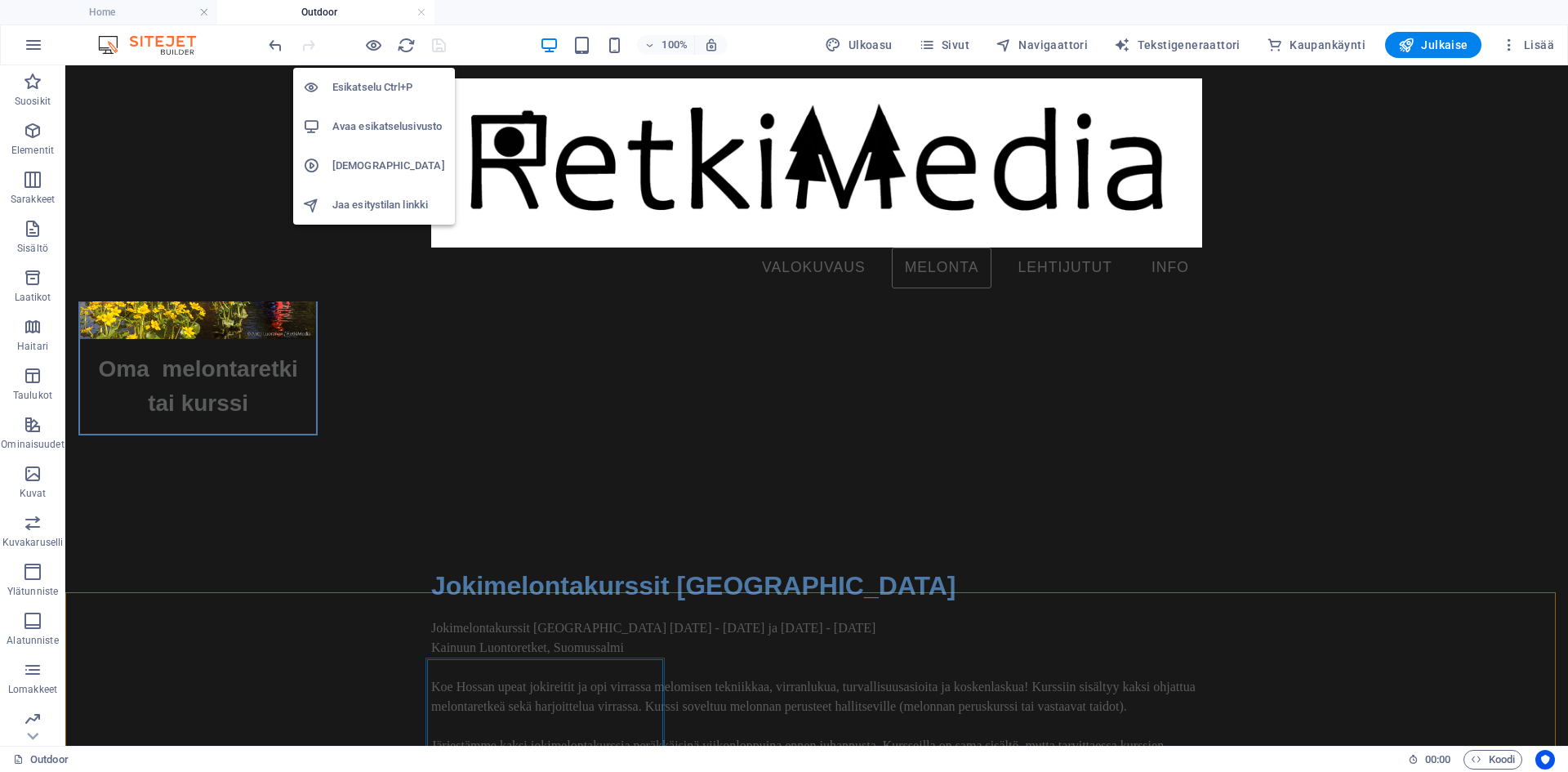
click at [378, 127] on h6 "Avaa esikatselusivusto" at bounding box center [388, 127] width 112 height 20
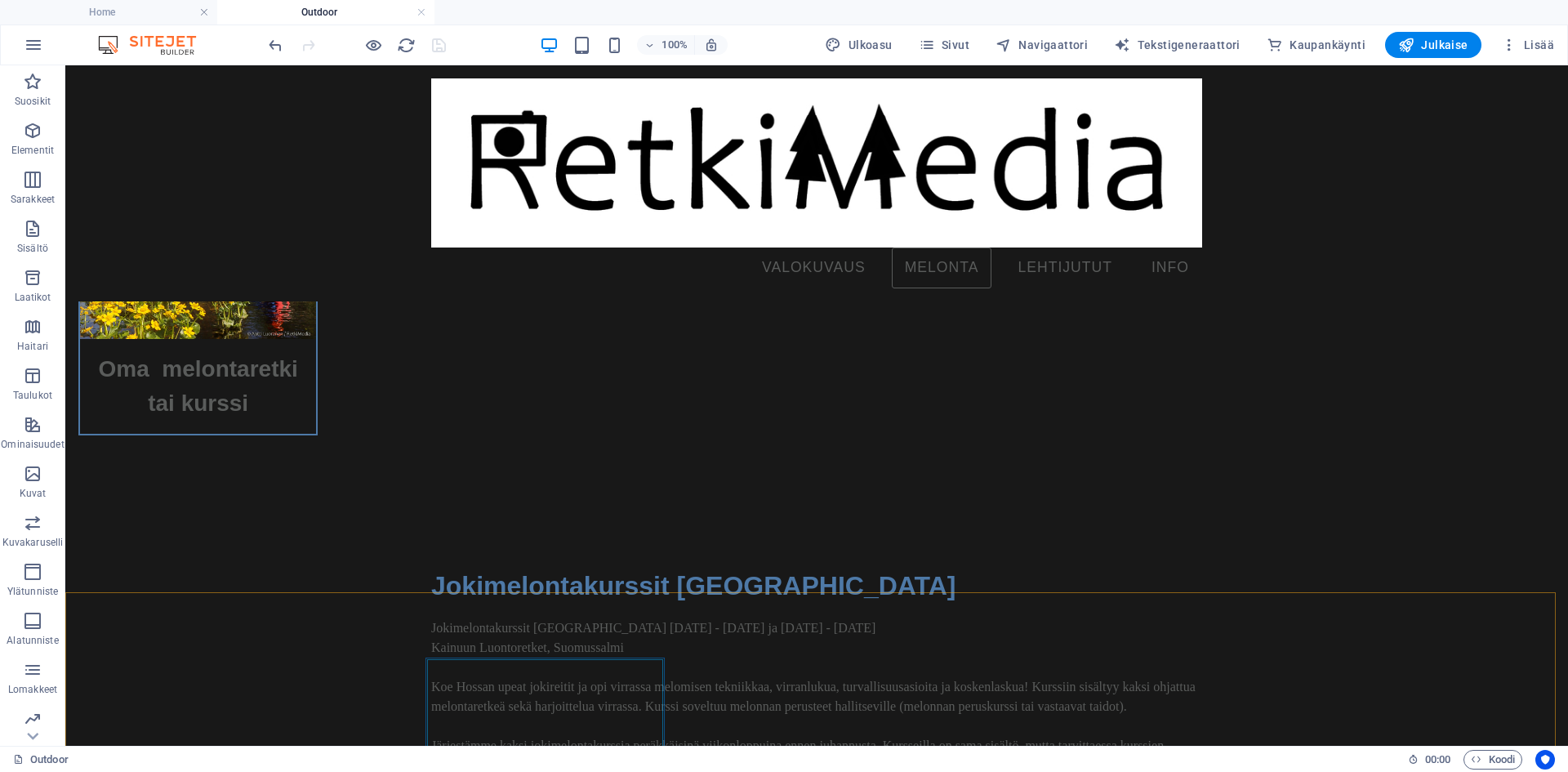
click at [445, 49] on div at bounding box center [357, 45] width 183 height 26
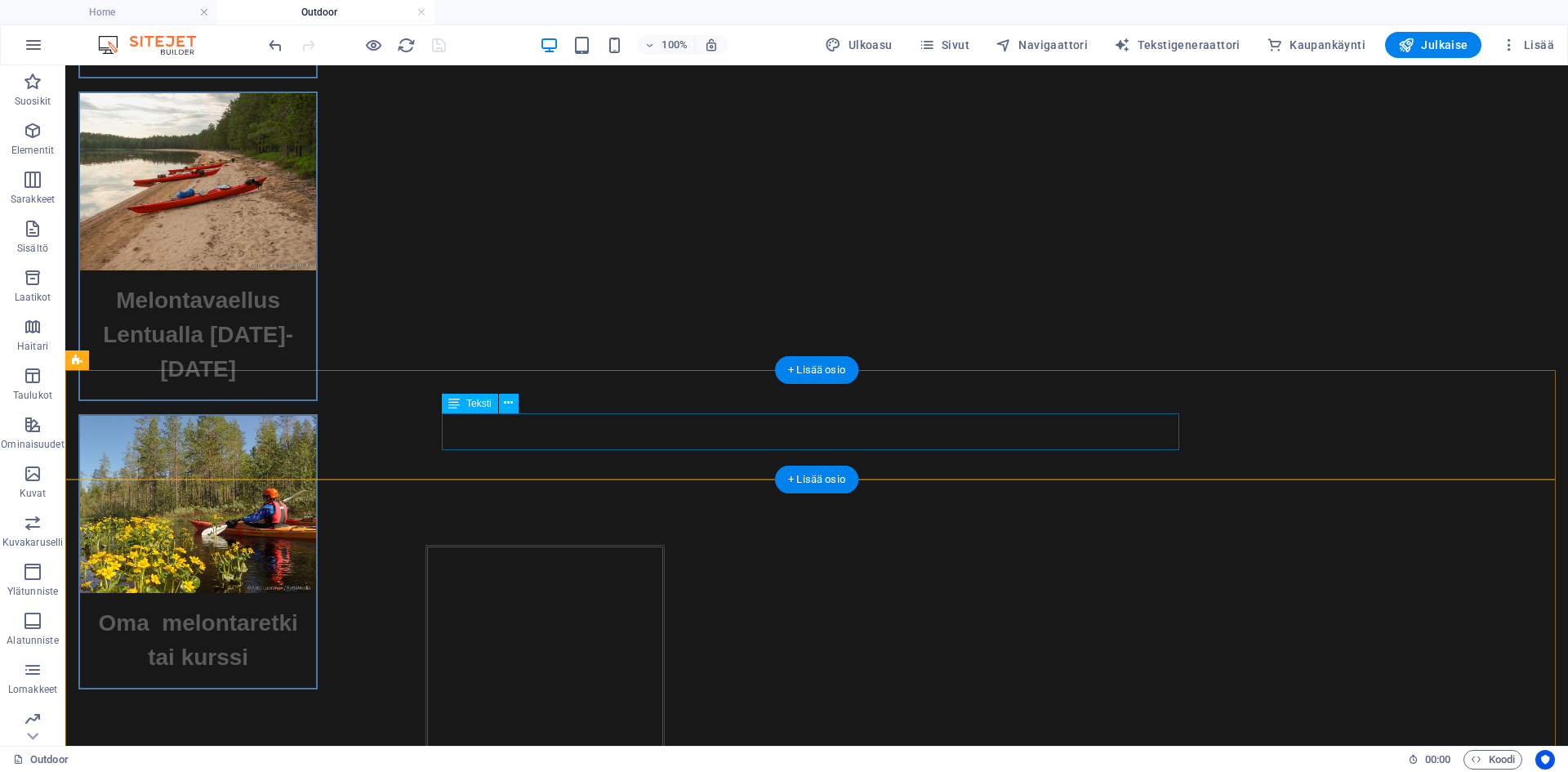
scroll to position [3443, 0]
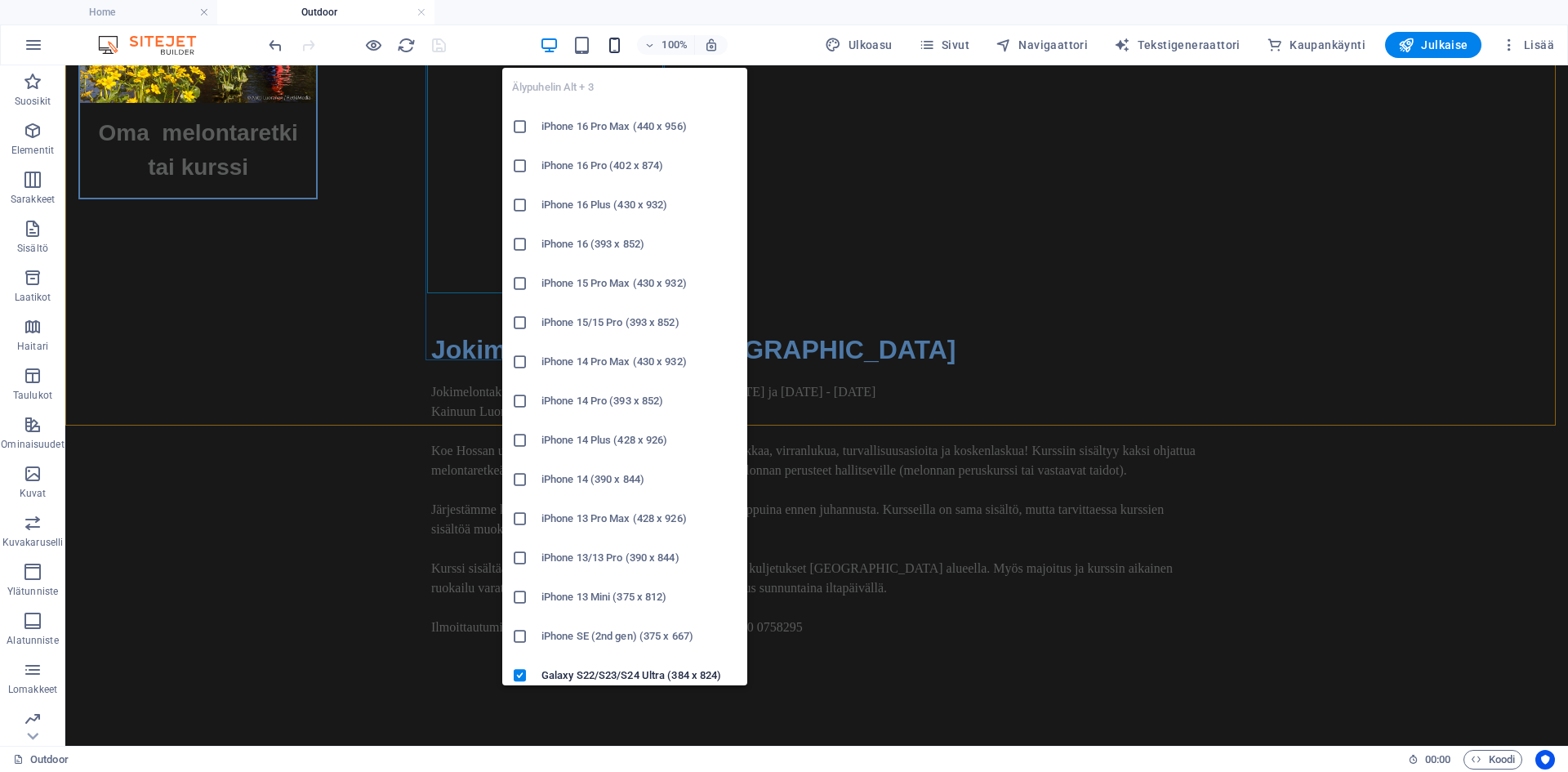
click at [623, 43] on icon "button" at bounding box center [615, 45] width 19 height 19
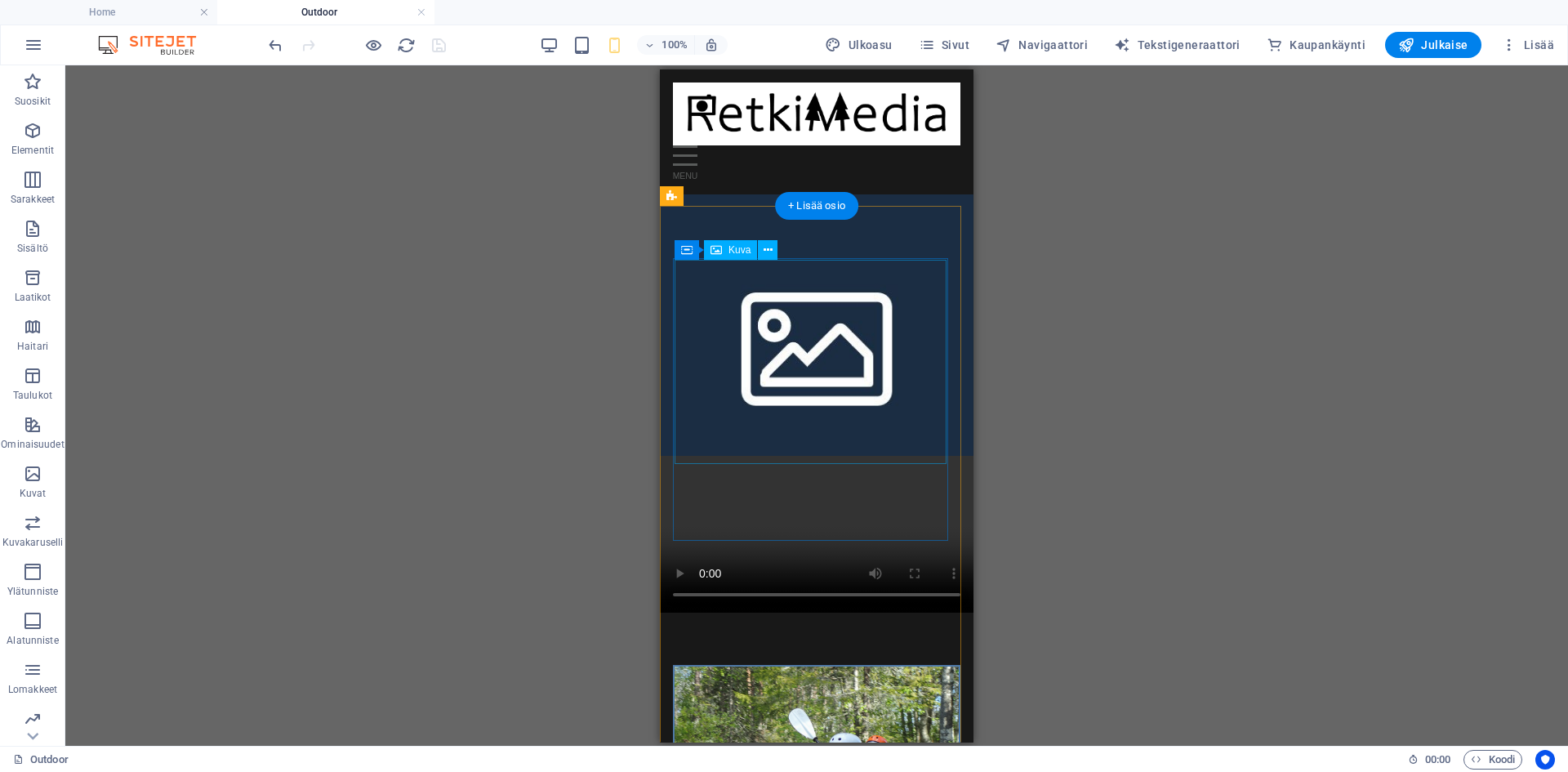
scroll to position [0, 0]
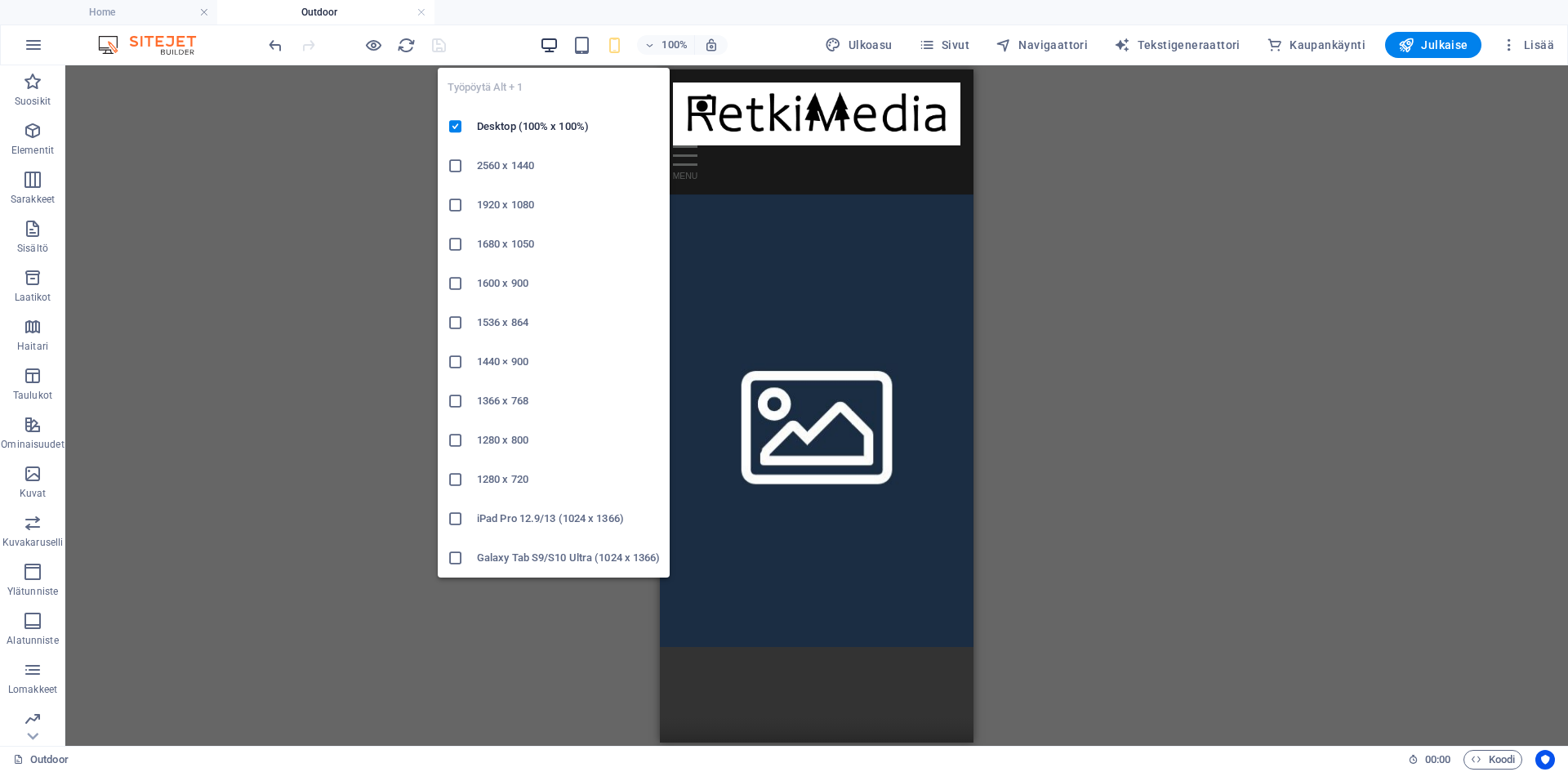
click at [555, 51] on icon "button" at bounding box center [549, 45] width 19 height 19
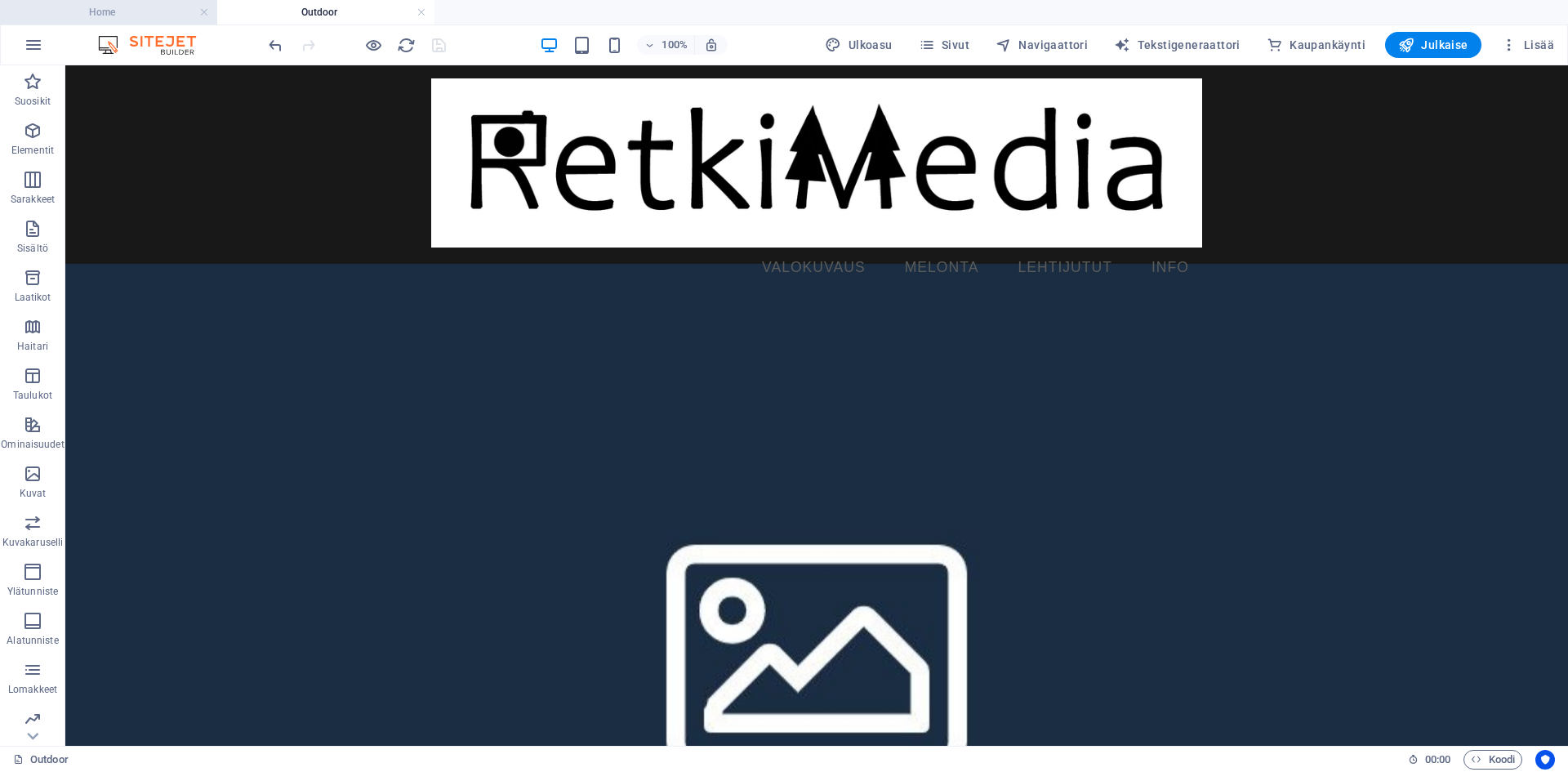
click at [106, 15] on h4 "Home" at bounding box center [109, 11] width 217 height 18
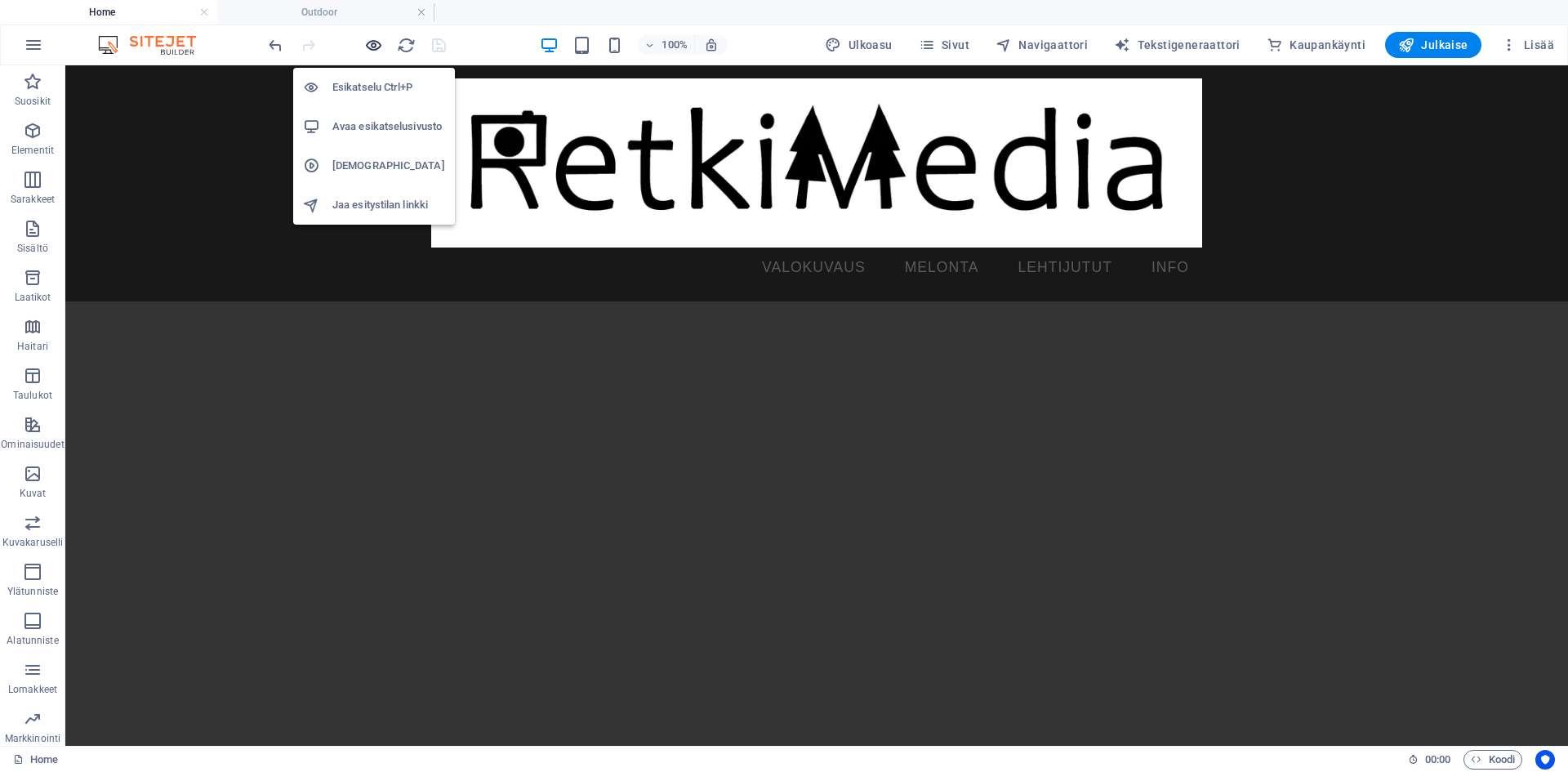
click at [368, 46] on icon "button" at bounding box center [374, 45] width 19 height 19
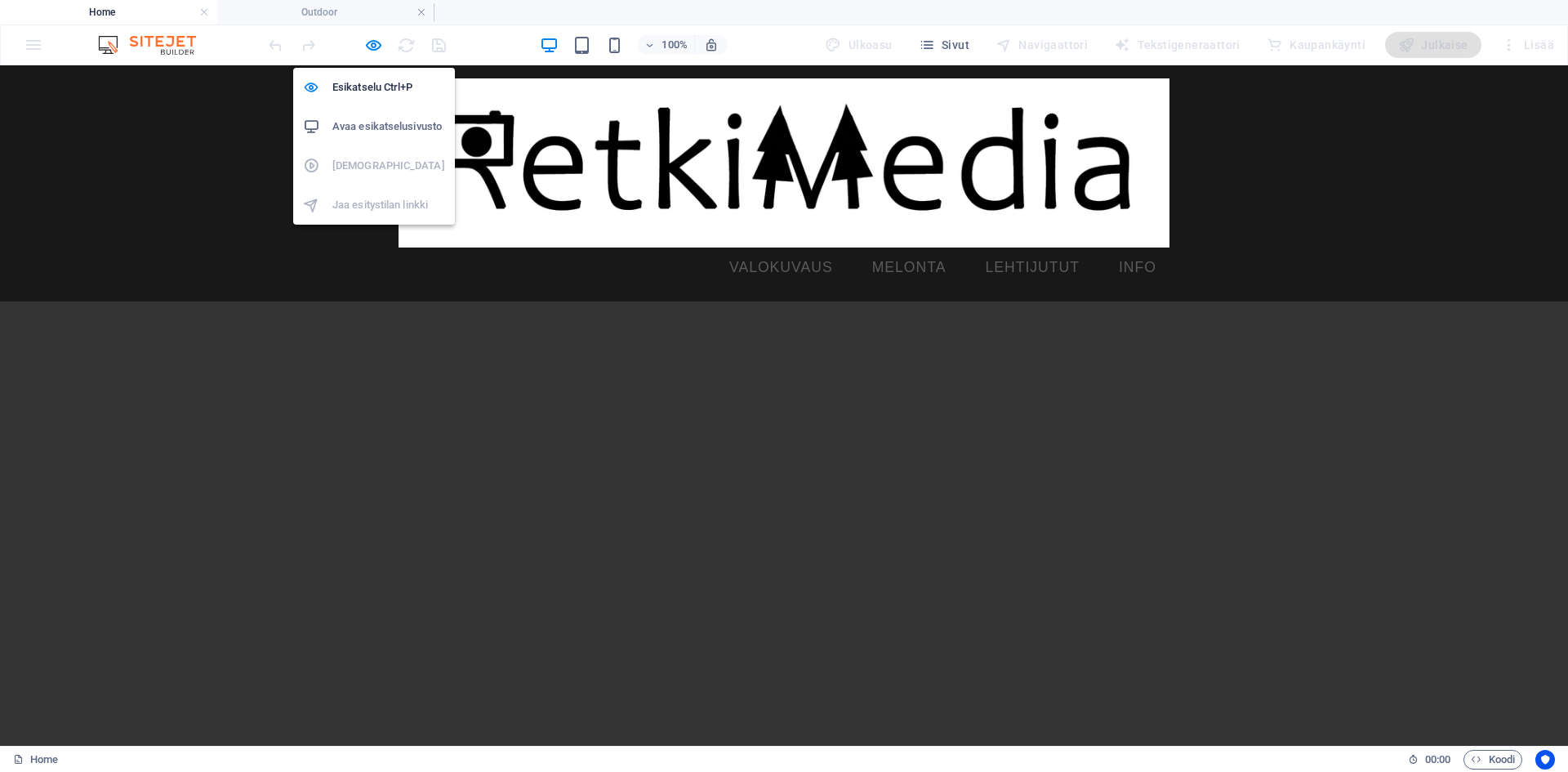
click at [383, 123] on h6 "Avaa esikatselusivusto" at bounding box center [388, 127] width 112 height 20
click at [365, 79] on h6 "Esikatselu Ctrl+P" at bounding box center [388, 87] width 112 height 20
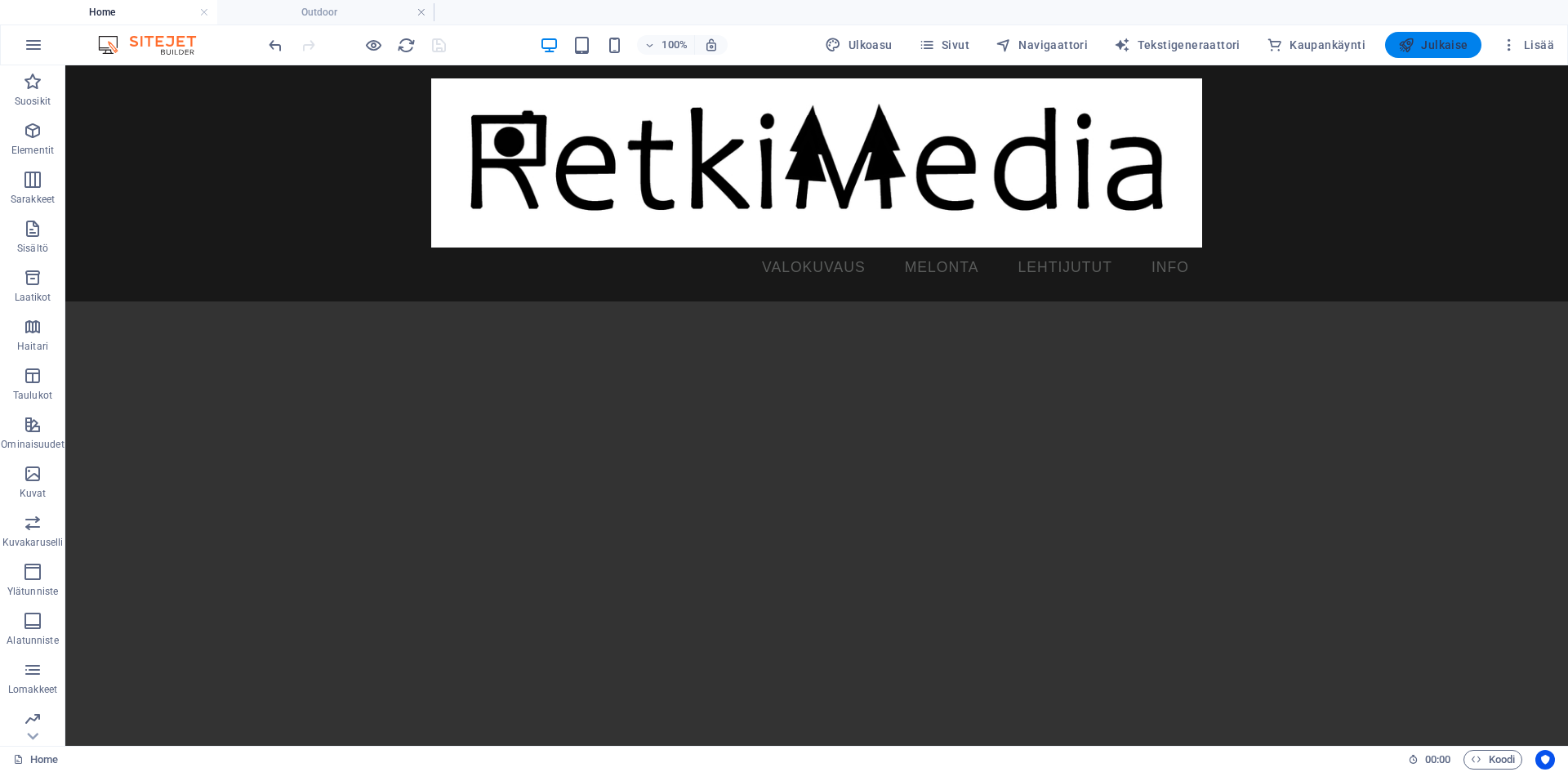
click at [1426, 37] on span "Julkaise" at bounding box center [1433, 44] width 70 height 16
